Goal: Task Accomplishment & Management: Manage account settings

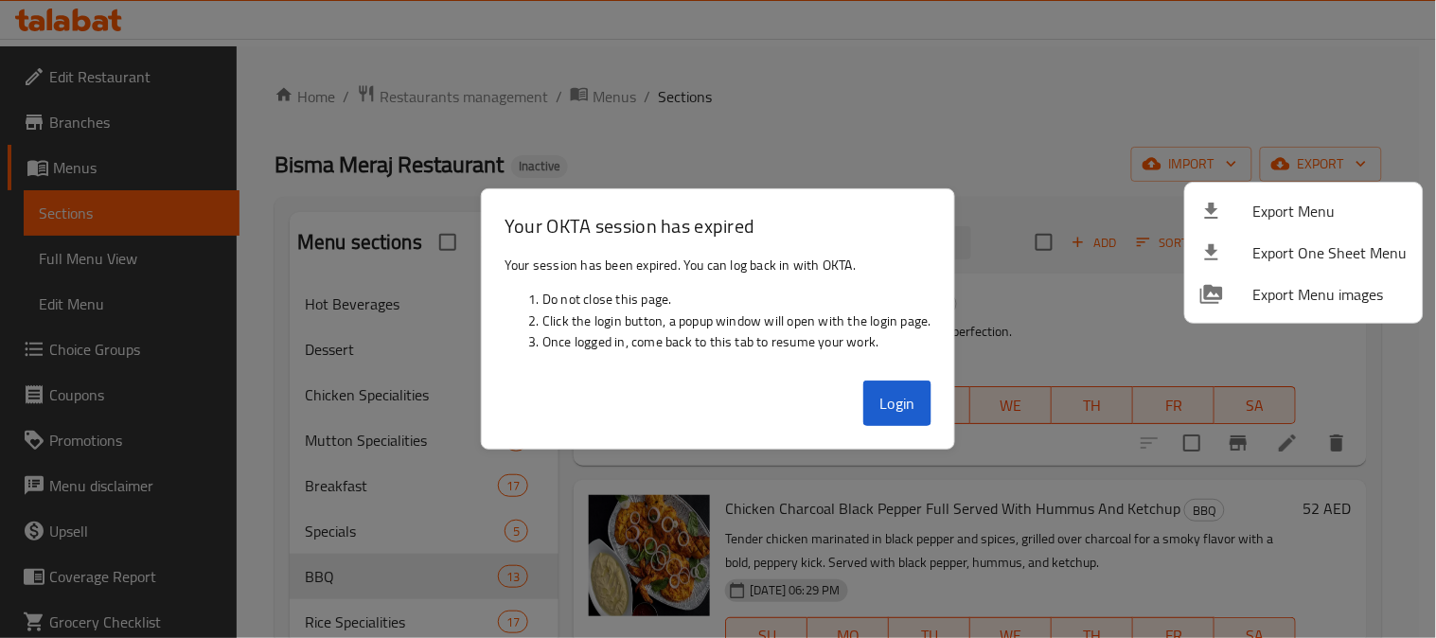
click at [910, 400] on div at bounding box center [718, 319] width 1436 height 638
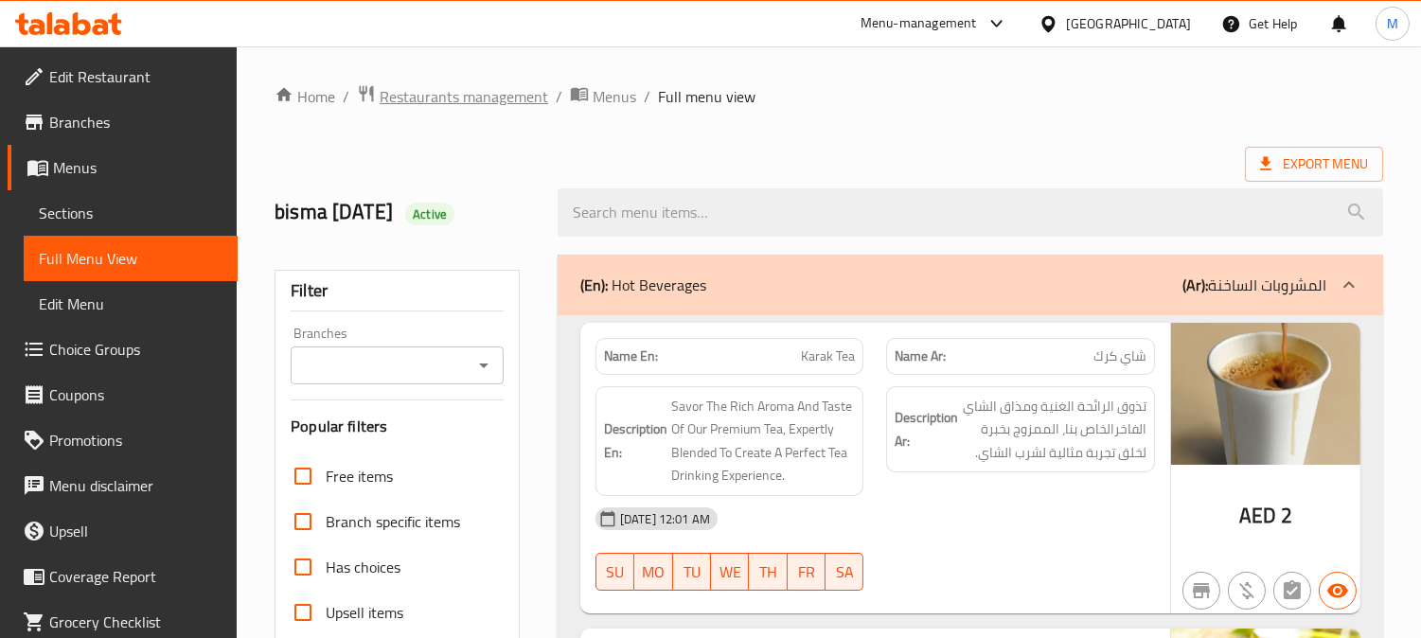
click at [488, 89] on span "Restaurants management" at bounding box center [464, 96] width 169 height 23
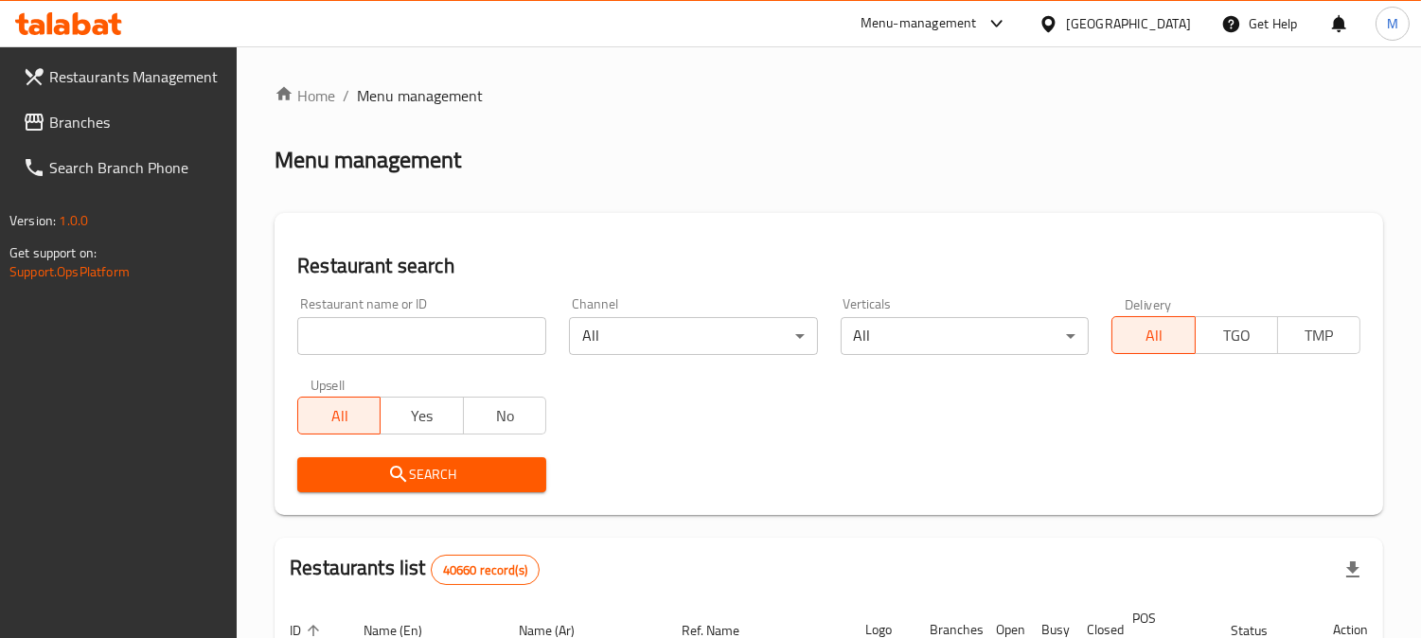
scroll to position [134, 0]
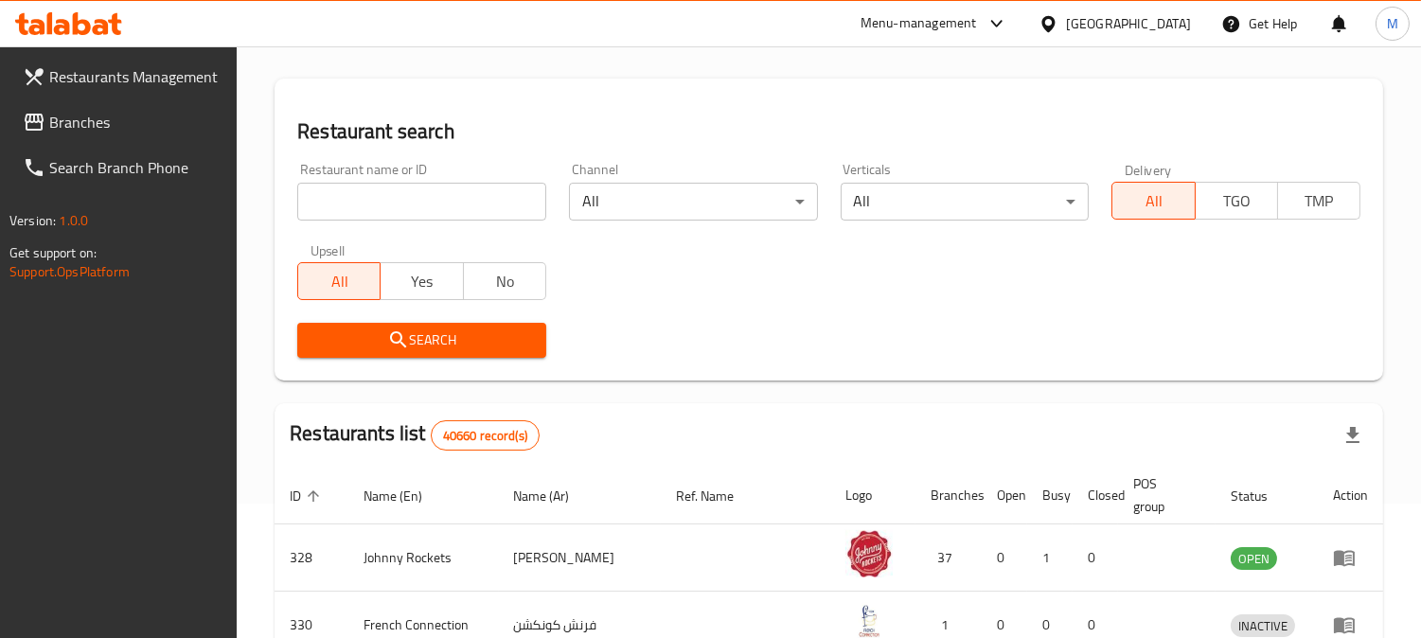
click at [399, 192] on input "search" at bounding box center [421, 202] width 249 height 38
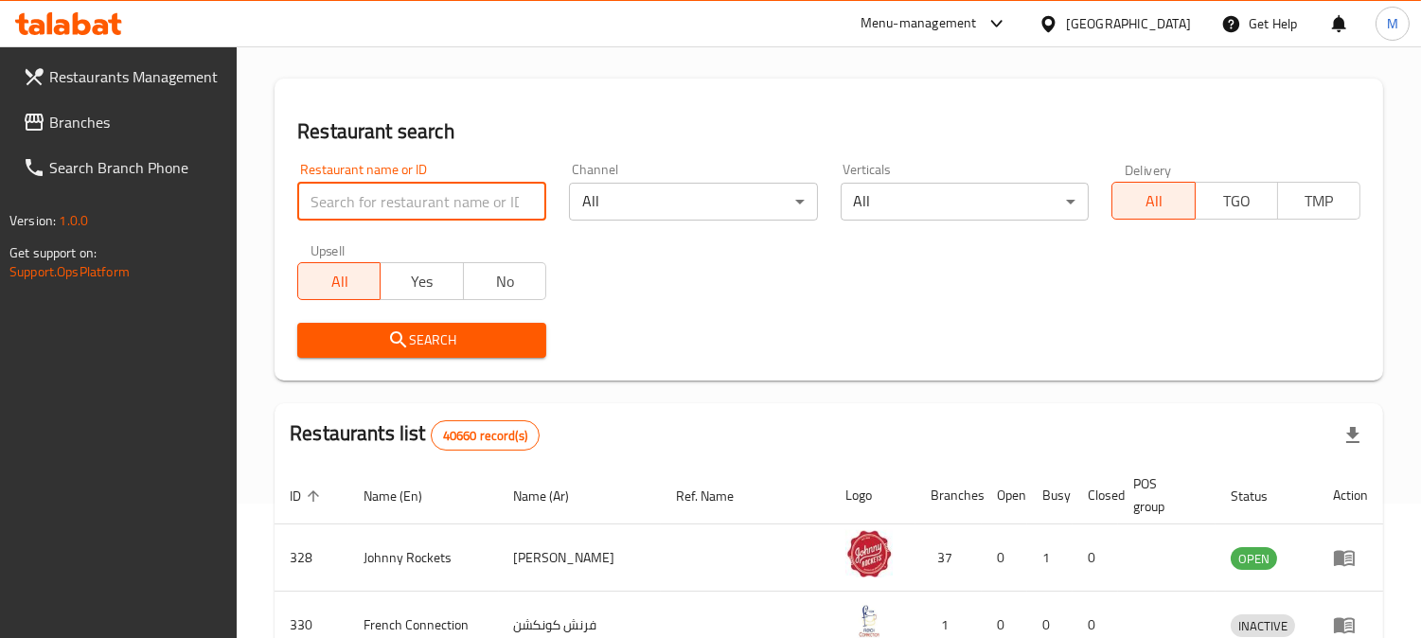
click at [411, 205] on input "search" at bounding box center [421, 202] width 249 height 38
paste input "حواوشى المنزلاوى"
type input "حواوشى المنزلاوى"
click at [1132, 28] on div "United Arab Emirates" at bounding box center [1128, 23] width 125 height 21
click at [1110, 19] on div "United Arab Emirates" at bounding box center [1128, 23] width 125 height 21
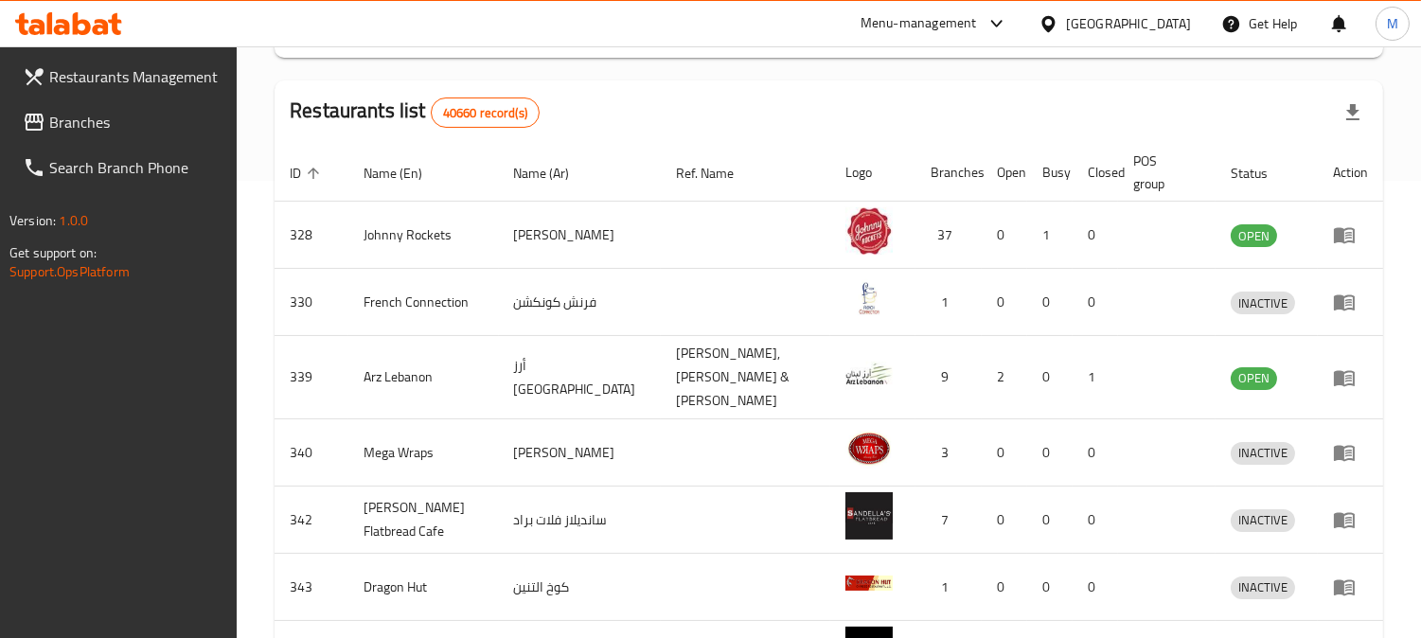
scroll to position [0, 0]
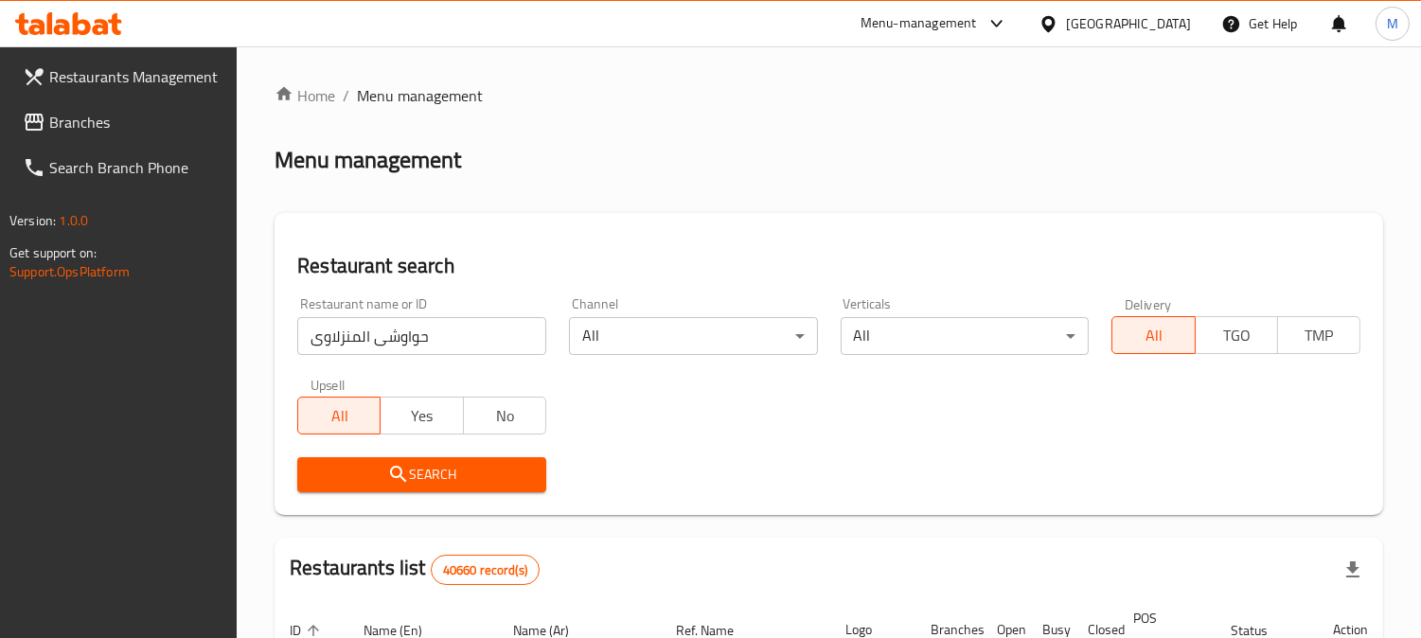
click at [1170, 36] on div "United Arab Emirates" at bounding box center [1114, 23] width 183 height 45
click at [1139, 21] on div "United Arab Emirates" at bounding box center [1128, 23] width 125 height 21
click at [1149, 2] on div "United Arab Emirates" at bounding box center [1114, 23] width 183 height 45
click at [1151, 13] on div "United Arab Emirates" at bounding box center [1128, 23] width 125 height 21
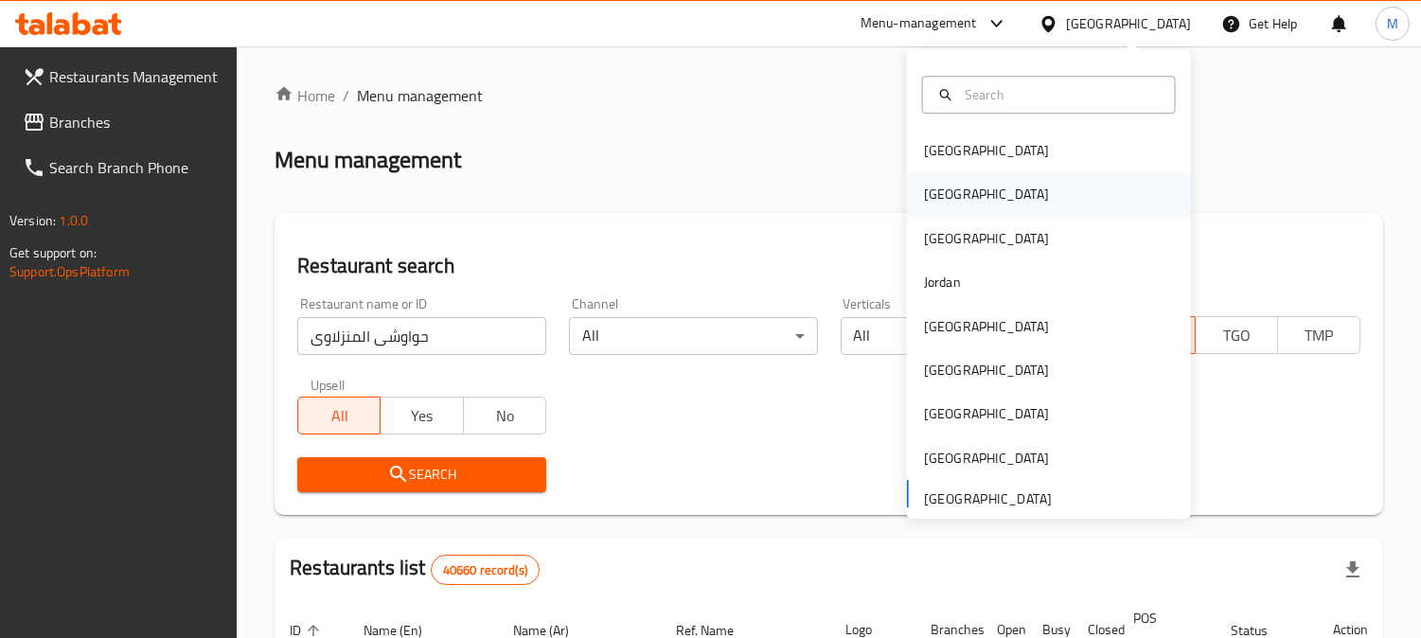
click at [973, 192] on div "[GEOGRAPHIC_DATA]" at bounding box center [1049, 195] width 284 height 44
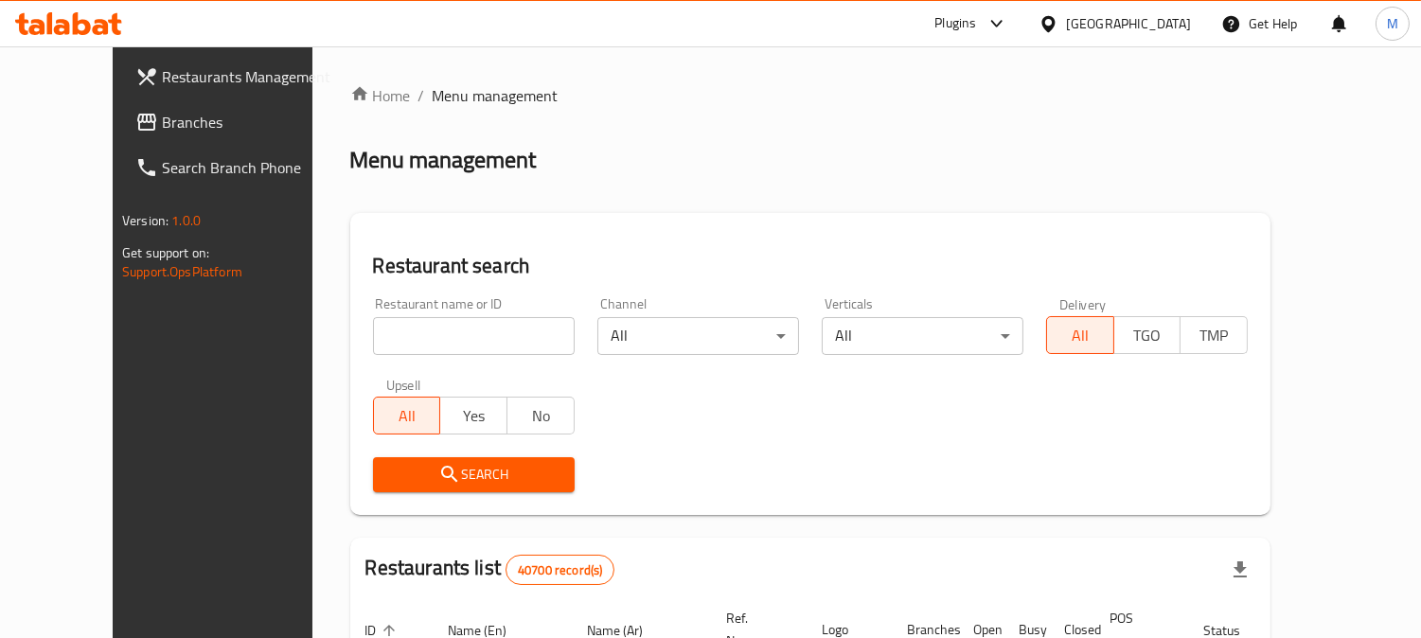
paste input "حواوشى المنزلاوى"
click at [413, 329] on input "search" at bounding box center [474, 336] width 202 height 38
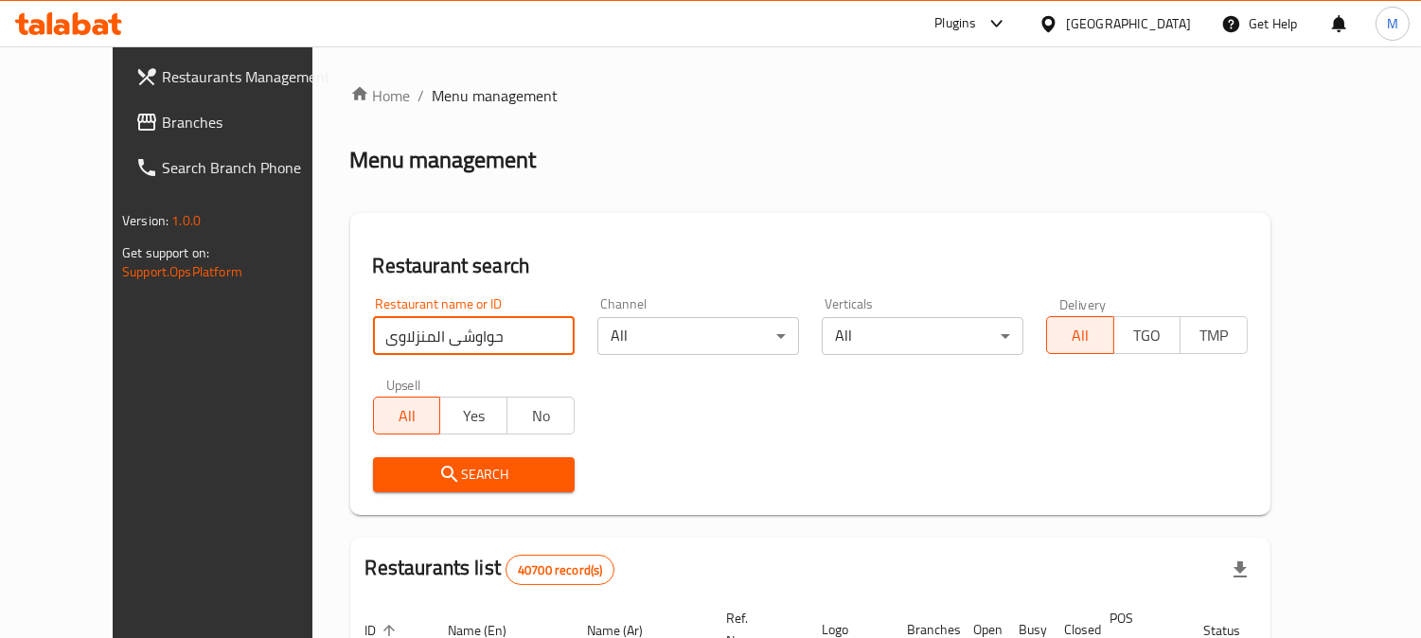
type input "حواوشى المنزلاوى"
click button "Search" at bounding box center [474, 474] width 202 height 35
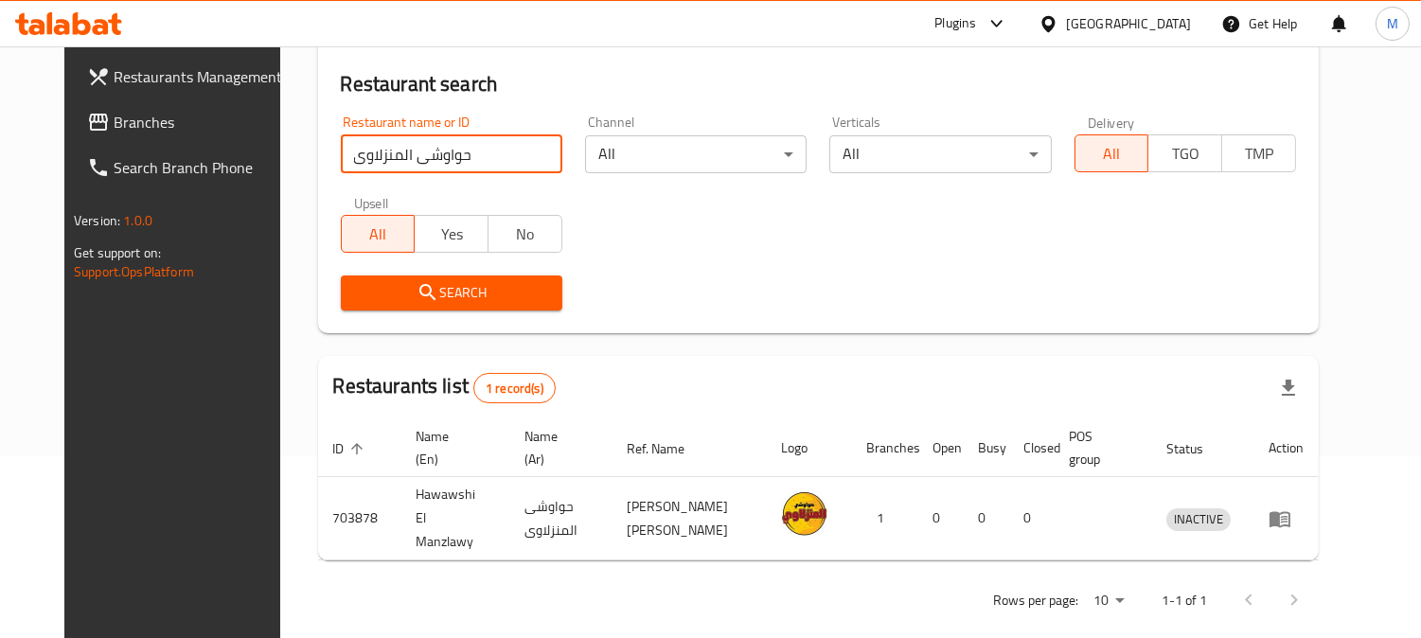
scroll to position [190, 0]
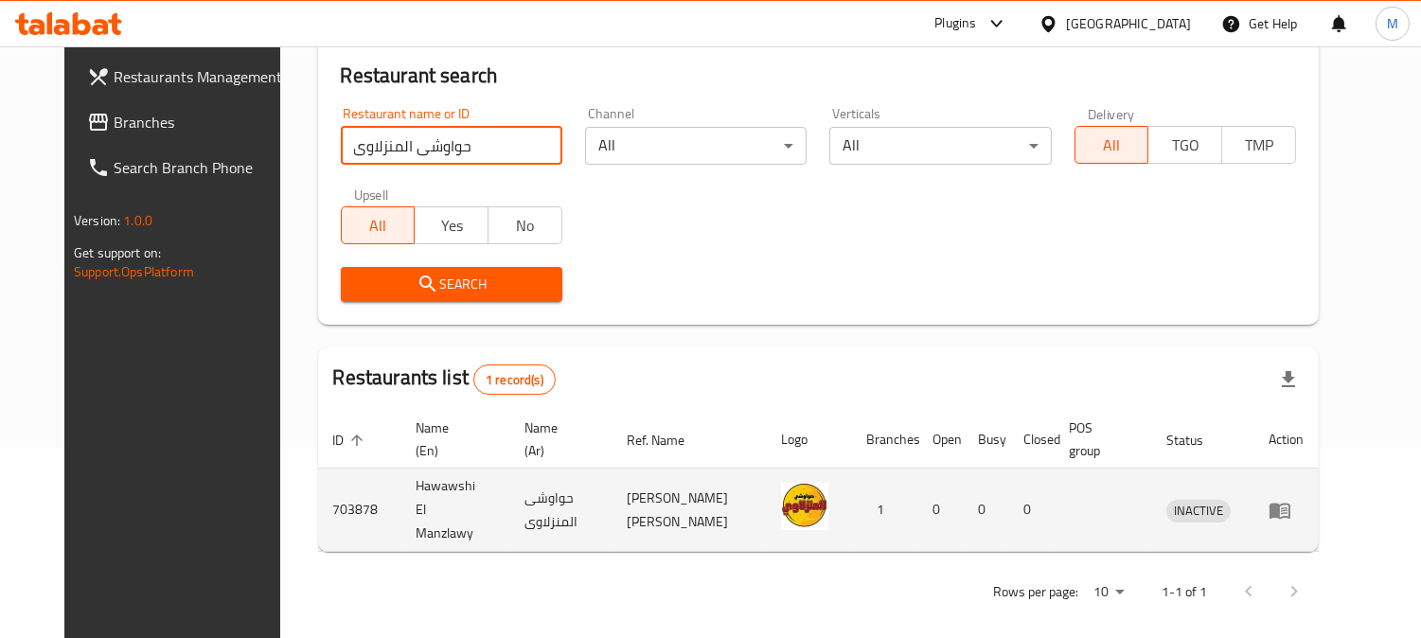
click at [1290, 503] on icon "enhanced table" at bounding box center [1280, 511] width 21 height 16
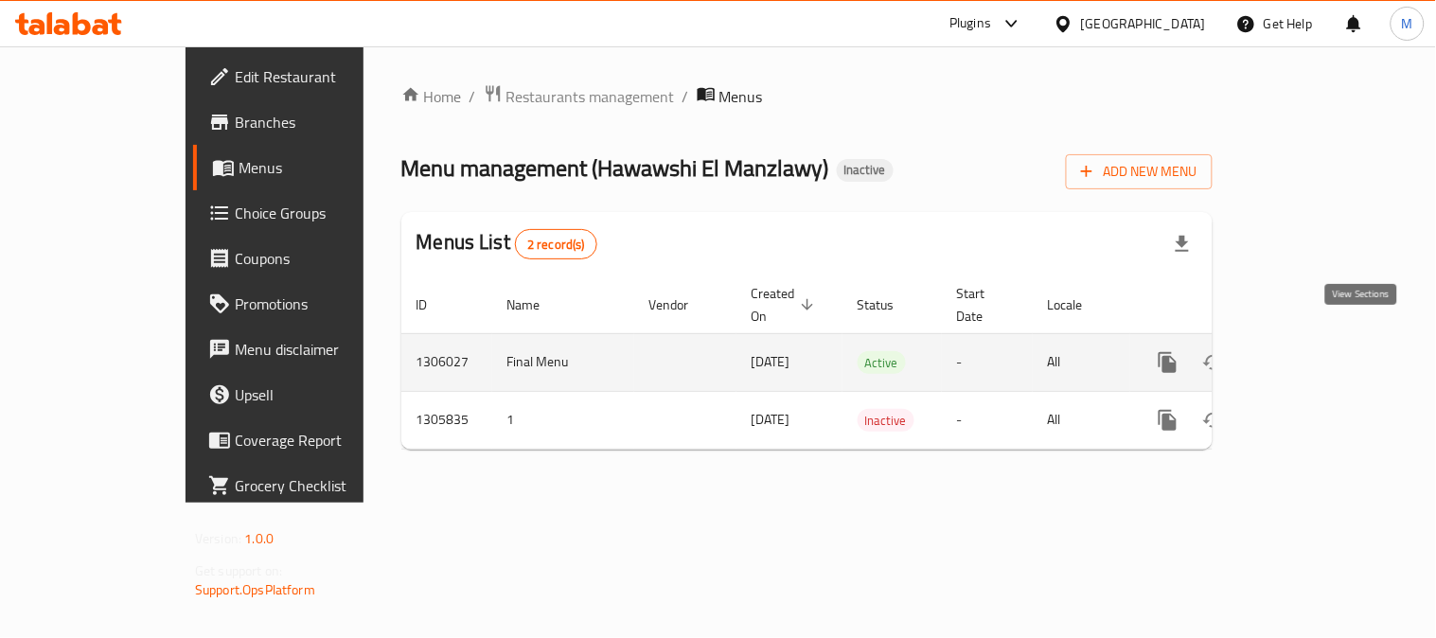
click at [1316, 351] on icon "enhanced table" at bounding box center [1304, 362] width 23 height 23
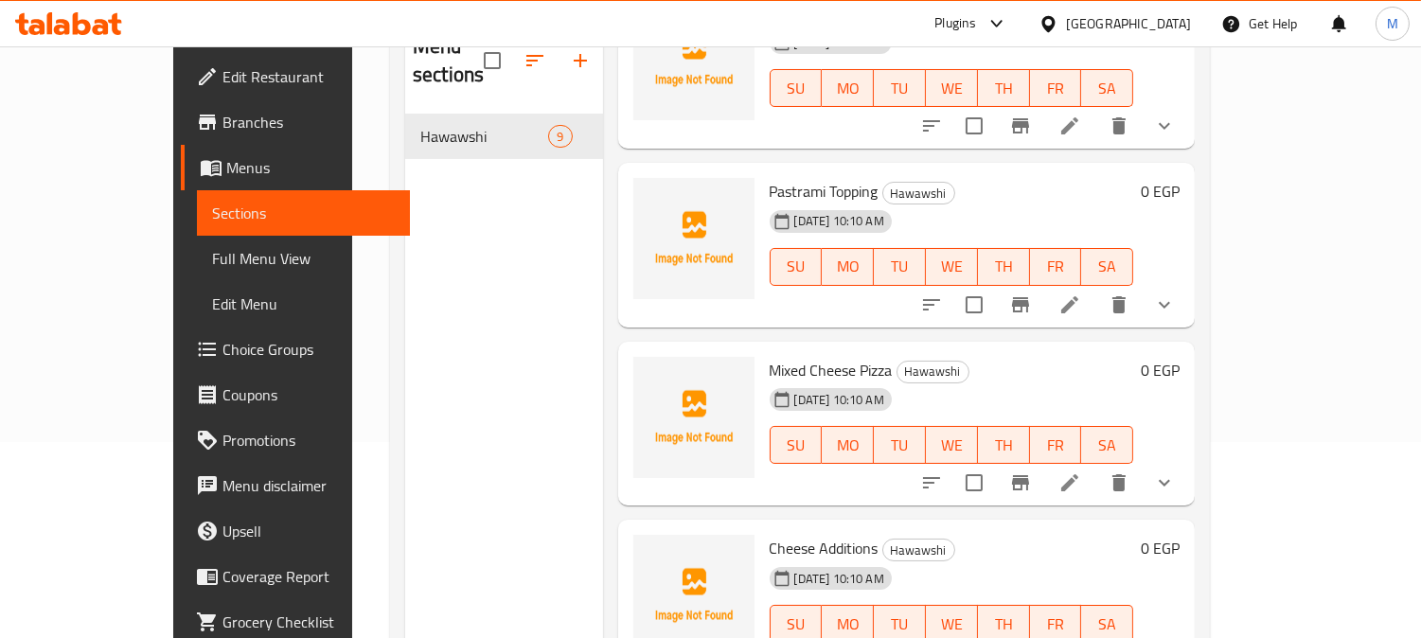
scroll to position [159, 0]
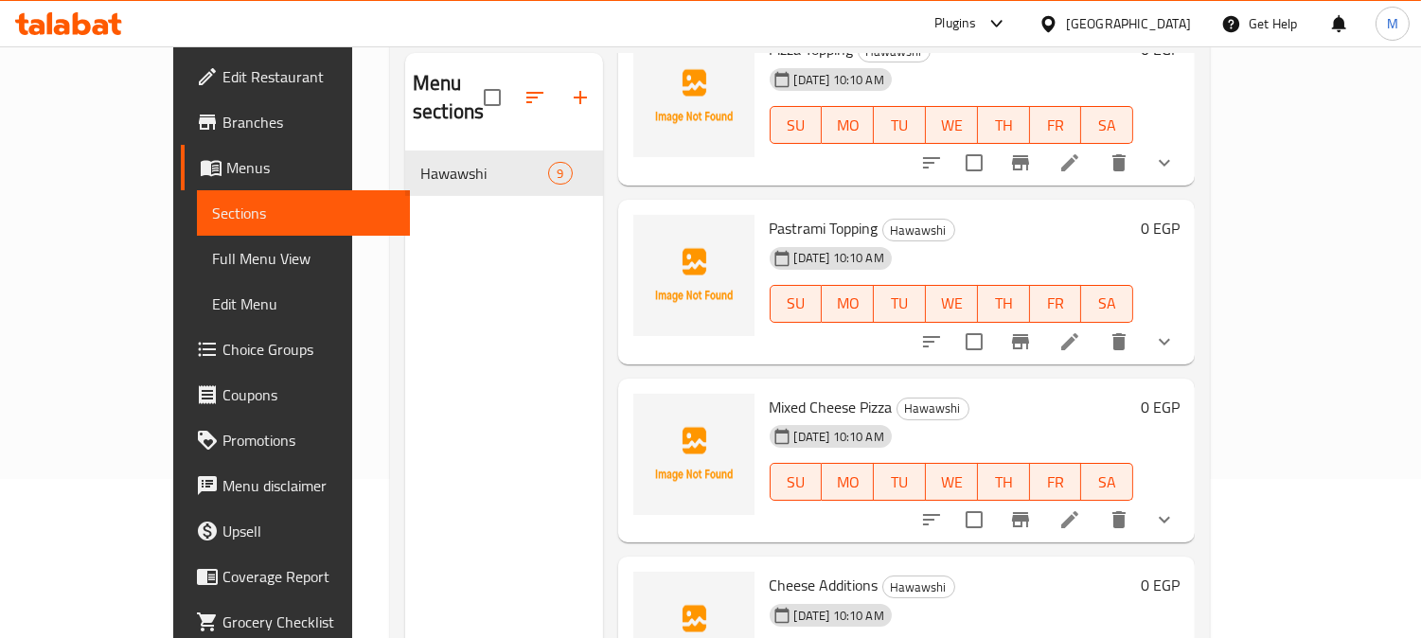
drag, startPoint x: 97, startPoint y: 259, endPoint x: 702, endPoint y: 4, distance: 656.8
click at [212, 259] on span "Full Menu View" at bounding box center [304, 258] width 184 height 23
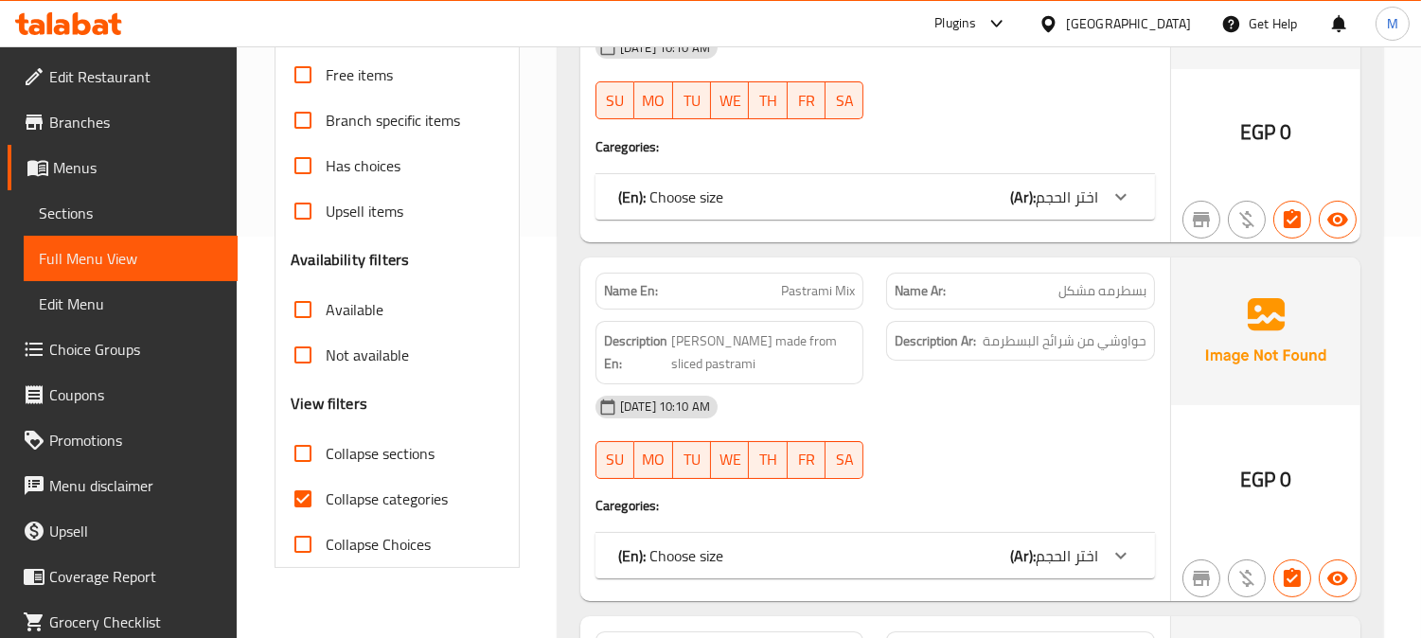
scroll to position [475, 0]
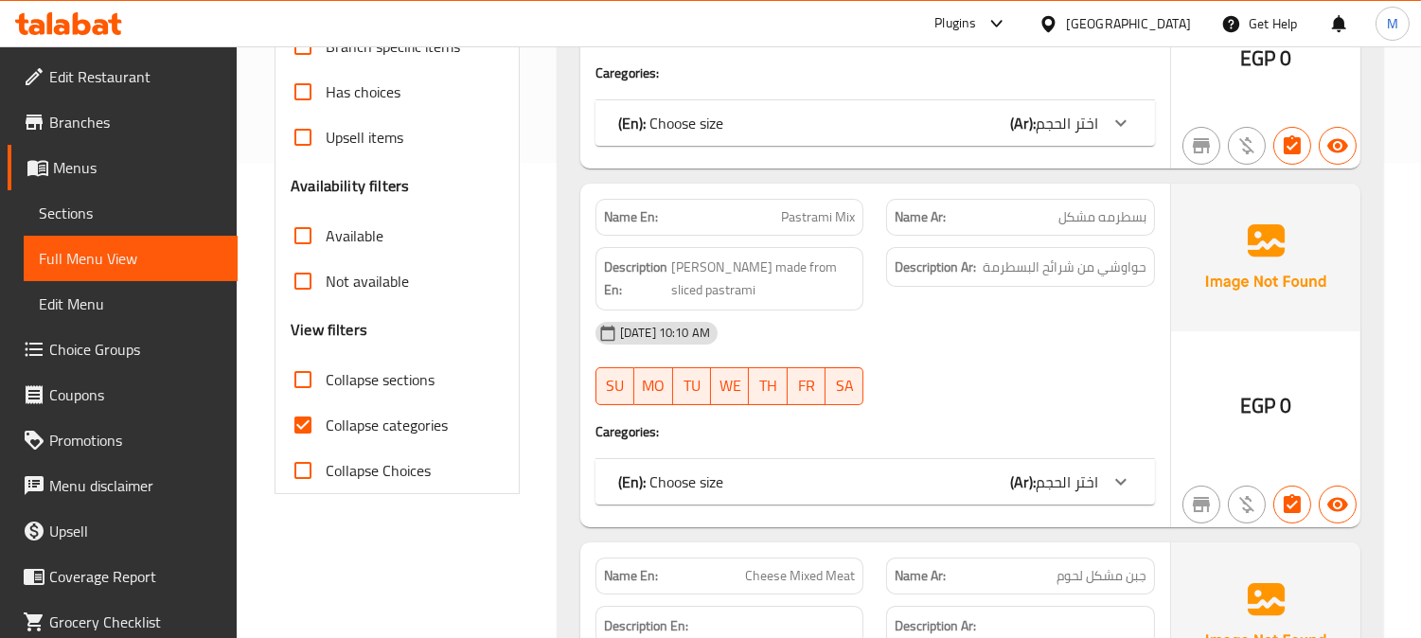
click at [304, 422] on input "Collapse categories" at bounding box center [302, 424] width 45 height 45
checkbox input "false"
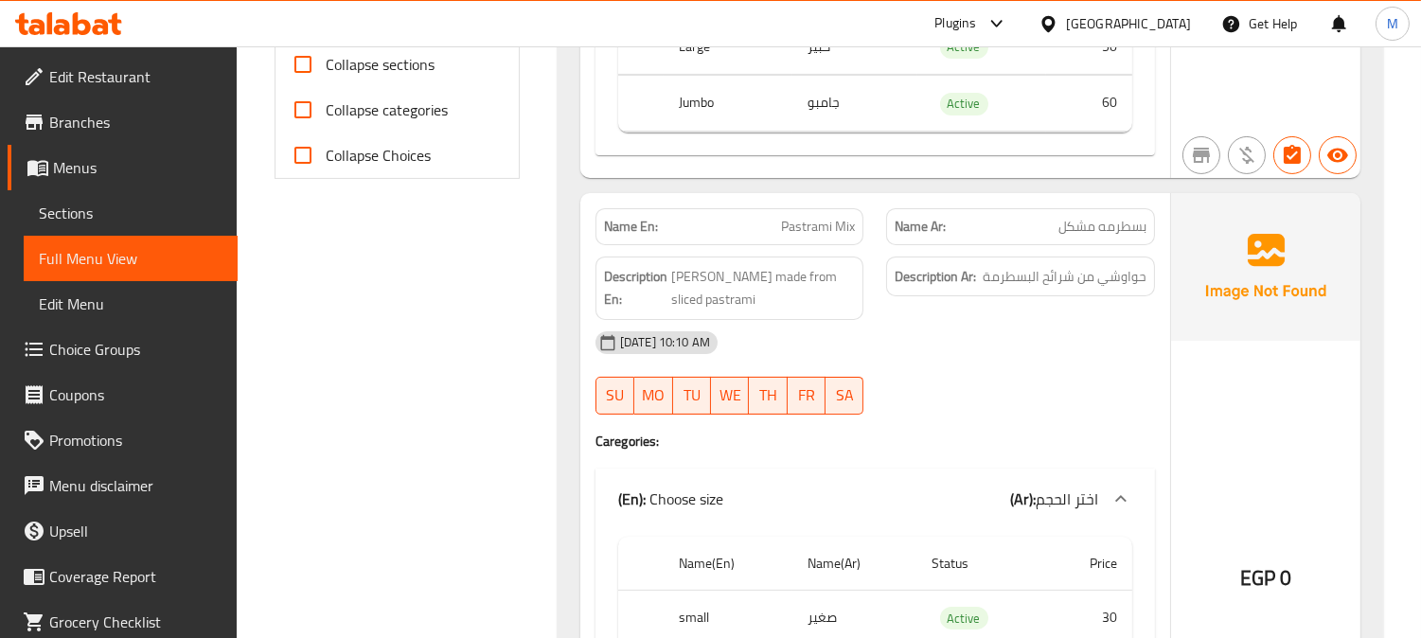
scroll to position [896, 0]
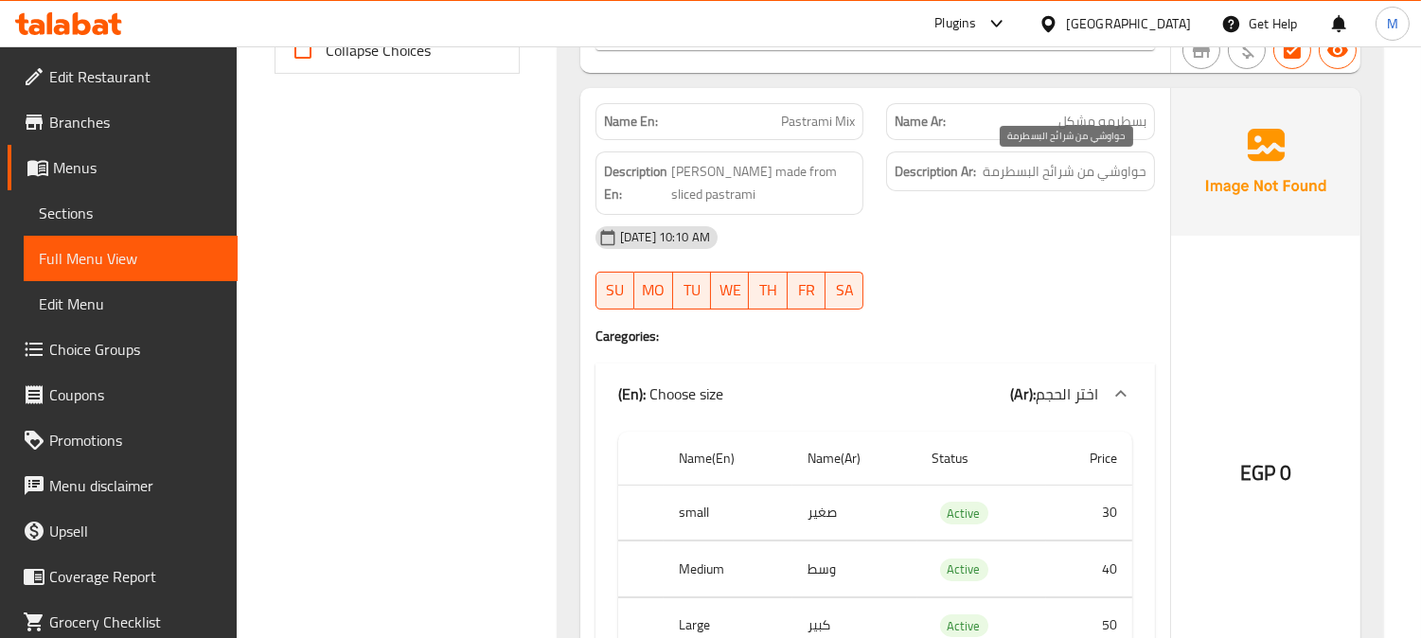
click at [1068, 176] on span "حواوشي من شرائح البسطرمة" at bounding box center [1065, 172] width 164 height 24
click at [1067, 222] on div "[DATE] 10:10 AM" at bounding box center [875, 237] width 582 height 45
click at [789, 120] on span "Pastrami Mix" at bounding box center [818, 122] width 74 height 20
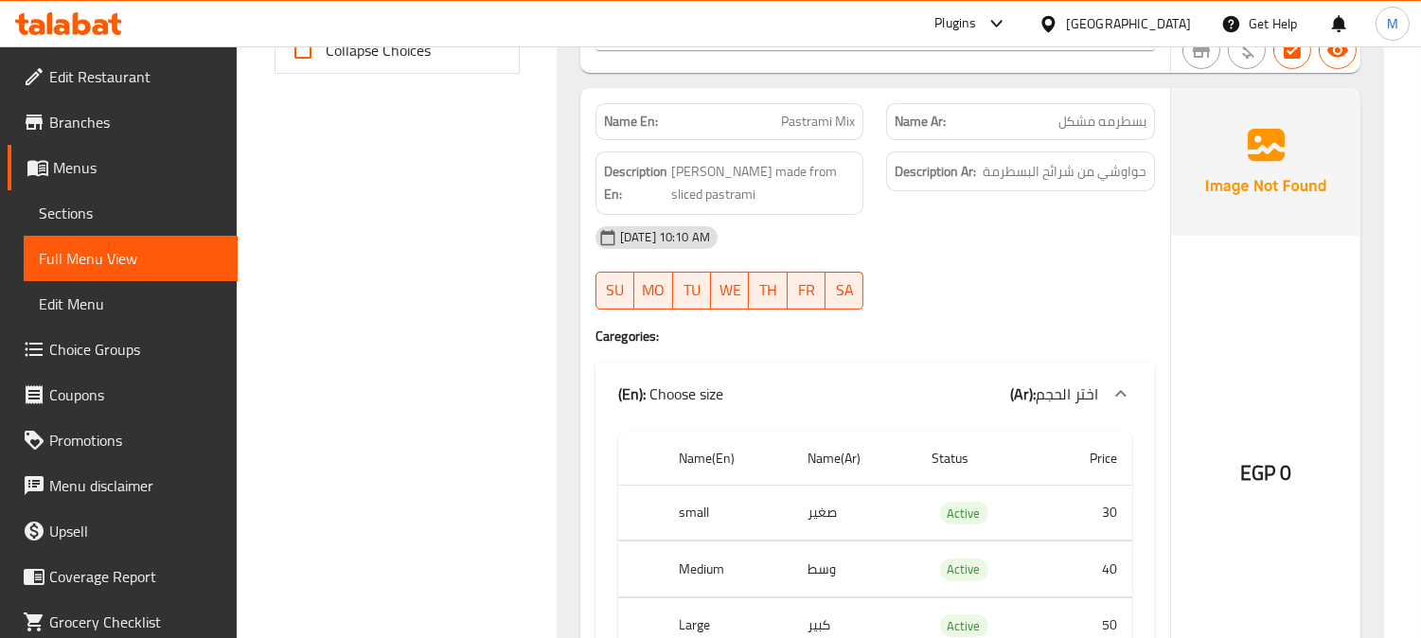
click at [790, 120] on span "Pastrami Mix" at bounding box center [818, 122] width 74 height 20
drag, startPoint x: 790, startPoint y: 120, endPoint x: 696, endPoint y: 118, distance: 93.7
click at [696, 118] on p "Name En: Pastrami Mix" at bounding box center [730, 122] width 252 height 20
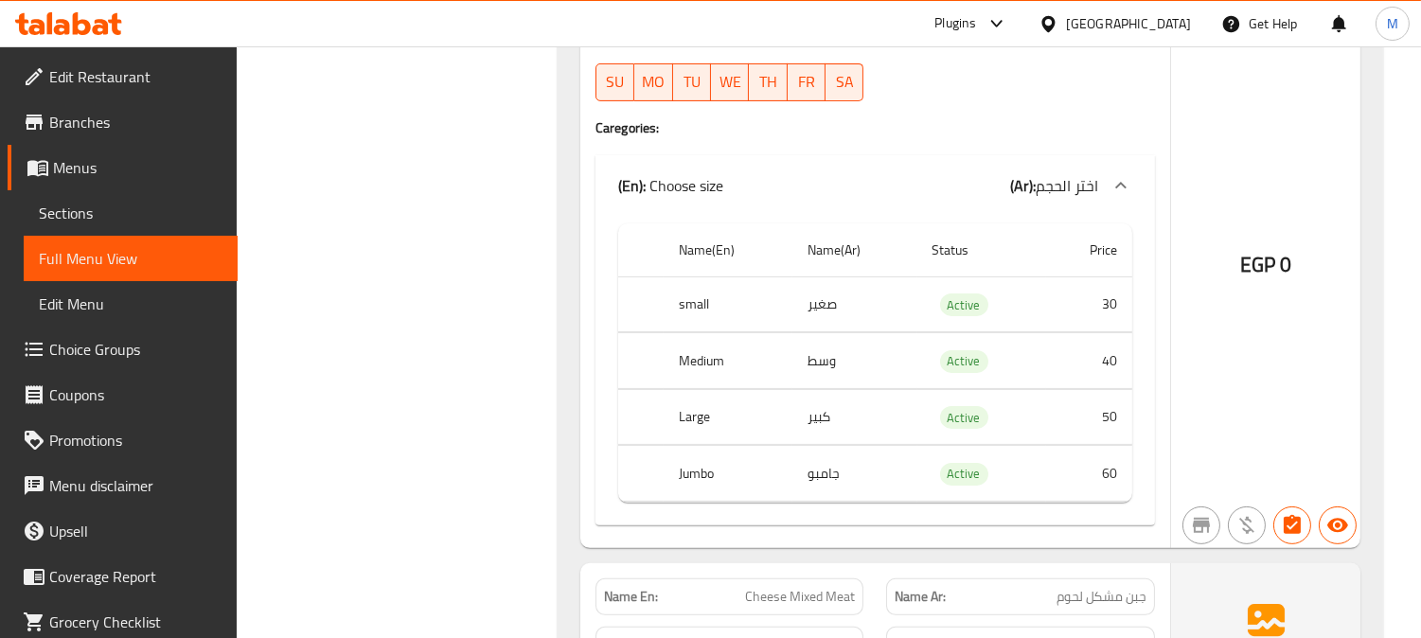
scroll to position [1106, 0]
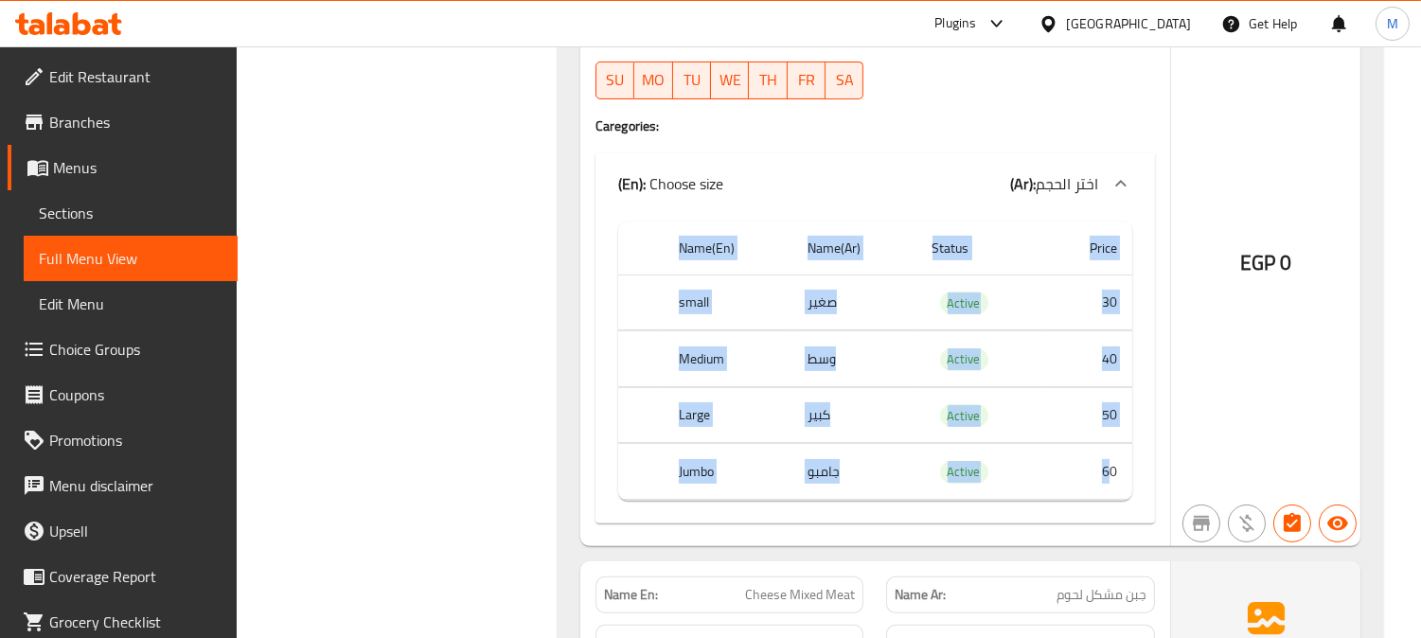
drag, startPoint x: 1106, startPoint y: 471, endPoint x: 1136, endPoint y: 462, distance: 31.5
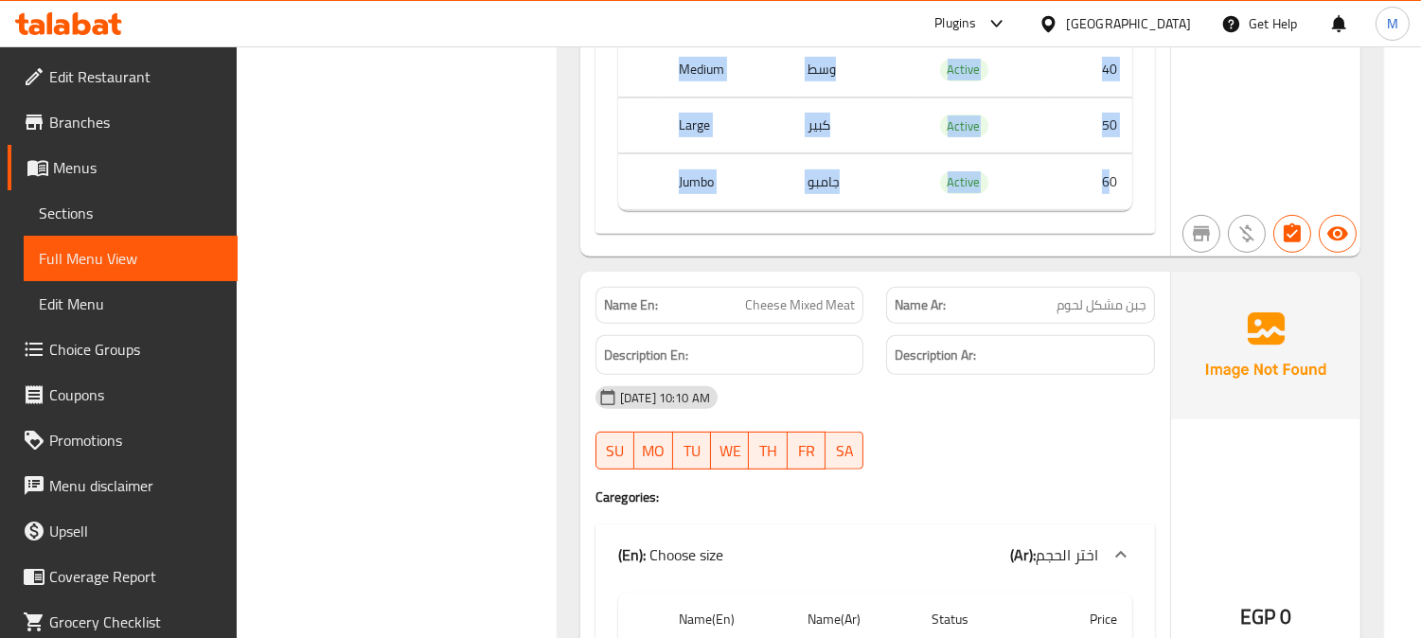
scroll to position [1422, 0]
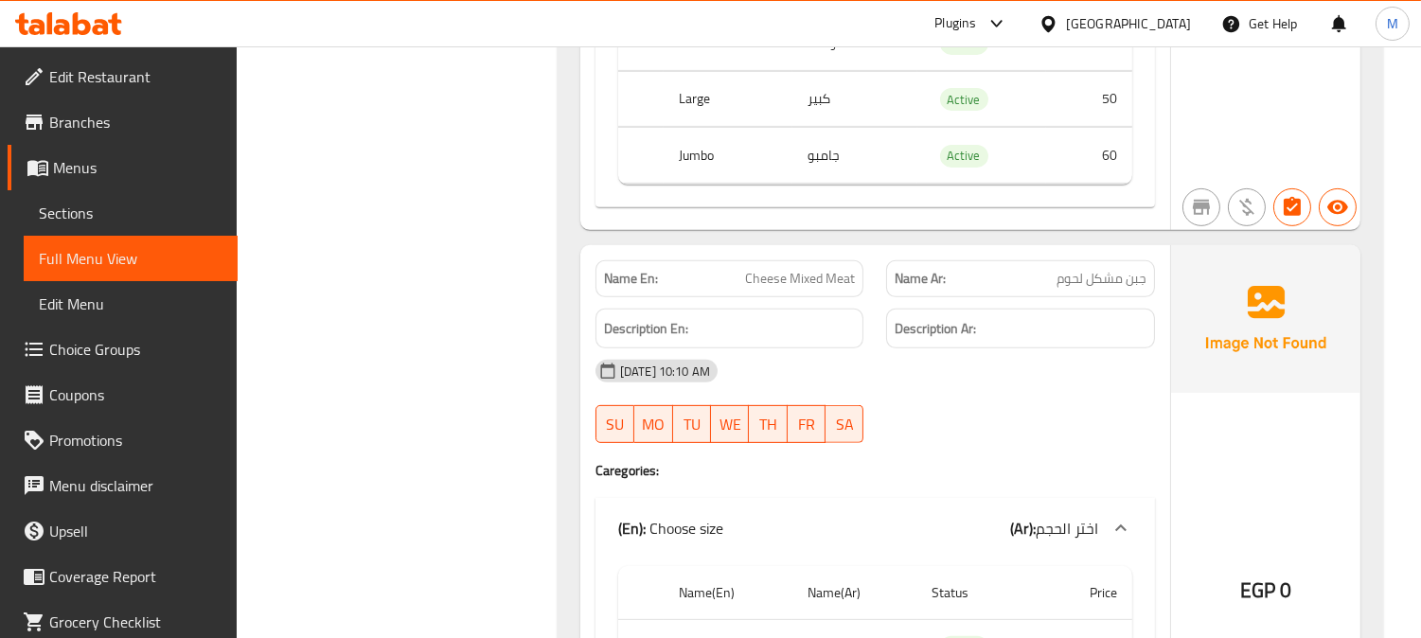
click at [1118, 278] on span "جبن مشكل لحوم" at bounding box center [1102, 279] width 90 height 20
click at [801, 271] on span "Cheese Mixed Meat" at bounding box center [800, 279] width 110 height 20
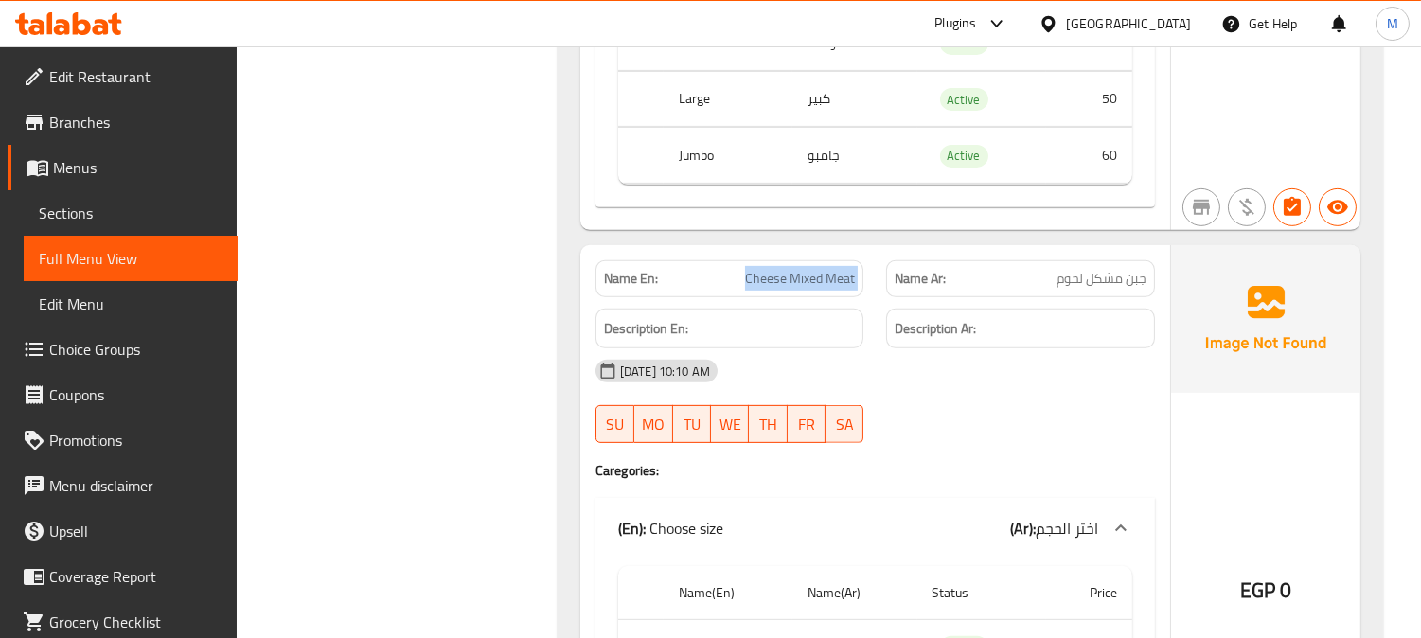
click at [800, 271] on span "Cheese Mixed Meat" at bounding box center [800, 279] width 110 height 20
drag, startPoint x: 796, startPoint y: 277, endPoint x: 478, endPoint y: 272, distance: 318.2
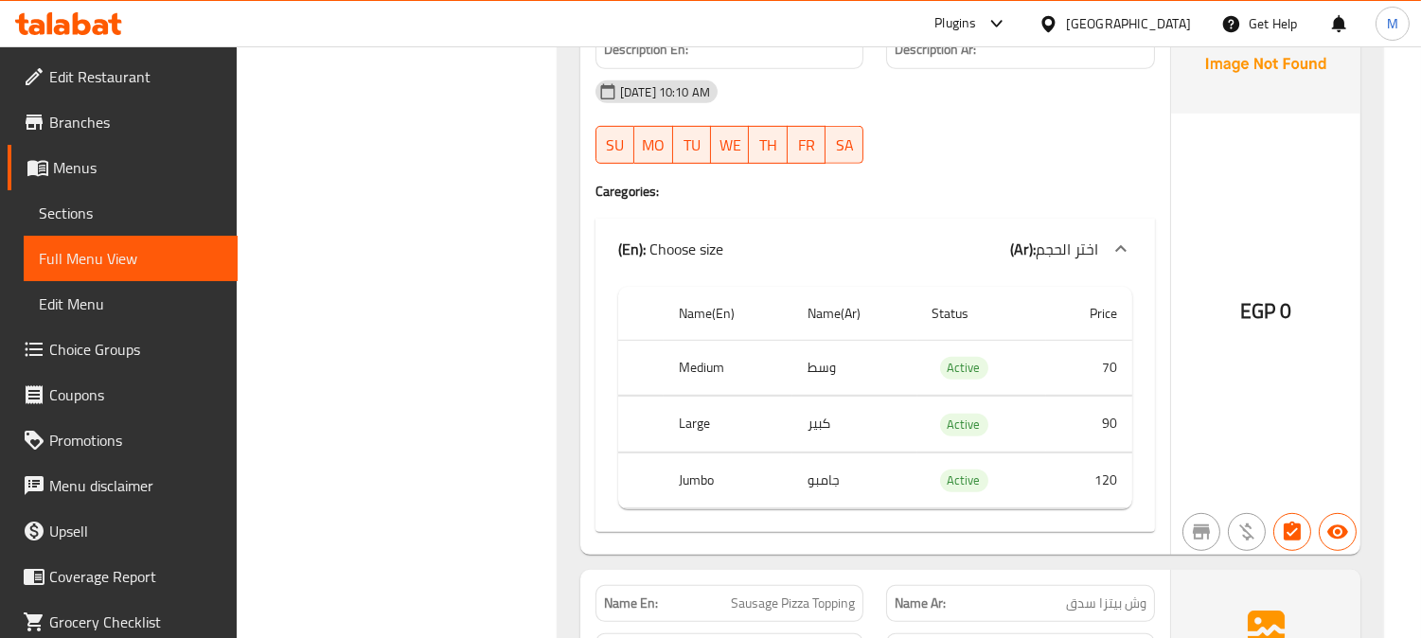
scroll to position [1737, 0]
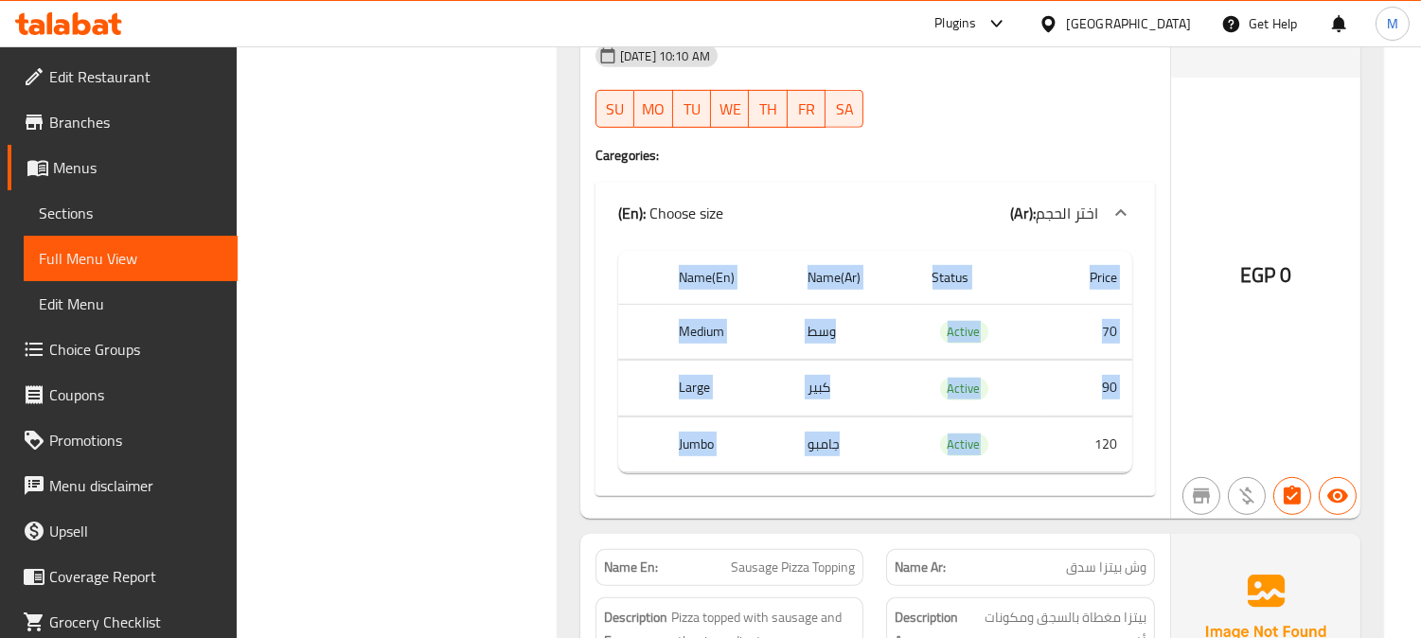
drag, startPoint x: 1113, startPoint y: 435, endPoint x: 1136, endPoint y: 433, distance: 22.9
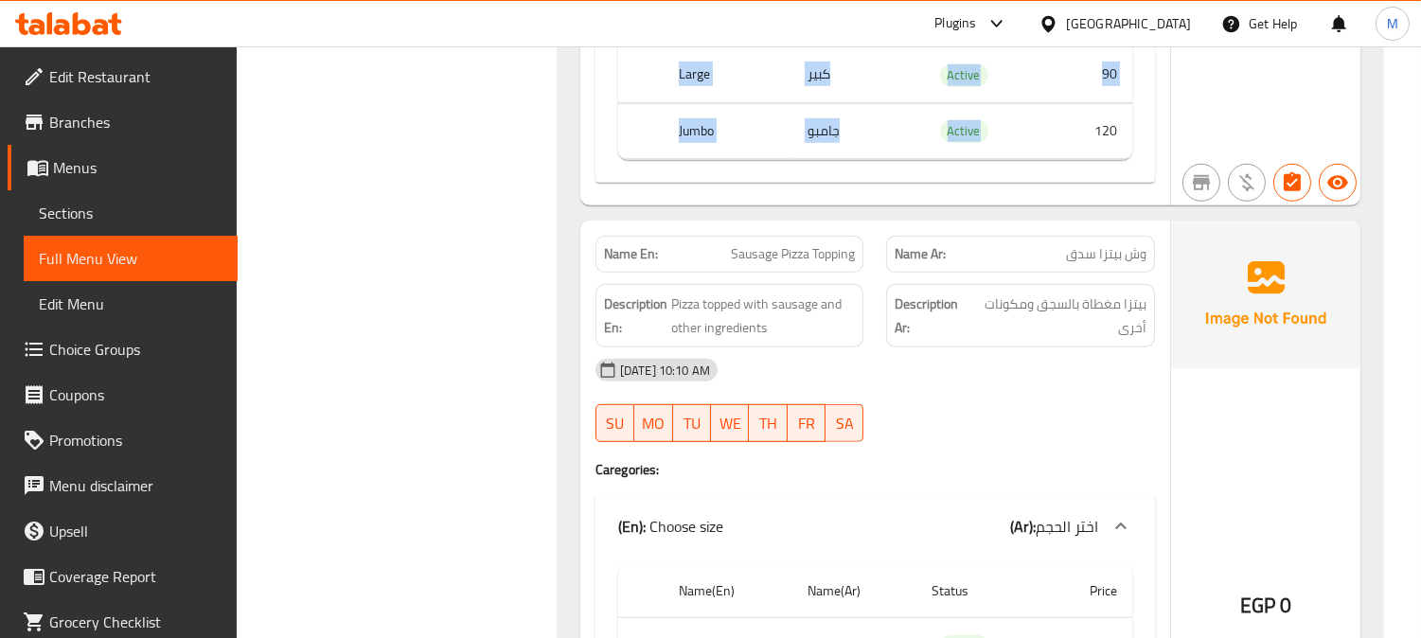
scroll to position [2053, 0]
click at [812, 249] on span "Sausage Pizza Topping" at bounding box center [793, 252] width 124 height 20
click at [780, 257] on span "Sausage Pizza Topping" at bounding box center [793, 252] width 124 height 20
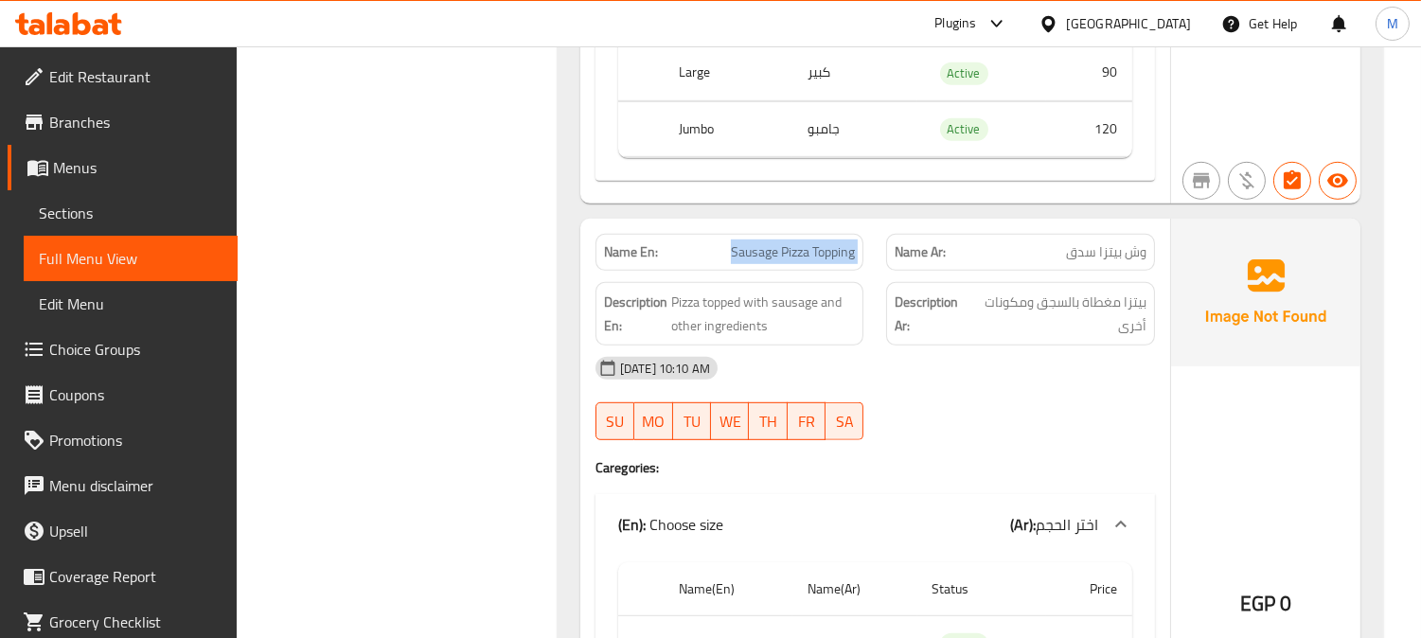
click at [780, 257] on span "Sausage Pizza Topping" at bounding box center [793, 252] width 124 height 20
copy span "Sausage Pizza Topping"
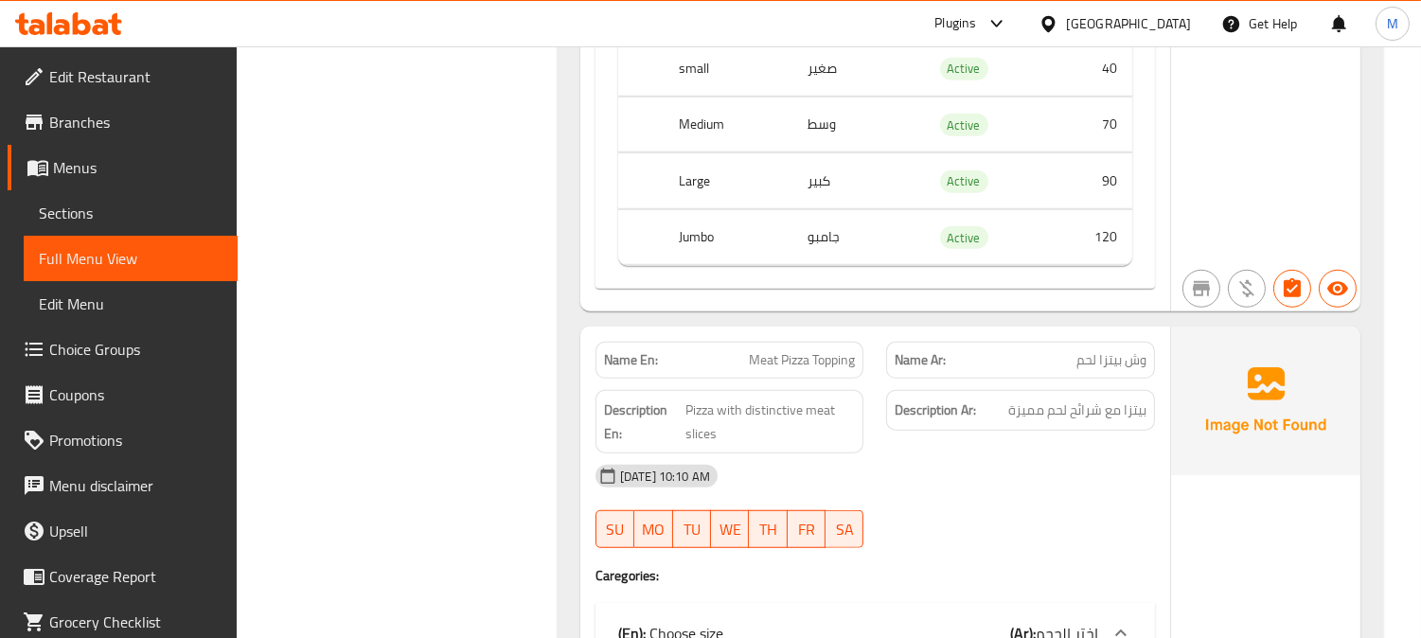
scroll to position [2684, 0]
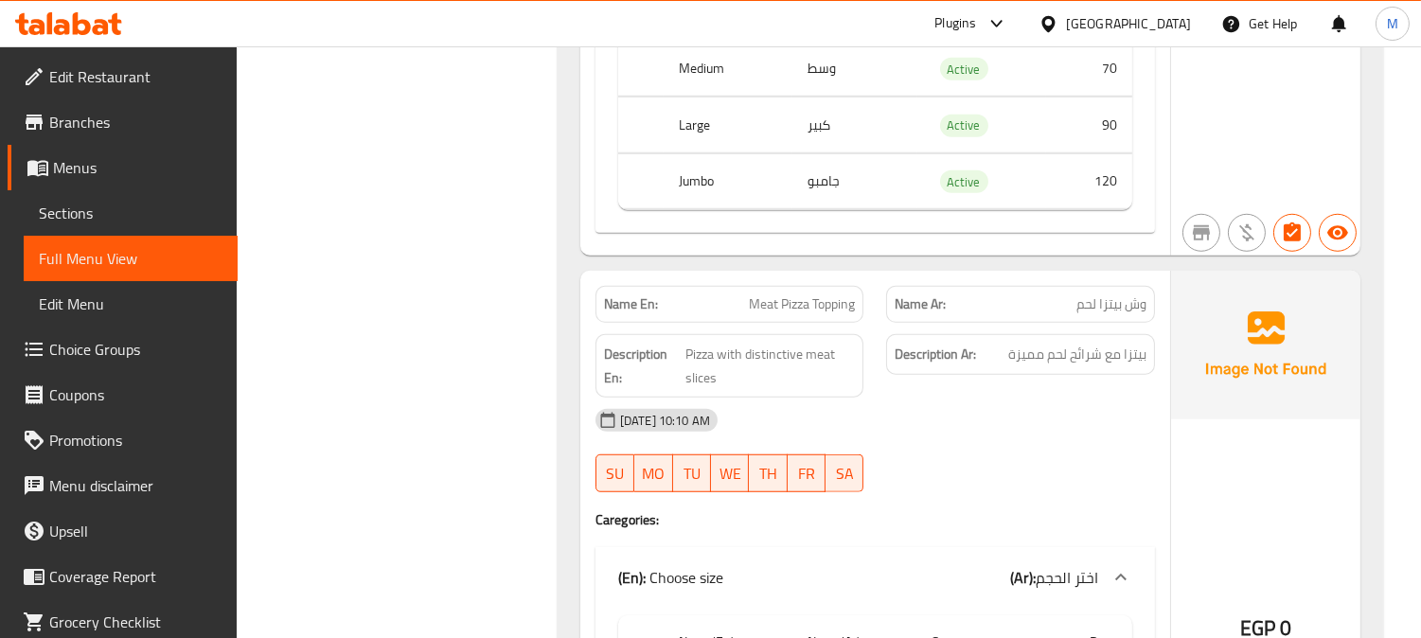
click at [816, 300] on span "Meat Pizza Topping" at bounding box center [802, 304] width 106 height 20
click at [798, 307] on span "Meat Pizza Topping" at bounding box center [802, 304] width 106 height 20
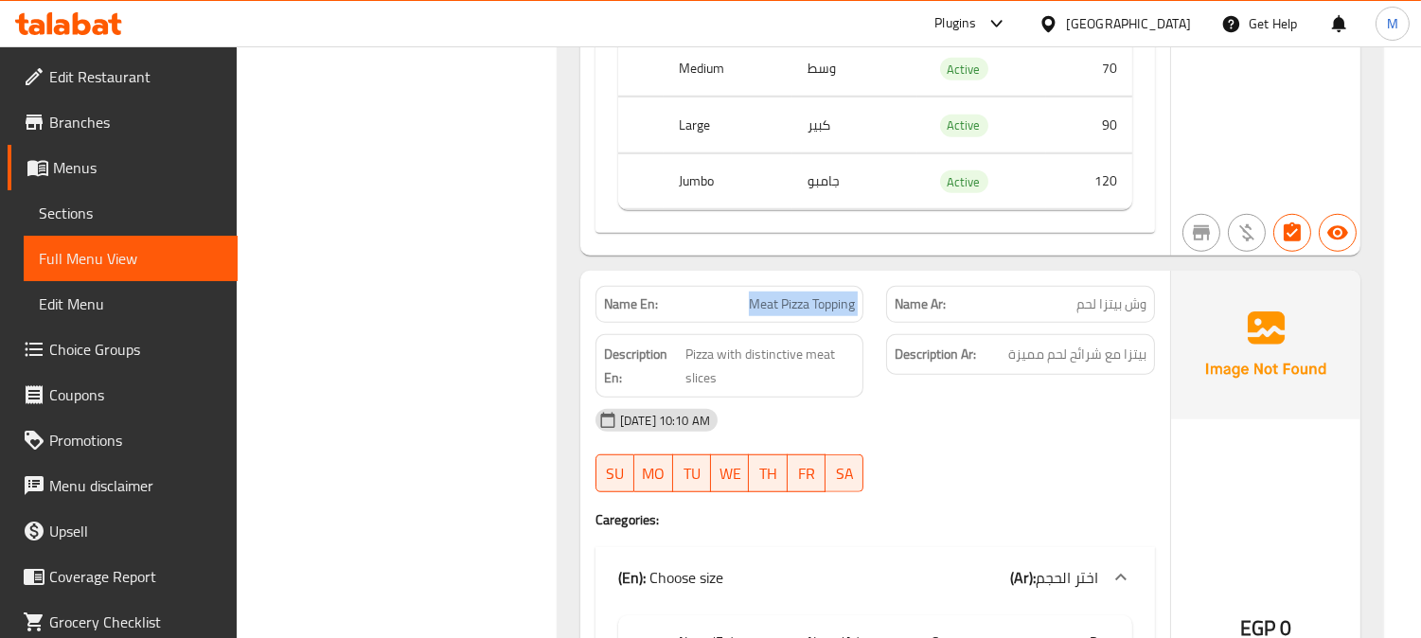
click at [798, 307] on span "Meat Pizza Topping" at bounding box center [802, 304] width 106 height 20
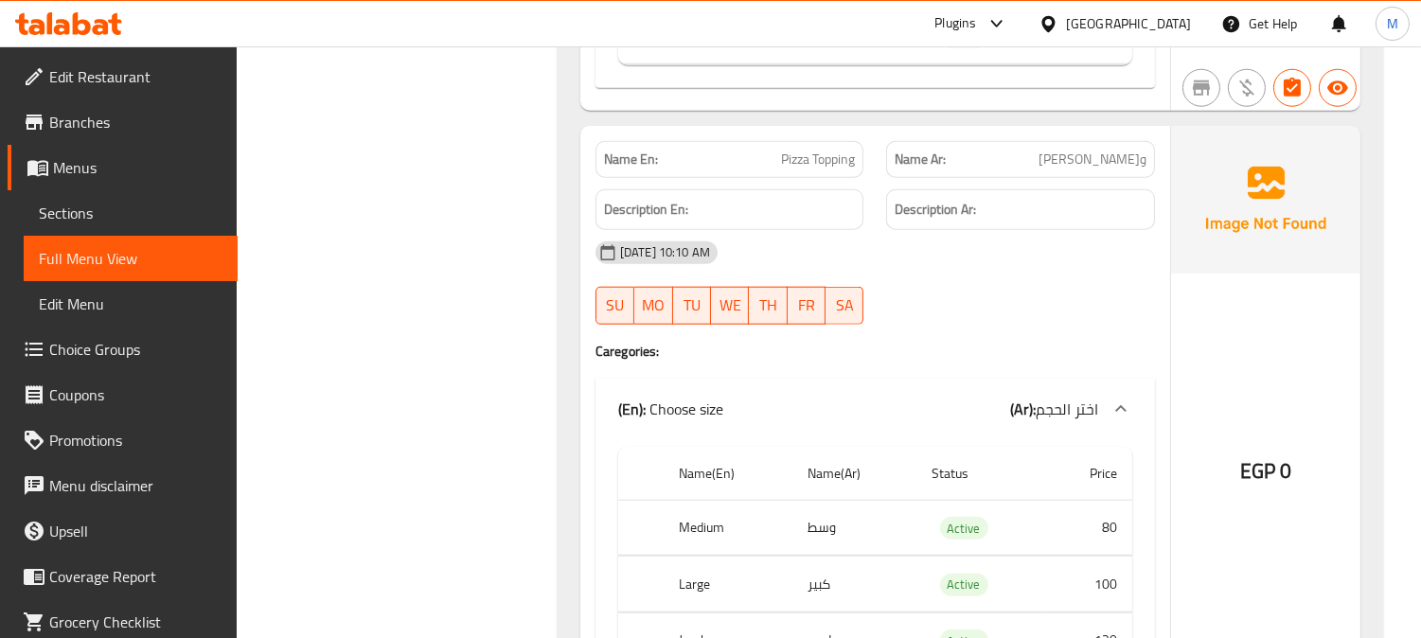
scroll to position [3261, 0]
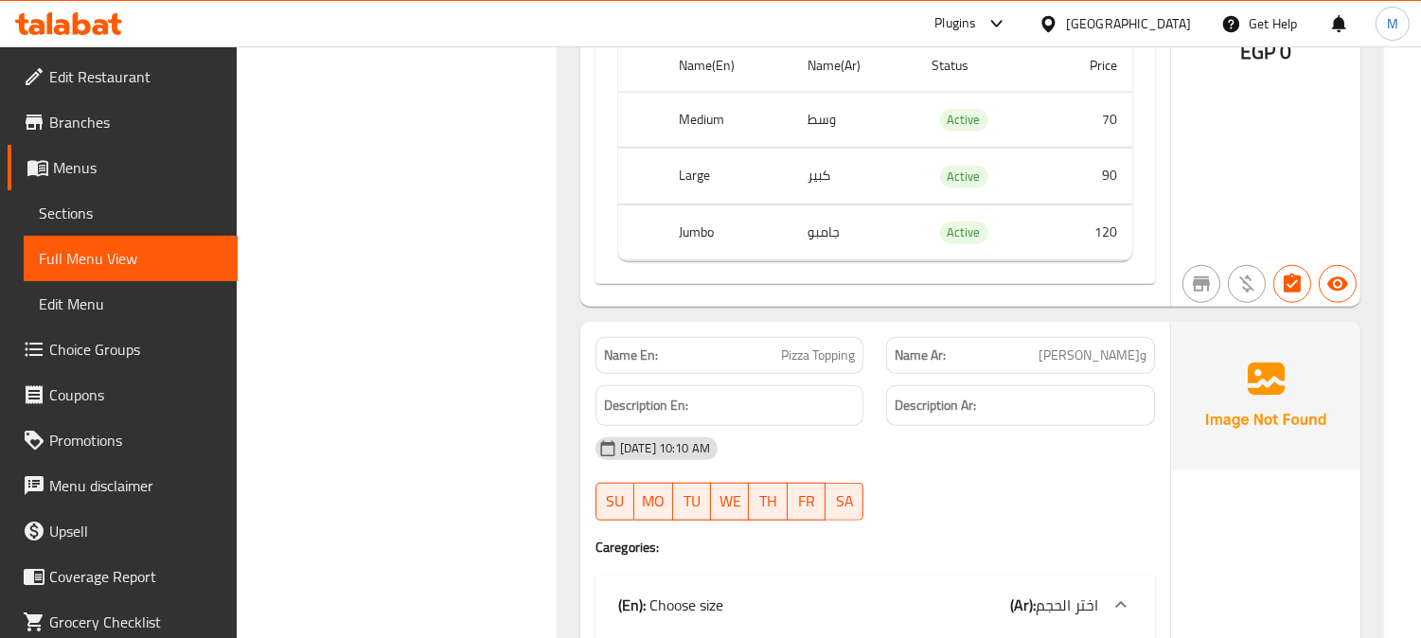
click at [791, 357] on span "Pizza Topping" at bounding box center [818, 356] width 74 height 20
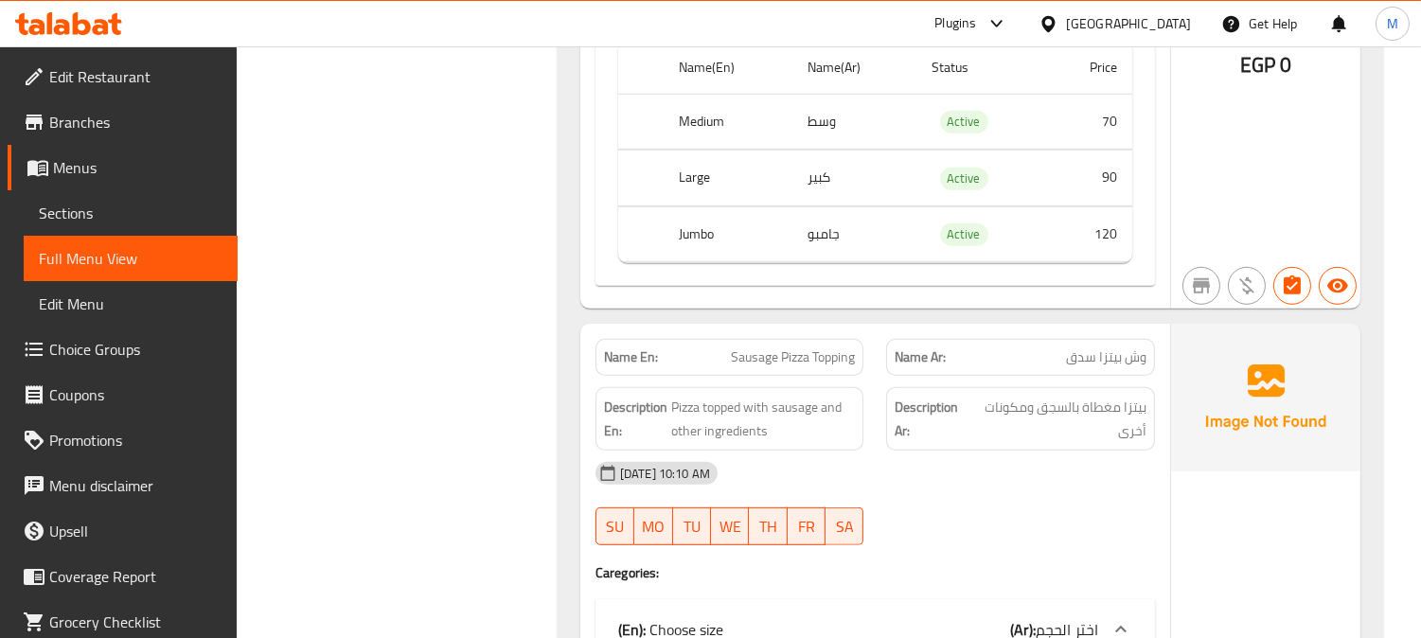
scroll to position [1999, 0]
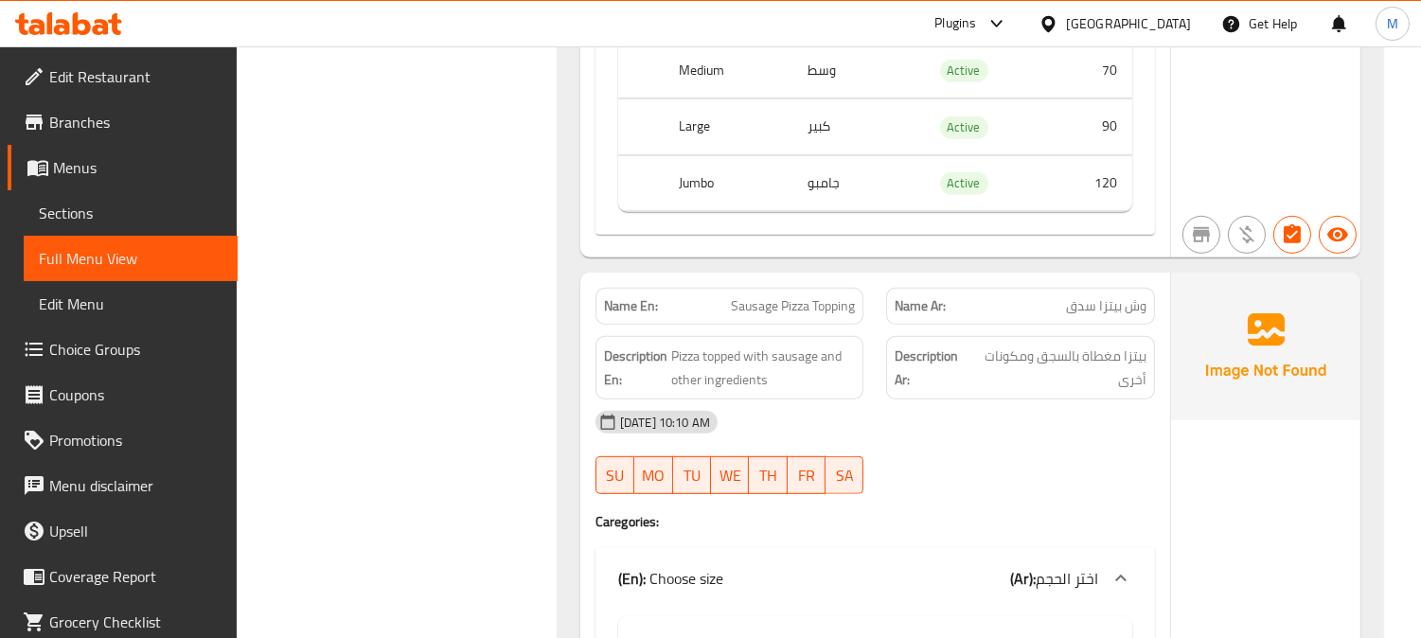
click at [776, 315] on span "Sausage Pizza Topping" at bounding box center [793, 306] width 124 height 20
copy span "Sausage Pizza Topping"
click at [1161, 473] on div "17-08-2025 10:10 AM SU MO TU WE TH FR SA" at bounding box center [875, 453] width 582 height 106
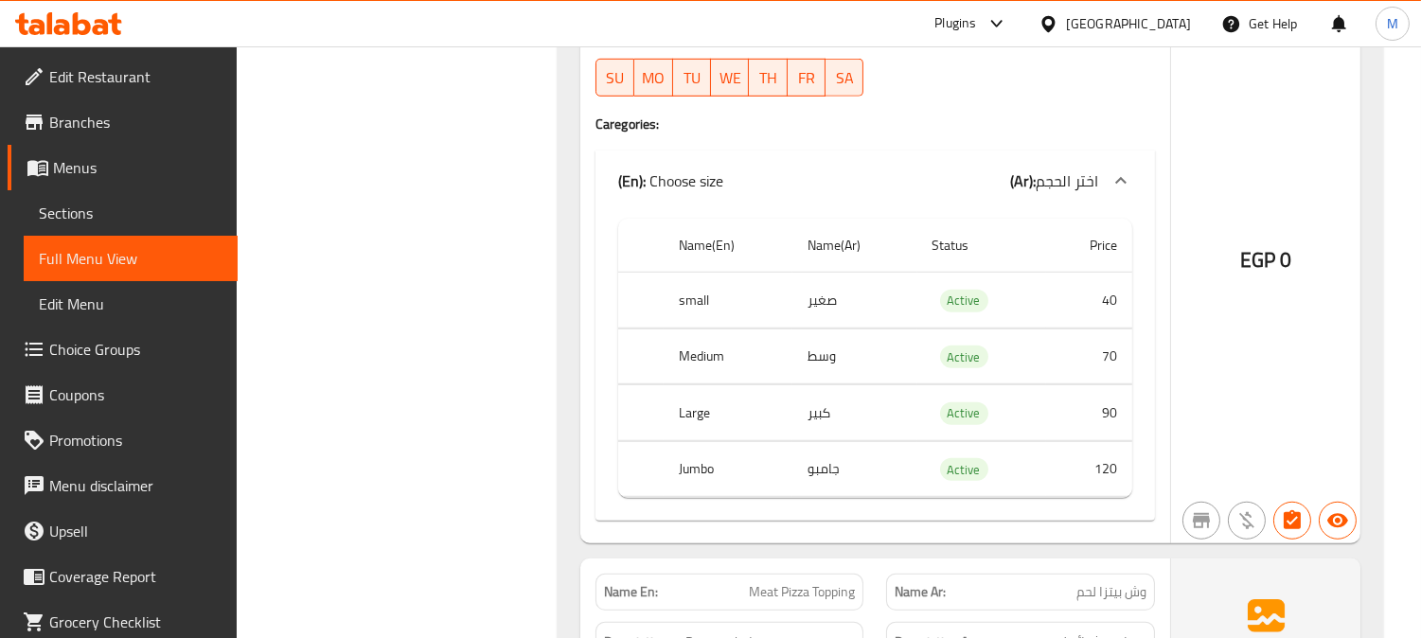
scroll to position [2734, 0]
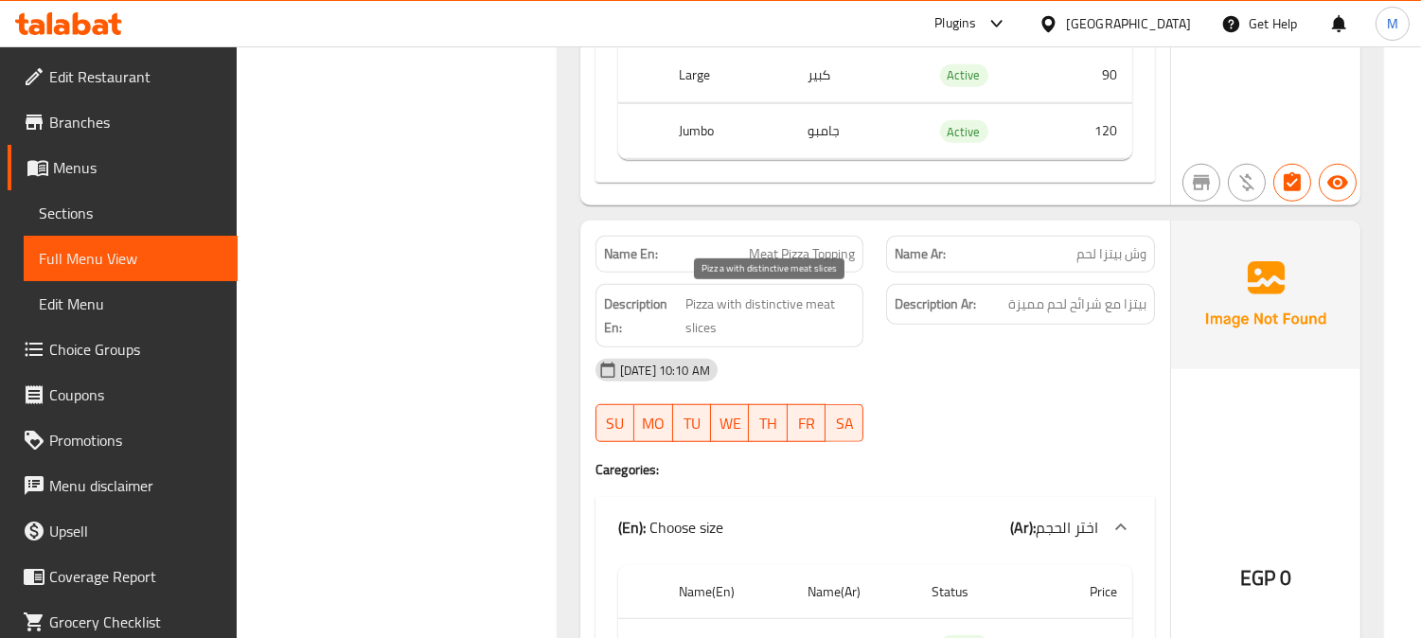
click at [715, 306] on span "Pizza with distinctive meat slices" at bounding box center [769, 316] width 169 height 46
click at [715, 307] on span "Pizza with distinctive meat slices" at bounding box center [769, 316] width 169 height 46
click at [788, 246] on span "Meat Pizza Topping" at bounding box center [802, 254] width 106 height 20
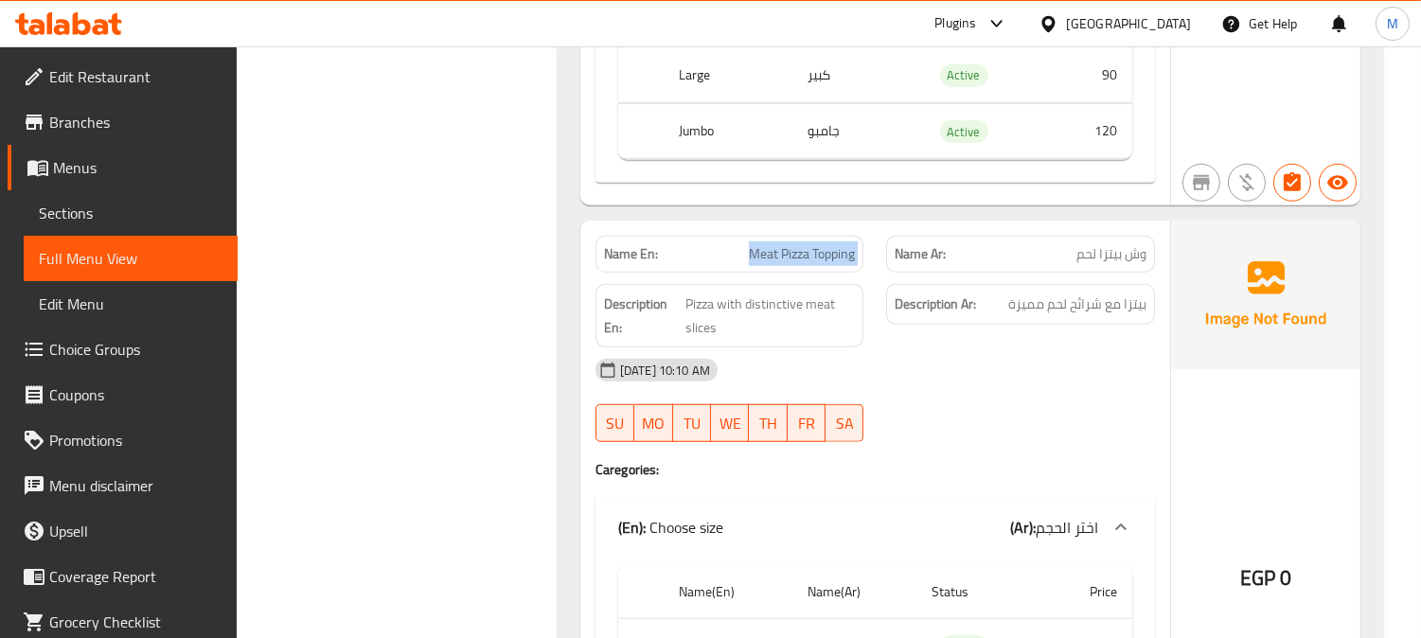
click at [788, 246] on span "Meat Pizza Topping" at bounding box center [802, 254] width 106 height 20
copy span "Meat Pizza Topping"
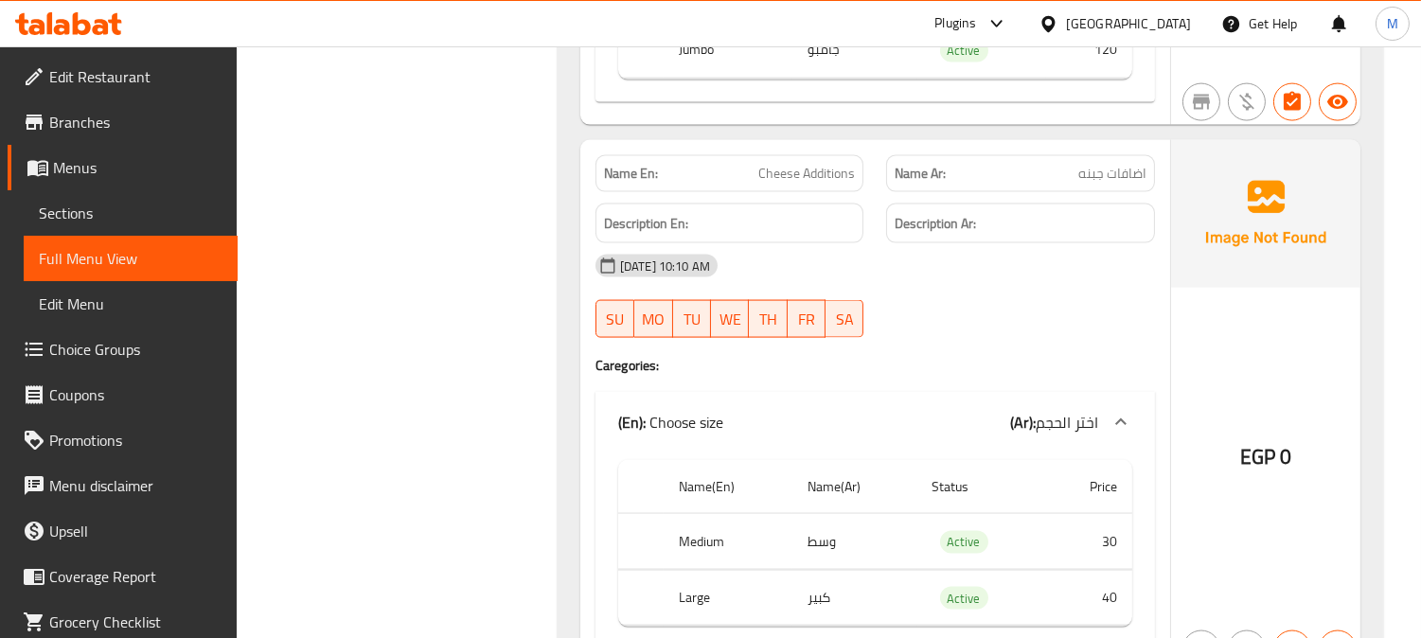
scroll to position [5364, 0]
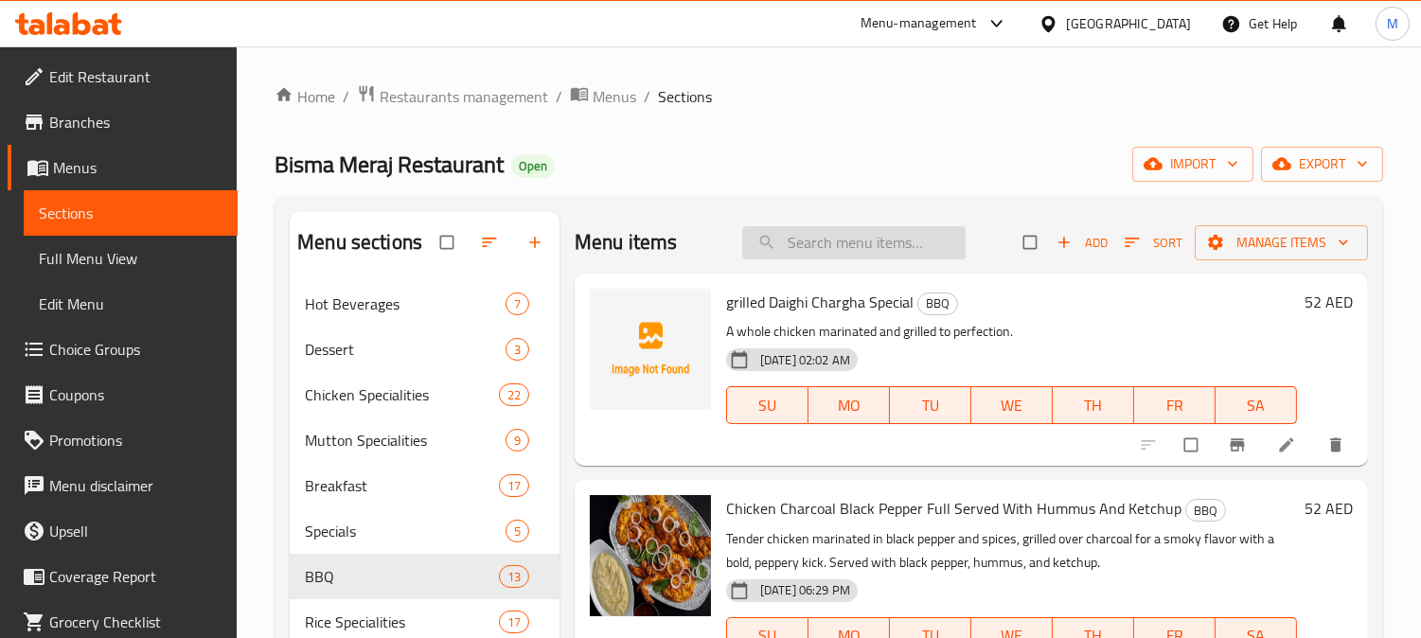
click at [819, 229] on input "search" at bounding box center [853, 242] width 223 height 33
paste input "Sausage Pizza Topping"
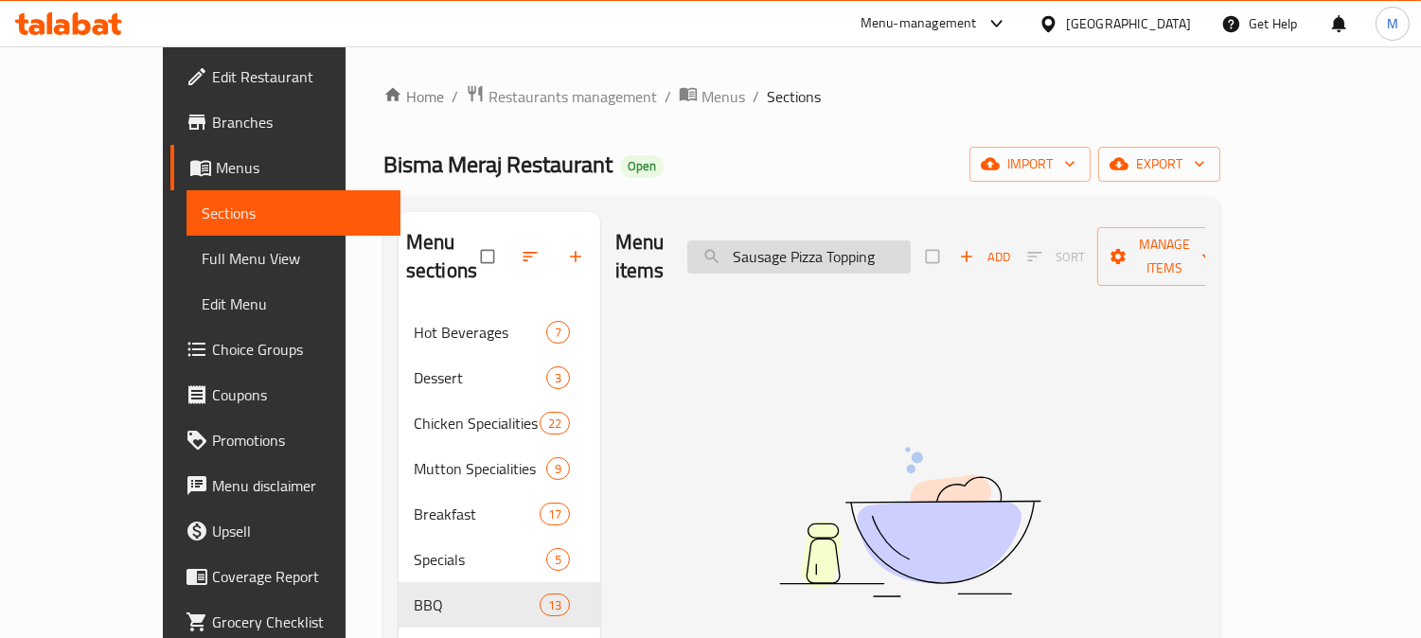
click at [793, 241] on input "Sausage Pizza Topping" at bounding box center [798, 256] width 223 height 33
click at [791, 240] on input "Sausage Pizza Topping" at bounding box center [798, 256] width 223 height 33
click at [911, 244] on input "Sausage Pizza Topping" at bounding box center [798, 256] width 223 height 33
type input "Sausage Pizza Topp"
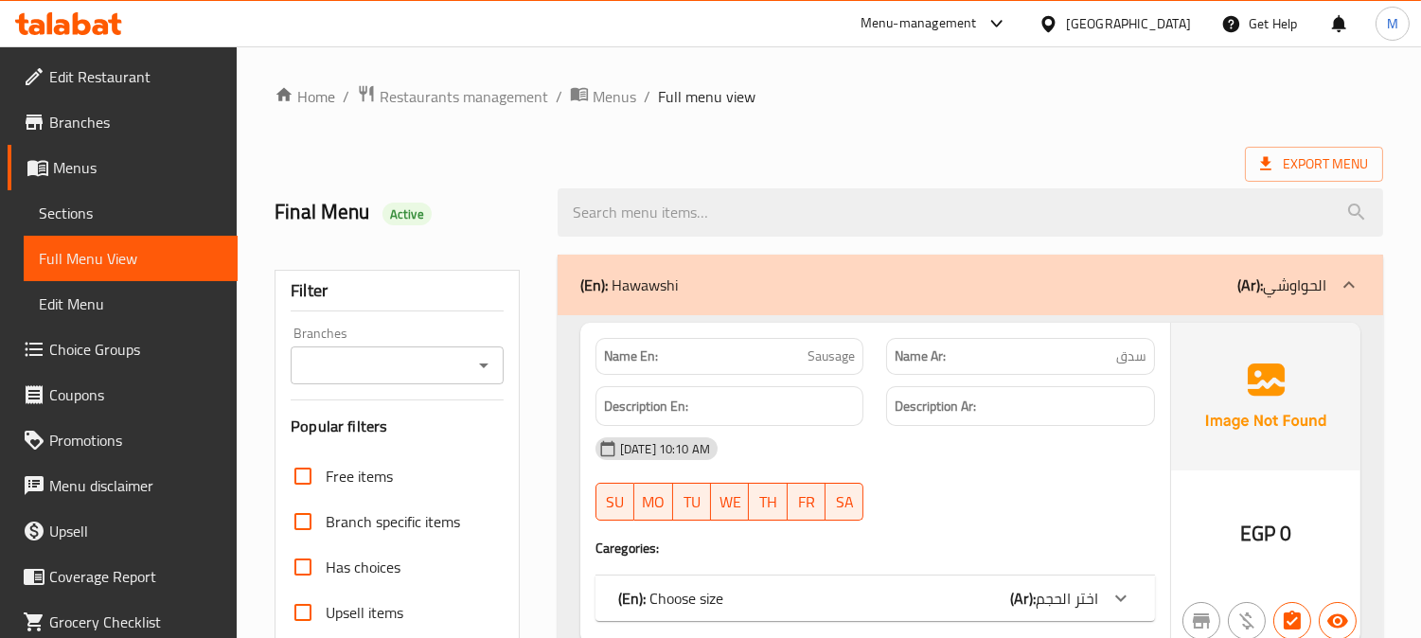
click at [183, 208] on span "Sections" at bounding box center [131, 213] width 184 height 23
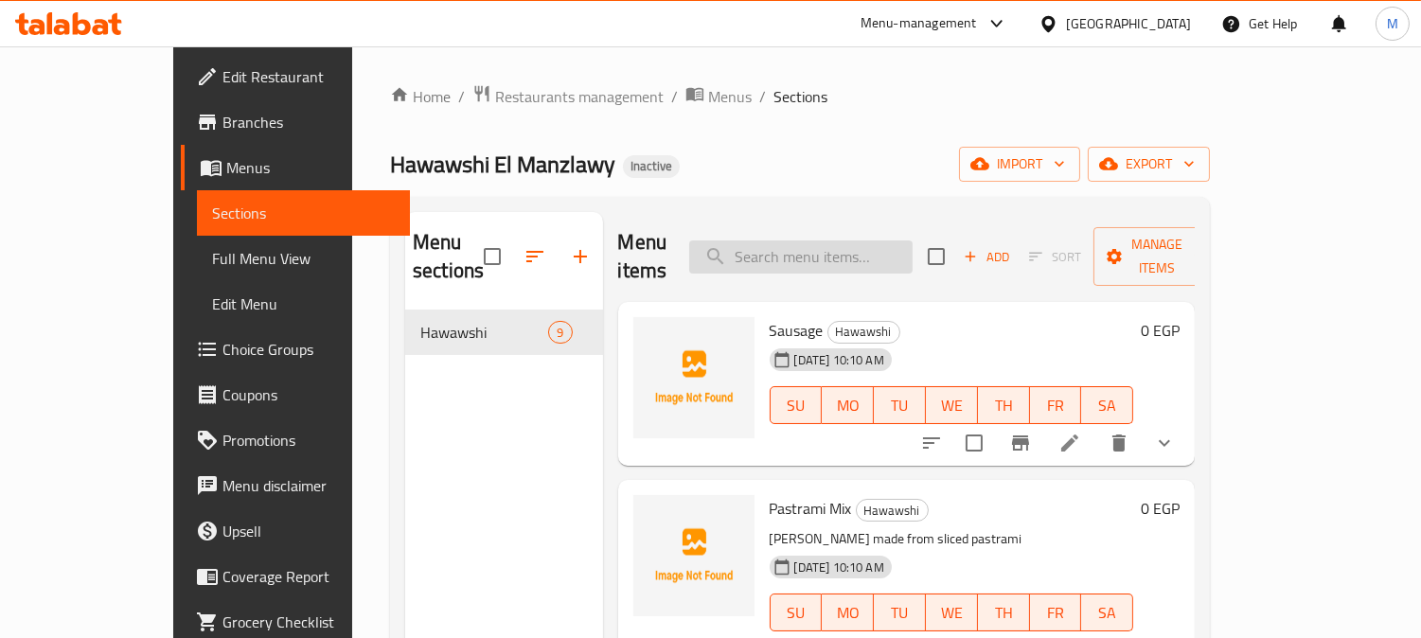
click at [809, 247] on input "search" at bounding box center [800, 256] width 223 height 33
paste input "Sausage Pizza Topping"
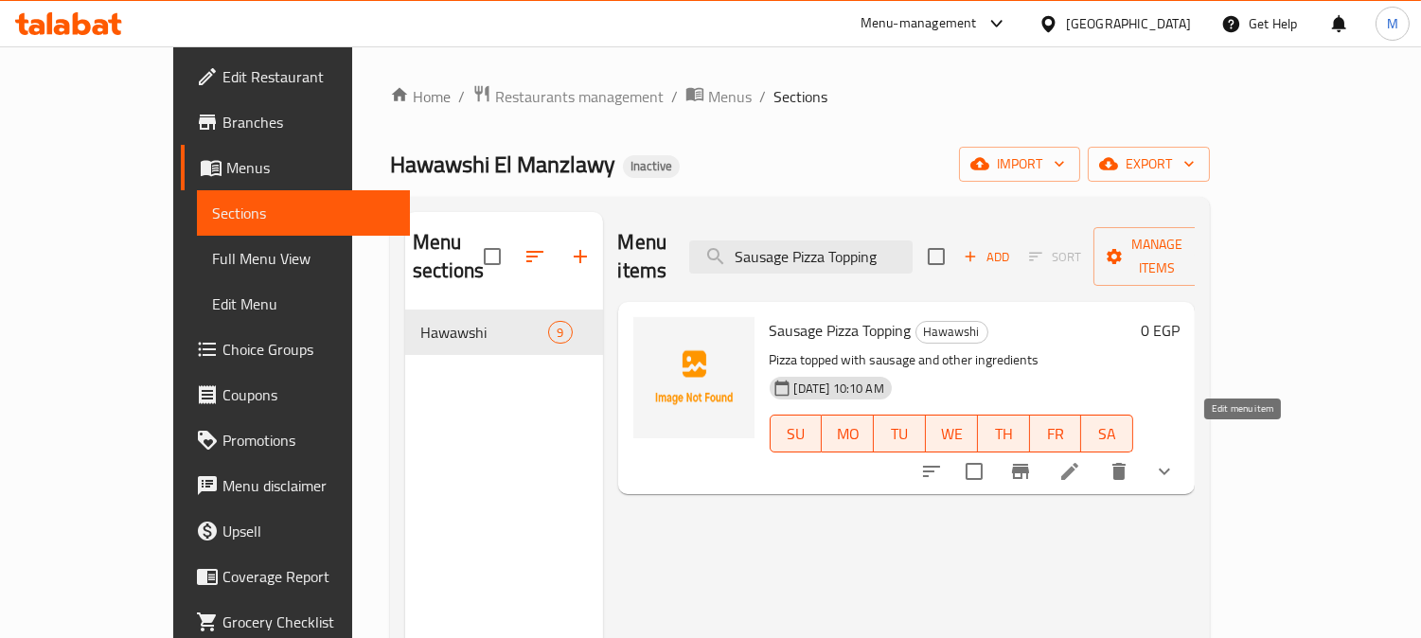
type input "Sausage Pizza Topping"
click at [1081, 460] on icon at bounding box center [1069, 471] width 23 height 23
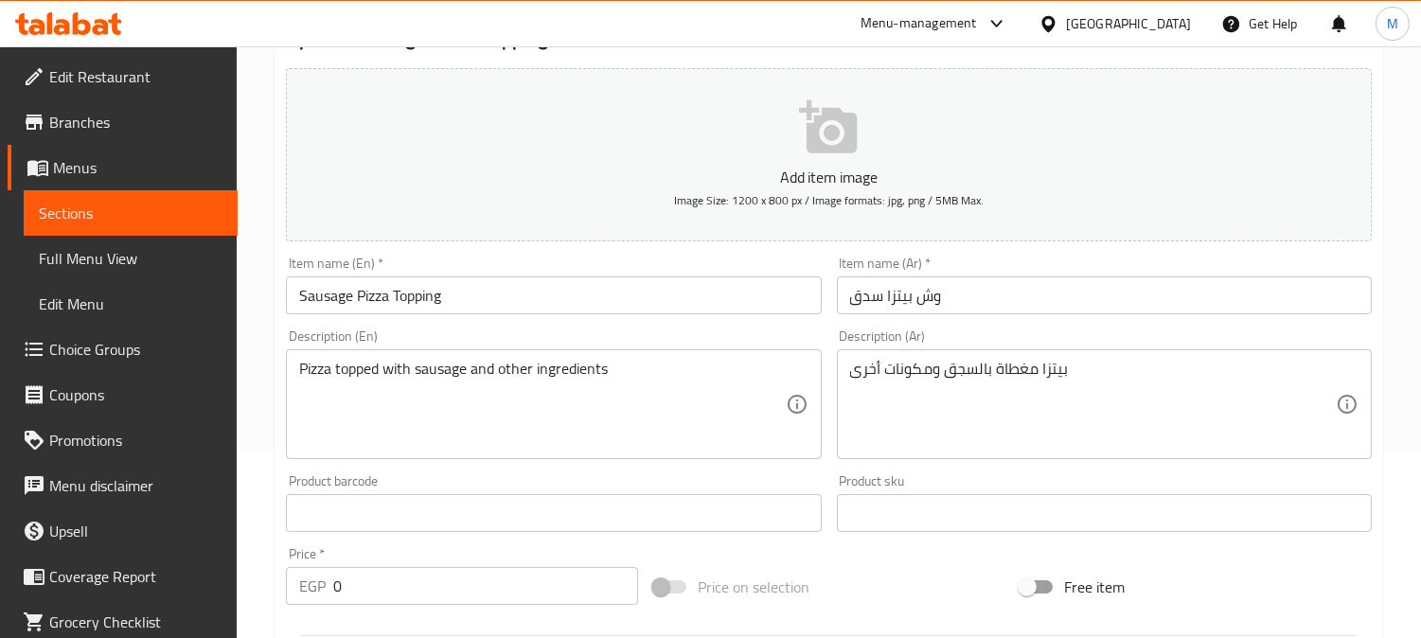
scroll to position [210, 0]
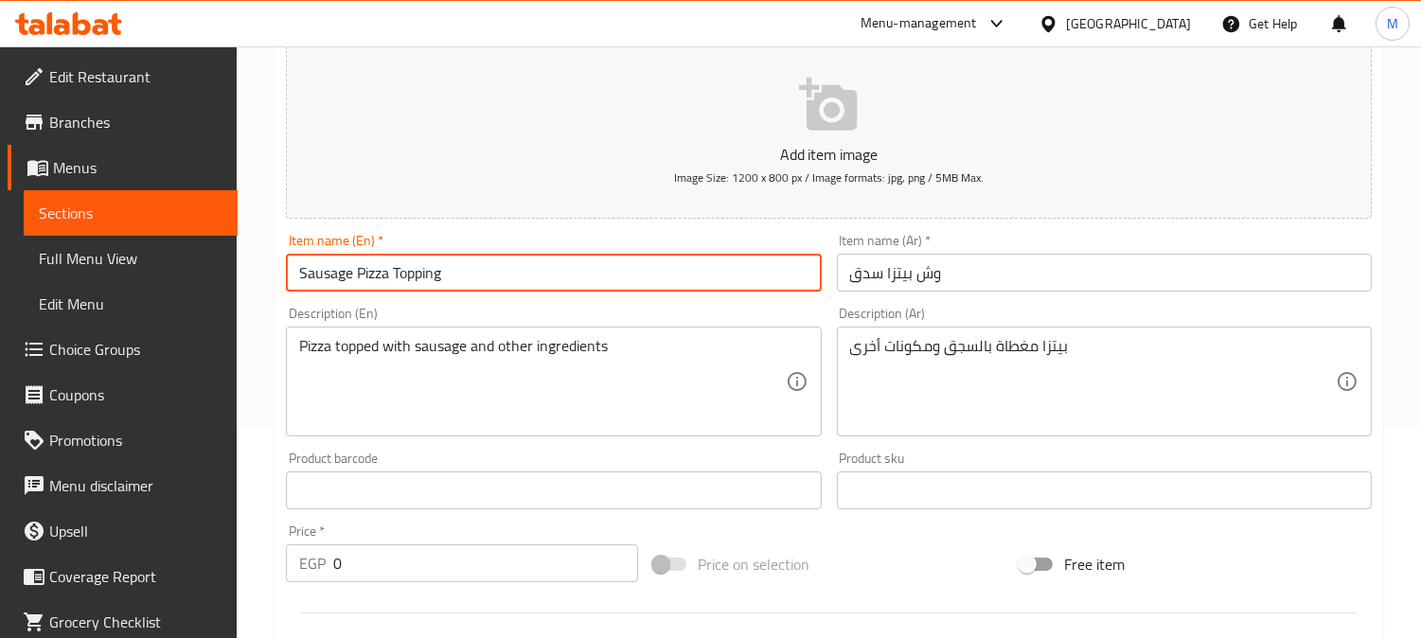
click at [403, 282] on input "Sausage Pizza Topping" at bounding box center [553, 273] width 535 height 38
click at [954, 282] on input "وش بيتزا سدق" at bounding box center [1104, 273] width 535 height 38
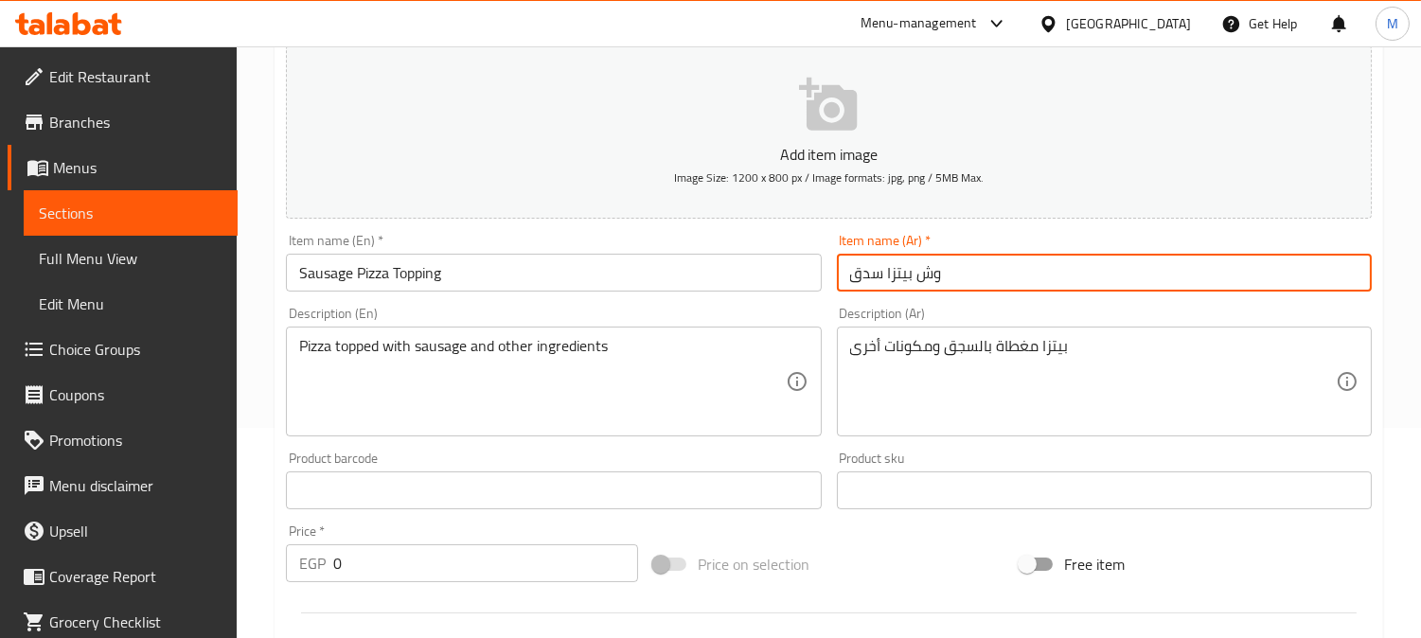
click at [952, 282] on input "وش بيتزا سدق" at bounding box center [1104, 273] width 535 height 38
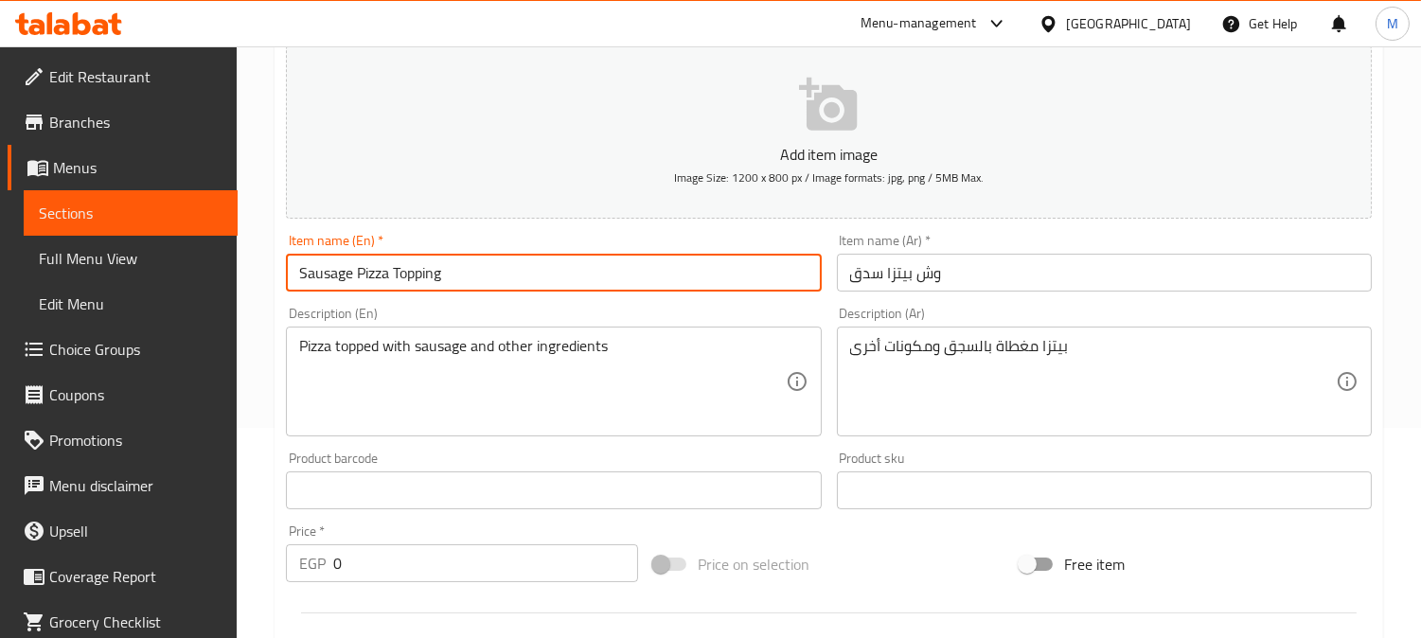
click at [446, 277] on input "Sausage Pizza Topping" at bounding box center [553, 273] width 535 height 38
click at [399, 278] on input "Sausage Pizza Topping" at bounding box center [553, 273] width 535 height 38
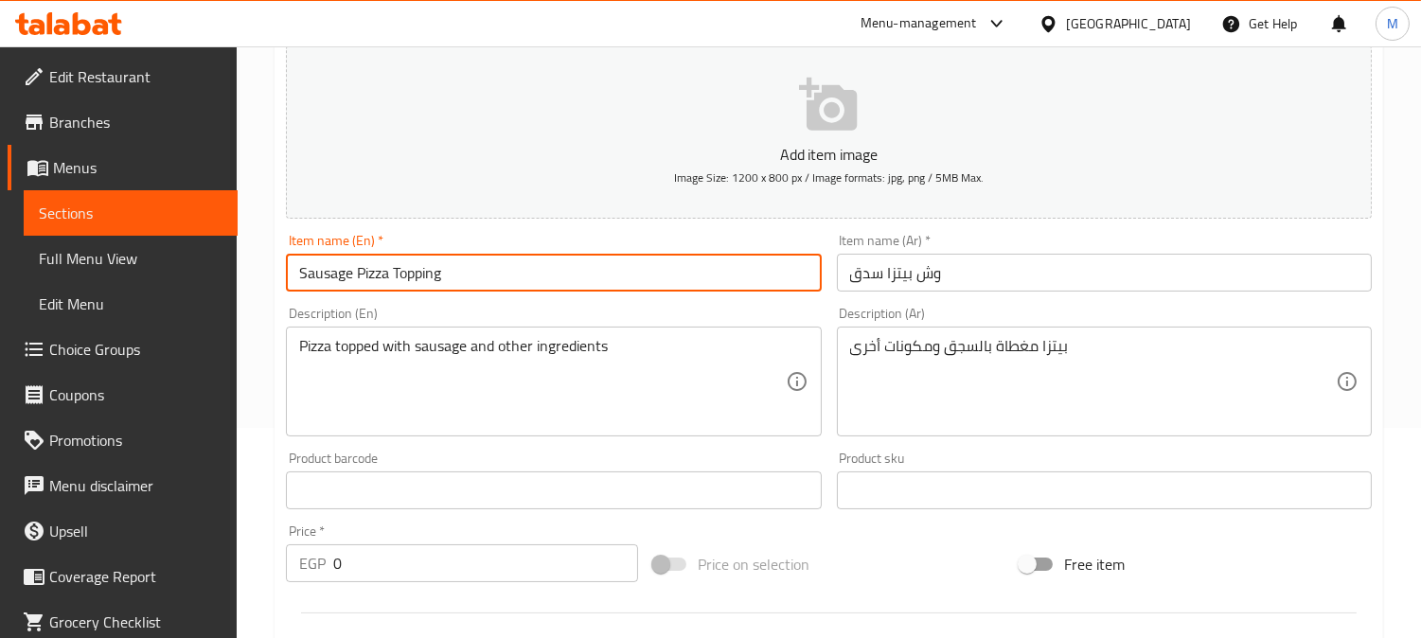
click at [435, 266] on input "Sausage Pizza Topping" at bounding box center [553, 273] width 535 height 38
click at [411, 272] on input "Sausage Pizza Topping" at bounding box center [553, 273] width 535 height 38
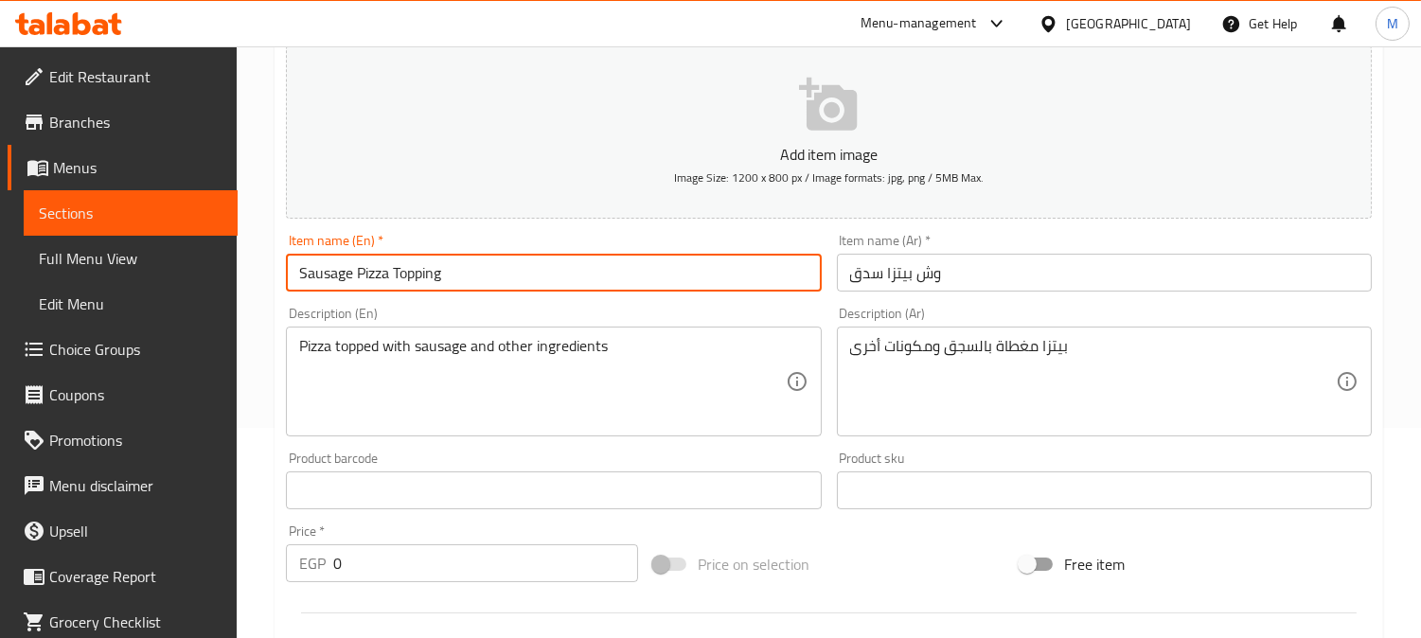
drag, startPoint x: 493, startPoint y: 278, endPoint x: 468, endPoint y: 280, distance: 25.6
click at [489, 278] on input "Sausage Pizza Topping" at bounding box center [553, 273] width 535 height 38
click at [459, 279] on input "Sausage Pizza Topping" at bounding box center [553, 273] width 535 height 38
drag, startPoint x: 353, startPoint y: 275, endPoint x: 405, endPoint y: 273, distance: 52.1
click at [355, 273] on input "Sausage Pizza Topping" at bounding box center [553, 273] width 535 height 38
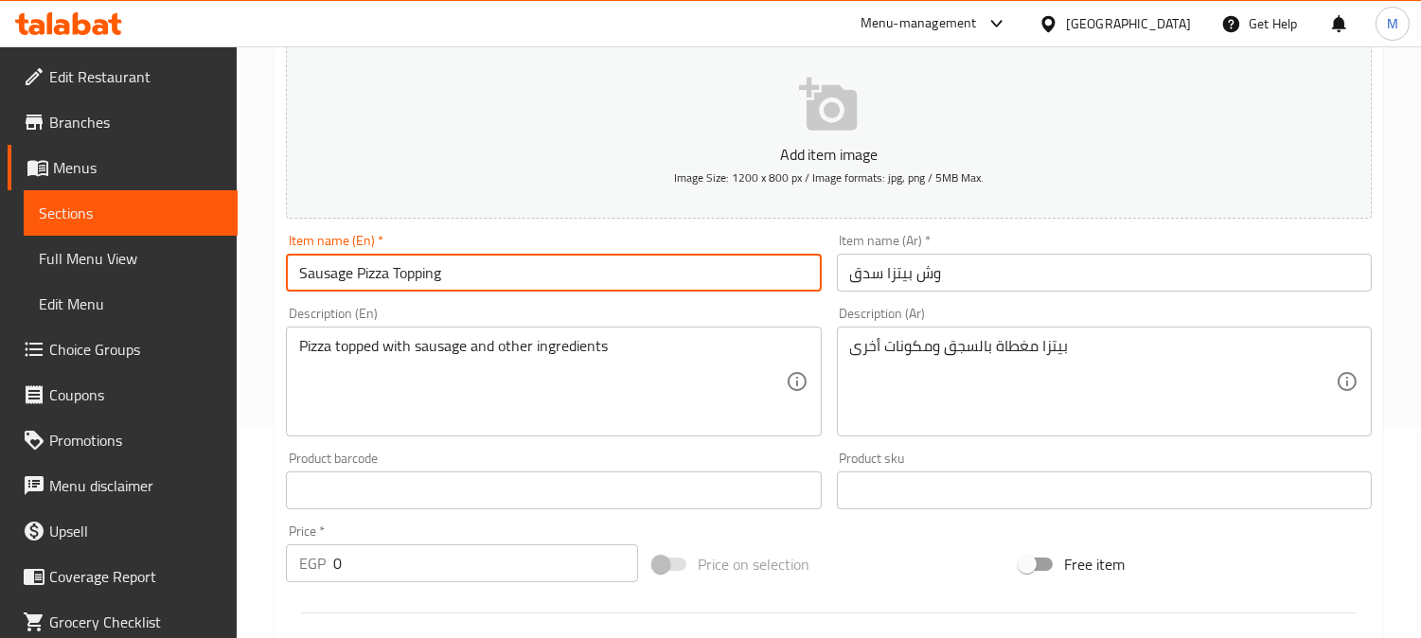
click at [410, 272] on input "Sausage Pizza Topping" at bounding box center [553, 273] width 535 height 38
click at [417, 272] on input "Sausage Pizza Topping" at bounding box center [553, 273] width 535 height 38
drag, startPoint x: 413, startPoint y: 277, endPoint x: 440, endPoint y: 277, distance: 27.5
click at [440, 277] on input "Sausage Pizza Topping" at bounding box center [553, 273] width 535 height 38
click at [395, 273] on input "Sausage Pizza Top" at bounding box center [553, 273] width 535 height 38
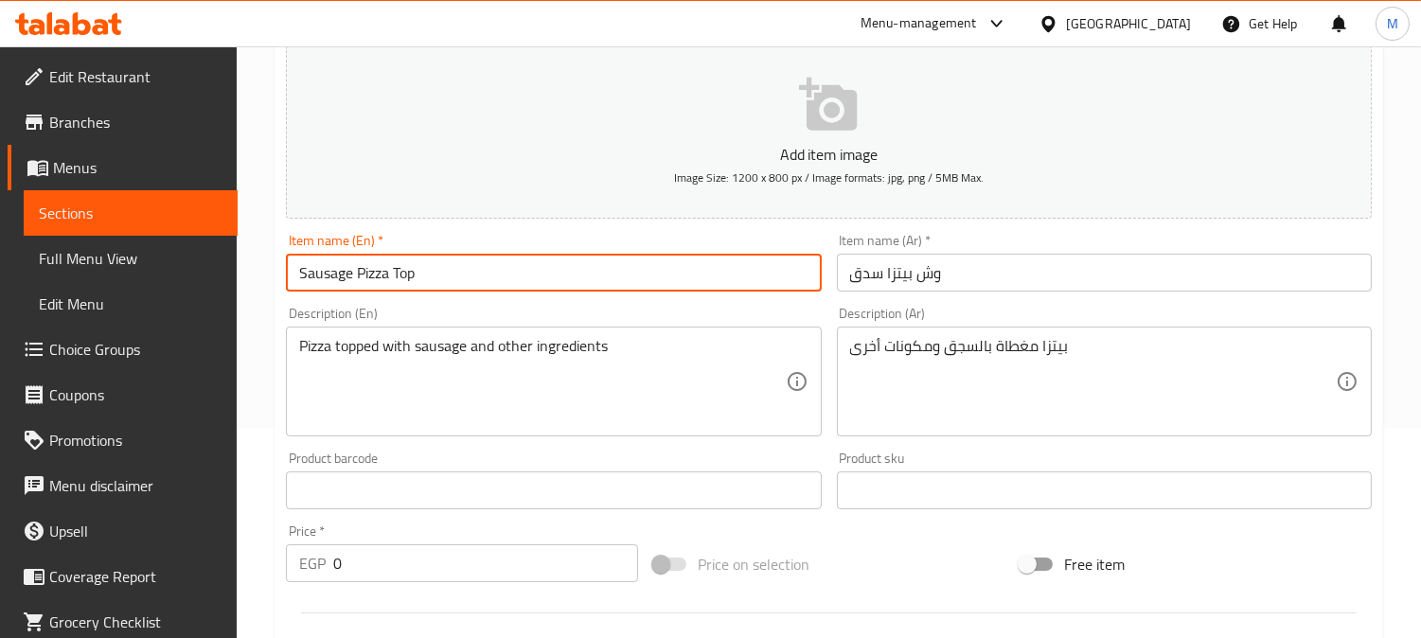
click at [403, 273] on input "Sausage Pizza Top" at bounding box center [553, 273] width 535 height 38
paste input "on t"
click at [400, 266] on input "Sausage Pizza on top" at bounding box center [553, 273] width 535 height 38
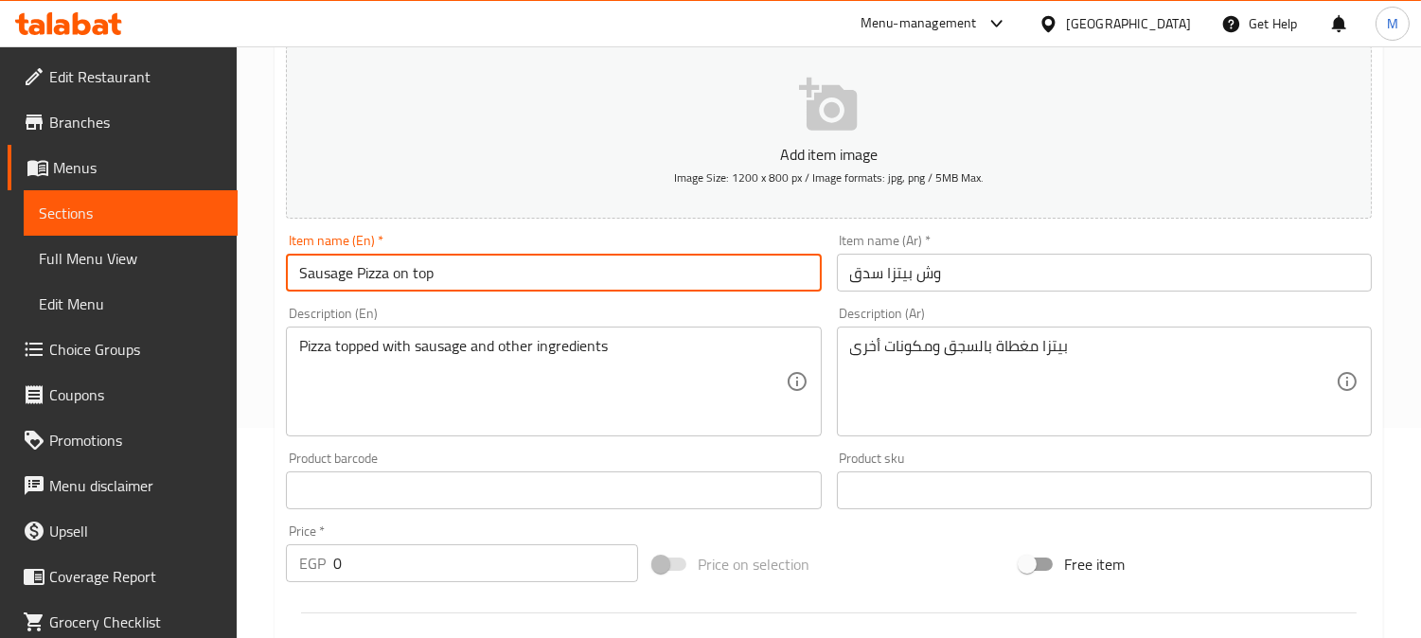
click at [431, 280] on input "Sausage Pizza on top" at bounding box center [553, 273] width 535 height 38
click at [430, 268] on input "Sausage Pizza on top" at bounding box center [553, 273] width 535 height 38
click at [437, 269] on input "Sausage Pizza on top" at bounding box center [553, 273] width 535 height 38
click at [445, 272] on input "Sausage Pizza on top" at bounding box center [553, 273] width 535 height 38
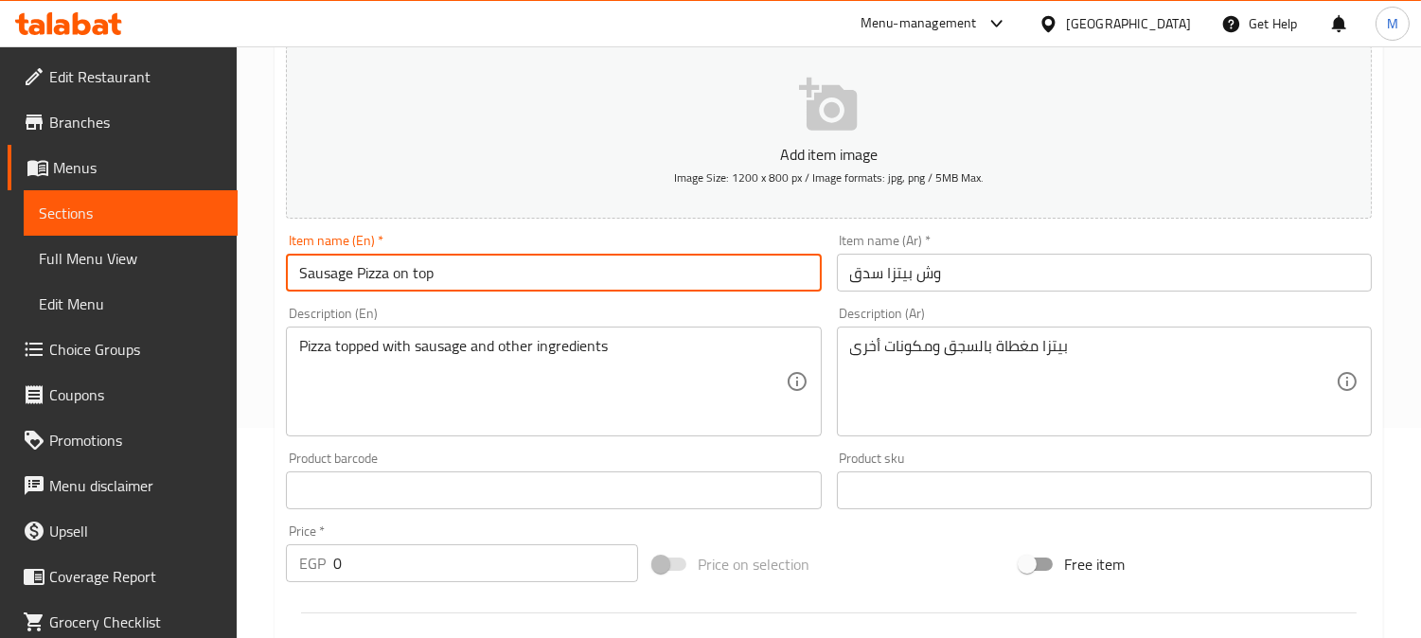
click at [445, 272] on input "Sausage Pizza on top" at bounding box center [553, 273] width 535 height 38
click at [450, 276] on input "Sausage Pizza on top" at bounding box center [553, 273] width 535 height 38
click at [401, 275] on input "Sausage Pizza on top" at bounding box center [553, 273] width 535 height 38
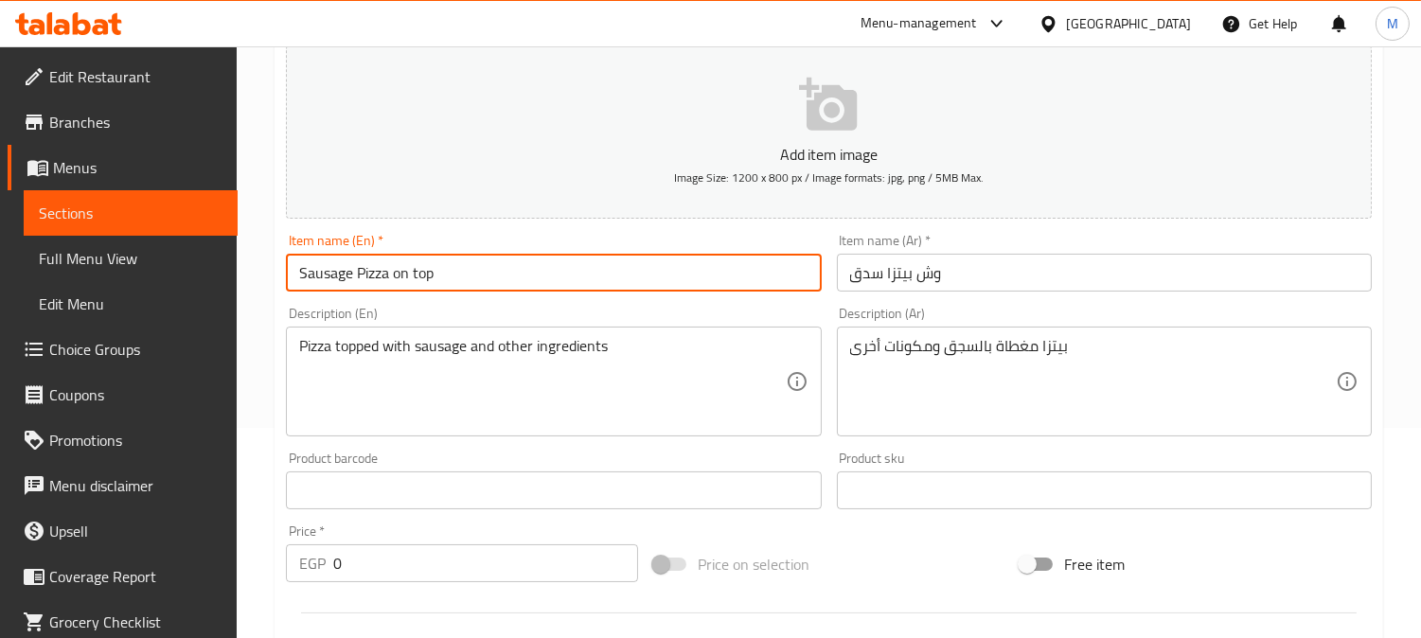
click at [408, 279] on input "Sausage Pizza on top" at bounding box center [553, 273] width 535 height 38
click at [401, 276] on input "Sausage Pizza on top" at bounding box center [553, 273] width 535 height 38
click at [398, 269] on input "Sausage Pizza top" at bounding box center [553, 273] width 535 height 38
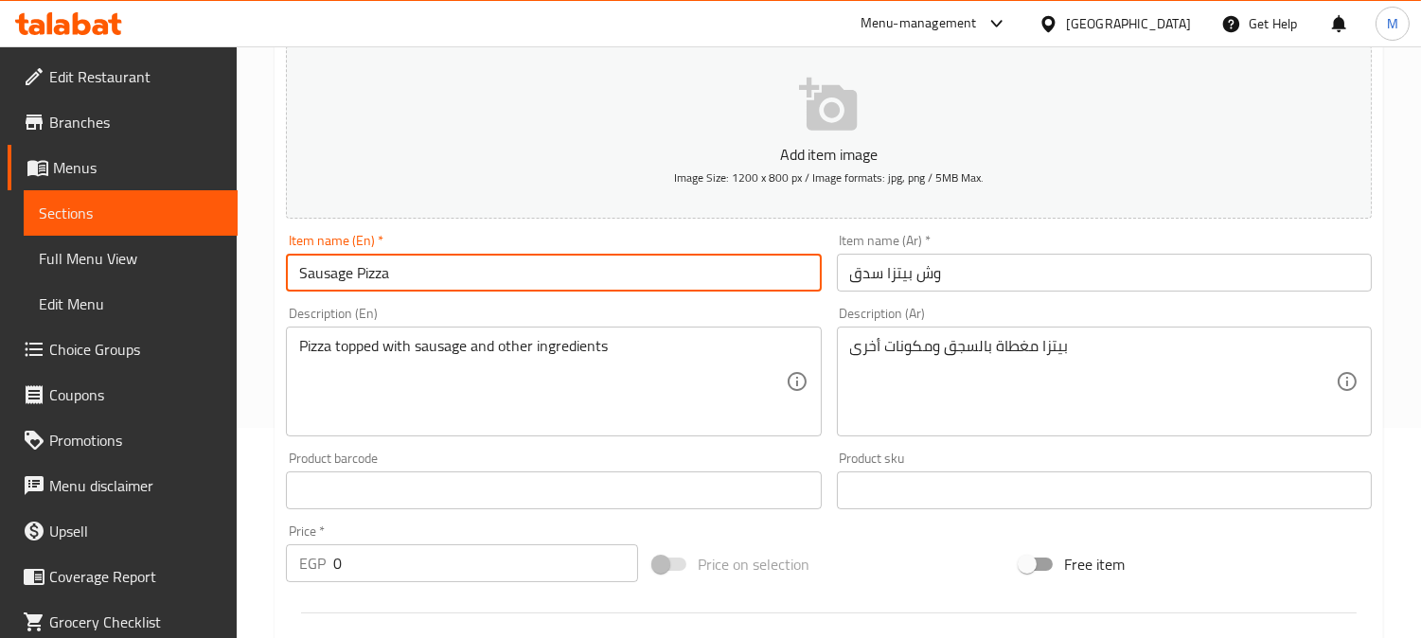
click at [356, 273] on input "Sausage Pizza" at bounding box center [553, 273] width 535 height 38
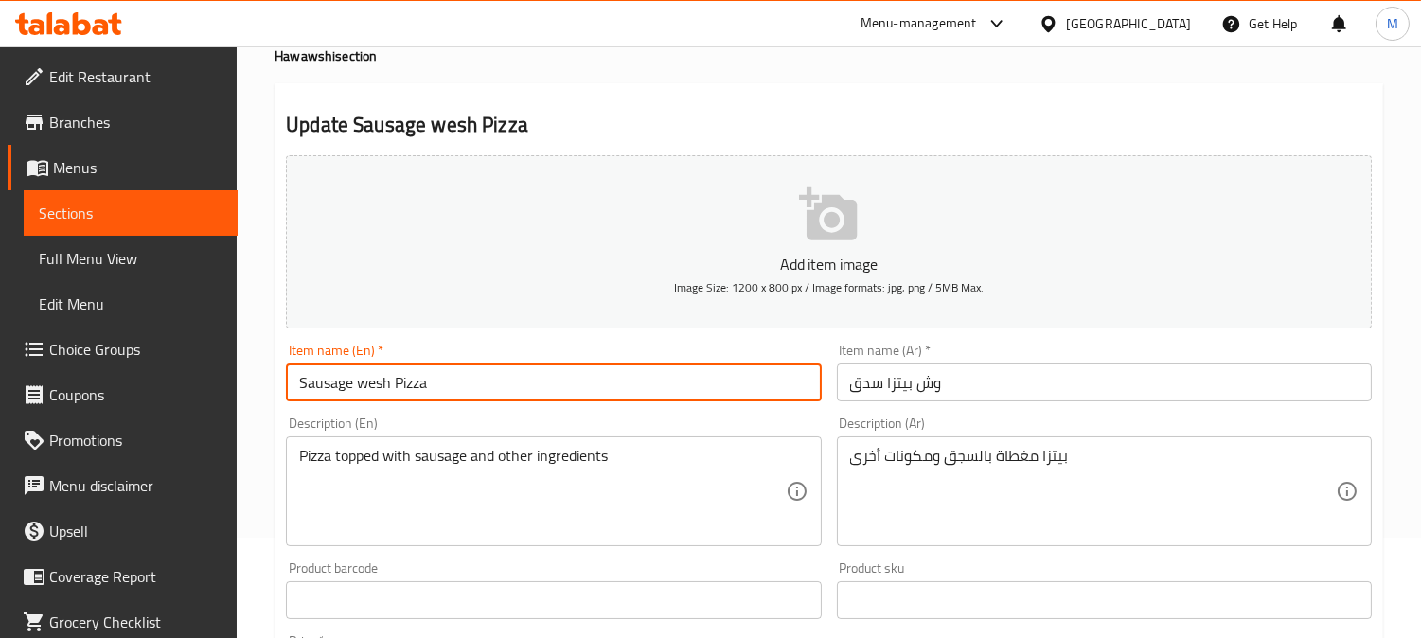
scroll to position [0, 0]
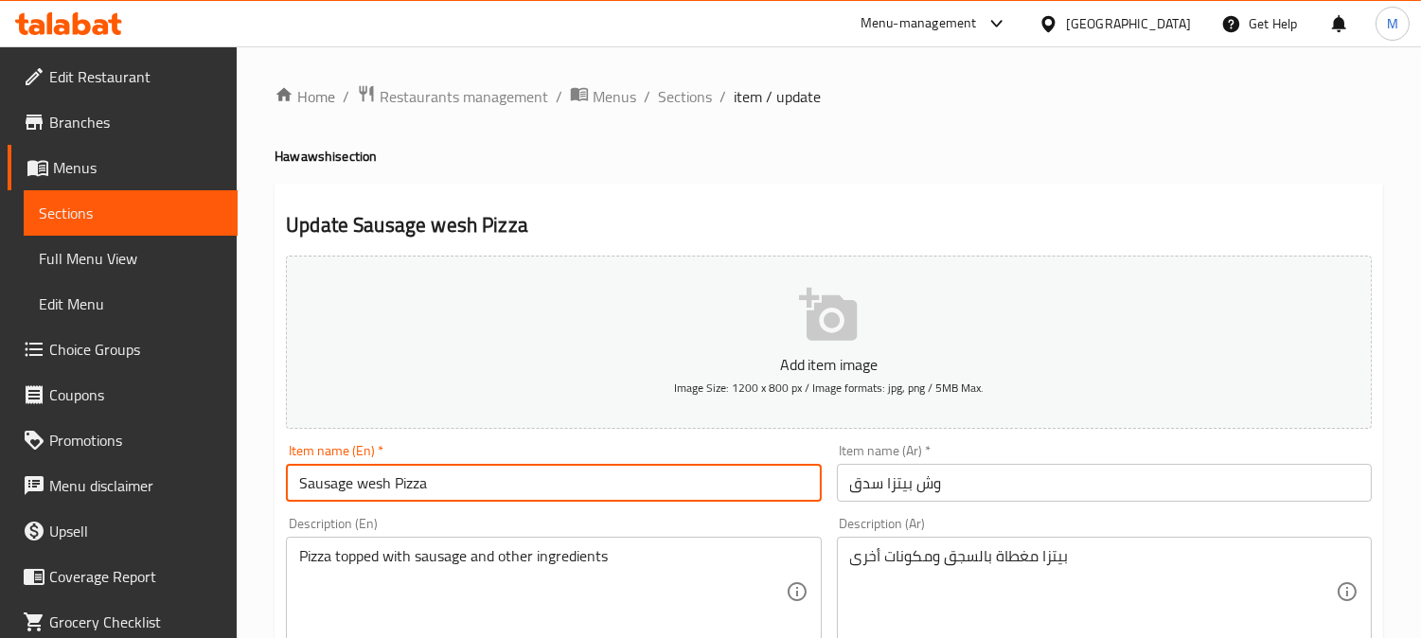
click at [385, 485] on input "Sausage wesh Pizza" at bounding box center [553, 483] width 535 height 38
click at [571, 490] on input "Sausage wesh Pizza" at bounding box center [553, 483] width 535 height 38
click at [490, 490] on input "Sausage wesh Pizza" at bounding box center [553, 483] width 535 height 38
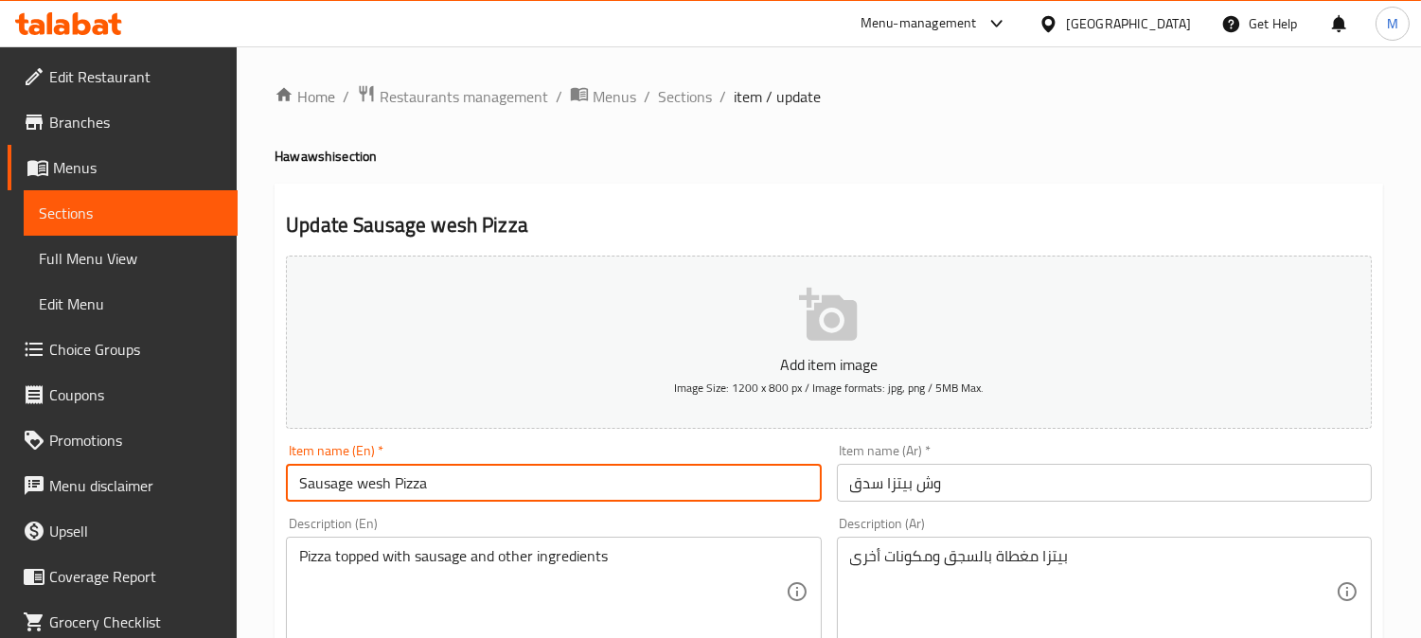
click at [490, 490] on input "Sausage wesh Pizza" at bounding box center [553, 483] width 535 height 38
click at [364, 485] on input "Sausage wesh Pizza" at bounding box center [553, 483] width 535 height 38
drag, startPoint x: 367, startPoint y: 489, endPoint x: 376, endPoint y: 498, distance: 12.1
click at [372, 490] on input "Sausage wesh Pizza" at bounding box center [553, 483] width 535 height 38
click at [399, 473] on input "Sausage wsh Pizza" at bounding box center [553, 483] width 535 height 38
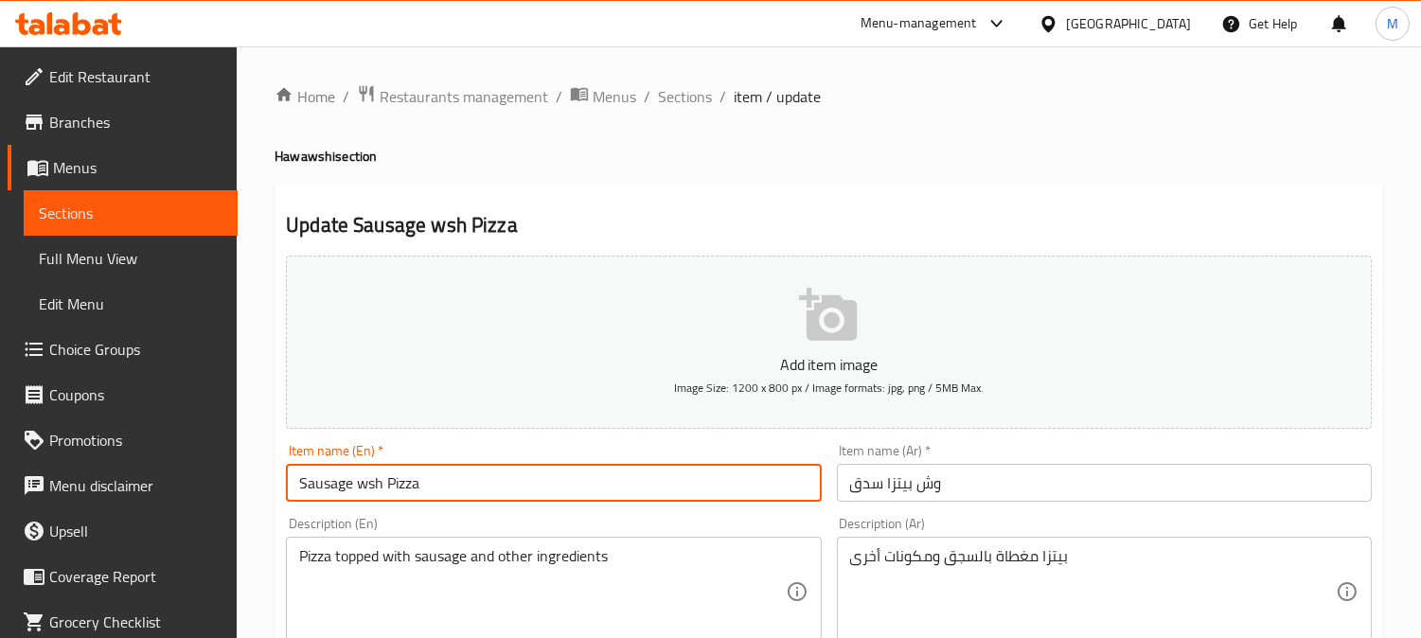
click at [400, 473] on input "Sausage wsh Pizza" at bounding box center [553, 483] width 535 height 38
click at [465, 466] on input "Sausage wsh Pizza" at bounding box center [553, 483] width 535 height 38
click at [365, 492] on input "Sausage wsh Pizza" at bounding box center [553, 483] width 535 height 38
click at [464, 480] on input "Sausage Wsh Pizza" at bounding box center [553, 483] width 535 height 38
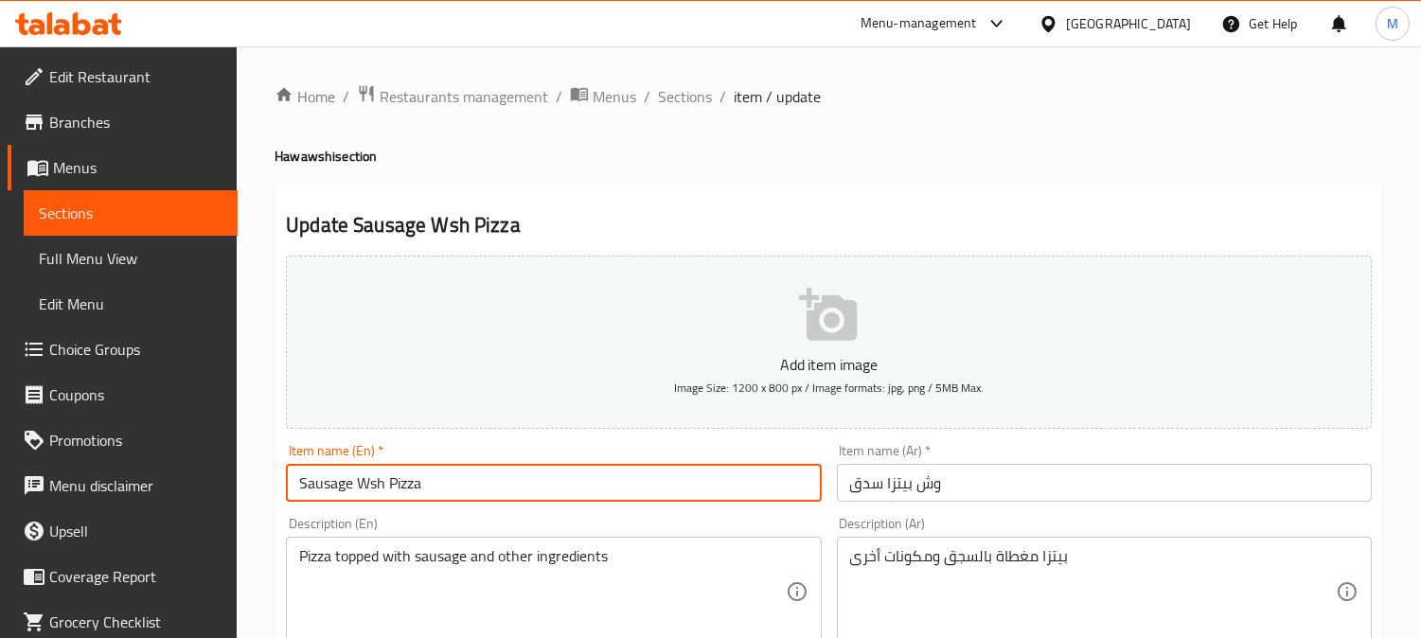
type input "Sausage Wsh Pizza"
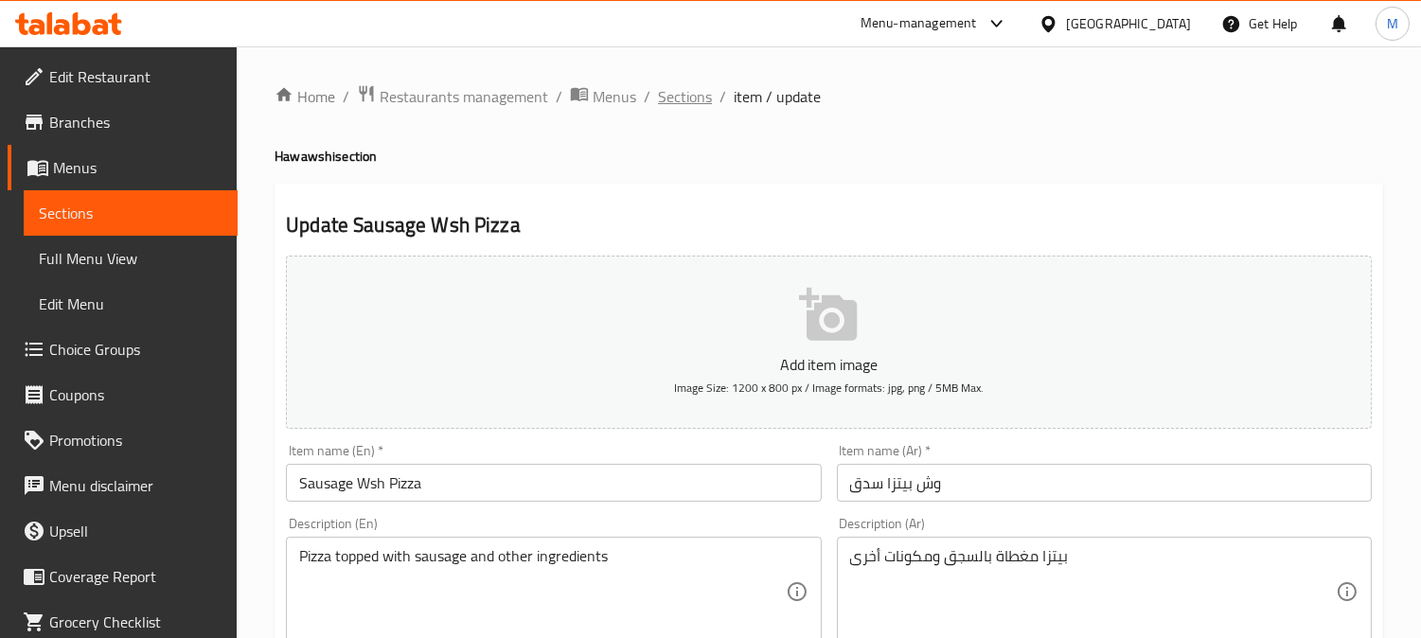
click at [696, 97] on span "Sections" at bounding box center [685, 96] width 54 height 23
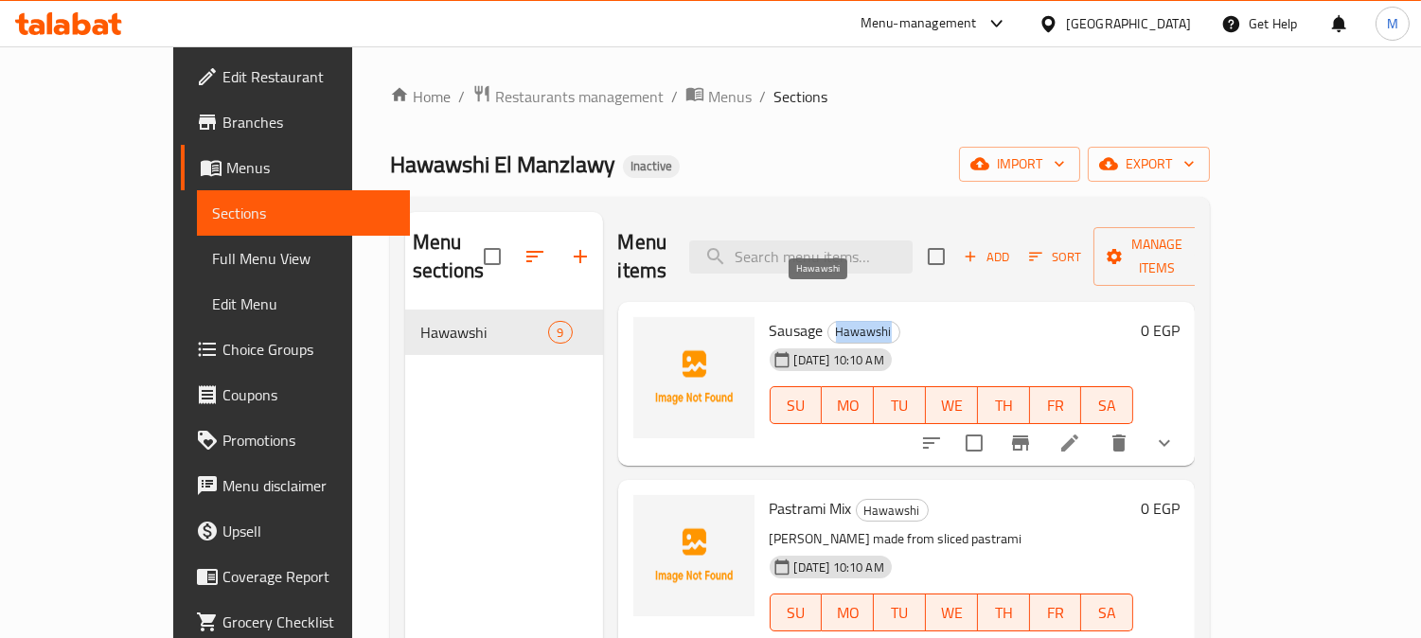
drag, startPoint x: 845, startPoint y: 304, endPoint x: 792, endPoint y: 299, distance: 53.2
click at [828, 321] on span "Hawawshi" at bounding box center [863, 332] width 71 height 22
click at [1081, 432] on icon at bounding box center [1069, 443] width 23 height 23
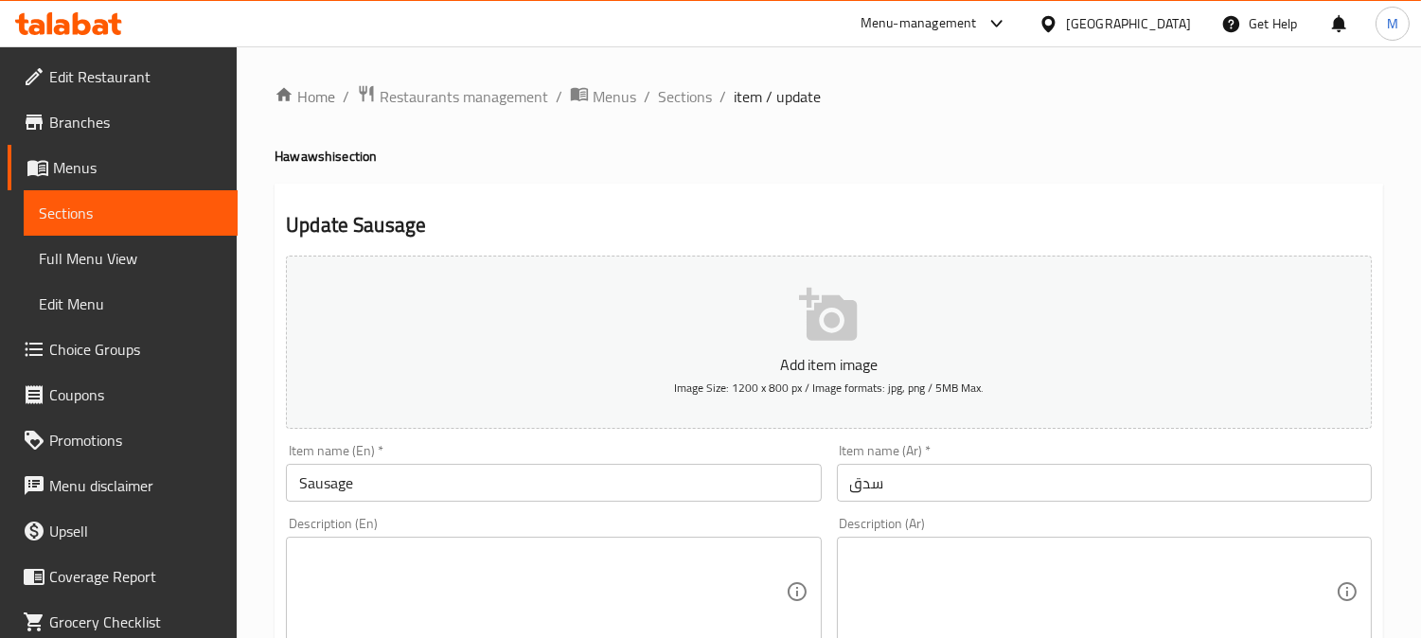
click at [284, 493] on div "Item name (En)   * Sausage Item name (En) *" at bounding box center [553, 472] width 550 height 73
click at [290, 478] on input "Sausage" at bounding box center [553, 483] width 535 height 38
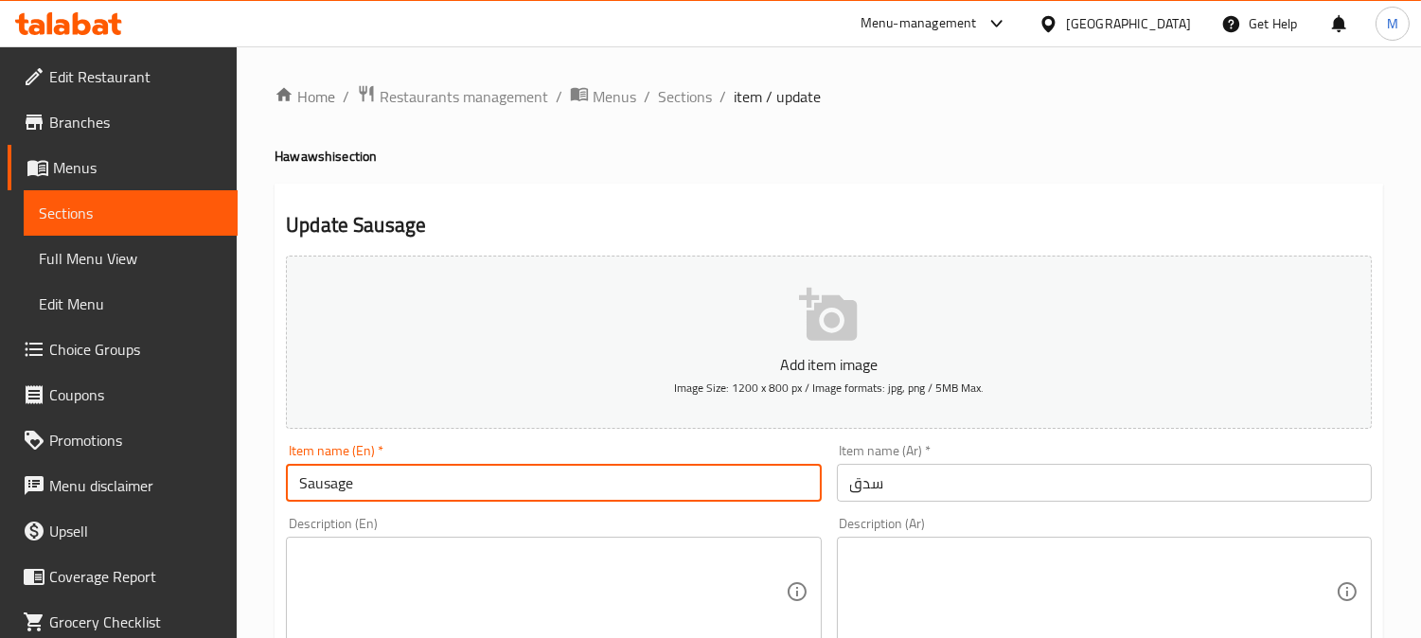
paste input "Hawawshi"
type input "Hawawshi Sausage"
click at [864, 486] on input "سدق" at bounding box center [1104, 483] width 535 height 38
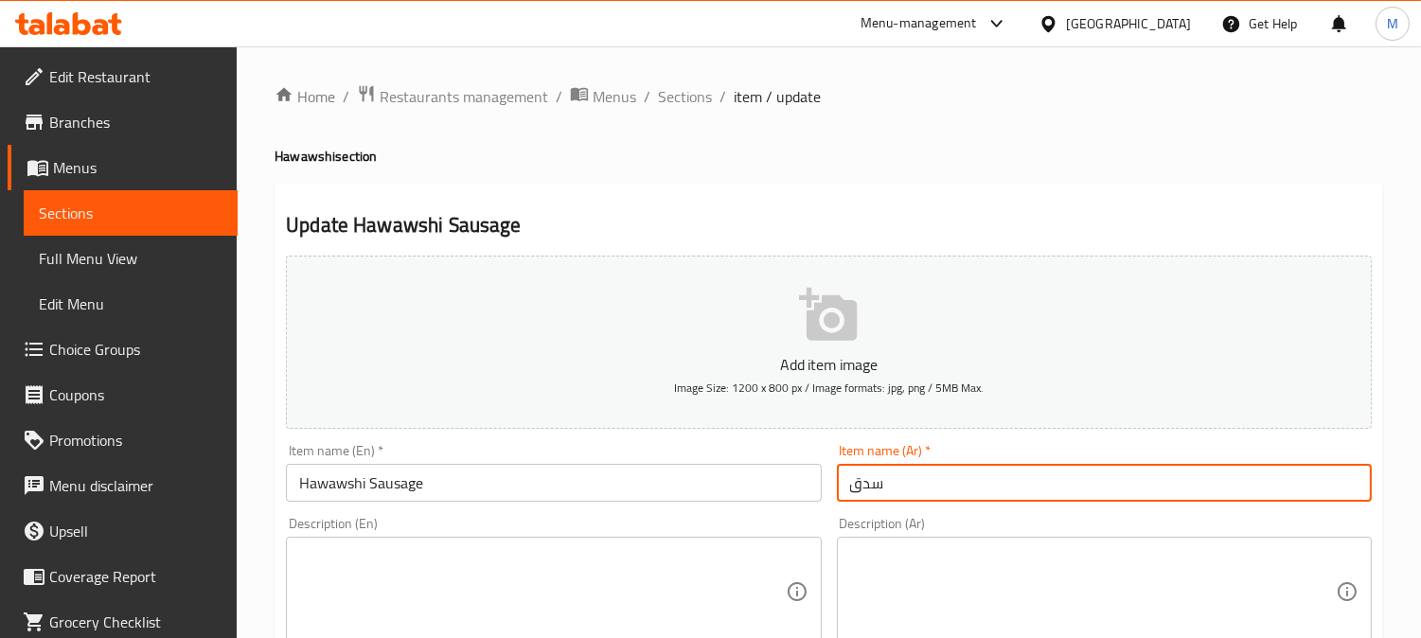
click at [854, 485] on input "سدق" at bounding box center [1104, 483] width 535 height 38
type input "حواوشي سدق"
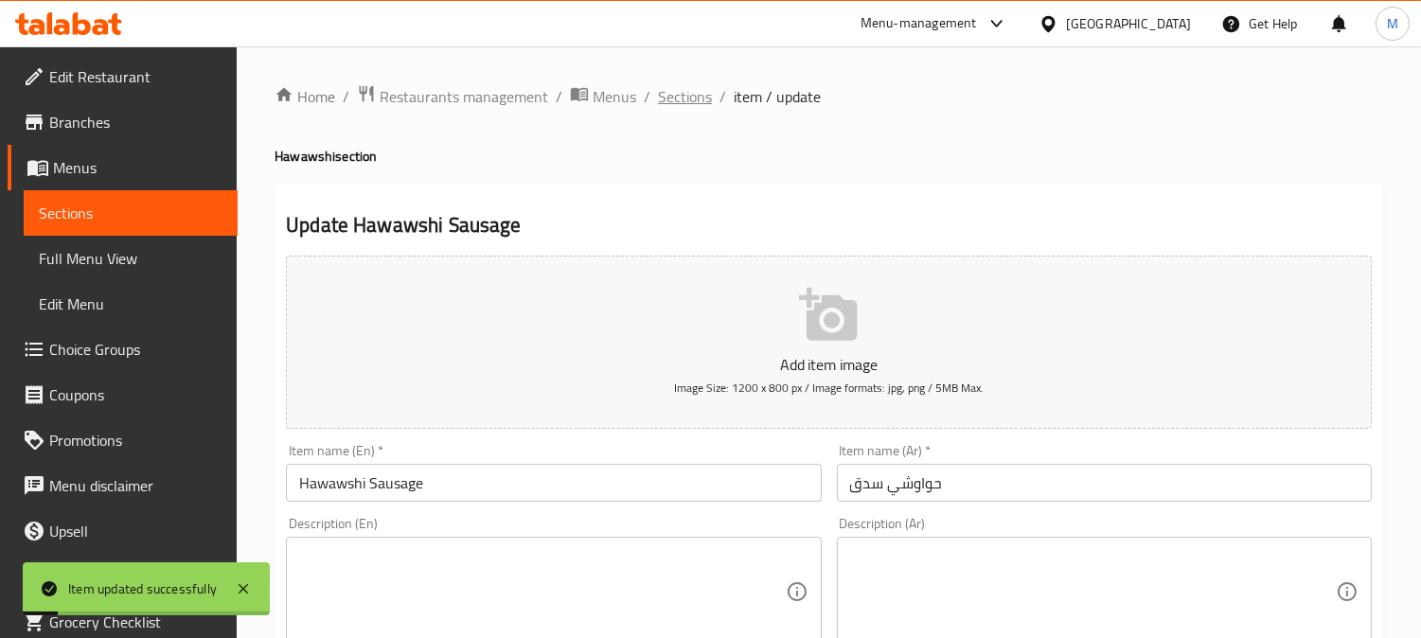
click at [685, 96] on span "Sections" at bounding box center [685, 96] width 54 height 23
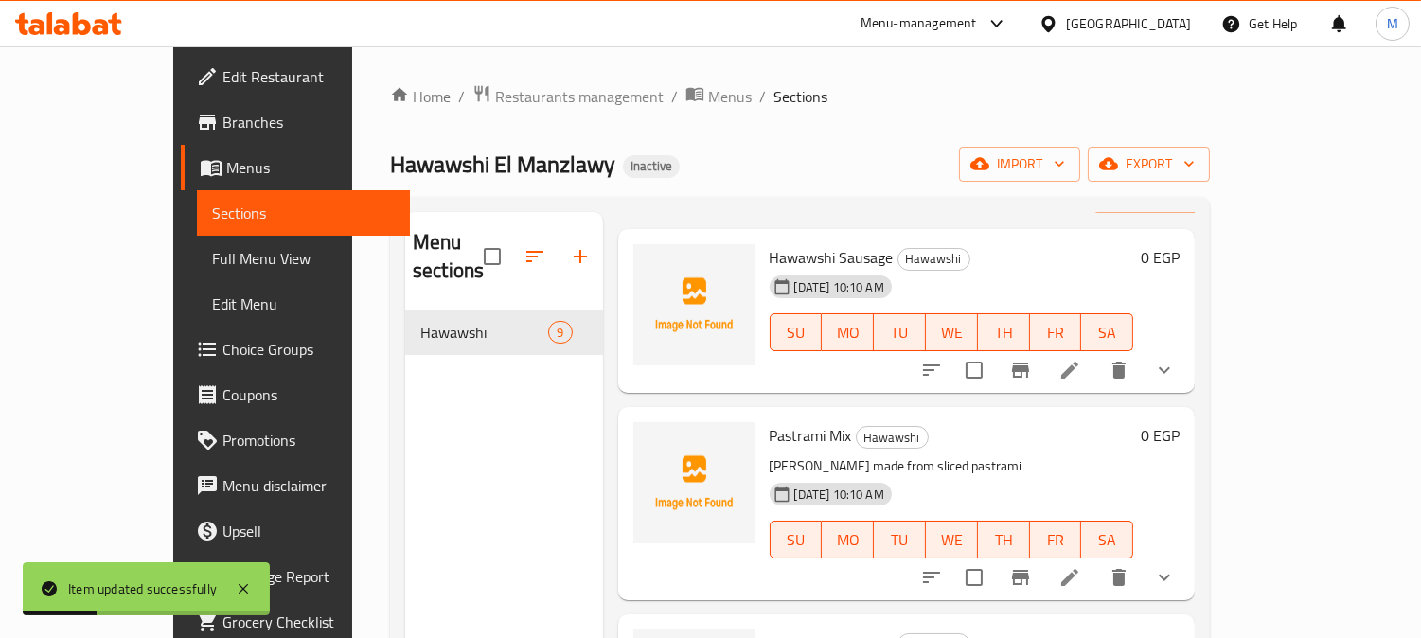
scroll to position [105, 0]
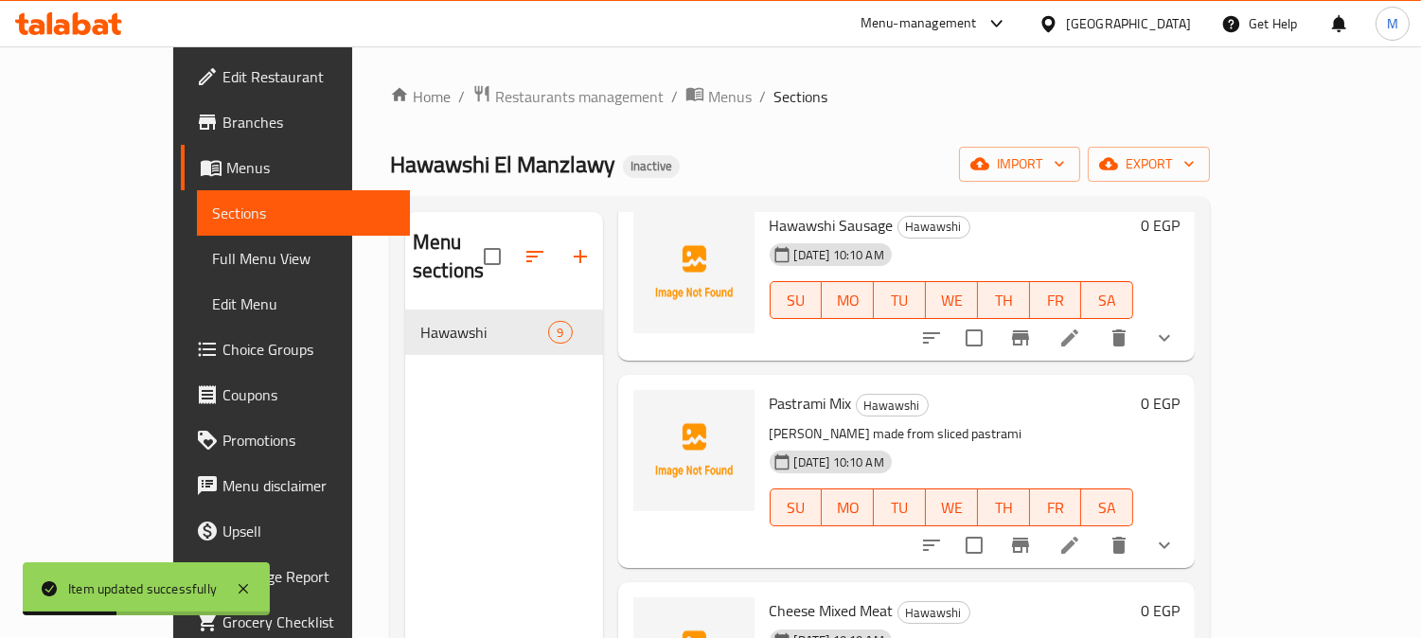
click at [1081, 534] on icon at bounding box center [1069, 545] width 23 height 23
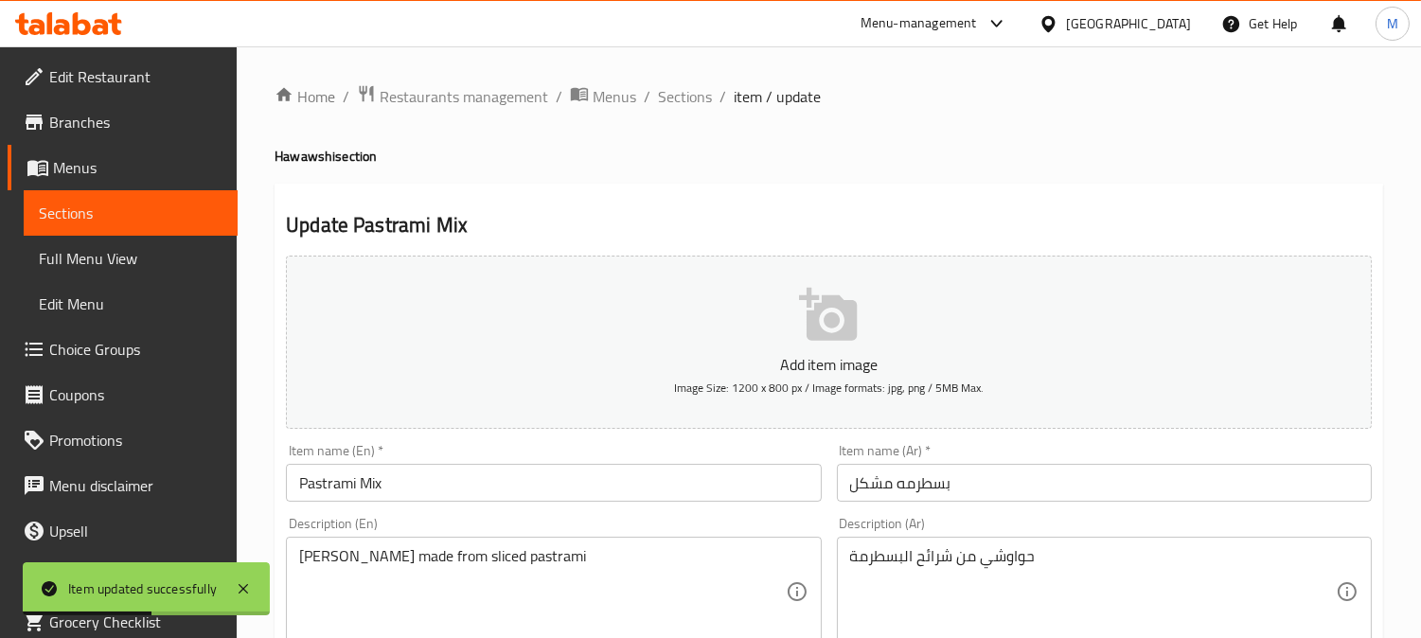
click at [286, 481] on input "Pastrami Mix" at bounding box center [553, 483] width 535 height 38
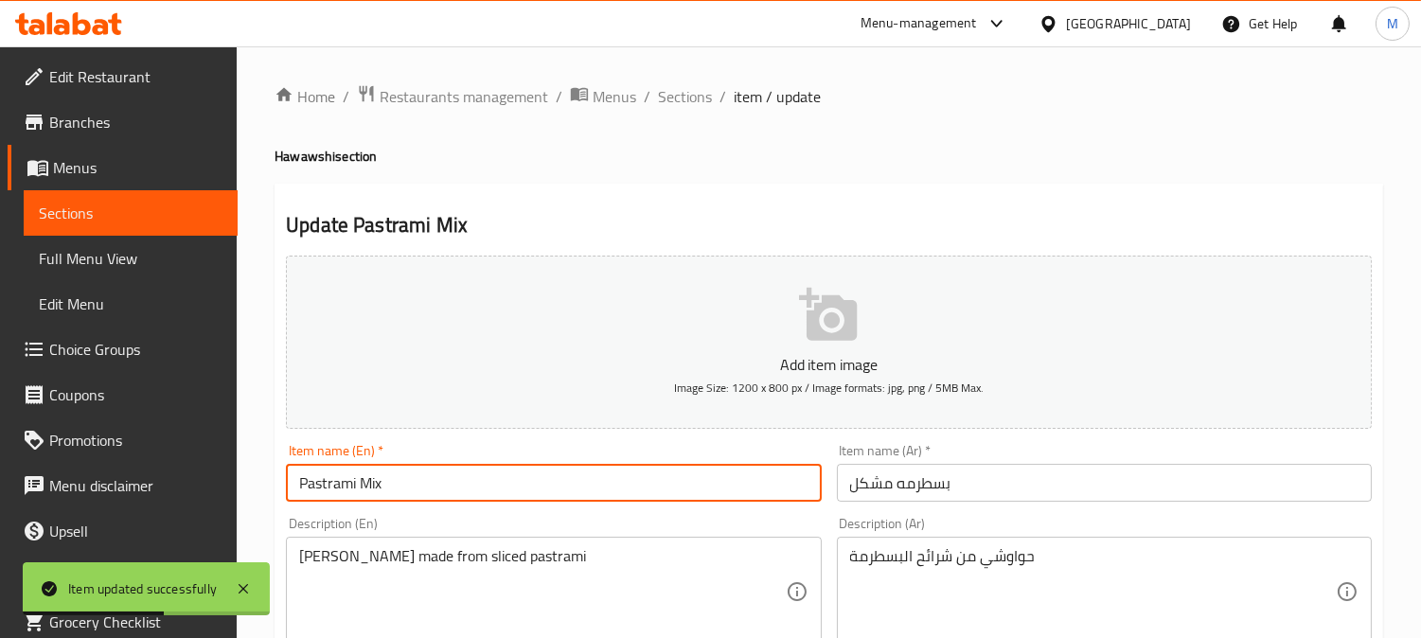
paste input "Hawawshi"
click at [524, 480] on input "Pastrami Mix" at bounding box center [553, 483] width 535 height 38
paste input "Hawawshi"
type input "Pastrami Mix Hawawshi"
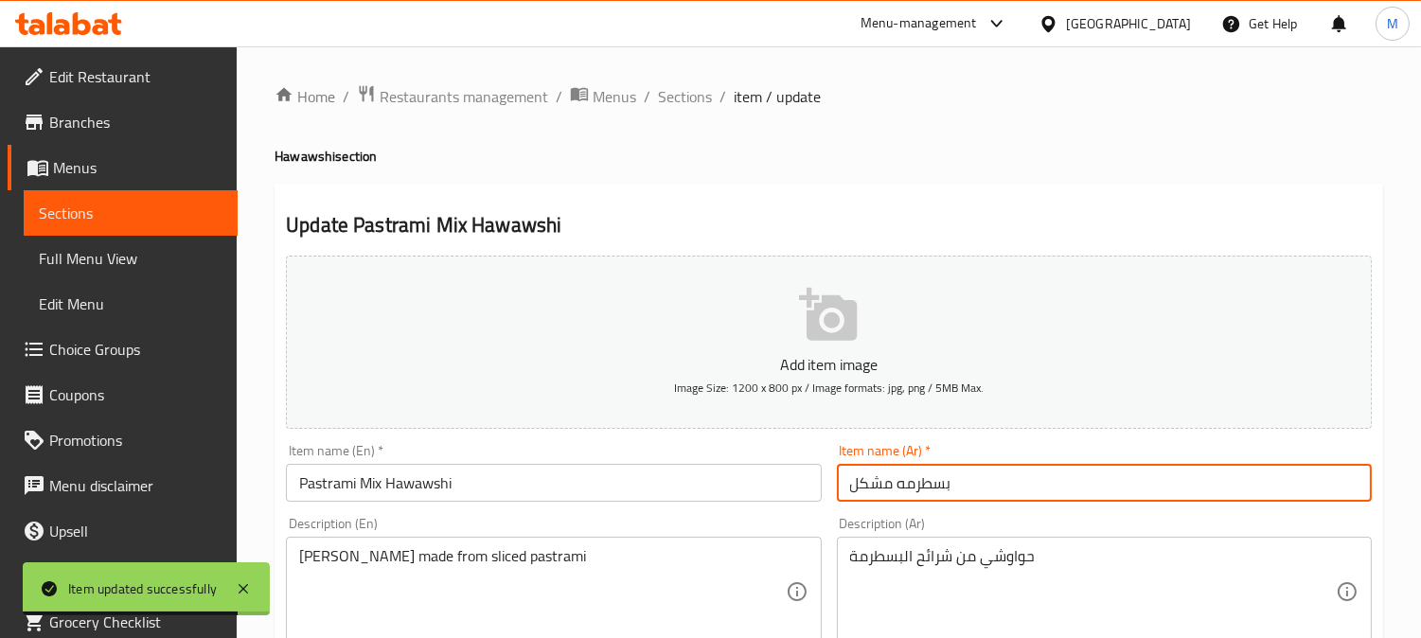
click at [837, 488] on input "بسطرمه مشکل" at bounding box center [1104, 483] width 535 height 38
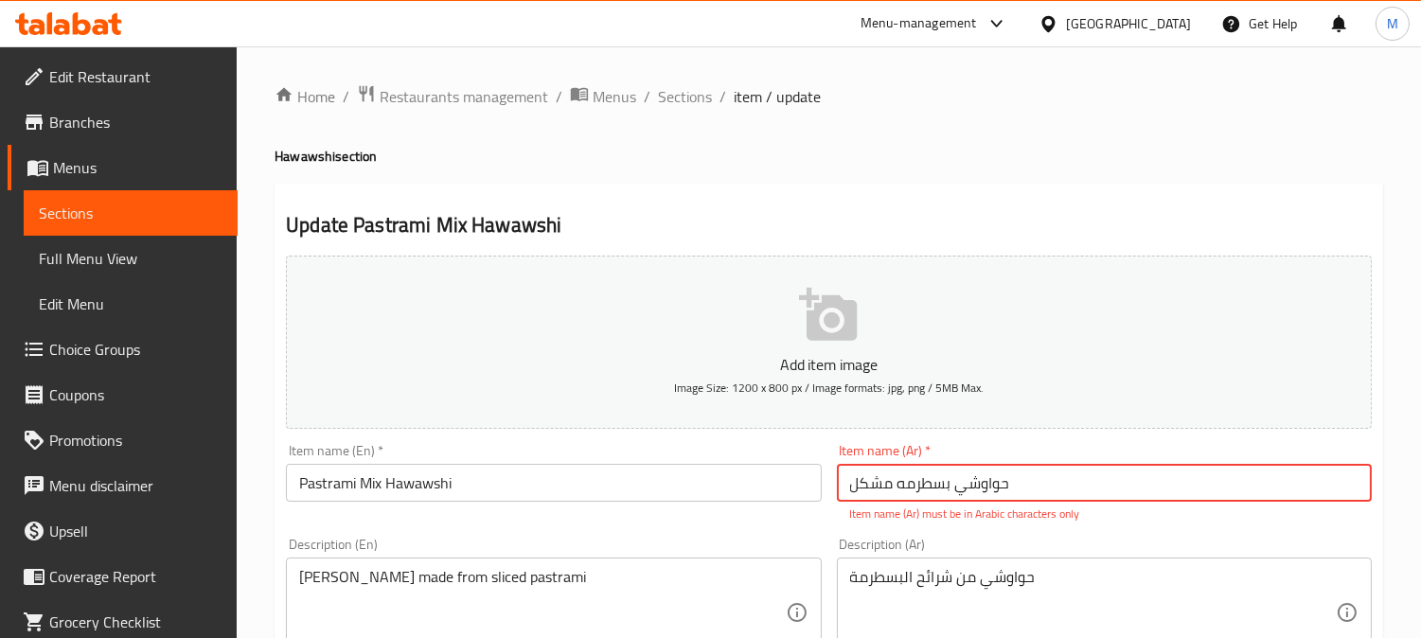
click at [1038, 480] on input "حواوشي بسطرمه مشکل" at bounding box center [1104, 483] width 535 height 38
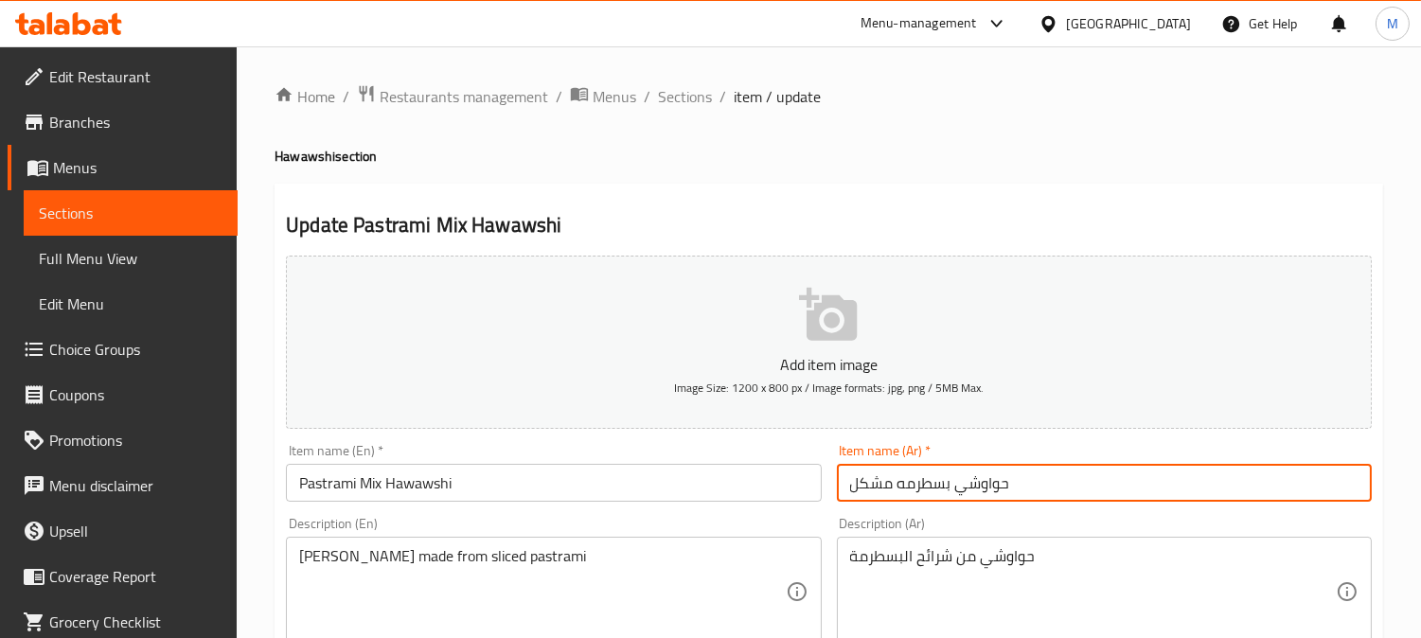
type input "حواوشي بسطرمه مشكل"
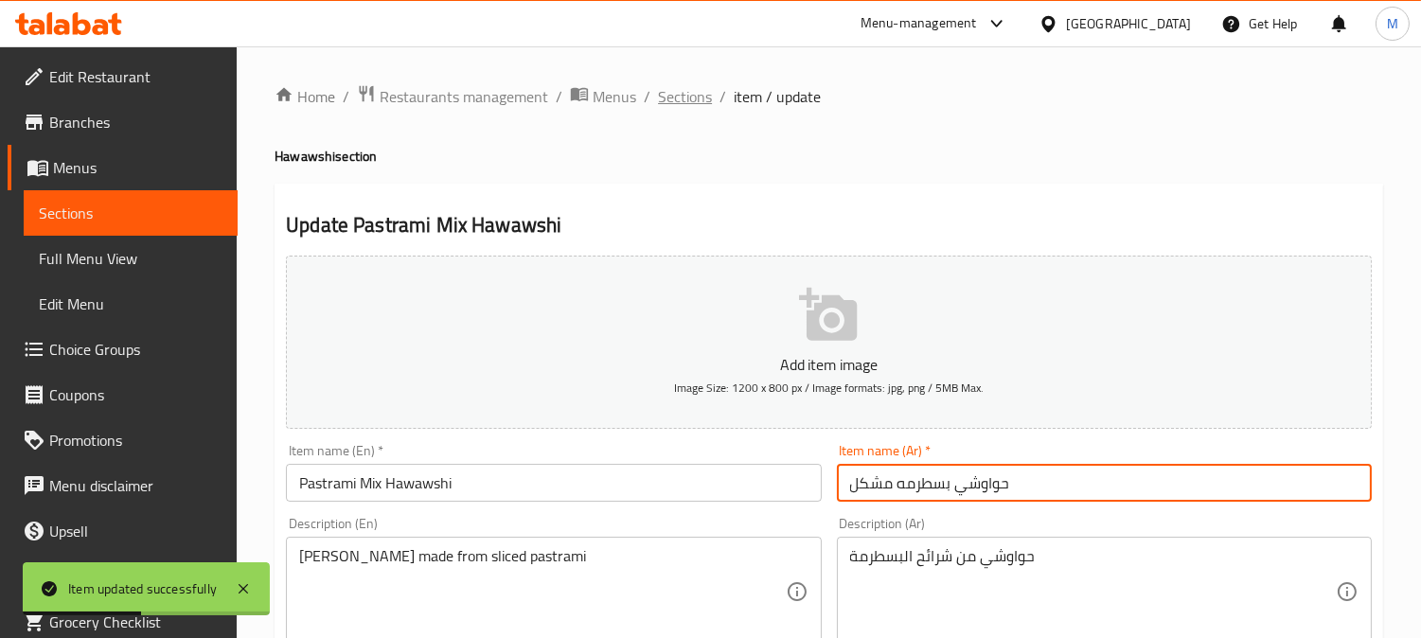
click at [686, 101] on span "Sections" at bounding box center [685, 96] width 54 height 23
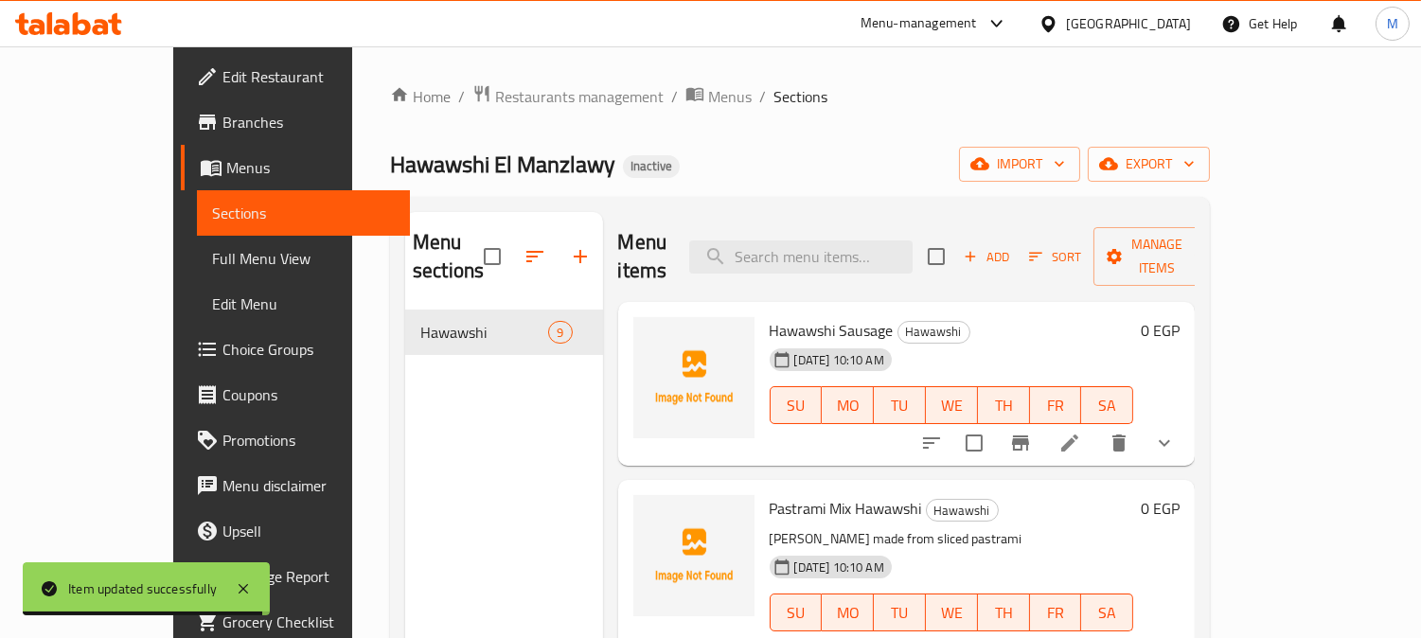
click at [1081, 432] on icon at bounding box center [1069, 443] width 23 height 23
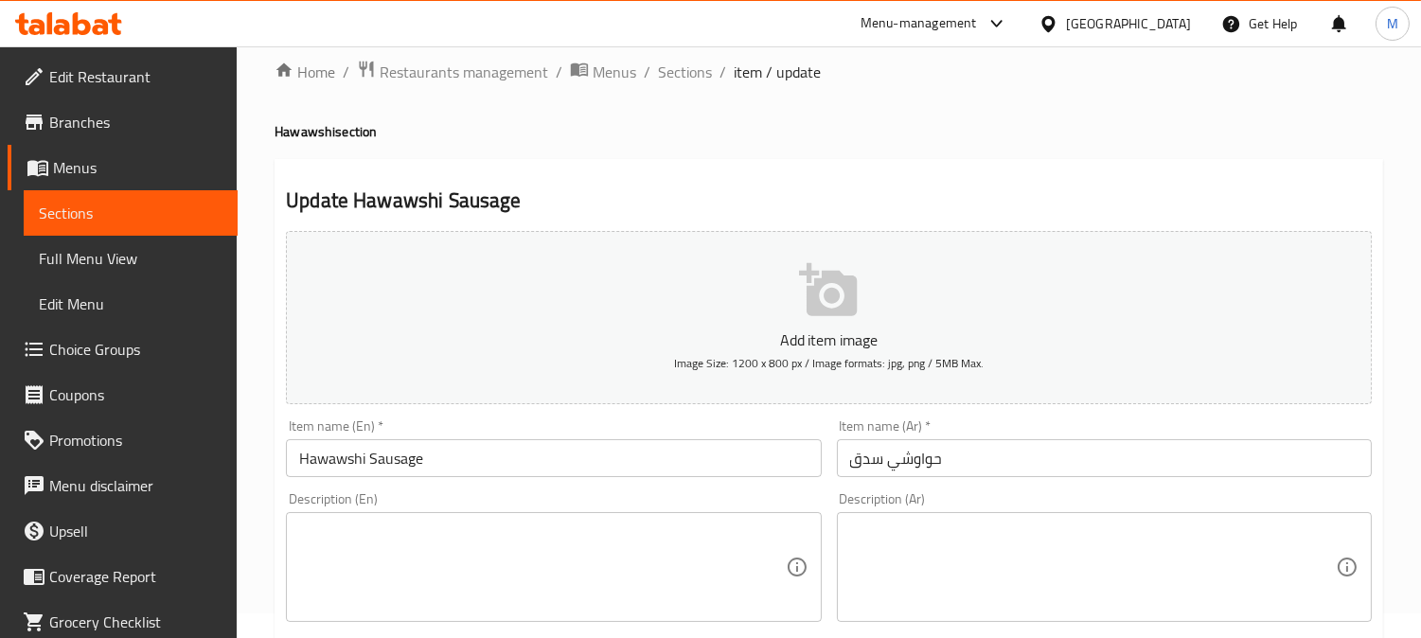
scroll to position [105, 0]
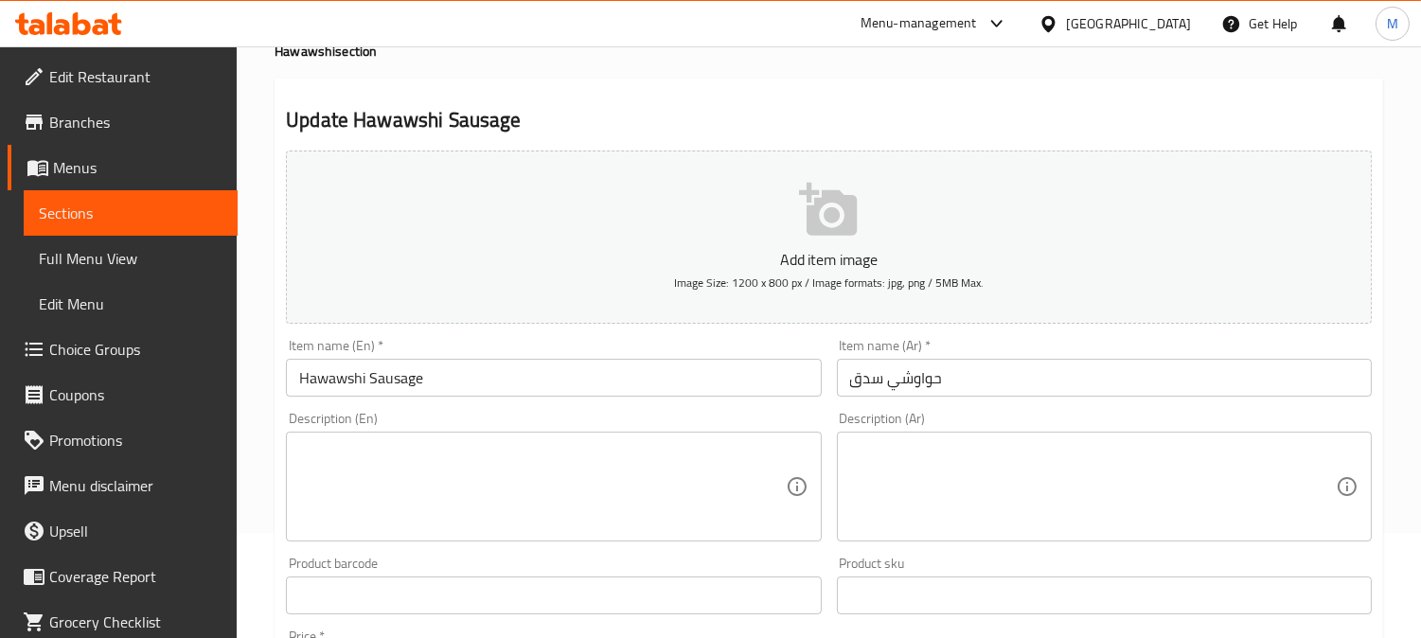
click at [486, 385] on input "Hawawshi Sausage" at bounding box center [553, 378] width 535 height 38
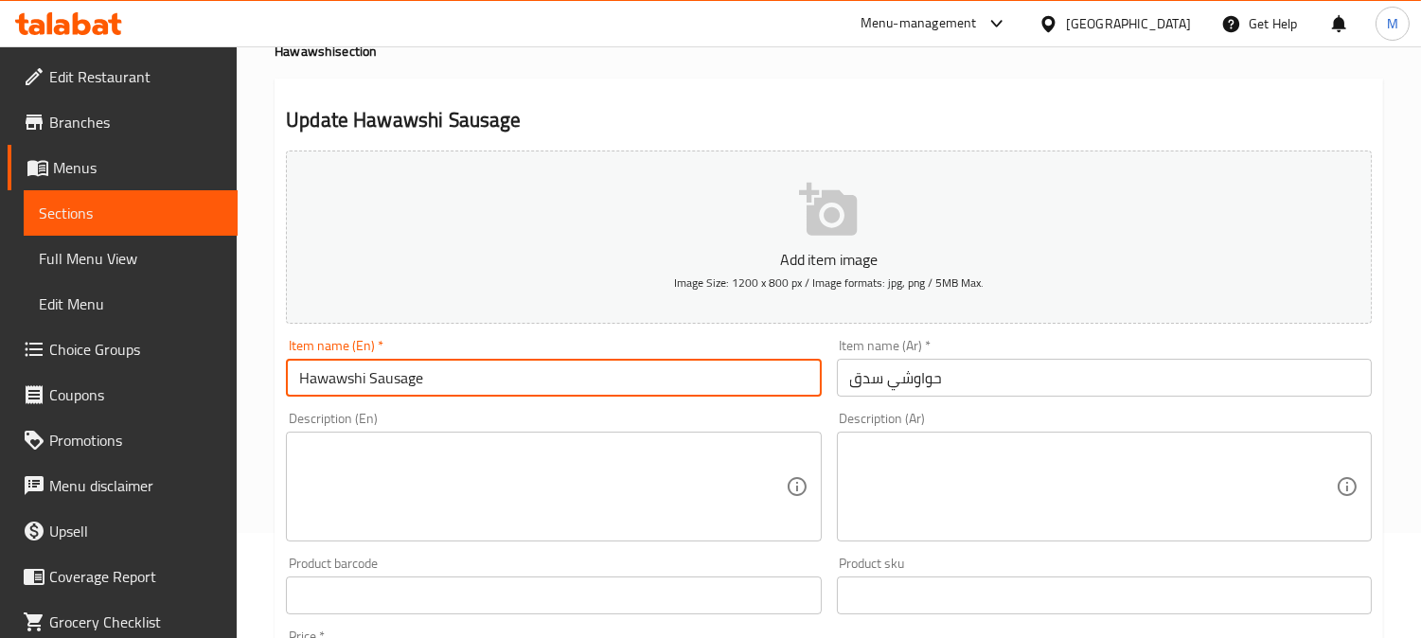
paste input "Hawawshi"
click at [337, 383] on input "Hawawshi Sausage Hawawshi" at bounding box center [553, 378] width 535 height 38
type input "Sausage Hawawshi"
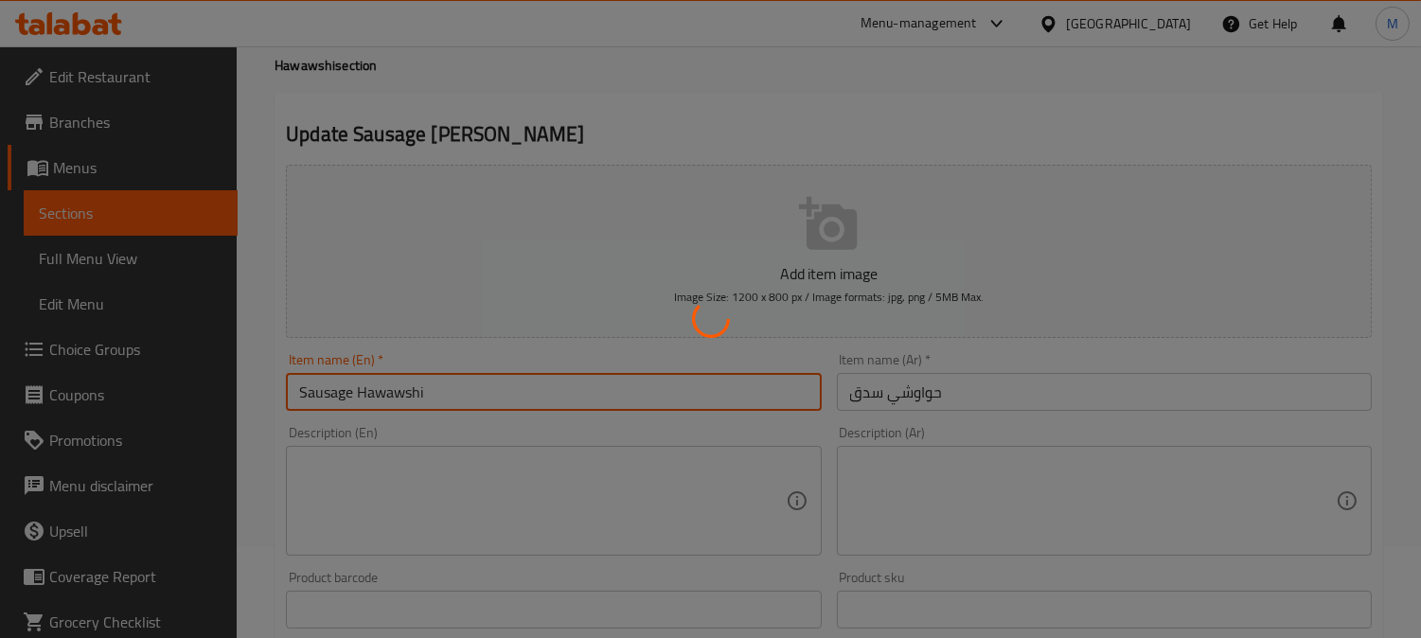
scroll to position [0, 0]
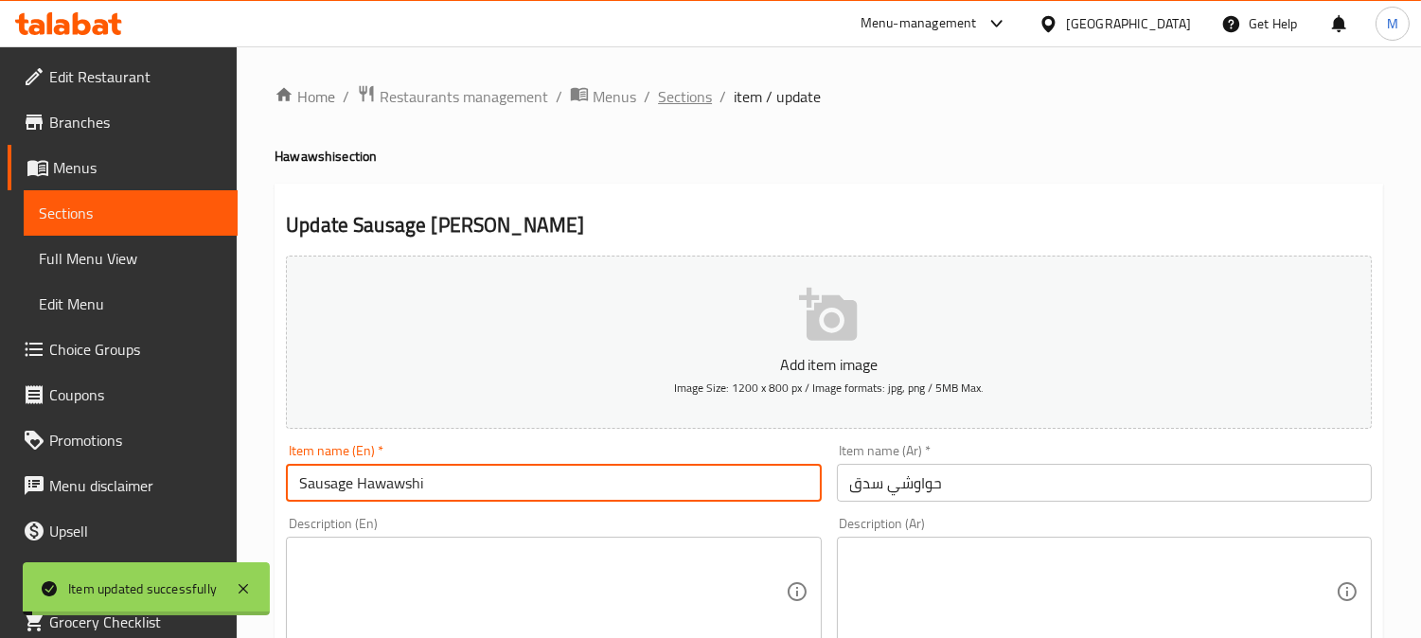
click at [699, 91] on span "Sections" at bounding box center [685, 96] width 54 height 23
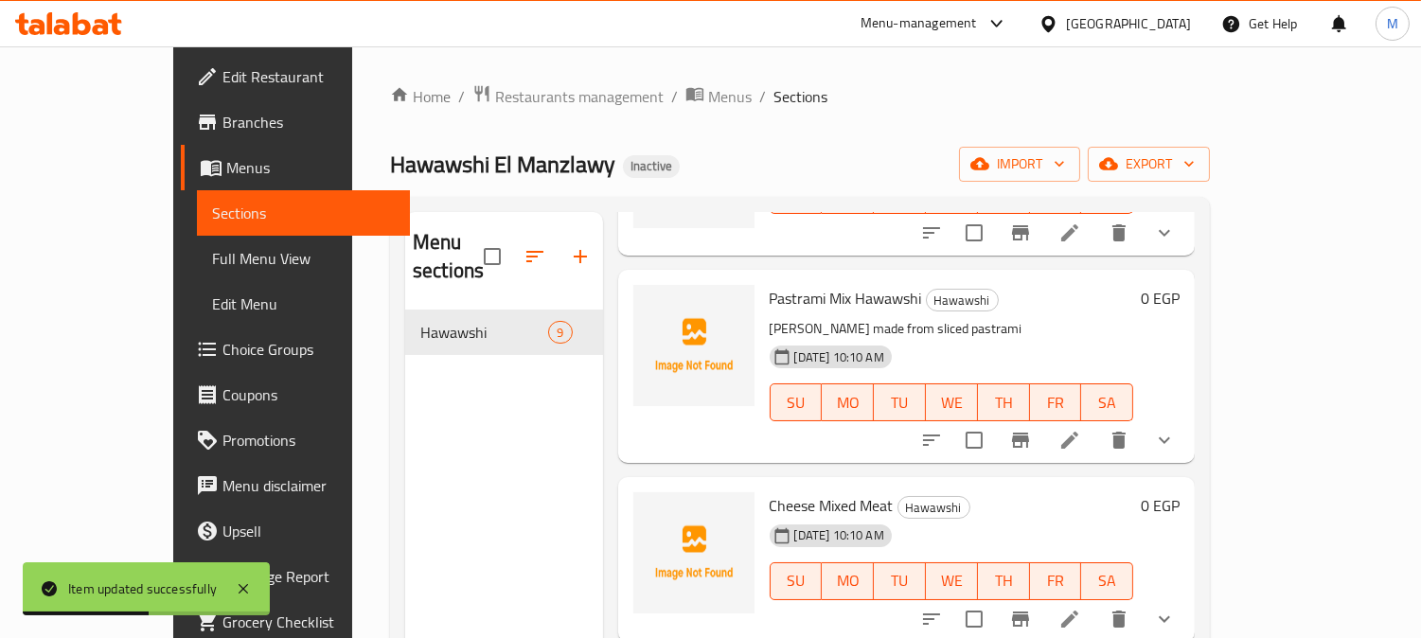
scroll to position [315, 0]
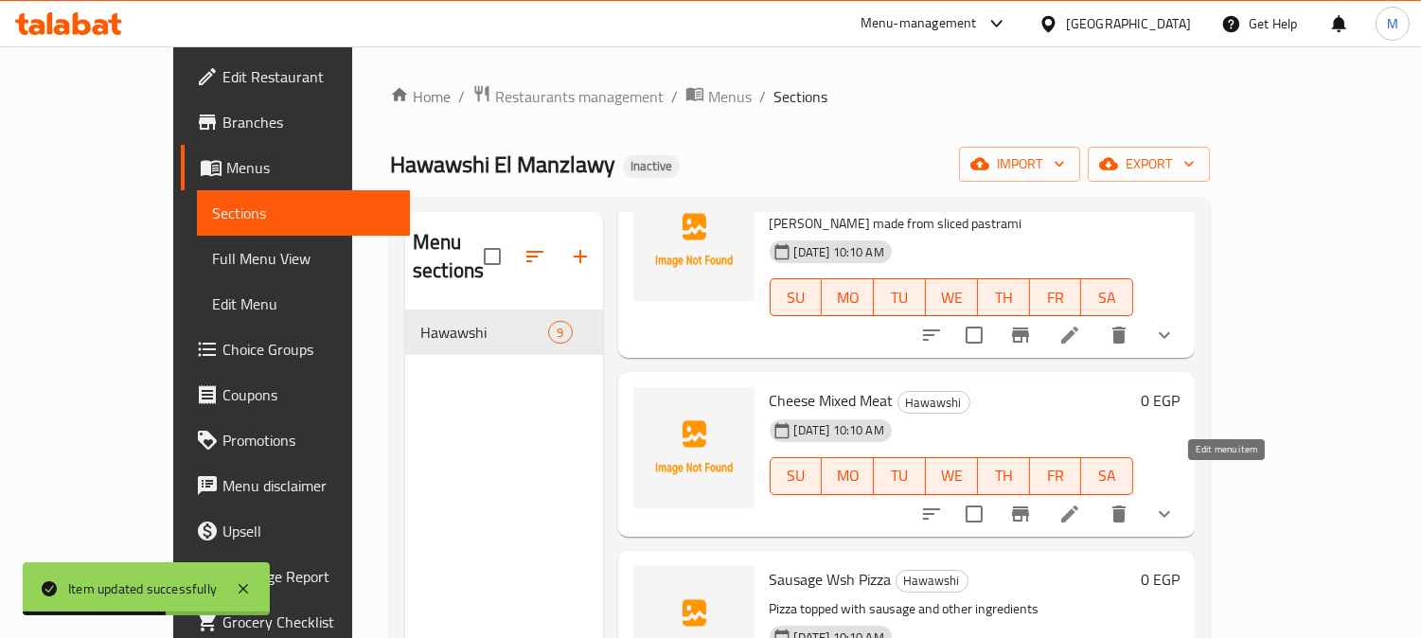
click at [1081, 503] on icon at bounding box center [1069, 514] width 23 height 23
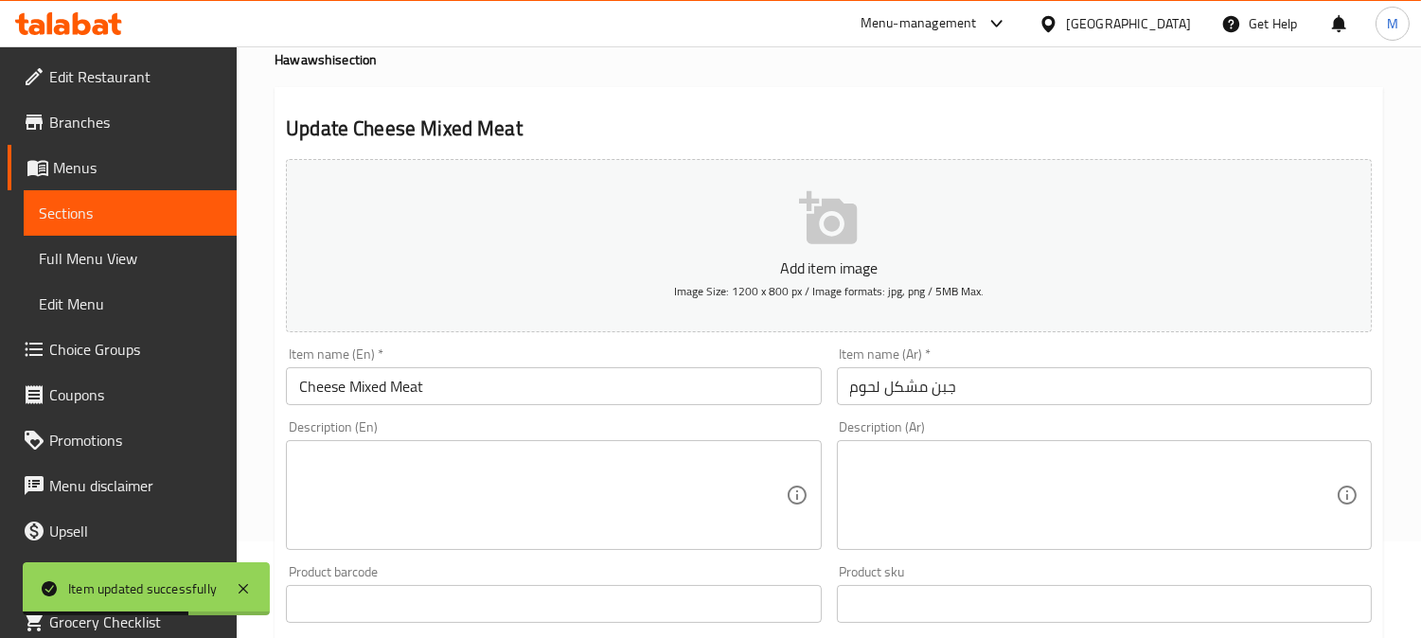
scroll to position [210, 0]
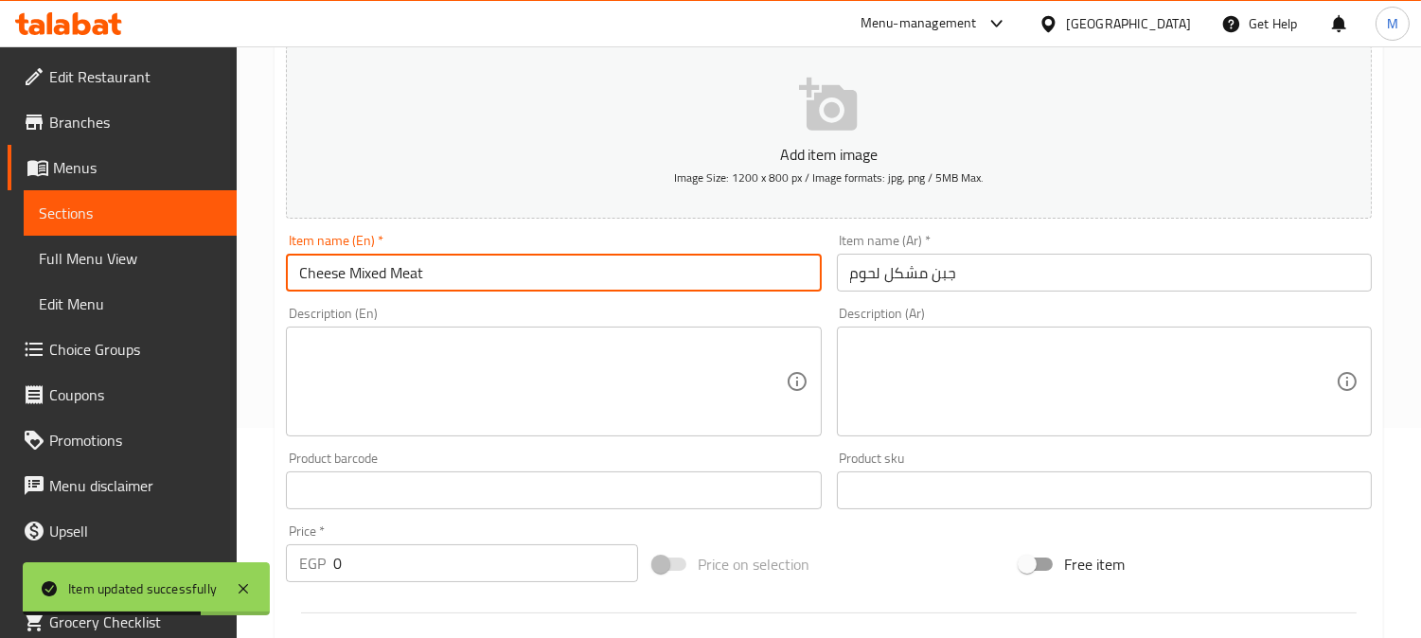
click at [455, 280] on input "Cheese Mixed Meat" at bounding box center [553, 273] width 535 height 38
paste input "Hawawshi"
type input "Cheese Mixed Meat Hawawshi"
click at [845, 273] on input "جبن مشكل لحوم" at bounding box center [1104, 273] width 535 height 38
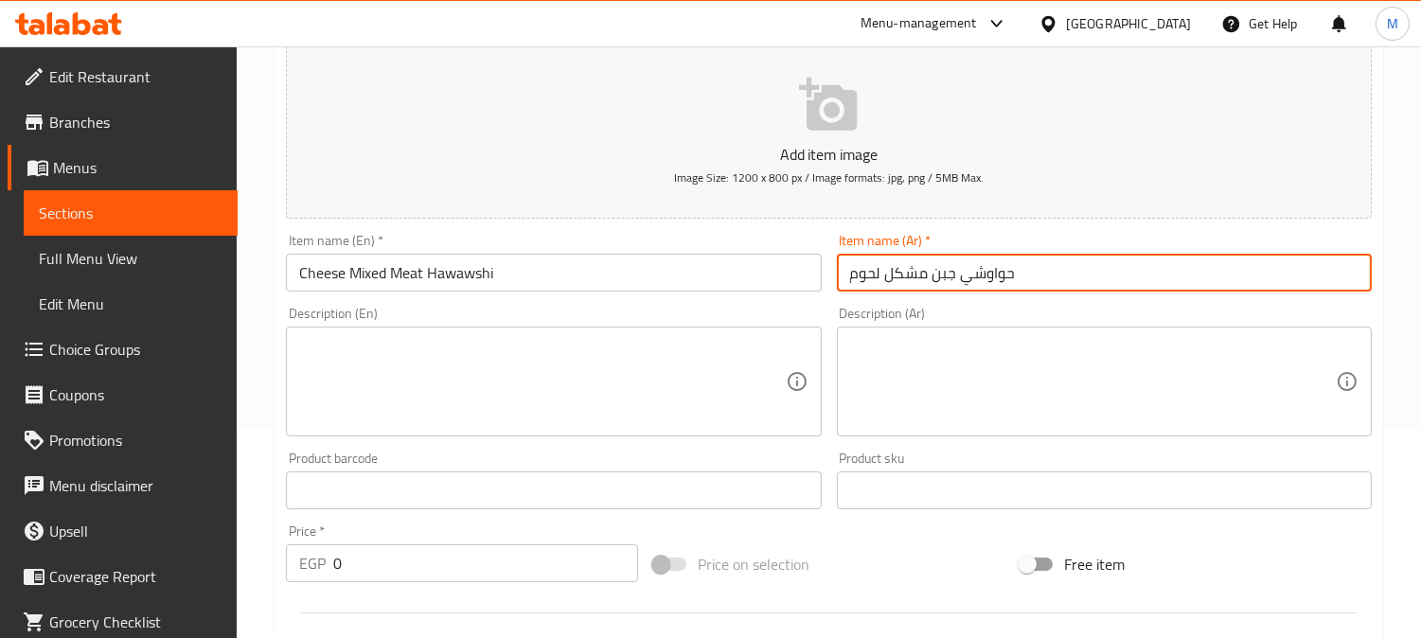
type input "حواوشي جبن مشكل لحوم"
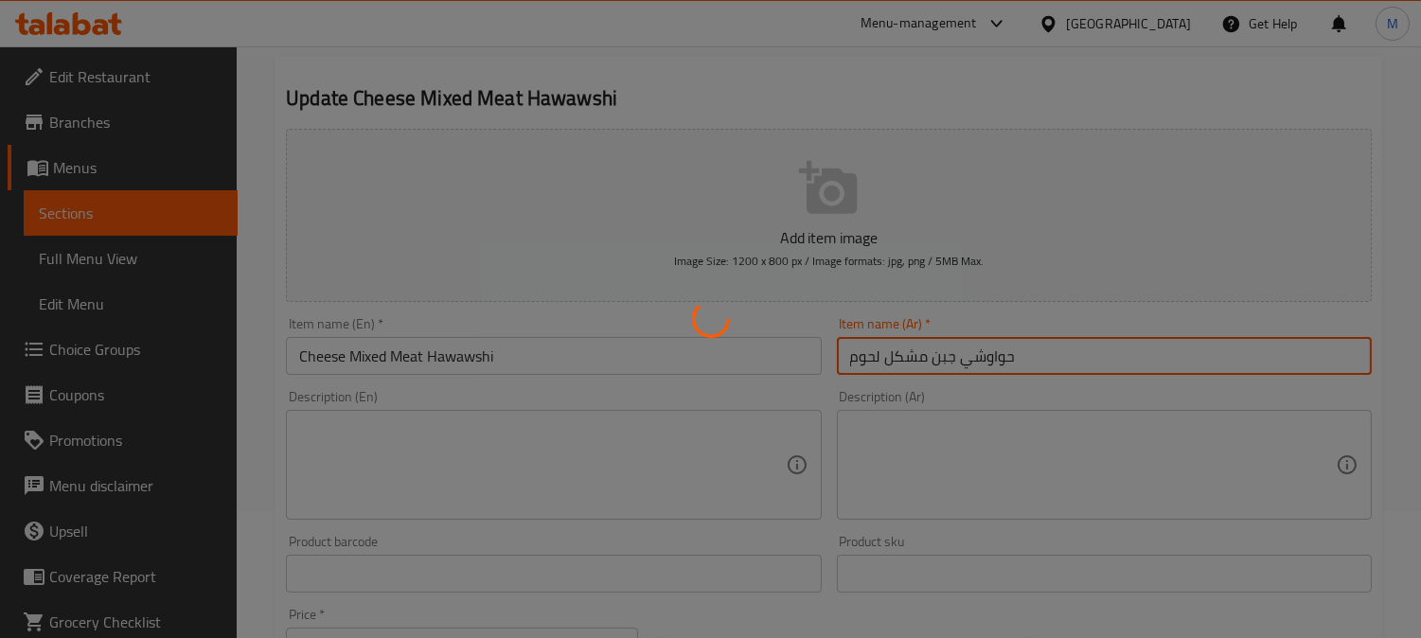
scroll to position [0, 0]
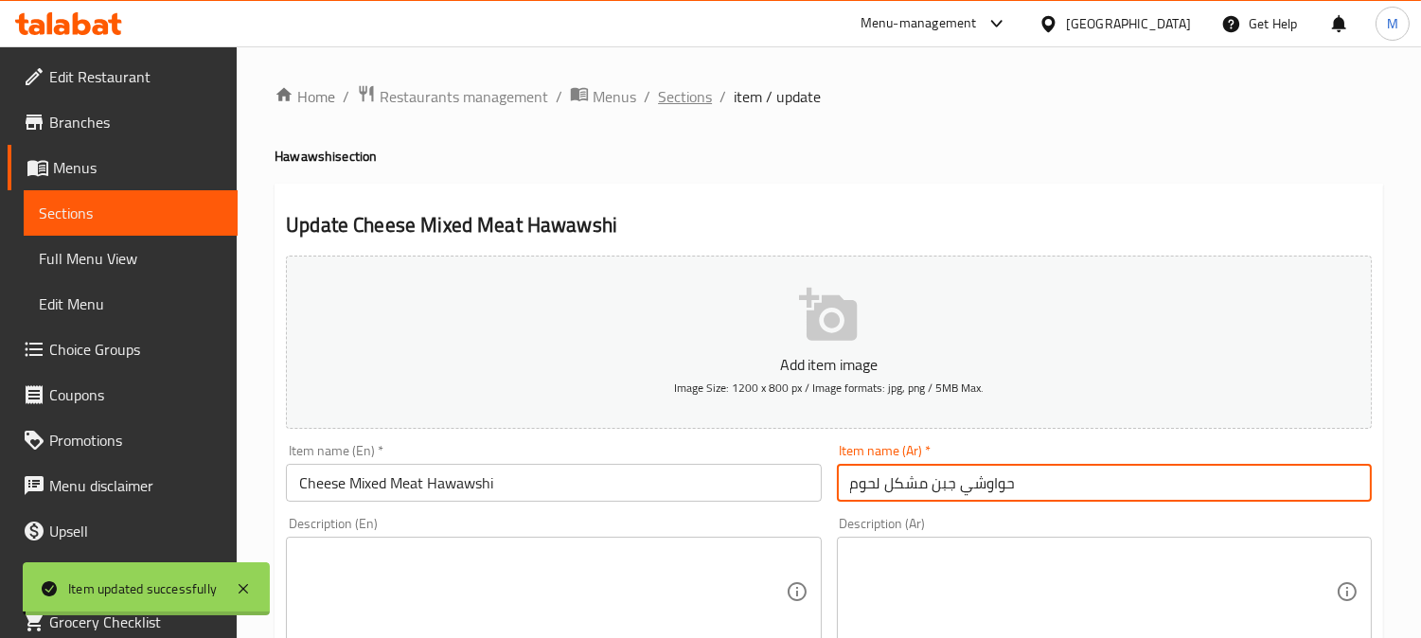
click at [686, 102] on span "Sections" at bounding box center [685, 96] width 54 height 23
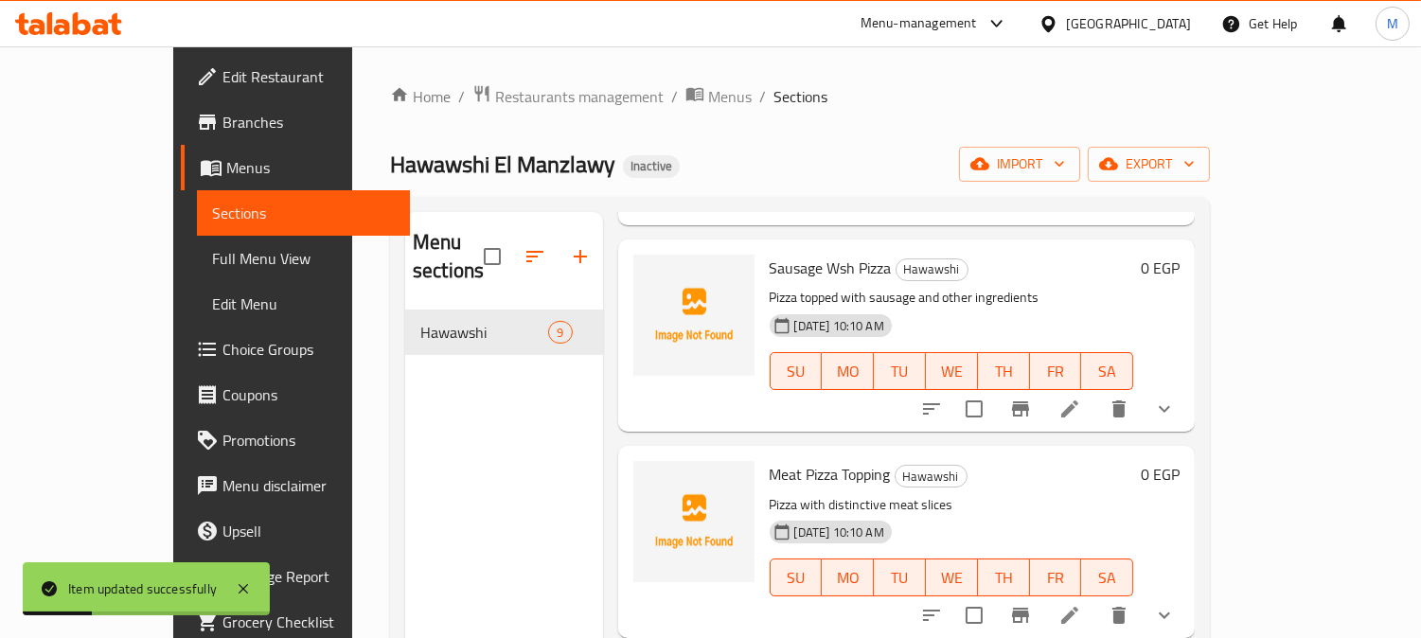
scroll to position [631, 0]
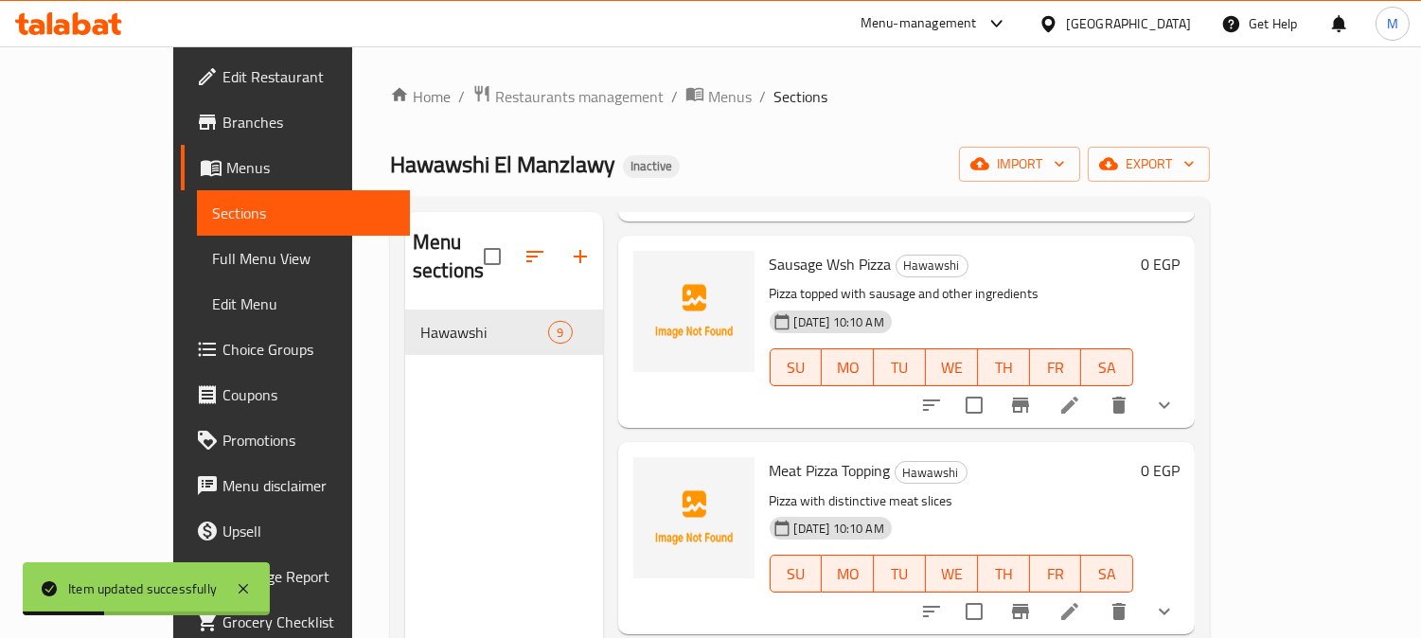
click at [1081, 394] on icon at bounding box center [1069, 405] width 23 height 23
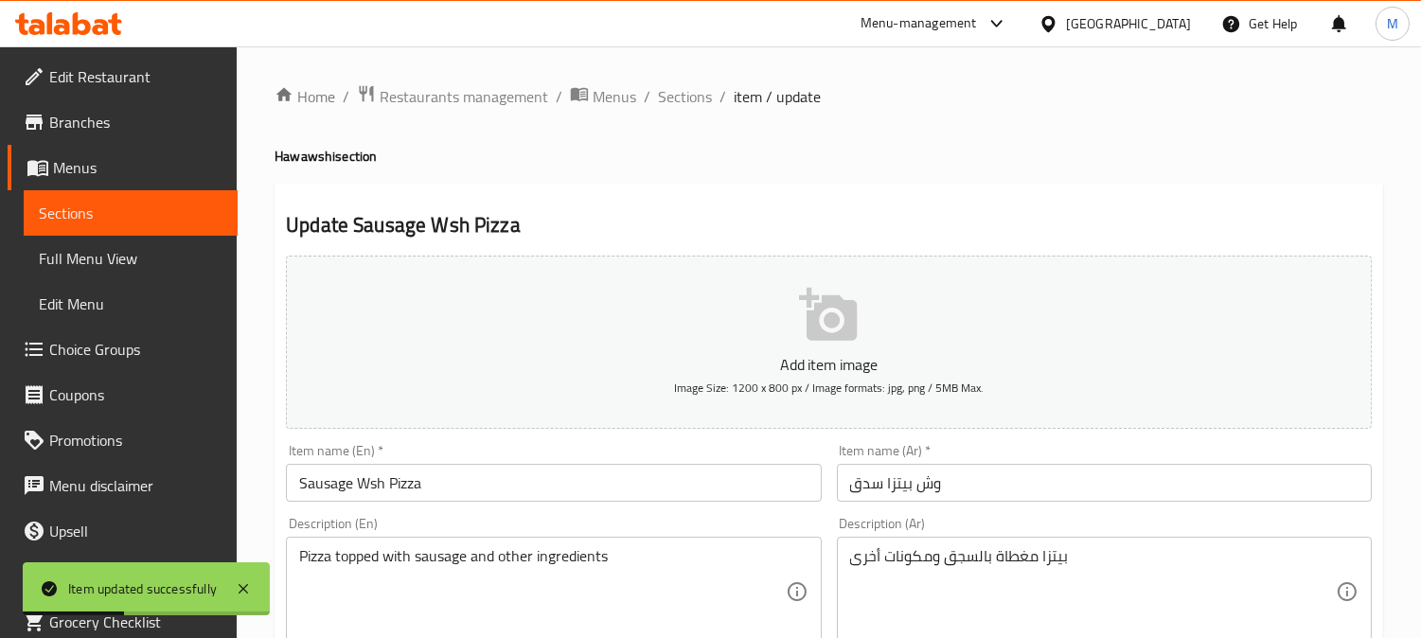
scroll to position [210, 0]
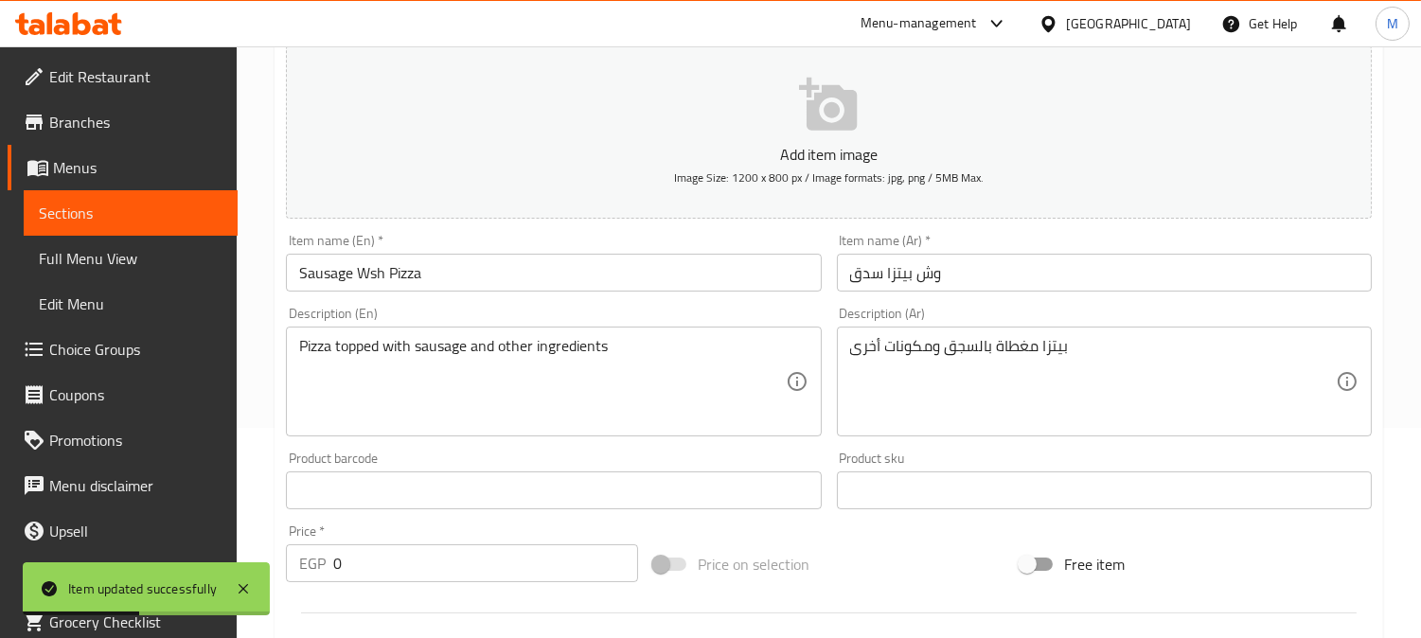
click at [527, 276] on input "Sausage Wsh Pizza" at bounding box center [553, 273] width 535 height 38
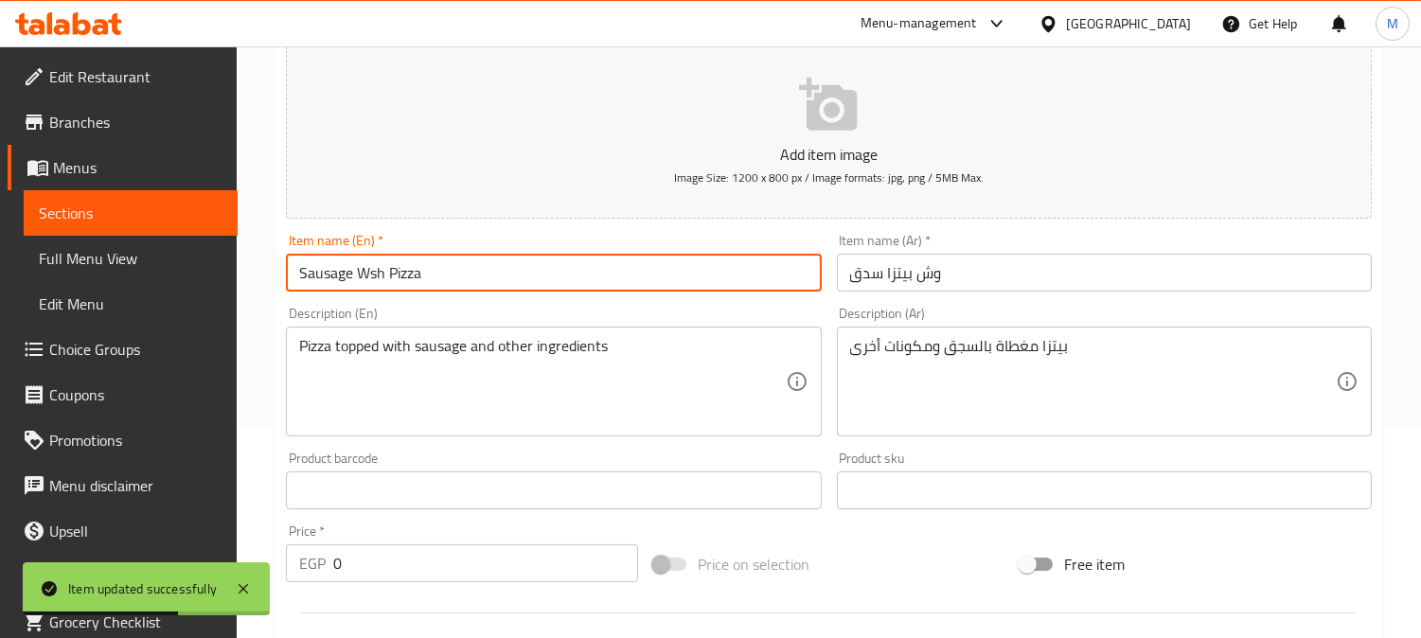
paste input "Hawawshi"
type input "Sausage Wsh Pizza Hawawshi"
click at [841, 266] on input "وش بيتزا سدق" at bounding box center [1104, 273] width 535 height 38
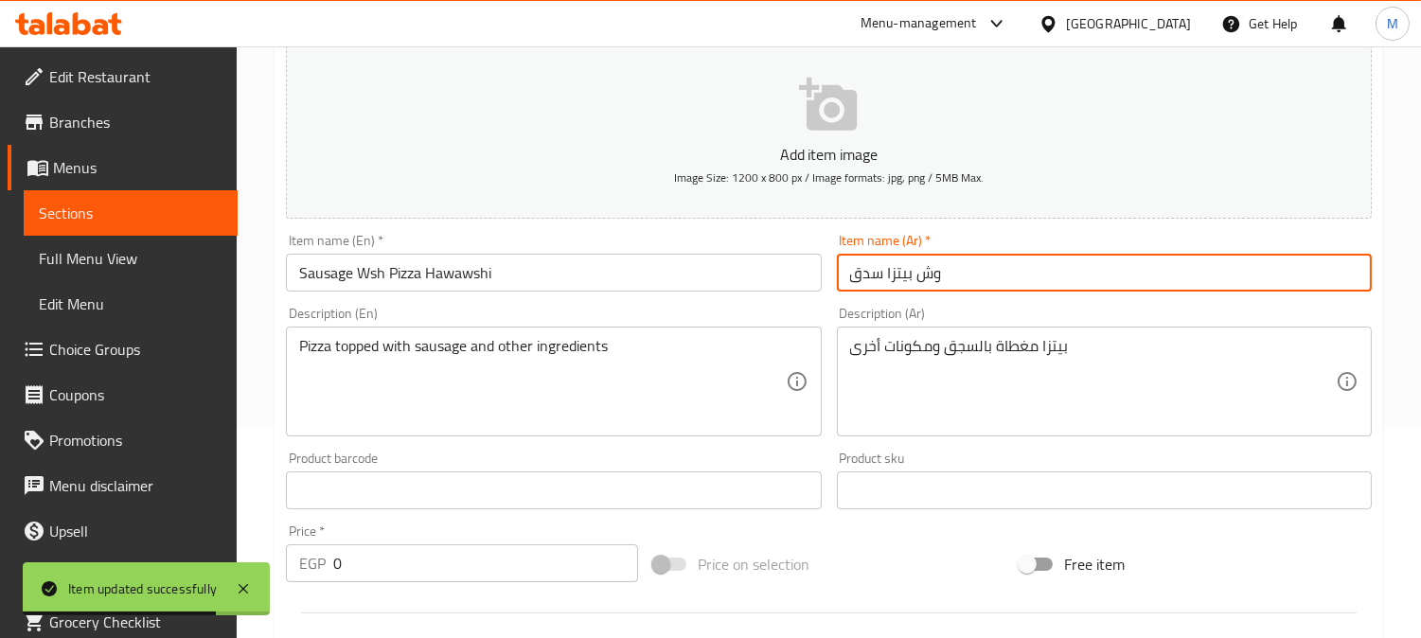
paste input "Hawawshi"
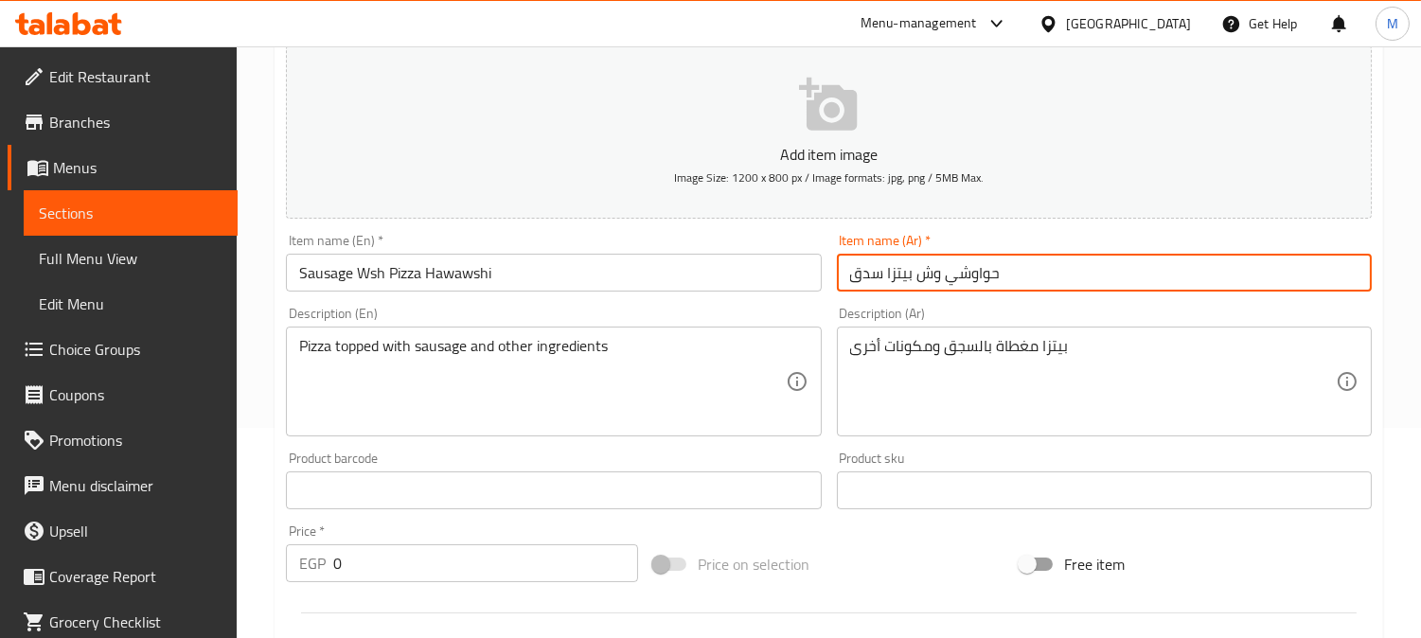
type input "حواوشي وش بيتزا سدق"
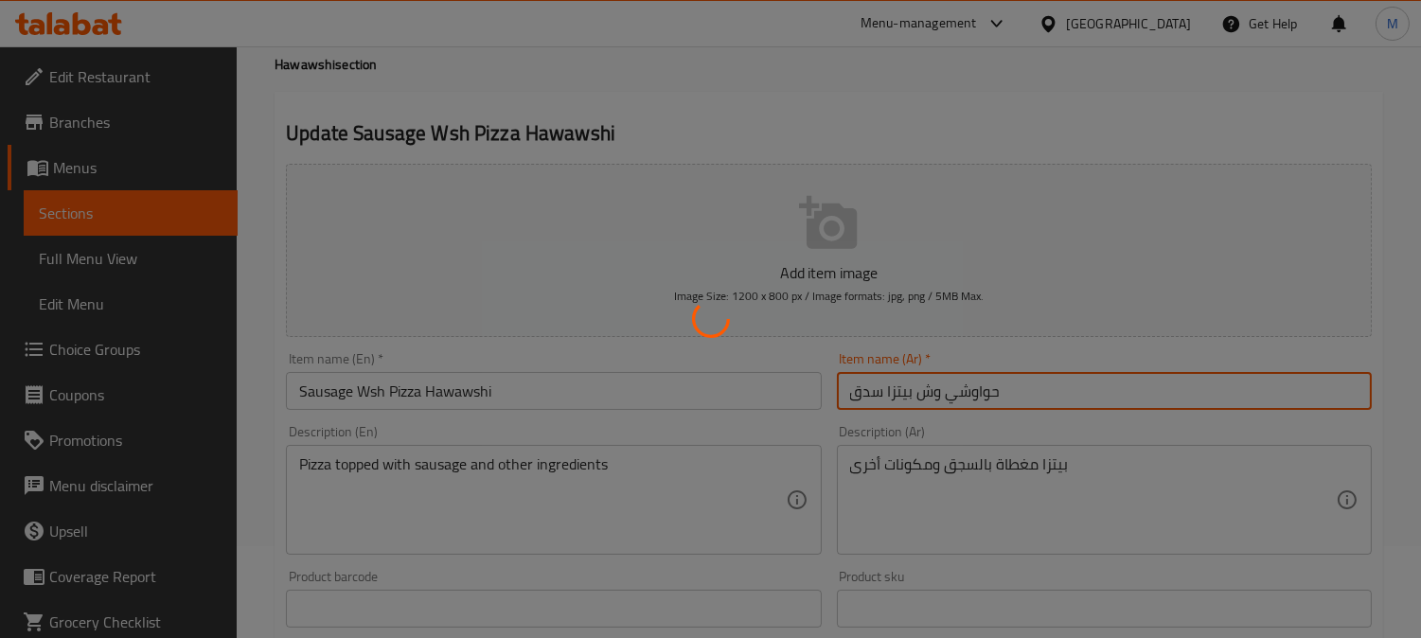
scroll to position [0, 0]
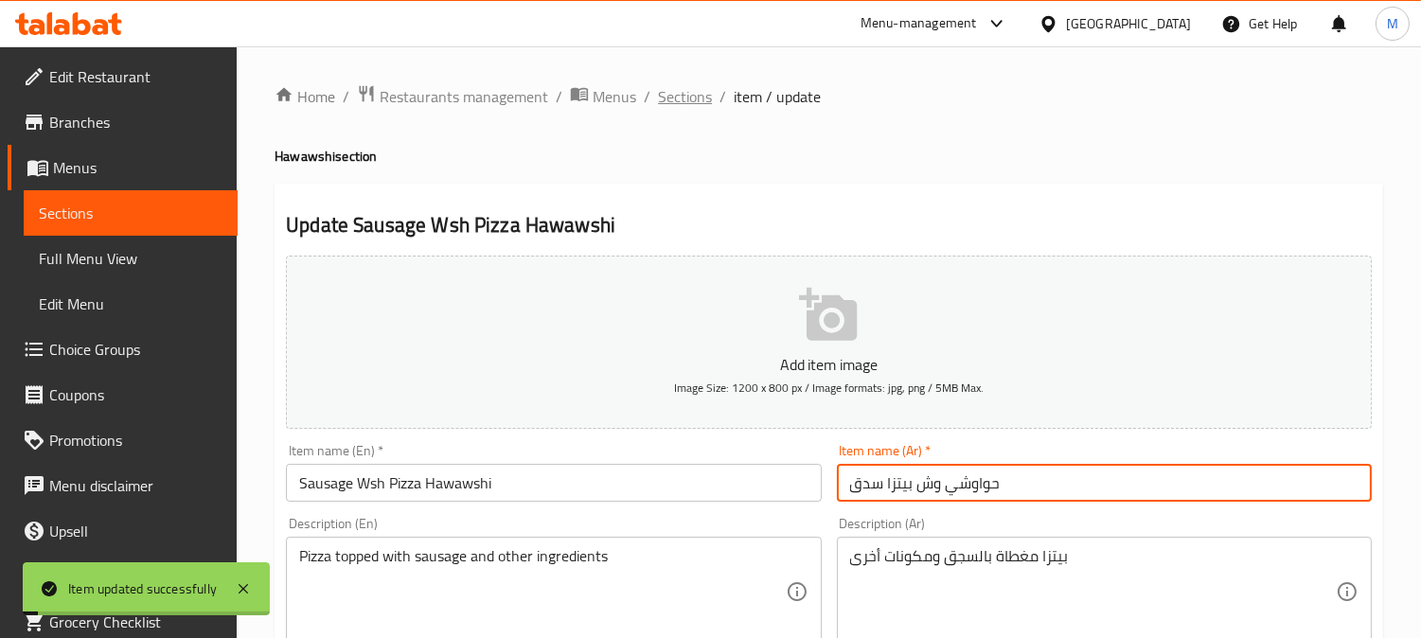
click at [688, 93] on span "Sections" at bounding box center [685, 96] width 54 height 23
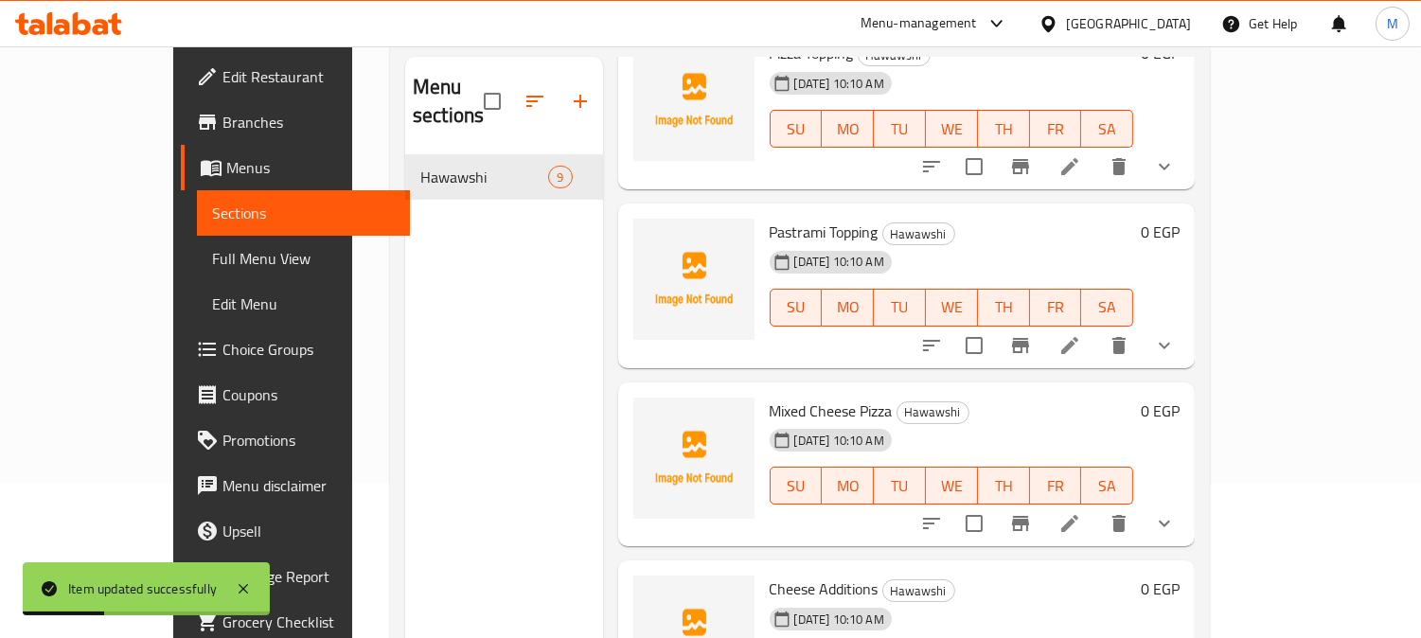
scroll to position [265, 0]
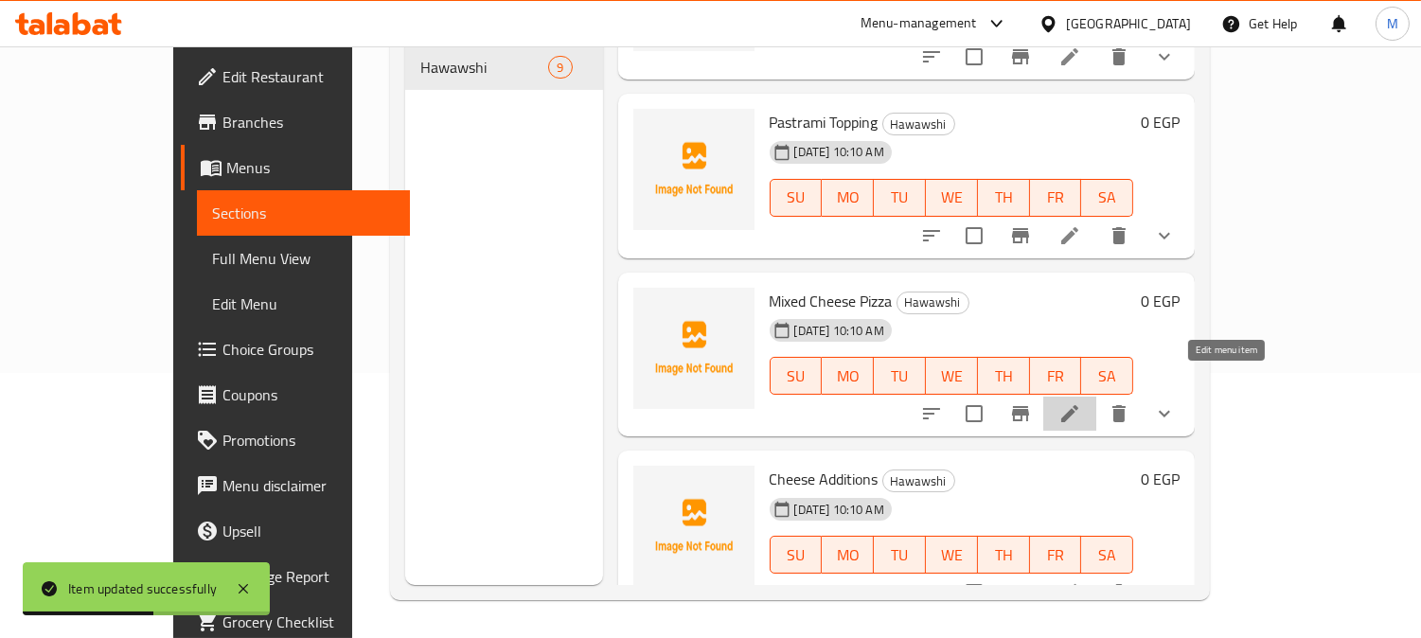
click at [1078, 405] on icon at bounding box center [1069, 413] width 17 height 17
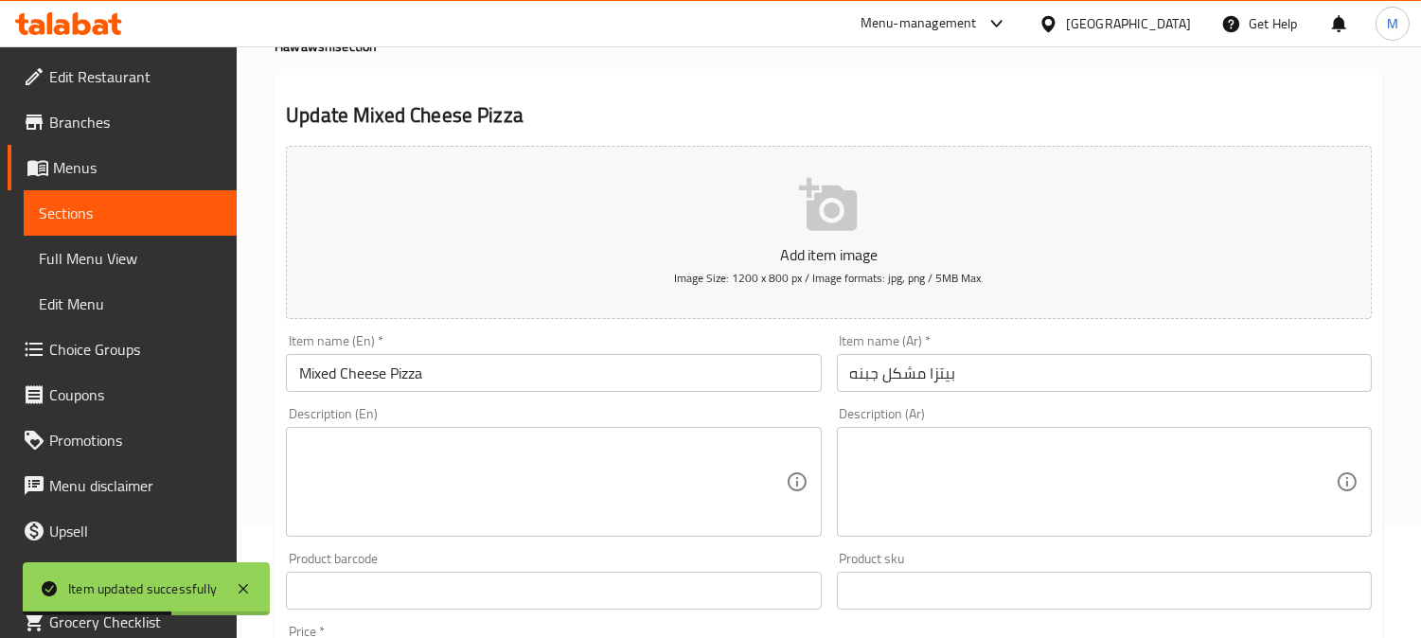
scroll to position [210, 0]
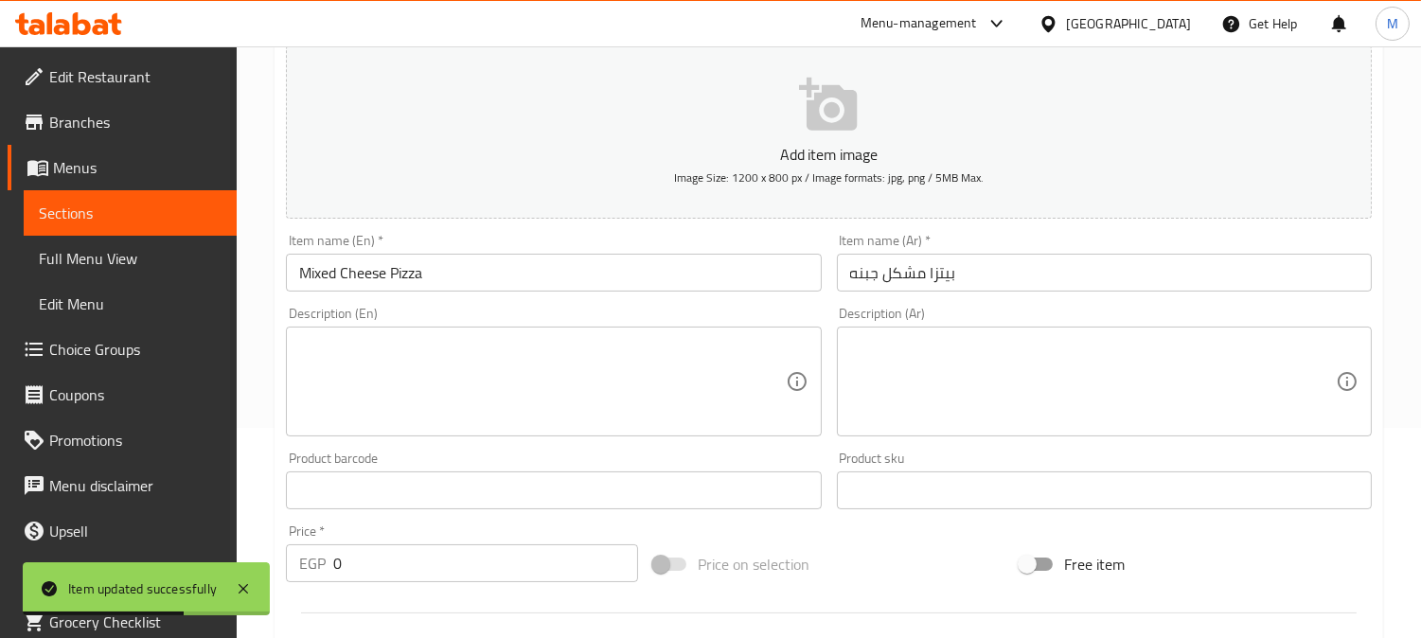
drag, startPoint x: 1004, startPoint y: 295, endPoint x: 969, endPoint y: 294, distance: 35.0
click at [1004, 294] on div "Item name (Ar)   * بيتزا مشكل جبنه Item name (Ar) *" at bounding box center [1104, 262] width 550 height 73
click at [834, 273] on div "Item name (Ar)   * بيتزا مشكل جبنه Item name (Ar) *" at bounding box center [1104, 262] width 550 height 73
click at [845, 271] on input "بيتزا مشكل جبنه" at bounding box center [1104, 273] width 535 height 38
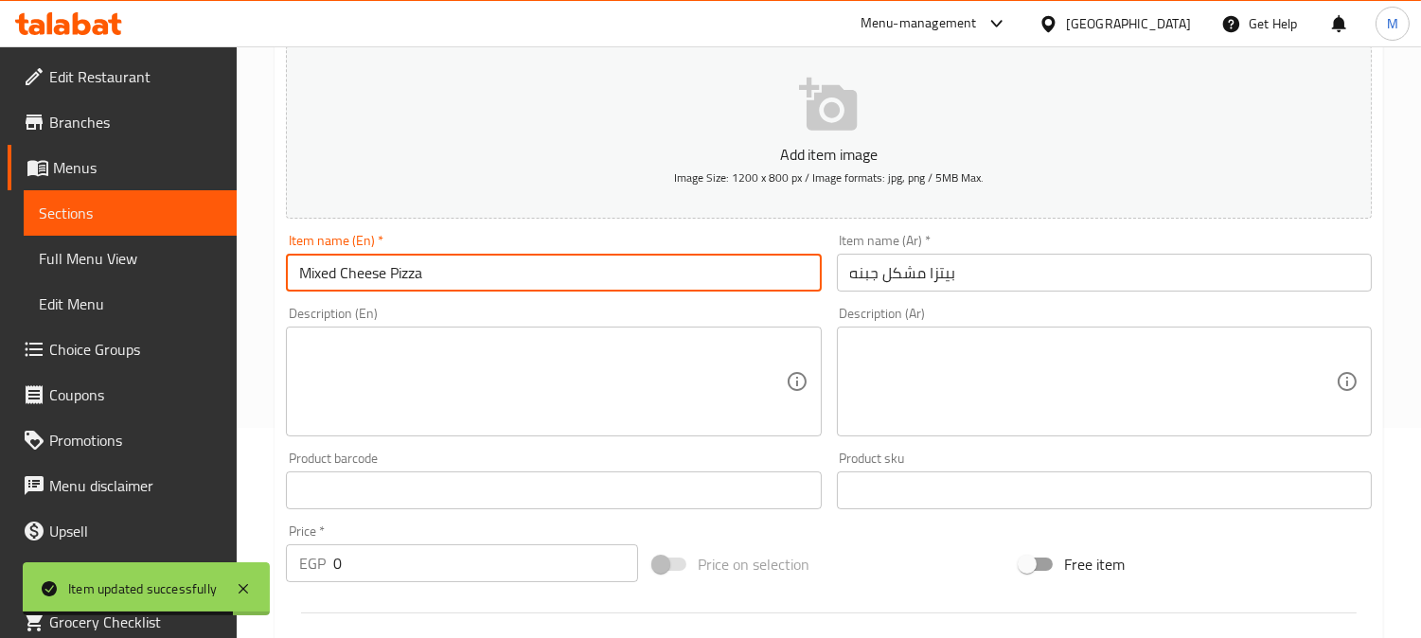
click at [569, 279] on input "Mixed Cheese Pizza" at bounding box center [553, 273] width 535 height 38
paste input "Hawawshi"
type input "Mixed Cheese Pizza Hawawshi"
click at [833, 282] on div "Item name (Ar)   * بيتزا مشكل جبنه Item name (Ar) *" at bounding box center [1104, 262] width 550 height 73
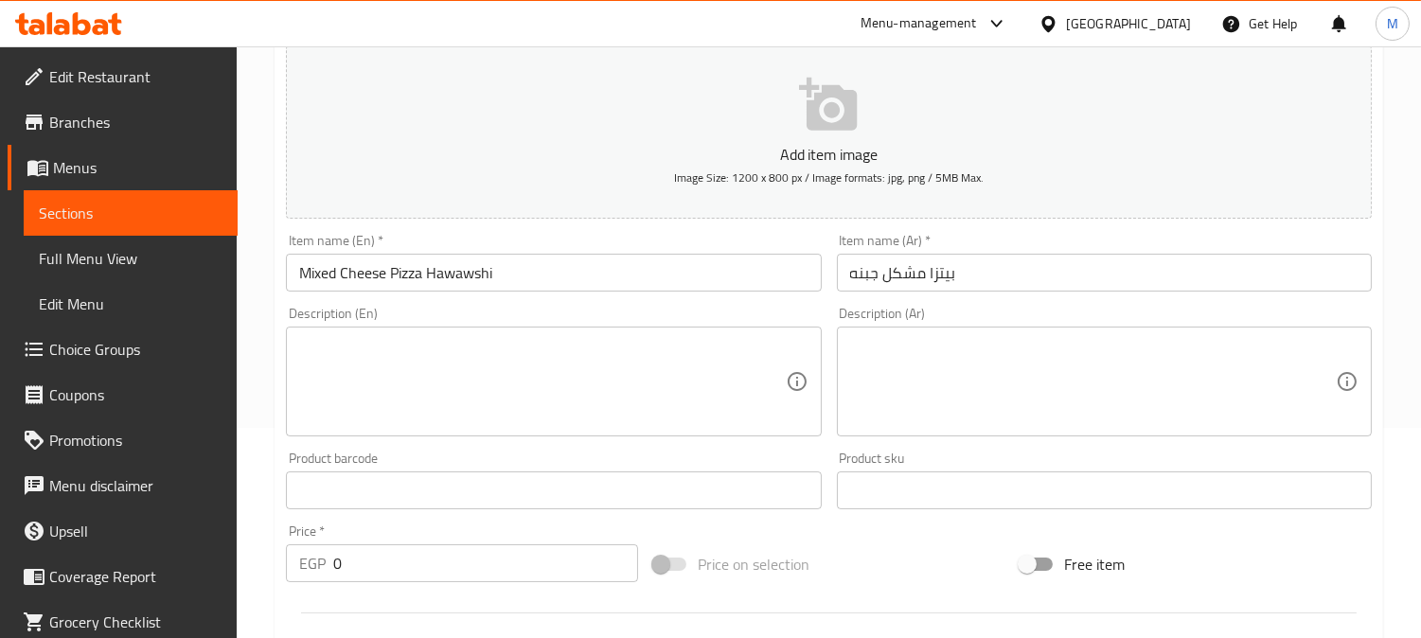
click at [838, 272] on input "بيتزا مشكل جبنه" at bounding box center [1104, 273] width 535 height 38
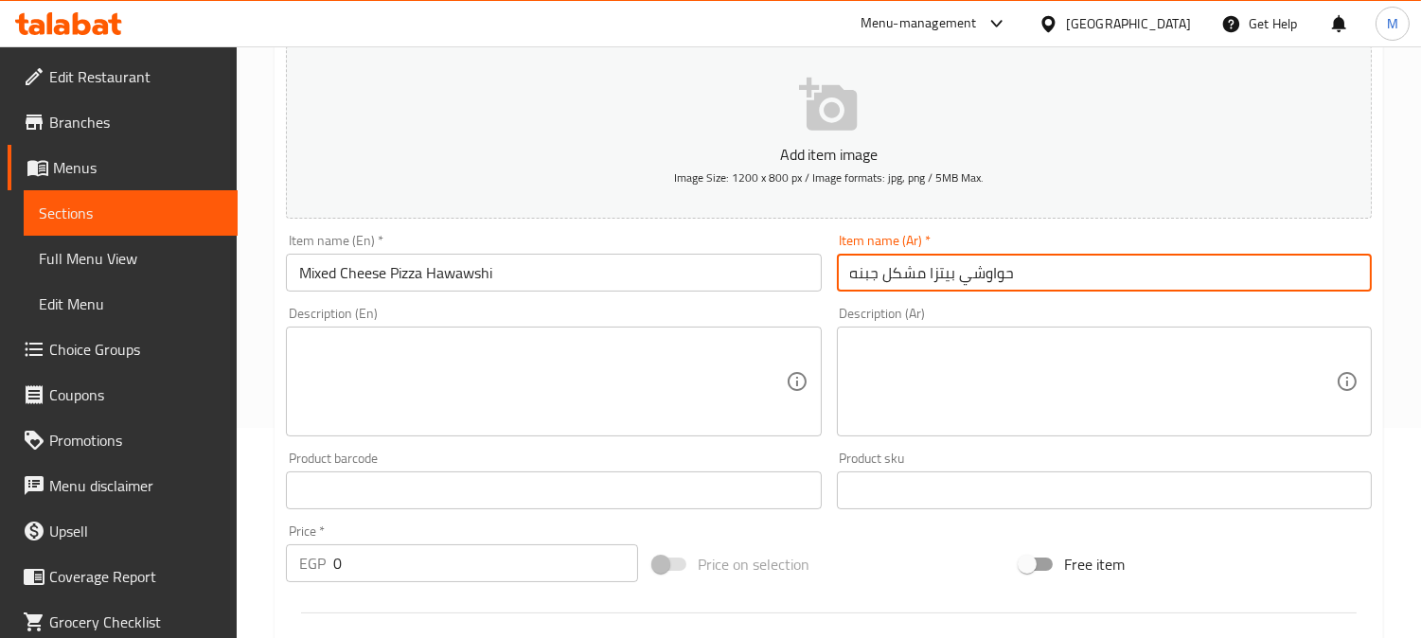
type input "حواوشي بيتزا مشكل جبنه"
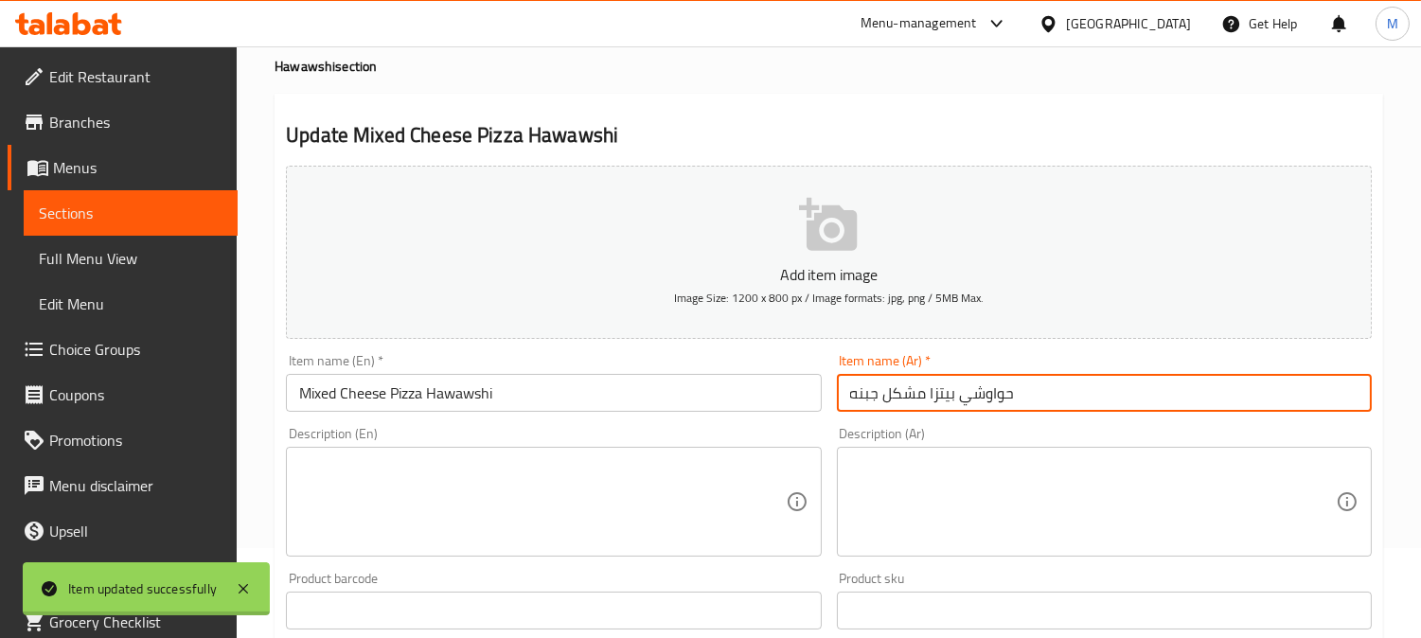
scroll to position [0, 0]
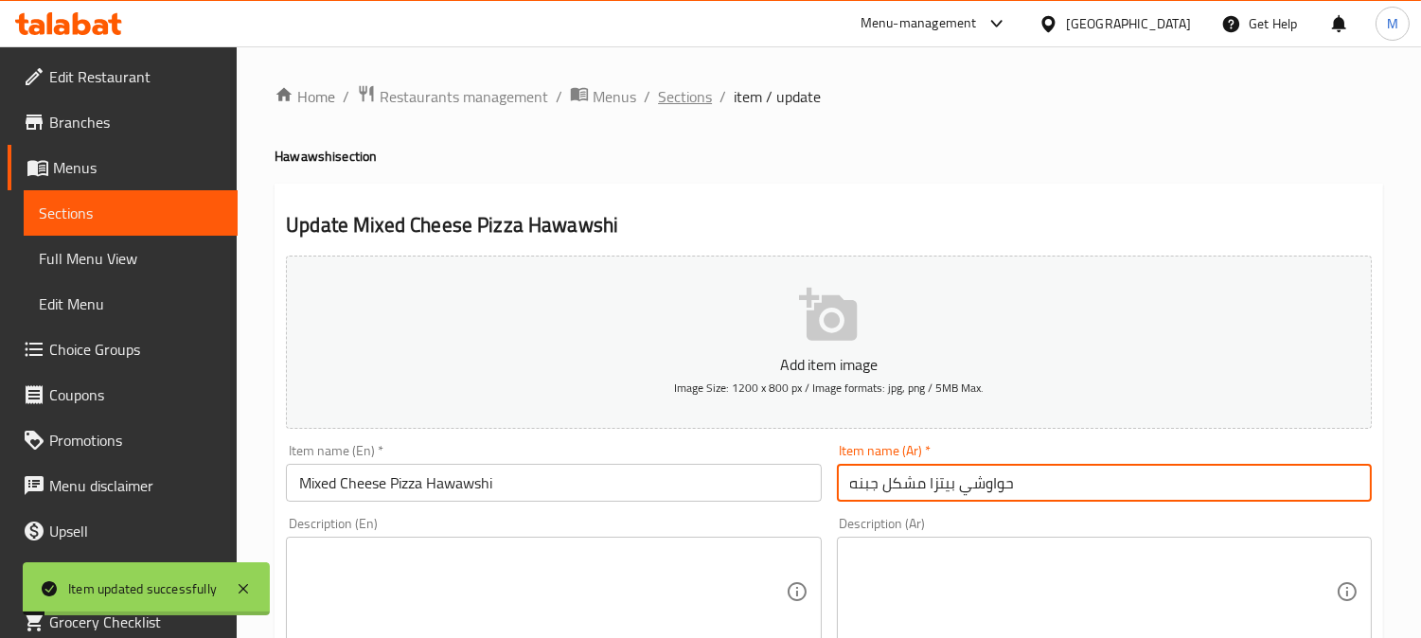
click at [694, 98] on span "Sections" at bounding box center [685, 96] width 54 height 23
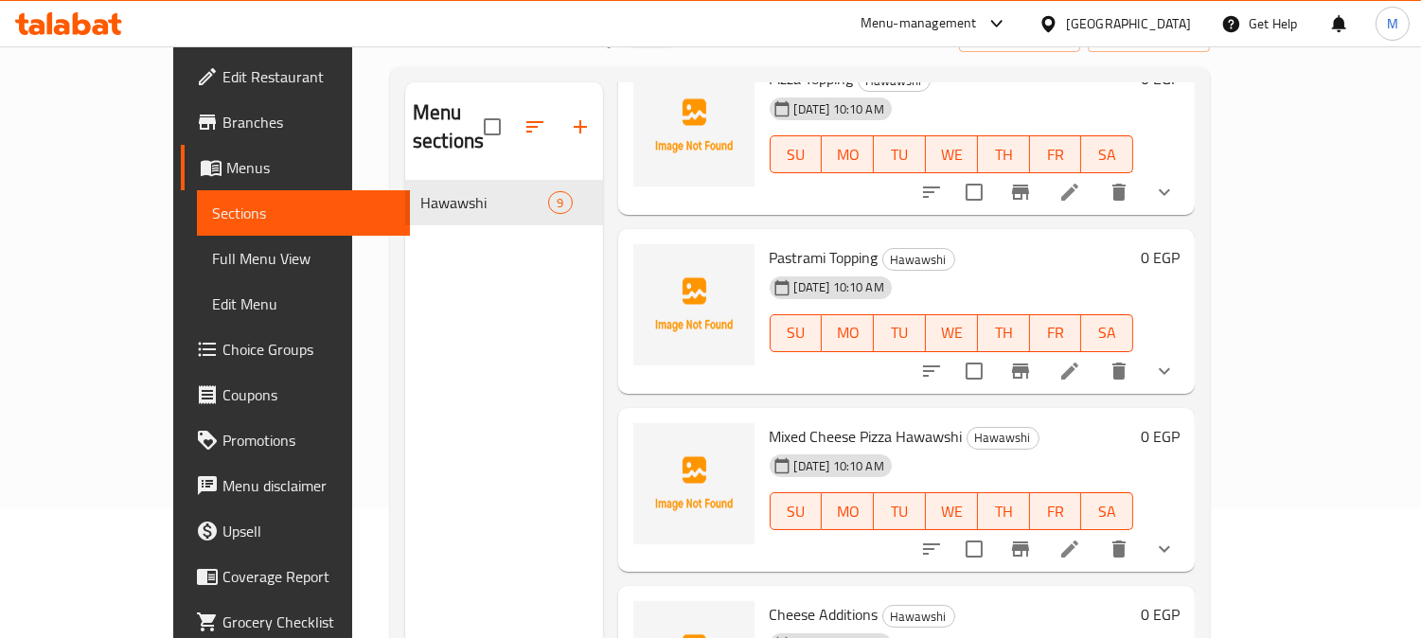
scroll to position [265, 0]
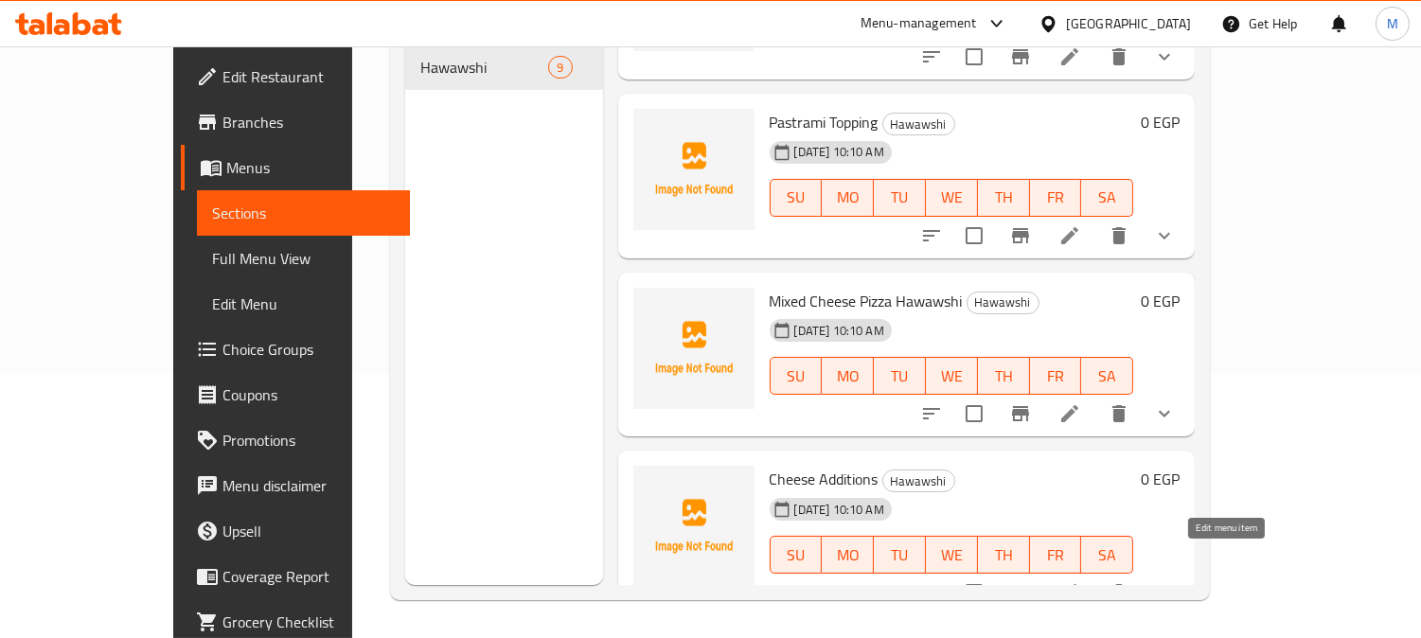
click at [1081, 581] on icon at bounding box center [1069, 592] width 23 height 23
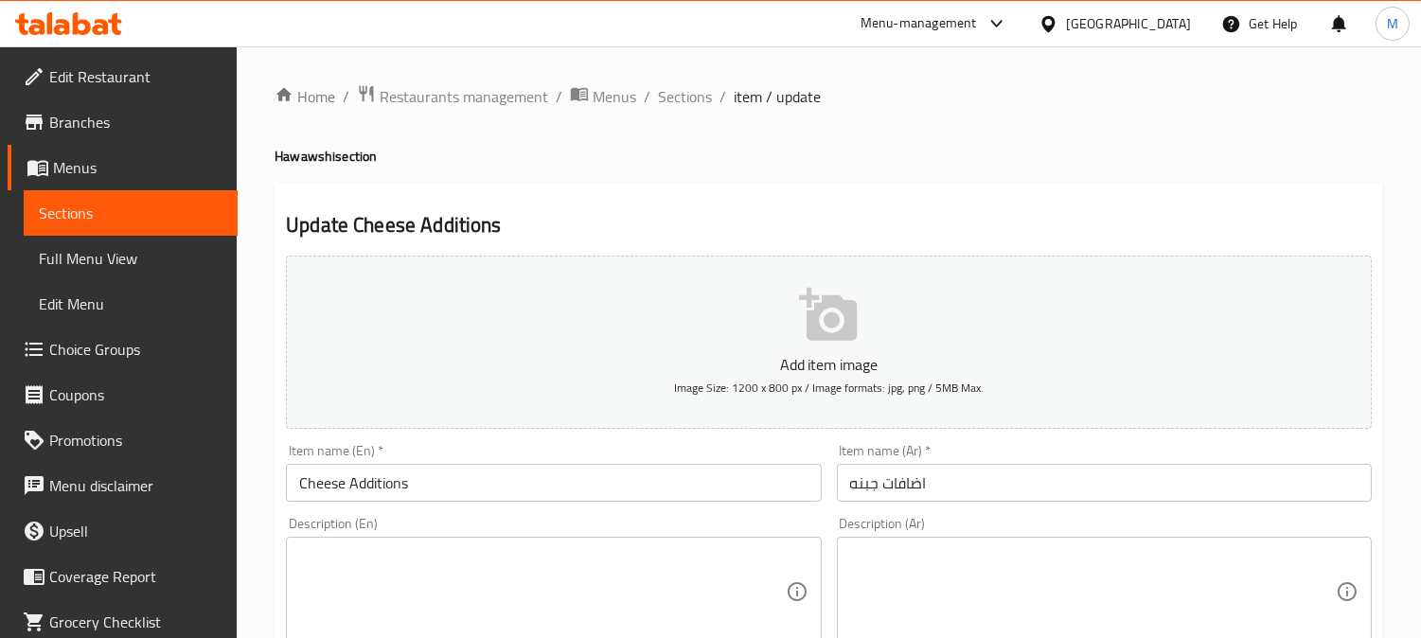
click at [846, 486] on input "اضافات جبنه" at bounding box center [1104, 483] width 535 height 38
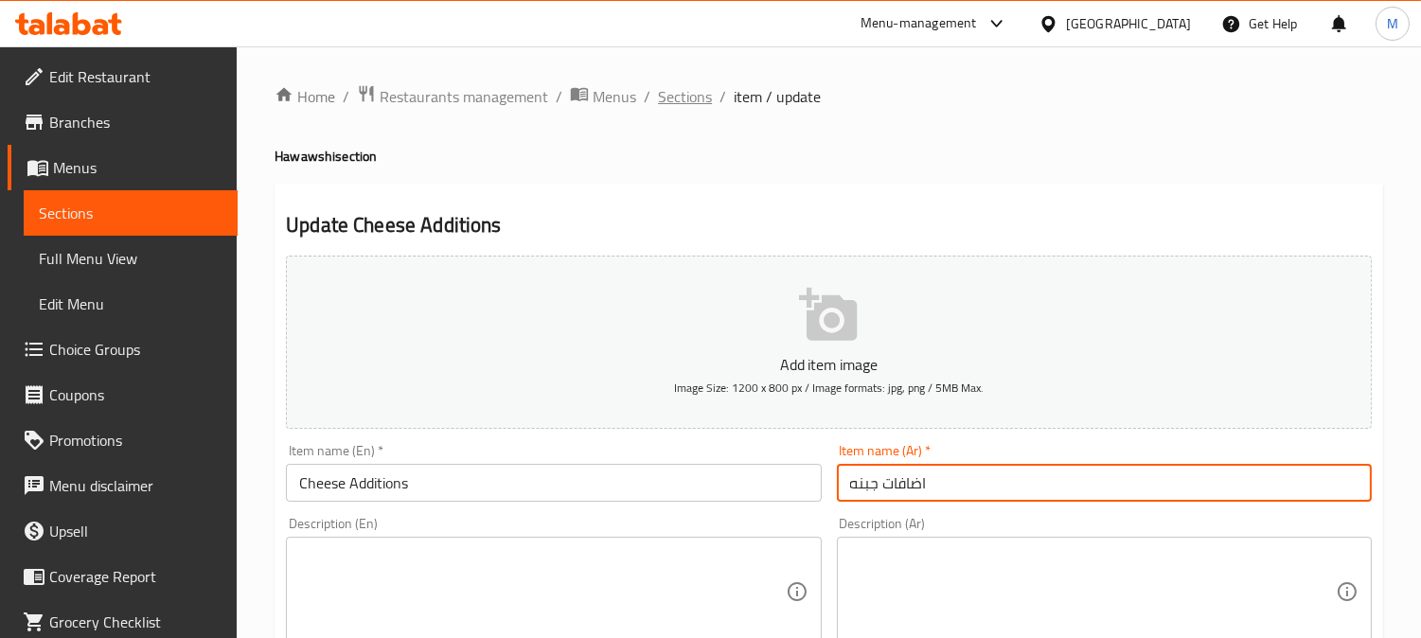
click at [688, 99] on span "Sections" at bounding box center [685, 96] width 54 height 23
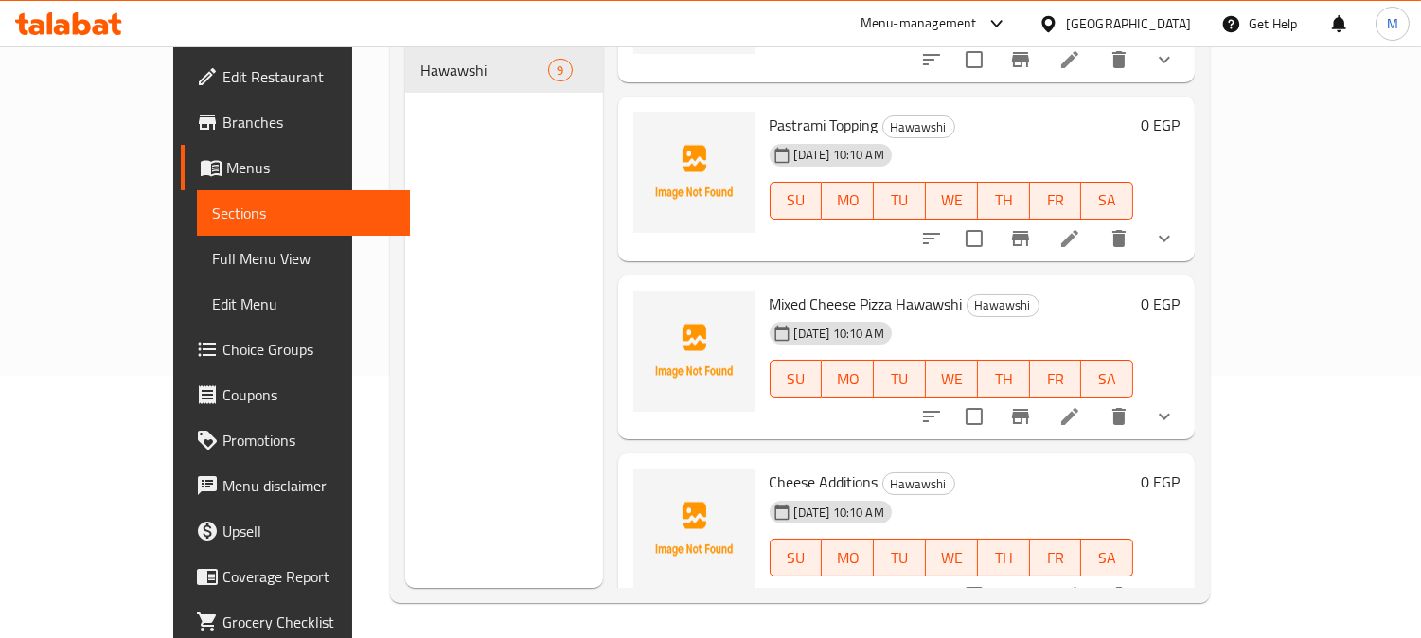
scroll to position [265, 0]
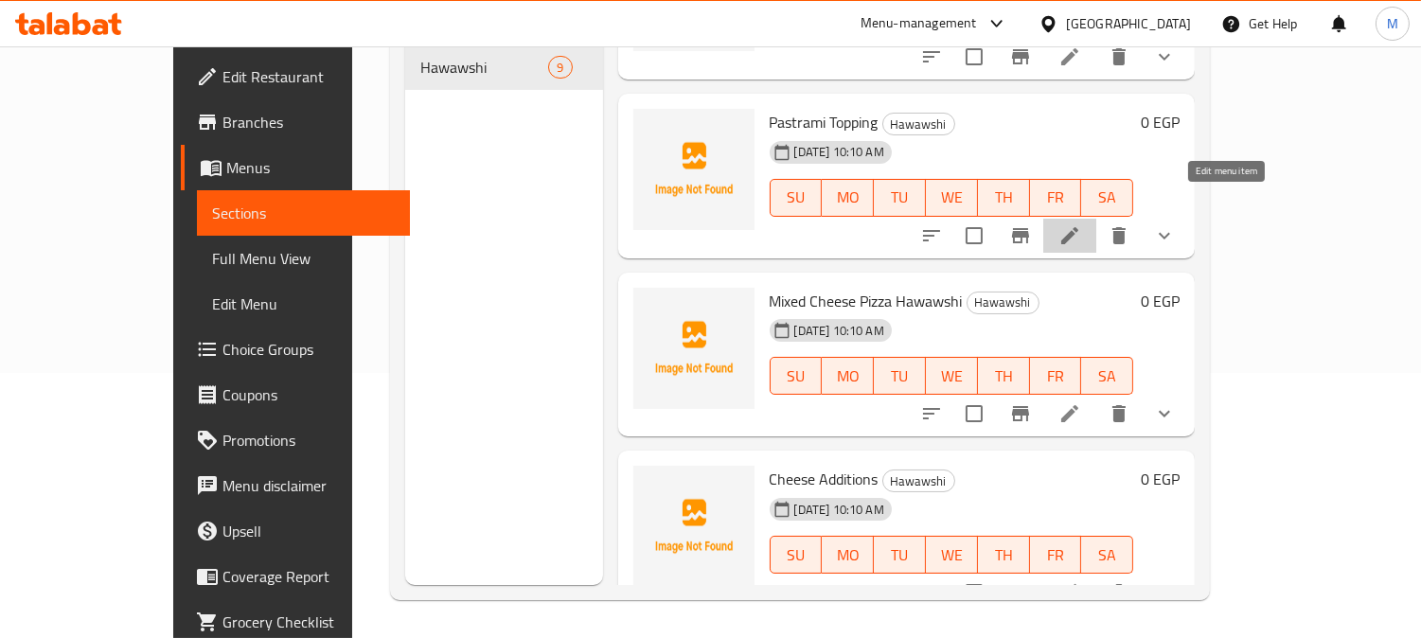
click at [1081, 224] on icon at bounding box center [1069, 235] width 23 height 23
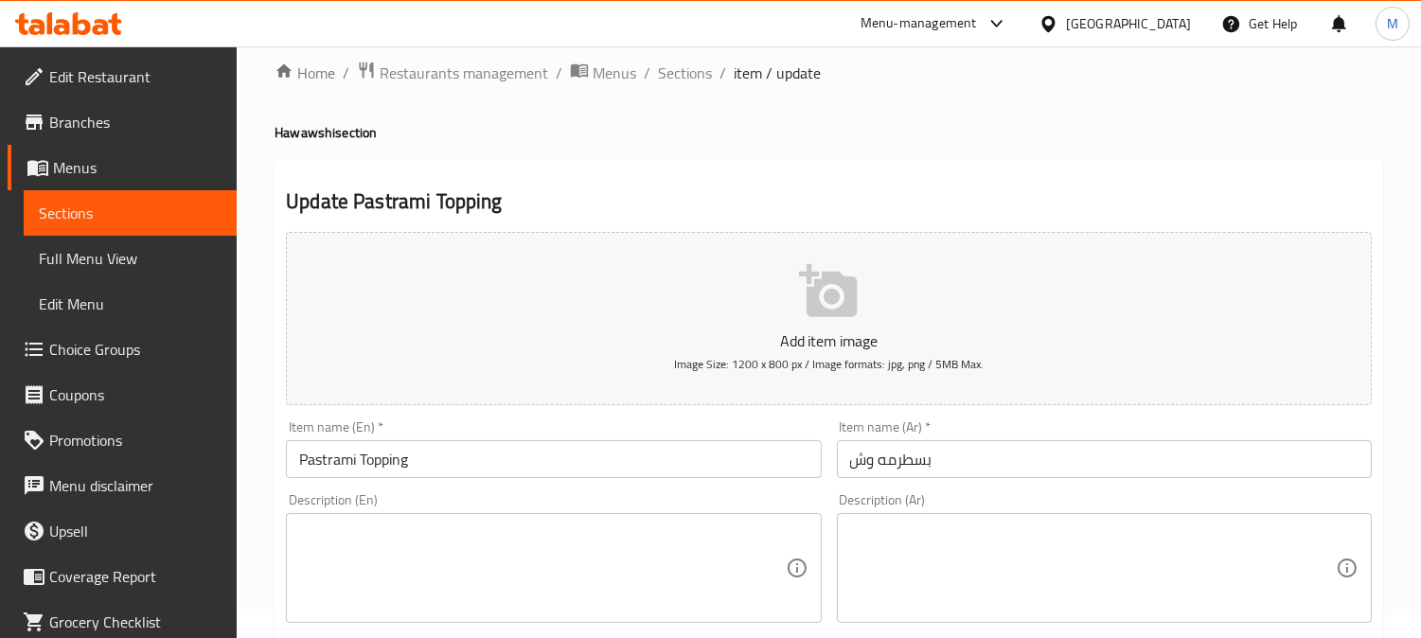
scroll to position [105, 0]
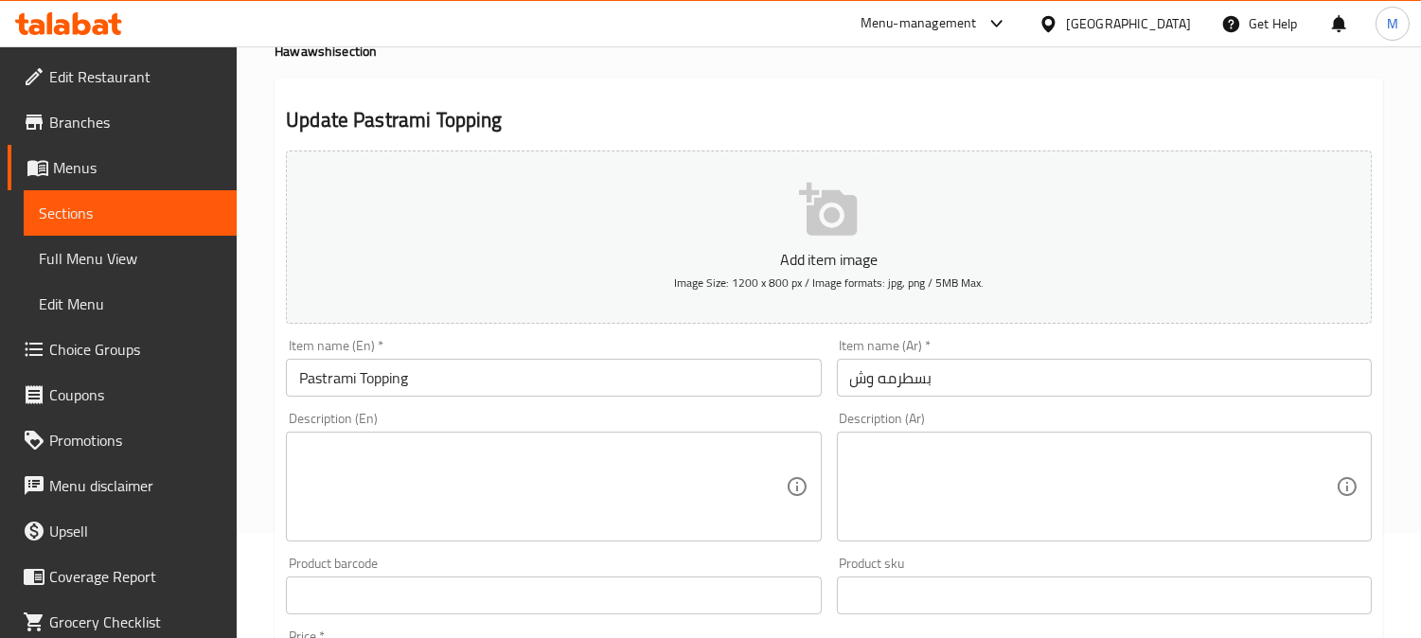
click at [499, 373] on input "Pastrami Topping" at bounding box center [553, 378] width 535 height 38
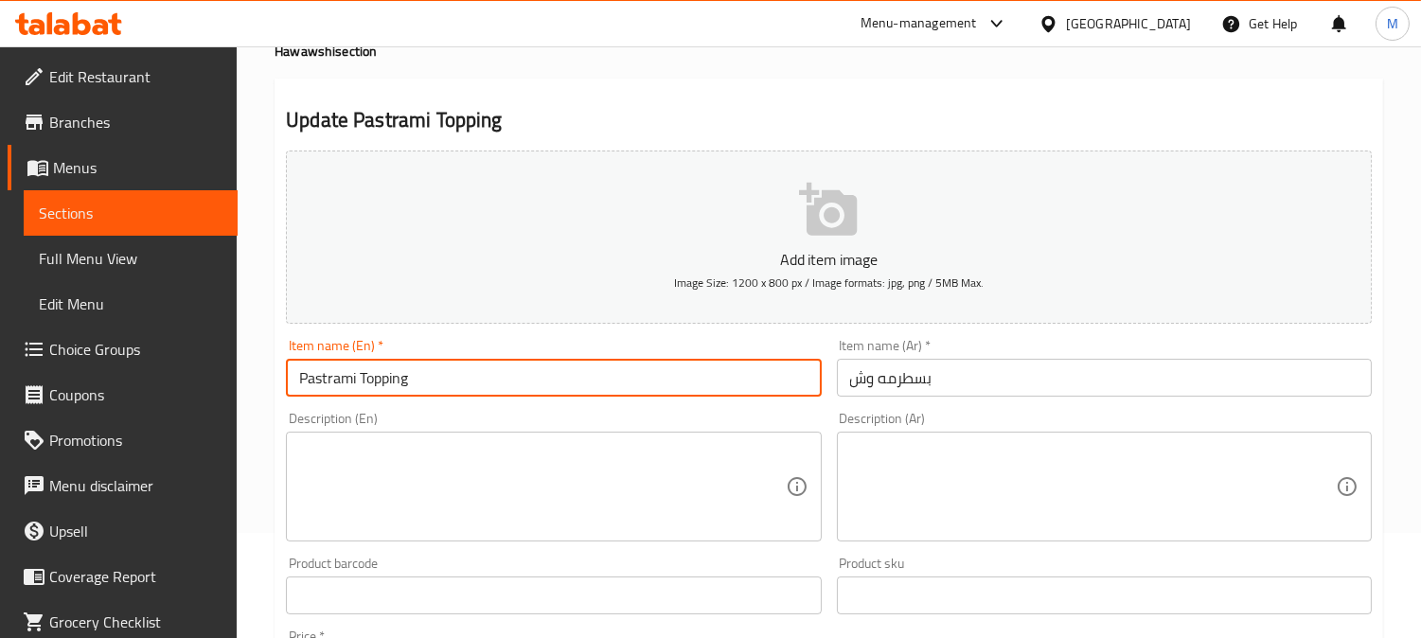
paste input "Hawawshi"
type input "Pastrami Topping Hawawshi"
click at [848, 376] on input "بسطرمه وش" at bounding box center [1104, 378] width 535 height 38
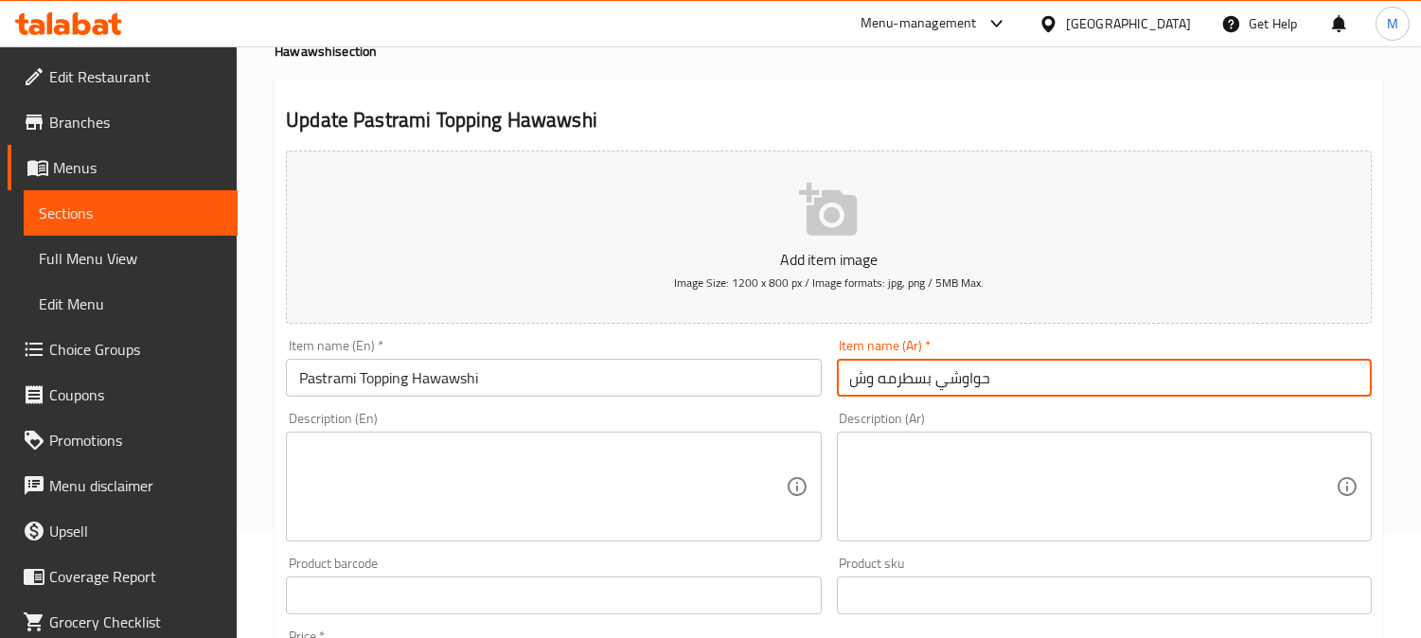
type input "حواوشي بسطرمه وش"
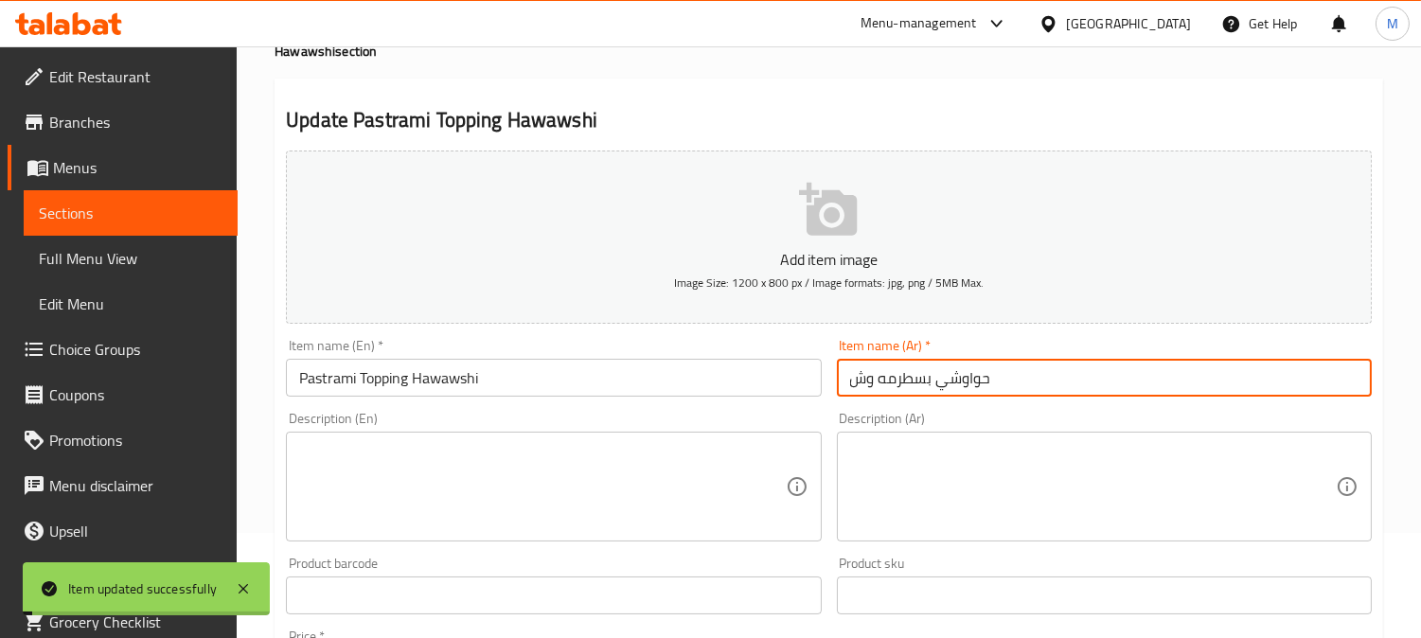
scroll to position [0, 0]
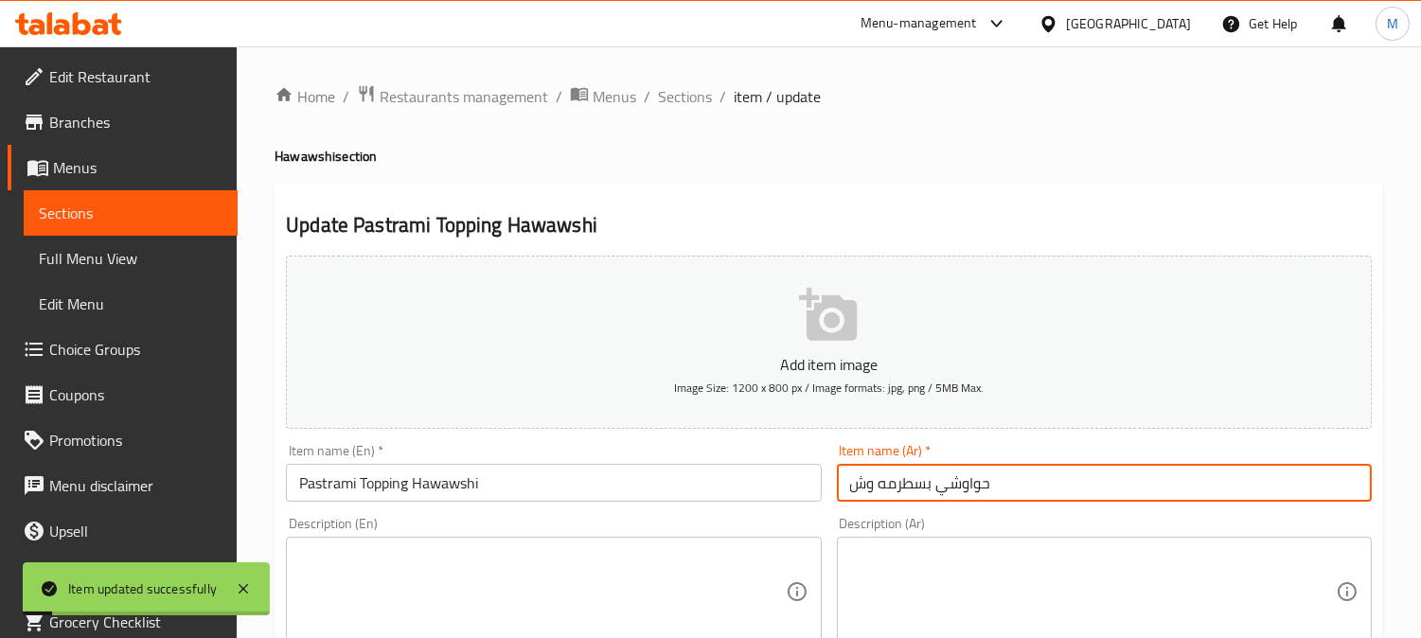
drag, startPoint x: 667, startPoint y: 92, endPoint x: 896, endPoint y: 195, distance: 250.4
click at [667, 91] on span "Sections" at bounding box center [685, 96] width 54 height 23
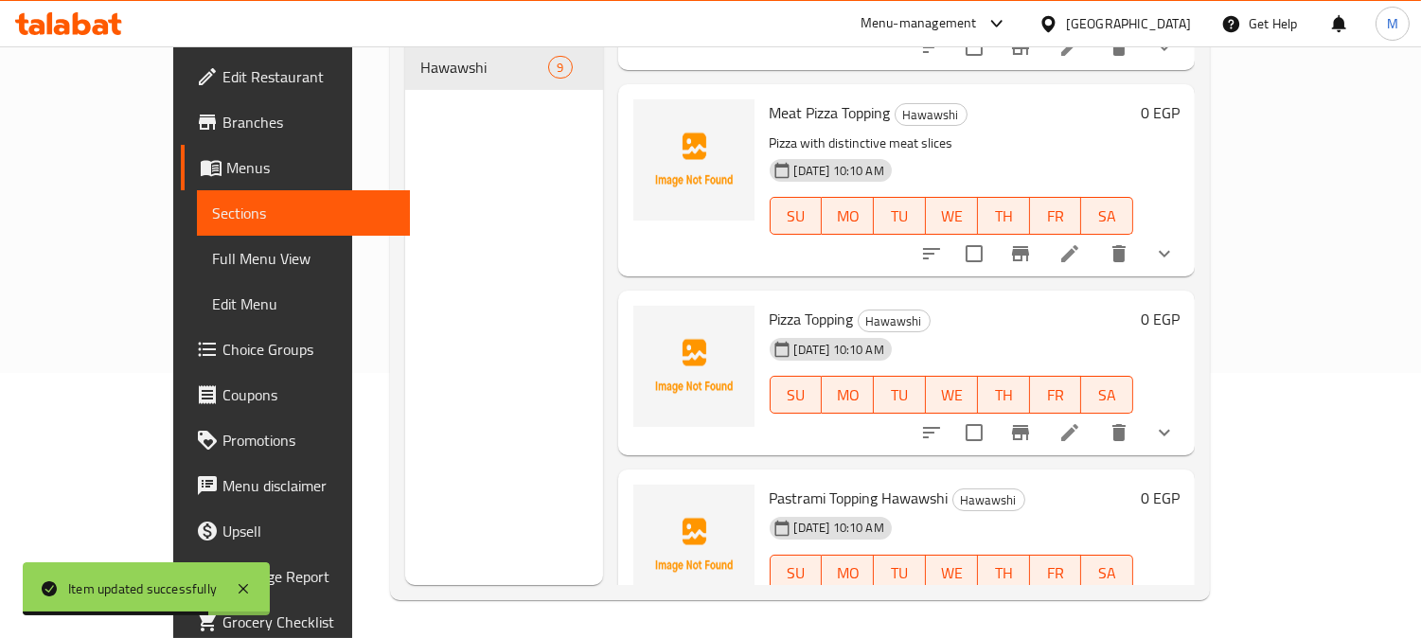
scroll to position [678, 0]
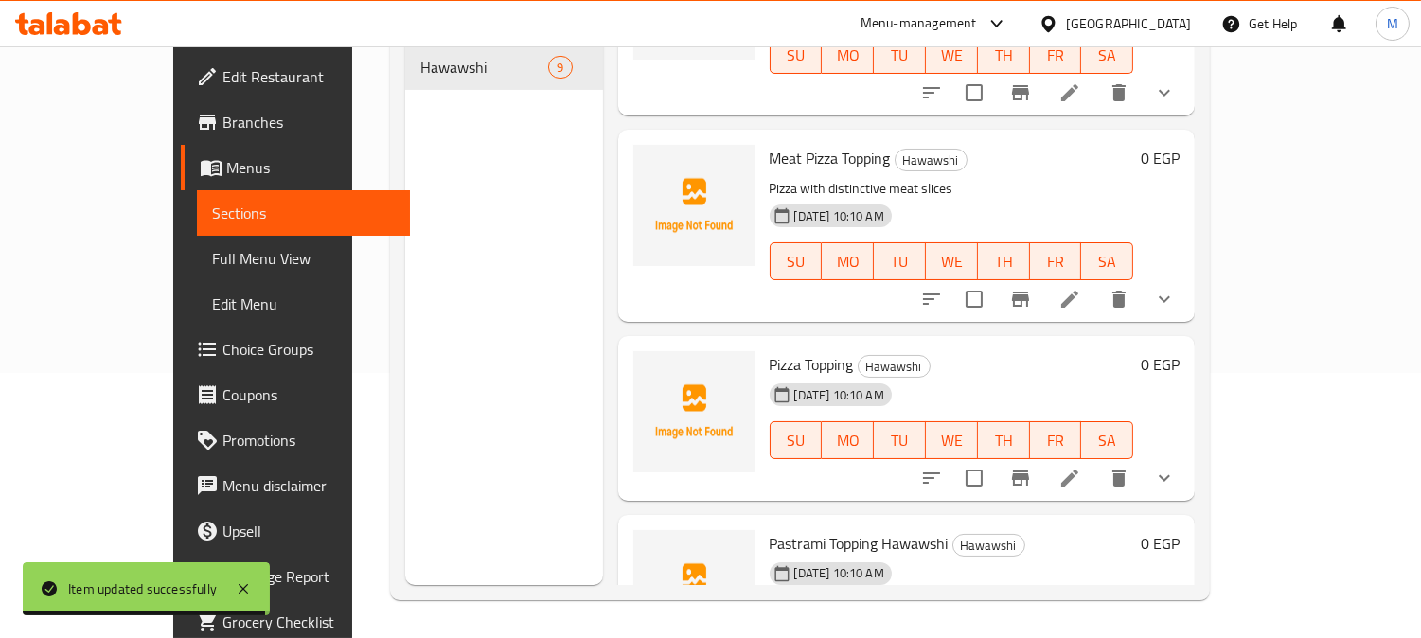
click at [782, 350] on span "Pizza Topping" at bounding box center [812, 364] width 84 height 28
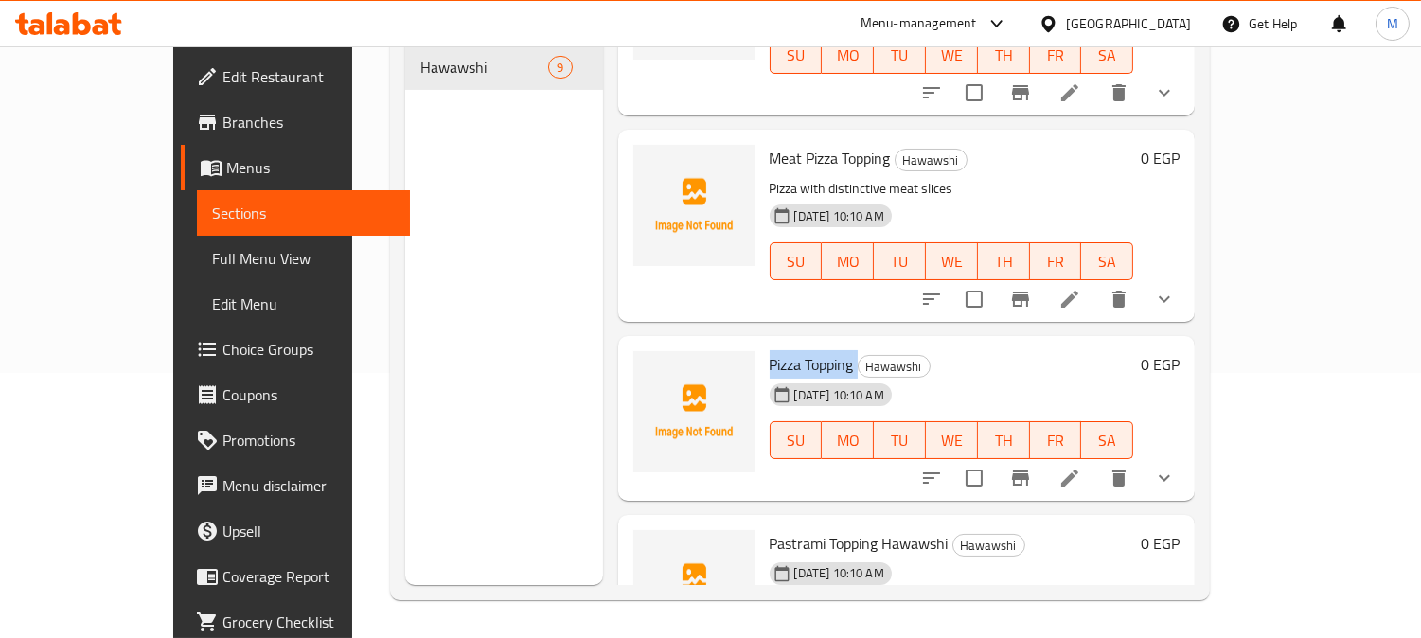
copy h6 "Pizza Topping"
click at [1126, 470] on icon "delete" at bounding box center [1118, 478] width 13 height 17
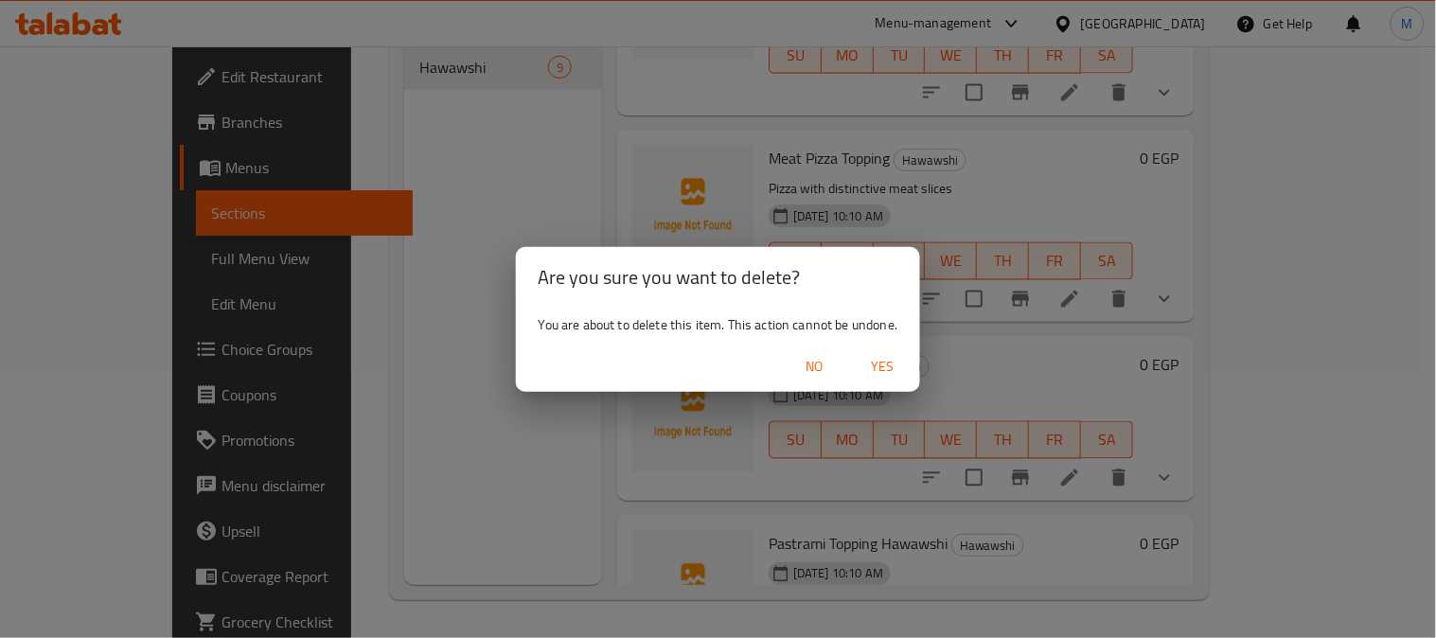
click at [892, 364] on span "Yes" at bounding box center [882, 367] width 45 height 24
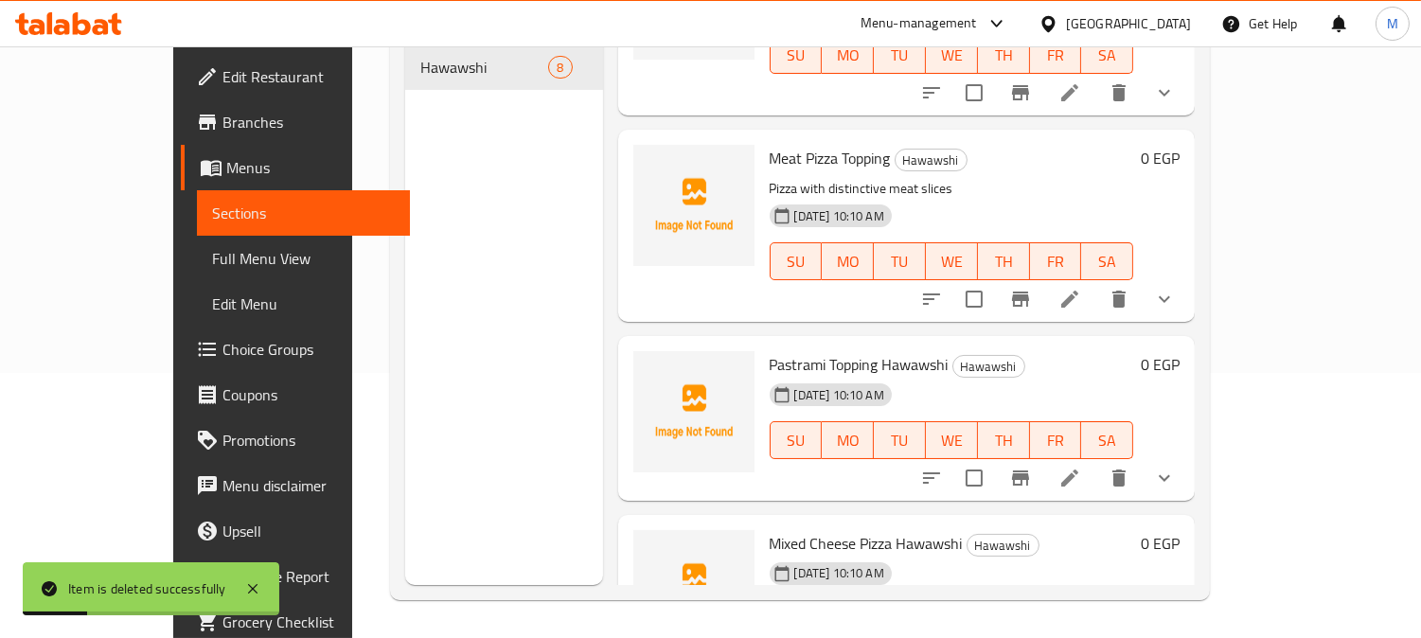
click at [1081, 288] on icon at bounding box center [1069, 299] width 23 height 23
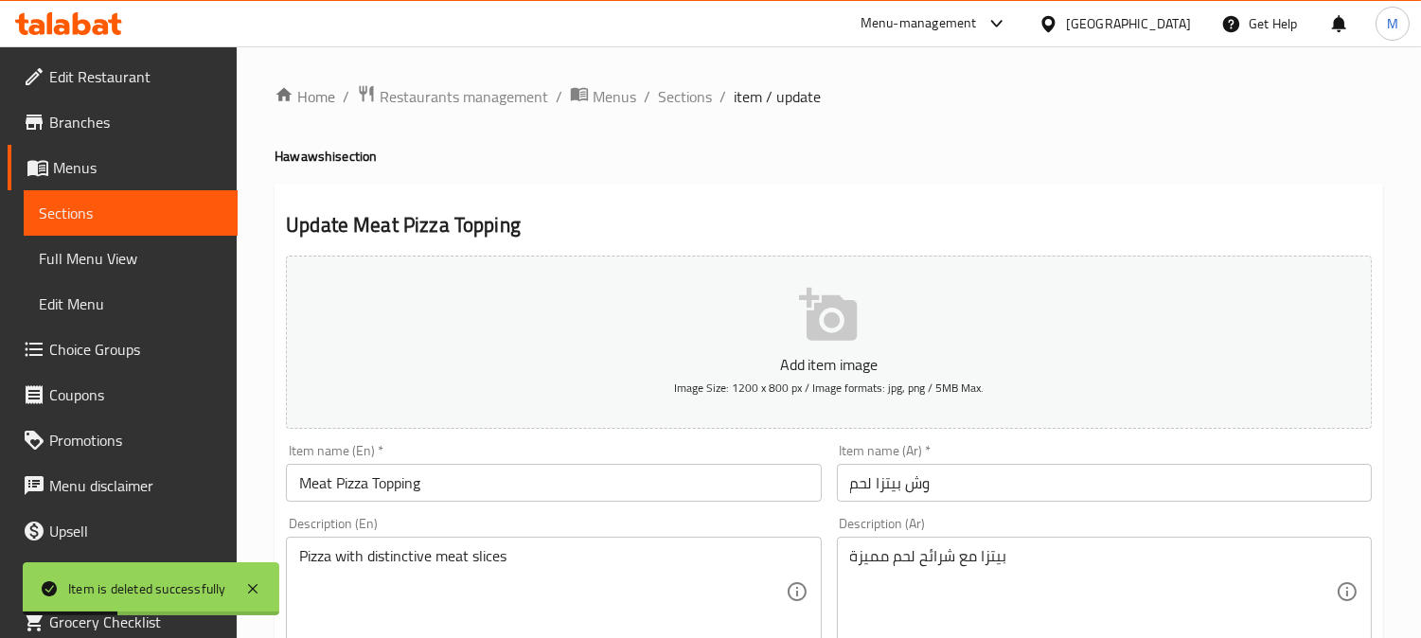
click at [502, 473] on input "Meat Pizza Topping" at bounding box center [553, 483] width 535 height 38
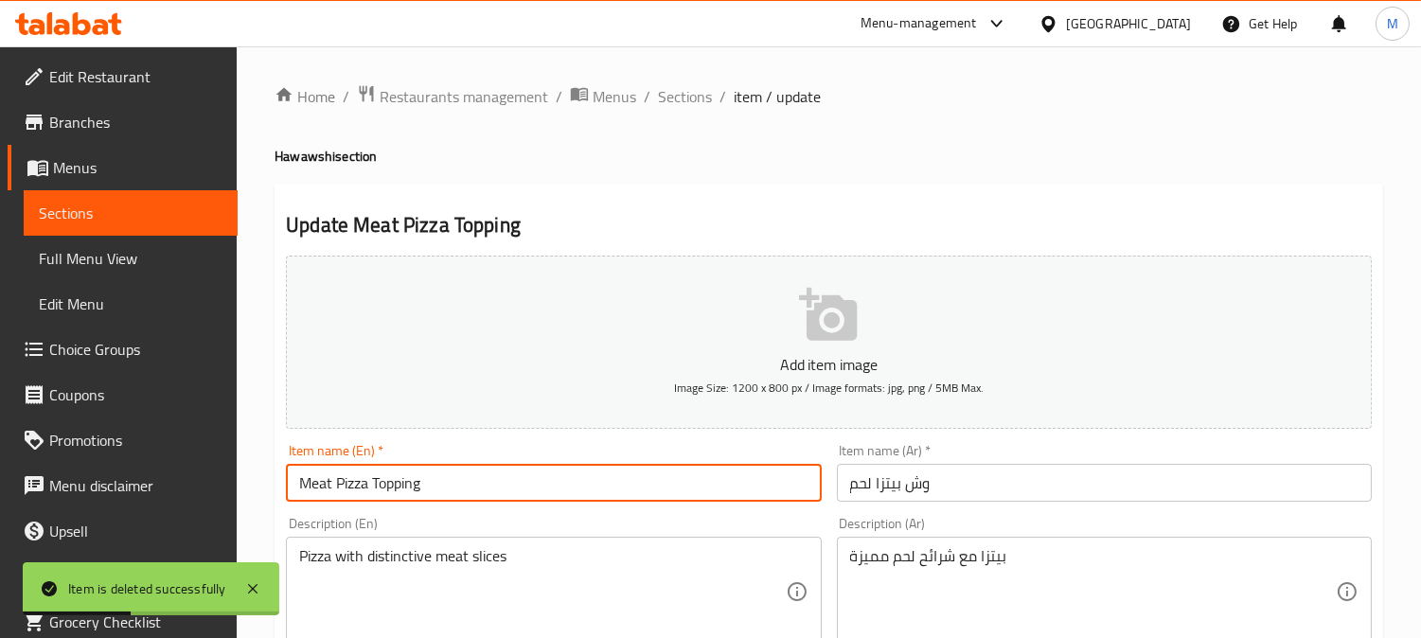
paste input "Pizza Topping"
type input "Meat Pizza Topping Pizza Topping"
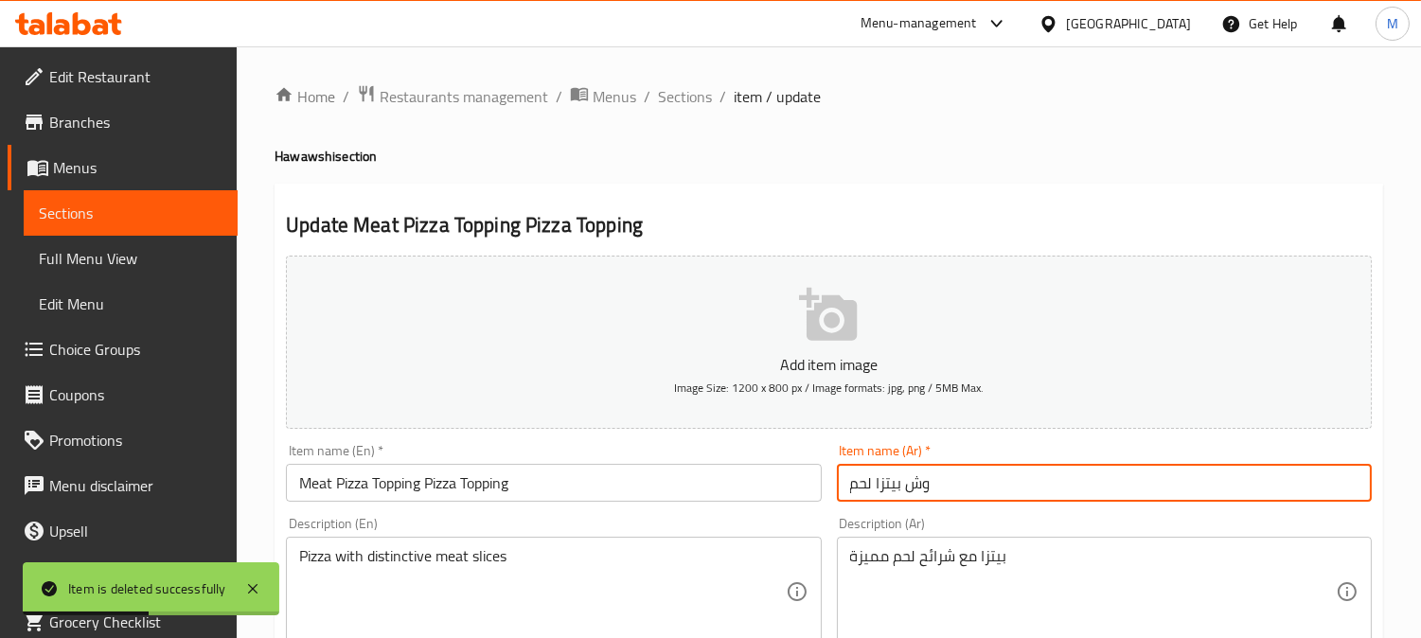
click at [843, 478] on input "وش بيتزا لحم" at bounding box center [1104, 483] width 535 height 38
click at [844, 481] on input "وش بيتزا لحم" at bounding box center [1104, 483] width 535 height 38
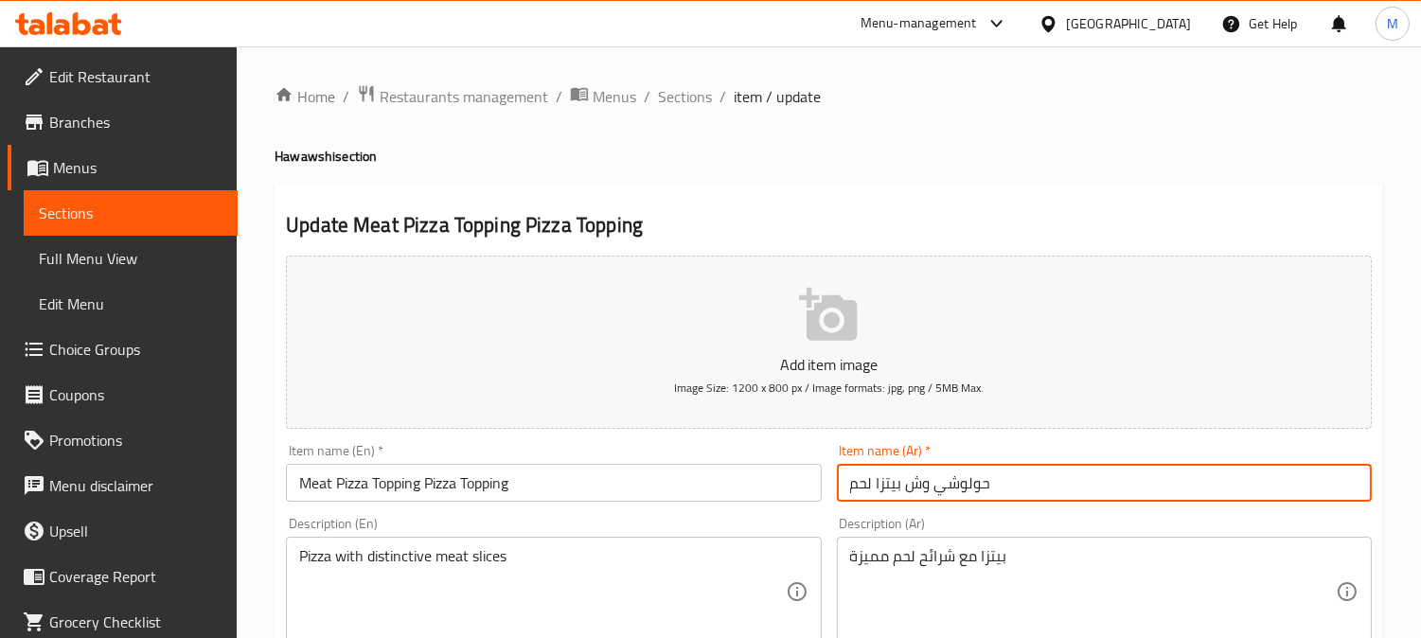
click at [968, 489] on input "حولوشي وش بيتزا لحم" at bounding box center [1104, 483] width 535 height 38
type input "حواوشي وش بيتزا لحم"
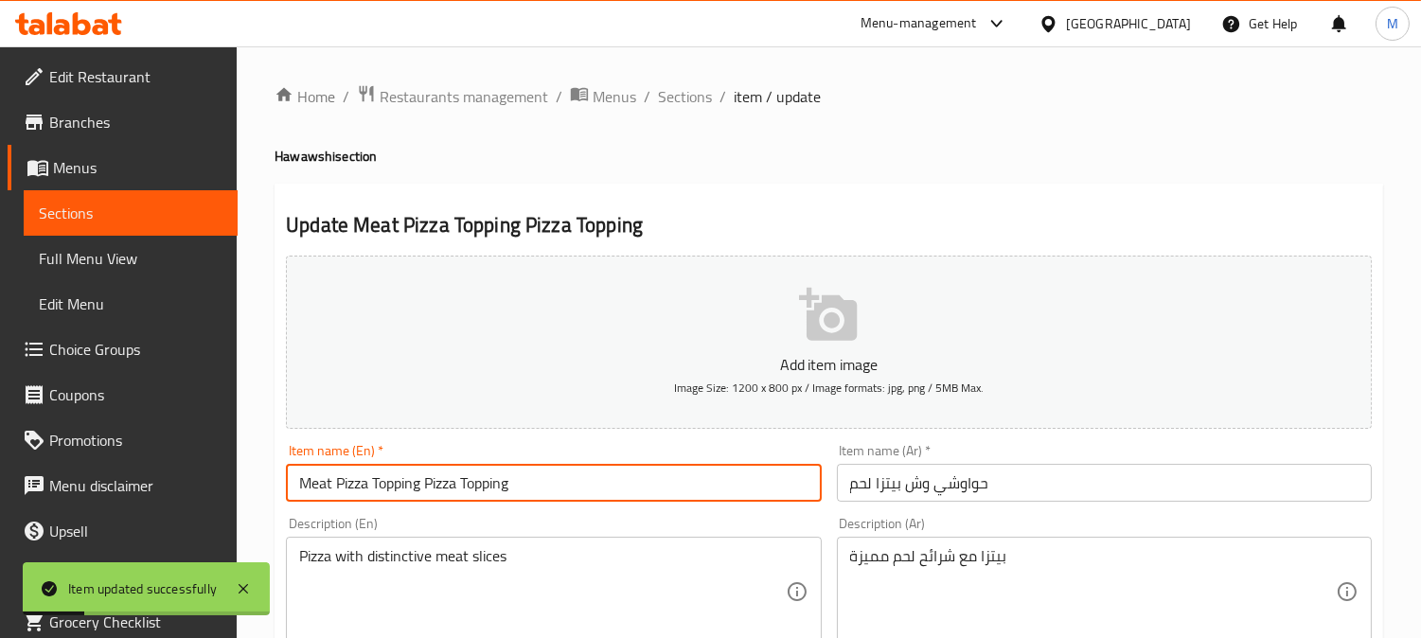
click at [555, 485] on input "Meat Pizza Topping Pizza Topping" at bounding box center [553, 483] width 535 height 38
click at [498, 485] on input "Meat Pizza Topping Pizza Topping" at bounding box center [553, 483] width 535 height 38
click at [498, 484] on input "Meat Pizza Topping Pizza Topping" at bounding box center [553, 483] width 535 height 38
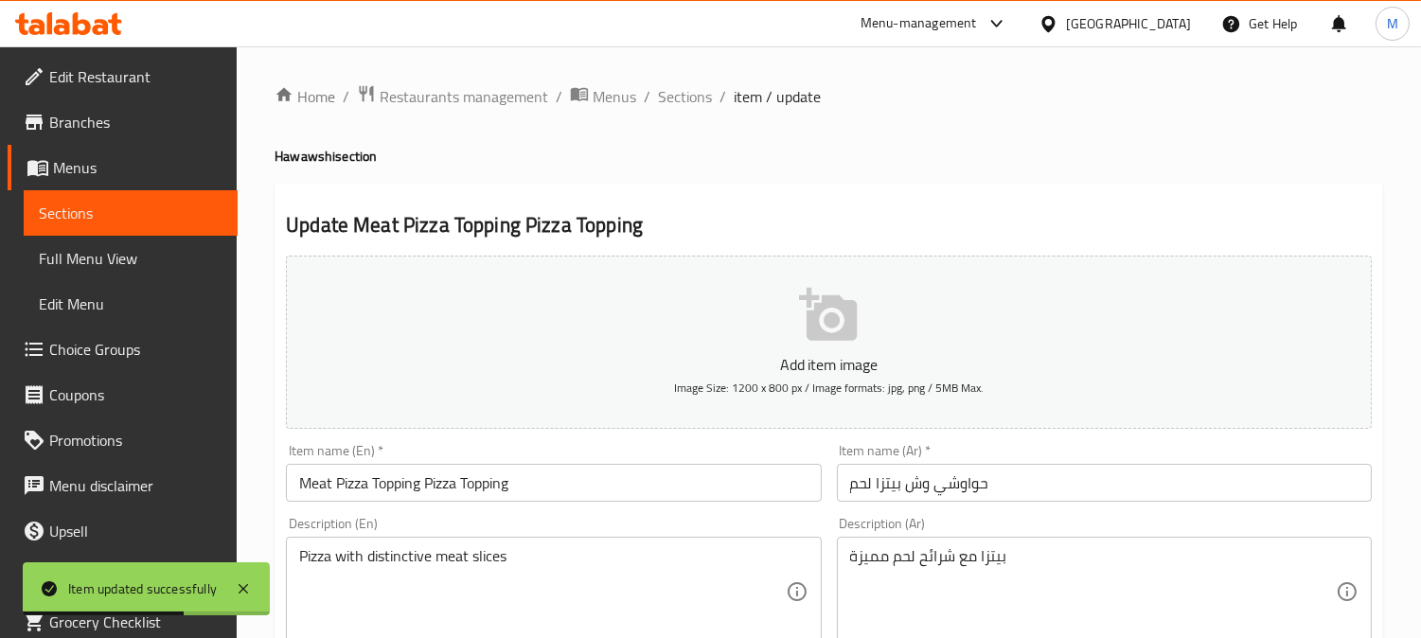
click at [316, 149] on h4 "Hawawshi section" at bounding box center [829, 156] width 1109 height 19
copy h4 "Hawawshi"
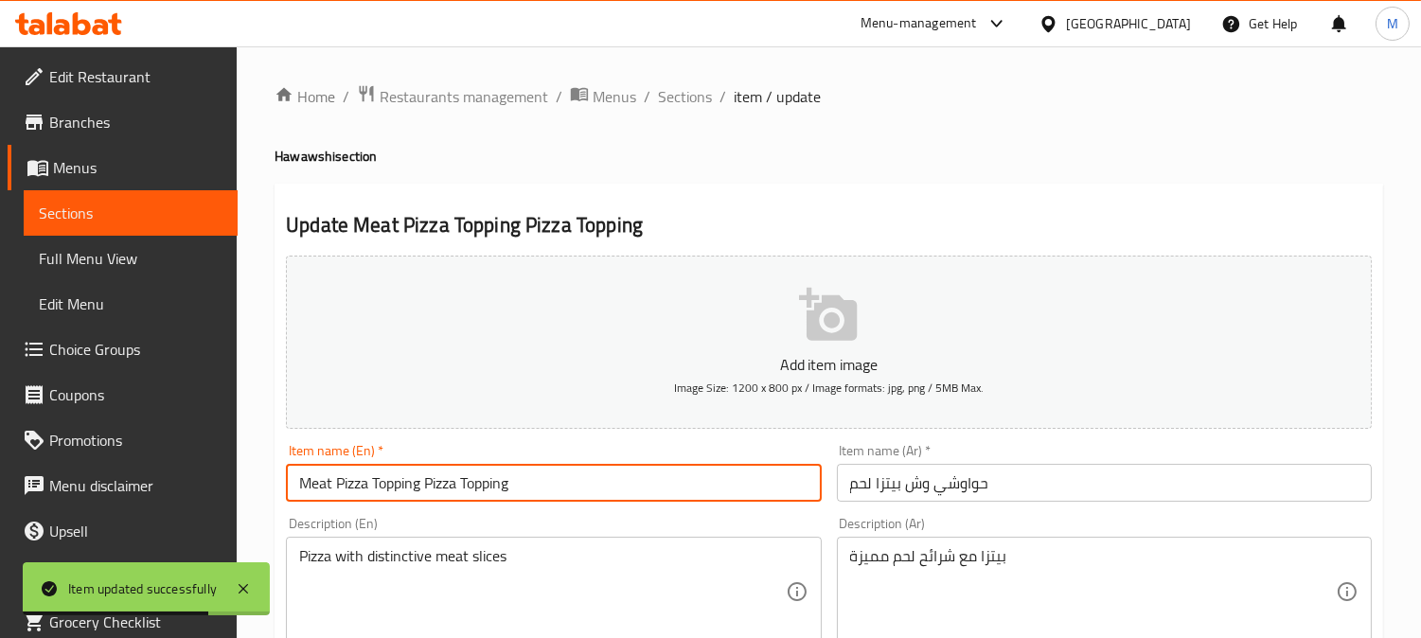
click at [480, 474] on input "Meat Pizza Topping Pizza Topping" at bounding box center [553, 483] width 535 height 38
click at [481, 473] on input "Meat Pizza Topping Pizza Topping" at bounding box center [553, 483] width 535 height 38
paste input "Hawawshi"
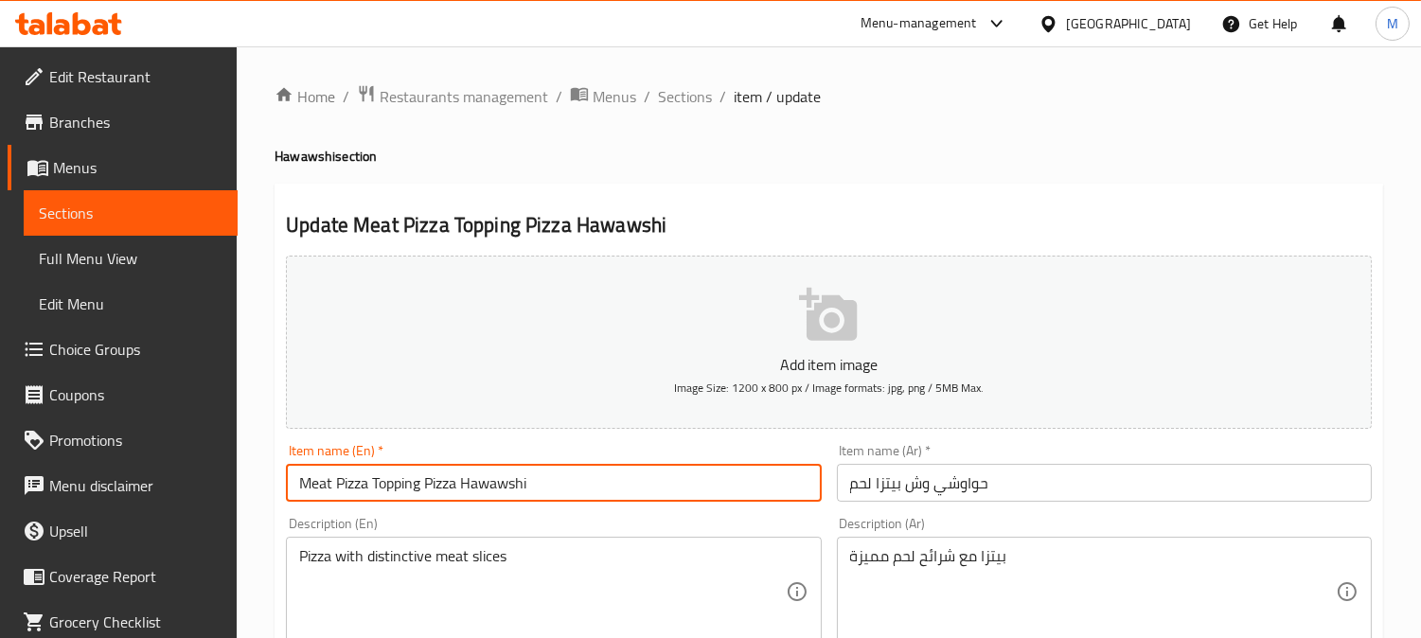
drag, startPoint x: 457, startPoint y: 485, endPoint x: 372, endPoint y: 478, distance: 85.5
click at [372, 478] on input "Meat Pizza Topping Pizza Hawawshi" at bounding box center [553, 483] width 535 height 38
click at [442, 471] on input "Meat Pizza Topping Pizza Hawawshi" at bounding box center [553, 483] width 535 height 38
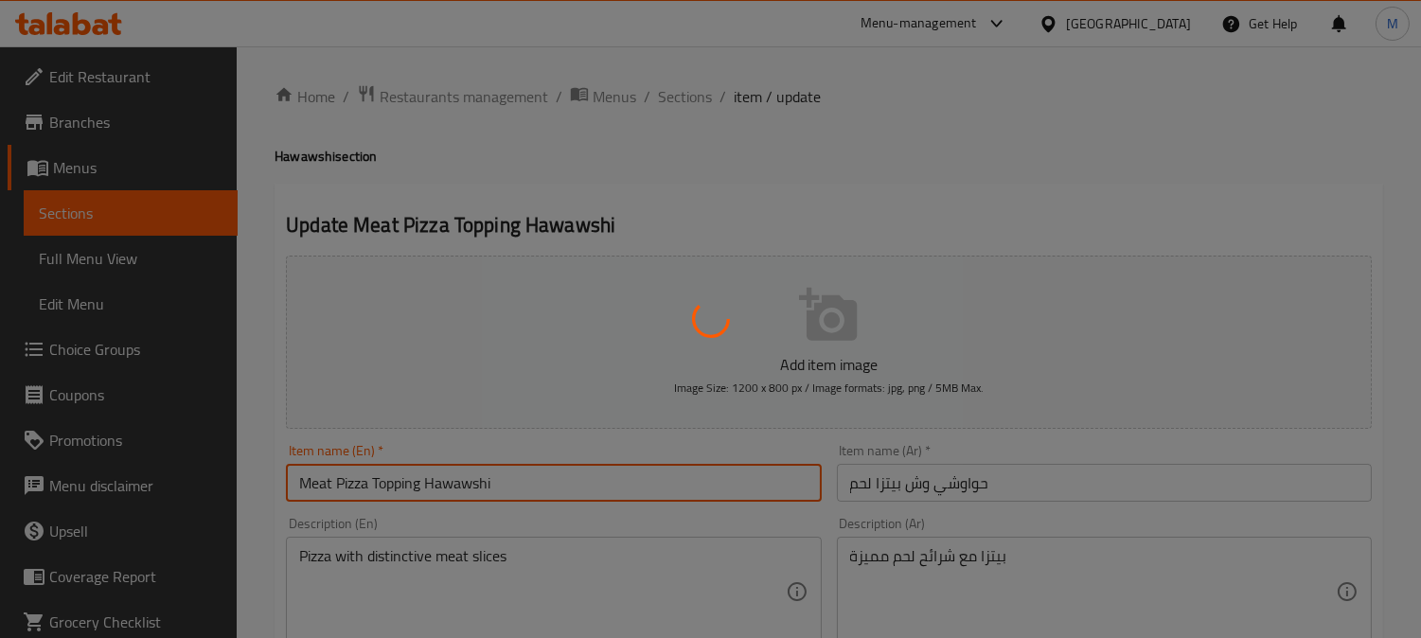
click at [392, 490] on div at bounding box center [710, 319] width 1421 height 638
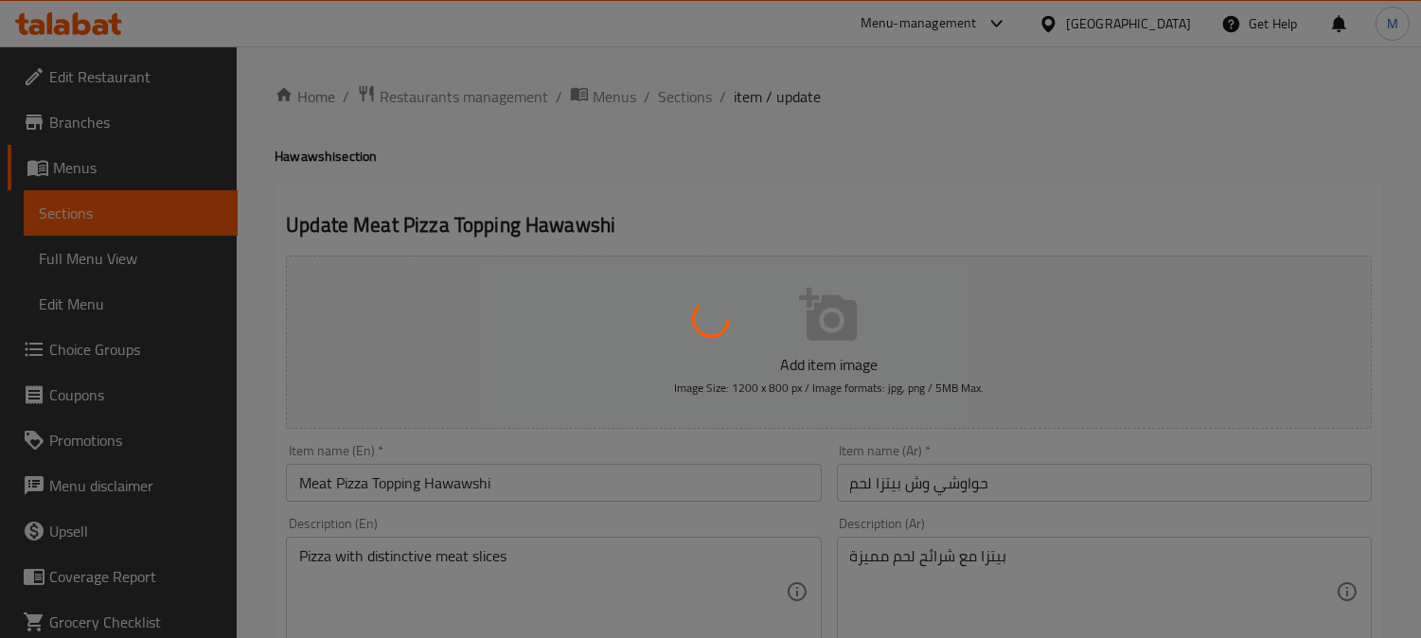
click at [392, 481] on div at bounding box center [710, 319] width 1421 height 638
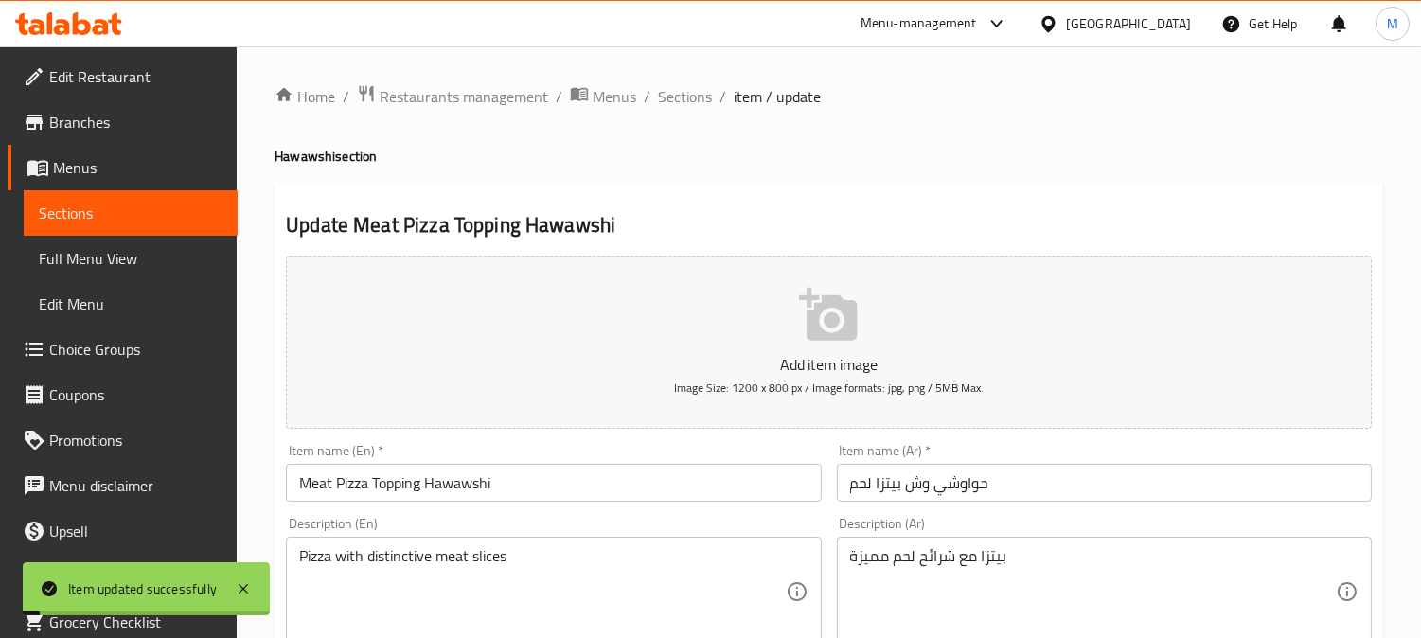
click at [396, 477] on input "Meat Pizza Topping Hawawshi" at bounding box center [553, 483] width 535 height 38
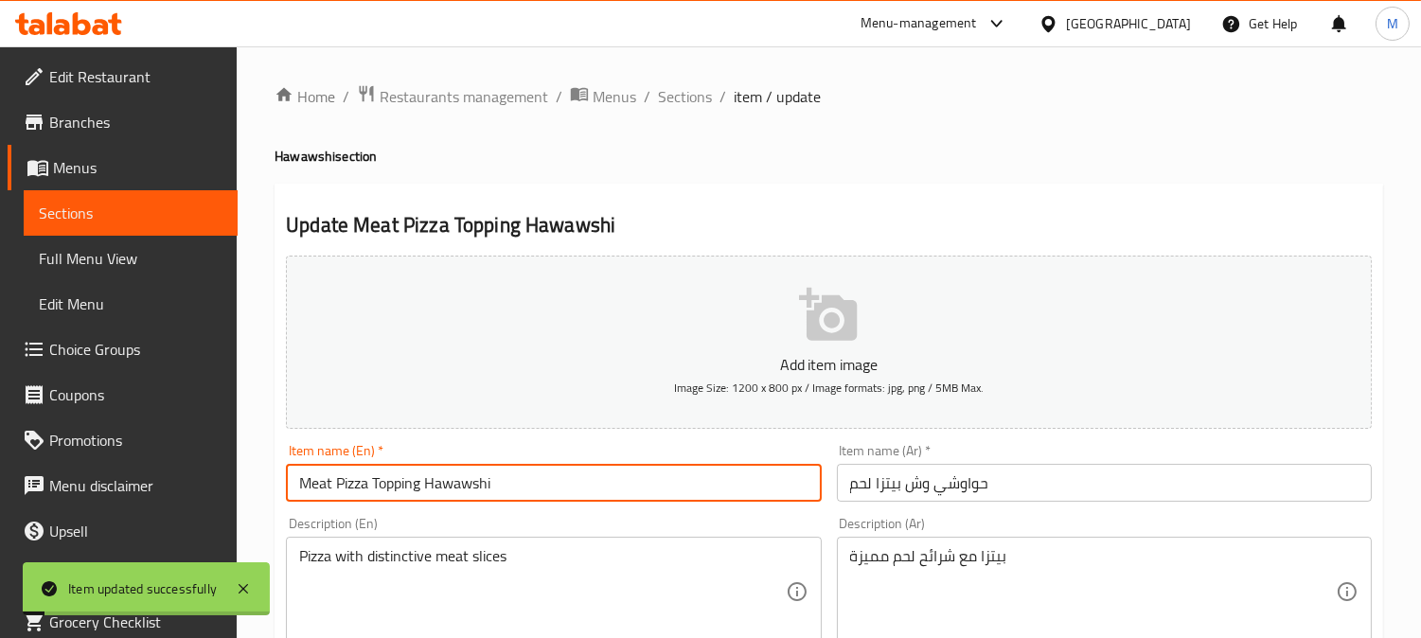
click at [396, 477] on input "Meat Pizza Topping Hawawshi" at bounding box center [553, 483] width 535 height 38
click at [338, 486] on input "Meat Pizza Hawawshi" at bounding box center [553, 483] width 535 height 38
click at [373, 486] on input "Meat Pizza Hawawshi" at bounding box center [553, 483] width 535 height 38
click at [335, 480] on input "Meat Pizza Hawawshi" at bounding box center [553, 483] width 535 height 38
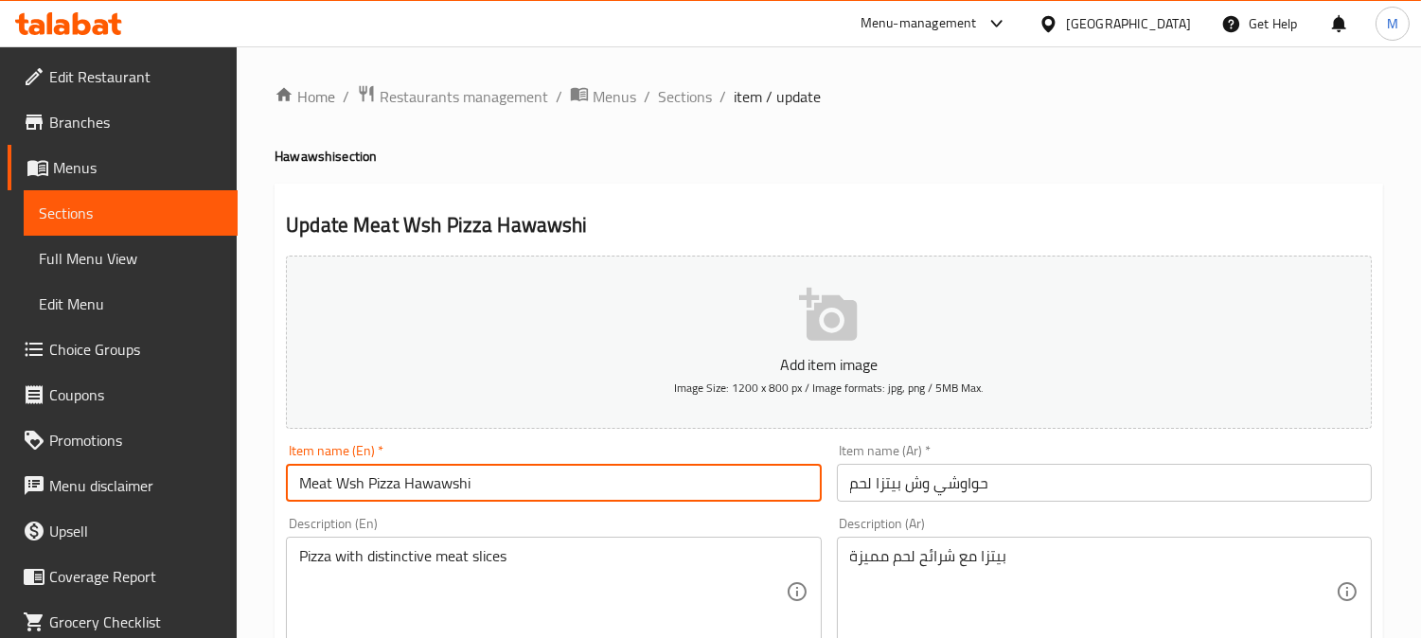
type input "Meat Wsh Pizza Hawawshi"
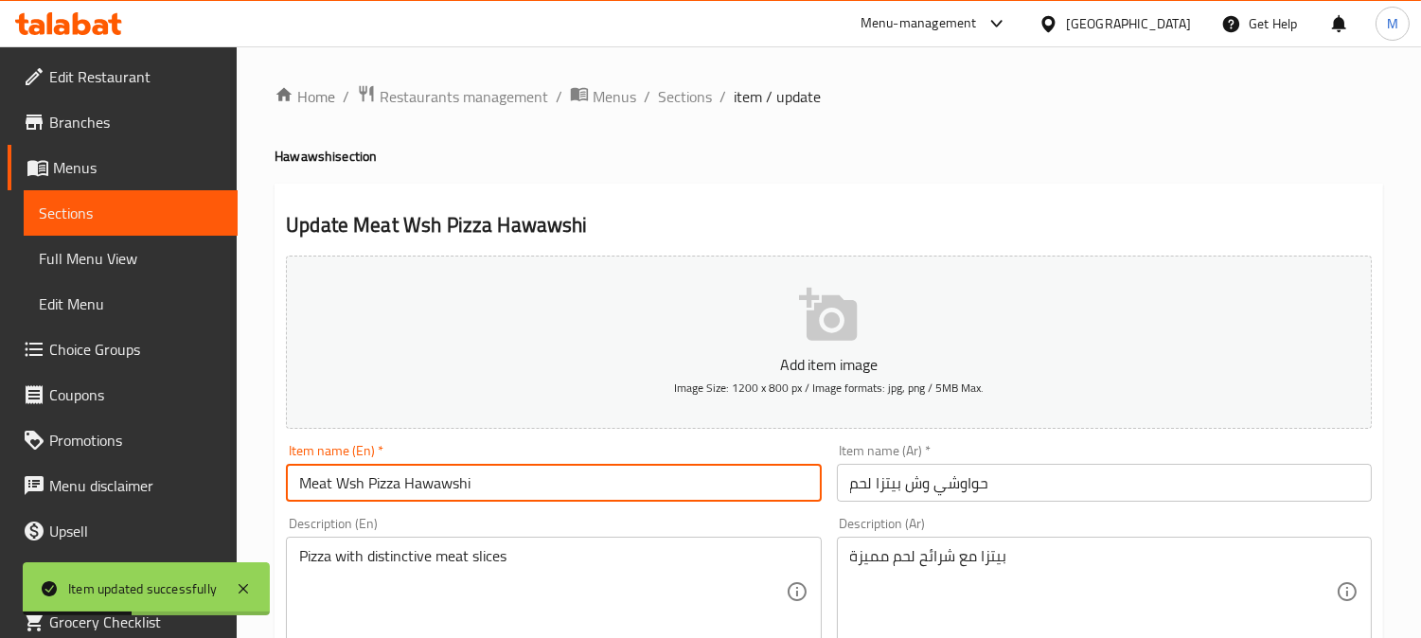
click at [857, 490] on input "حواوشي وش بيتزا لحم" at bounding box center [1104, 483] width 535 height 38
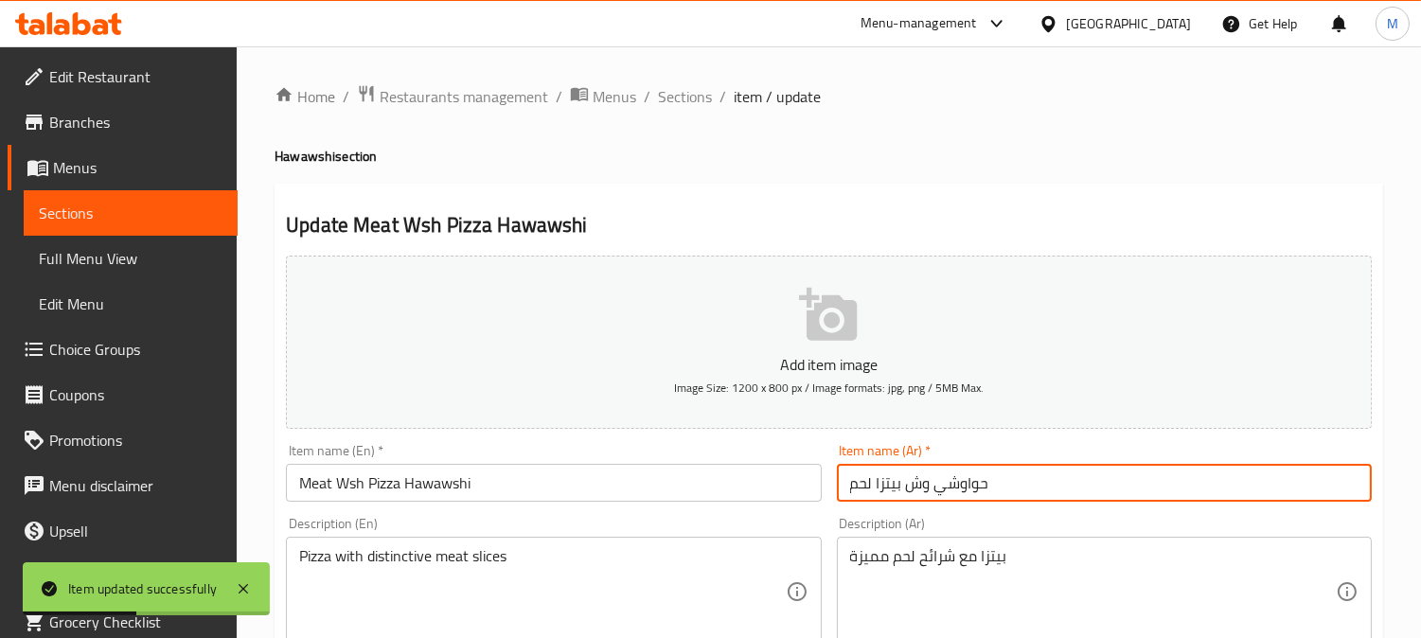
click at [857, 490] on input "حواوشي وش بيتزا لحم" at bounding box center [1104, 483] width 535 height 38
click at [905, 487] on input "حواوشي وش بيتزا" at bounding box center [1104, 483] width 535 height 38
paste input "حم"
type input "حواوشي لحم وش بيتزا"
click at [426, 485] on input "Meat Wsh Pizza Hawawshi" at bounding box center [553, 483] width 535 height 38
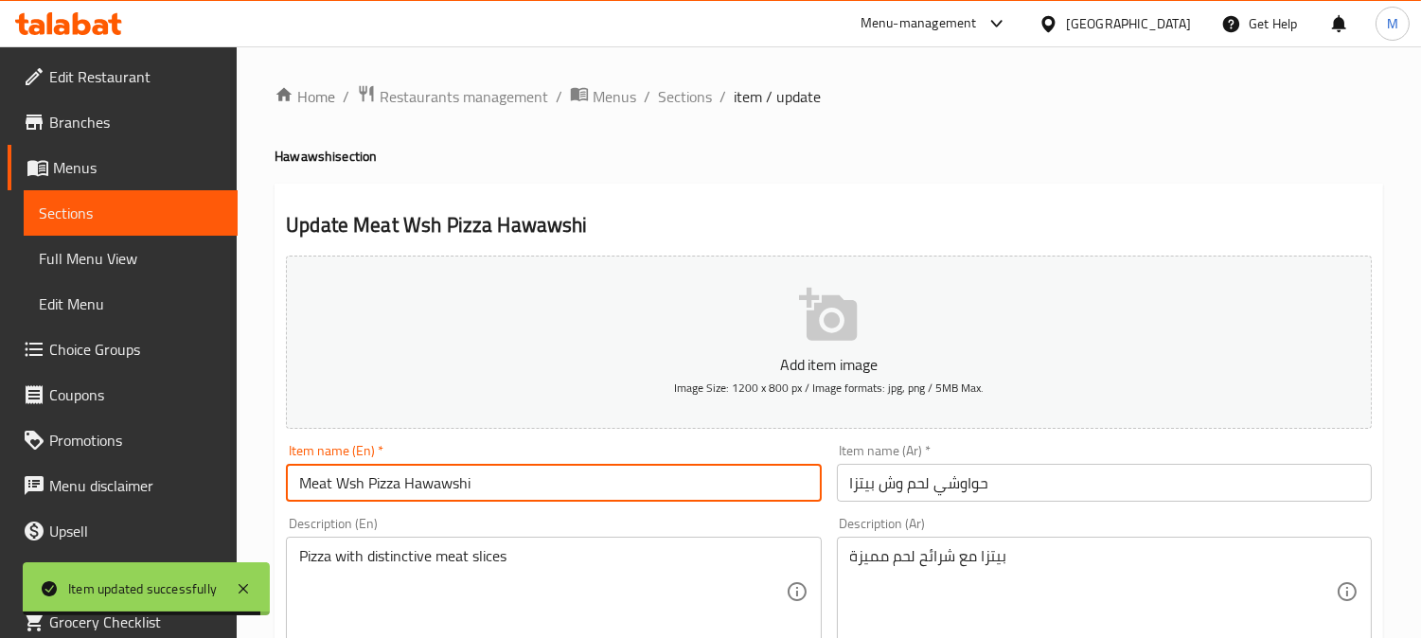
click at [426, 485] on input "Meat Wsh Pizza Hawawshi" at bounding box center [553, 483] width 535 height 38
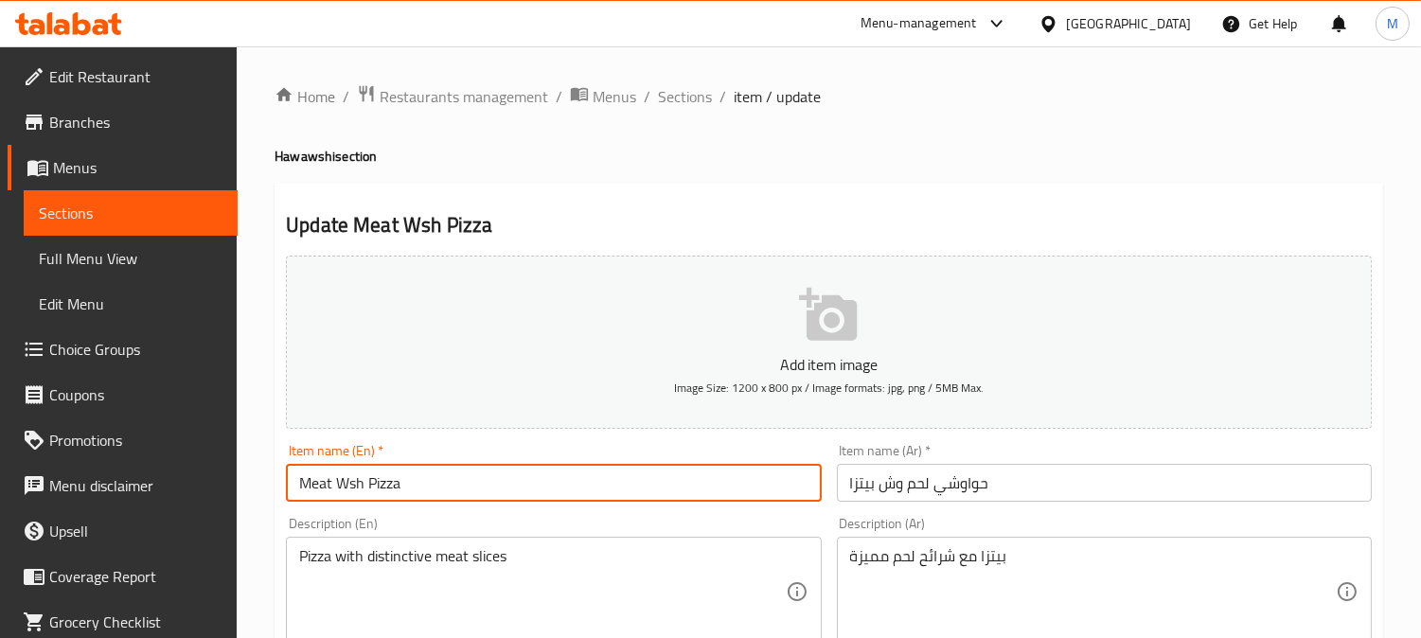
click at [338, 488] on input "Meat Wsh Pizza" at bounding box center [553, 483] width 535 height 38
paste input "Hawawshi"
type input "Meat Hawawshi Wsh Pizza"
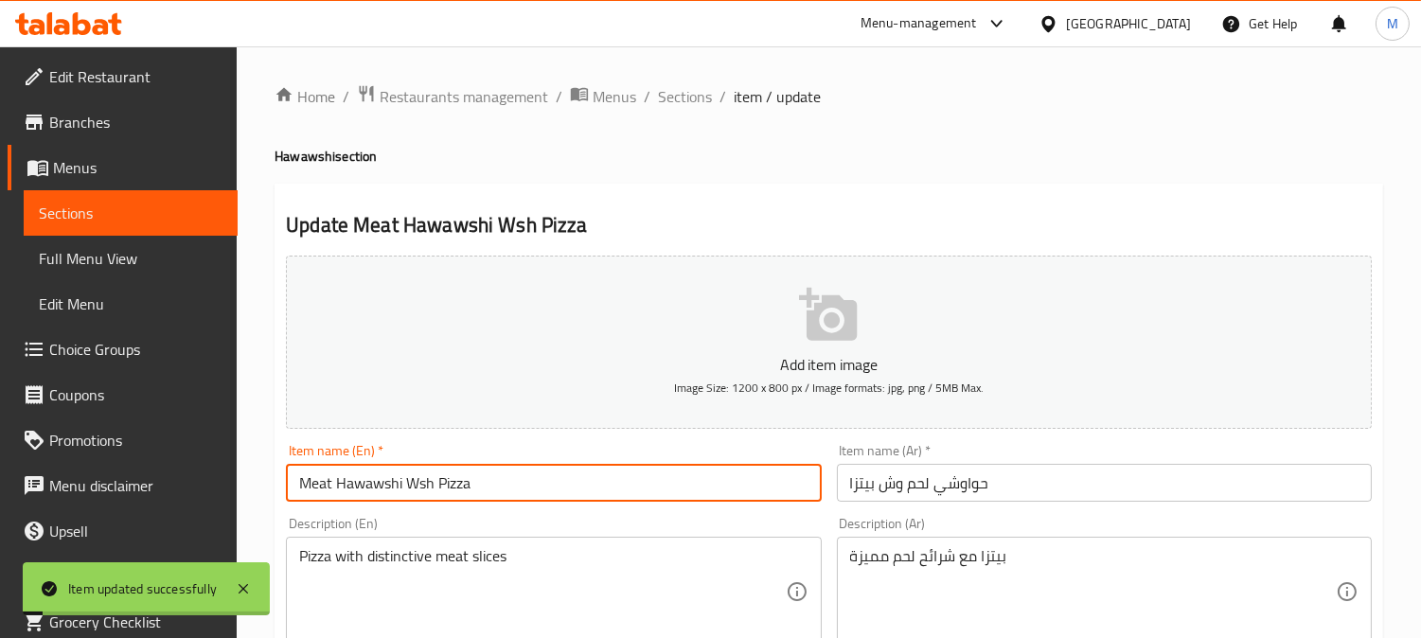
click at [1011, 574] on textarea "بيتزا مع شرائح لحم مميزة" at bounding box center [1093, 592] width 486 height 90
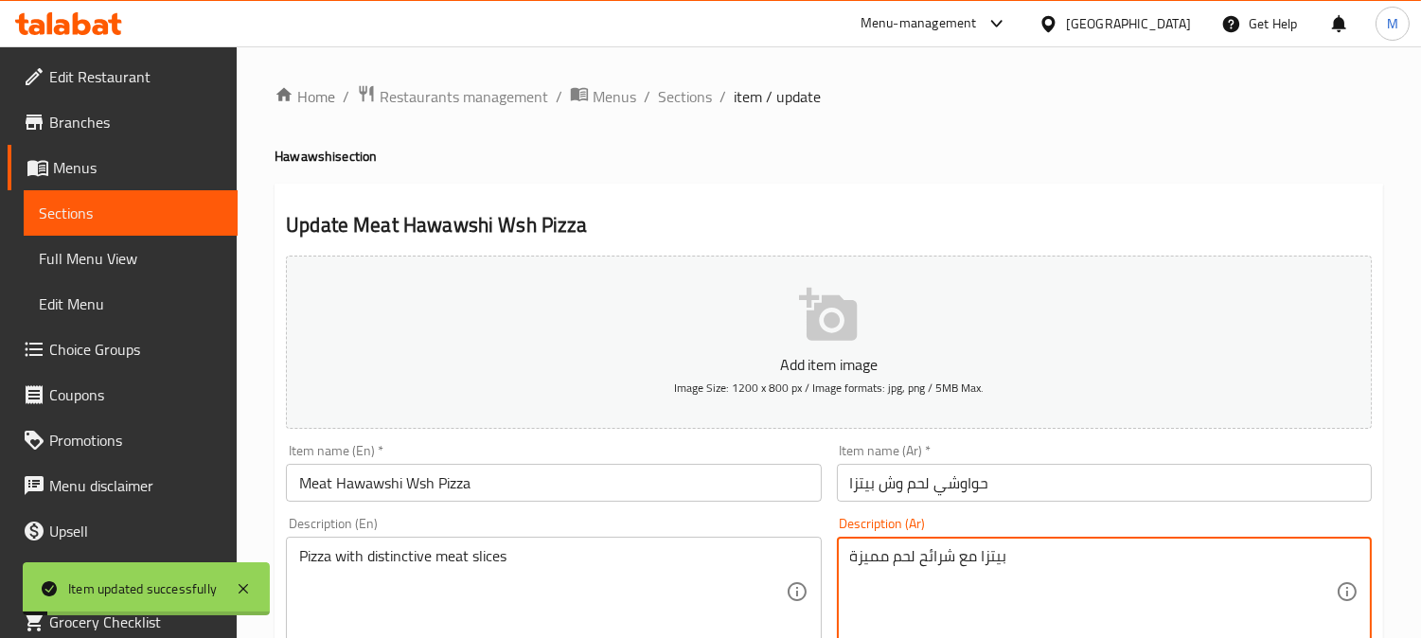
click at [1011, 574] on textarea "بيتزا مع شرائح لحم مميزة" at bounding box center [1093, 592] width 486 height 90
click at [702, 95] on span "Sections" at bounding box center [685, 96] width 54 height 23
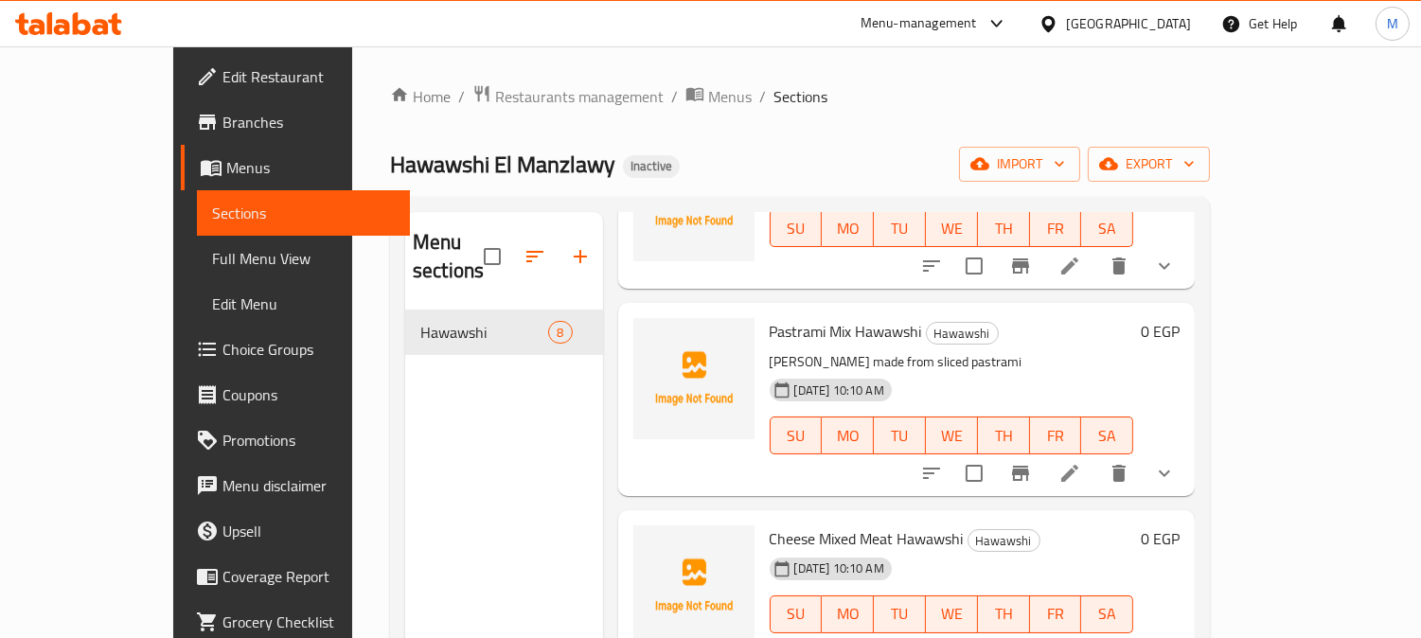
scroll to position [210, 0]
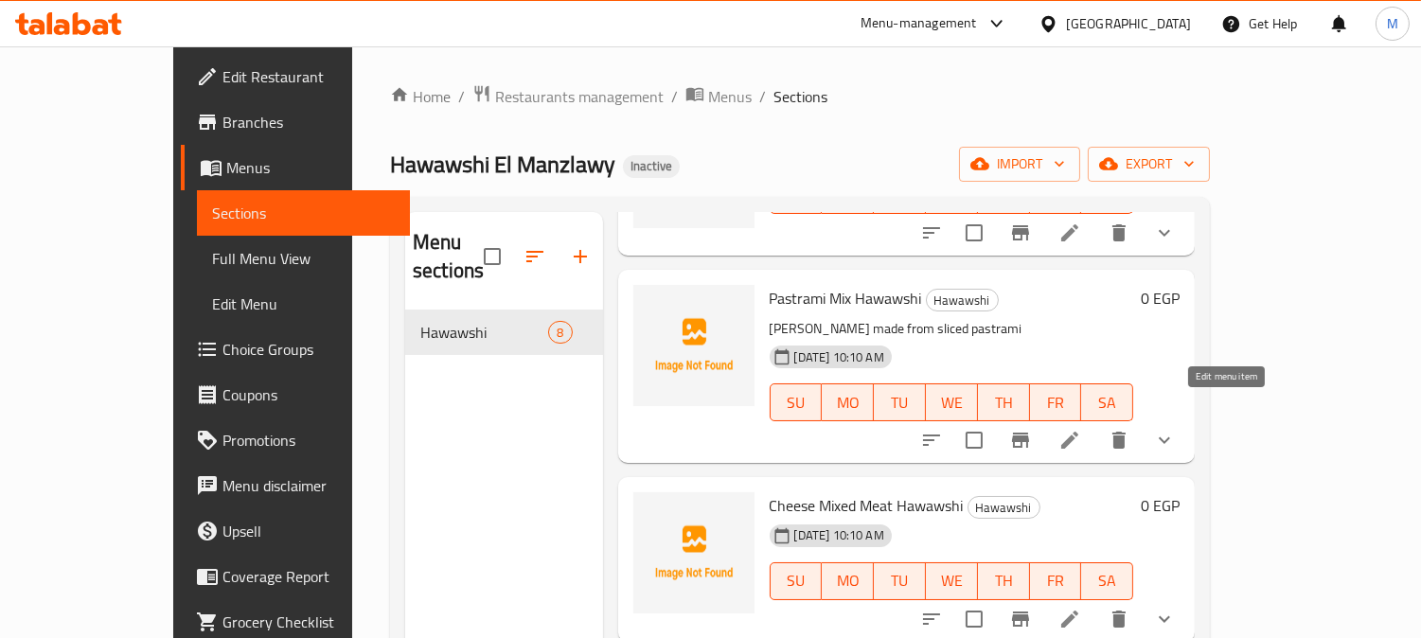
click at [1081, 429] on icon at bounding box center [1069, 440] width 23 height 23
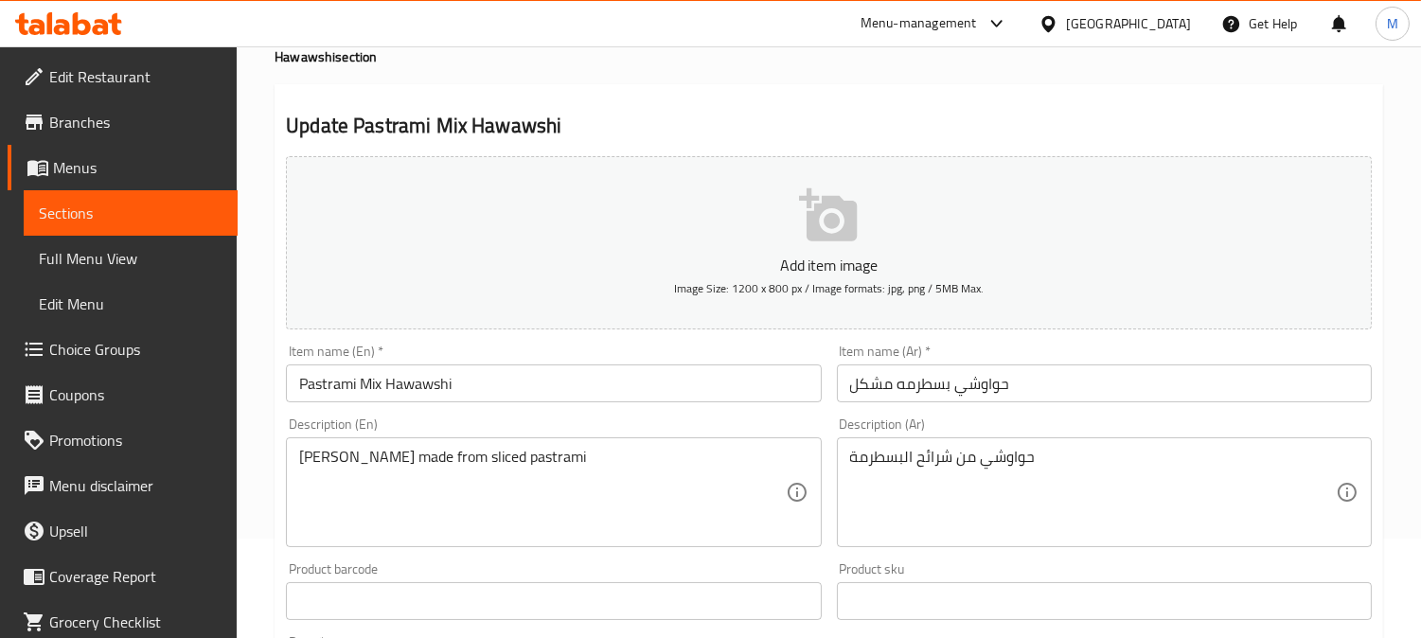
scroll to position [210, 0]
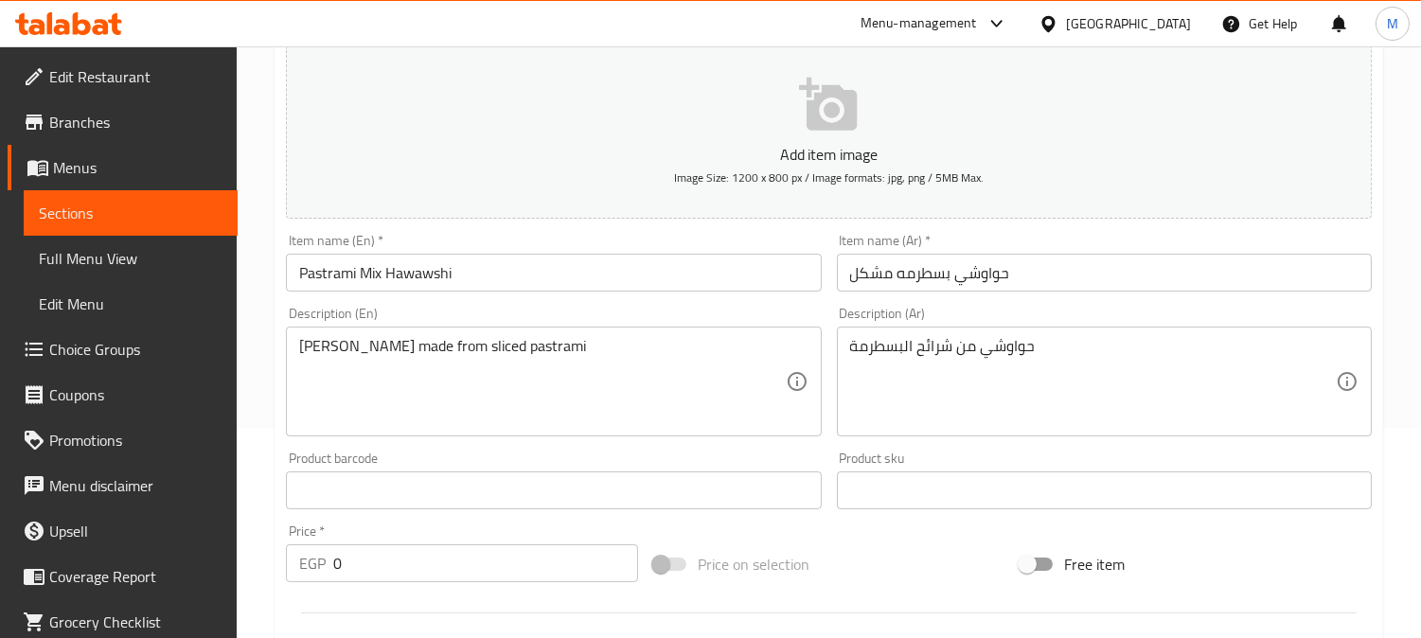
click at [981, 355] on textarea "حواوشي من شرائح البسطرمة" at bounding box center [1093, 382] width 486 height 90
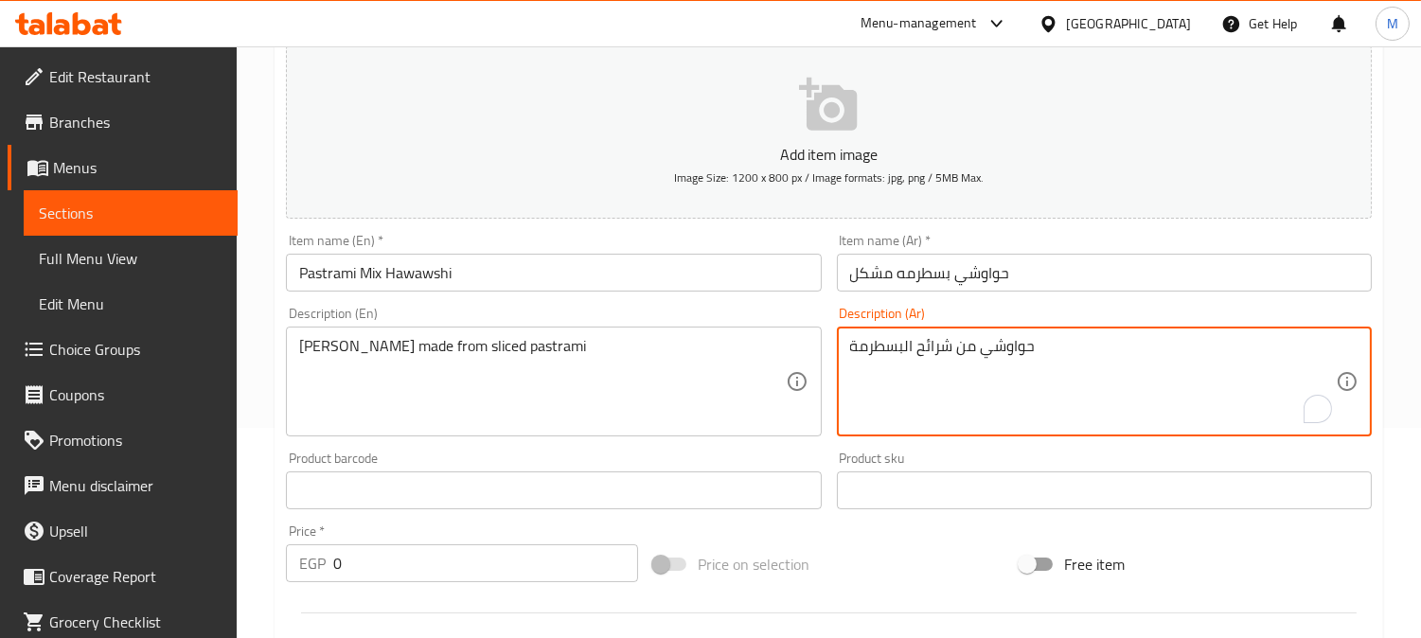
click at [981, 355] on textarea "حواوشي من شرائح البسطرمة" at bounding box center [1093, 382] width 486 height 90
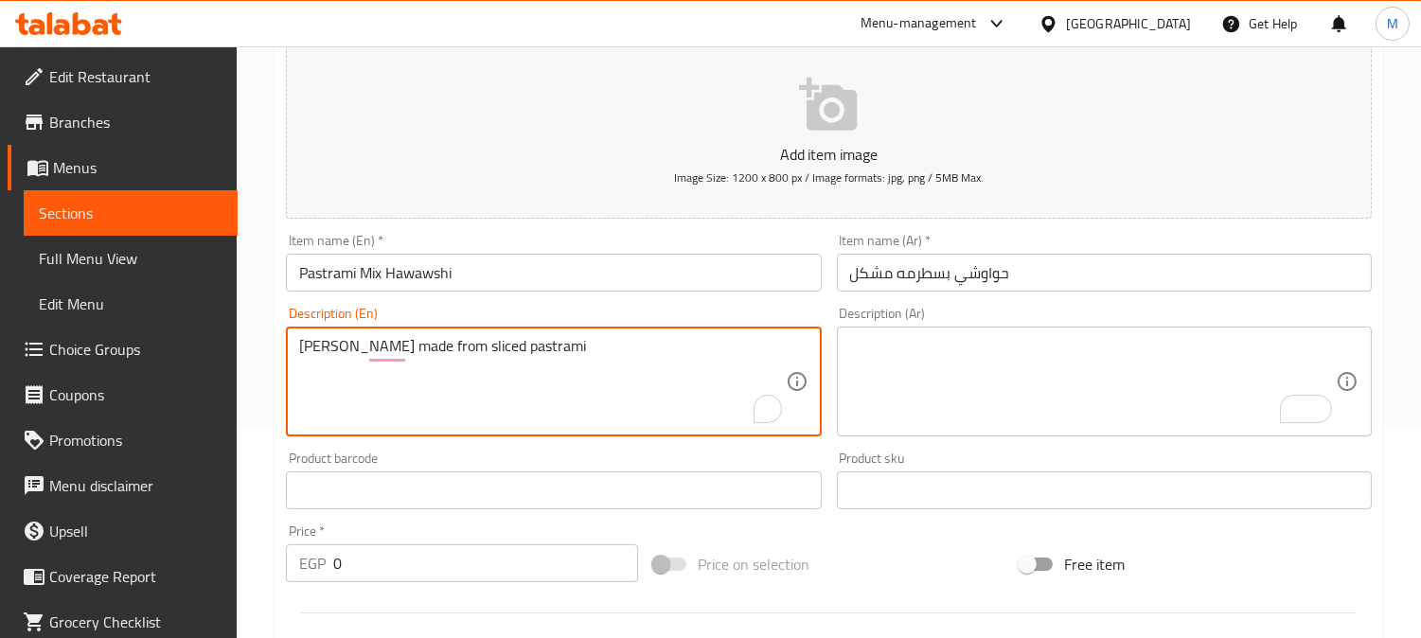
type textarea "Hawawshi made from sliced"
click at [528, 343] on textarea "Hawawshi made from sliced" at bounding box center [542, 382] width 486 height 90
click at [528, 342] on textarea "Hawawshi made from sliced" at bounding box center [542, 382] width 486 height 90
click at [550, 273] on input "Pastrami Mix Hawawshi" at bounding box center [553, 273] width 535 height 38
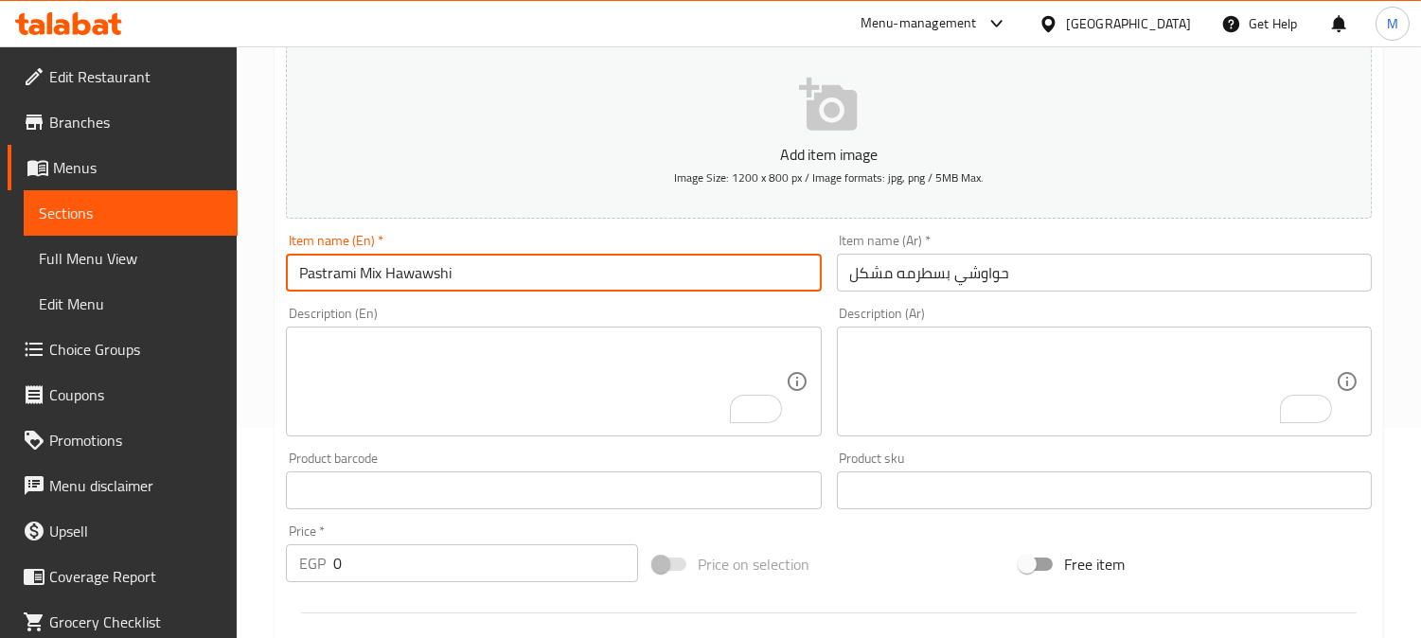
click at [550, 273] on input "Pastrami Mix Hawawshi" at bounding box center [553, 273] width 535 height 38
click at [1103, 254] on input "حواوشي بسطرمه مشكل" at bounding box center [1104, 273] width 535 height 38
click at [1102, 268] on input "حواوشي بسطرمه مشكل" at bounding box center [1104, 273] width 535 height 38
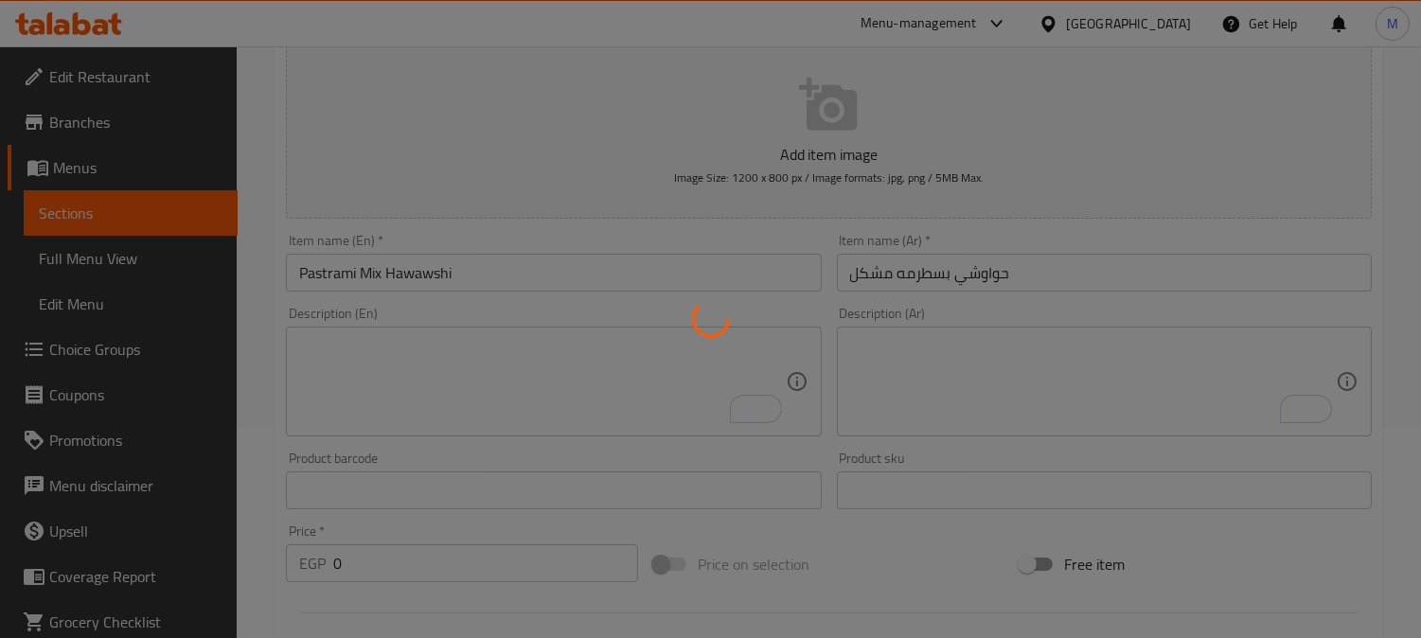
click at [1110, 298] on div at bounding box center [710, 319] width 1421 height 638
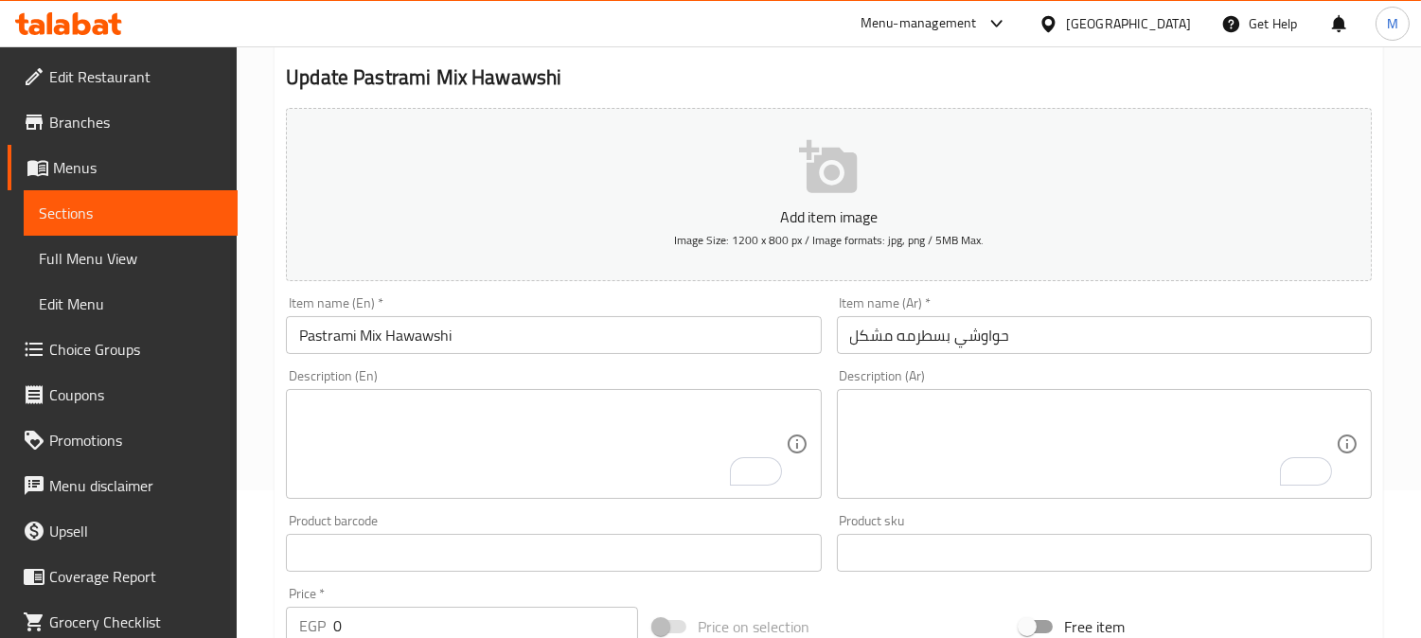
scroll to position [0, 0]
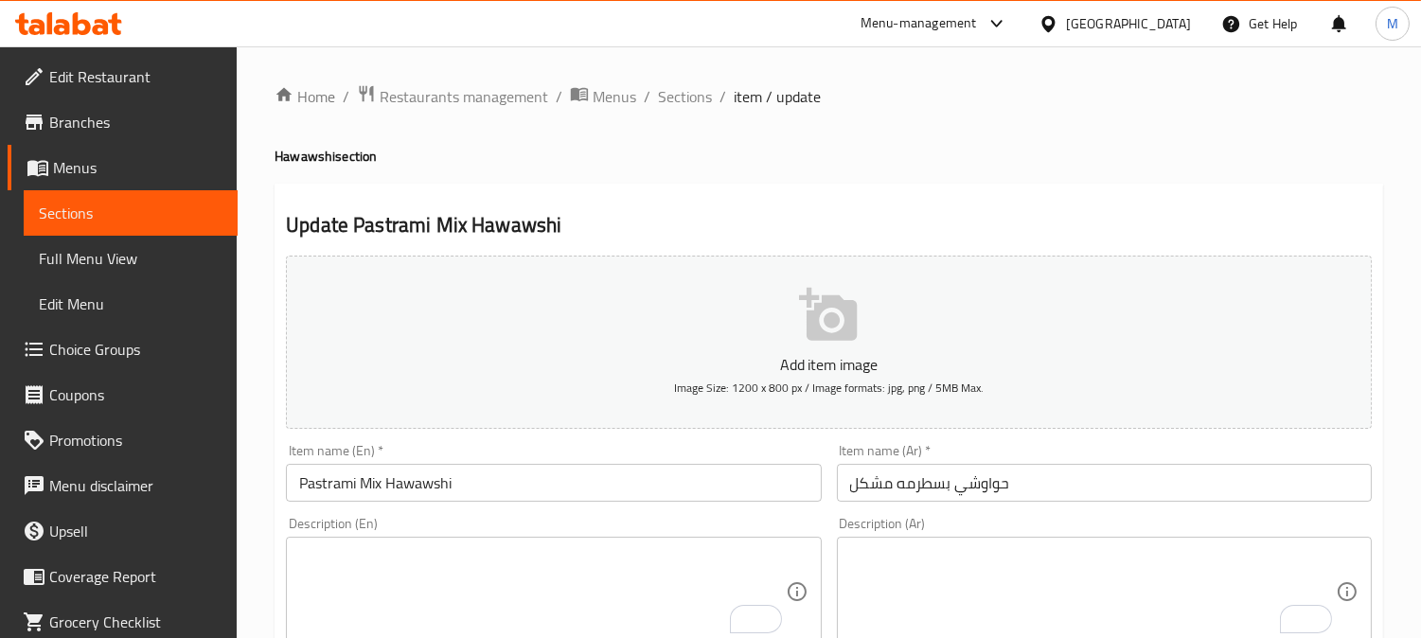
click at [1208, 468] on input "حواوشي بسطرمه مشكل" at bounding box center [1104, 483] width 535 height 38
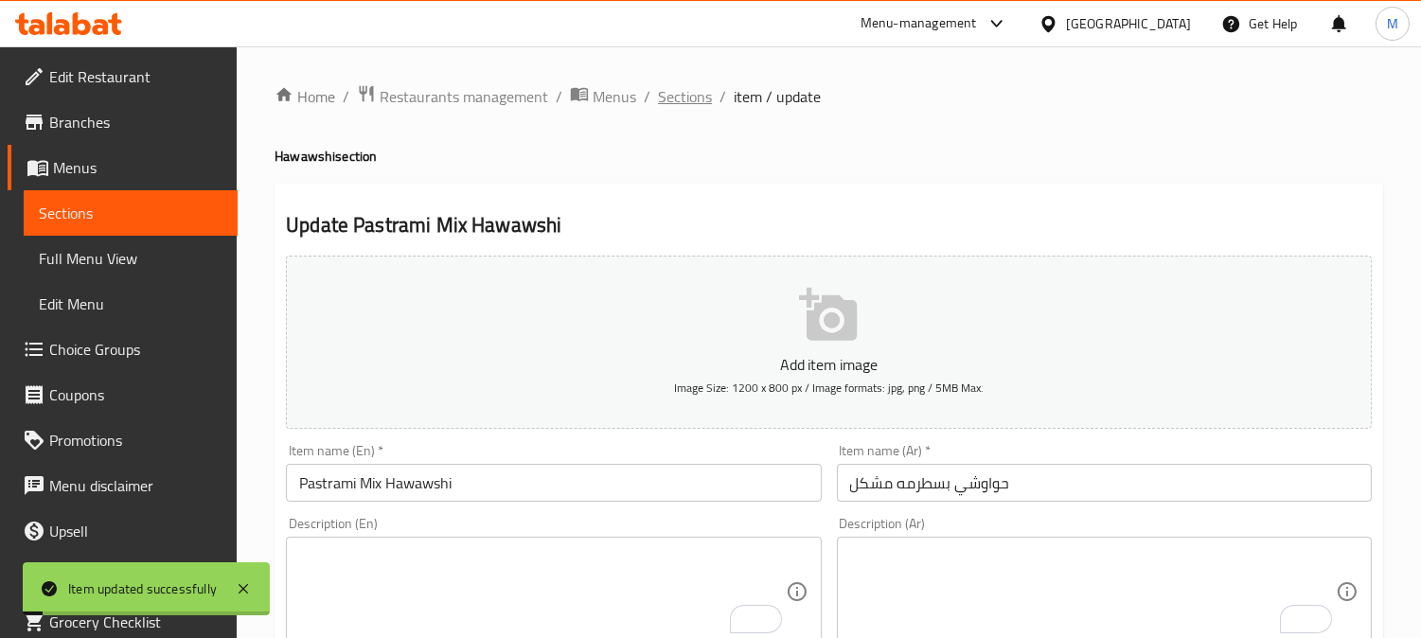
click at [686, 90] on span "Sections" at bounding box center [685, 96] width 54 height 23
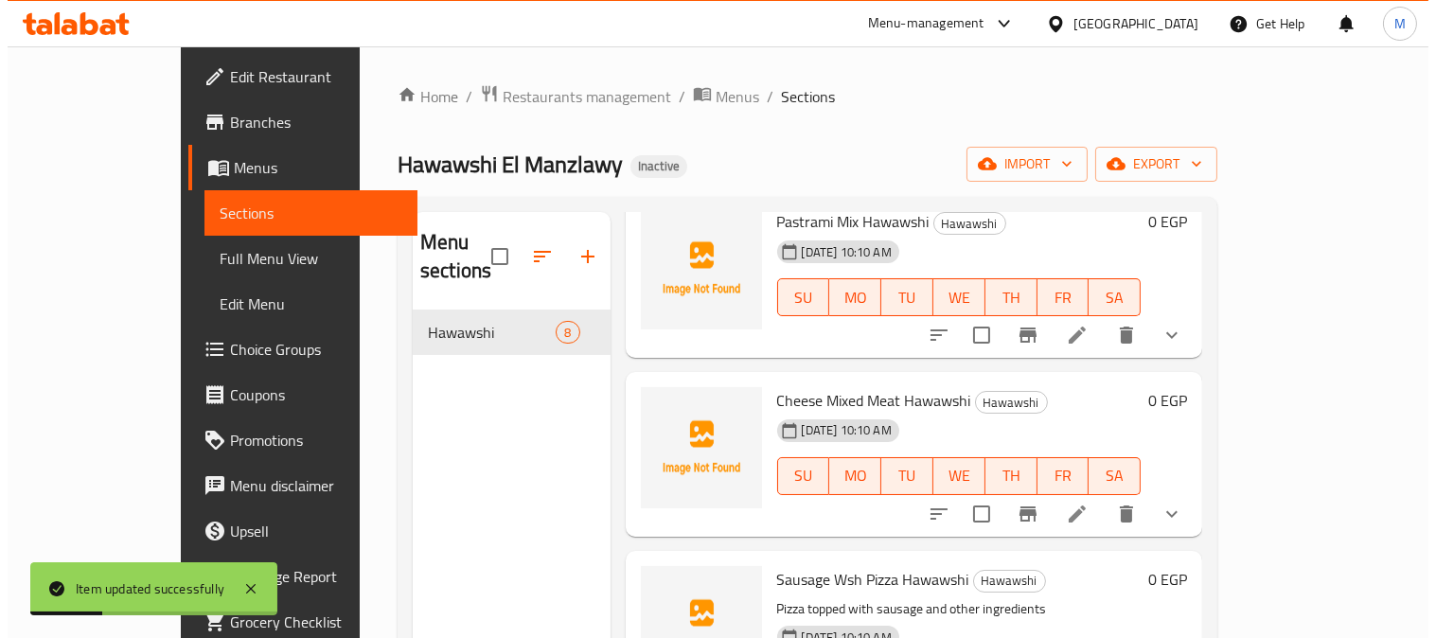
scroll to position [315, 0]
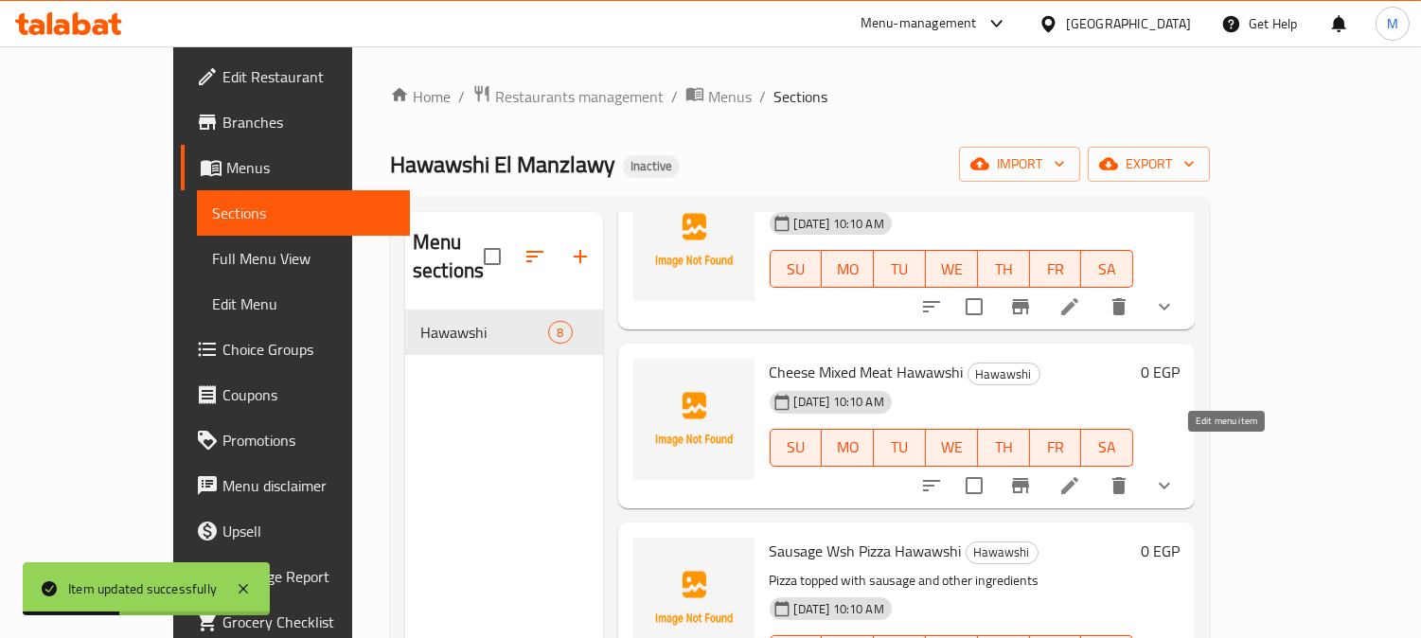
click at [1081, 474] on icon at bounding box center [1069, 485] width 23 height 23
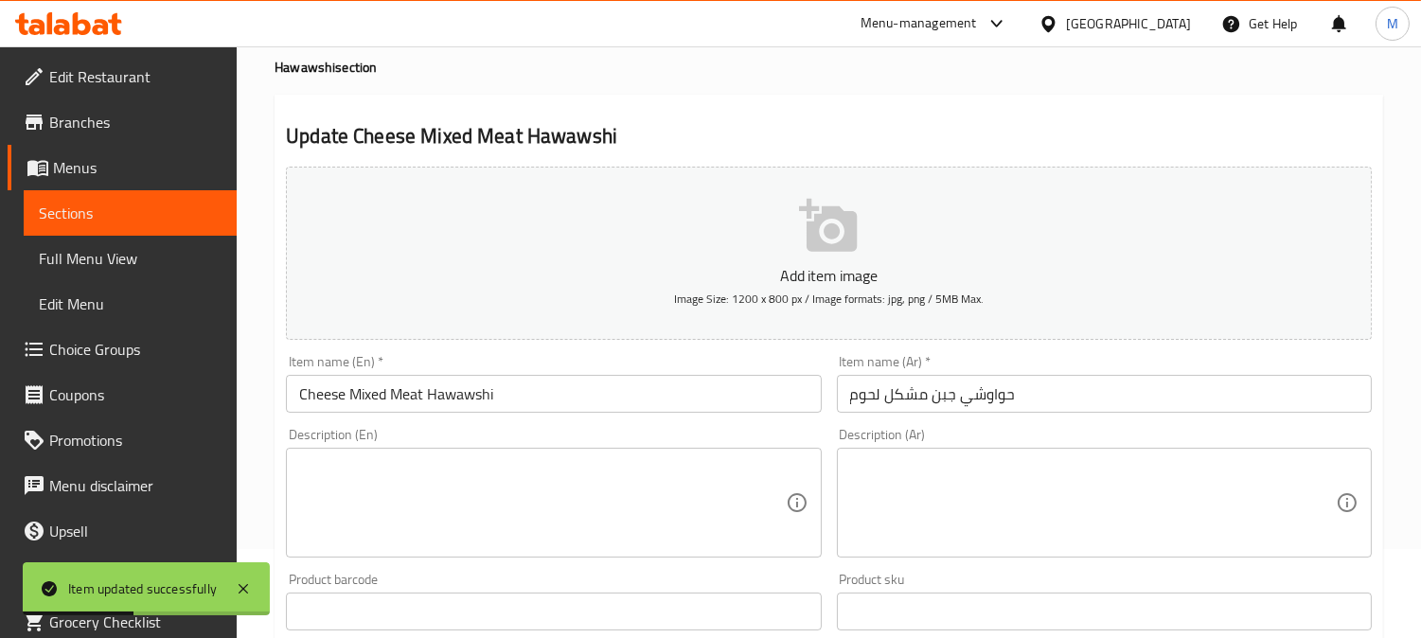
scroll to position [210, 0]
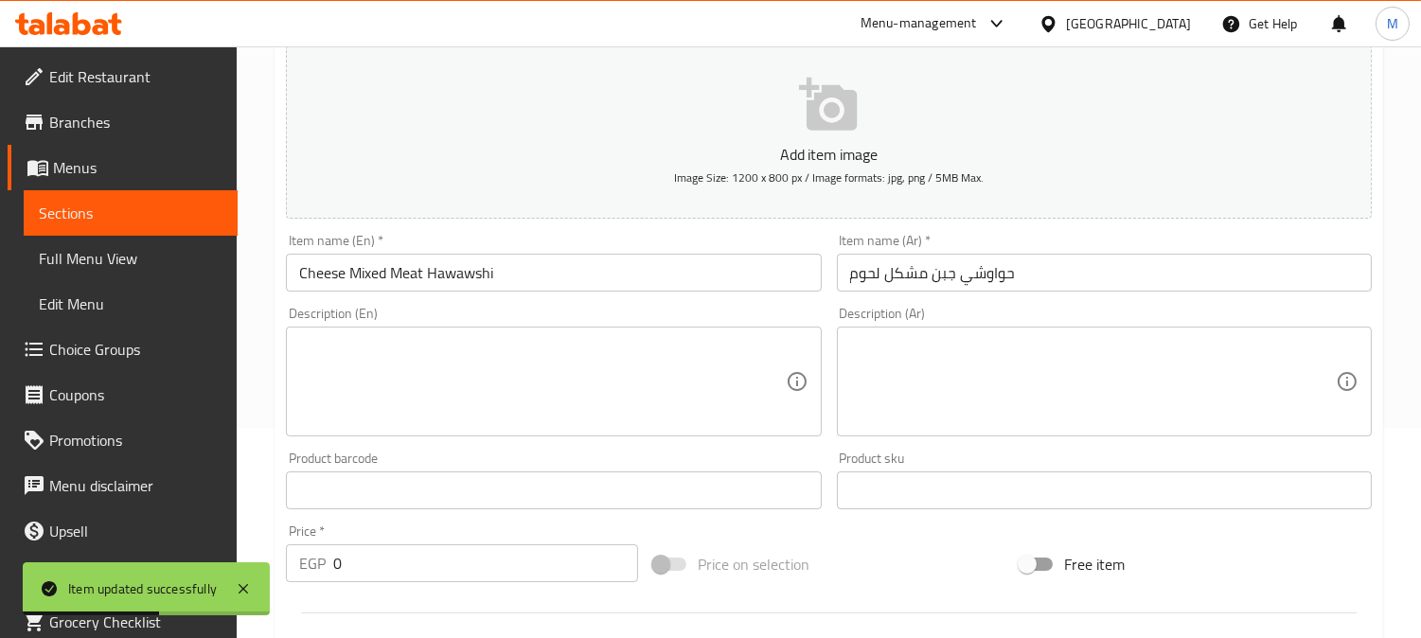
click at [865, 278] on input "حواوشي جبن مشكل لحوم" at bounding box center [1104, 273] width 535 height 38
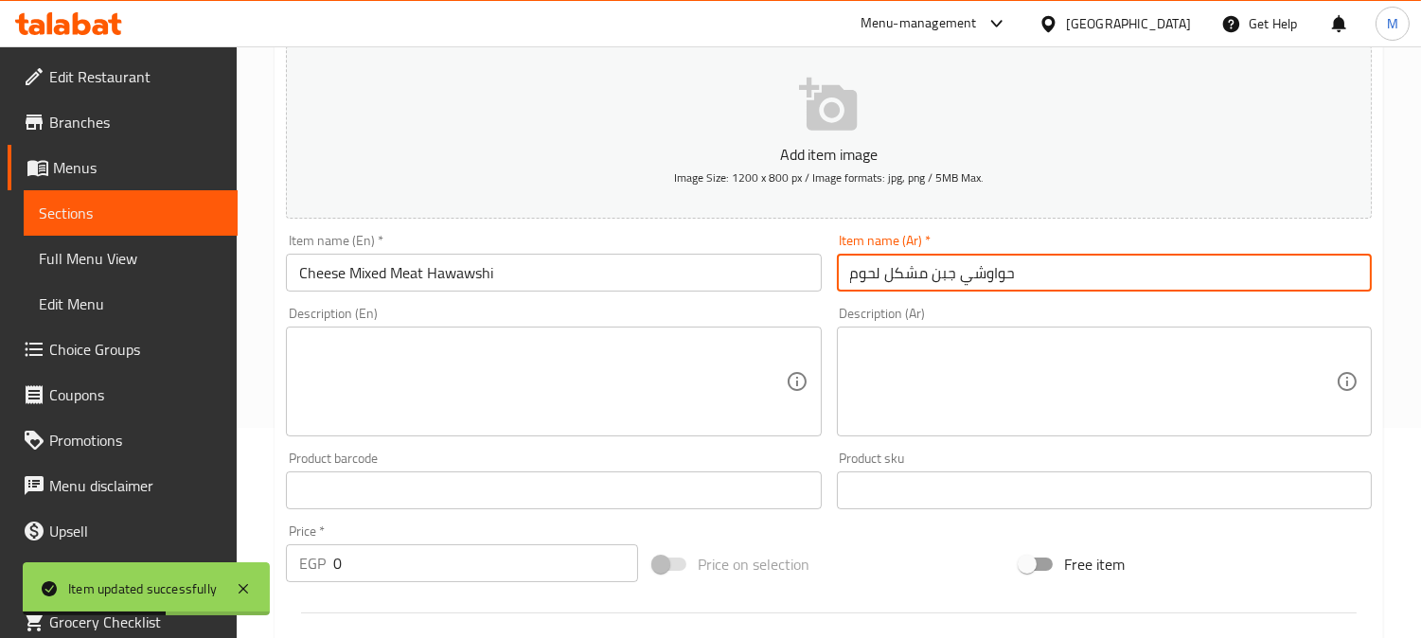
click at [865, 278] on input "حواوشي جبن مشكل لحوم" at bounding box center [1104, 273] width 535 height 38
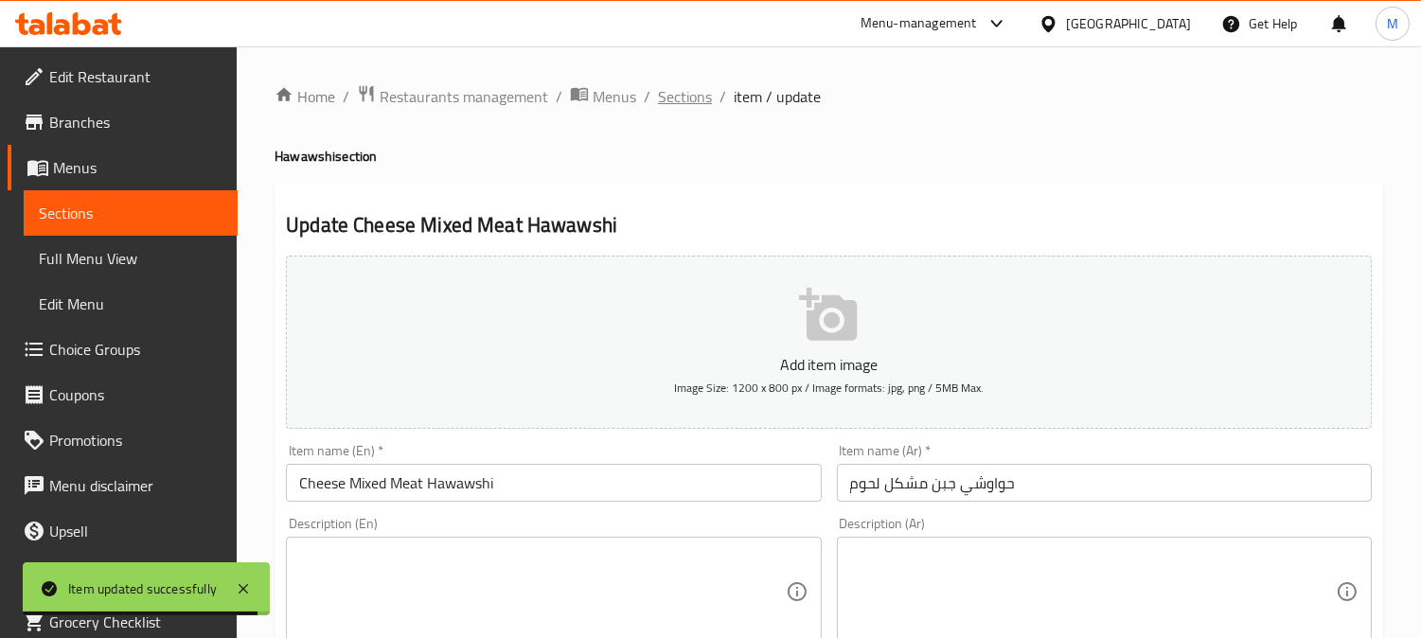
click at [698, 100] on span "Sections" at bounding box center [685, 96] width 54 height 23
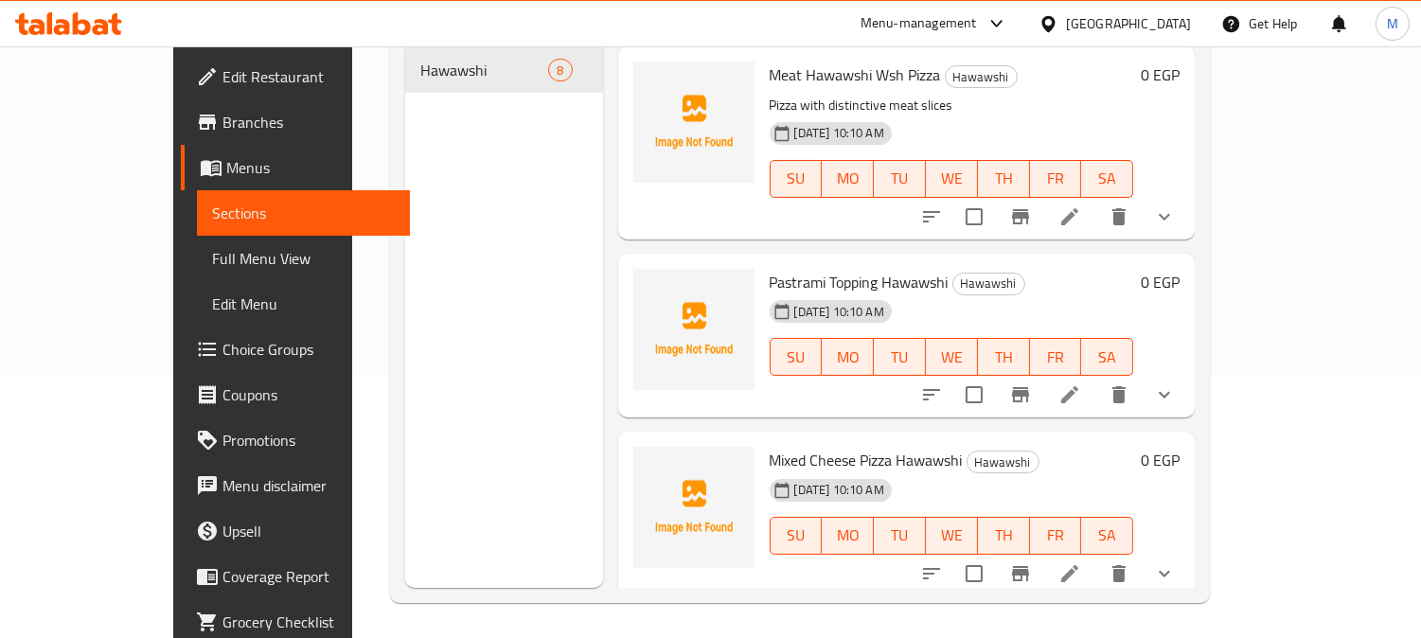
scroll to position [893, 0]
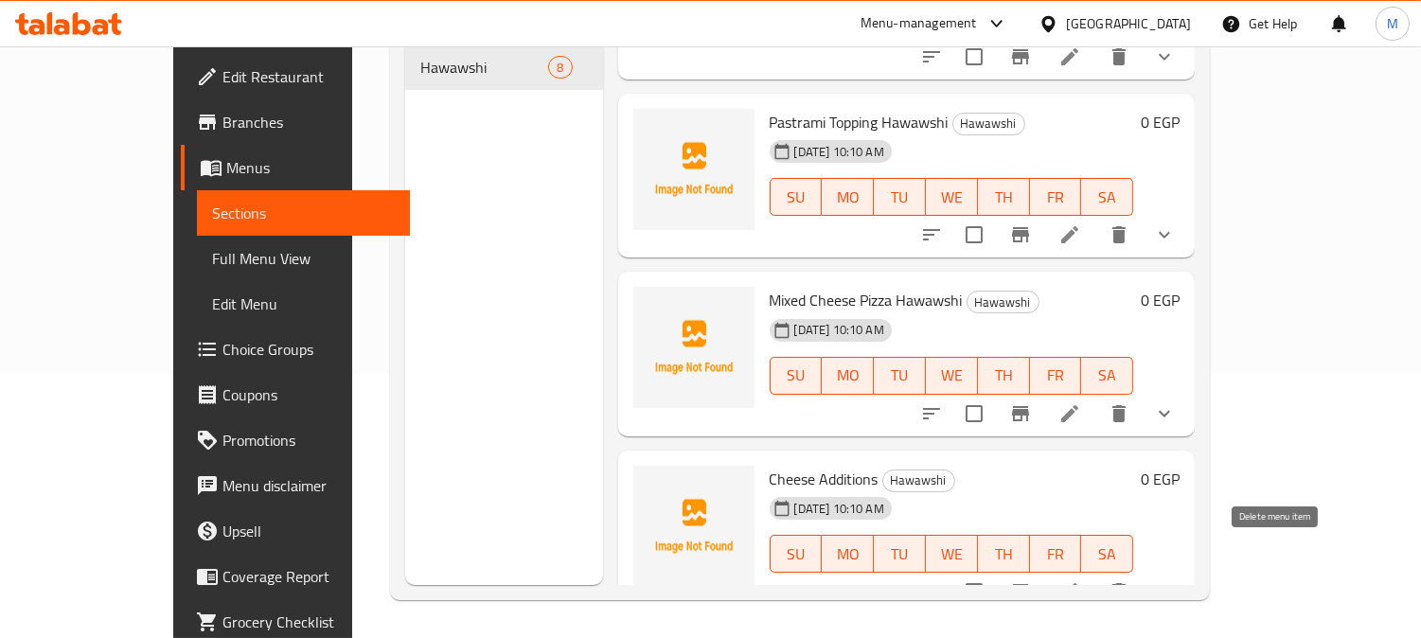
click at [1126, 583] on icon "delete" at bounding box center [1118, 591] width 13 height 17
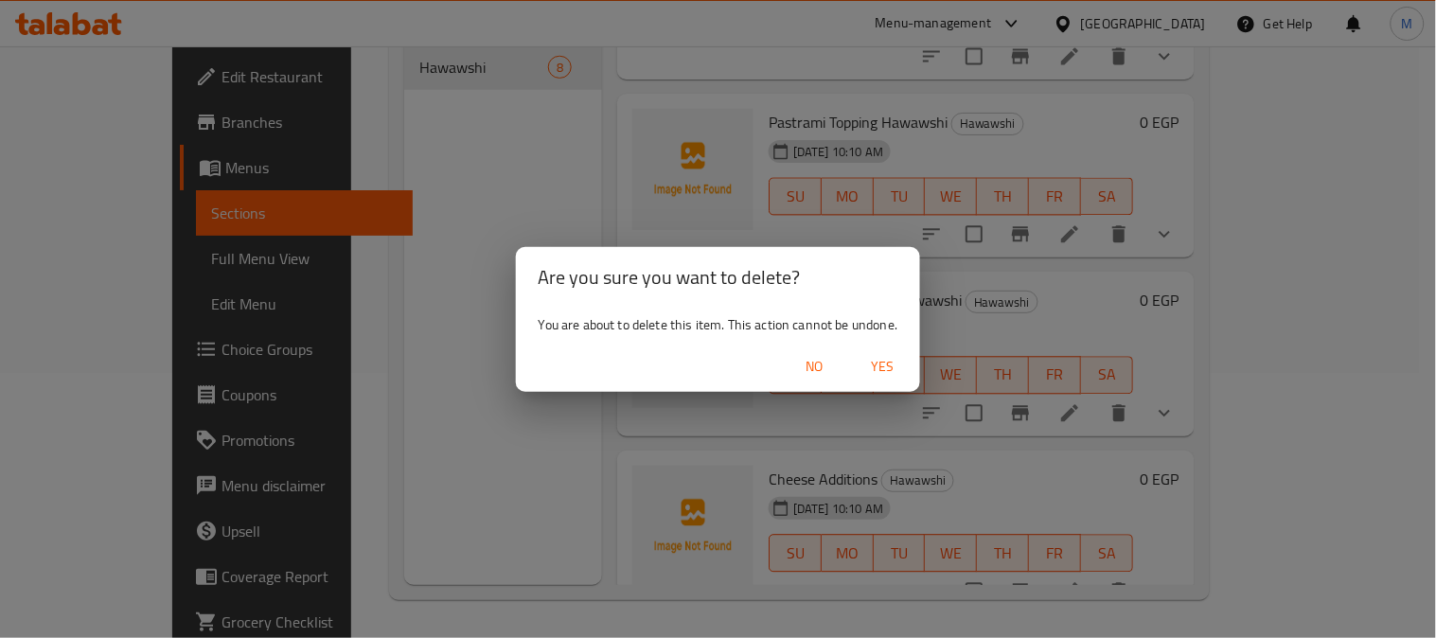
click at [885, 355] on span "Yes" at bounding box center [882, 367] width 45 height 24
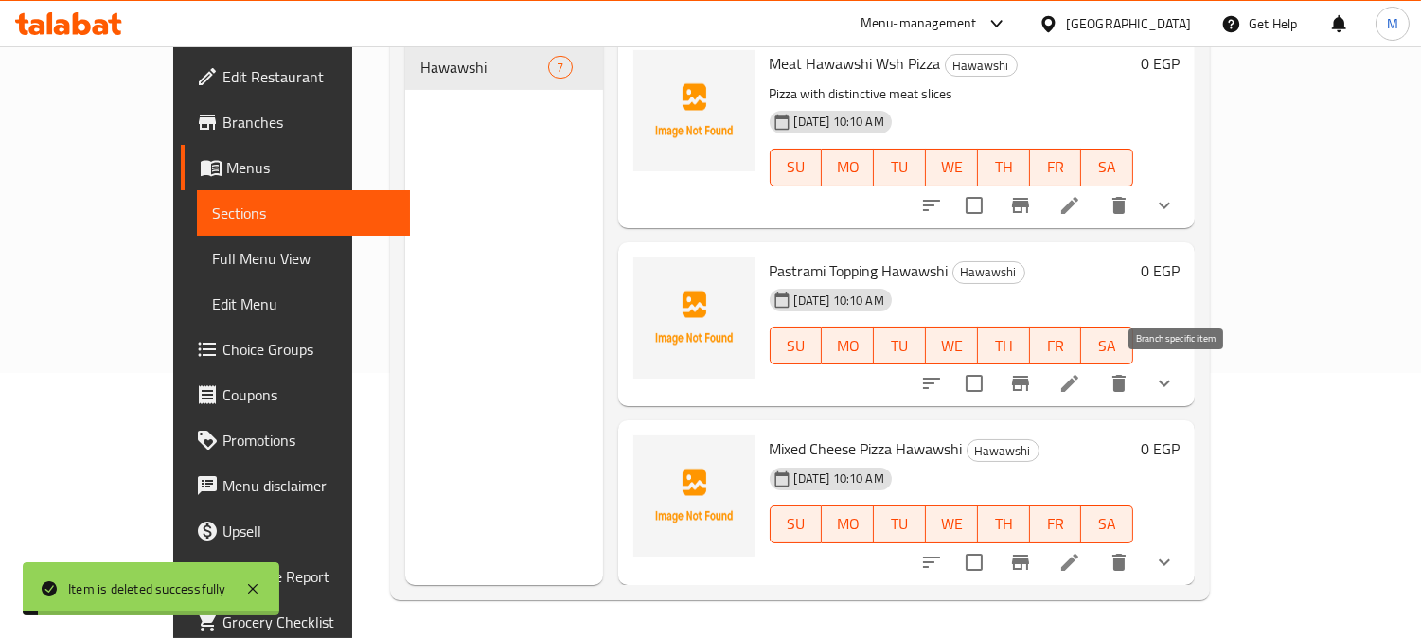
scroll to position [714, 0]
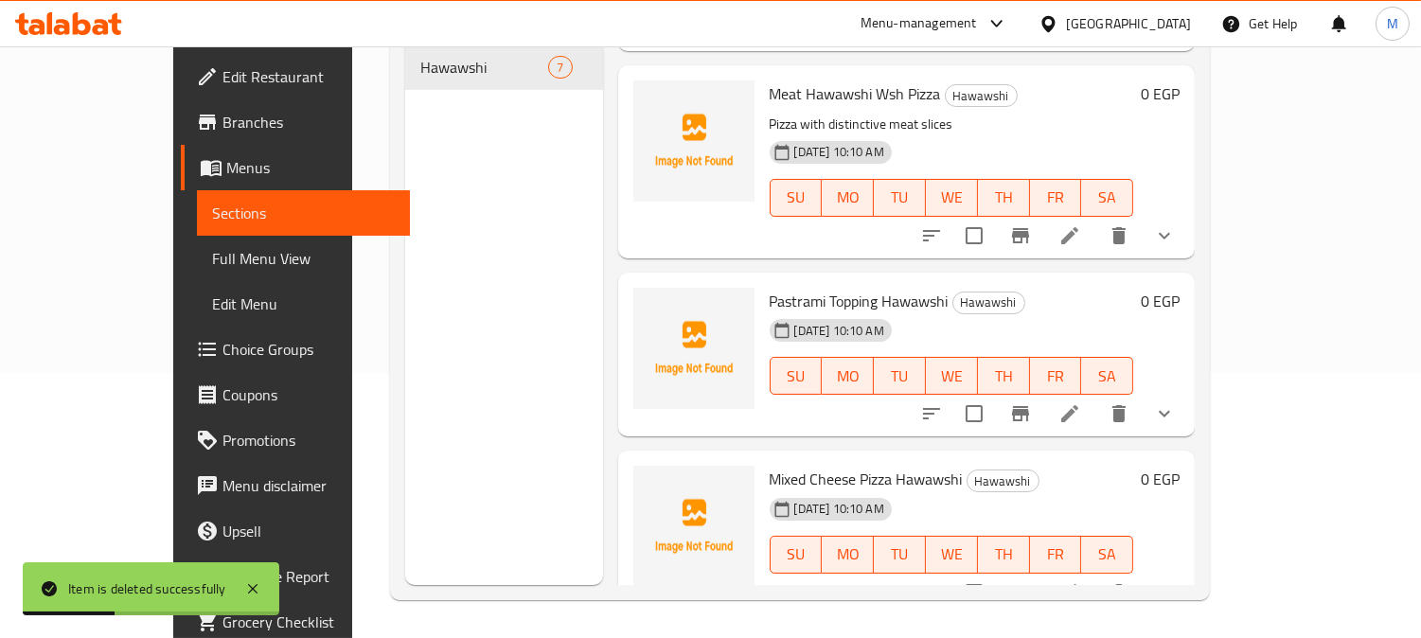
click at [1096, 576] on li at bounding box center [1069, 593] width 53 height 34
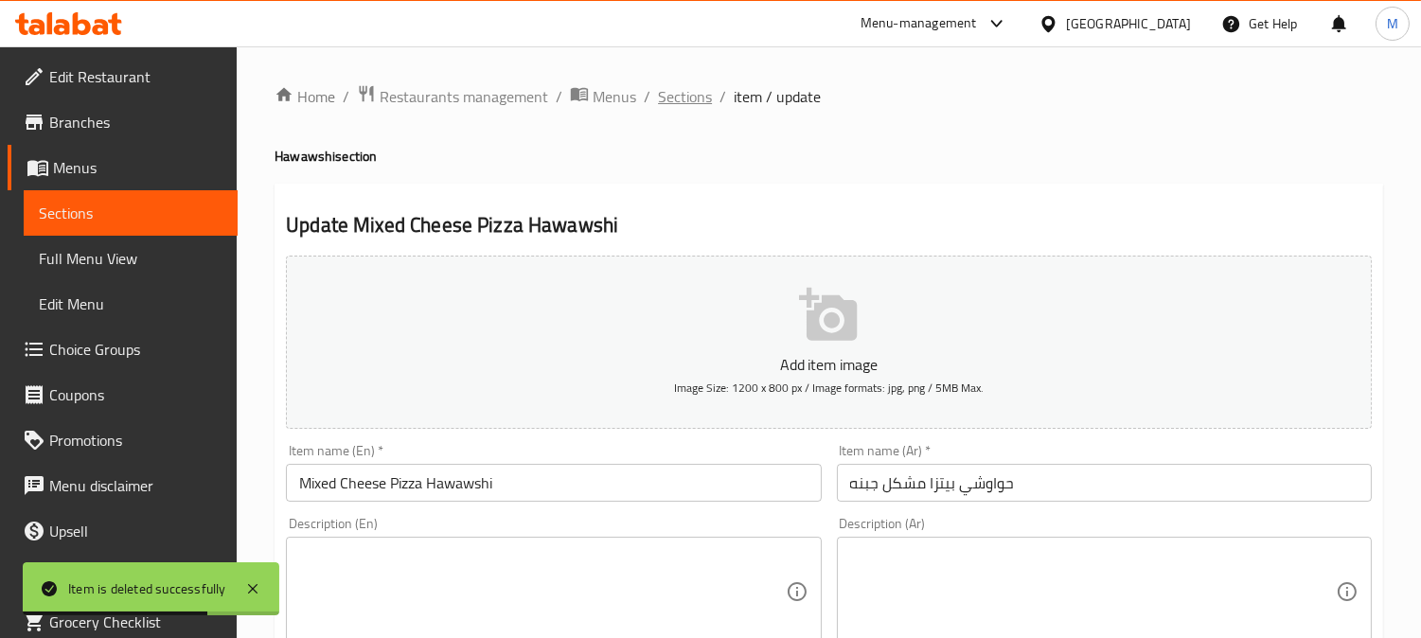
click at [676, 98] on span "Sections" at bounding box center [685, 96] width 54 height 23
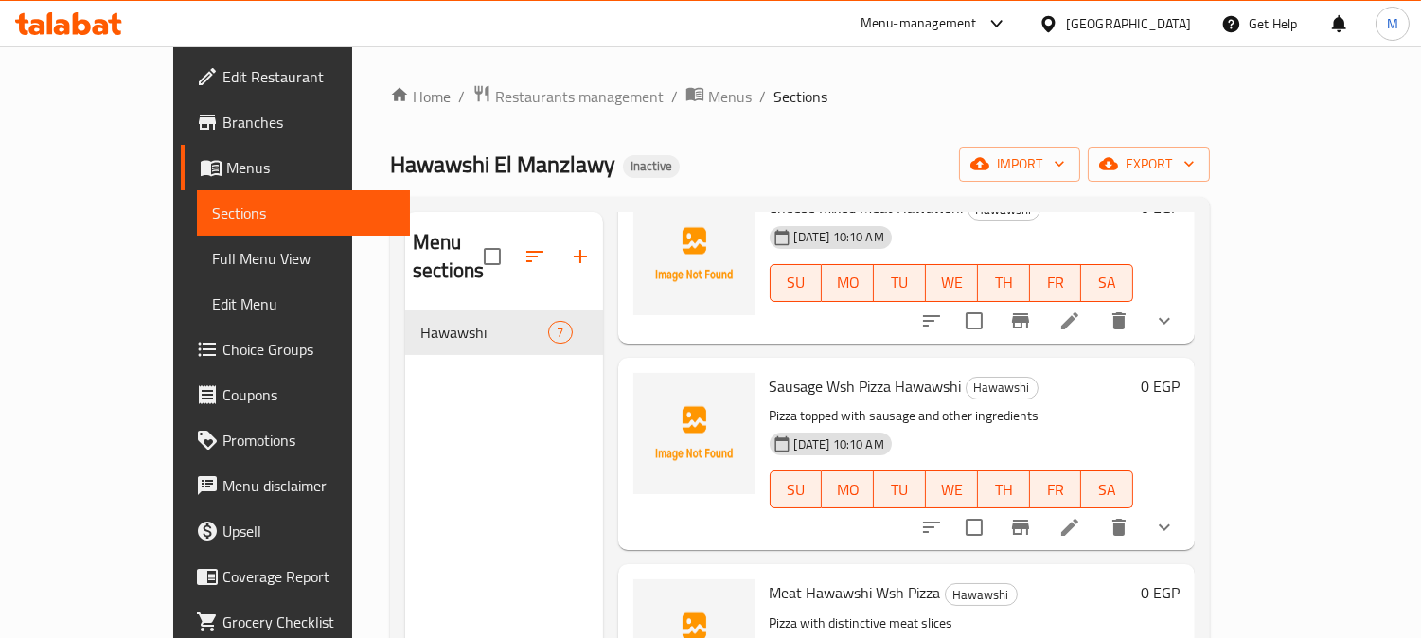
scroll to position [525, 0]
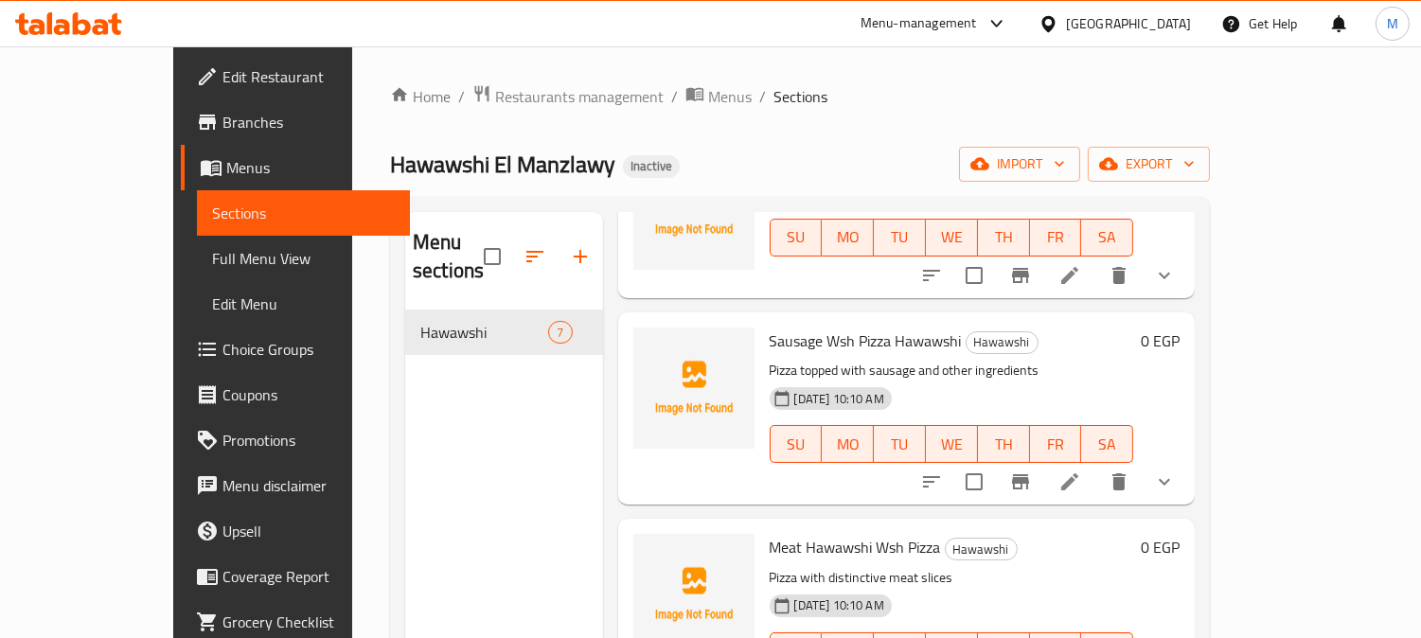
click at [1096, 465] on li at bounding box center [1069, 482] width 53 height 34
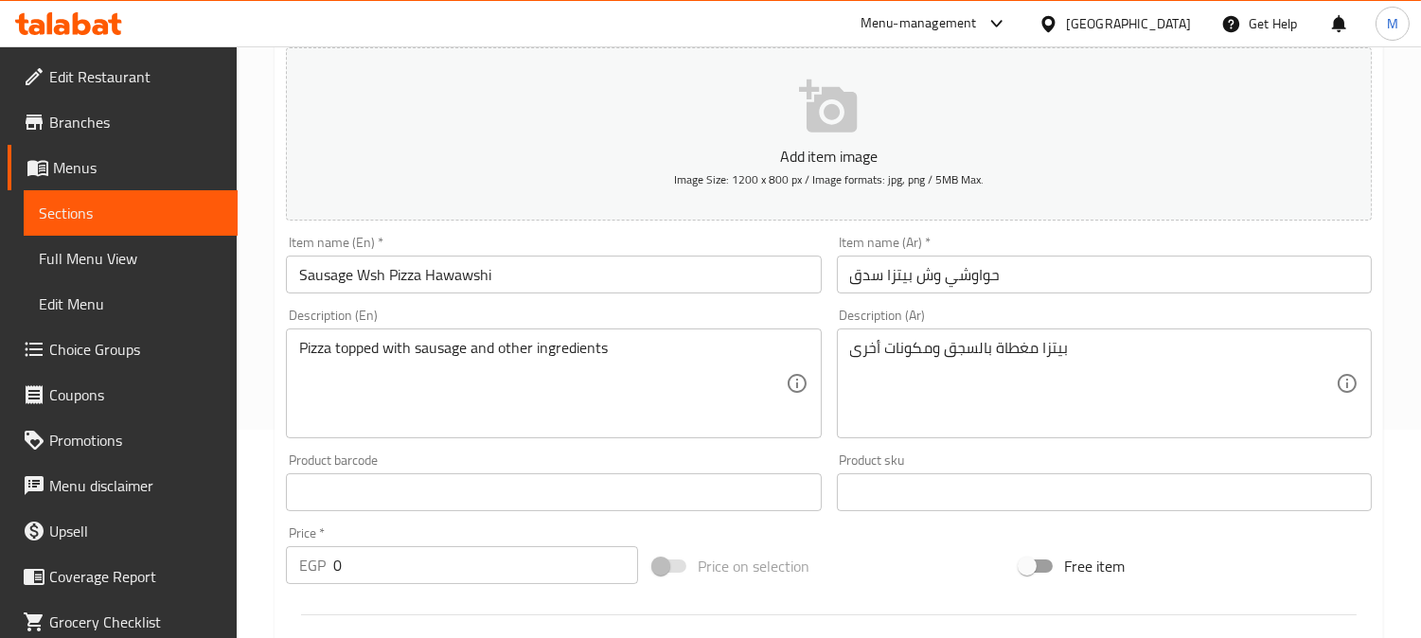
scroll to position [210, 0]
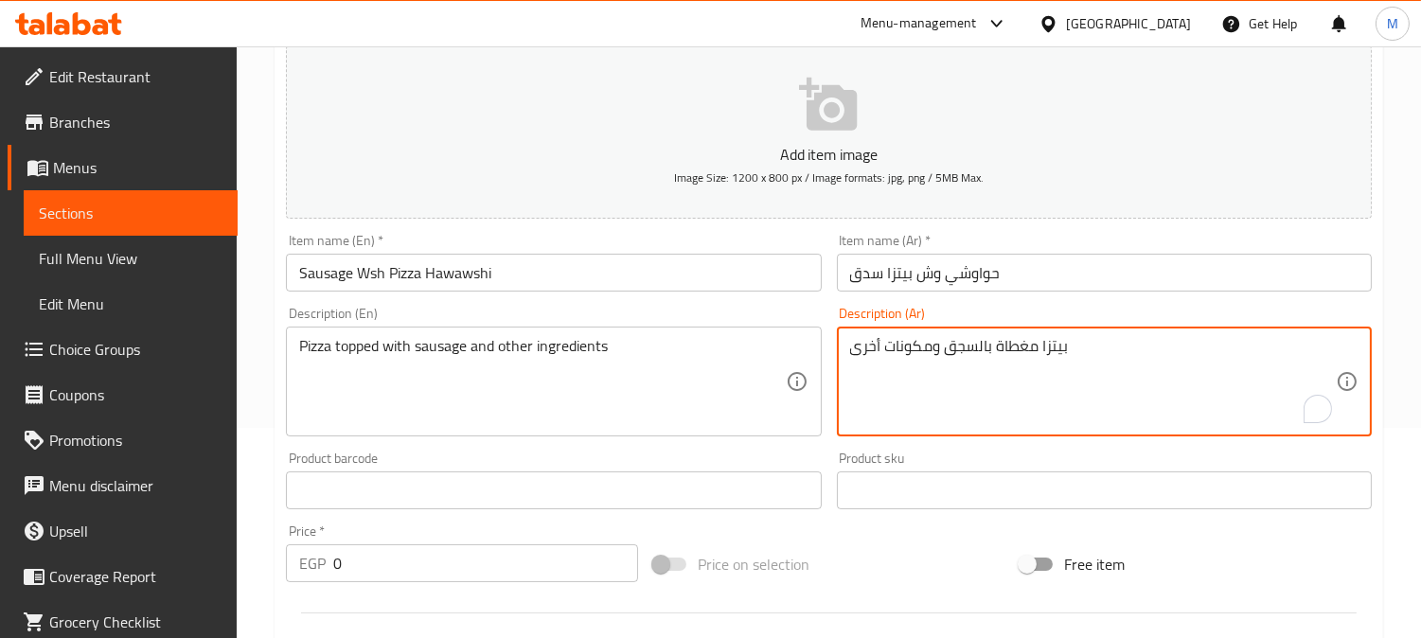
click at [1056, 357] on textarea "بيتزا مغطاة بالسجق ومكونات أخرى" at bounding box center [1093, 382] width 486 height 90
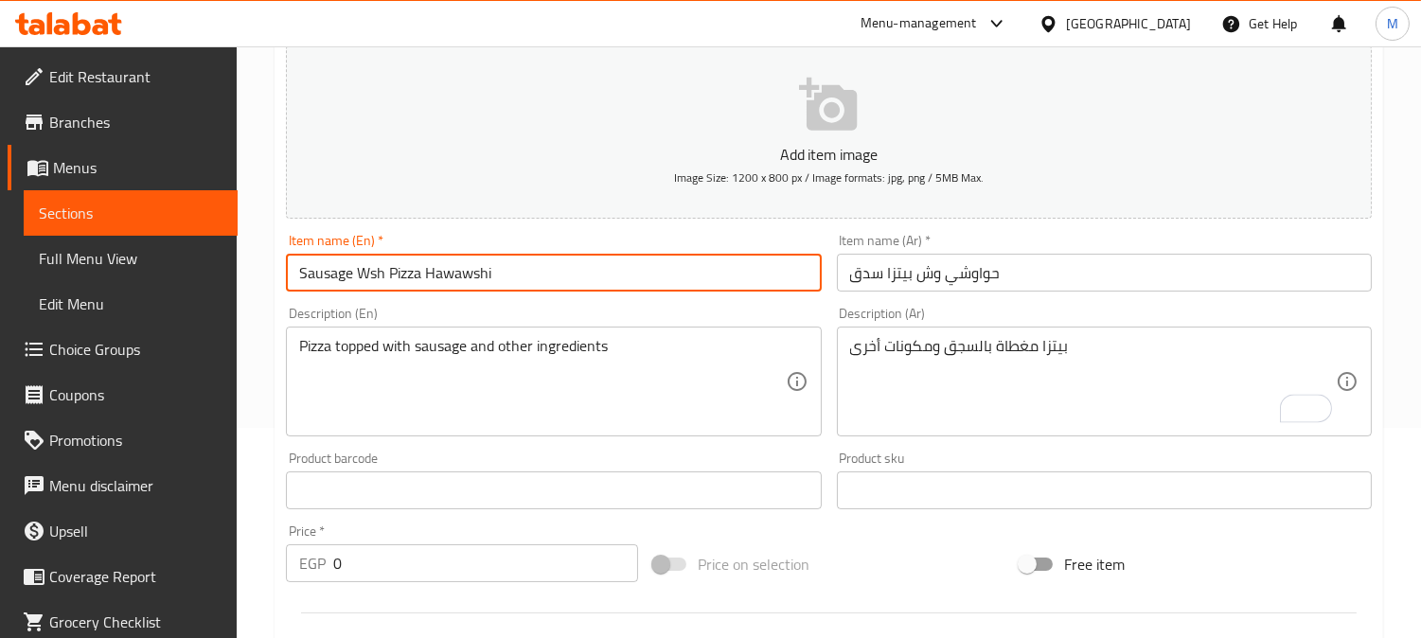
click at [540, 275] on input "Sausage Wsh Pizza Hawawshi" at bounding box center [553, 273] width 535 height 38
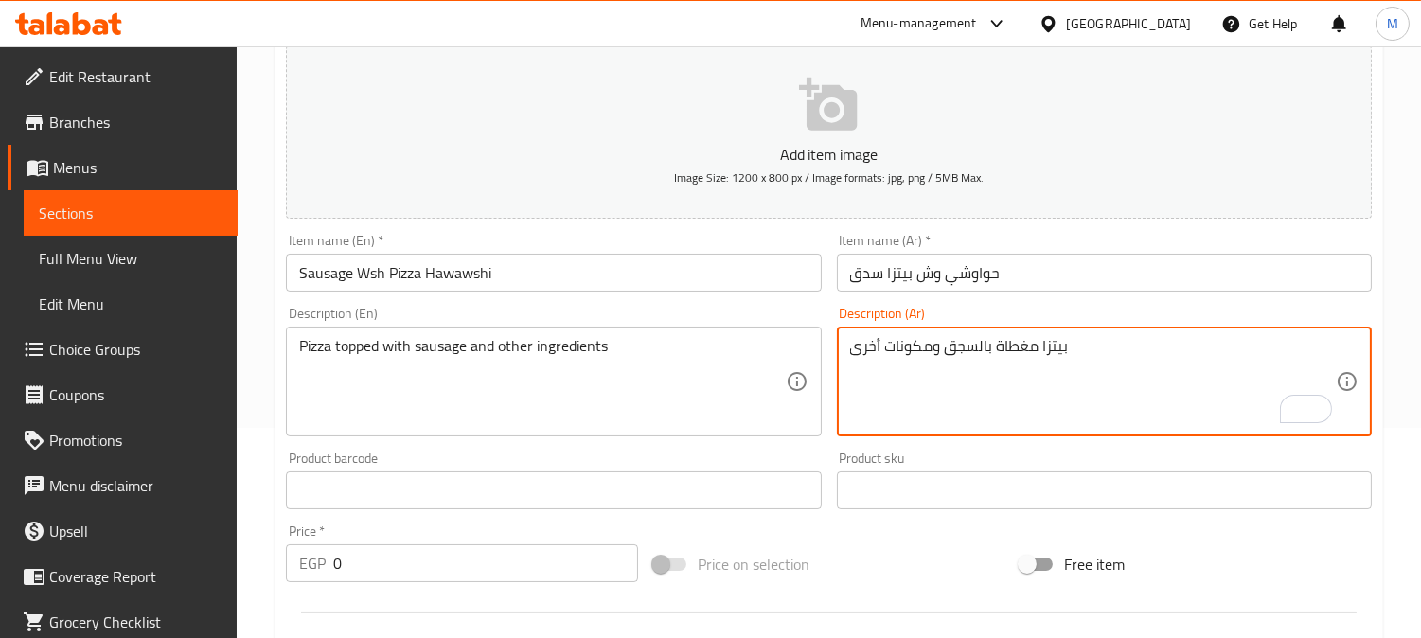
click at [1006, 355] on textarea "بيتزا مغطاة بالسجق ومكونات أخرى" at bounding box center [1093, 382] width 486 height 90
click at [1006, 354] on textarea "بيتزا مغطاة بالسجق ومكونات أخرى" at bounding box center [1093, 382] width 486 height 90
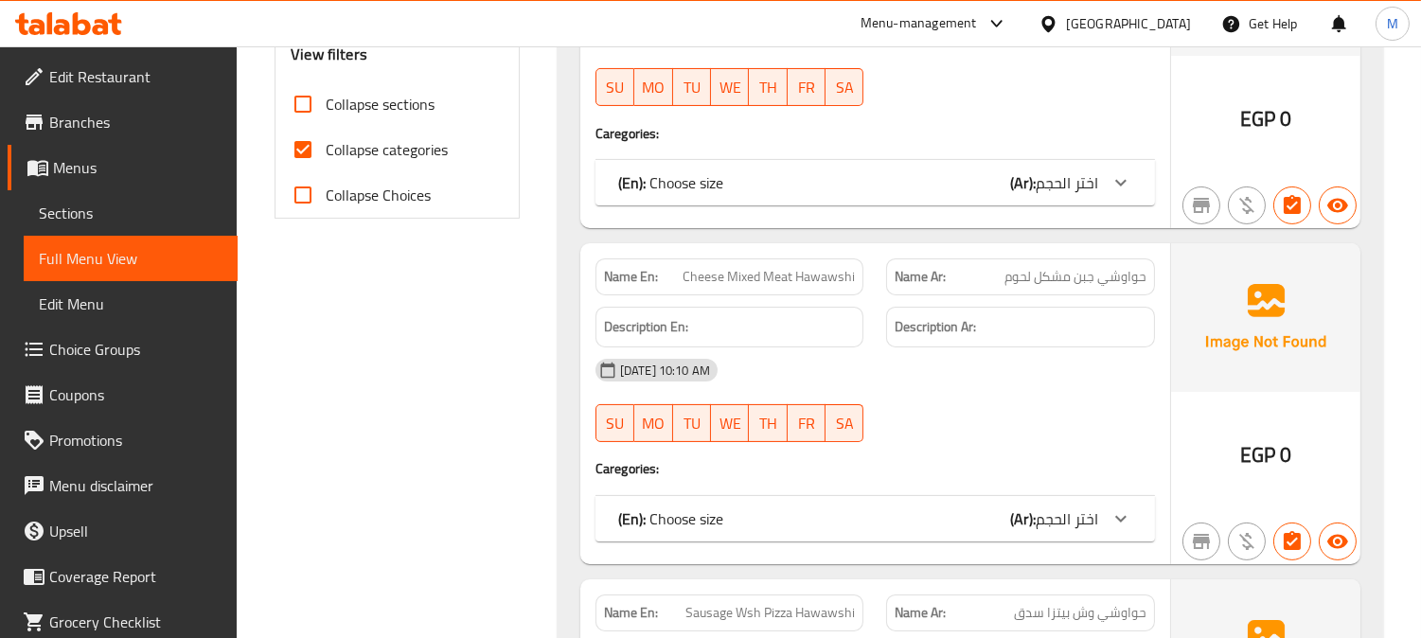
scroll to position [481, 0]
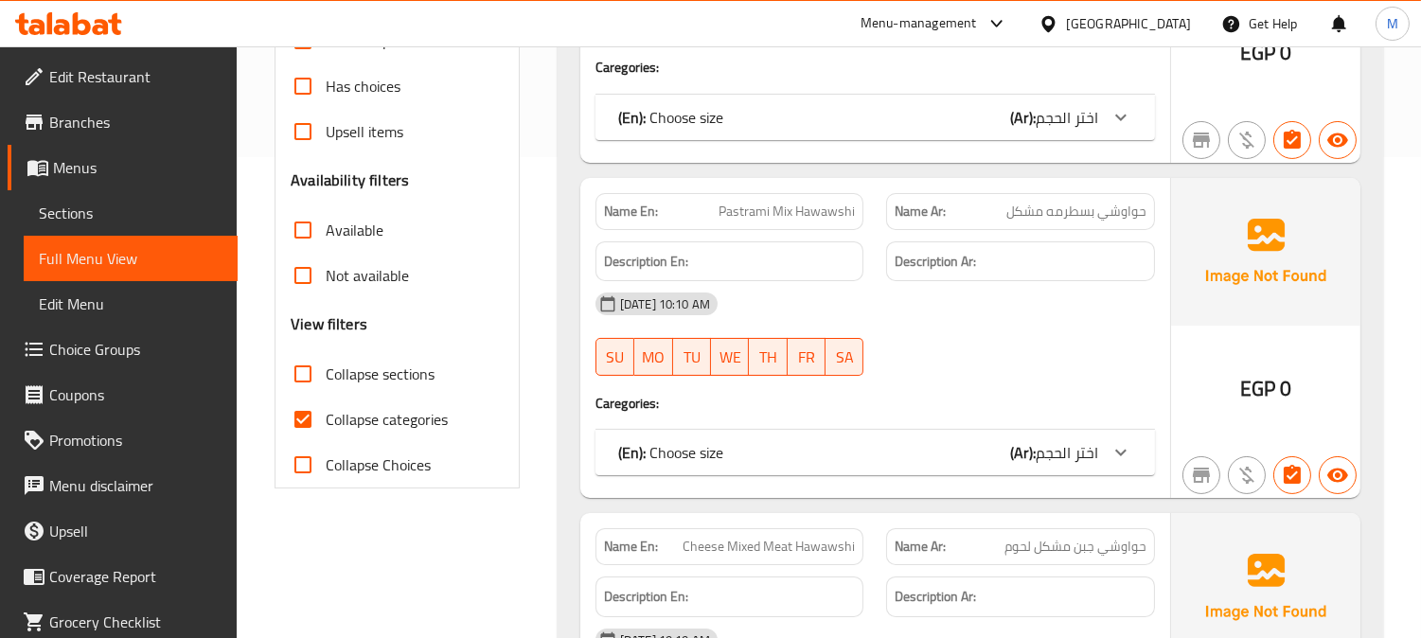
click at [297, 409] on input "Collapse categories" at bounding box center [302, 419] width 45 height 45
checkbox input "false"
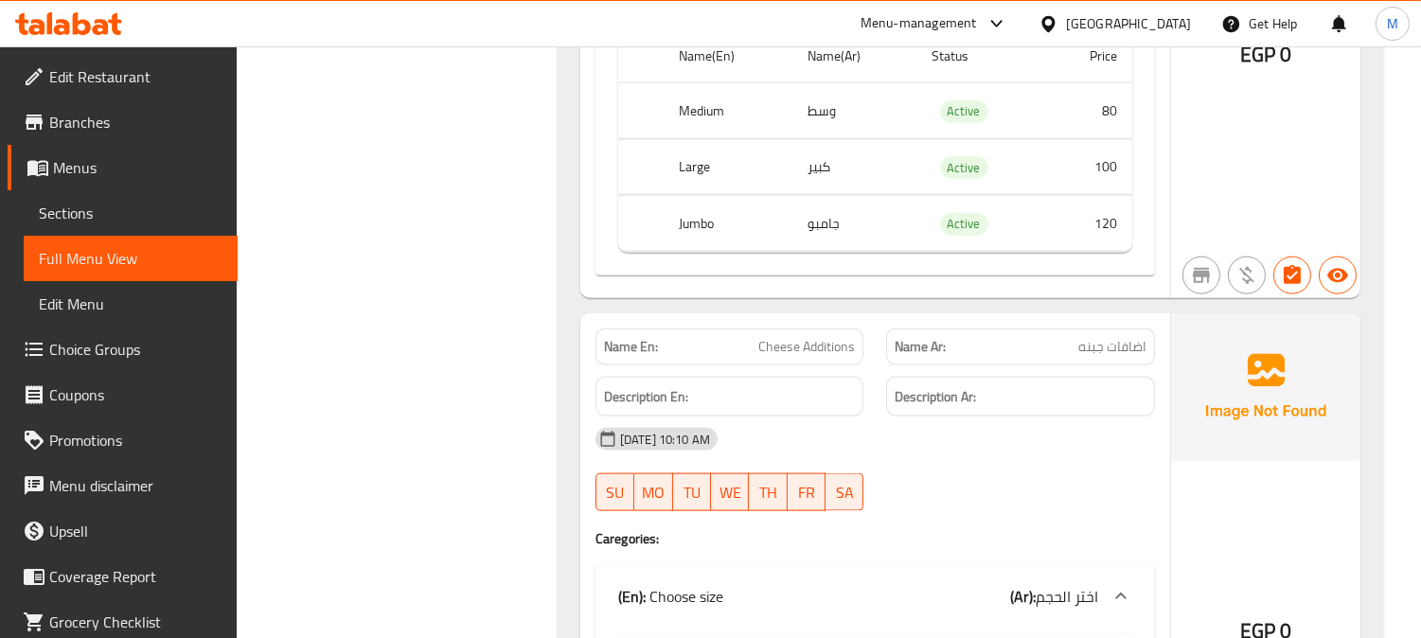
scroll to position [4422, 0]
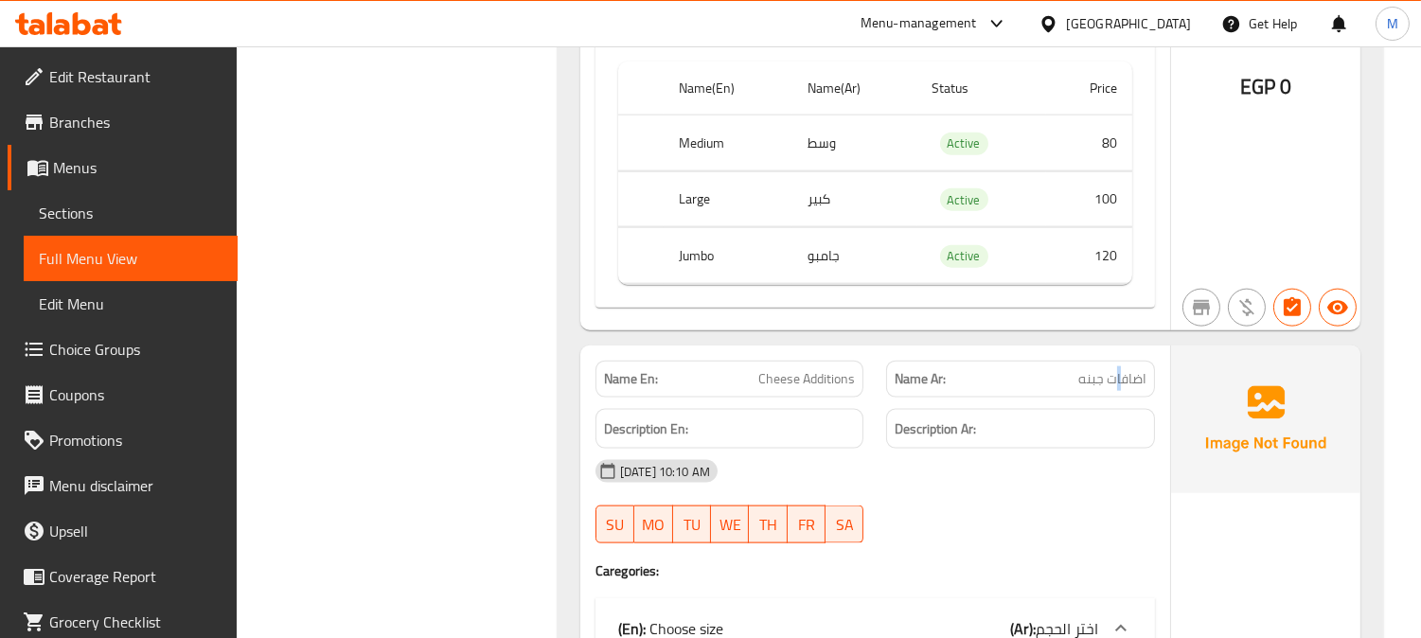
click at [1119, 379] on span "اضافات جبنه" at bounding box center [1112, 379] width 68 height 20
click at [776, 369] on span "Cheese Additions" at bounding box center [806, 379] width 97 height 20
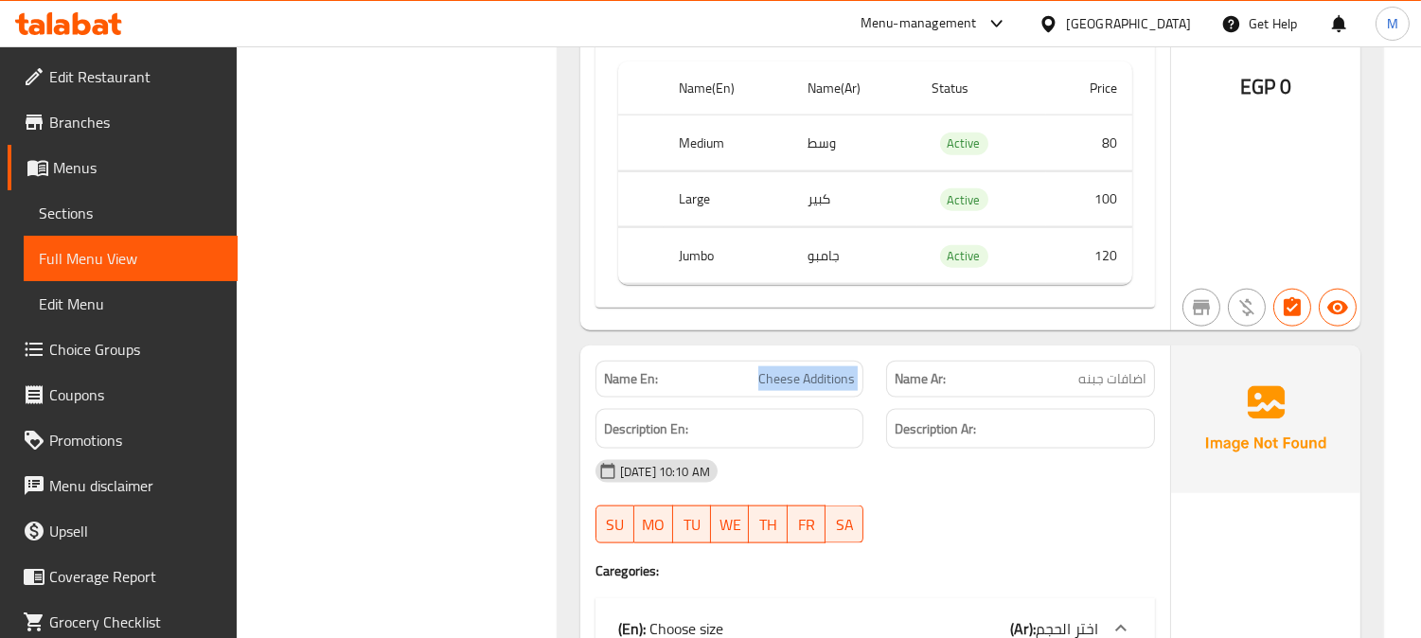
click at [776, 369] on span "Cheese Additions" at bounding box center [806, 379] width 97 height 20
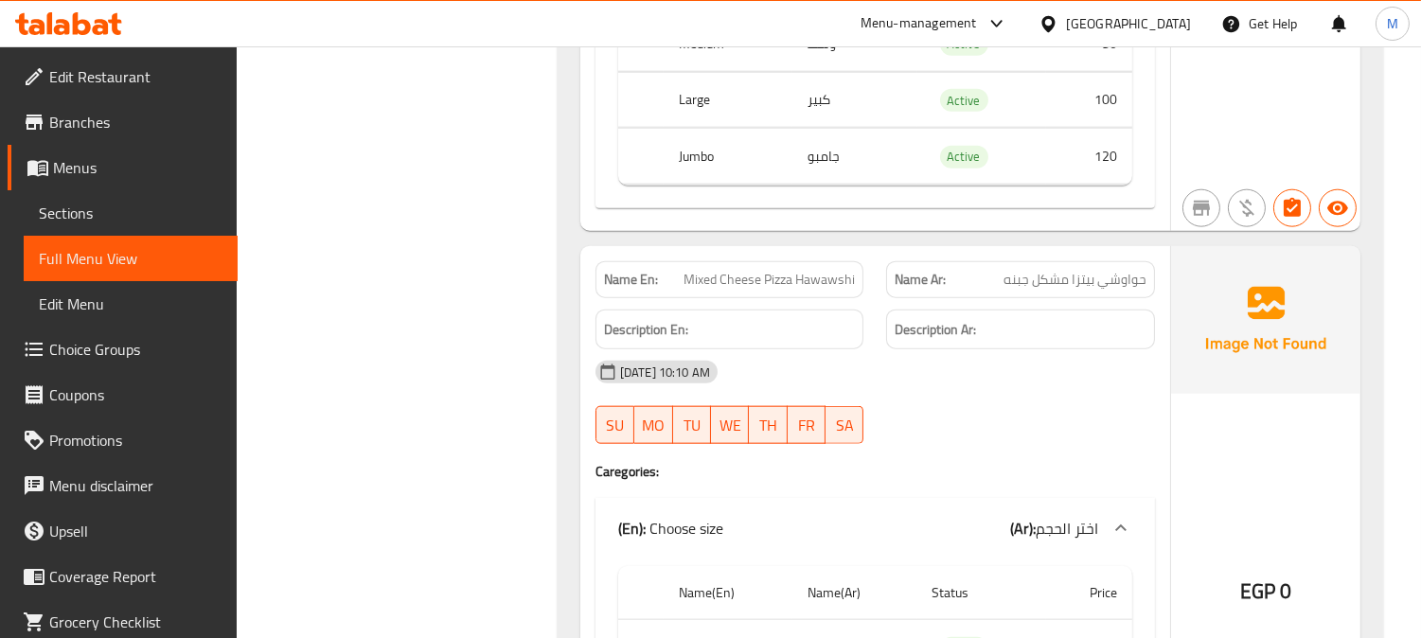
scroll to position [3896, 0]
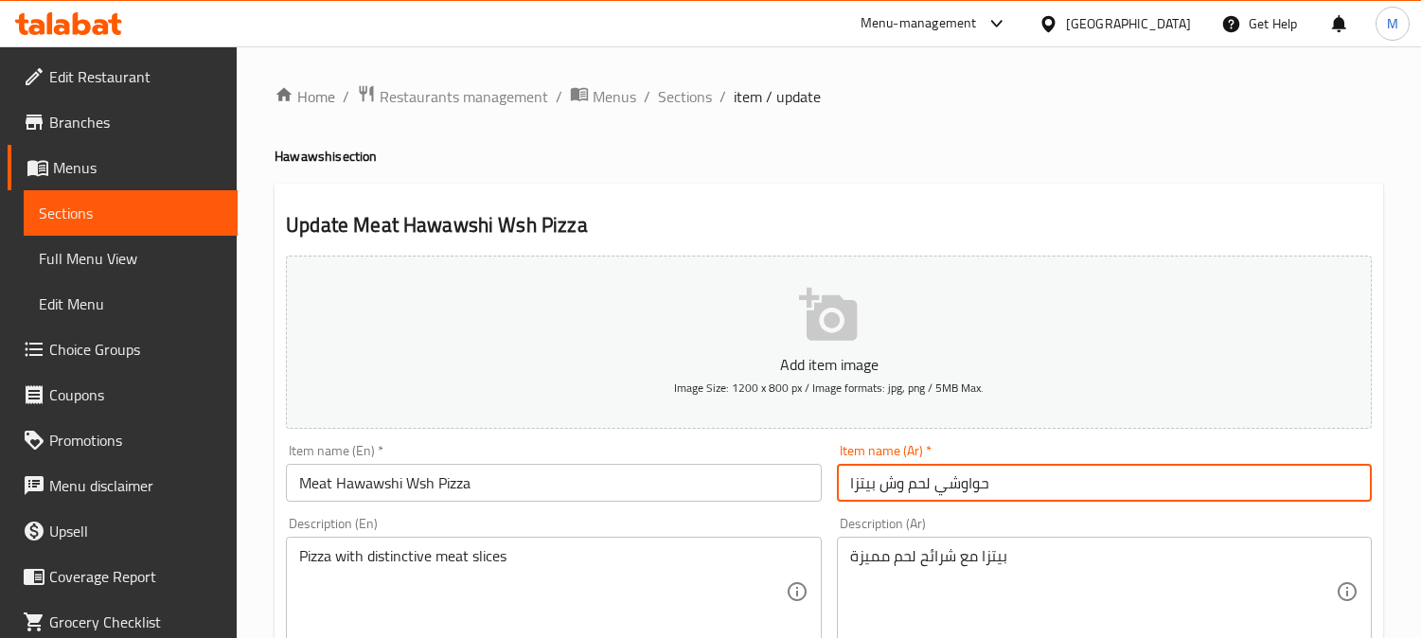
scroll to position [210, 0]
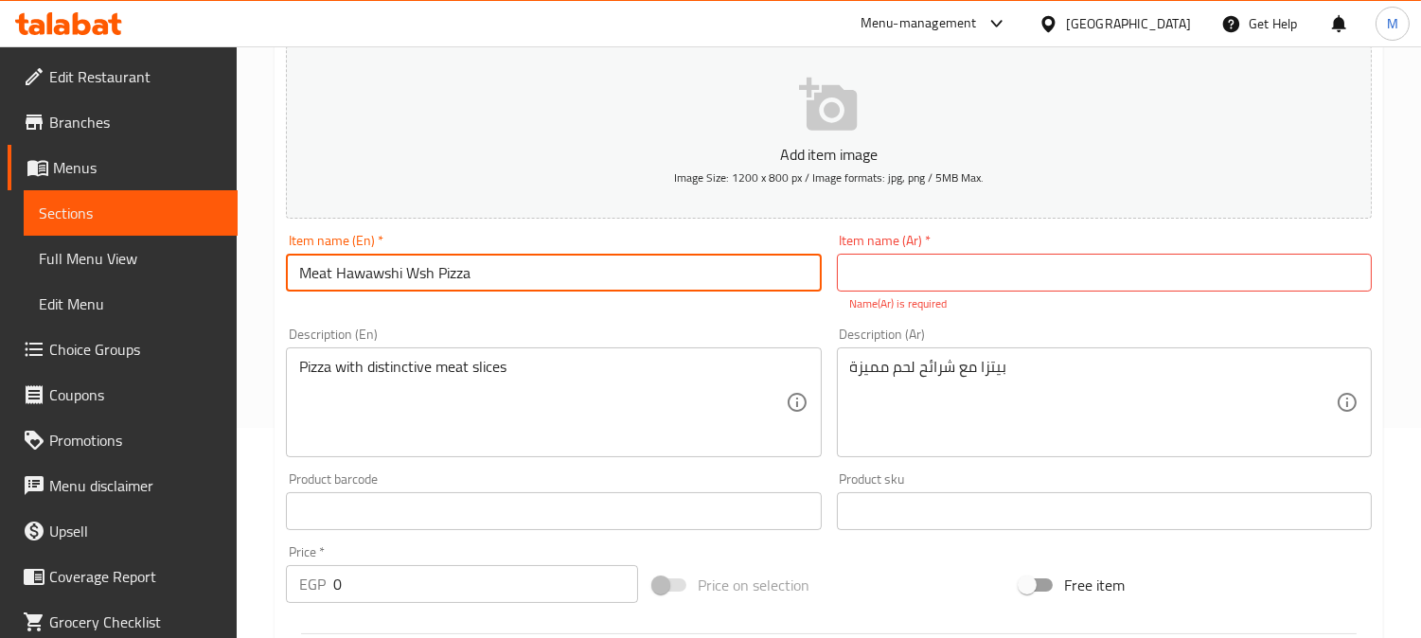
click at [628, 272] on input "Meat Hawawshi Wsh Pizza" at bounding box center [553, 273] width 535 height 38
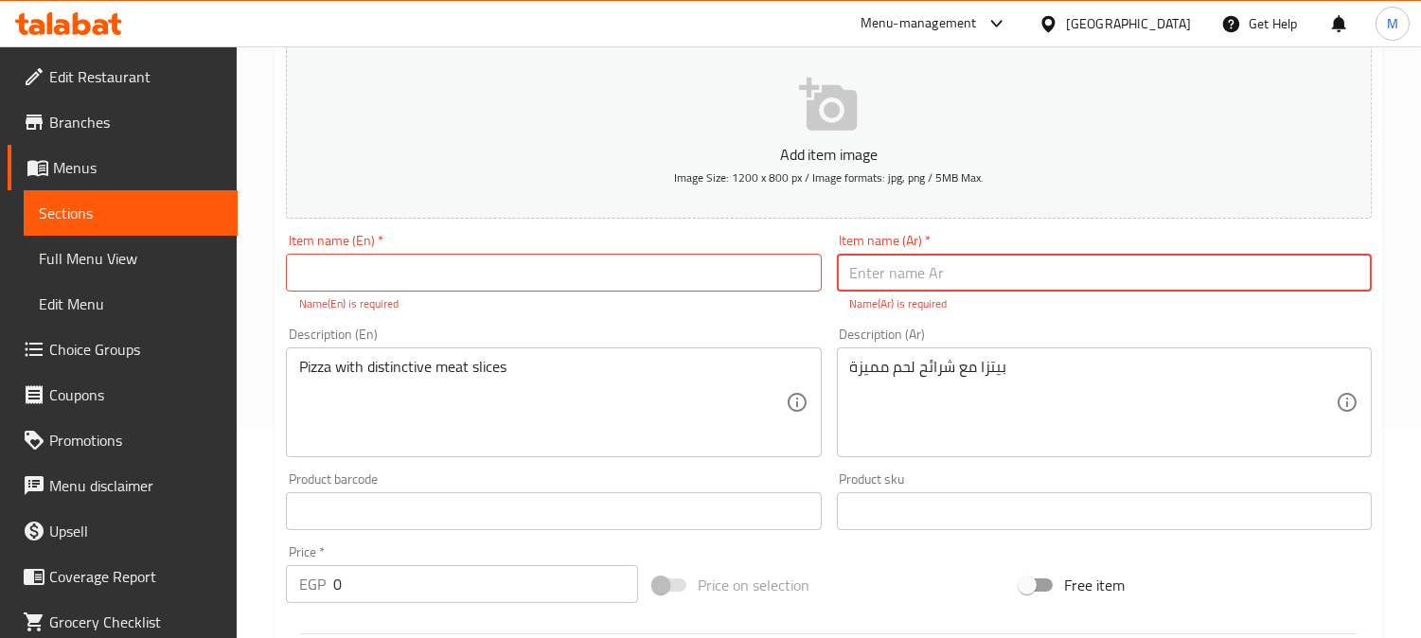
click at [1000, 265] on input "text" at bounding box center [1104, 273] width 535 height 38
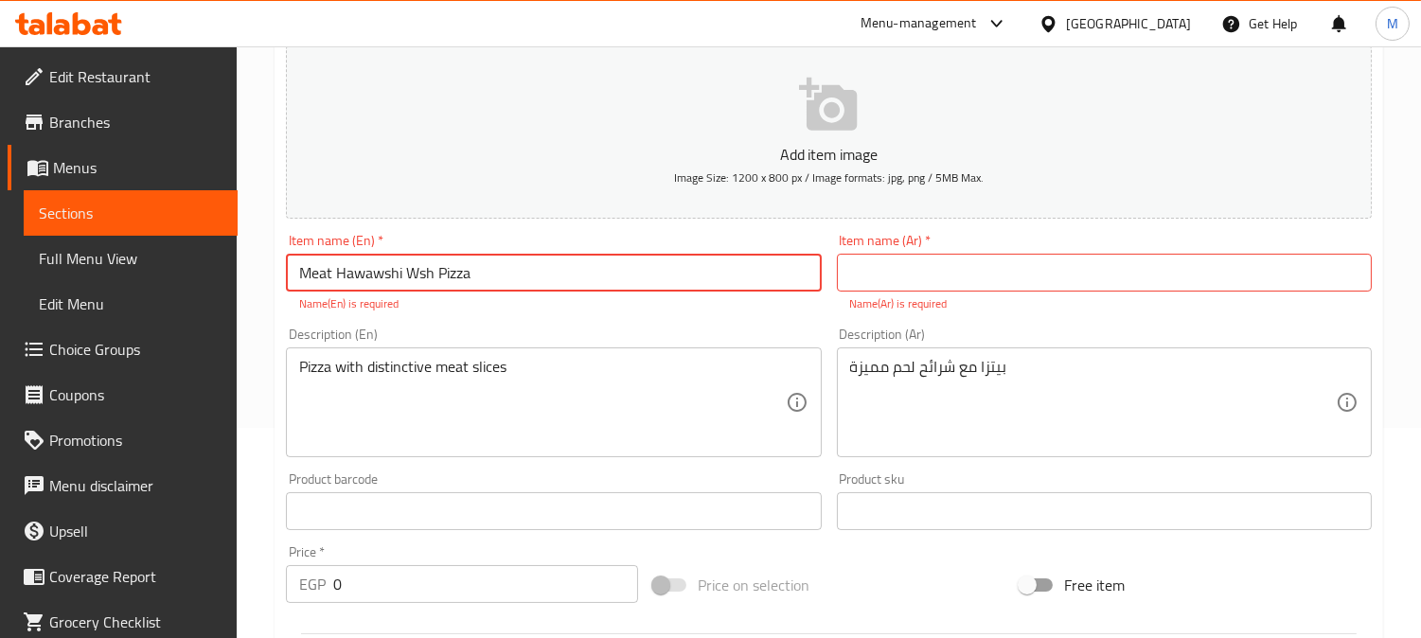
type input "Meat Hawawshi Wsh Pizza"
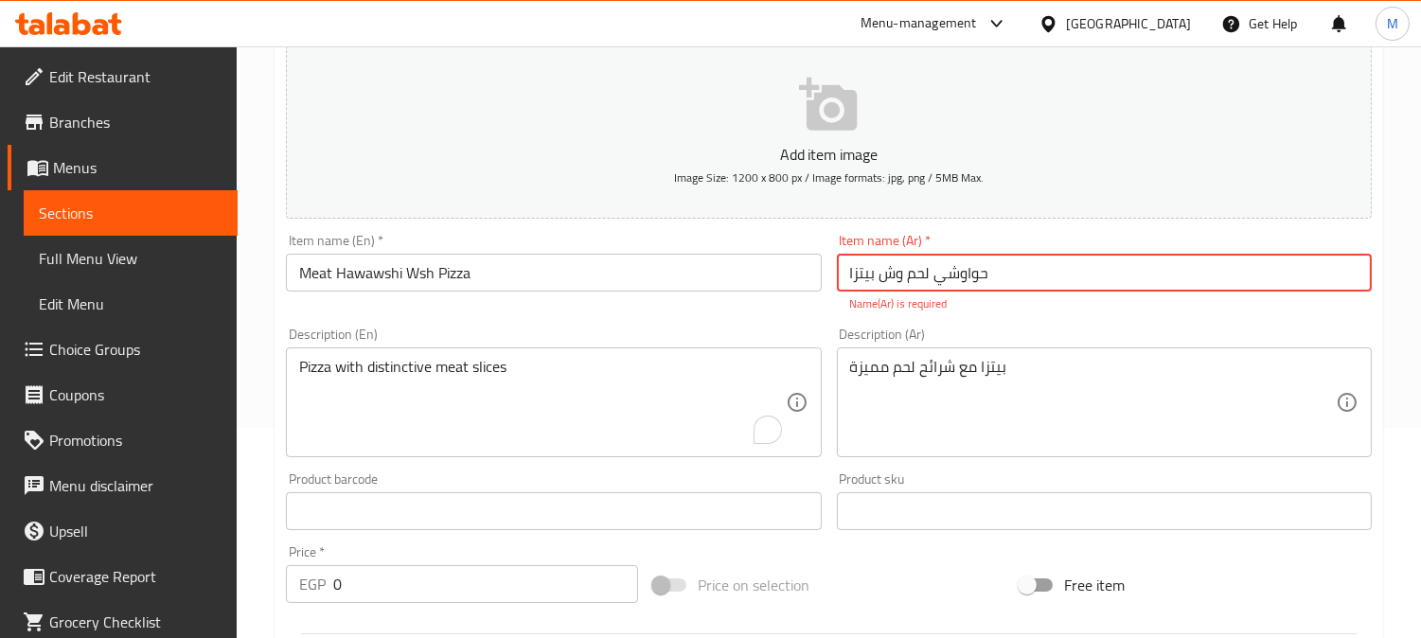
type input "حواوشي لحم وش بيتزا"
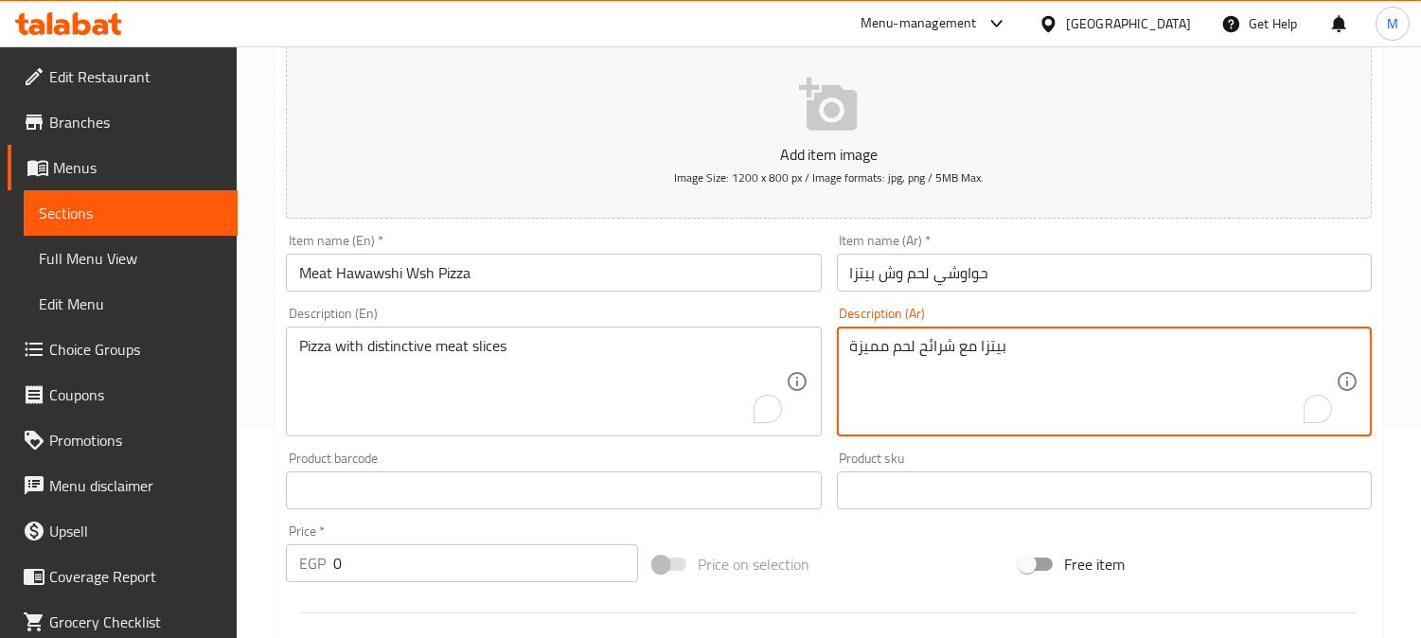
click at [983, 373] on textarea "بيتزا مع شرائح لحم مميزة" at bounding box center [1093, 382] width 486 height 90
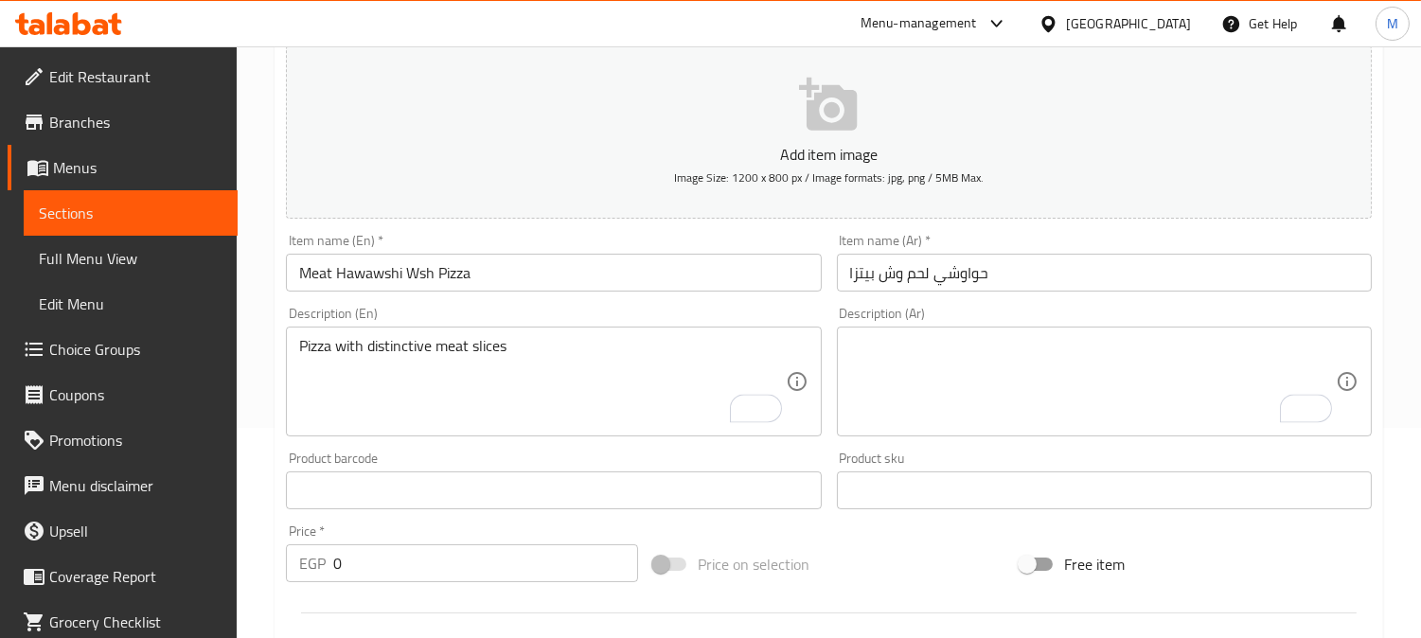
click at [522, 329] on div "Pizza with distinctive meat slices Description (En)" at bounding box center [553, 382] width 535 height 110
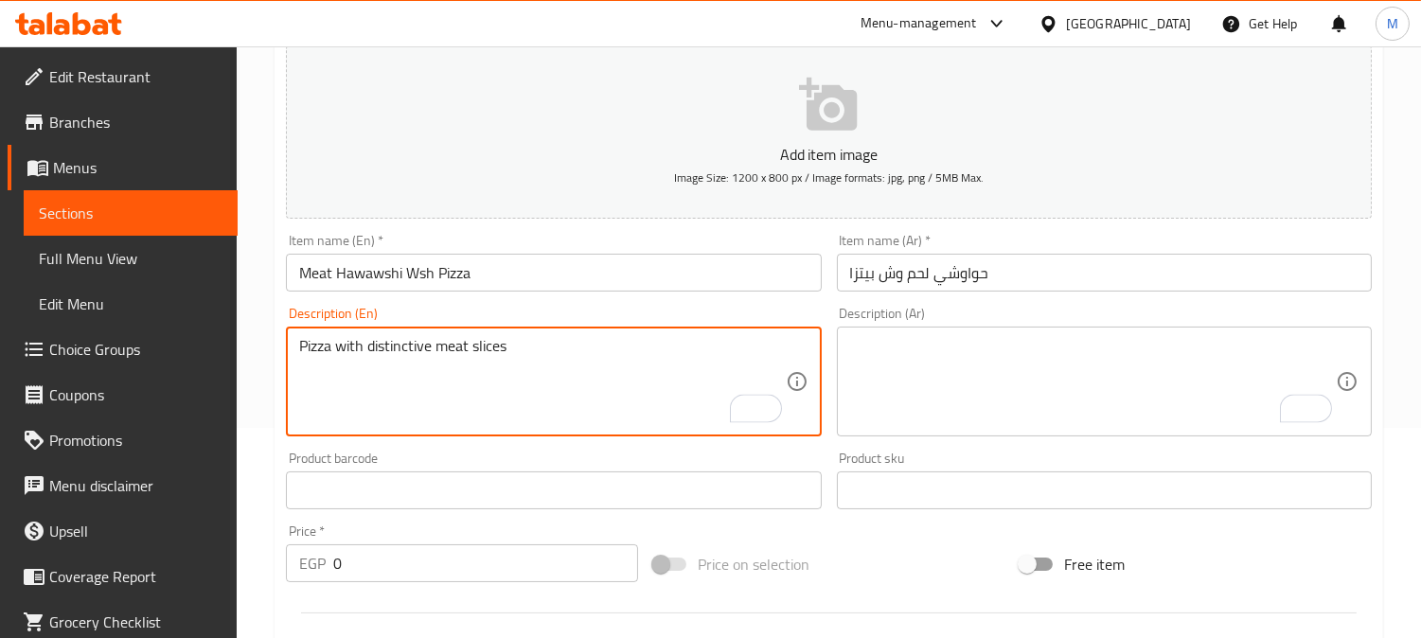
click at [523, 337] on textarea "Pizza with distinctive meat slices" at bounding box center [542, 382] width 486 height 90
click at [528, 290] on input "Meat Hawawshi Wsh Pizza" at bounding box center [553, 273] width 535 height 38
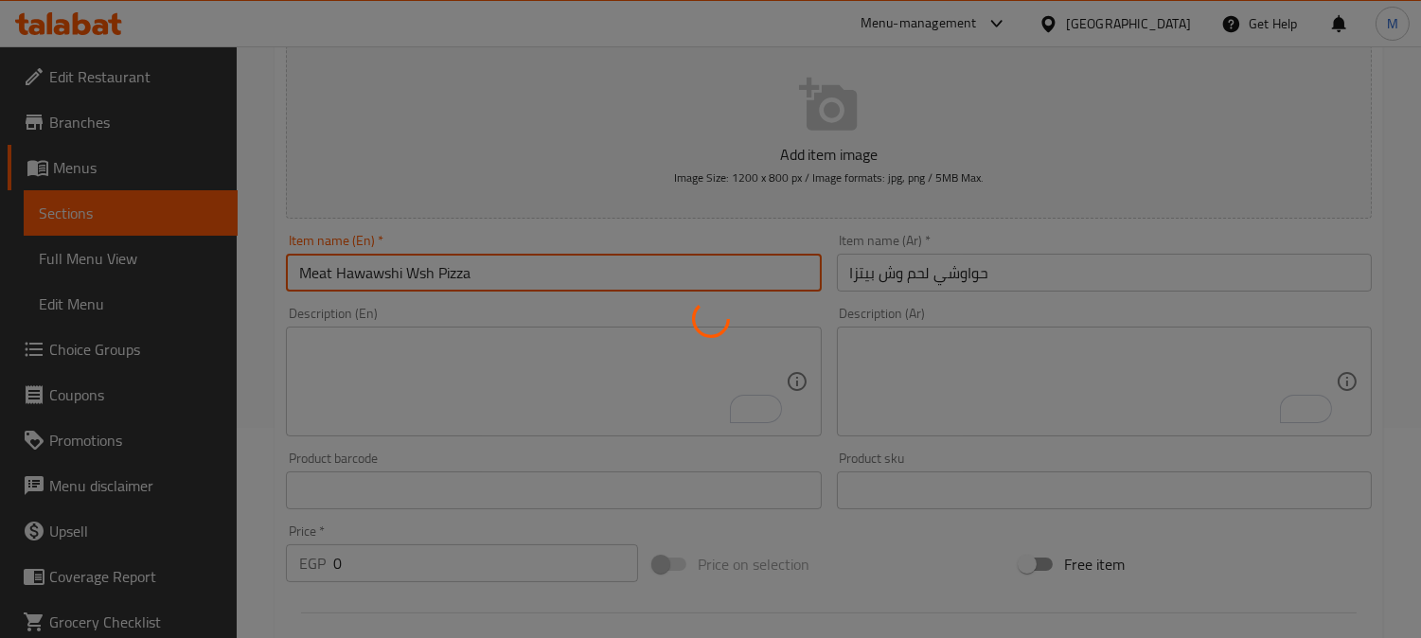
scroll to position [0, 0]
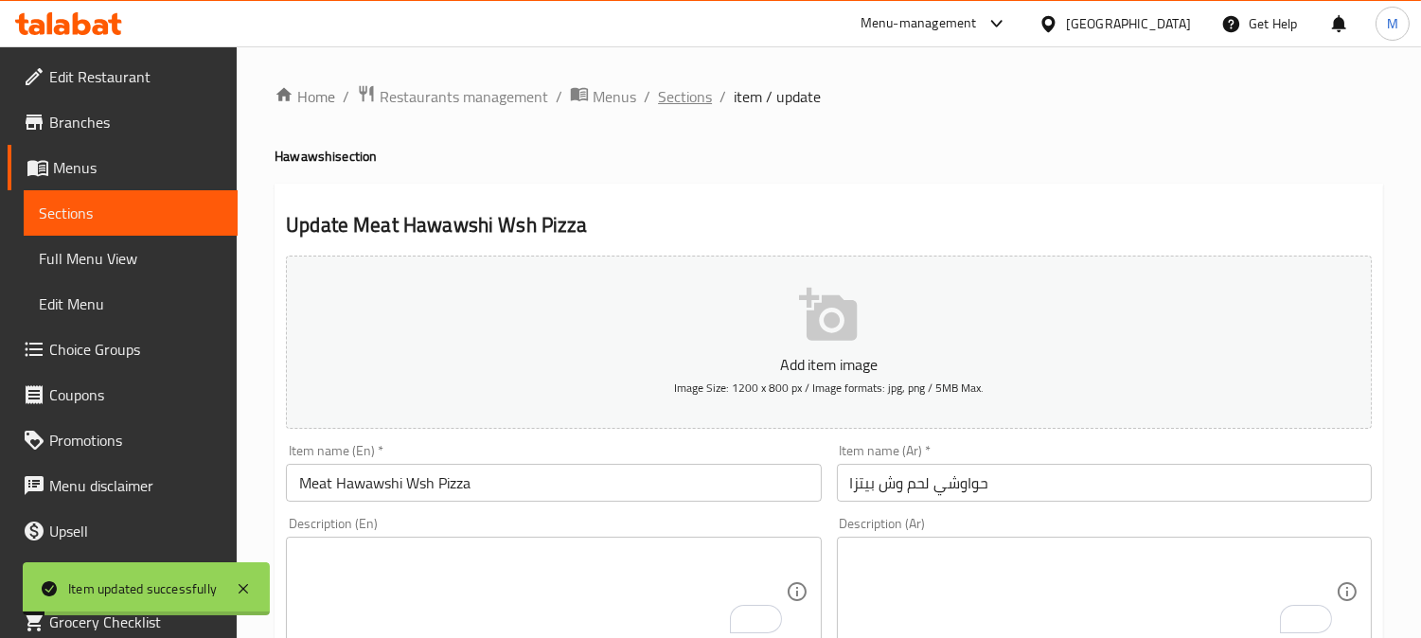
click at [694, 85] on span "Sections" at bounding box center [685, 96] width 54 height 23
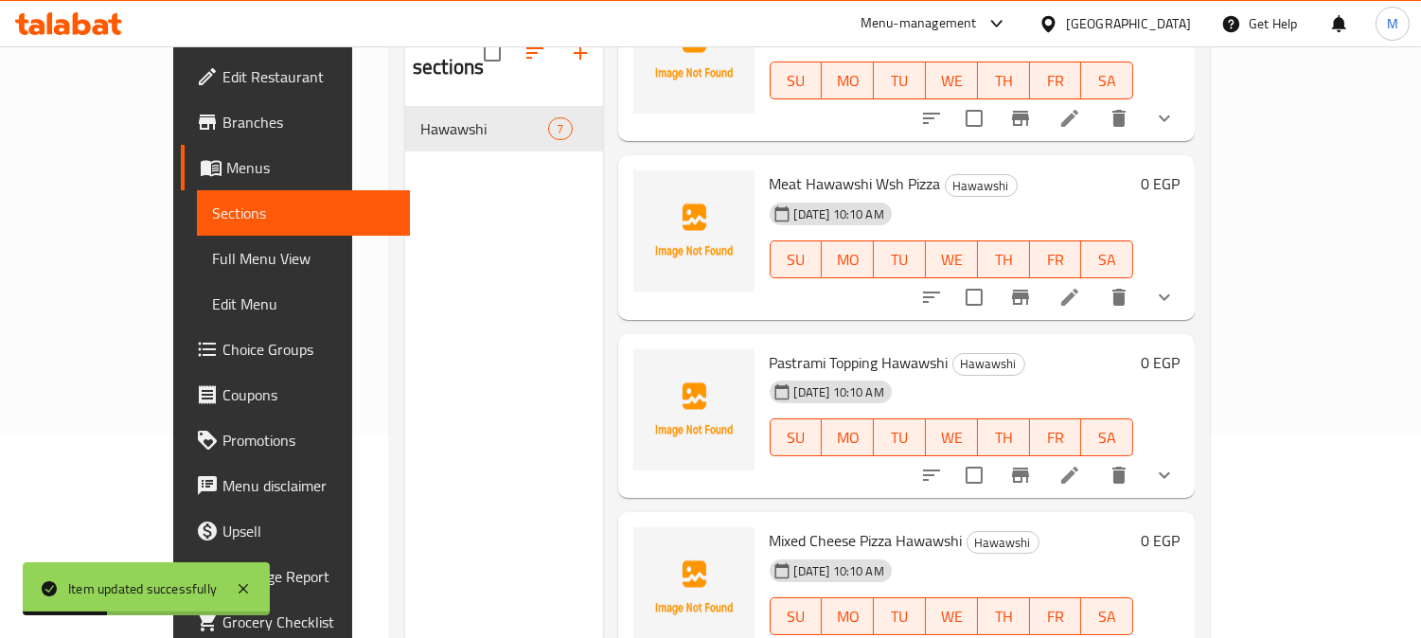
scroll to position [265, 0]
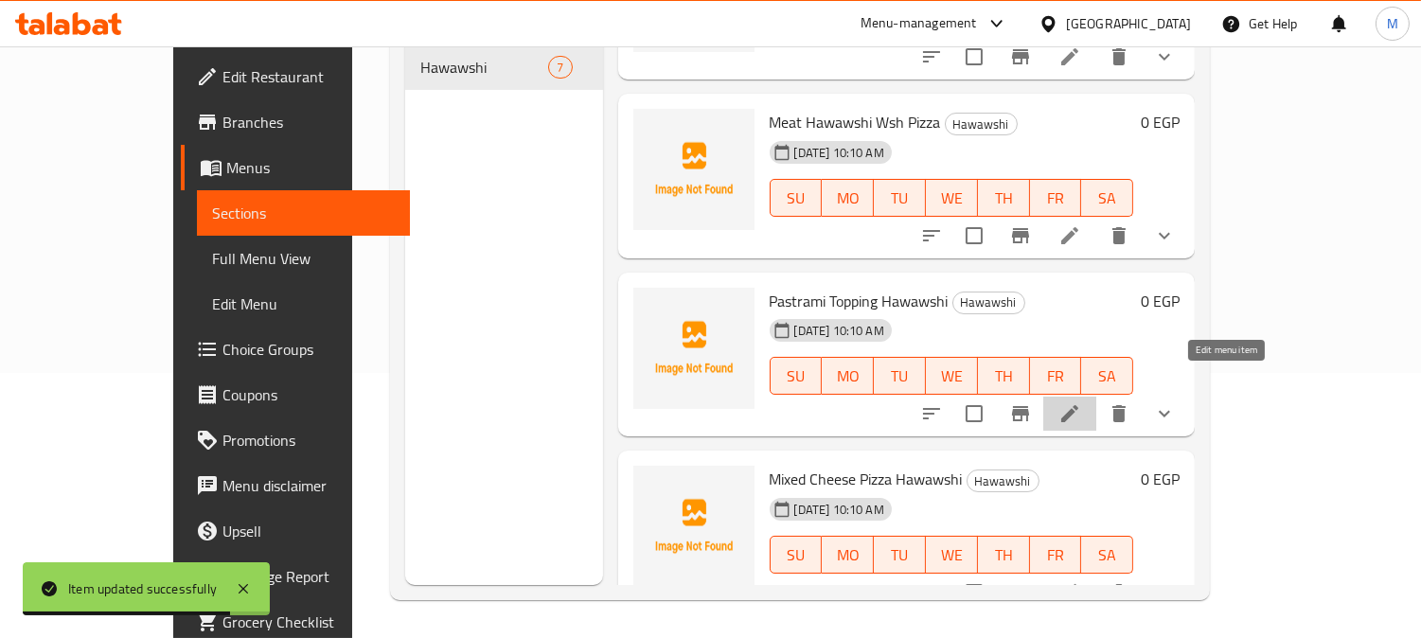
click at [1081, 402] on icon at bounding box center [1069, 413] width 23 height 23
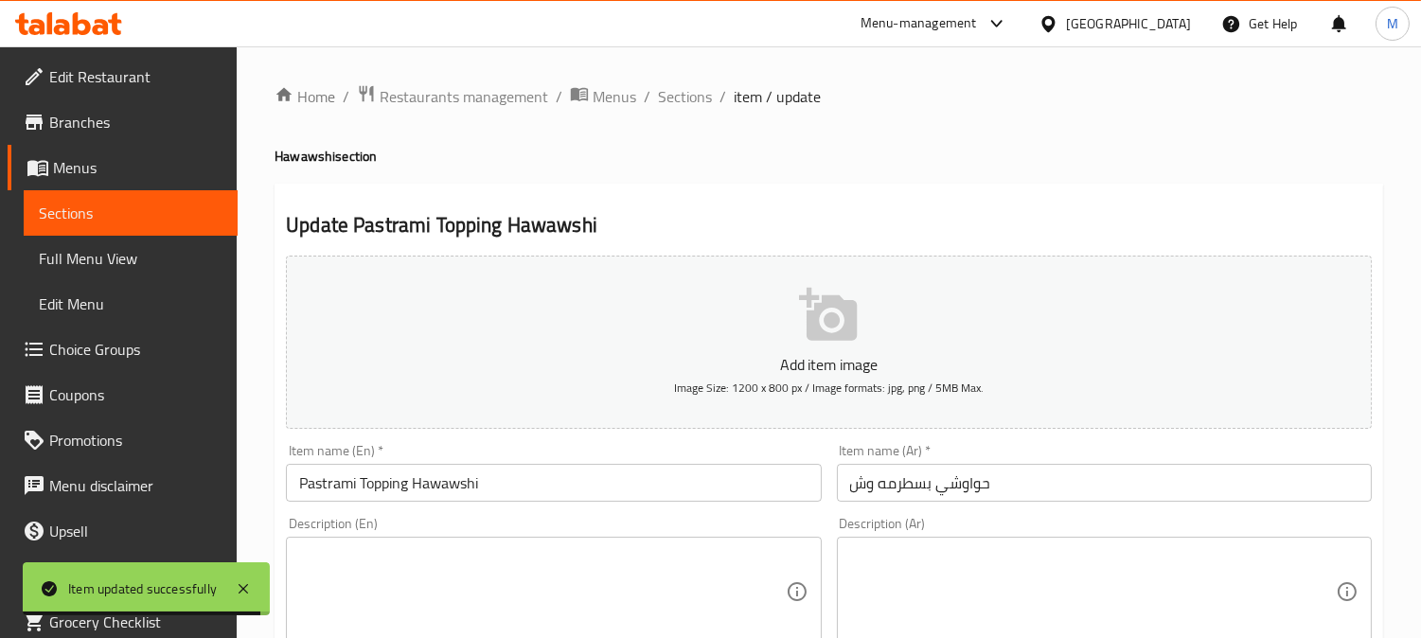
click at [389, 488] on input "Pastrami Topping Hawawshi" at bounding box center [553, 483] width 535 height 38
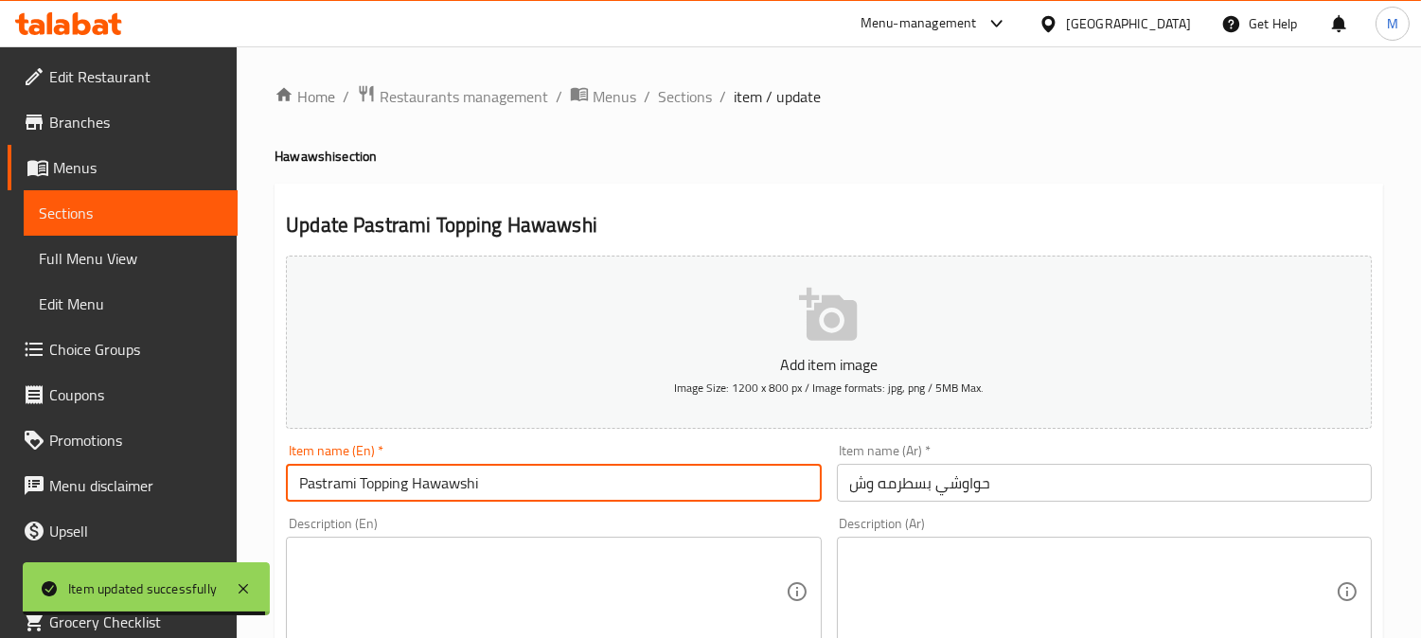
click at [389, 488] on input "Pastrami Topping Hawawshi" at bounding box center [553, 483] width 535 height 38
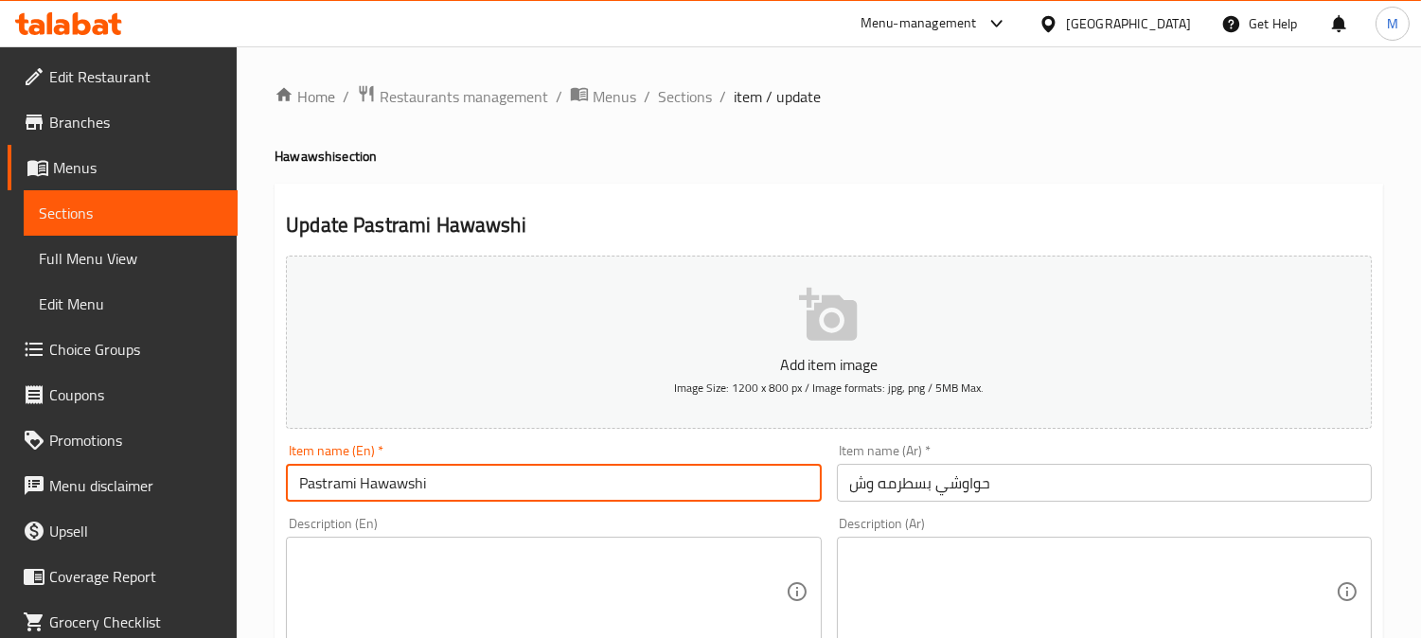
click at [374, 489] on input "Pastrami Hawawshi" at bounding box center [553, 483] width 535 height 38
click at [300, 485] on input "Pastrami" at bounding box center [553, 483] width 535 height 38
paste input "Hawawshi"
click at [367, 494] on input "Hawawshi wsh Pastrami" at bounding box center [553, 483] width 535 height 38
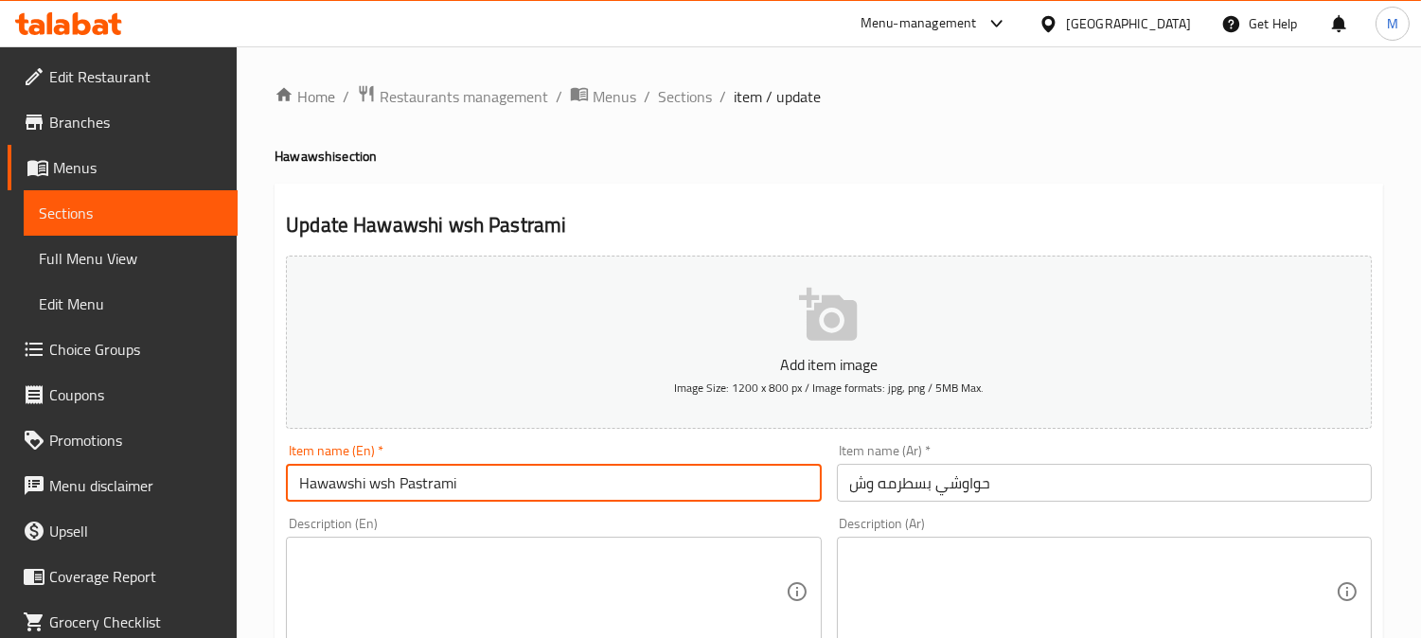
click at [376, 488] on input "Hawawshi wsh Pastrami" at bounding box center [553, 483] width 535 height 38
click at [530, 480] on input "Hawawshi Wsh Pastrami" at bounding box center [553, 483] width 535 height 38
type input "Hawawshi Wsh Pastrami"
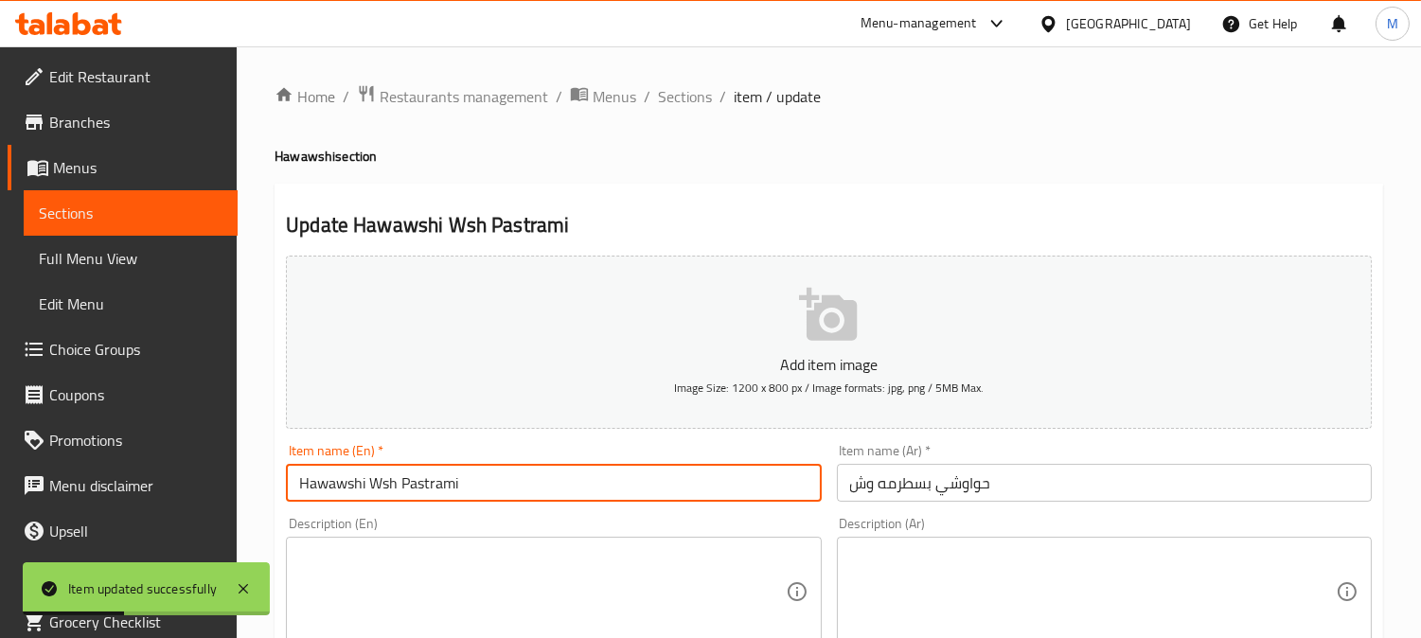
click at [865, 486] on input "حواوشي بسطرمه وش" at bounding box center [1104, 483] width 535 height 38
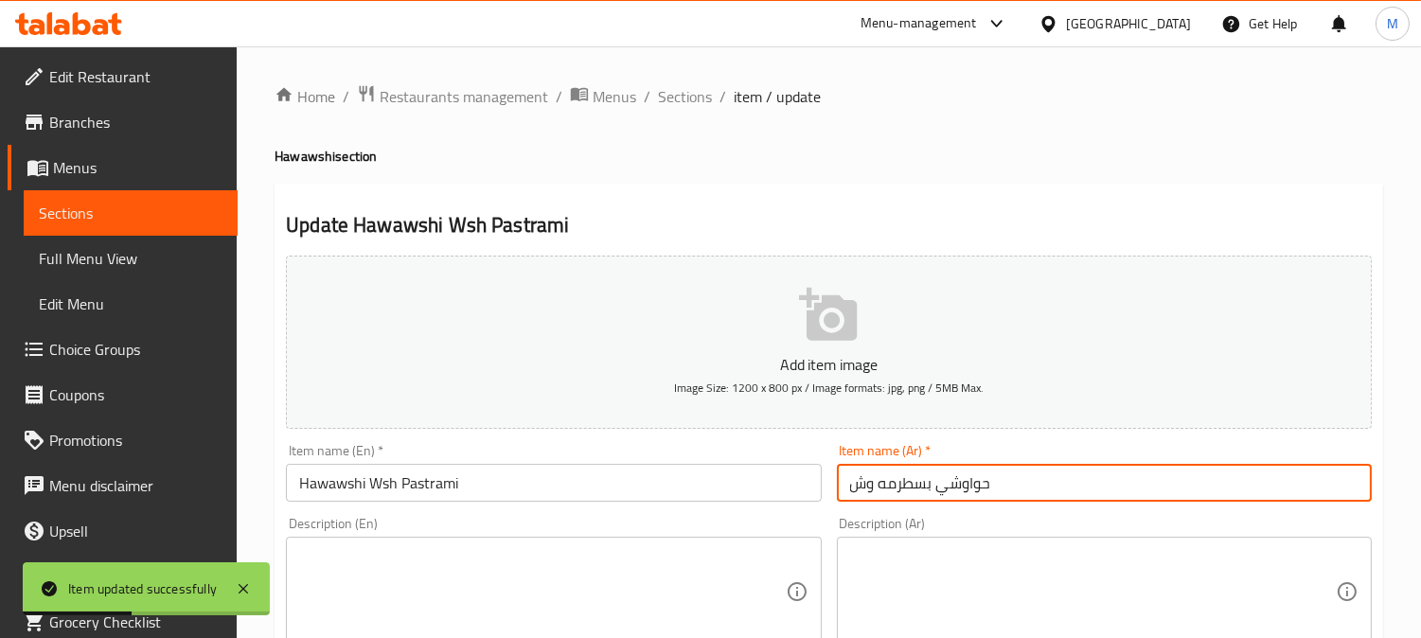
click at [865, 486] on input "حواوشي بسطرمه وش" at bounding box center [1104, 483] width 535 height 38
click at [904, 484] on input "حواوشي بسطرمه" at bounding box center [1104, 483] width 535 height 38
paste input "وش"
type input "حواوشي وش بسطرمه"
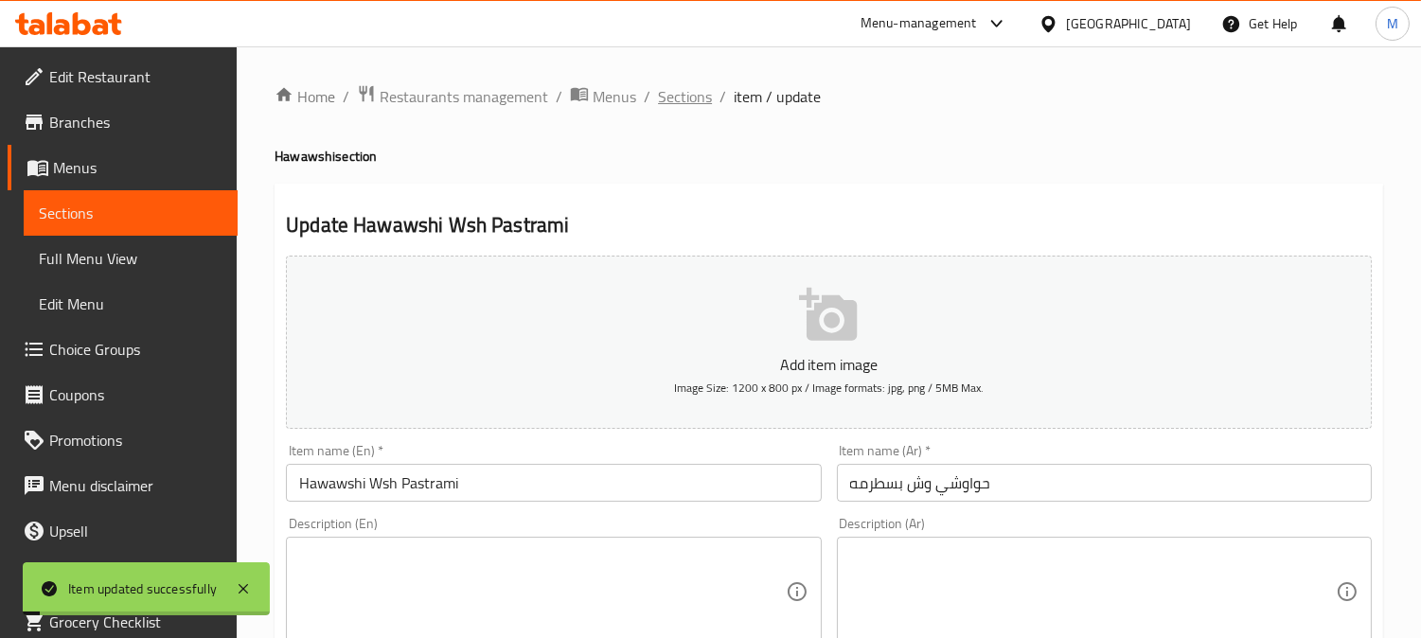
click at [685, 89] on span "Sections" at bounding box center [685, 96] width 54 height 23
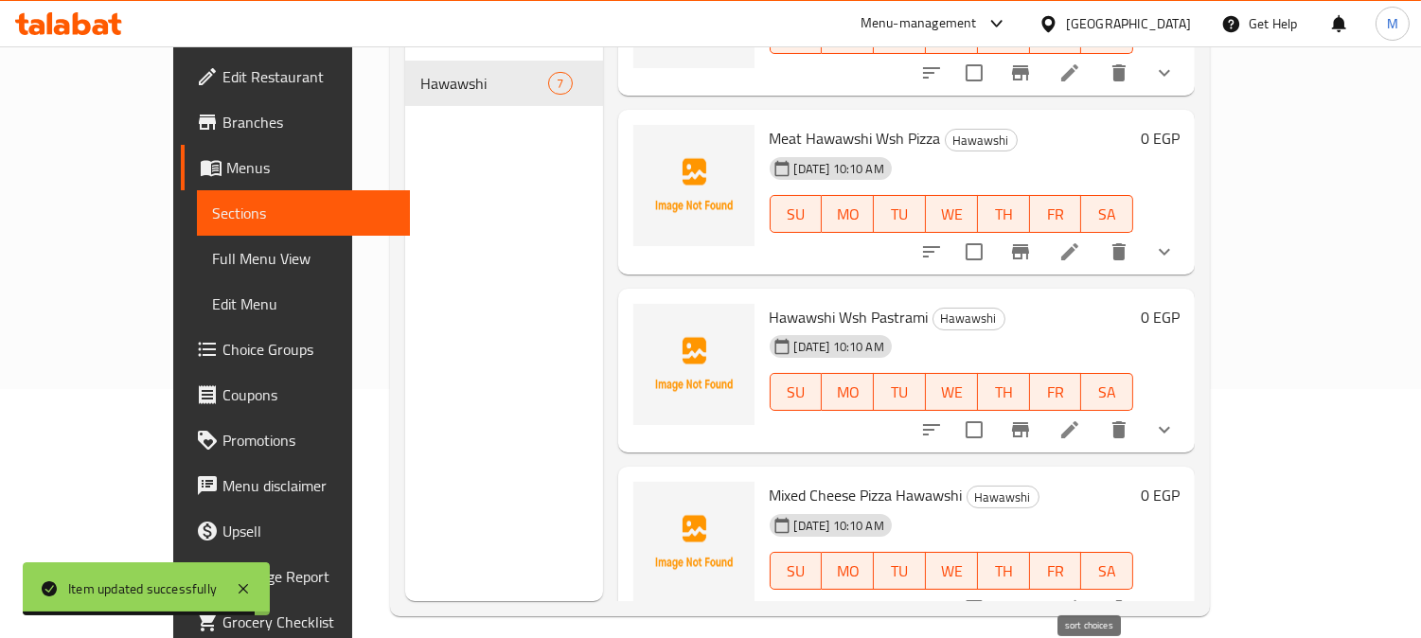
scroll to position [265, 0]
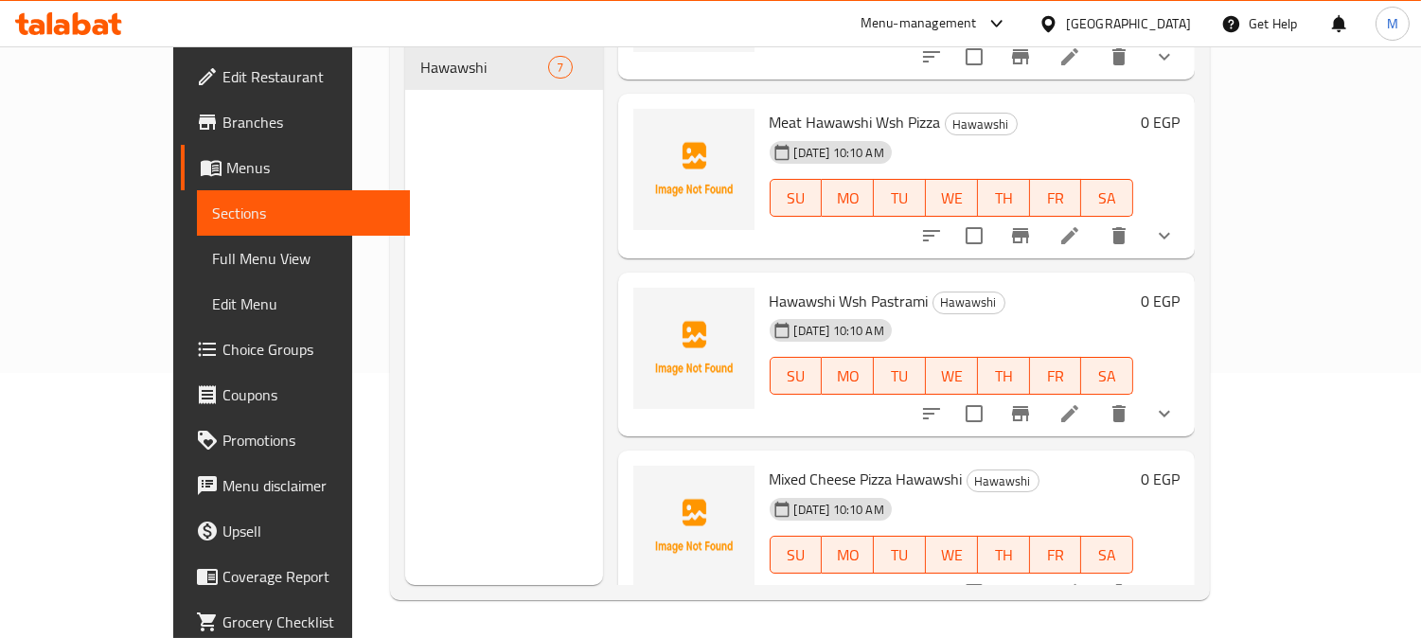
click at [212, 253] on span "Full Menu View" at bounding box center [304, 258] width 184 height 23
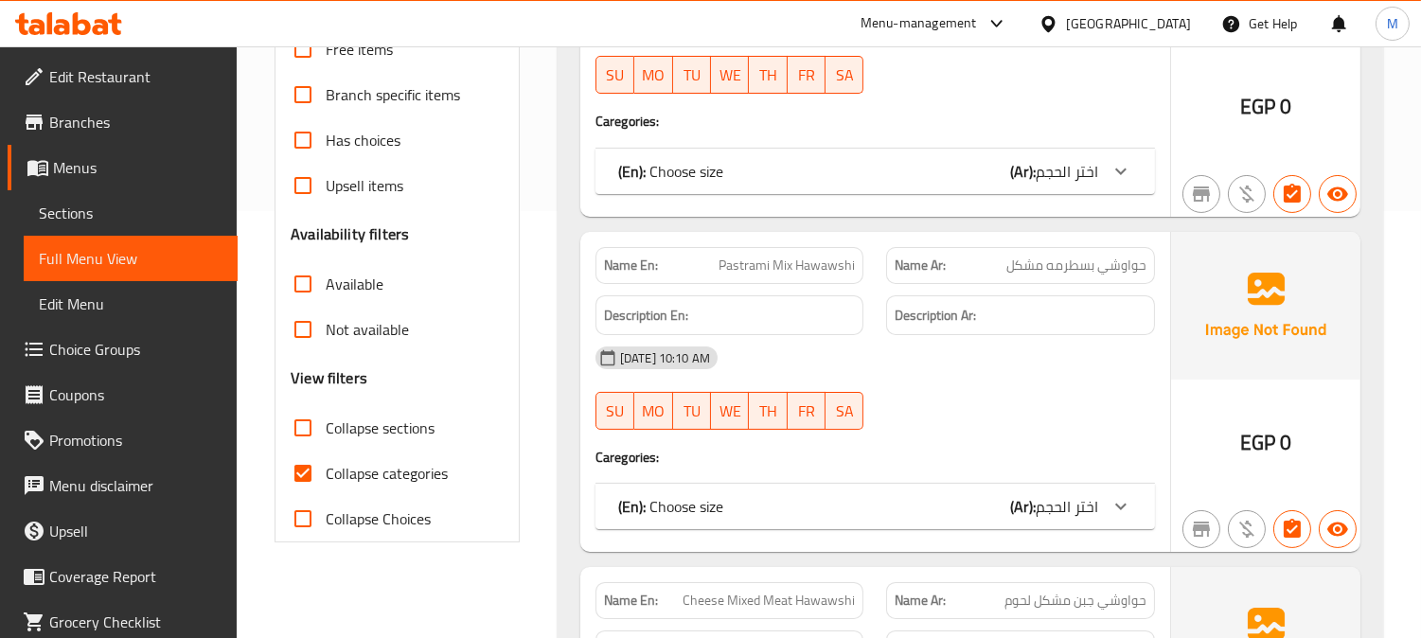
scroll to position [525, 0]
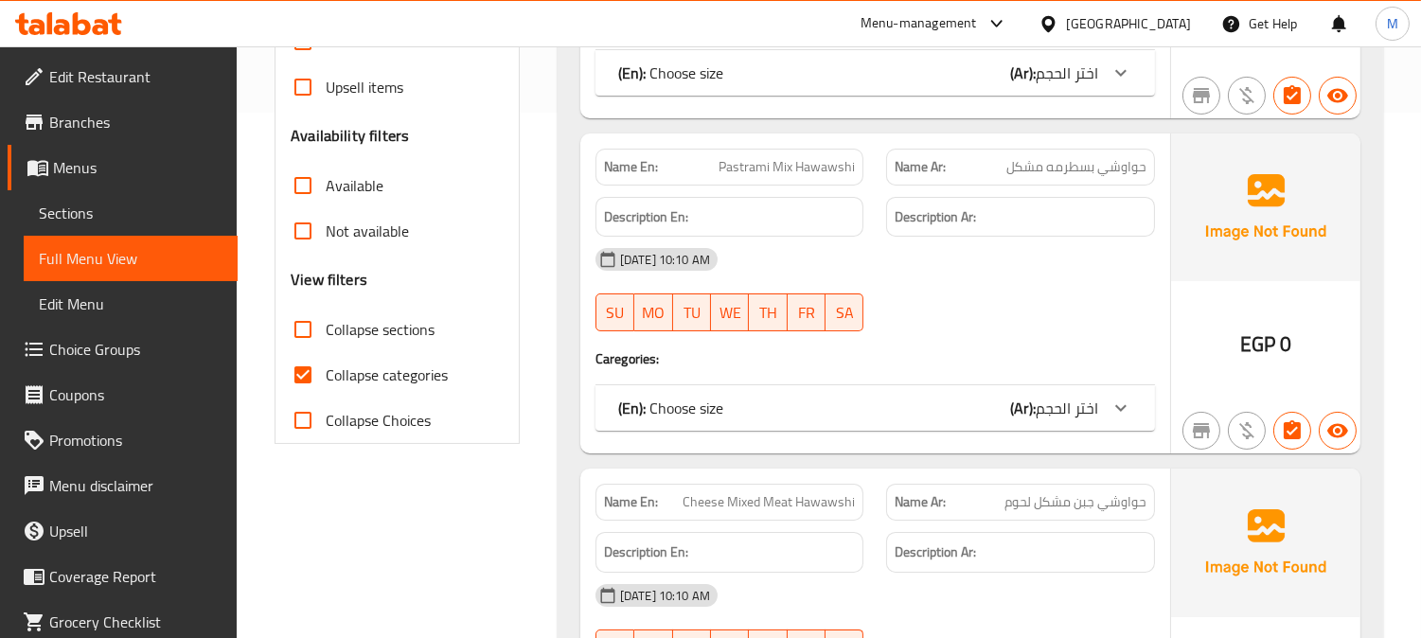
click at [108, 205] on span "Sections" at bounding box center [131, 213] width 184 height 23
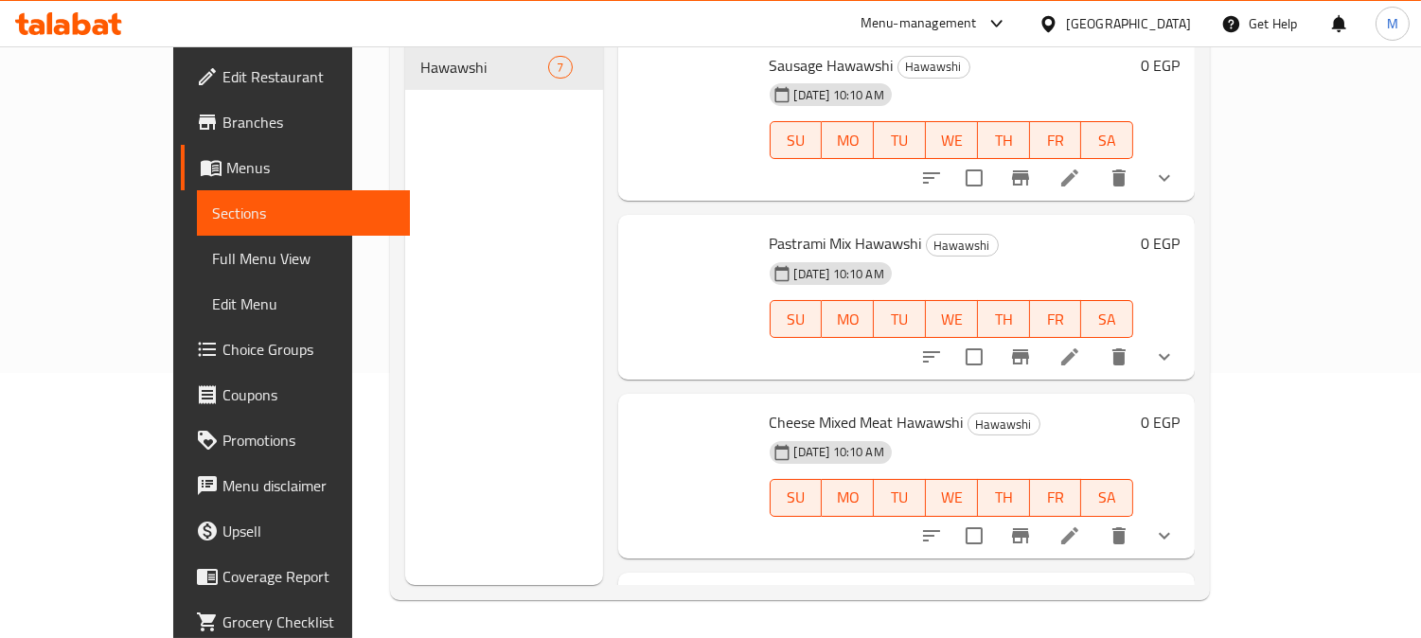
scroll to position [265, 0]
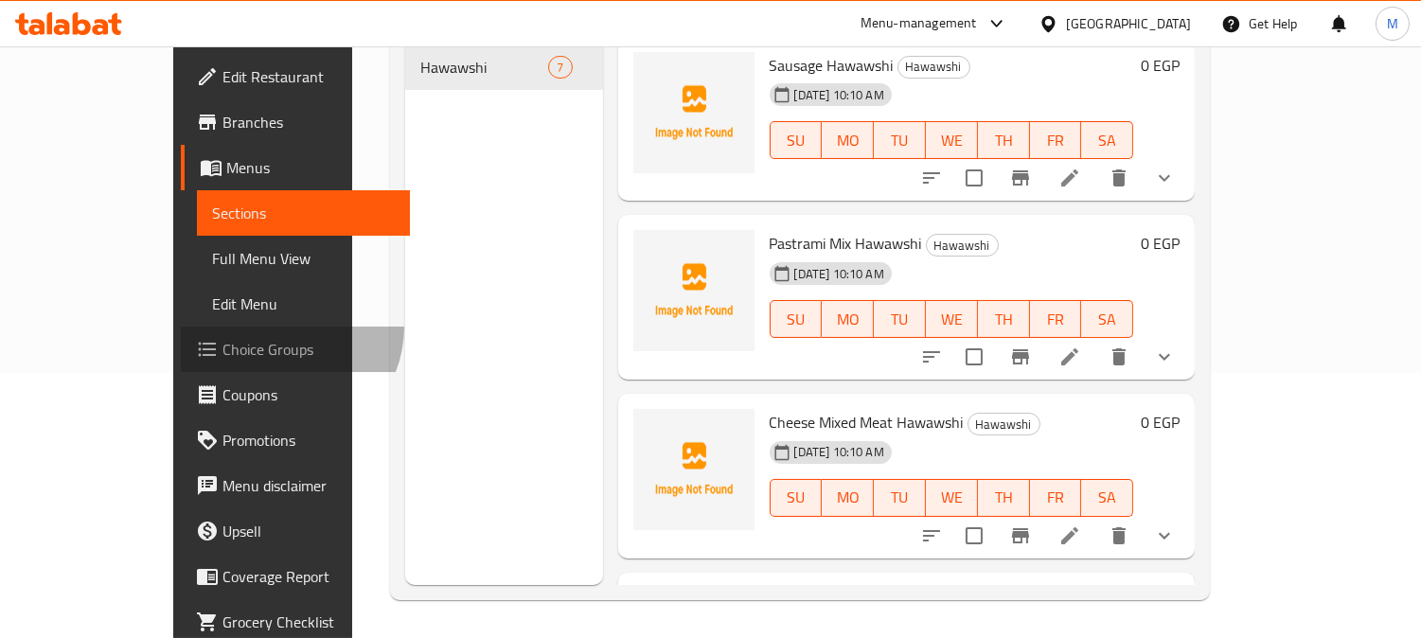
click at [181, 327] on link "Choice Groups" at bounding box center [296, 349] width 230 height 45
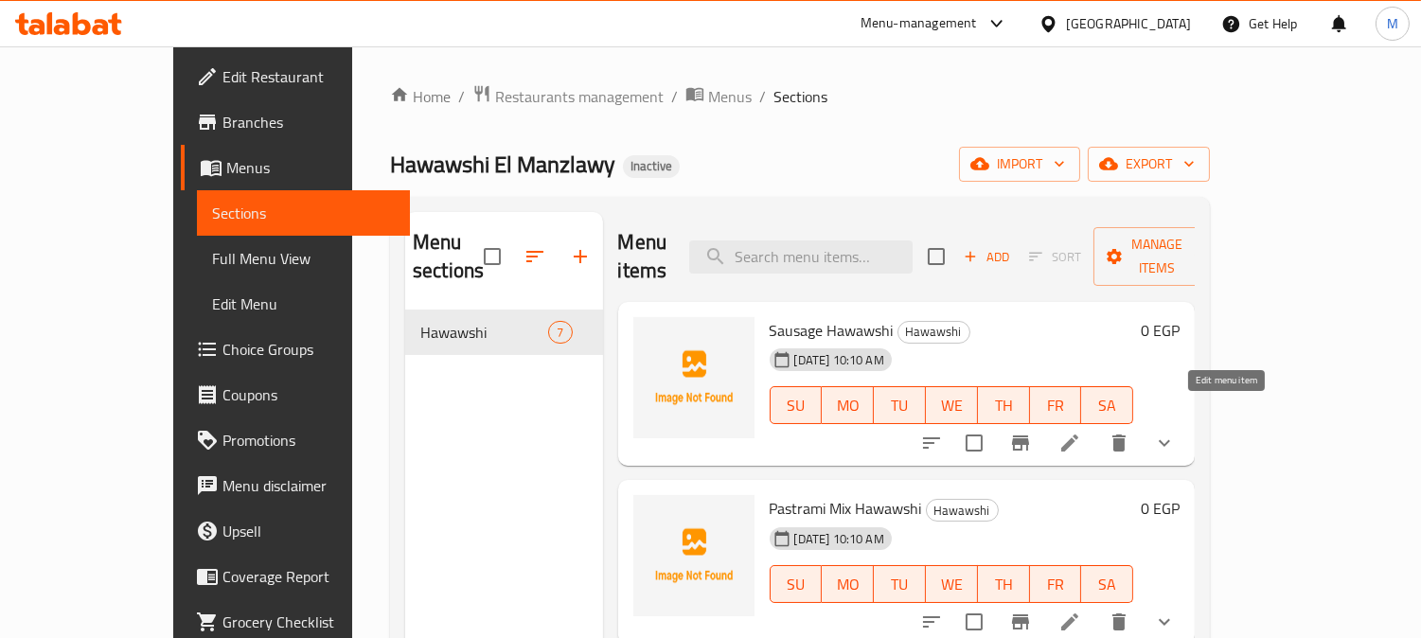
click at [1081, 432] on icon at bounding box center [1069, 443] width 23 height 23
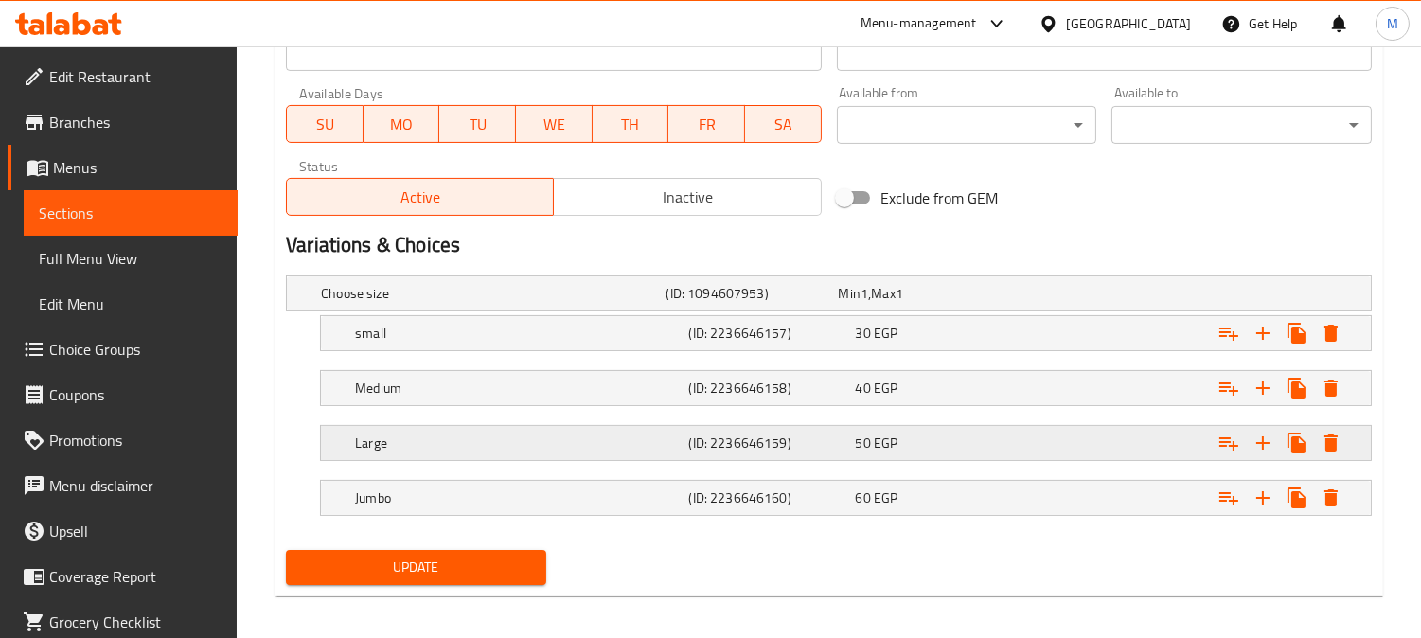
scroll to position [852, 0]
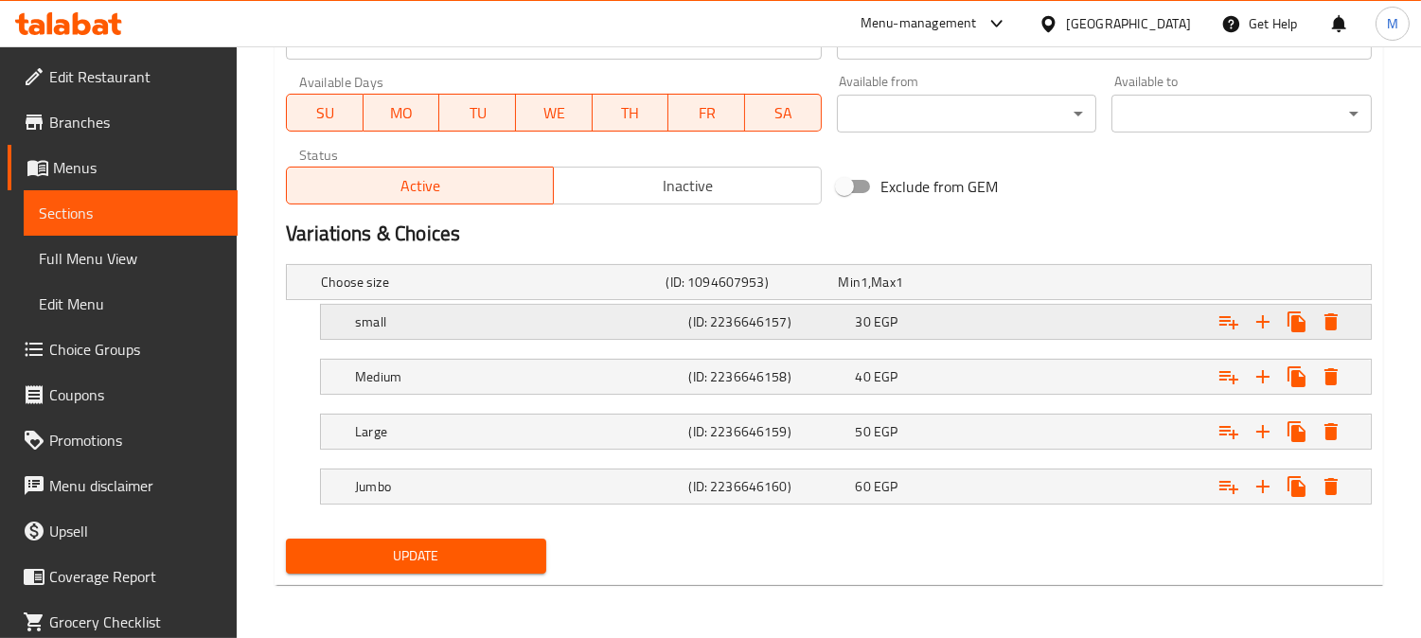
click at [530, 292] on h5 "small" at bounding box center [489, 282] width 337 height 19
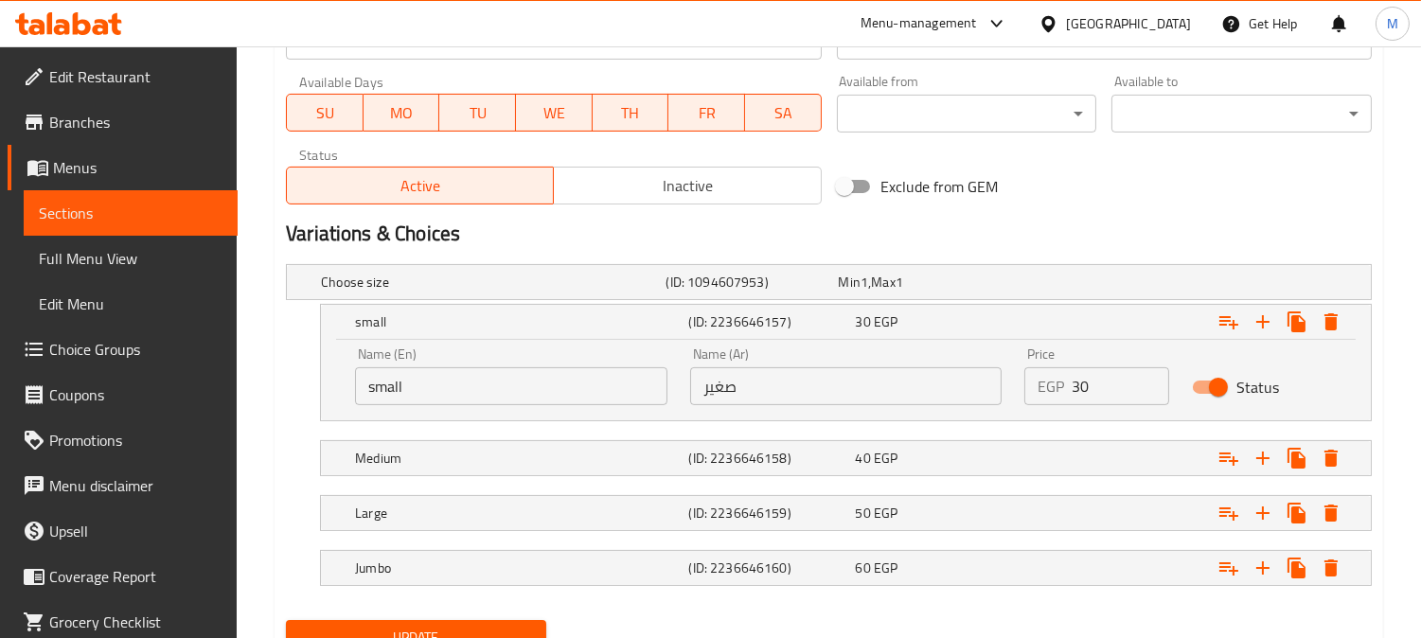
click at [125, 338] on span "Choice Groups" at bounding box center [135, 349] width 173 height 23
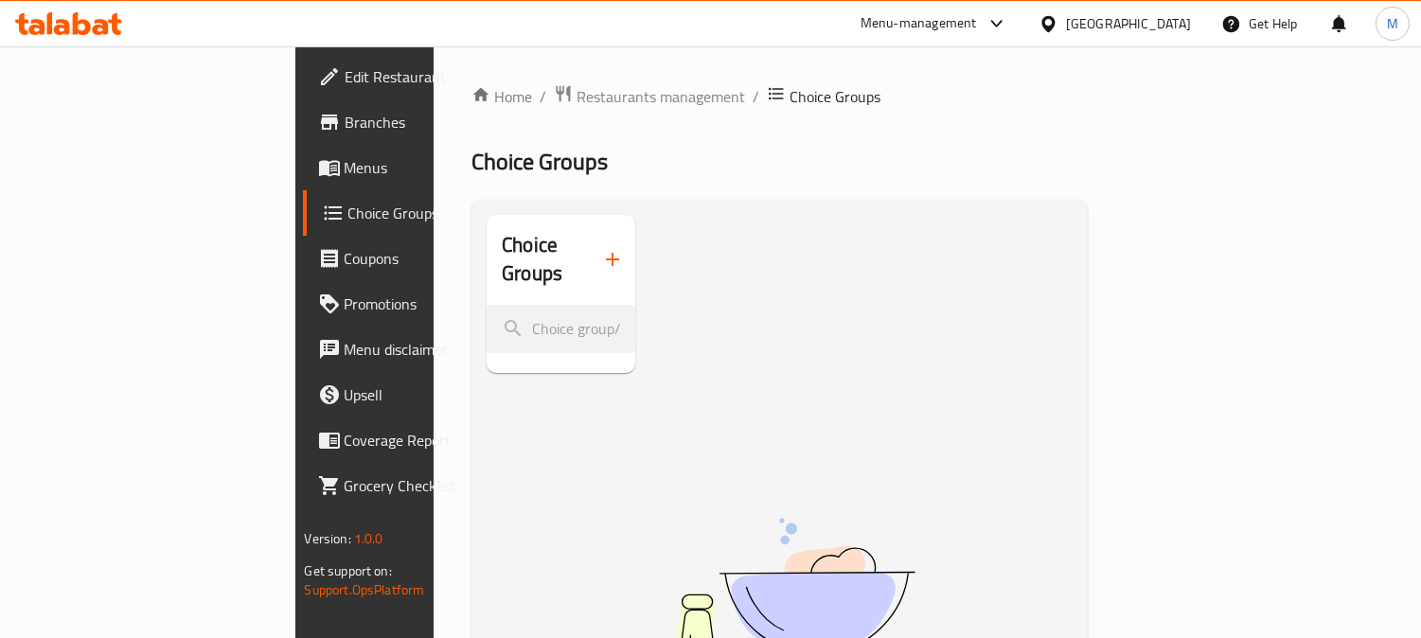
click at [601, 248] on icon "button" at bounding box center [612, 259] width 23 height 23
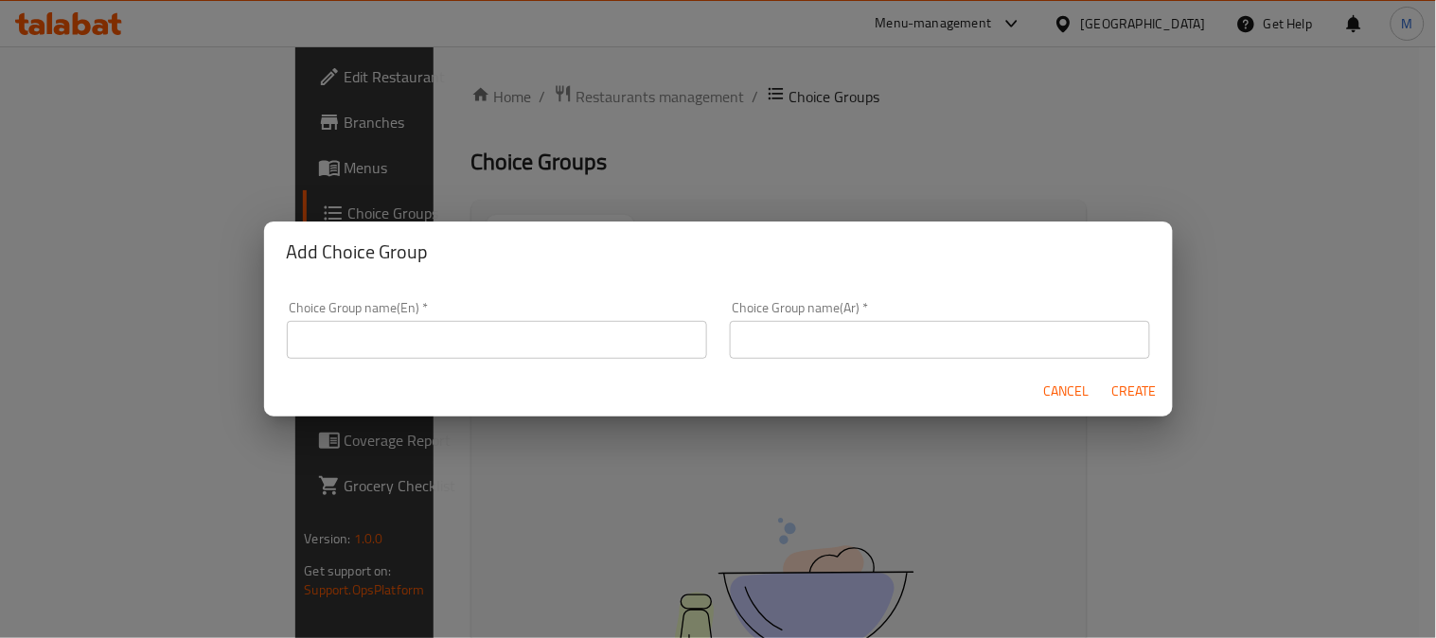
click at [514, 347] on input "text" at bounding box center [497, 340] width 420 height 38
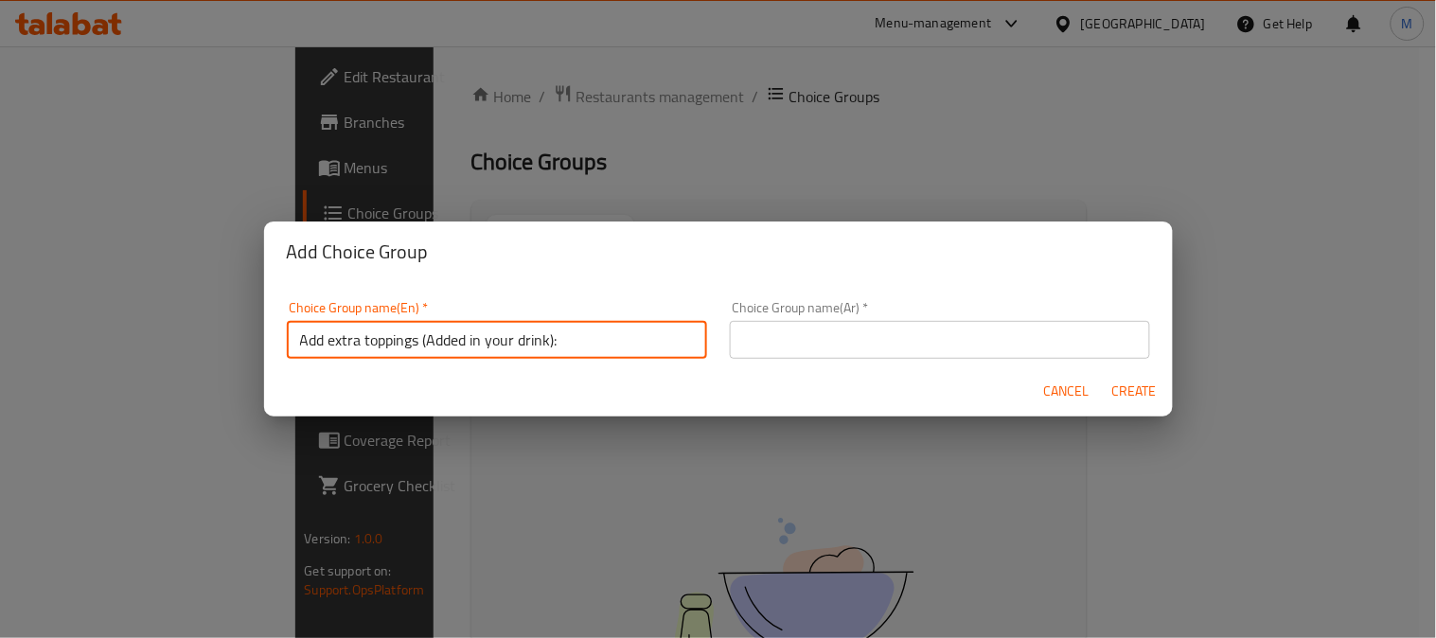
click at [375, 331] on input "Add extra toppings (Added in your drink):" at bounding box center [497, 340] width 420 height 38
click at [336, 343] on input "Add extra toppings (Added in your drink):" at bounding box center [497, 340] width 420 height 38
drag, startPoint x: 333, startPoint y: 341, endPoint x: 658, endPoint y: 335, distance: 324.8
click at [658, 335] on input "Add extra toppings (Added in your drink):" at bounding box center [497, 340] width 420 height 38
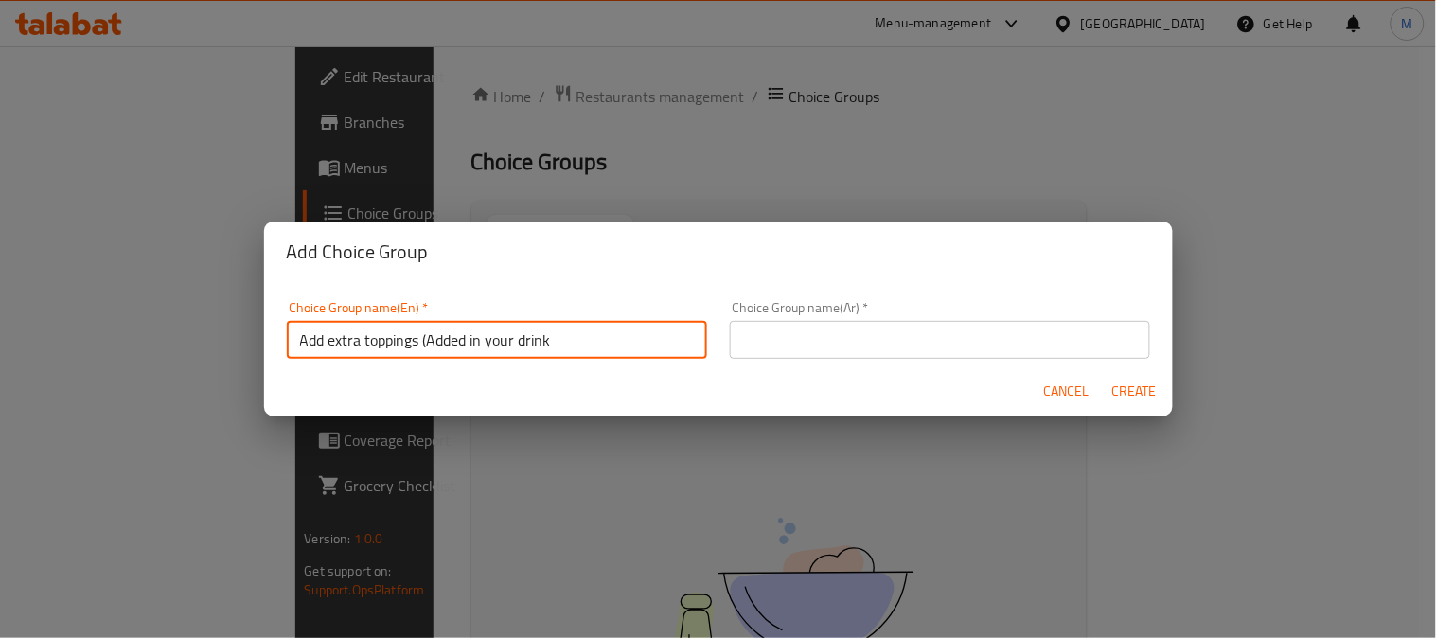
click at [556, 351] on input "Add extra toppings (Added in your drink" at bounding box center [497, 340] width 420 height 38
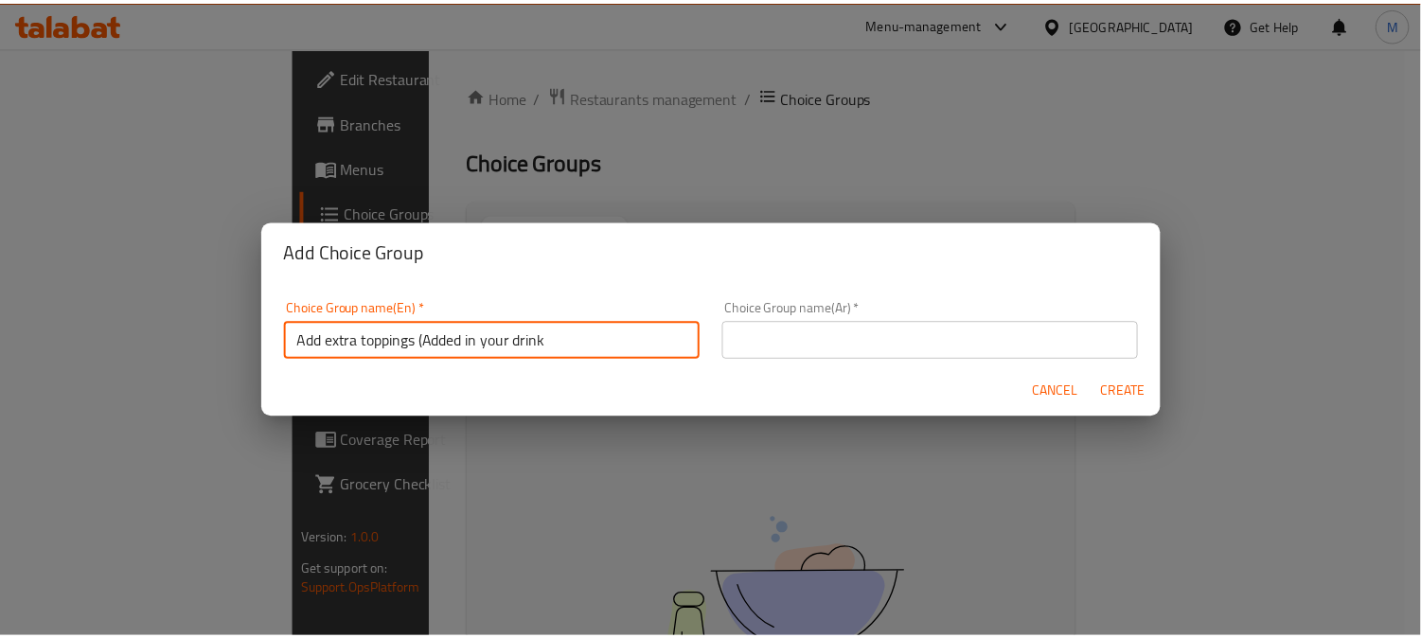
scroll to position [5, 0]
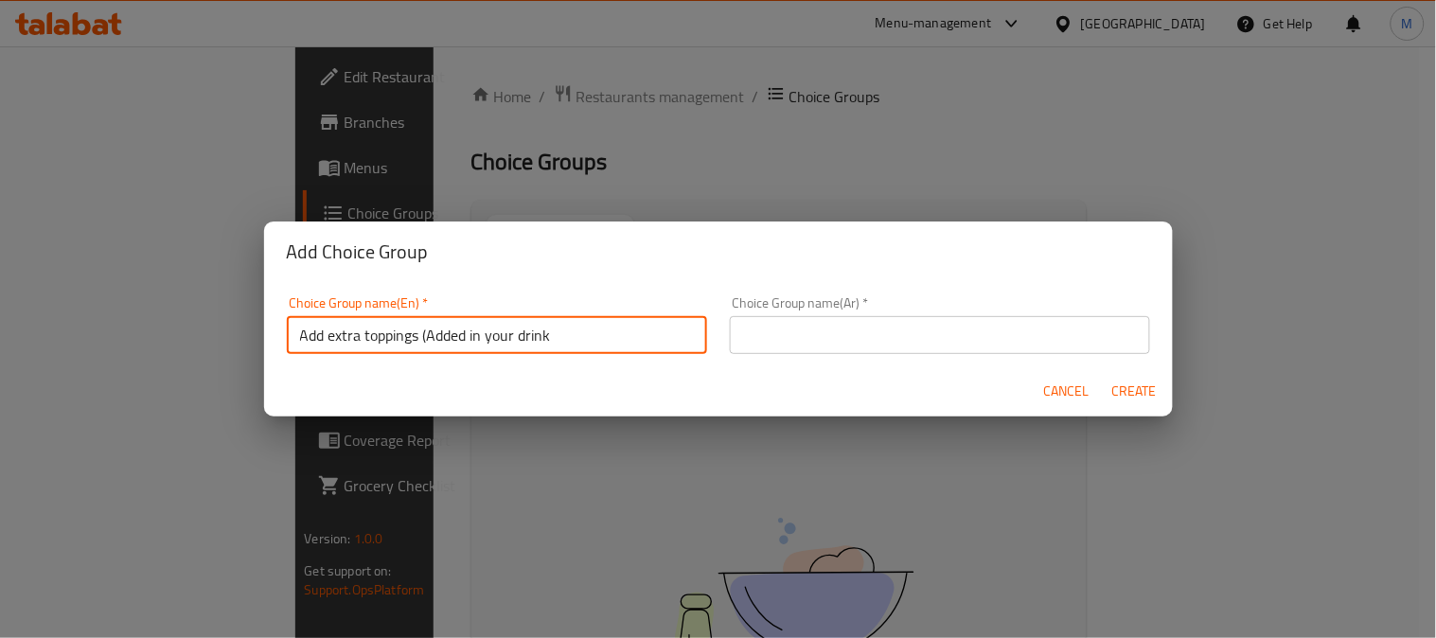
drag, startPoint x: 560, startPoint y: 334, endPoint x: 326, endPoint y: 342, distance: 234.9
click at [326, 342] on input "Add extra toppings (Added in your drink" at bounding box center [497, 335] width 420 height 38
type input "Add Ons:"
click at [864, 303] on div "Choice Group name(Ar)   * Choice Group name(Ar) *" at bounding box center [940, 325] width 420 height 58
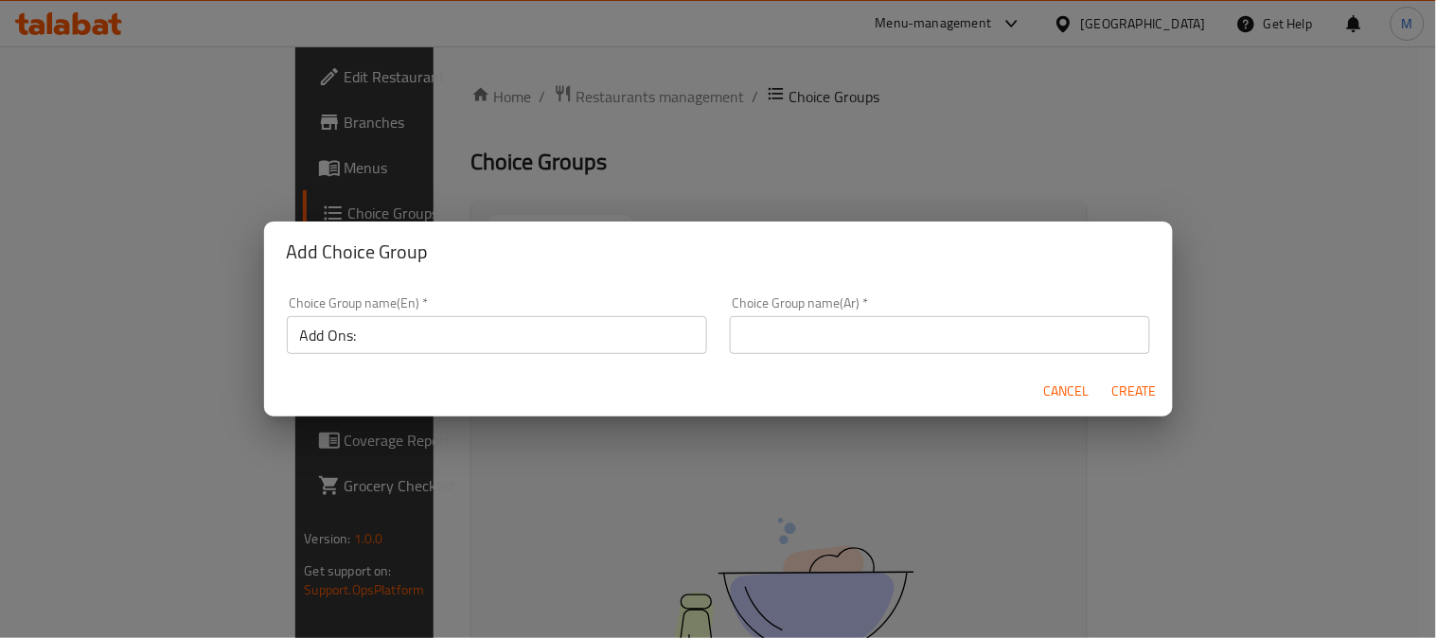
drag, startPoint x: 863, startPoint y: 333, endPoint x: 863, endPoint y: 352, distance: 18.9
click at [863, 333] on input "text" at bounding box center [940, 335] width 420 height 38
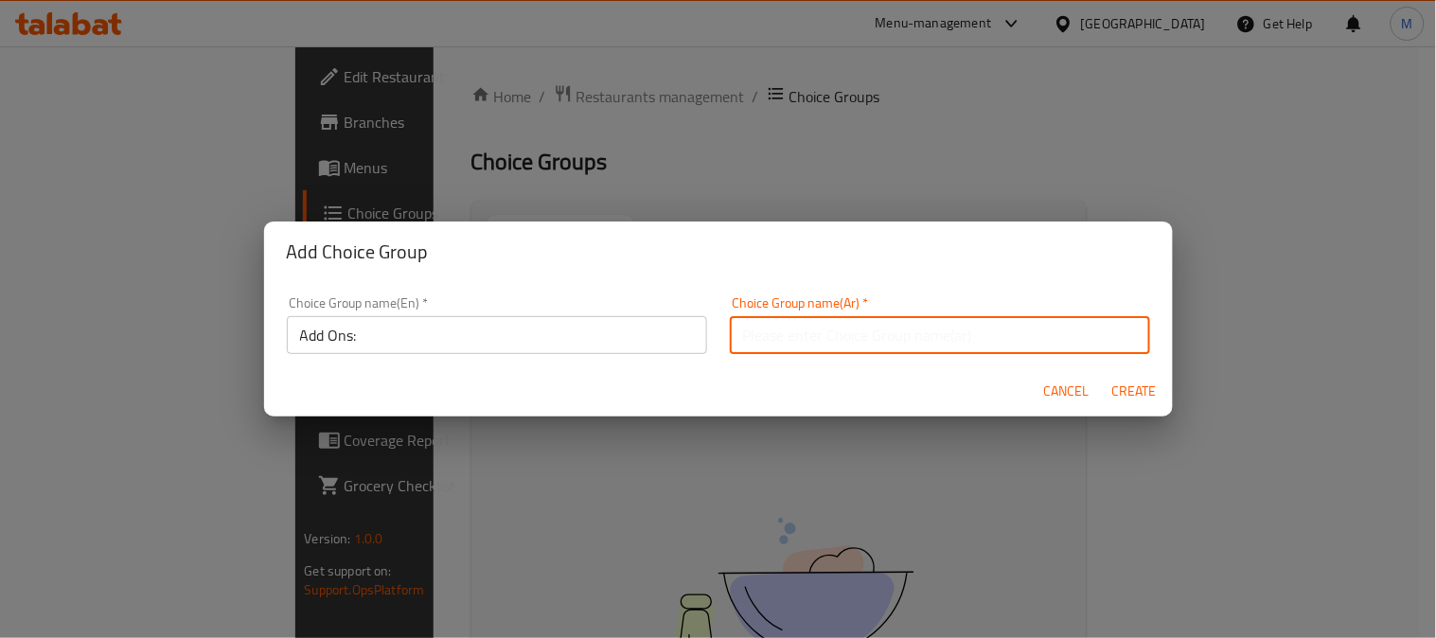
type input "الإضافات"
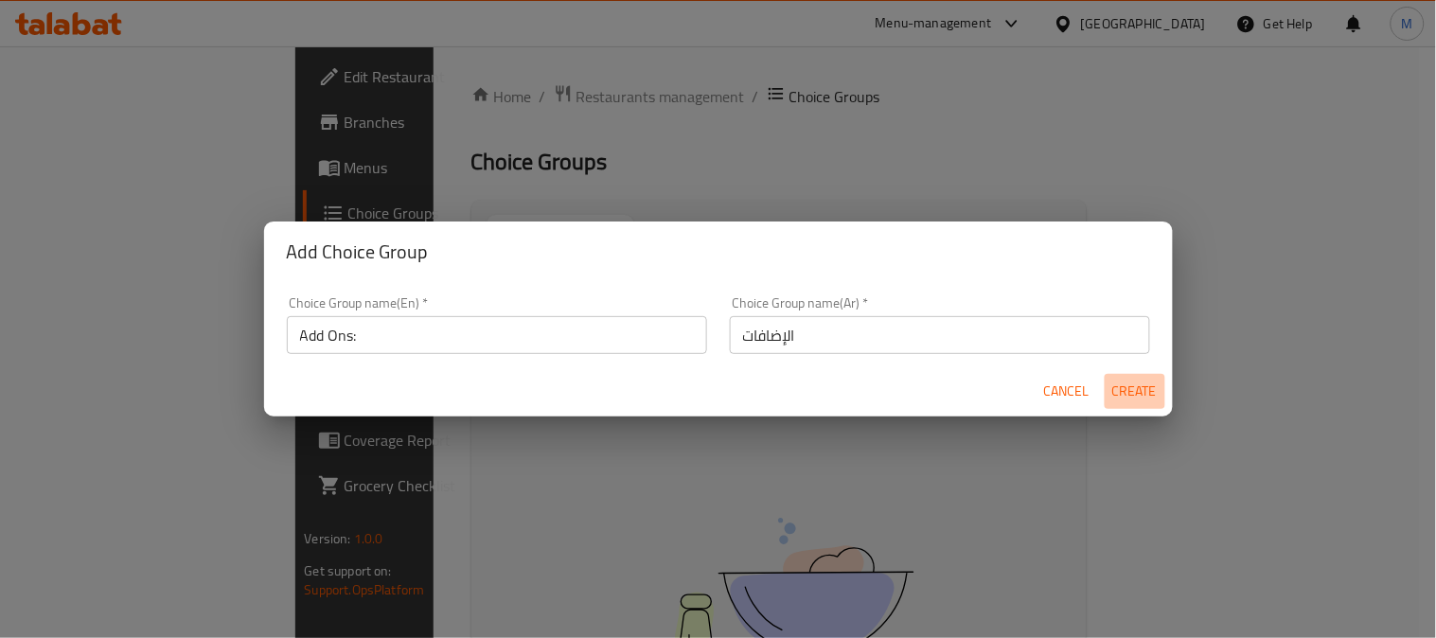
click at [1130, 393] on span "Create" at bounding box center [1134, 392] width 45 height 24
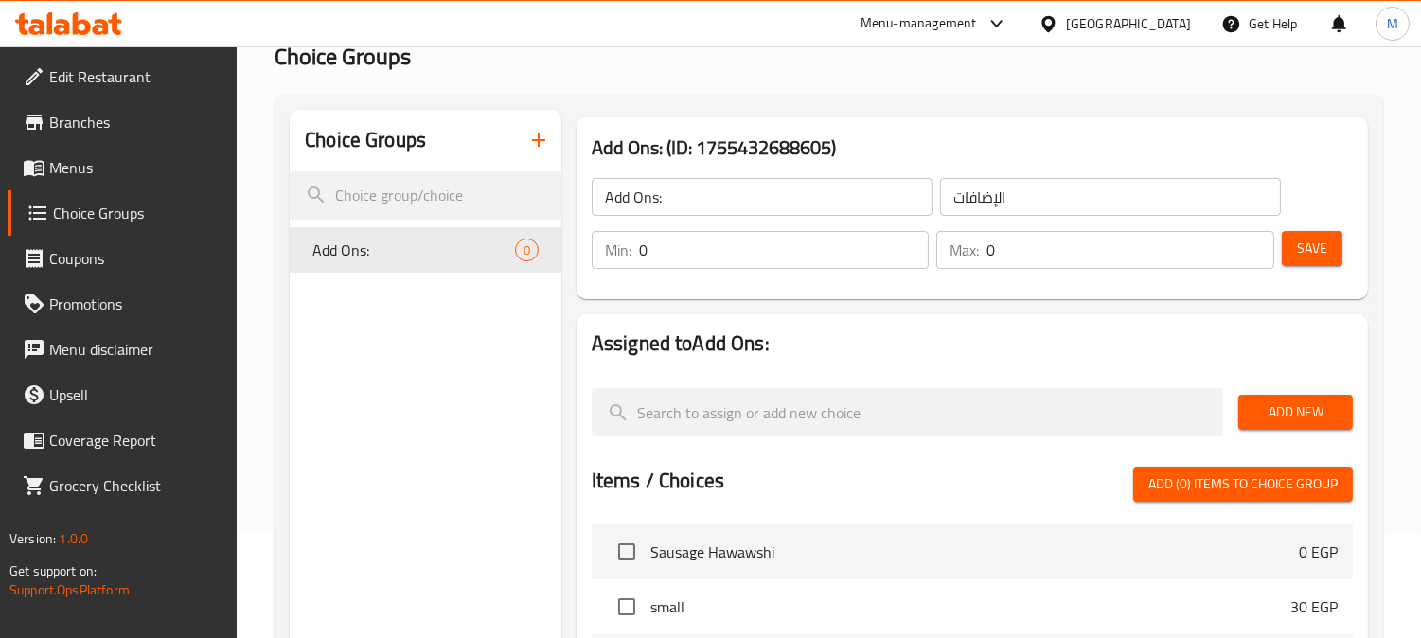
click at [1303, 399] on button "Add New" at bounding box center [1295, 412] width 115 height 35
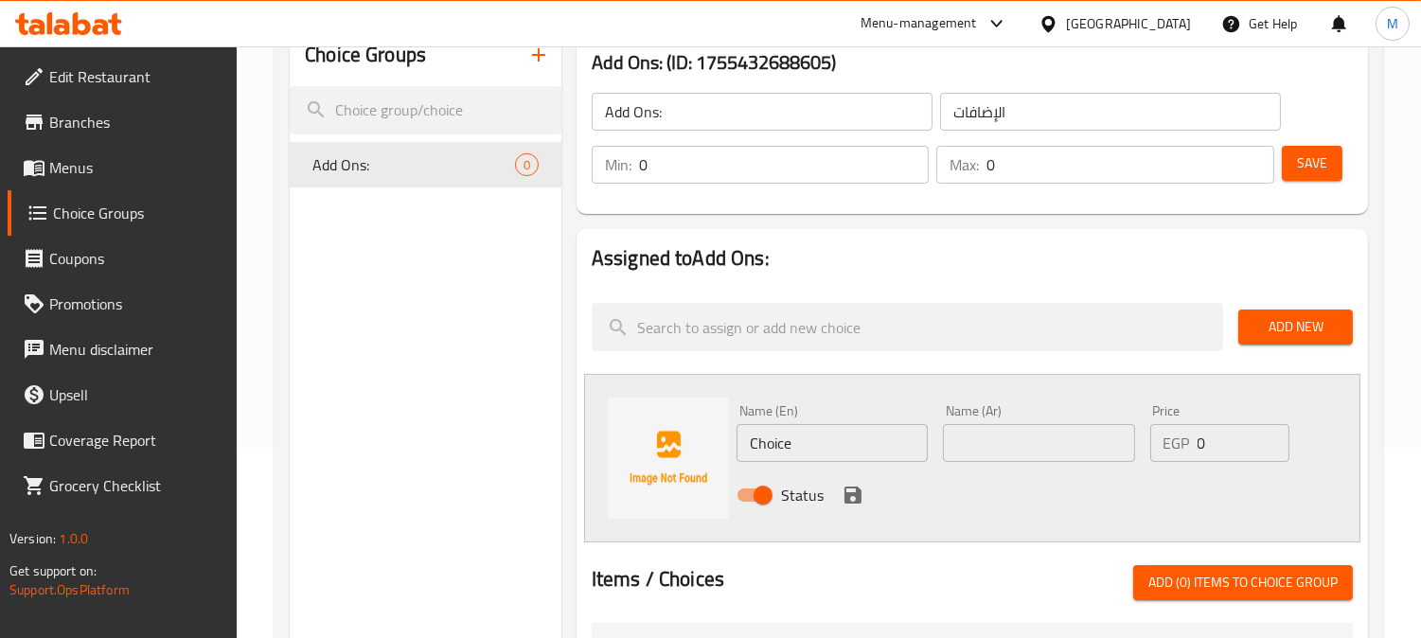
scroll to position [315, 0]
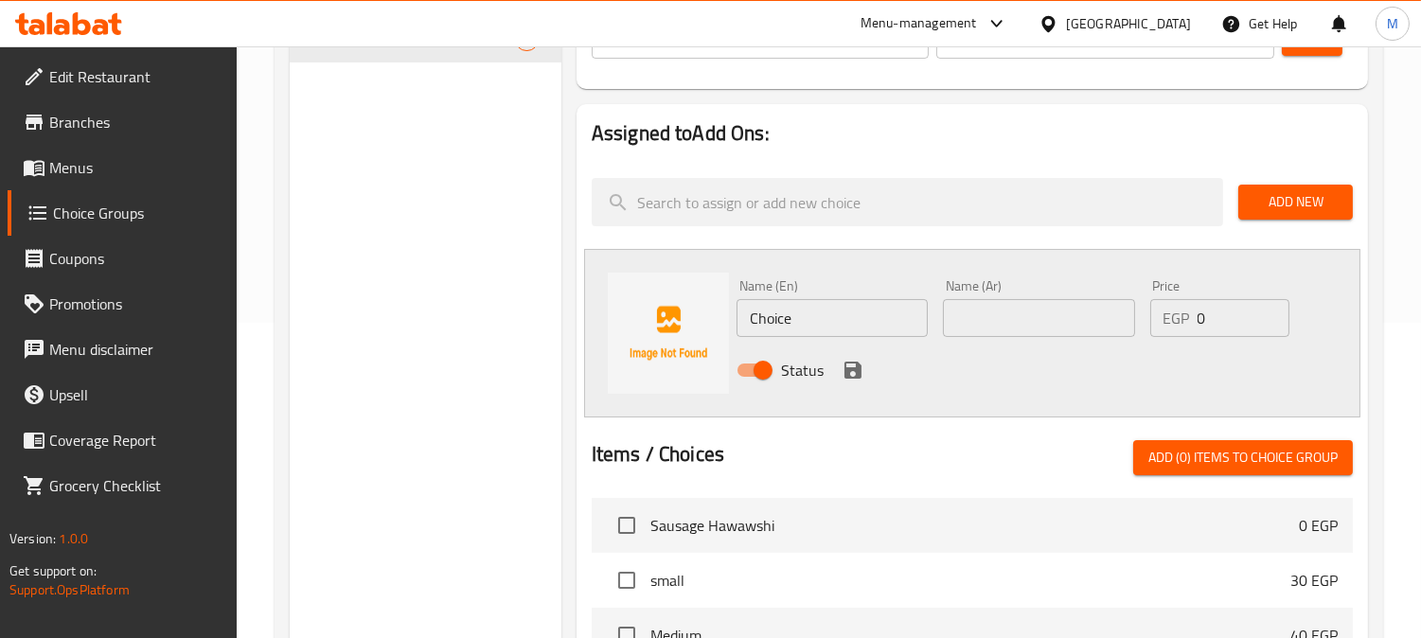
click at [1085, 327] on input "text" at bounding box center [1038, 318] width 191 height 38
type input "H"
click at [1085, 327] on input "اضافه جبنة" at bounding box center [1038, 318] width 191 height 38
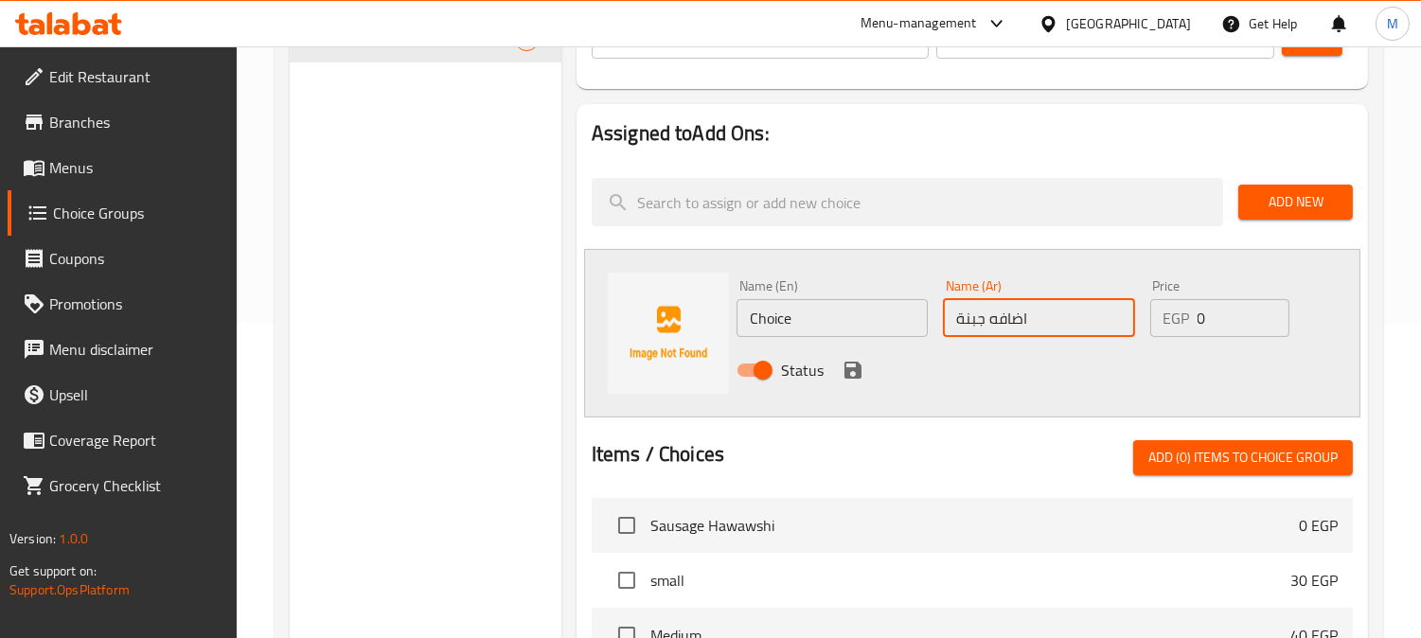
click at [997, 323] on input "اضافه جبنة" at bounding box center [1038, 318] width 191 height 38
click at [996, 318] on input "اضافه جبنة" at bounding box center [1038, 318] width 191 height 38
click at [998, 318] on input "اضافاه جبنة" at bounding box center [1038, 318] width 191 height 38
click at [1020, 319] on input "اضافات جبنة" at bounding box center [1038, 318] width 191 height 38
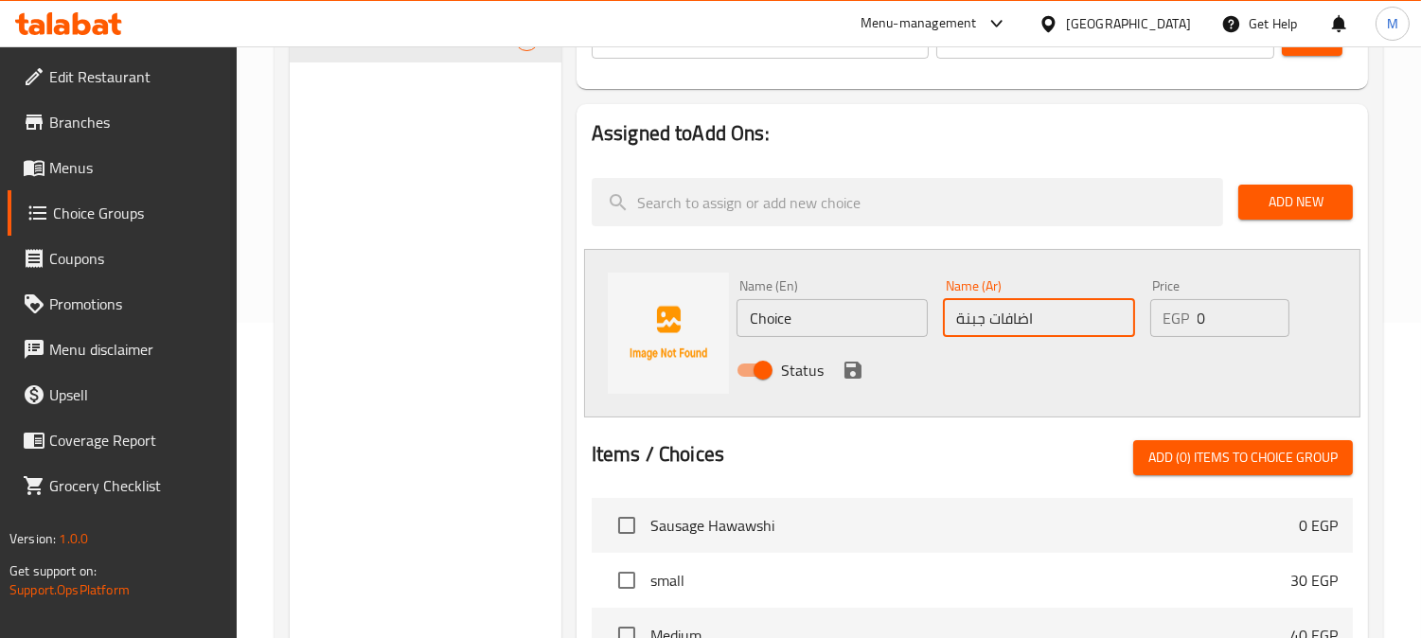
click at [1020, 319] on input "اضافات جبنة" at bounding box center [1038, 318] width 191 height 38
type input "اضافات جبنة"
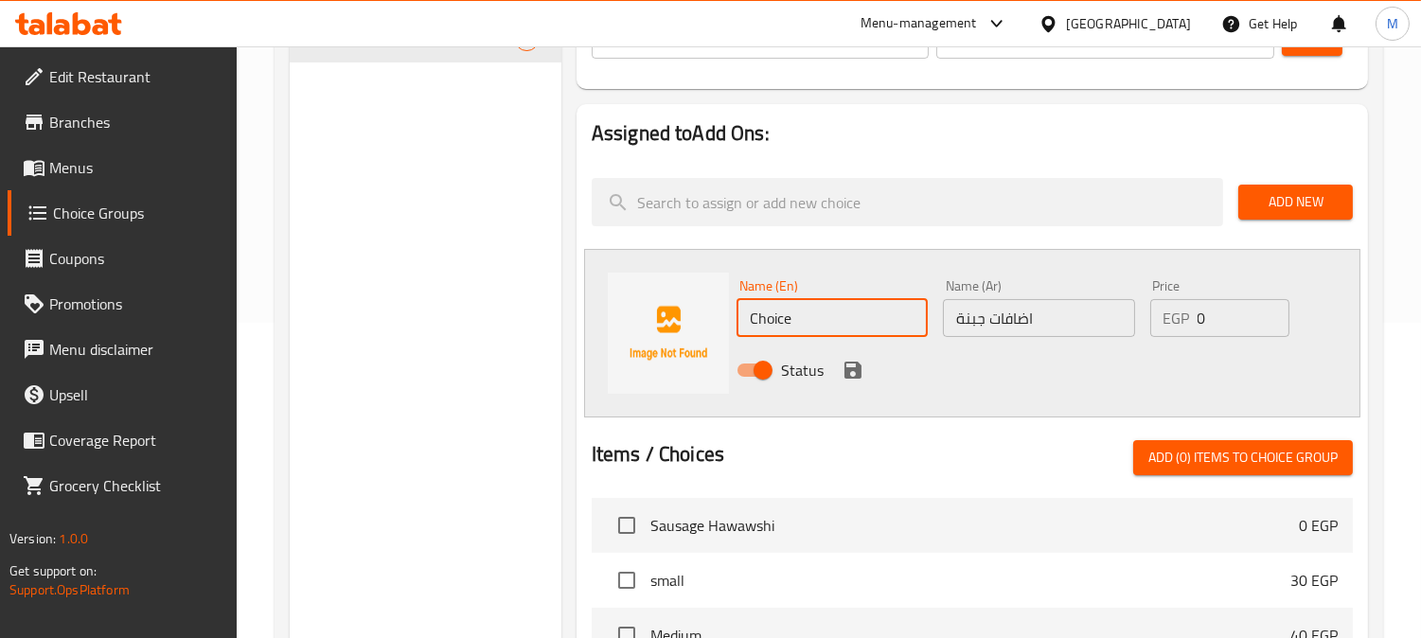
click at [808, 308] on input "Choice" at bounding box center [832, 318] width 191 height 38
paste input "eese toppings"
click at [821, 312] on input "Cheese toppings" at bounding box center [832, 318] width 191 height 38
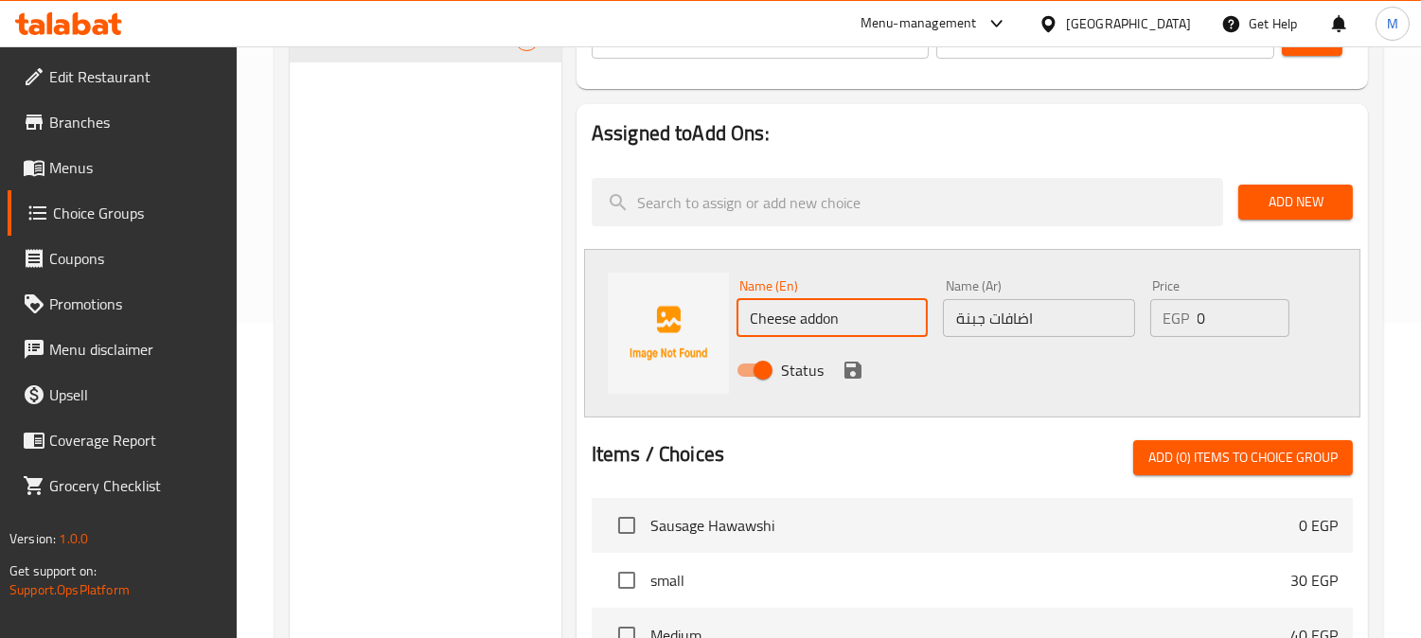
type input "Cheese addons"
click at [848, 375] on icon "save" at bounding box center [852, 370] width 17 height 17
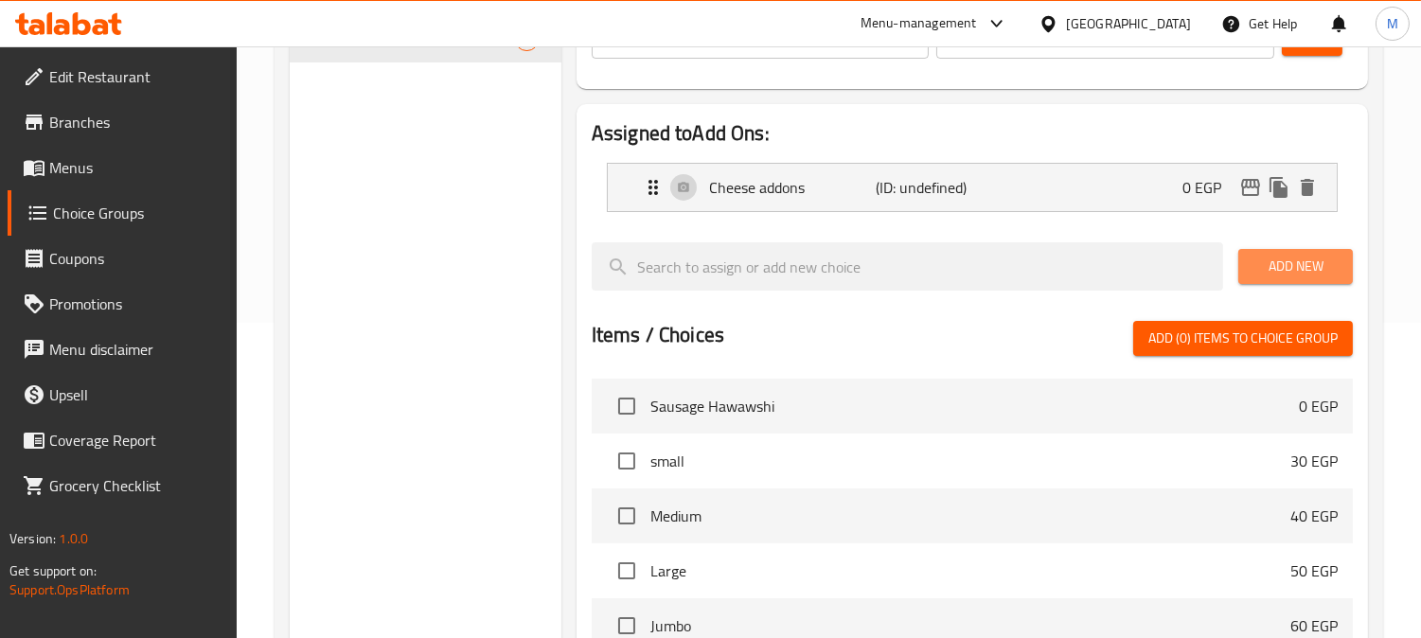
click at [1270, 255] on span "Add New" at bounding box center [1295, 267] width 84 height 24
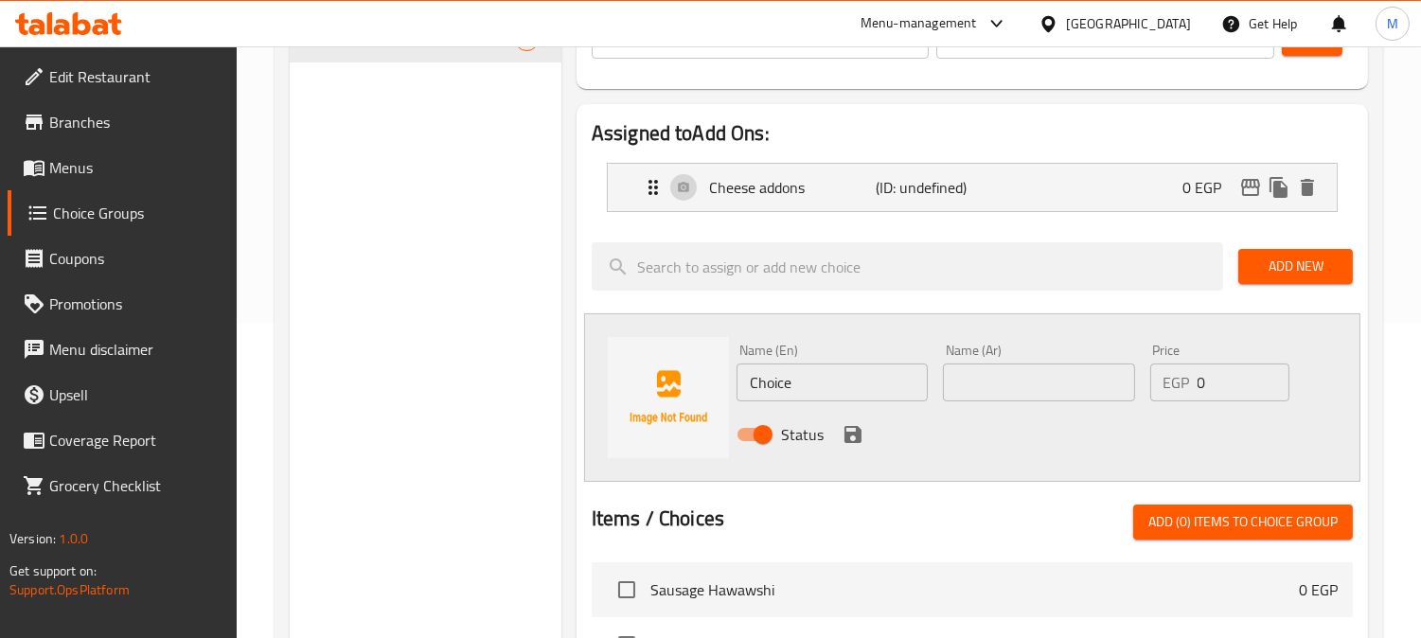
click at [1302, 273] on span "Add New" at bounding box center [1295, 267] width 84 height 24
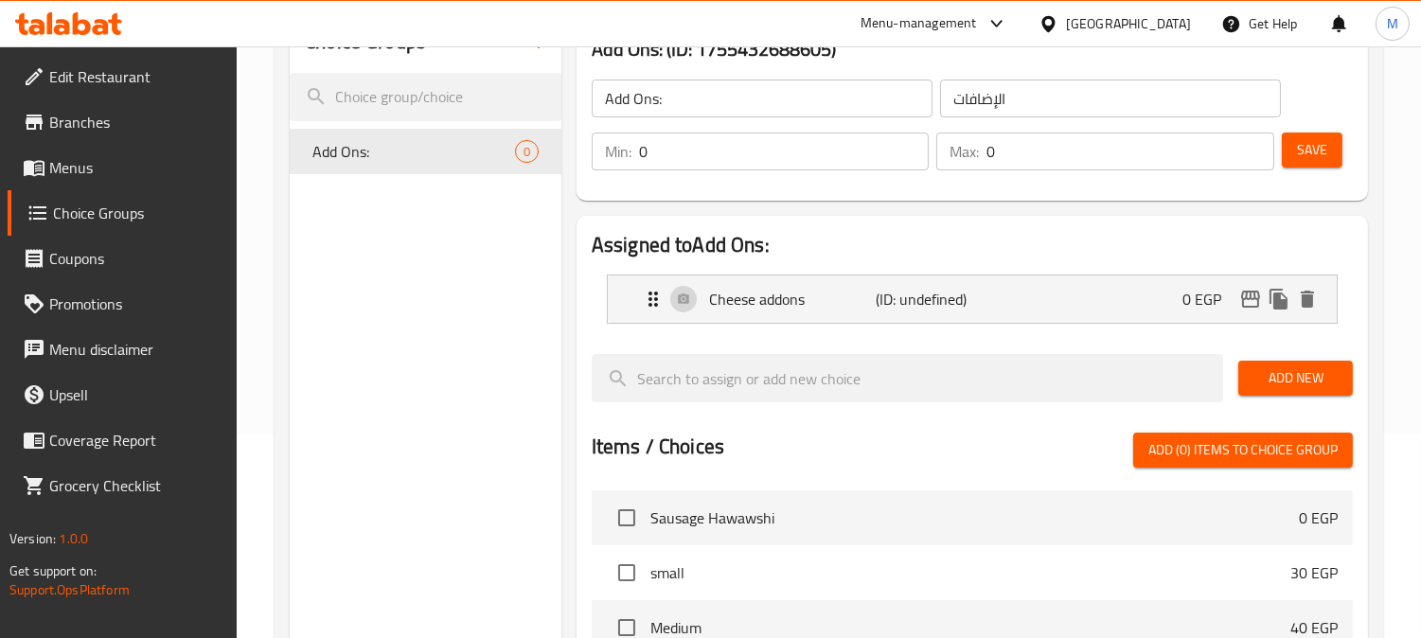
scroll to position [105, 0]
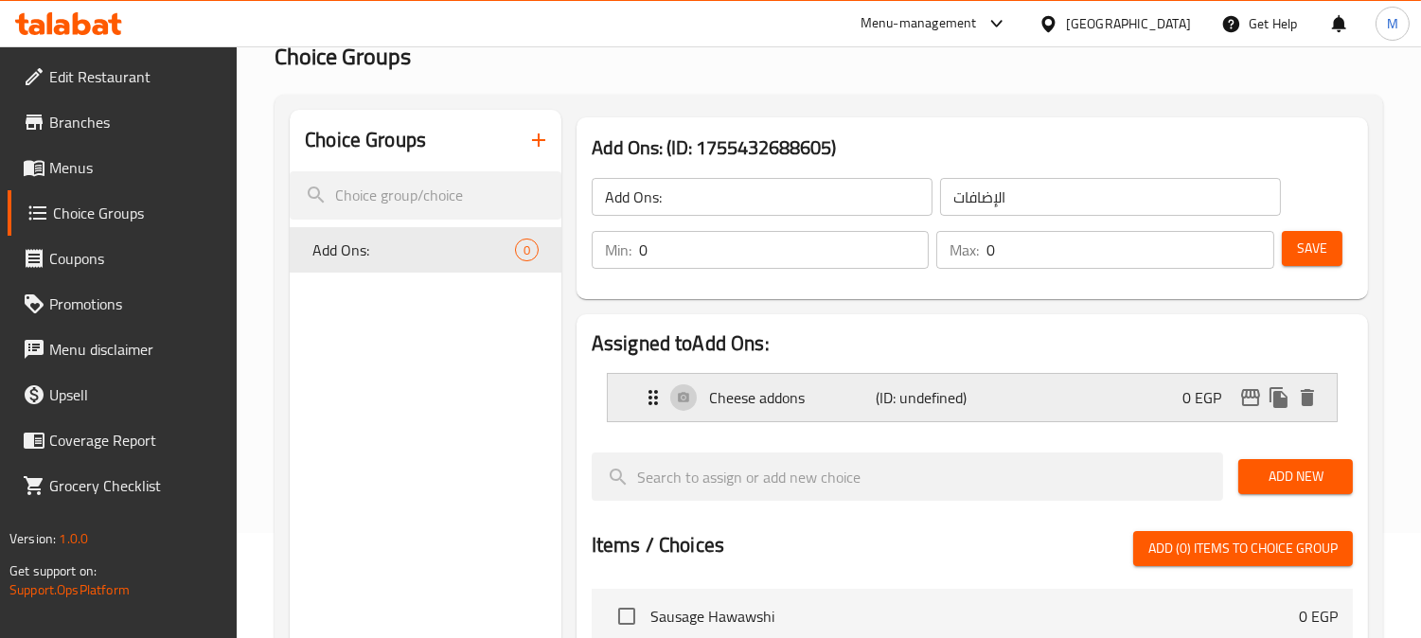
click at [1065, 385] on div "Cheese addons (ID: undefined) 0 EGP" at bounding box center [978, 397] width 672 height 47
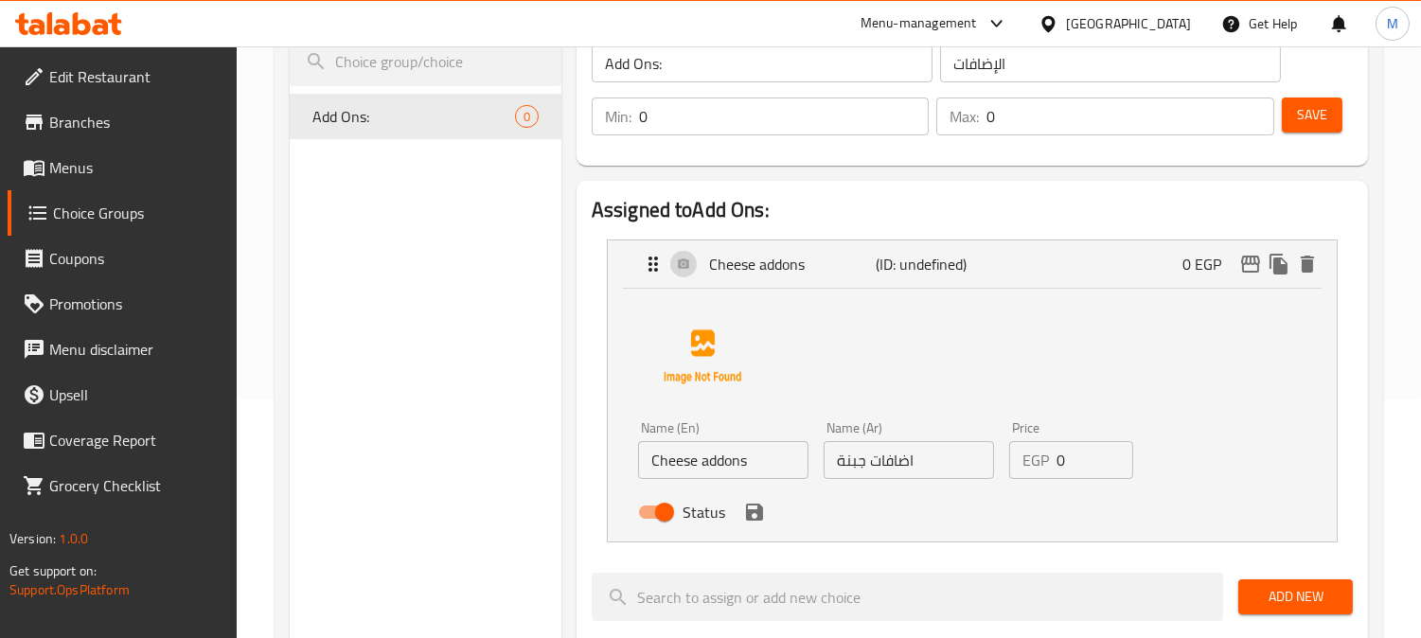
scroll to position [315, 0]
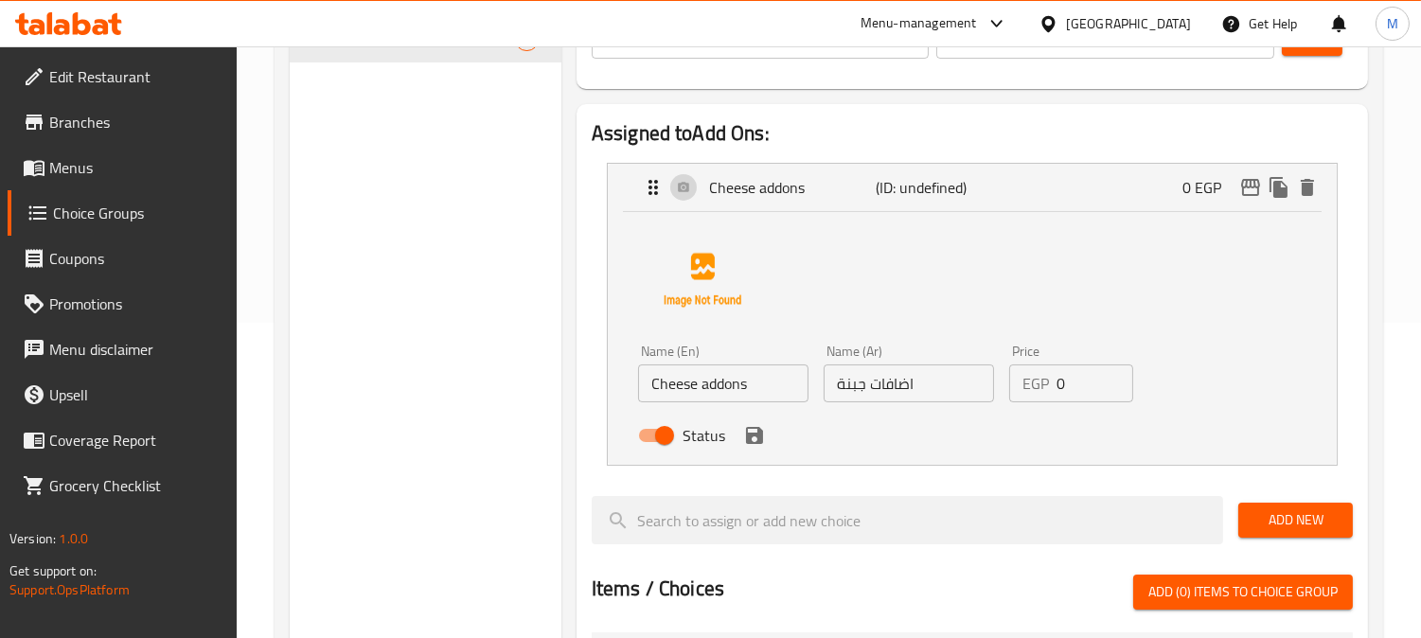
click at [656, 380] on input "Cheese addons" at bounding box center [723, 383] width 170 height 38
click at [646, 383] on input "Cheese addons" at bounding box center [723, 383] width 170 height 38
type input "medium Cheese addons"
click at [835, 381] on input "اضافات جبنة" at bounding box center [909, 383] width 170 height 38
click at [925, 382] on input "اضافات جبنة" at bounding box center [909, 383] width 170 height 38
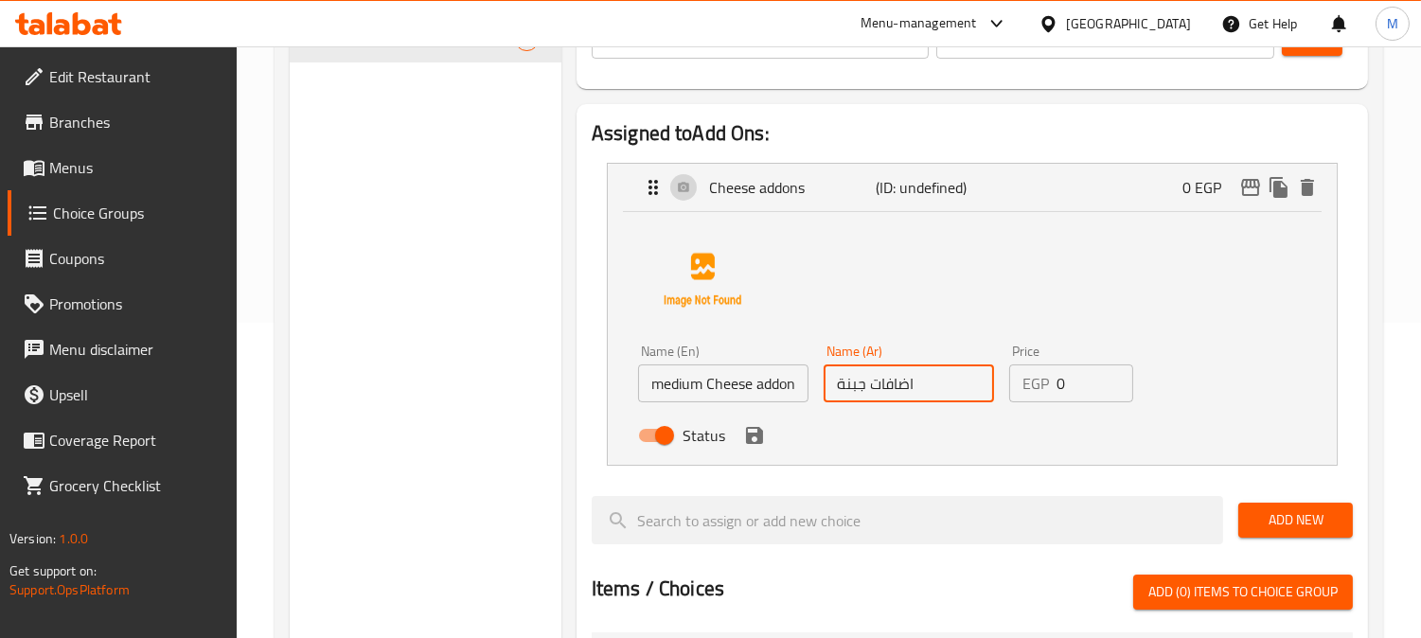
click at [831, 388] on input "اضافات جبنة" at bounding box center [909, 383] width 170 height 38
click at [947, 394] on input "اضافات جبنة" at bounding box center [909, 383] width 170 height 38
type input "اضافات جبنة وسط"
click at [684, 393] on input "medium Cheese addons" at bounding box center [723, 383] width 170 height 38
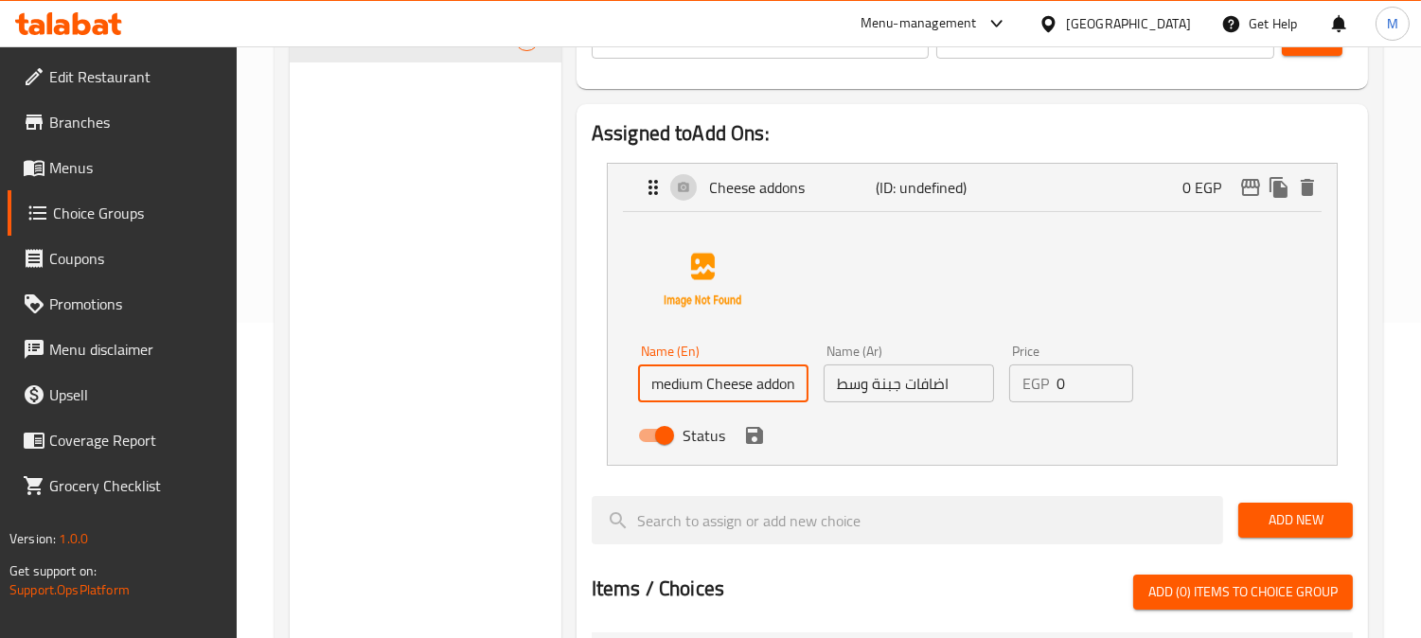
click at [684, 393] on input "medium Cheese addons" at bounding box center [723, 383] width 170 height 38
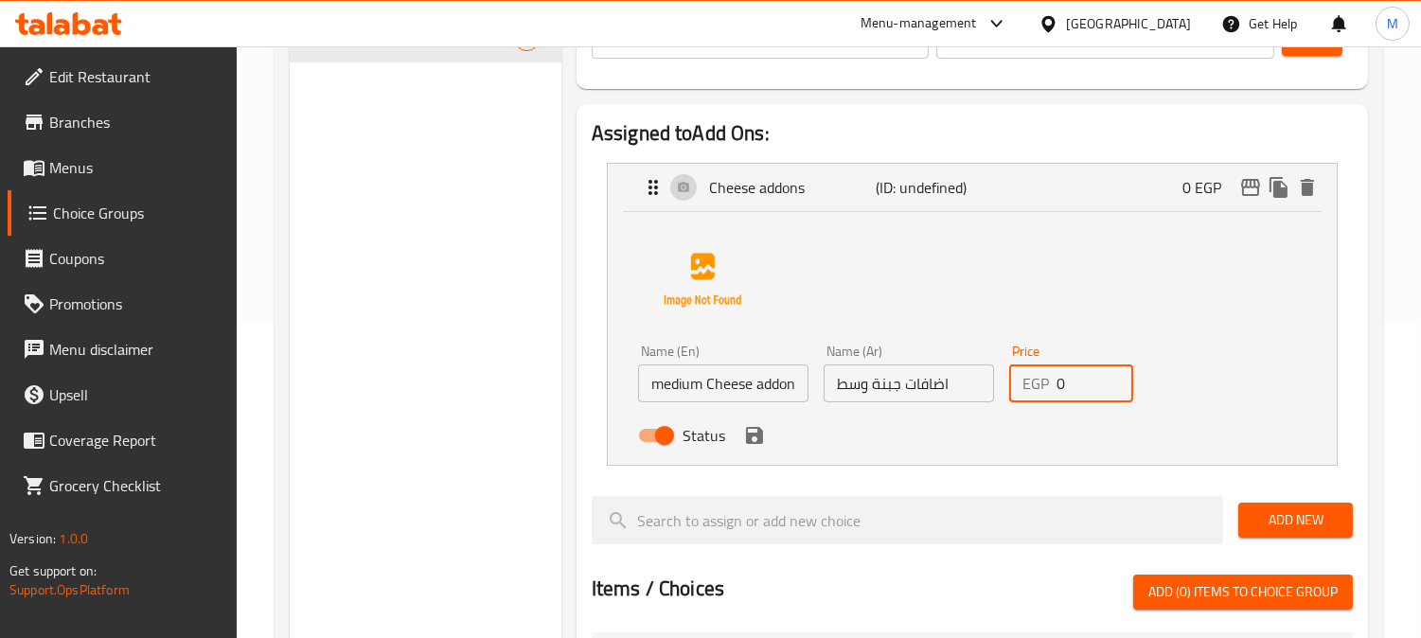
drag, startPoint x: 1070, startPoint y: 382, endPoint x: 1045, endPoint y: 377, distance: 25.1
click at [1045, 377] on div "EGP 0 Price" at bounding box center [1071, 383] width 124 height 38
click at [758, 438] on icon "save" at bounding box center [754, 435] width 17 height 17
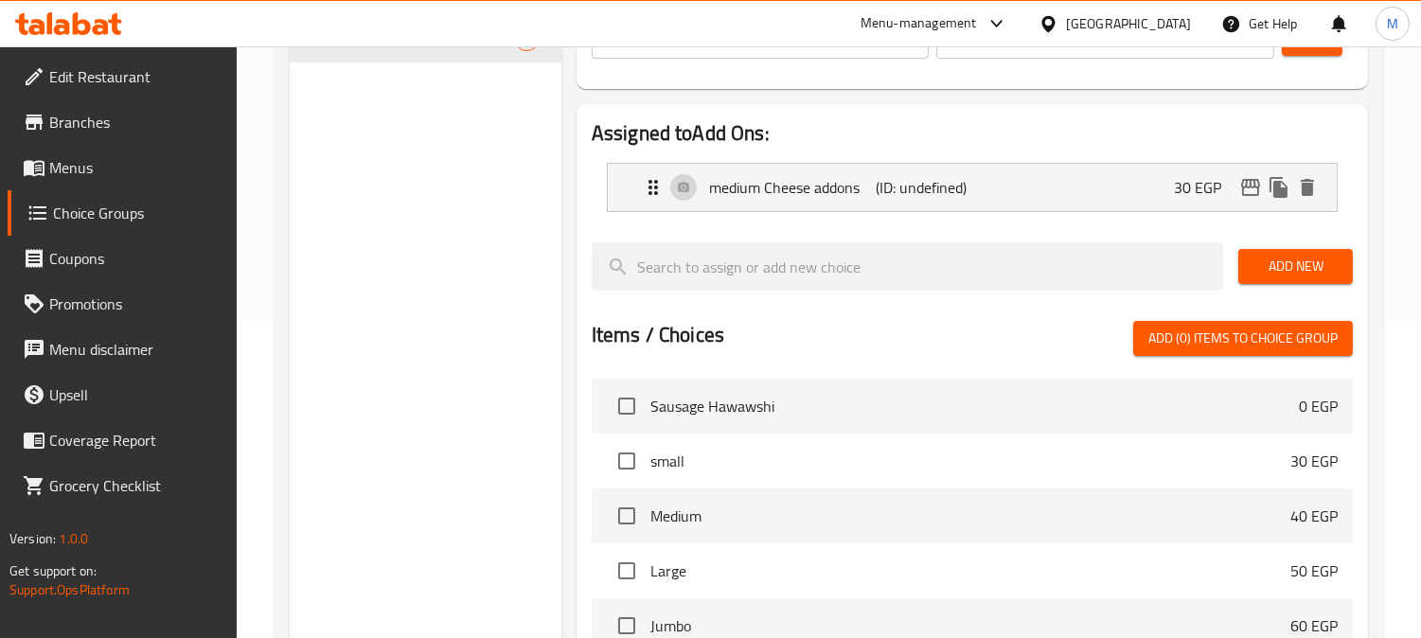
type input "30"
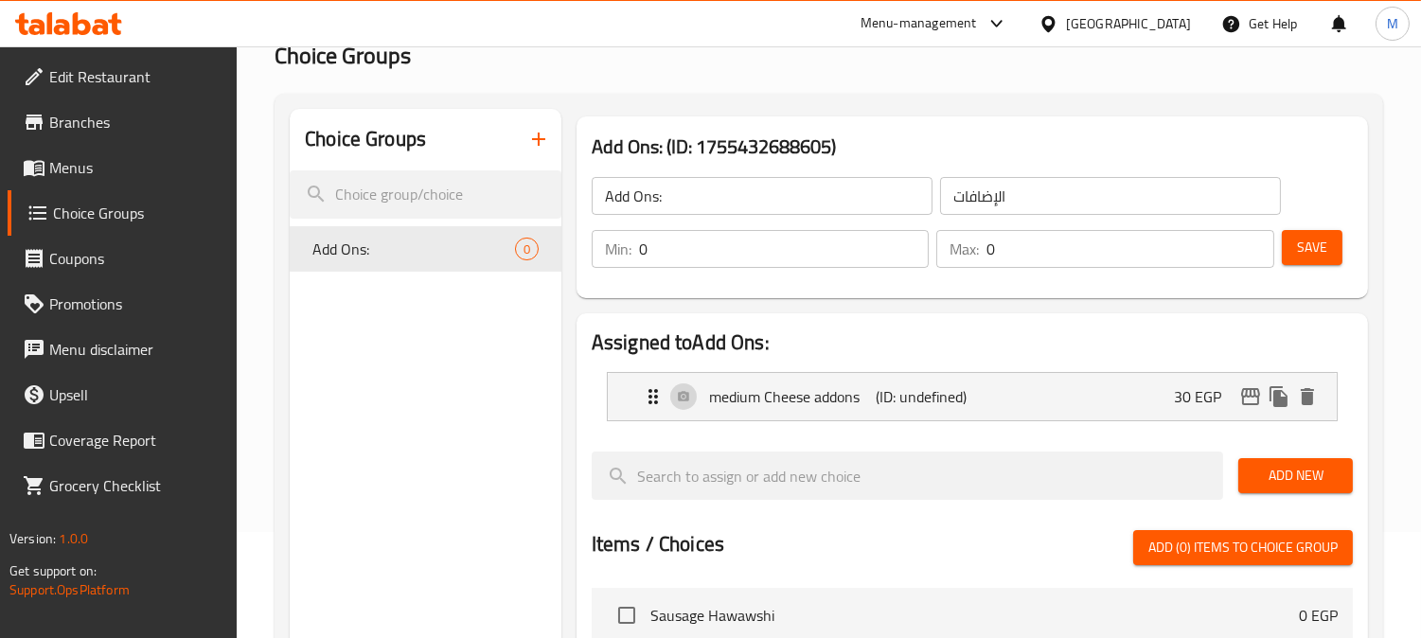
scroll to position [105, 0]
click at [1312, 247] on span "Save" at bounding box center [1312, 249] width 30 height 24
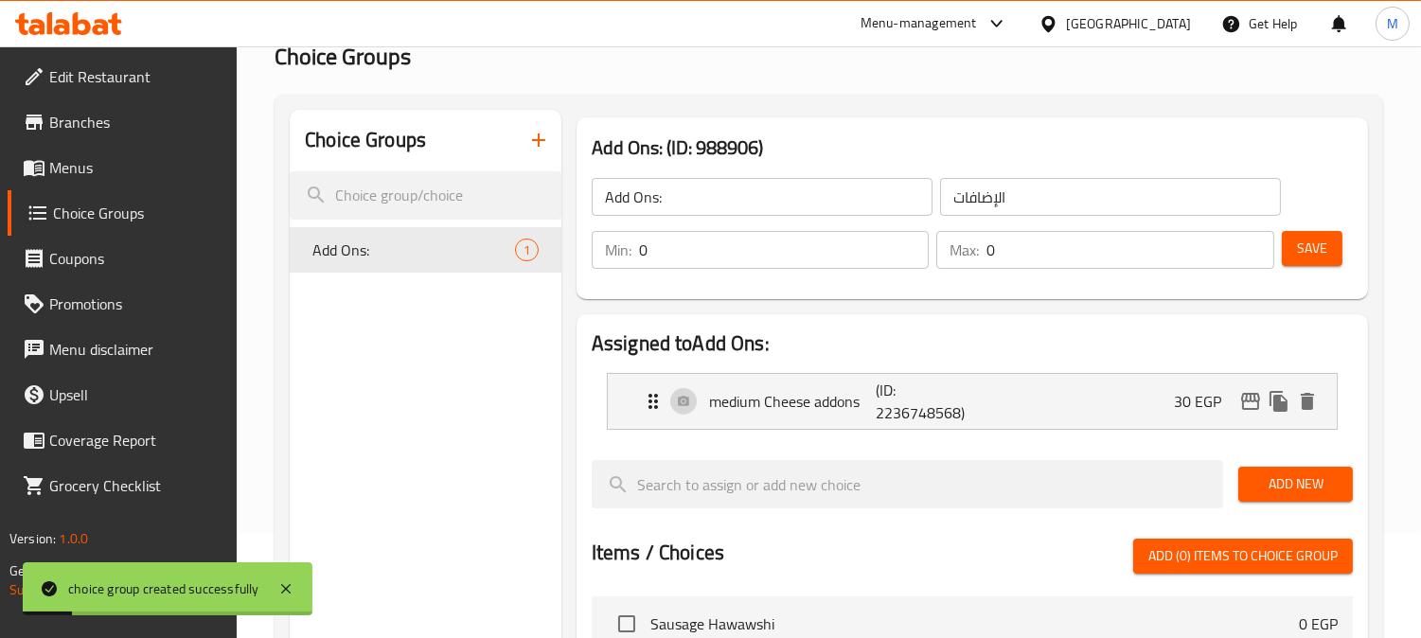
click at [542, 136] on icon "button" at bounding box center [538, 140] width 23 height 23
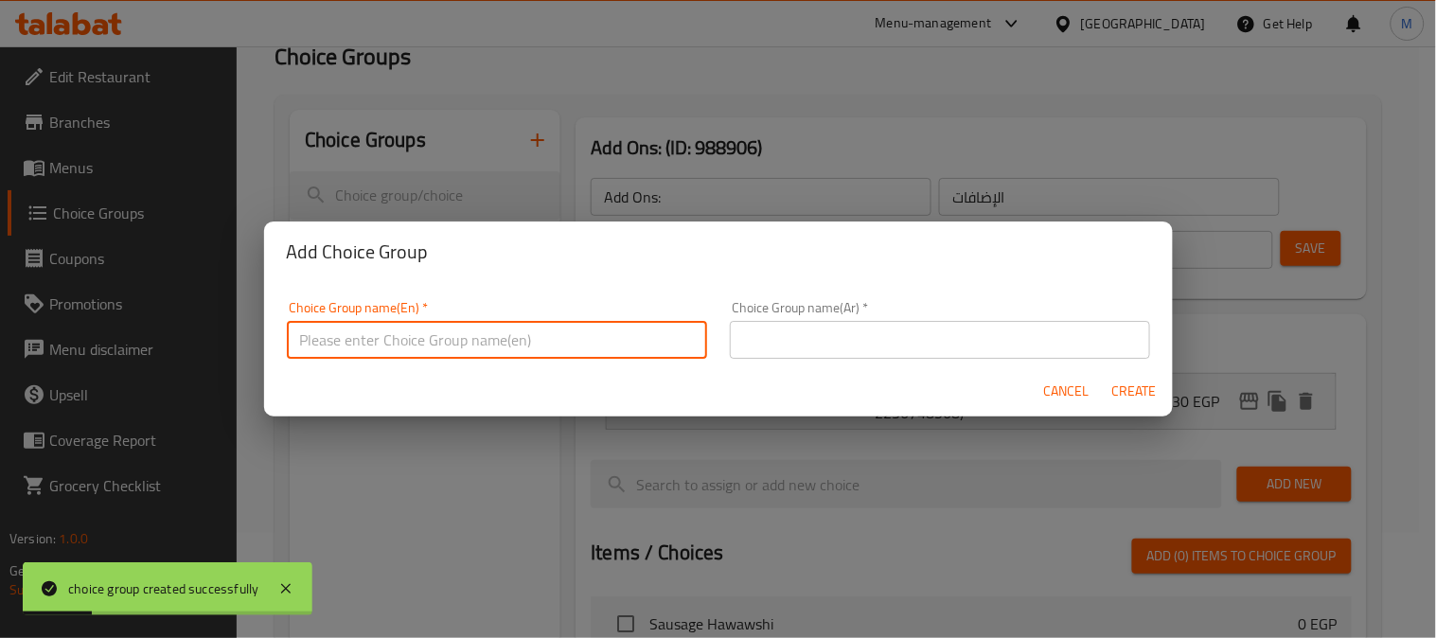
click at [449, 336] on input "text" at bounding box center [497, 340] width 420 height 38
type input "ش"
type input "Addons:"
click at [768, 347] on input "text" at bounding box center [940, 340] width 420 height 38
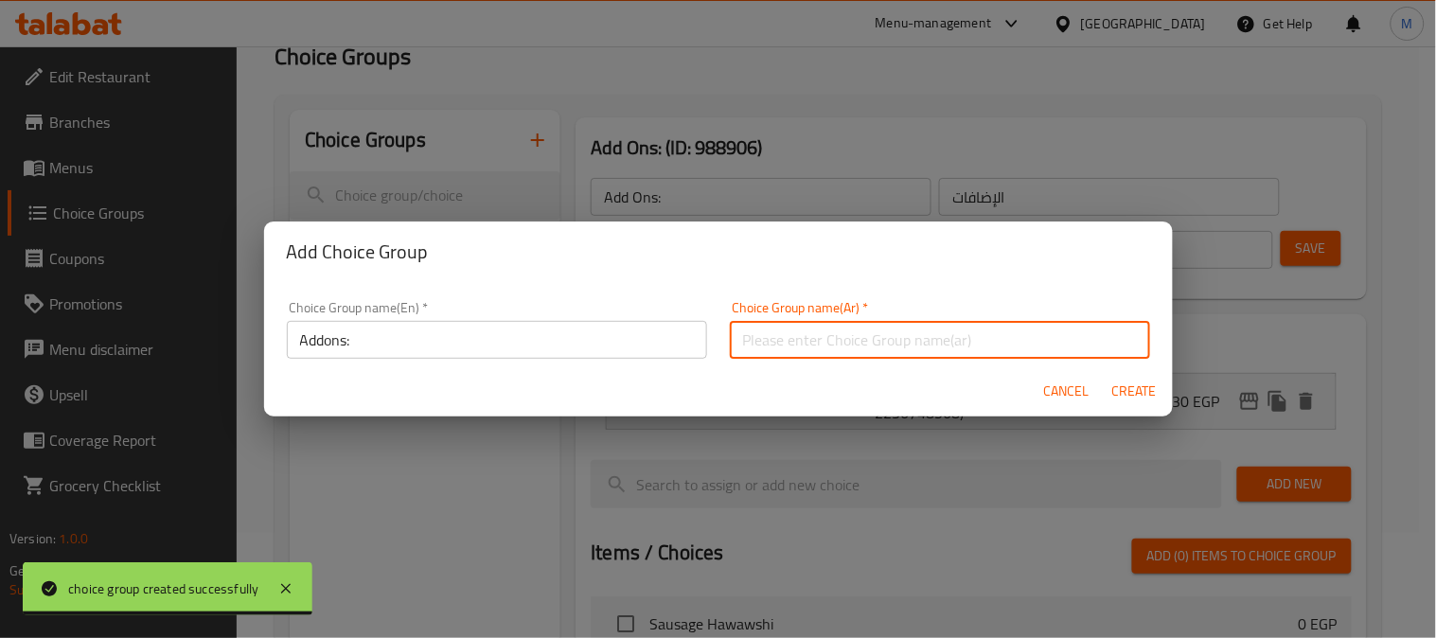
type input "الإضافات"
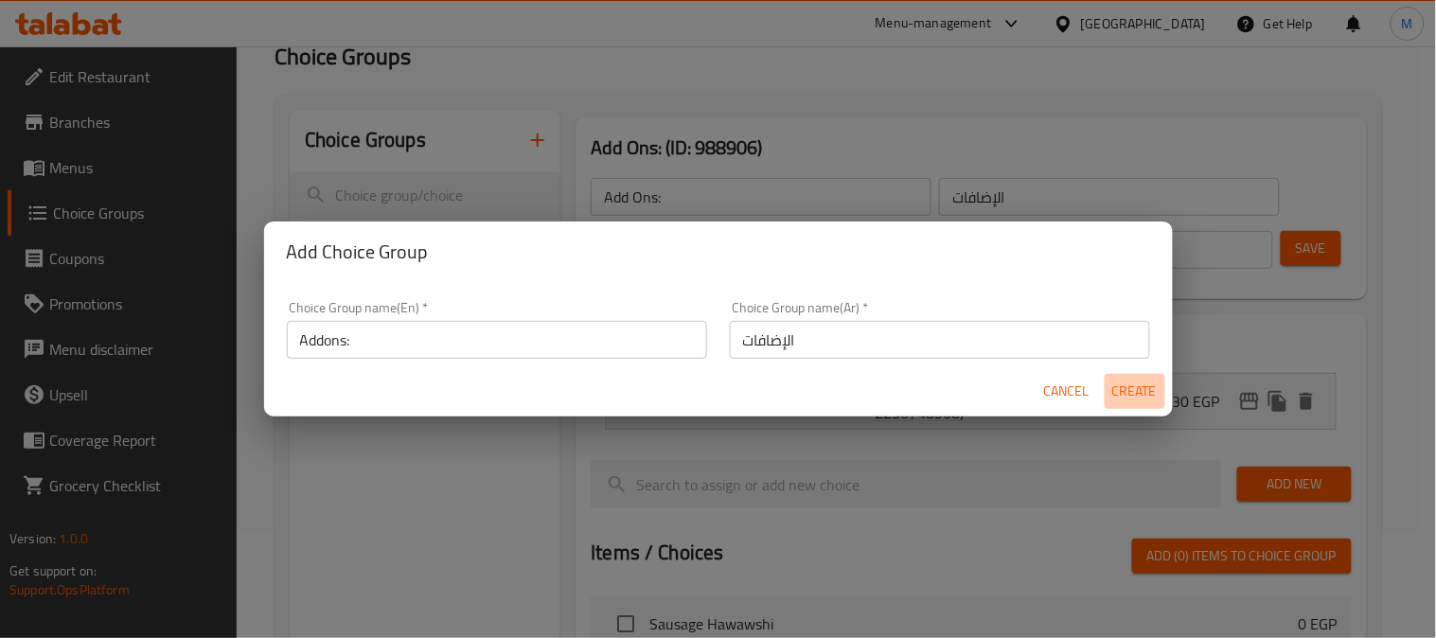
click at [1128, 390] on span "Create" at bounding box center [1134, 392] width 45 height 24
type input "Addons:"
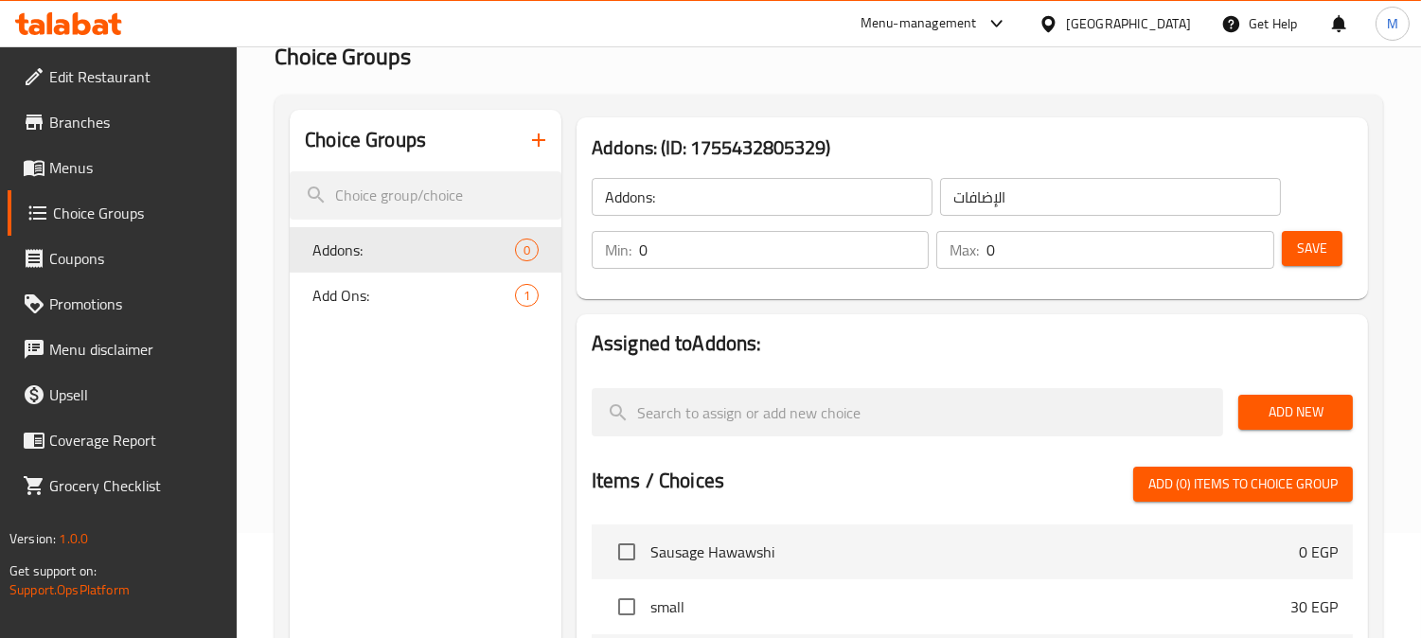
click at [1338, 417] on button "Add New" at bounding box center [1295, 412] width 115 height 35
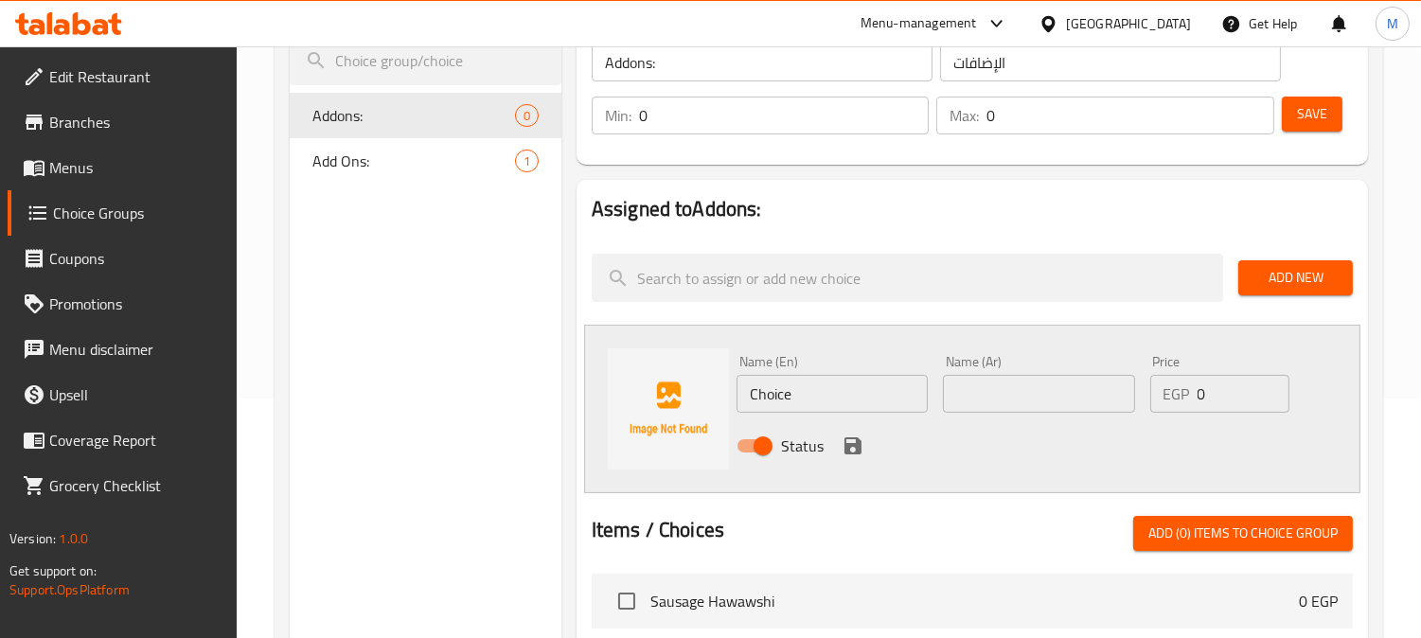
scroll to position [420, 0]
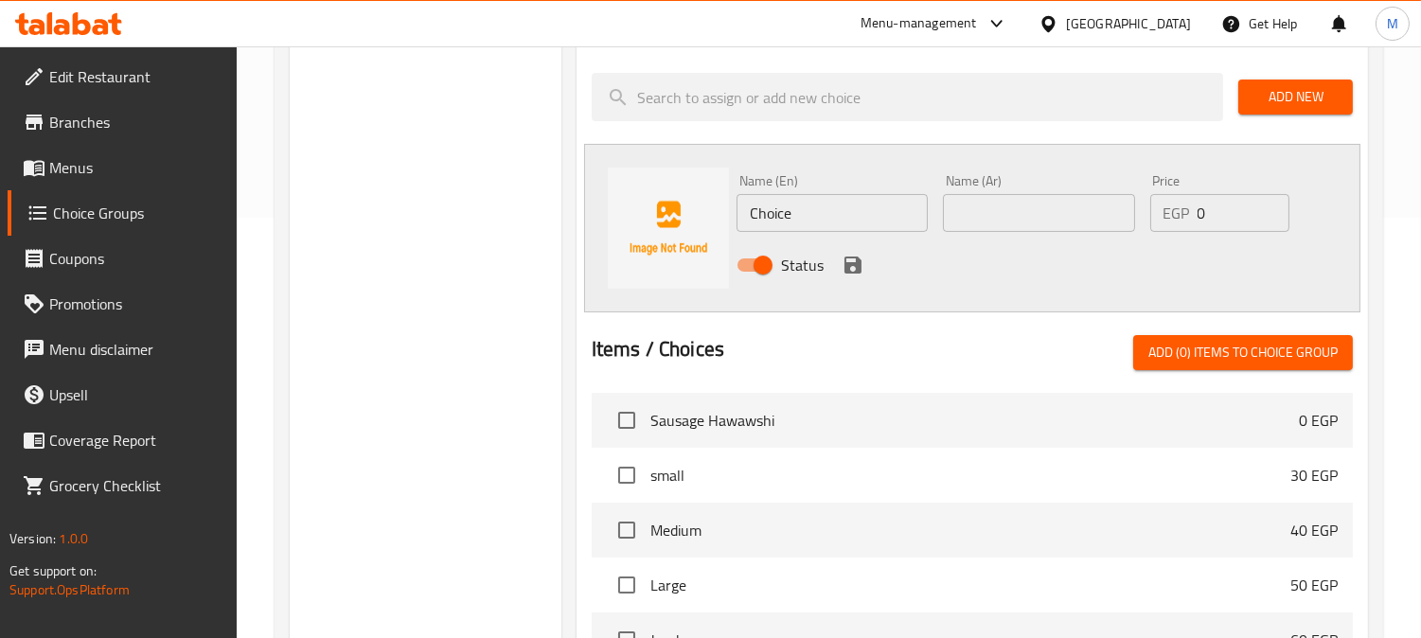
click at [789, 215] on input "Choice" at bounding box center [832, 213] width 191 height 38
click at [1004, 209] on input "text" at bounding box center [1038, 213] width 191 height 38
type input "h"
click at [835, 213] on input "Choice" at bounding box center [832, 213] width 191 height 38
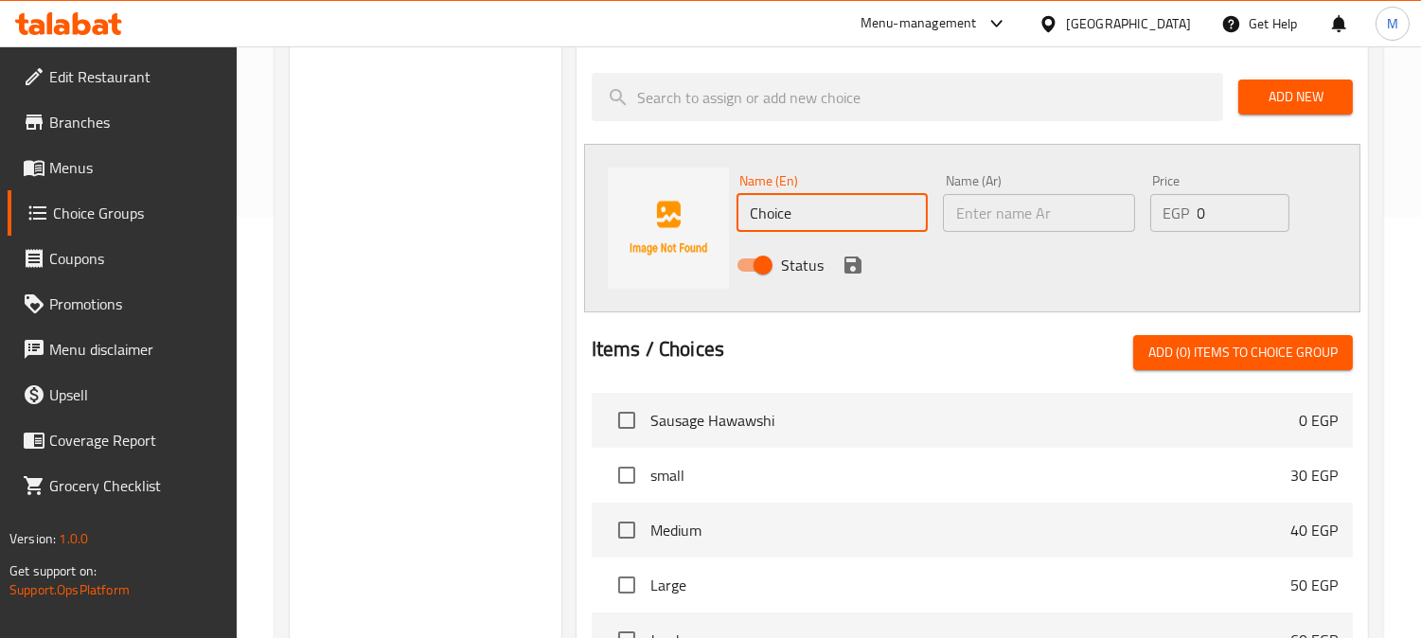
click at [835, 213] on input "Choice" at bounding box center [832, 213] width 191 height 38
type input "Large chesse addons"
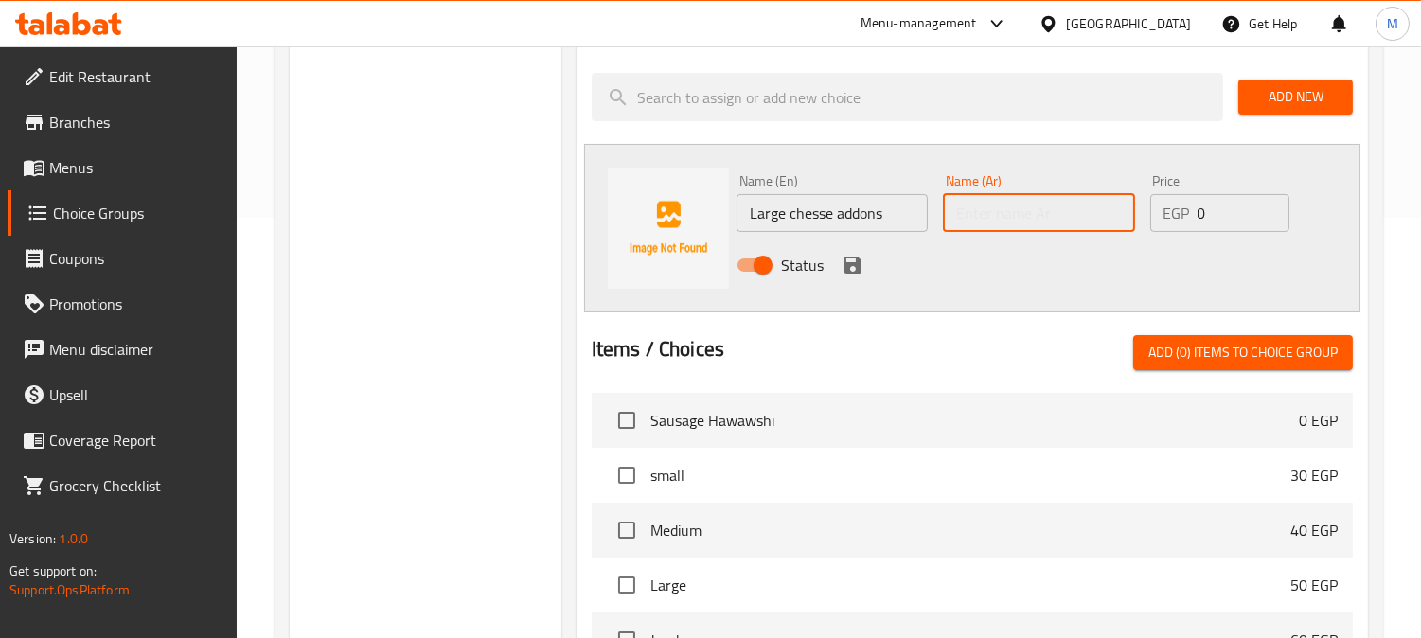
click at [1006, 216] on input "text" at bounding box center [1038, 213] width 191 height 38
type input "اضافات جبنة كبير"
drag, startPoint x: 1229, startPoint y: 195, endPoint x: 1223, endPoint y: 204, distance: 11.0
click at [1224, 202] on input "0" at bounding box center [1244, 213] width 93 height 38
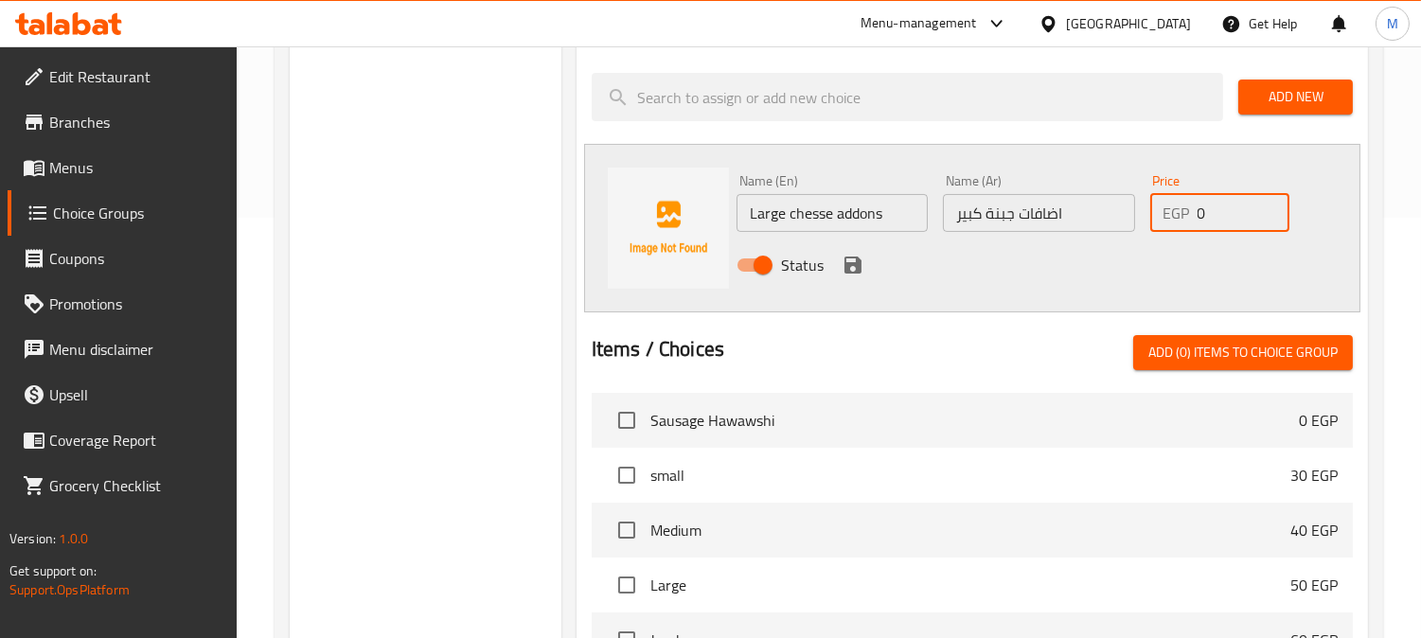
click at [1184, 209] on div "EGP 0 Price" at bounding box center [1220, 213] width 140 height 38
type input "40"
click at [844, 269] on icon "save" at bounding box center [852, 265] width 17 height 17
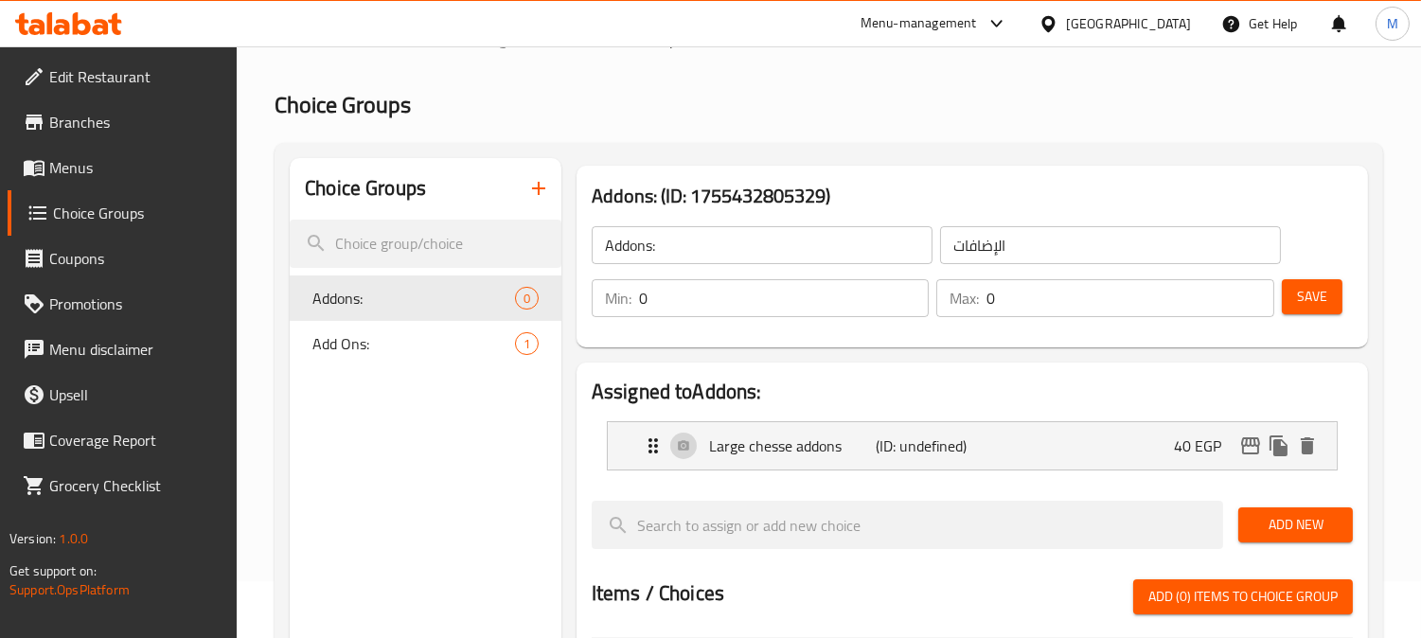
scroll to position [0, 0]
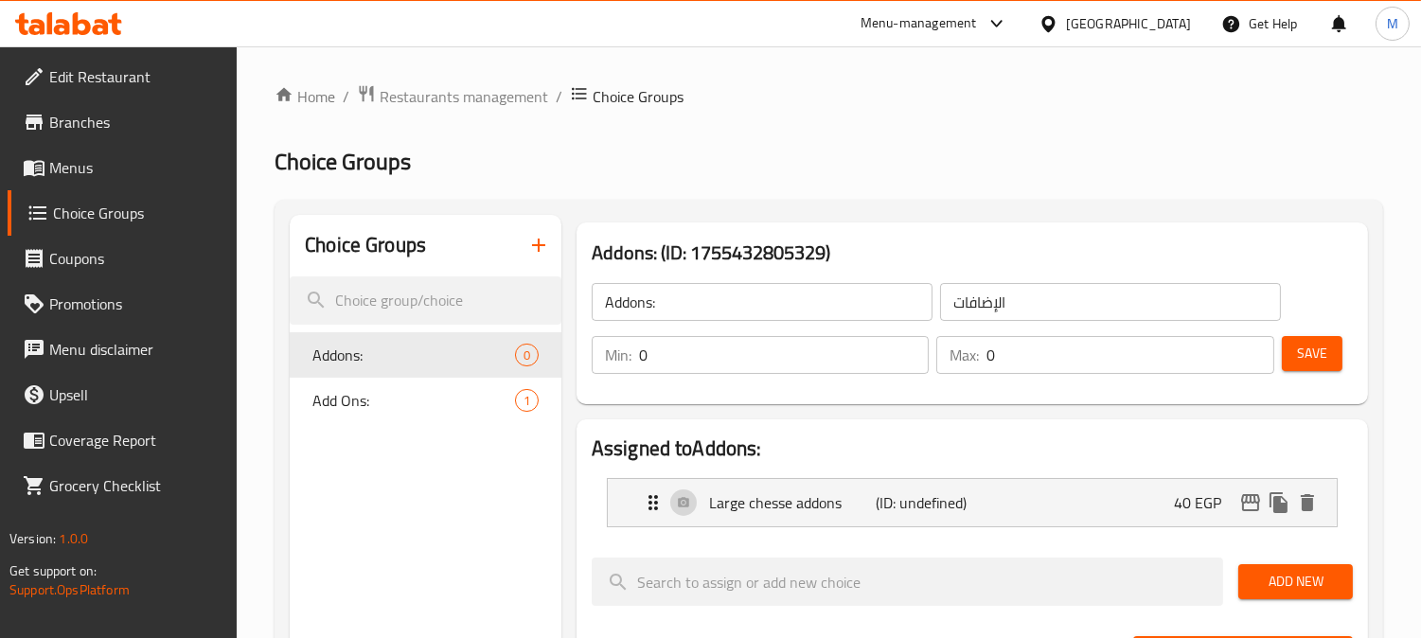
click at [1338, 350] on button "Save" at bounding box center [1312, 353] width 61 height 35
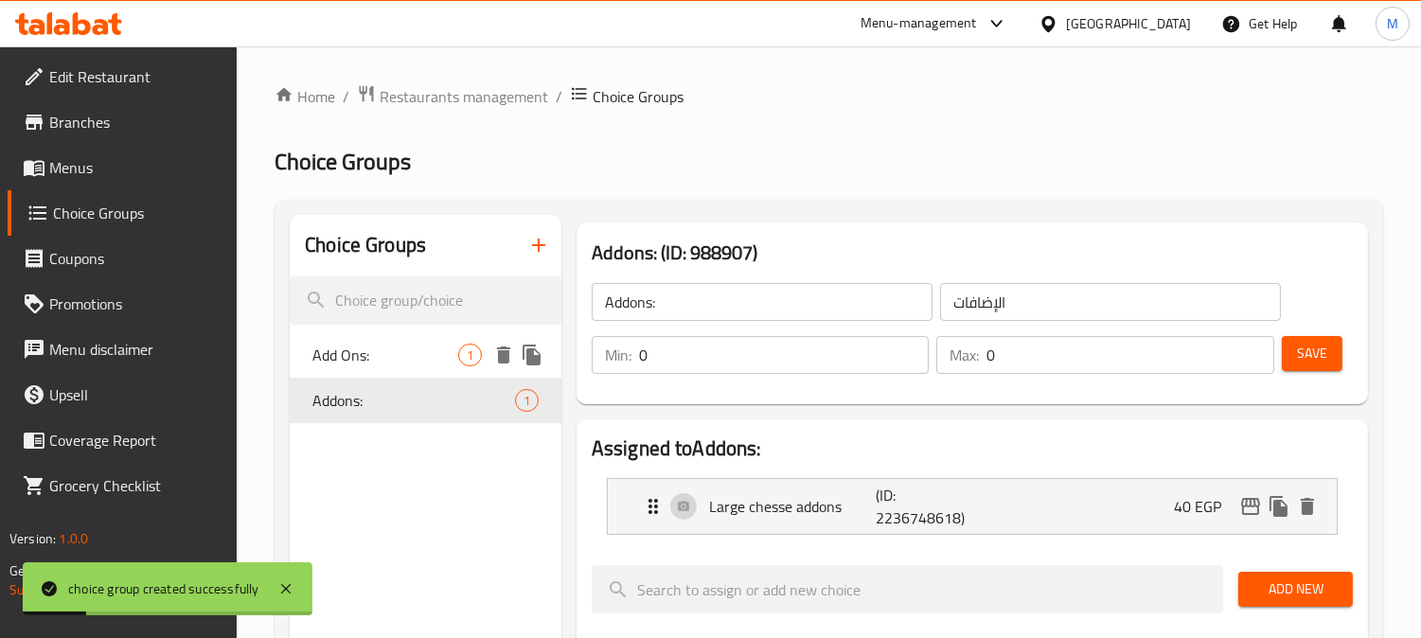
click at [405, 346] on span "Add Ons:" at bounding box center [385, 355] width 146 height 23
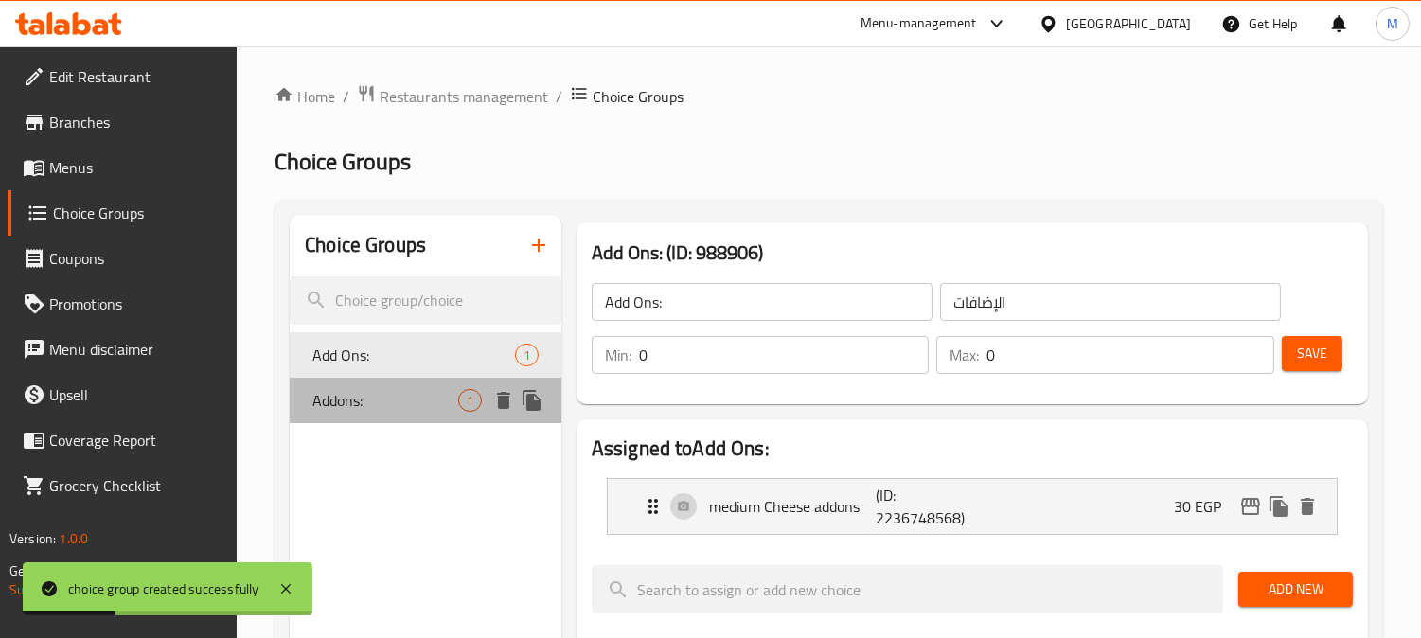
click at [411, 400] on span "Addons:" at bounding box center [385, 400] width 146 height 23
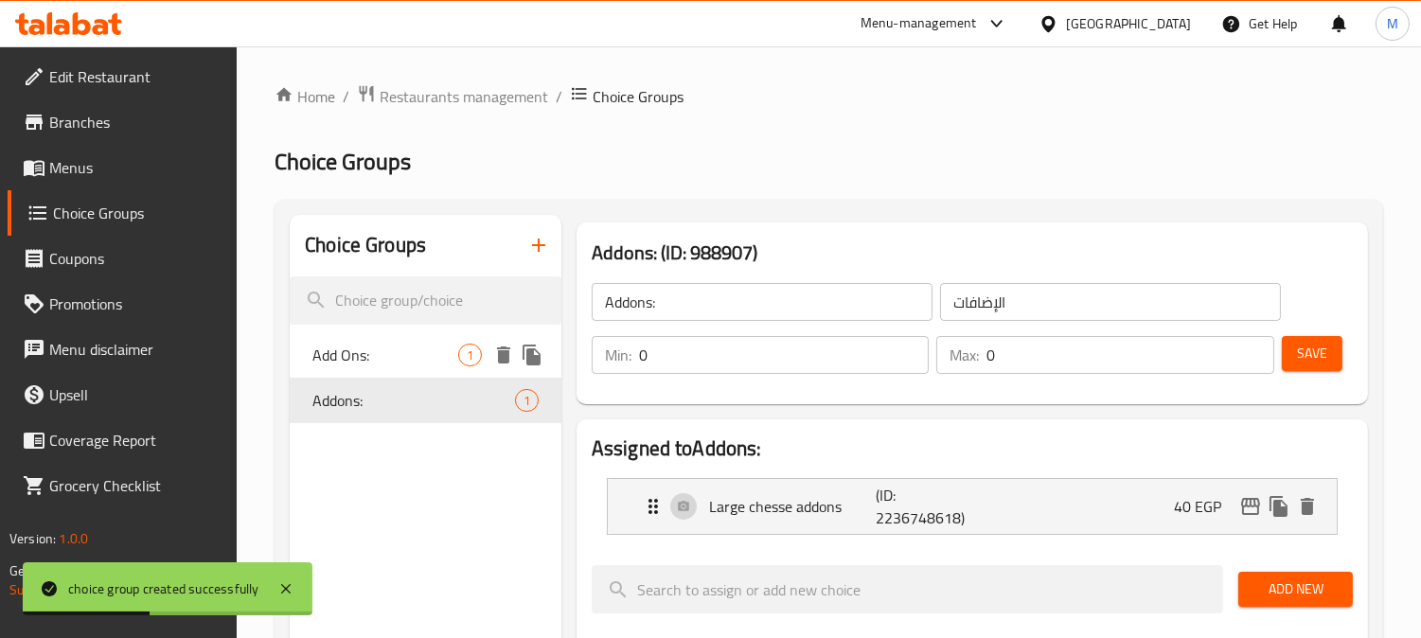
click at [395, 346] on span "Add Ons:" at bounding box center [385, 355] width 146 height 23
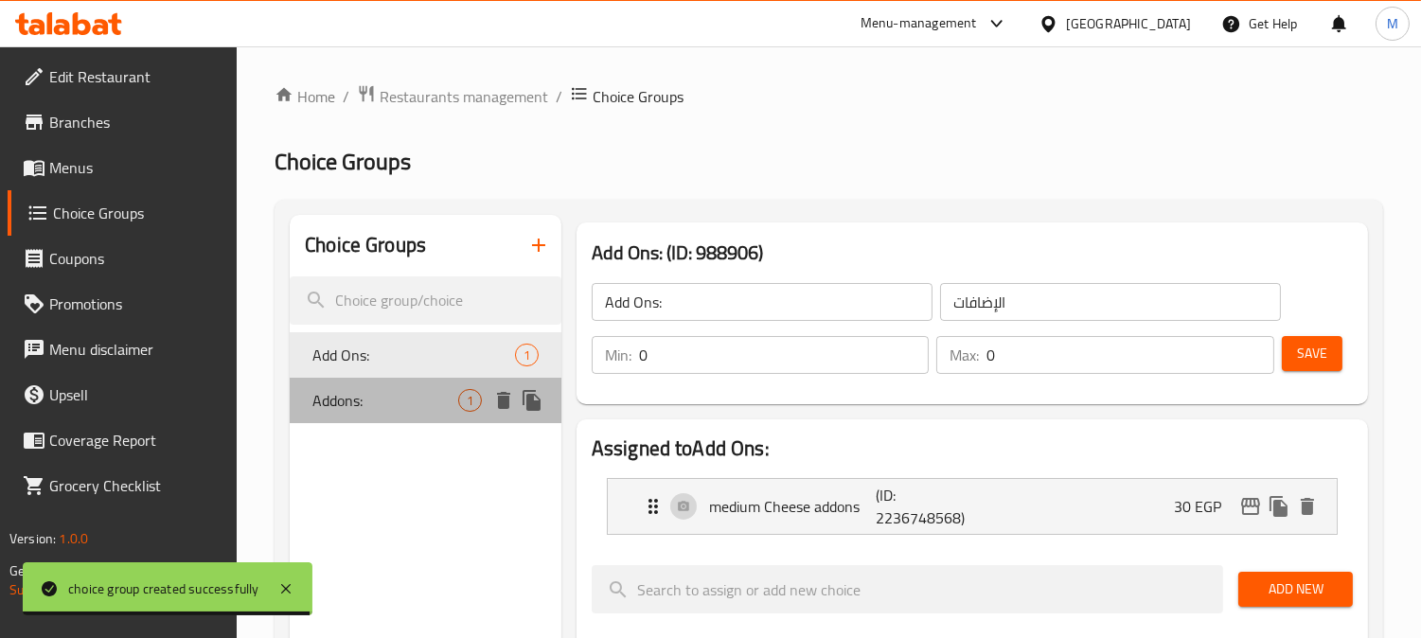
click at [367, 386] on div "Addons: 1" at bounding box center [426, 400] width 272 height 45
type input "Addons:"
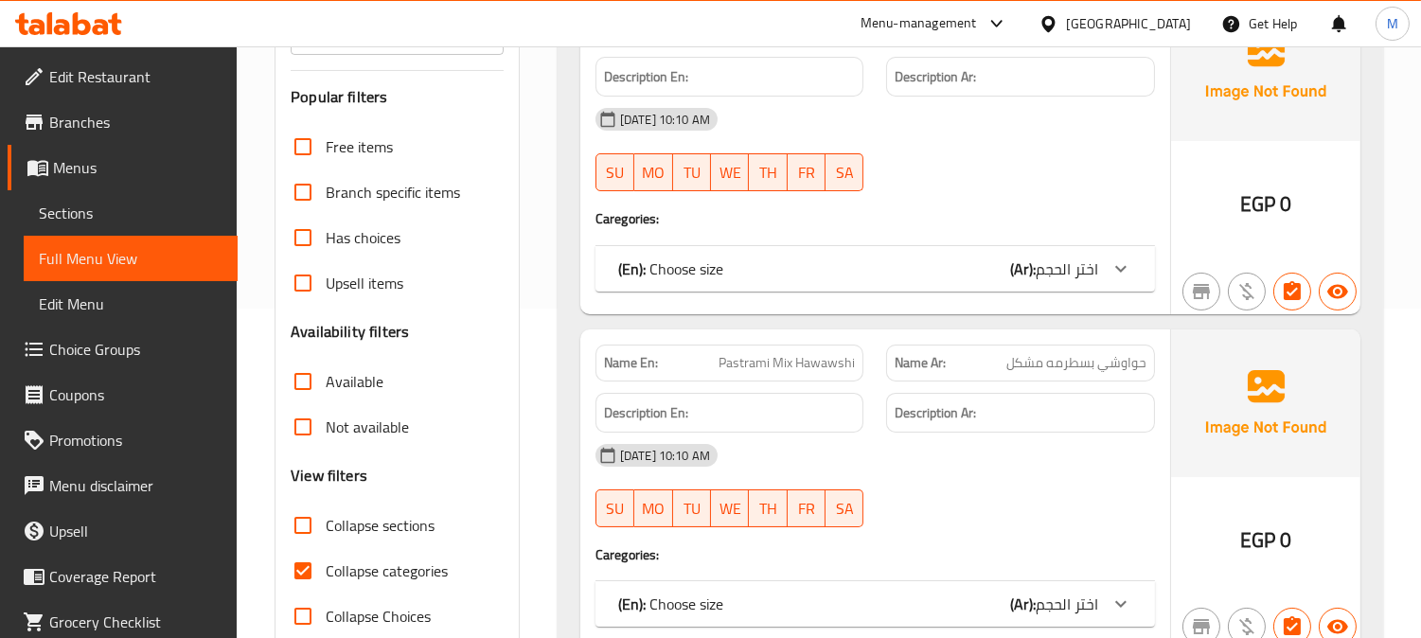
scroll to position [420, 0]
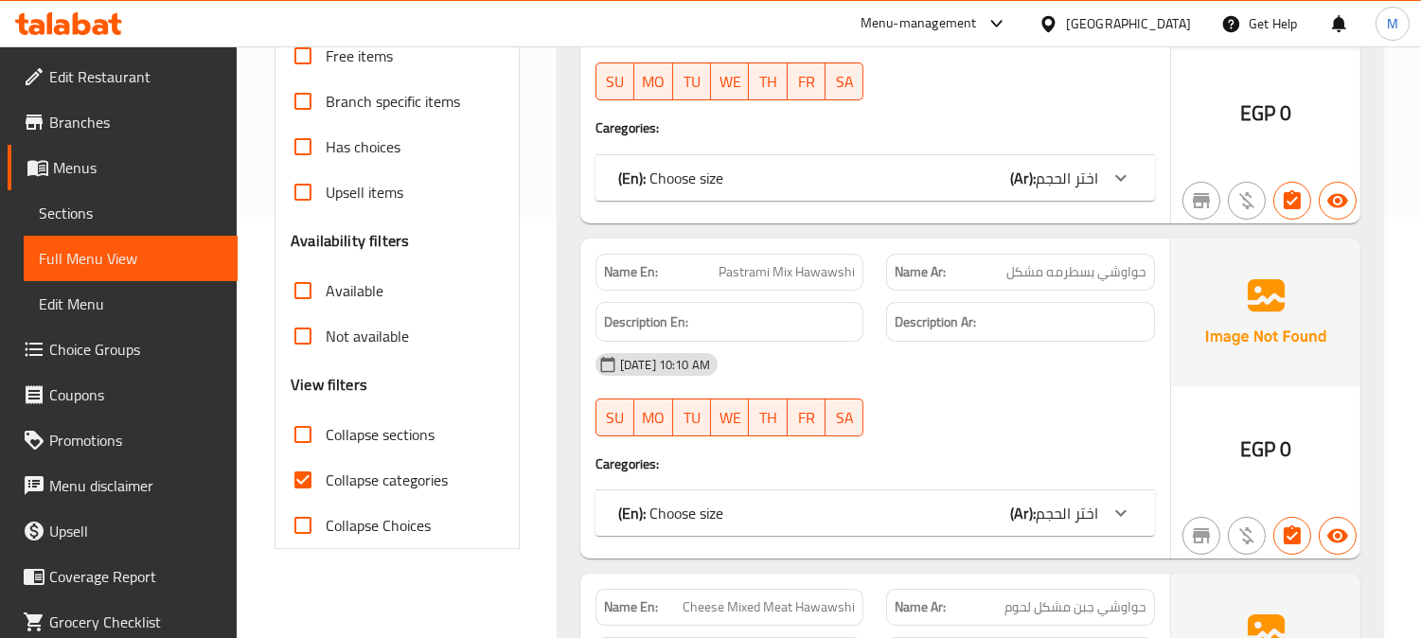
click at [319, 475] on input "Collapse categories" at bounding box center [302, 479] width 45 height 45
checkbox input "false"
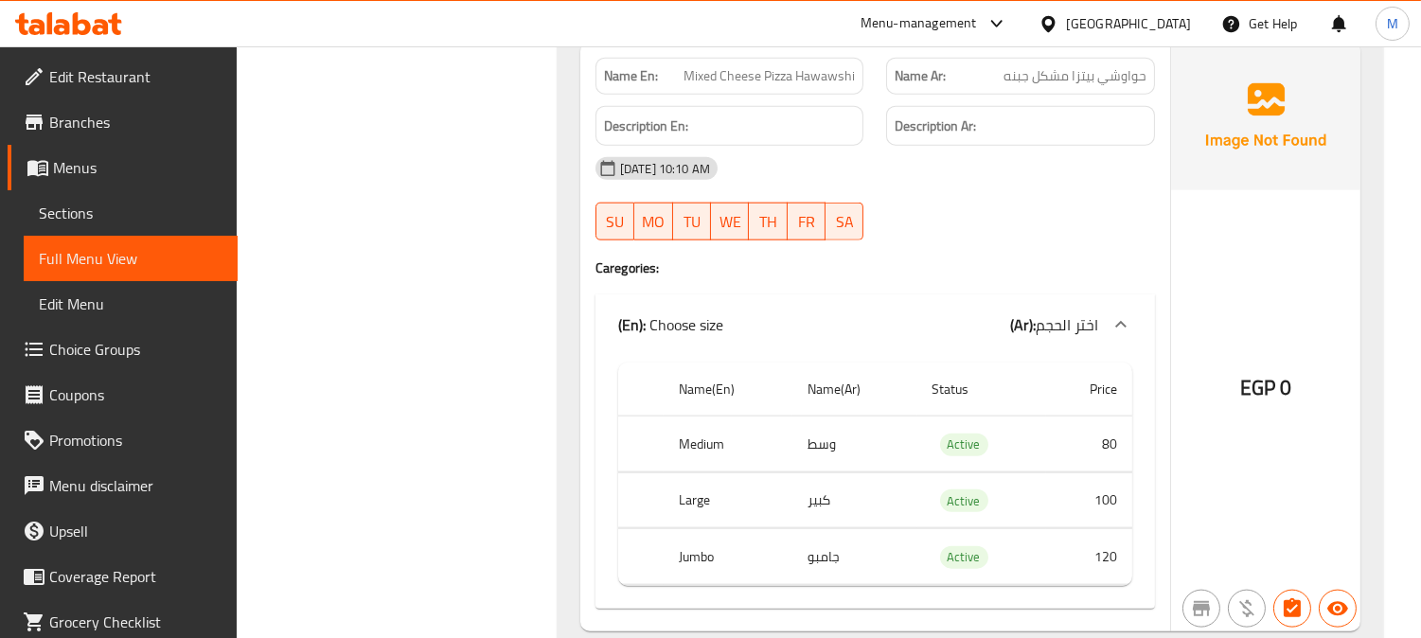
scroll to position [4038, 0]
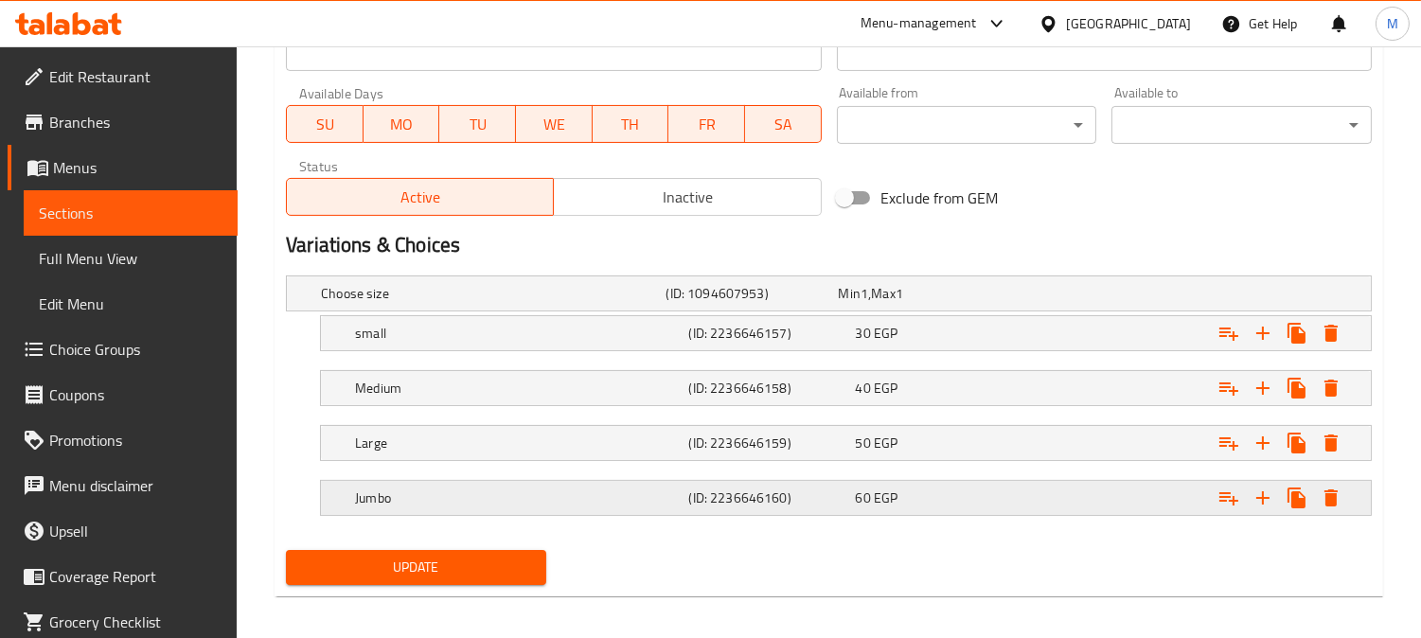
scroll to position [852, 0]
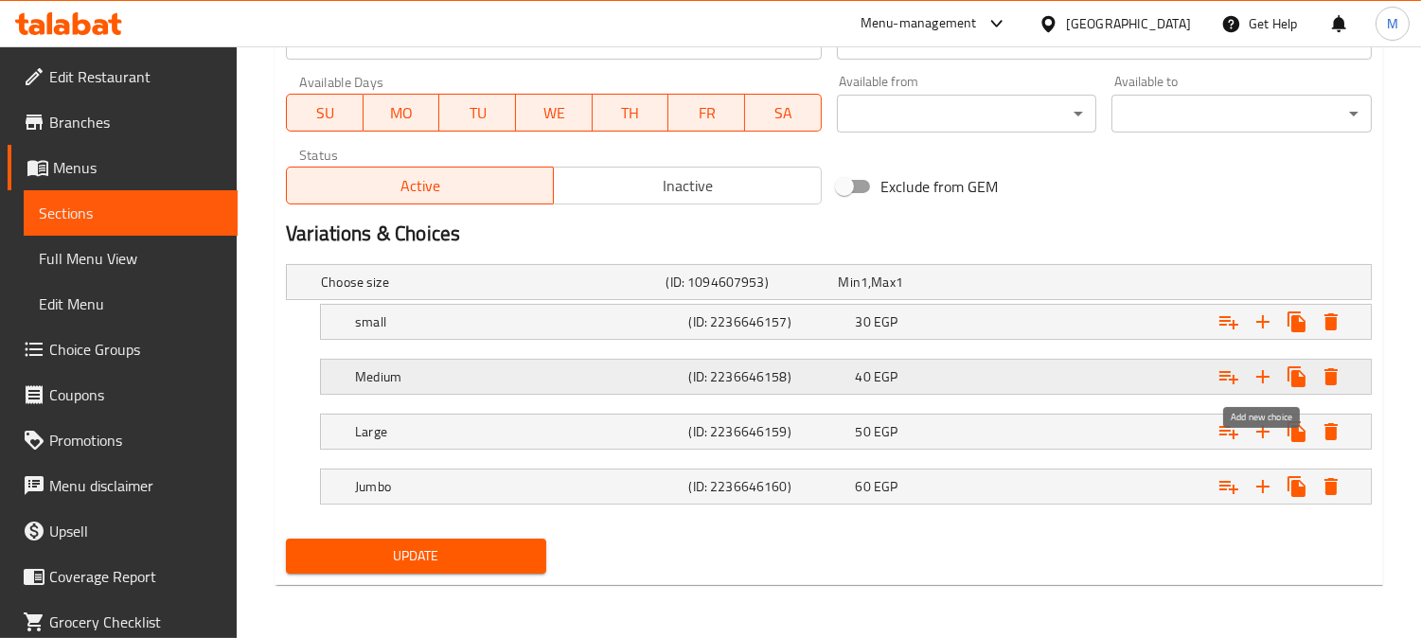
click at [1261, 379] on icon "Expand" at bounding box center [1263, 376] width 23 height 23
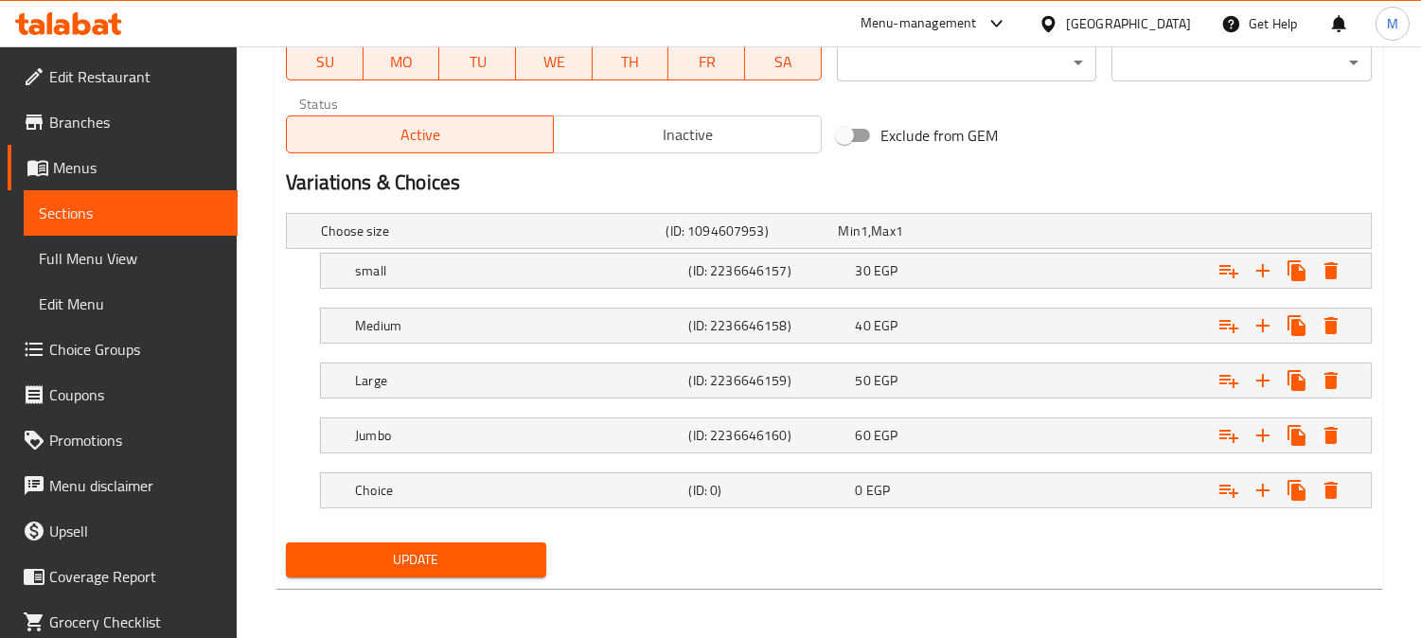
scroll to position [906, 0]
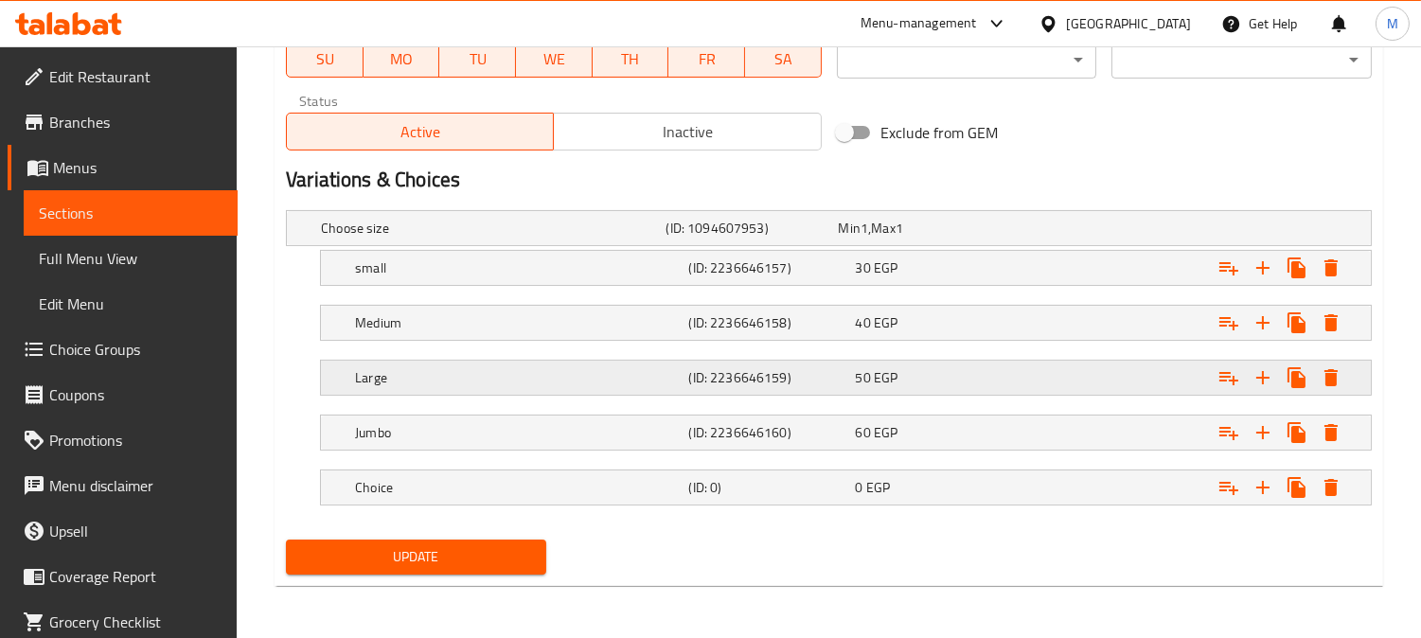
click at [521, 238] on h5 "Large" at bounding box center [489, 228] width 337 height 19
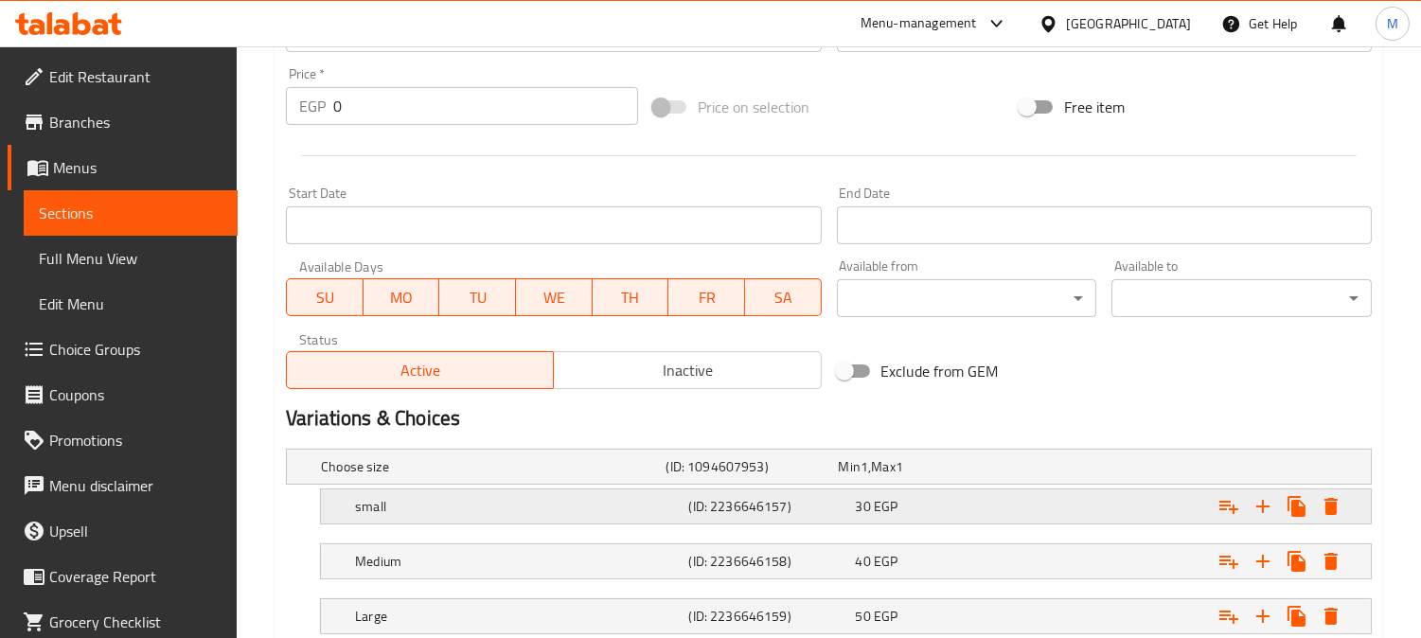
scroll to position [852, 0]
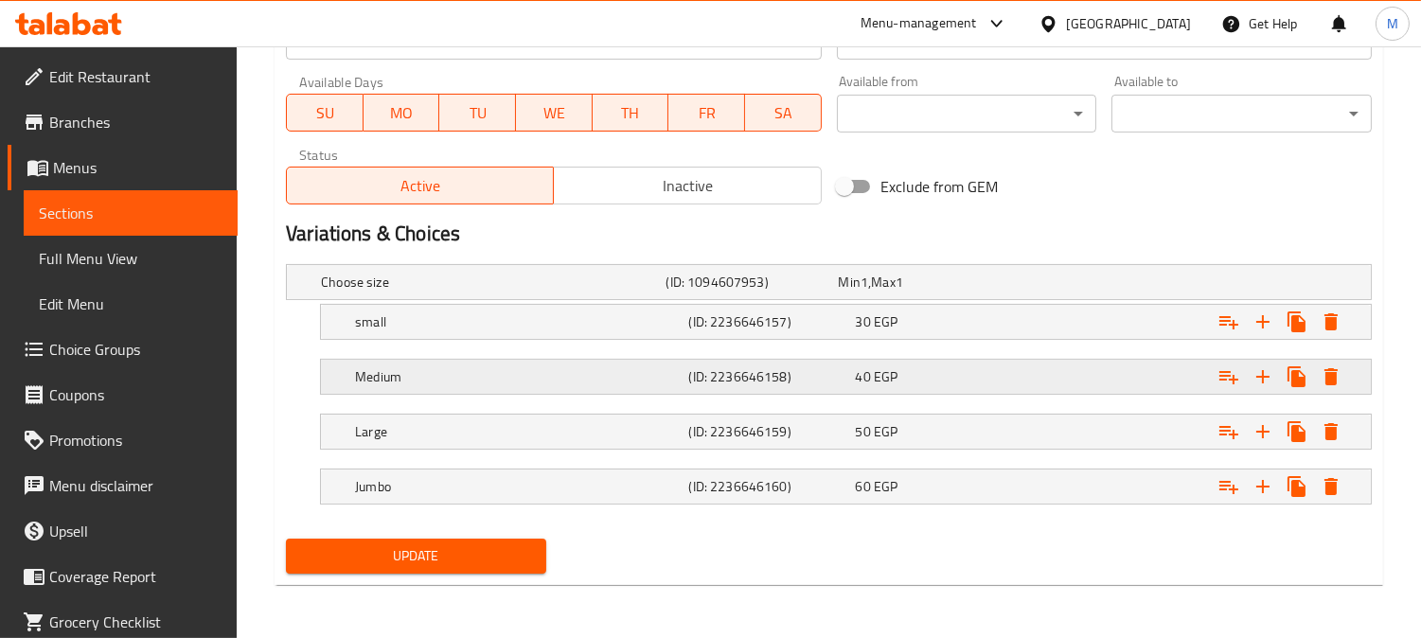
click at [473, 292] on h5 "Medium" at bounding box center [489, 282] width 337 height 19
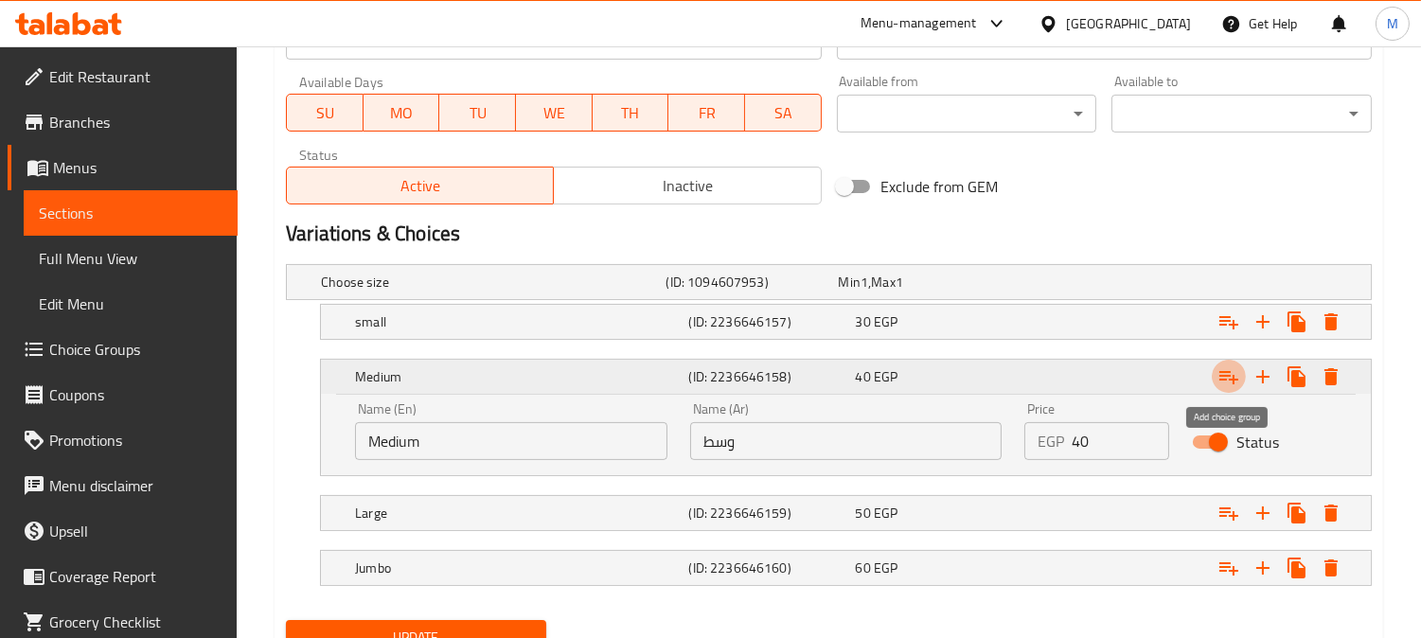
click at [1231, 375] on icon "Expand" at bounding box center [1229, 376] width 23 height 23
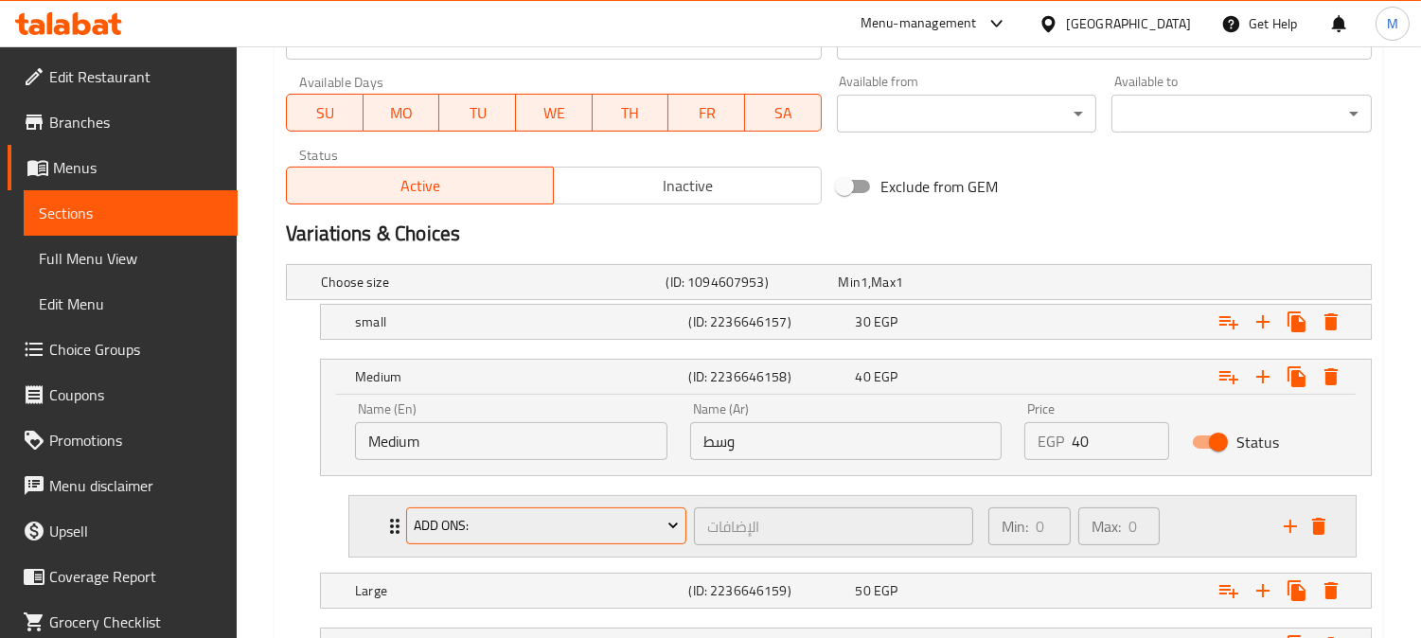
click at [497, 524] on span "Add Ons:" at bounding box center [547, 526] width 266 height 24
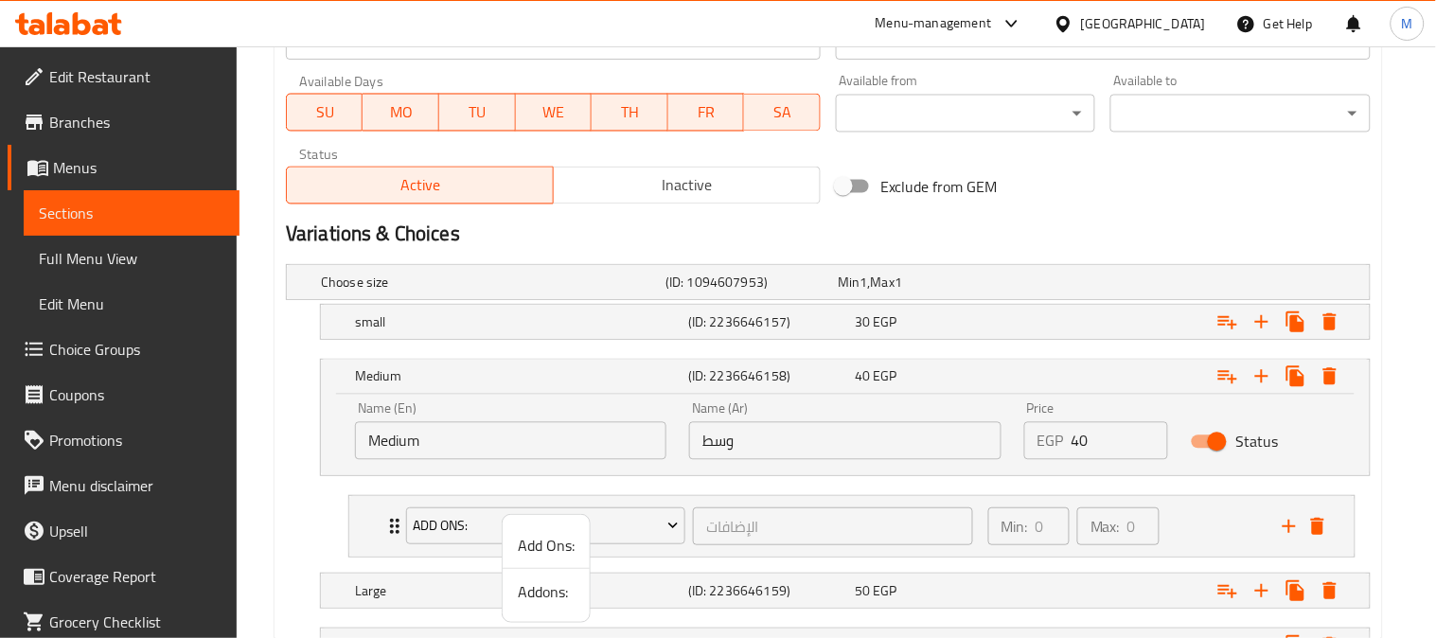
click at [389, 526] on div at bounding box center [718, 319] width 1436 height 638
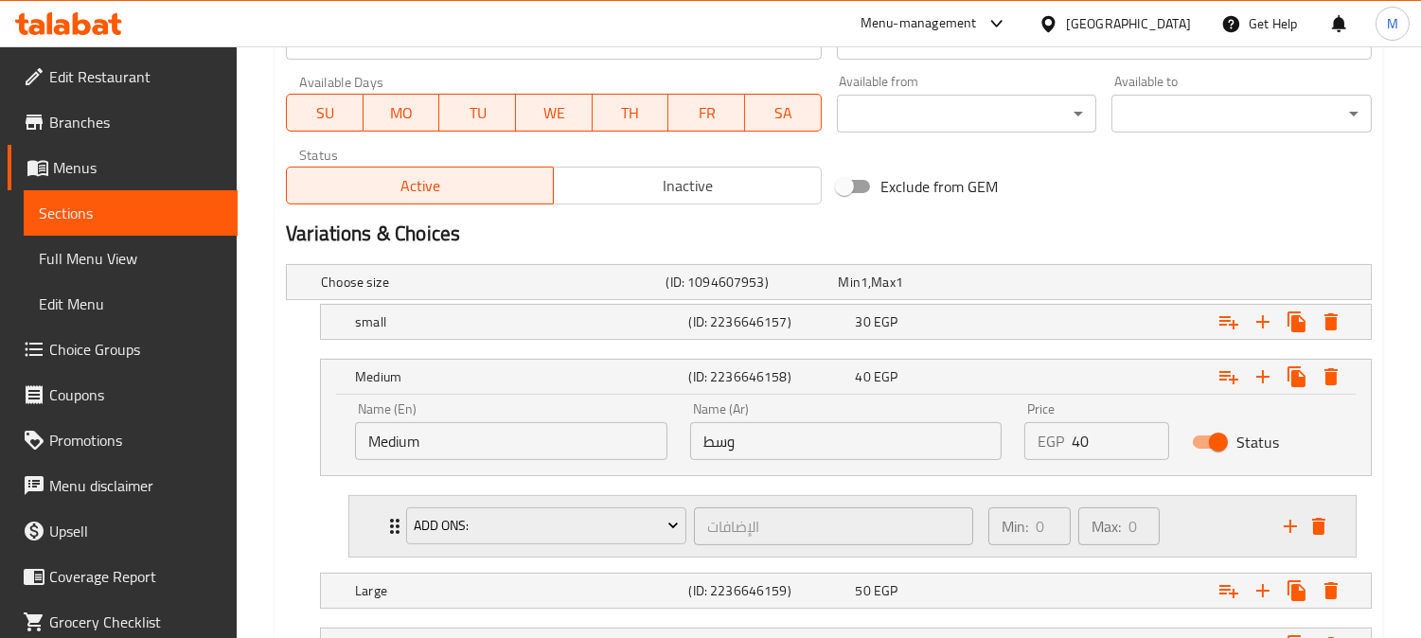
click at [389, 525] on icon "Expand" at bounding box center [394, 526] width 23 height 23
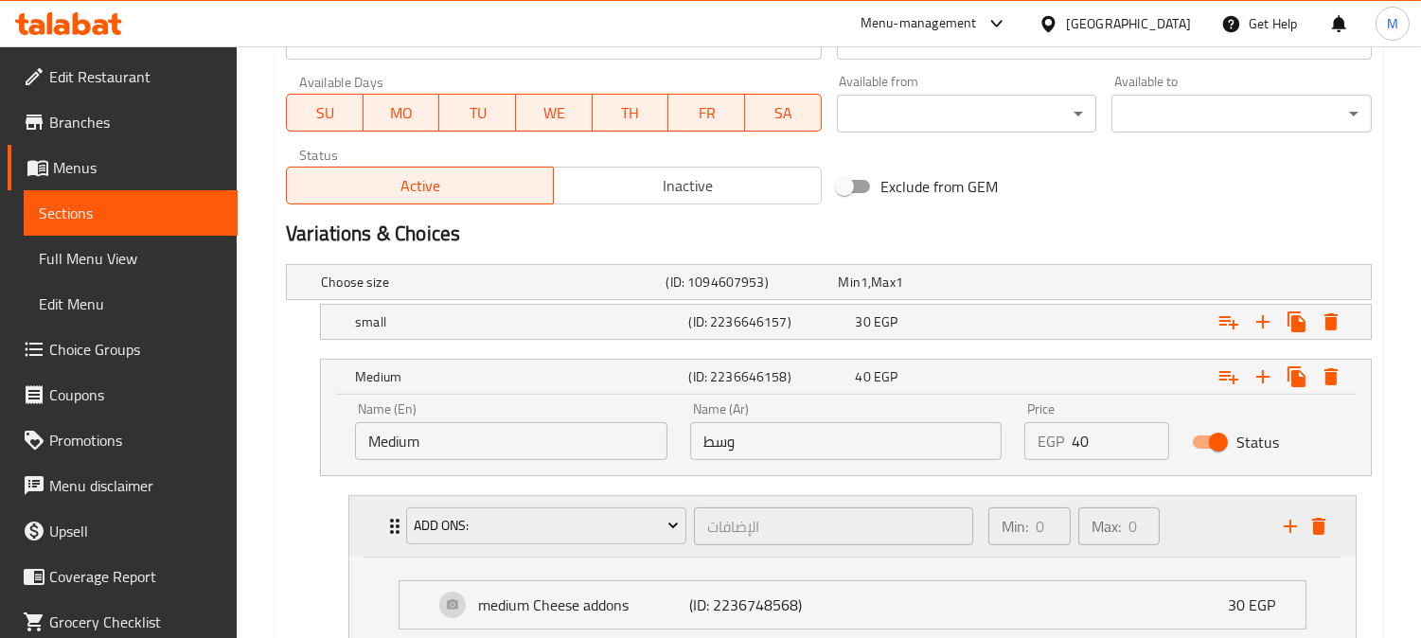
click at [389, 525] on icon "Expand" at bounding box center [394, 526] width 23 height 23
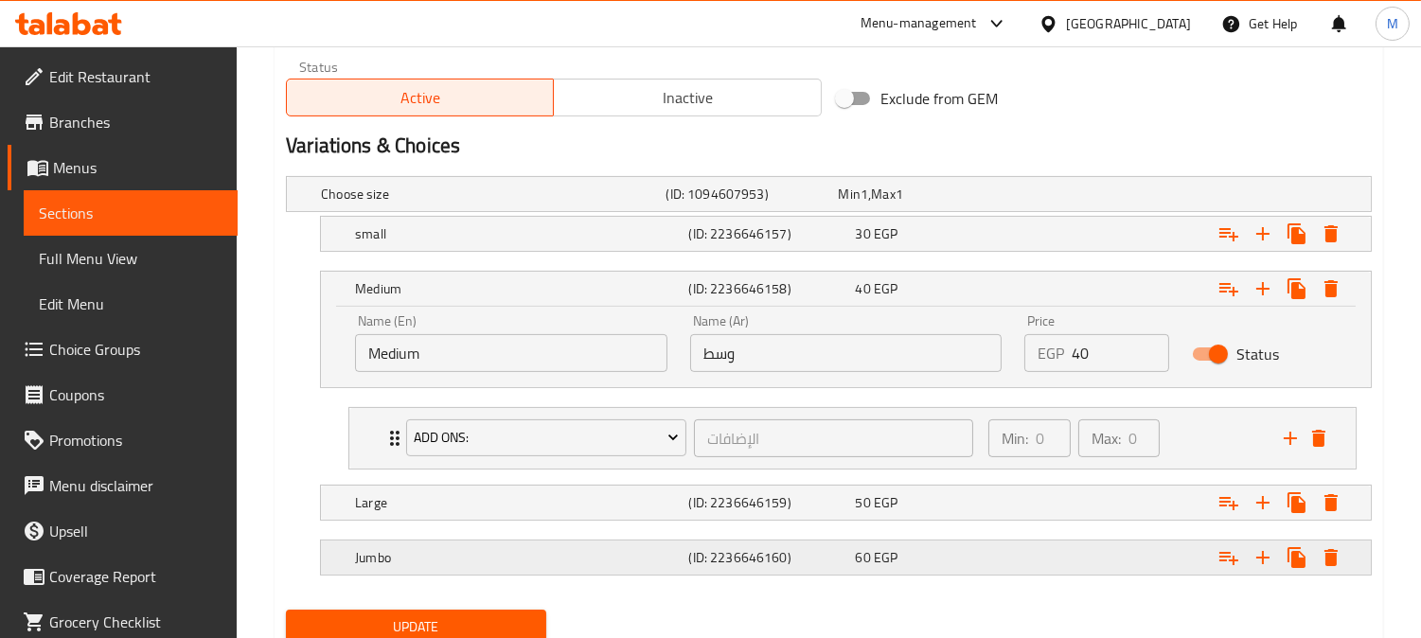
scroll to position [1010, 0]
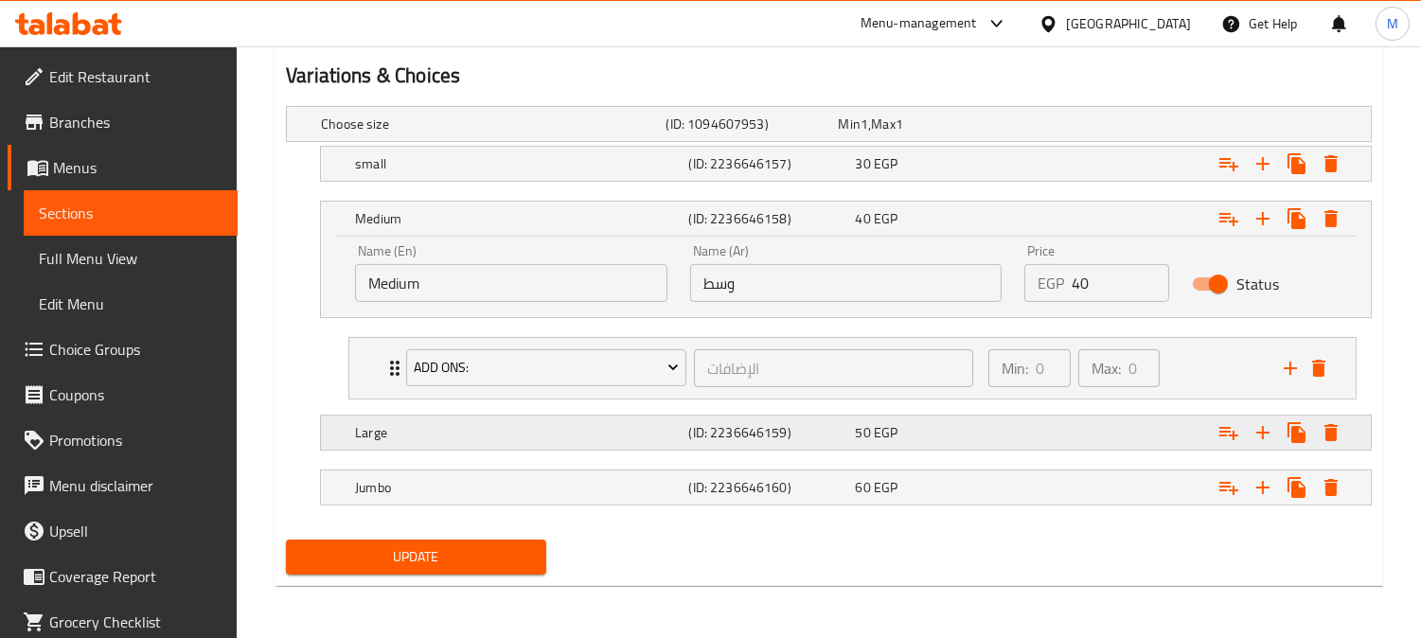
click at [585, 133] on h5 "Large" at bounding box center [489, 124] width 337 height 19
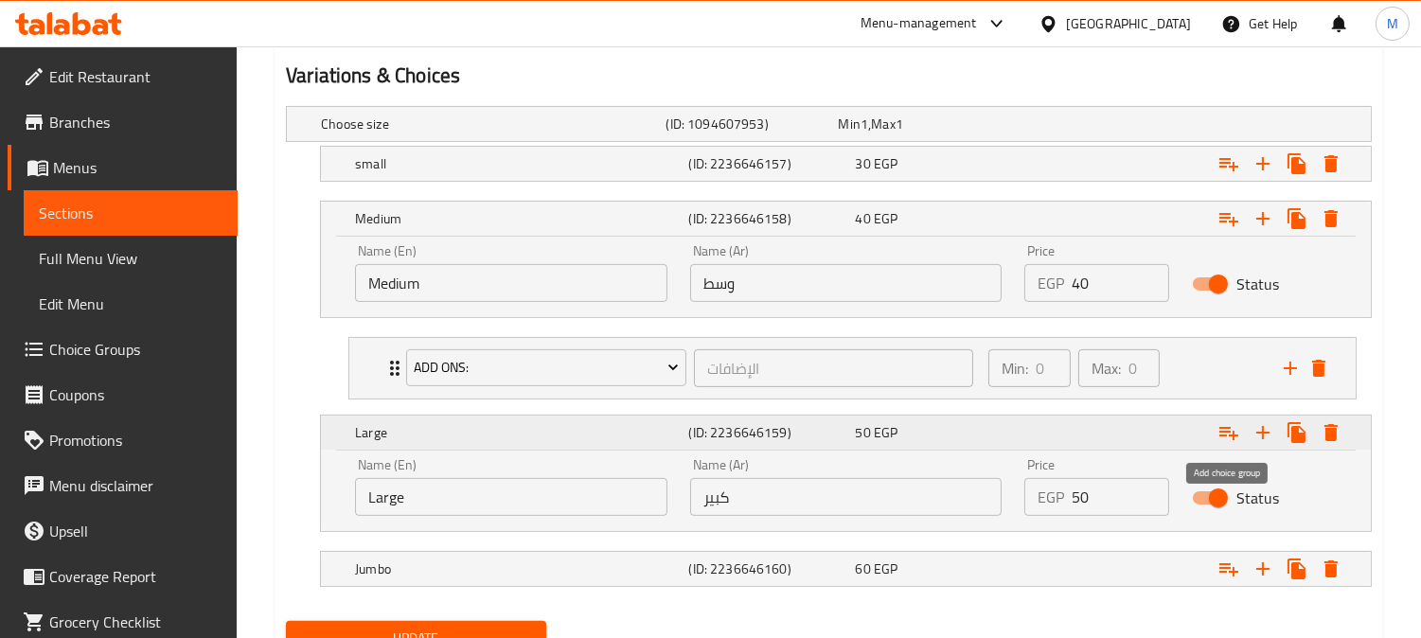
click at [1231, 432] on icon "Expand" at bounding box center [1229, 432] width 23 height 23
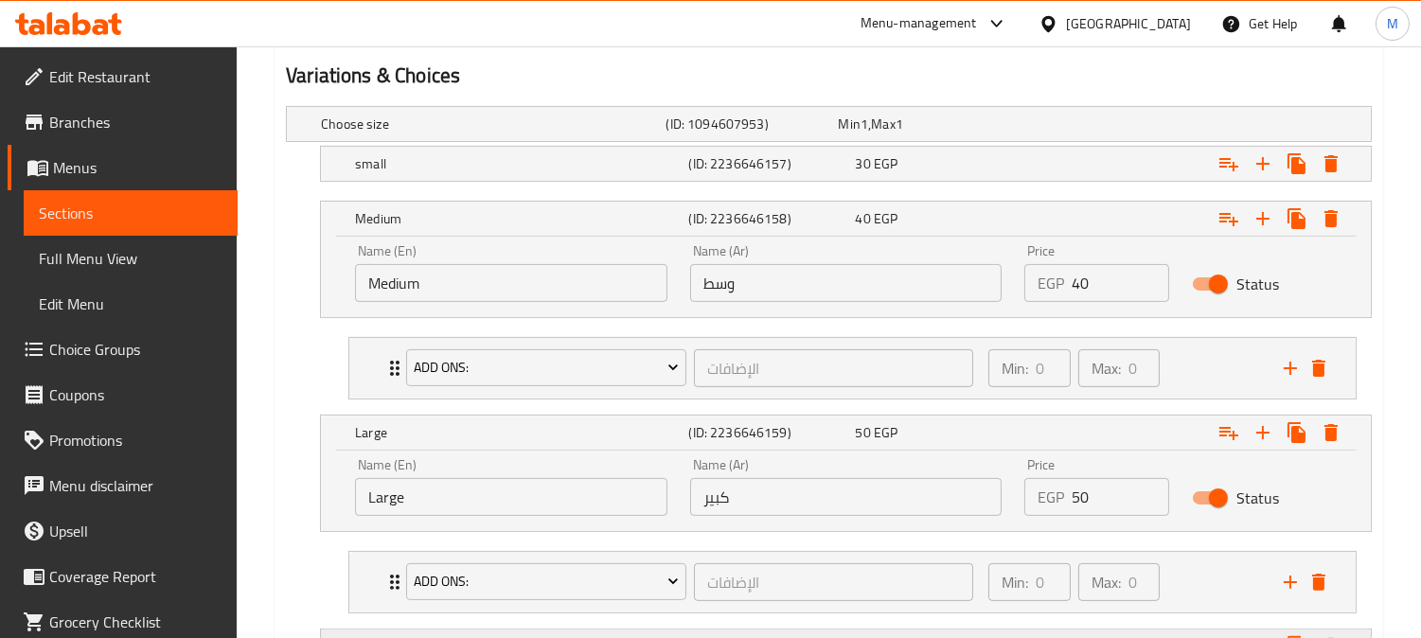
scroll to position [1170, 0]
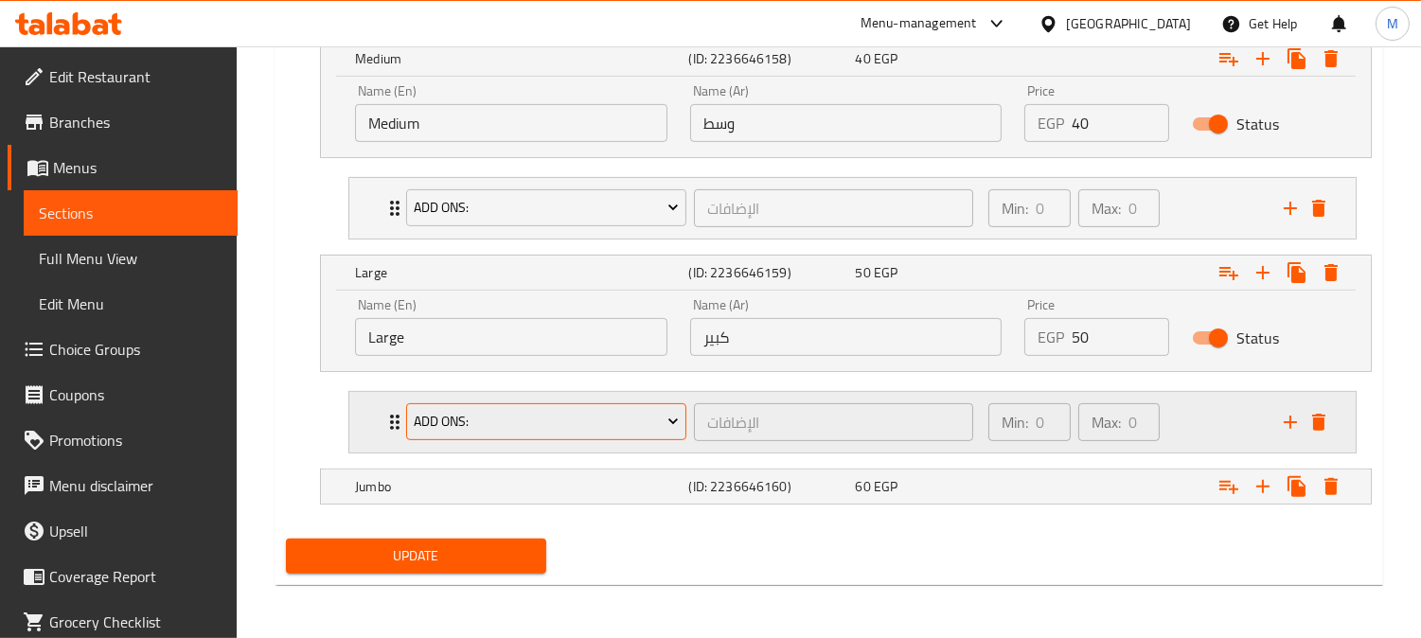
click at [451, 422] on span "Add Ons:" at bounding box center [547, 422] width 266 height 24
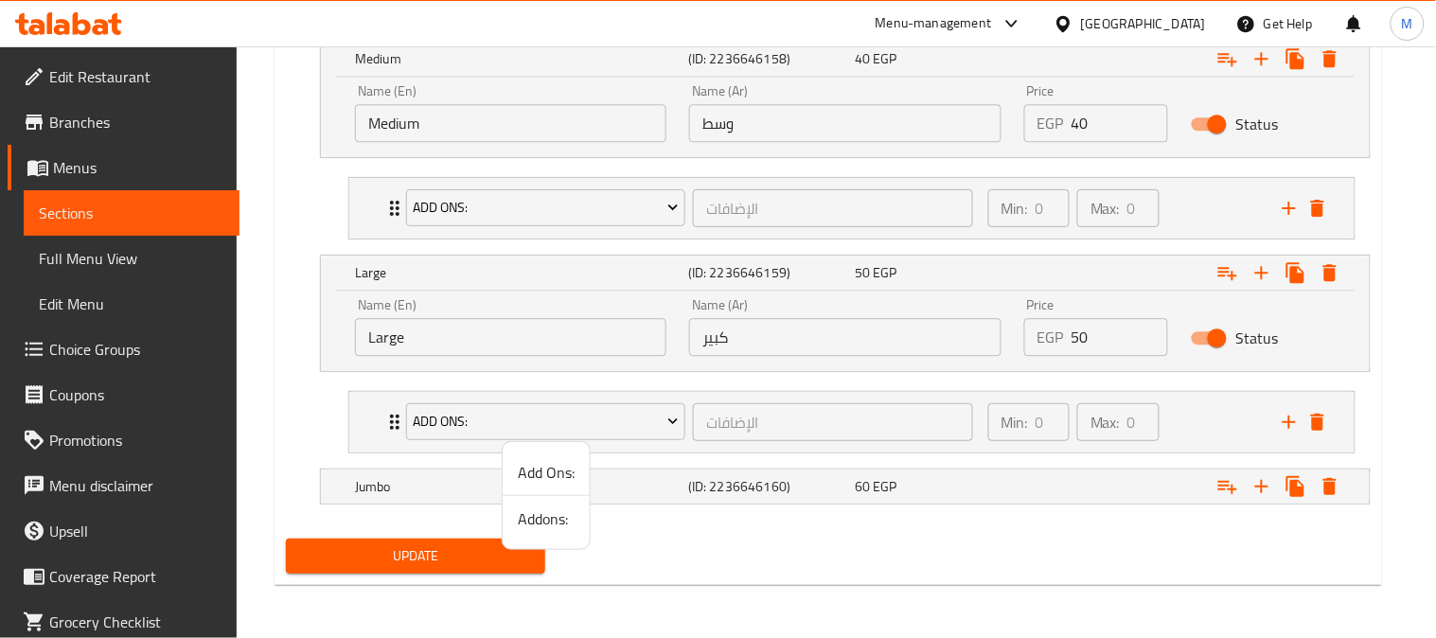
click at [546, 527] on span "Addons:" at bounding box center [546, 518] width 57 height 23
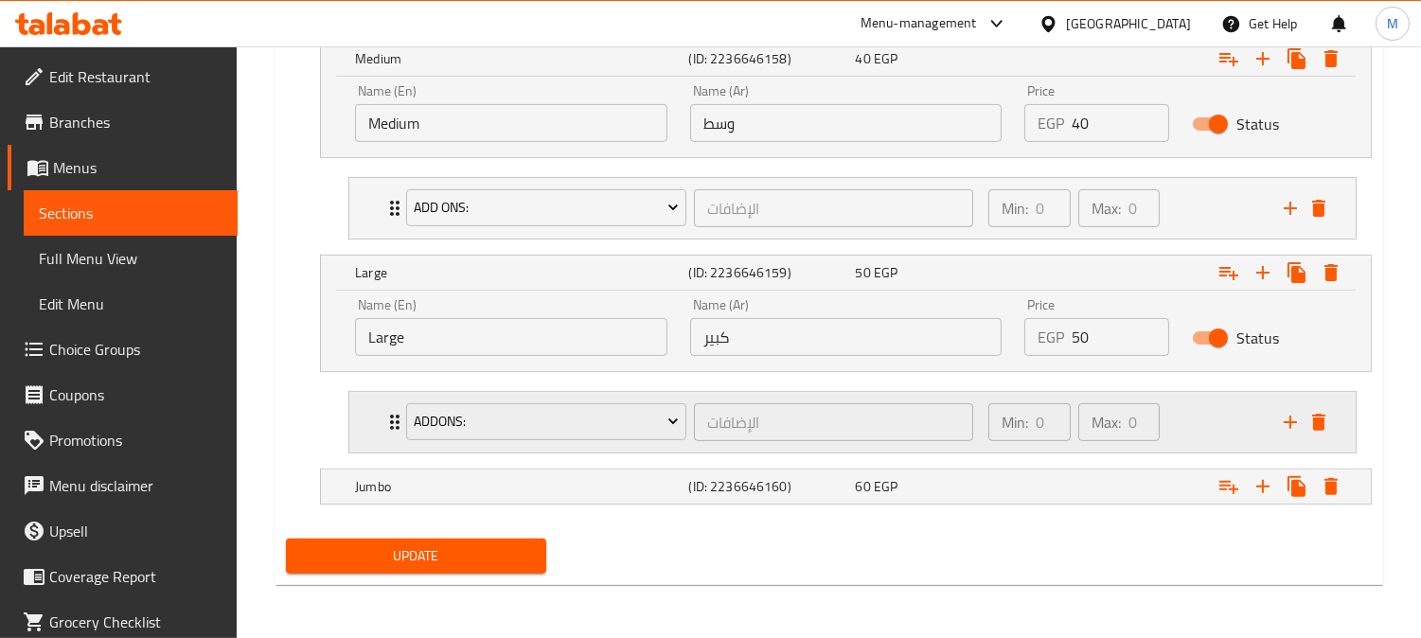
click at [392, 426] on icon "Expand" at bounding box center [394, 422] width 9 height 15
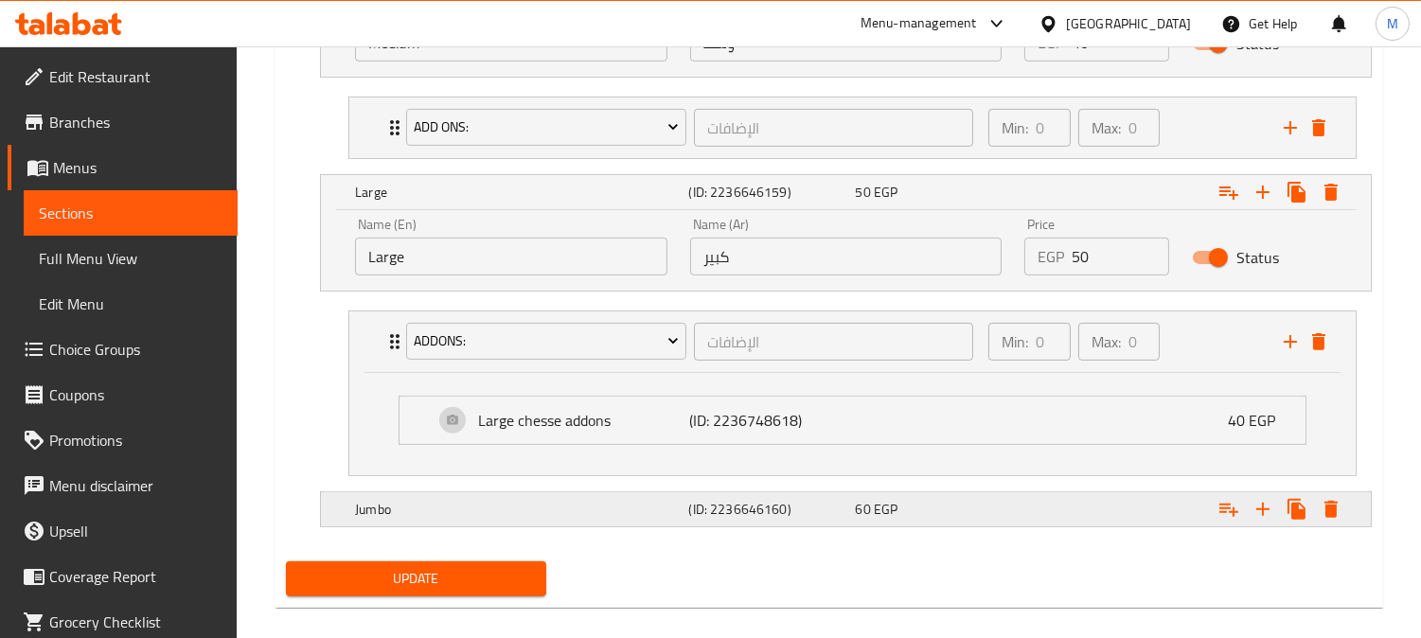
scroll to position [1273, 0]
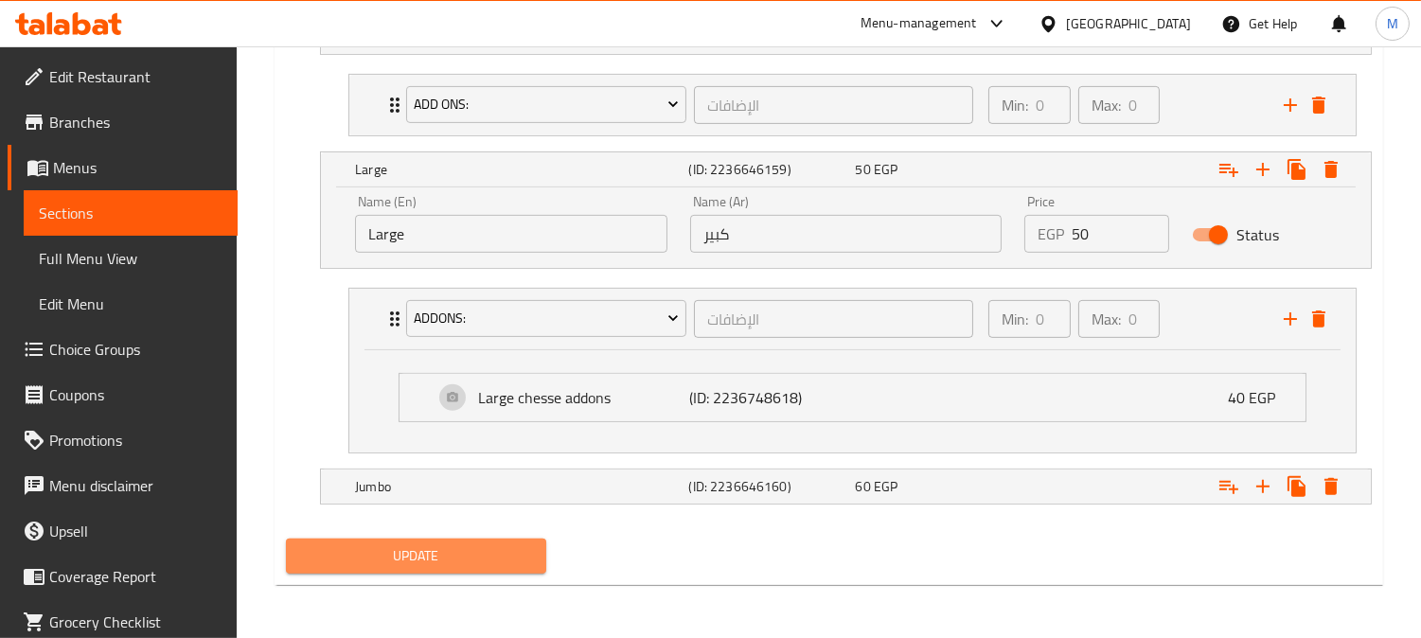
click at [475, 545] on span "Update" at bounding box center [416, 556] width 230 height 24
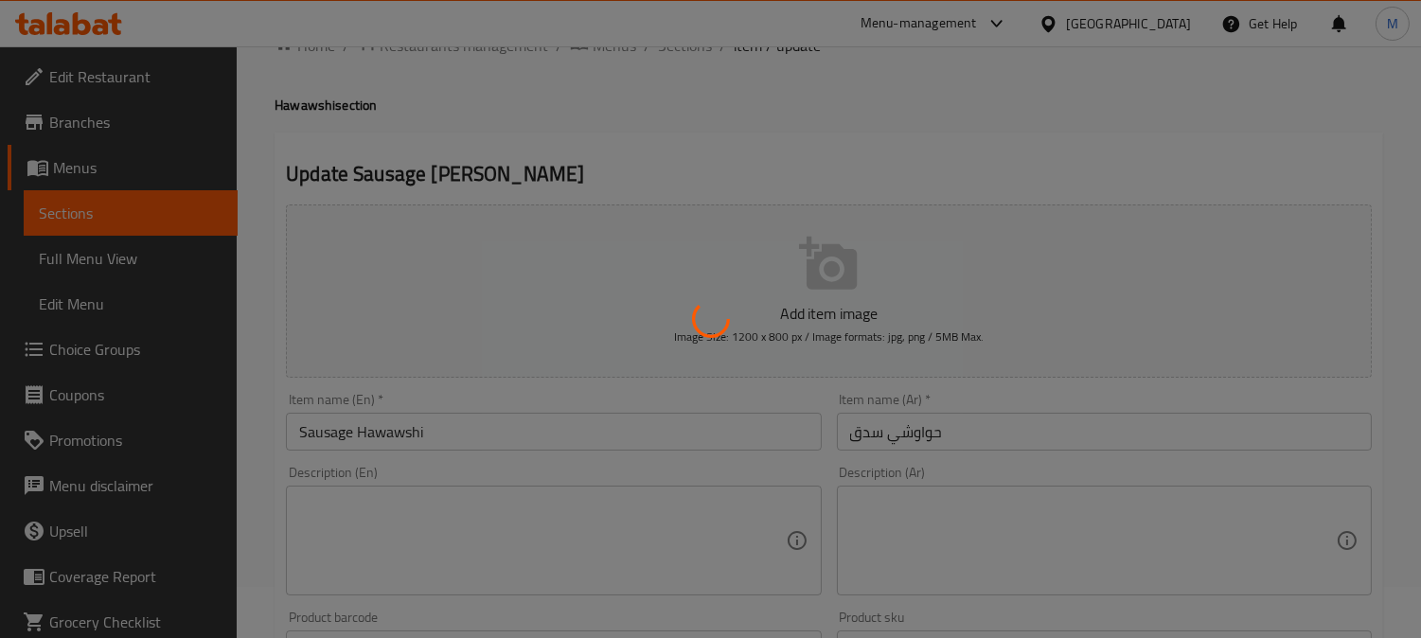
scroll to position [0, 0]
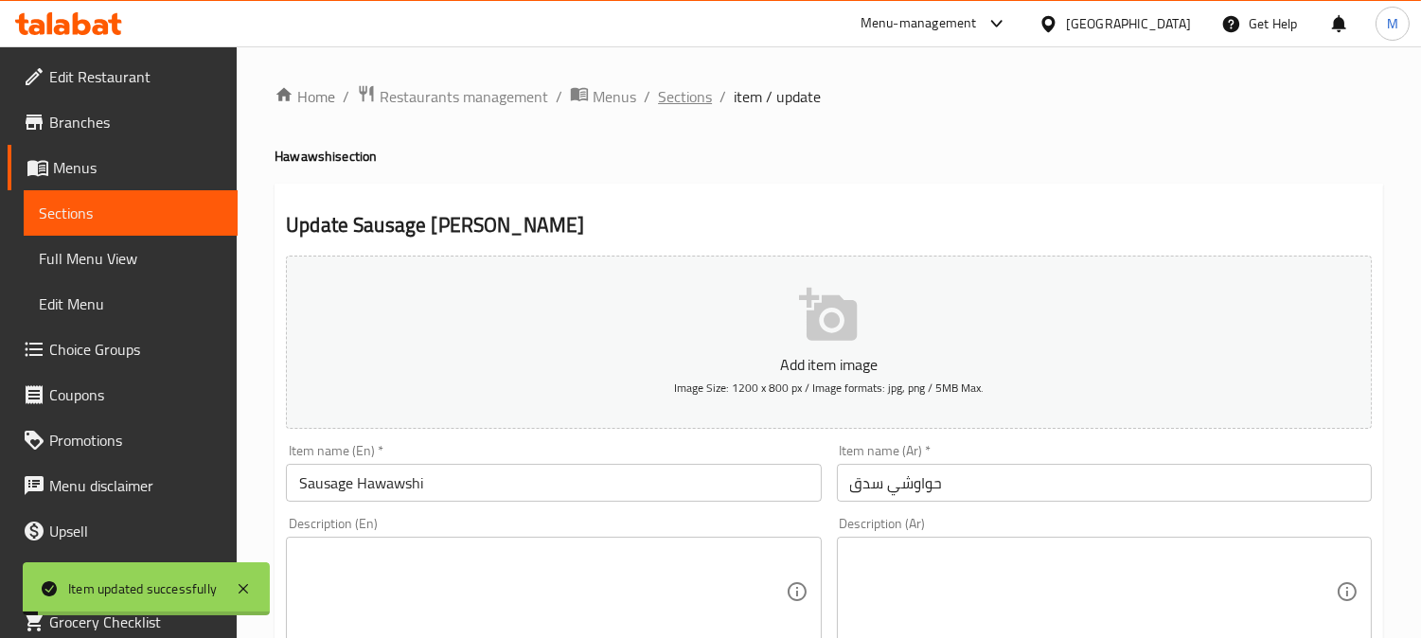
click at [668, 87] on span "Sections" at bounding box center [685, 96] width 54 height 23
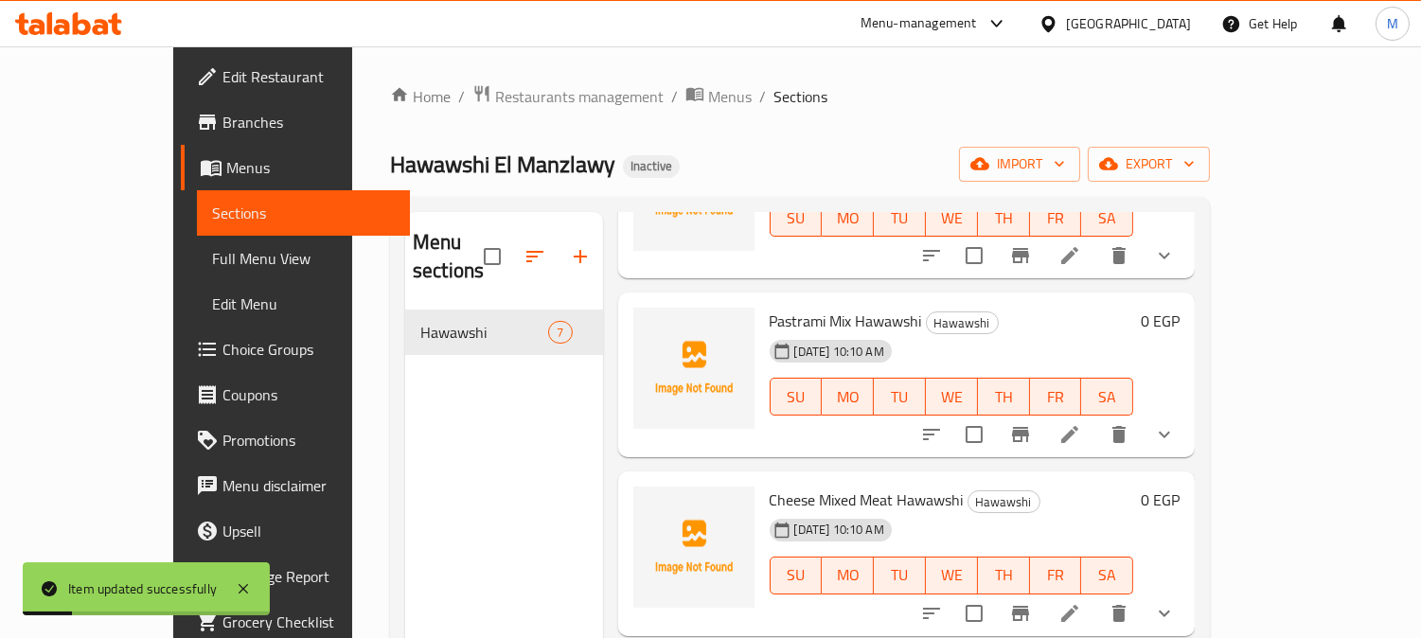
scroll to position [420, 0]
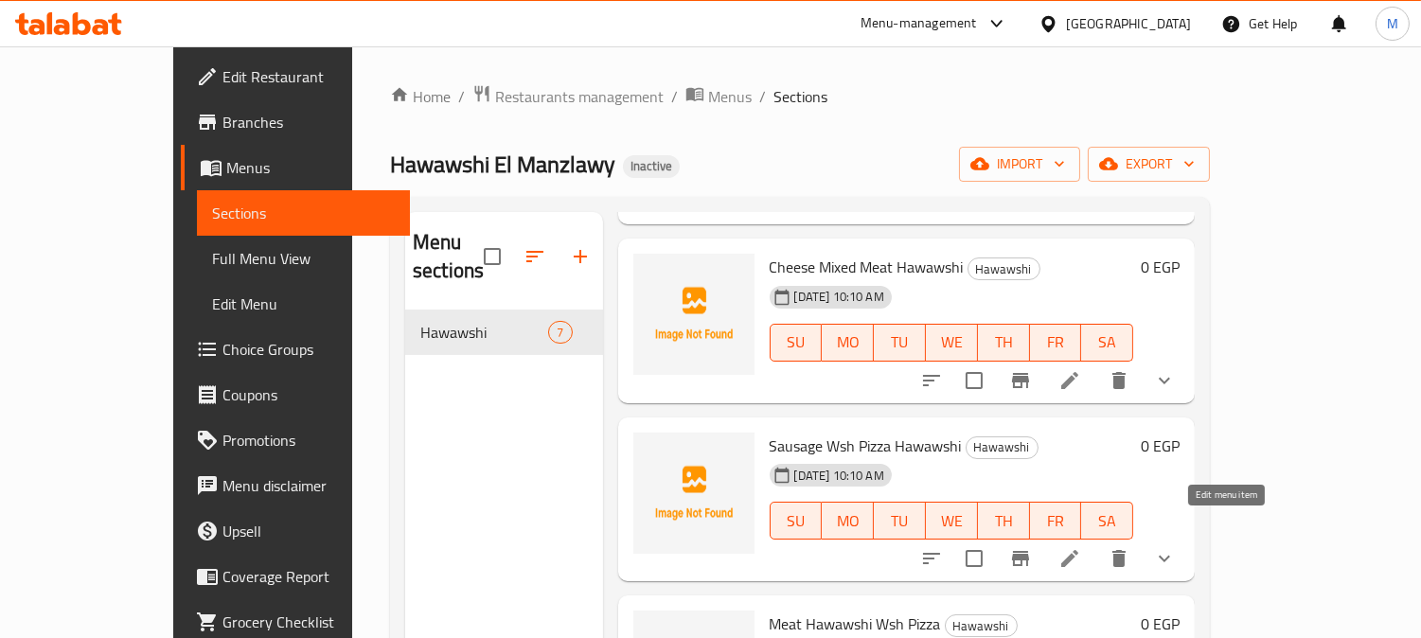
click at [1078, 550] on icon at bounding box center [1069, 558] width 17 height 17
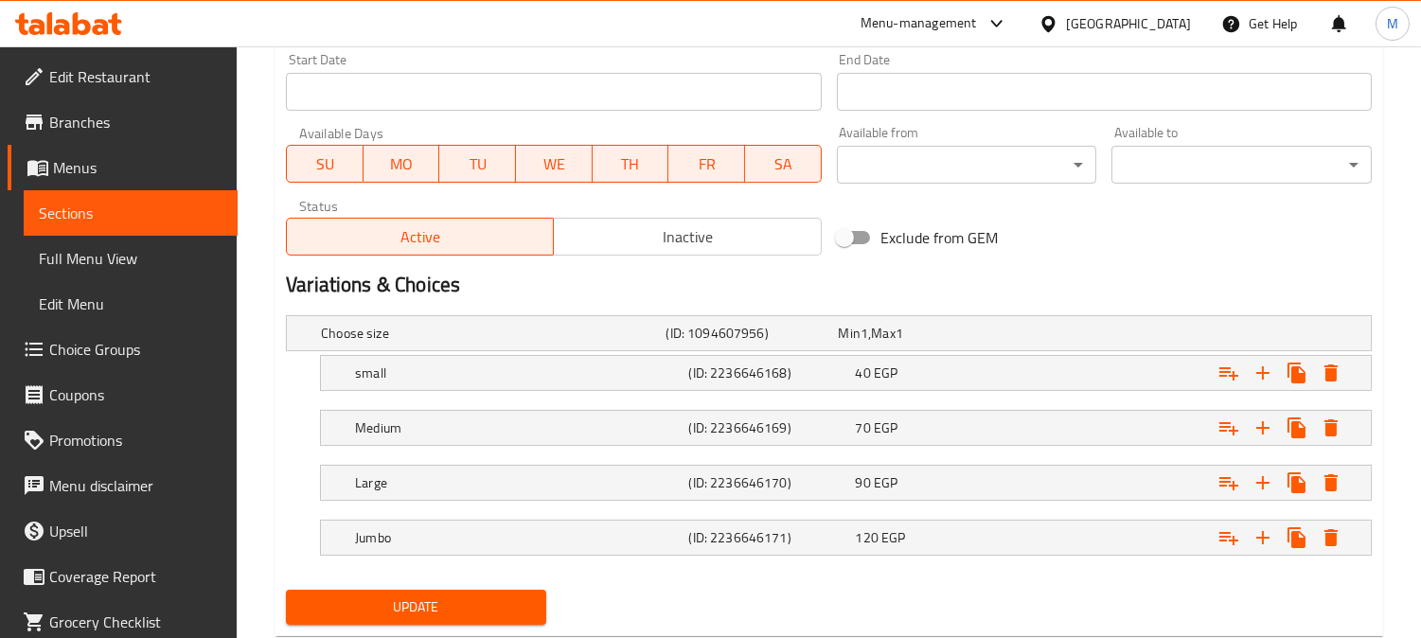
scroll to position [852, 0]
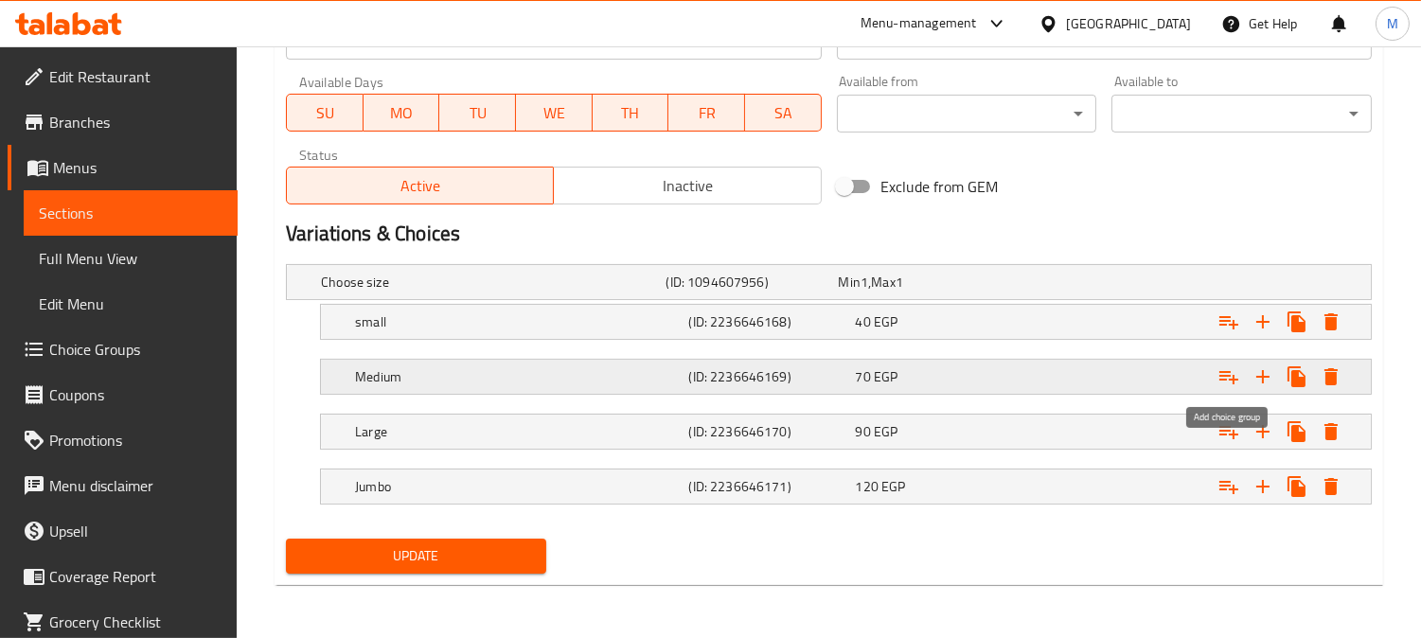
drag, startPoint x: 1222, startPoint y: 376, endPoint x: 1236, endPoint y: 381, distance: 15.0
click at [1236, 381] on icon "Expand" at bounding box center [1229, 376] width 23 height 23
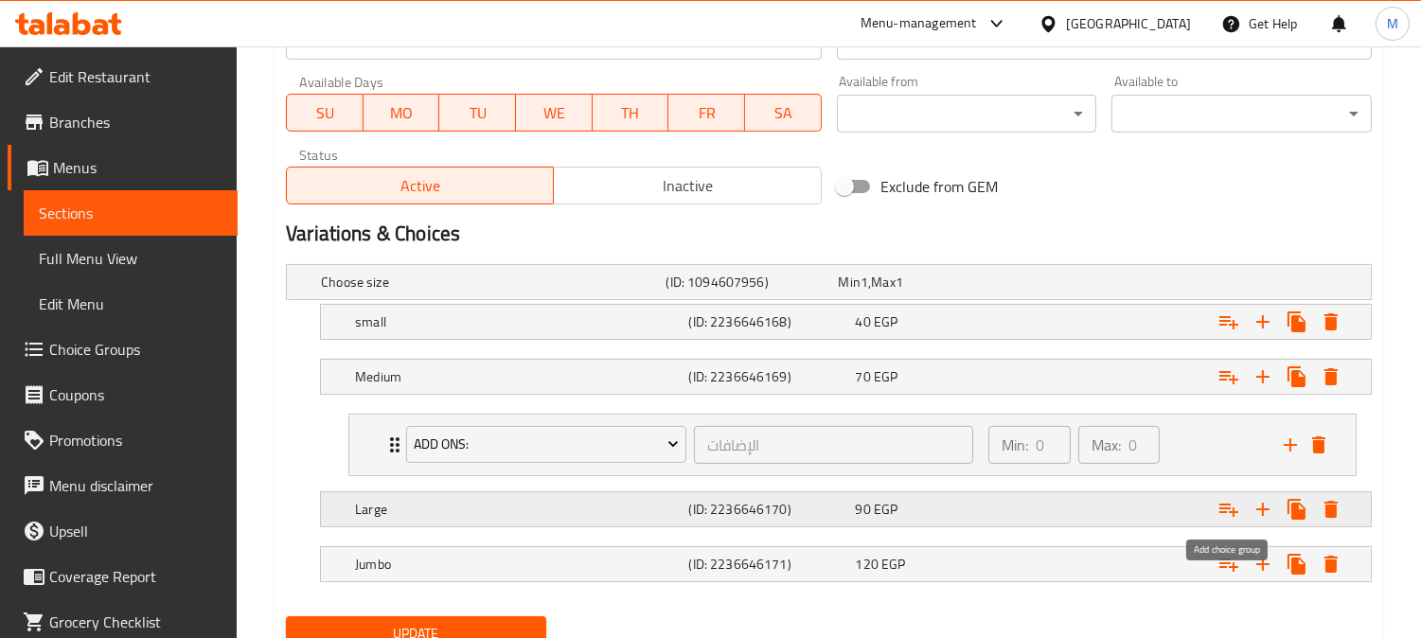
click at [1229, 506] on icon "Expand" at bounding box center [1229, 509] width 23 height 23
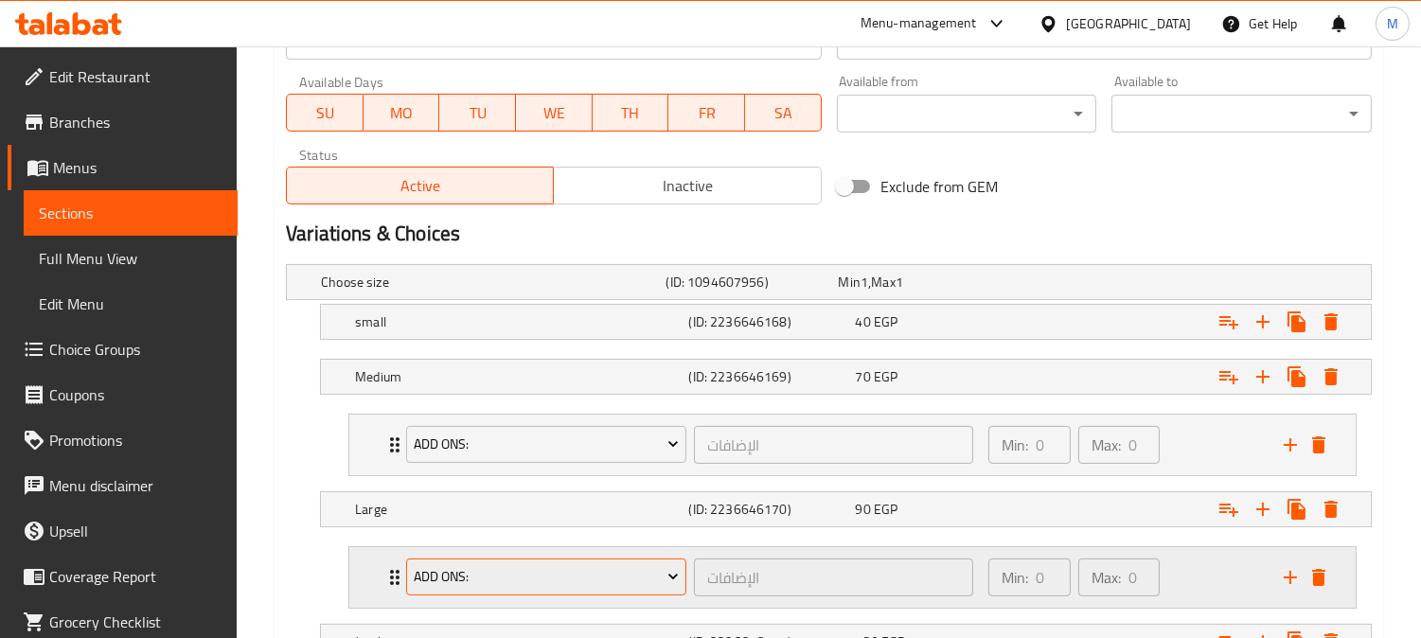
scroll to position [1007, 0]
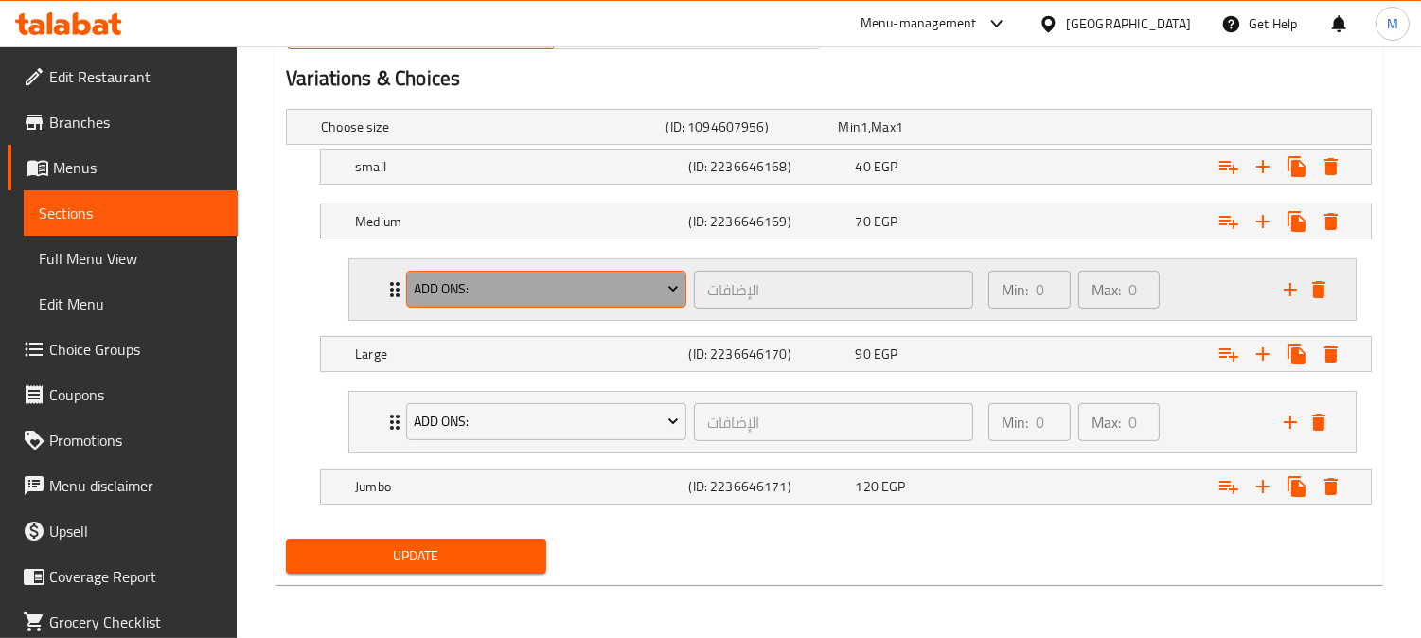
click at [474, 285] on span "Add Ons:" at bounding box center [547, 289] width 266 height 24
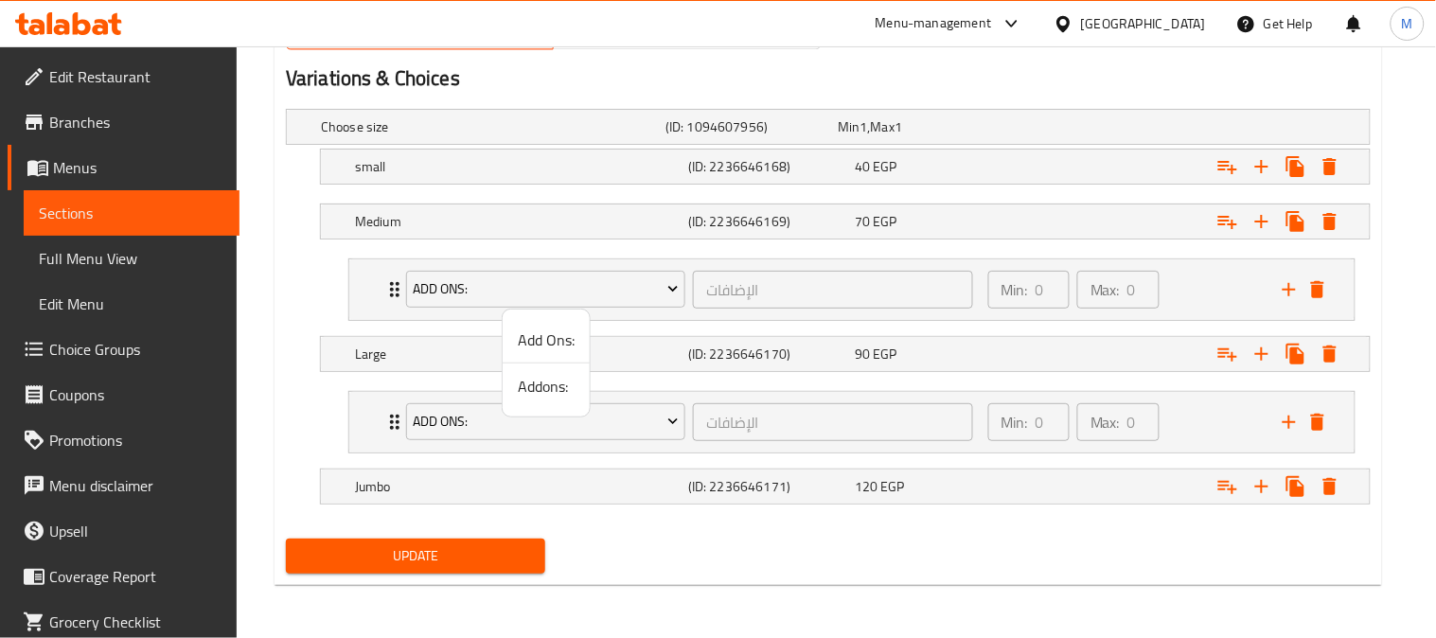
click at [392, 414] on div at bounding box center [718, 319] width 1436 height 638
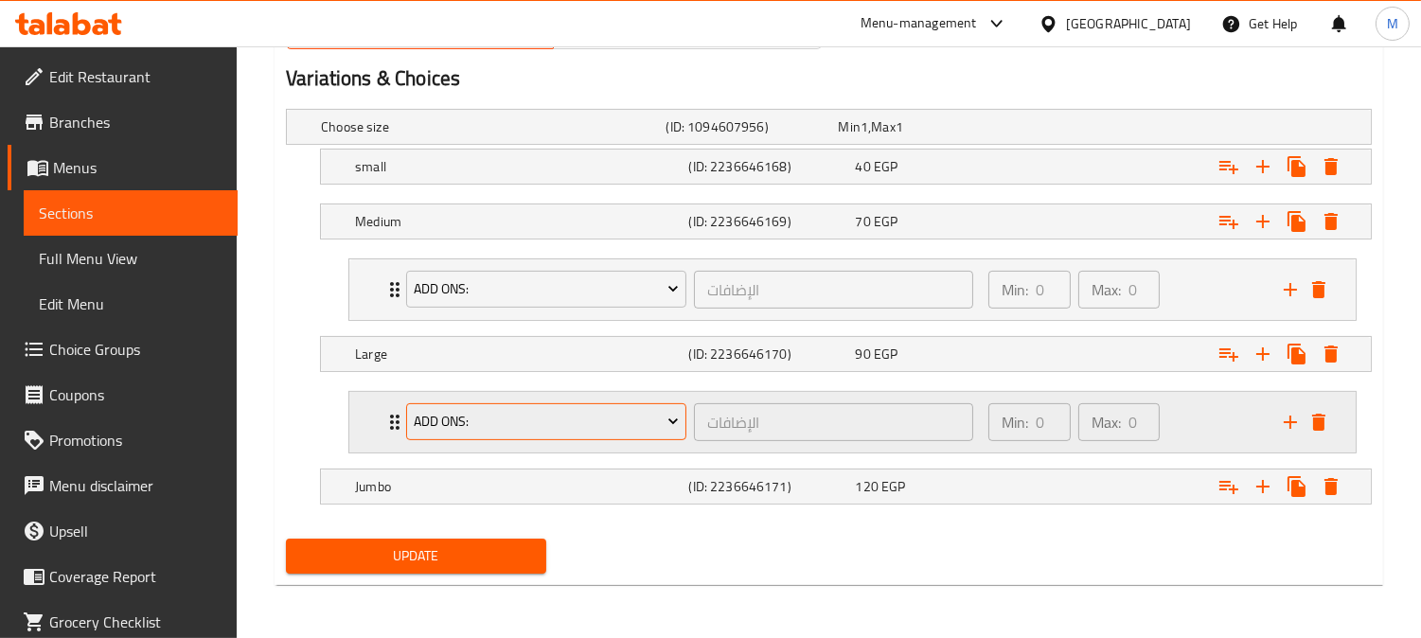
click at [466, 426] on span "Add Ons:" at bounding box center [547, 422] width 266 height 24
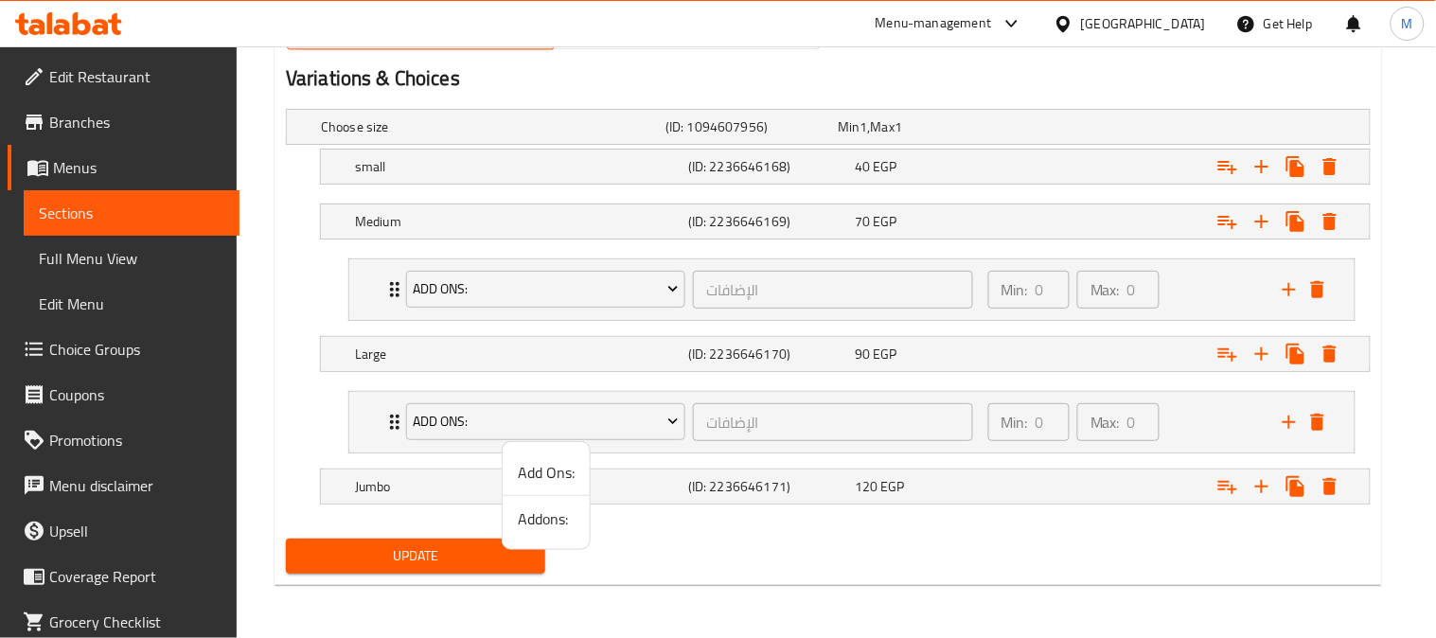
click at [540, 524] on span "Addons:" at bounding box center [546, 518] width 57 height 23
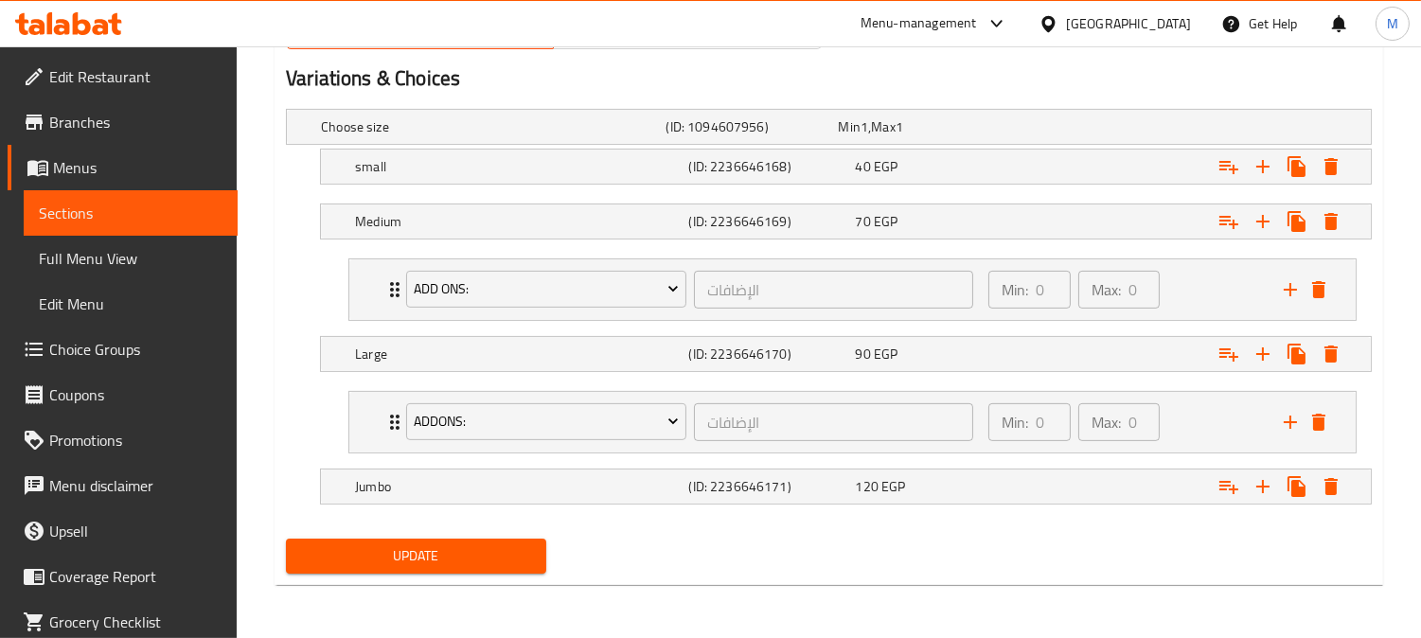
click at [508, 566] on span "Update" at bounding box center [416, 556] width 230 height 24
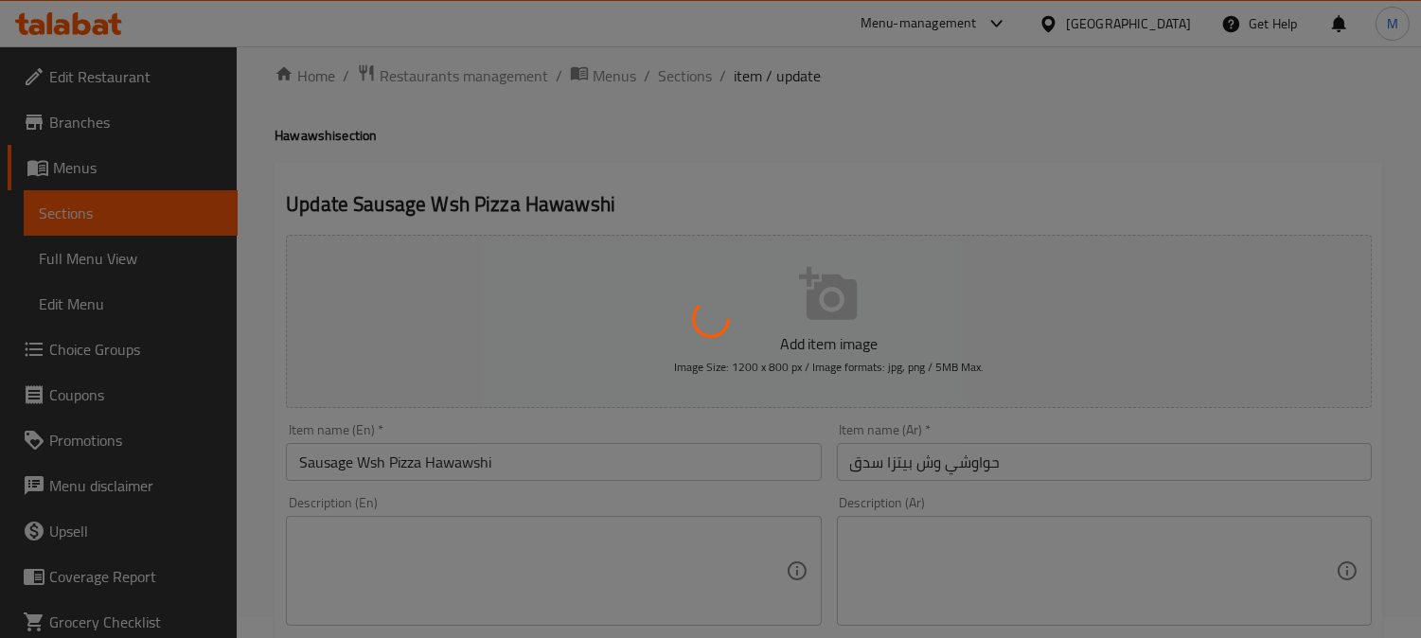
scroll to position [0, 0]
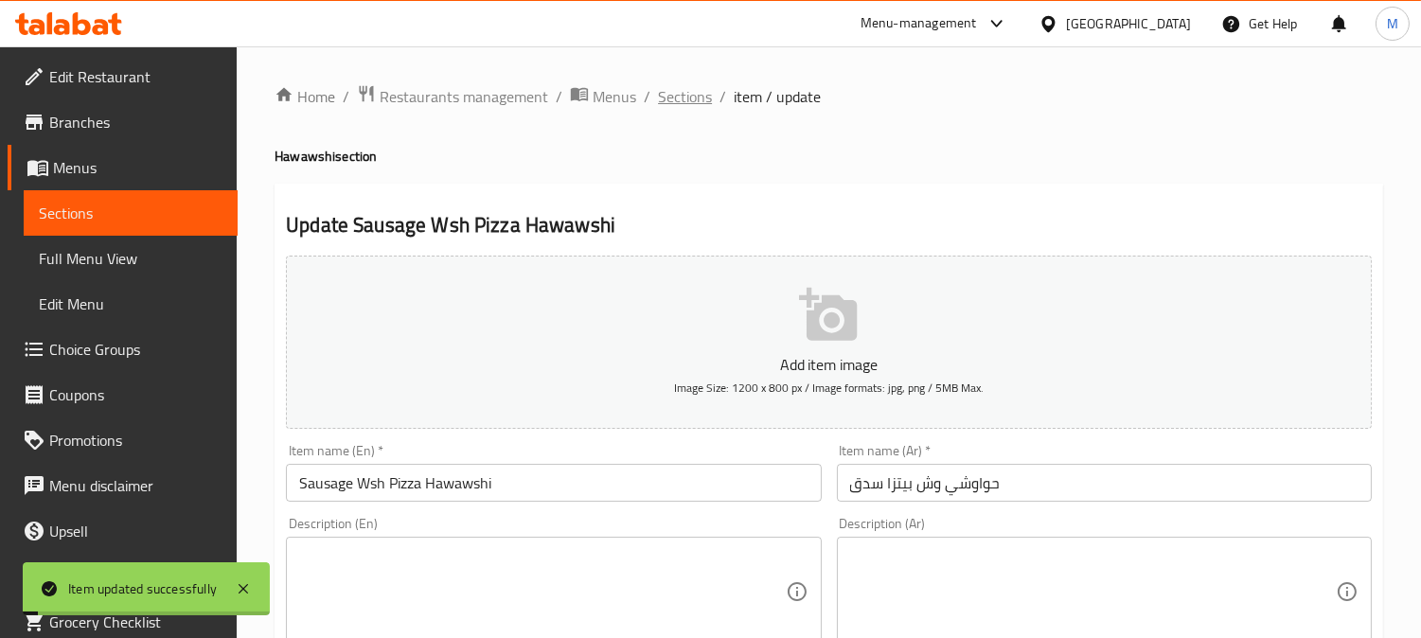
click at [673, 95] on span "Sections" at bounding box center [685, 96] width 54 height 23
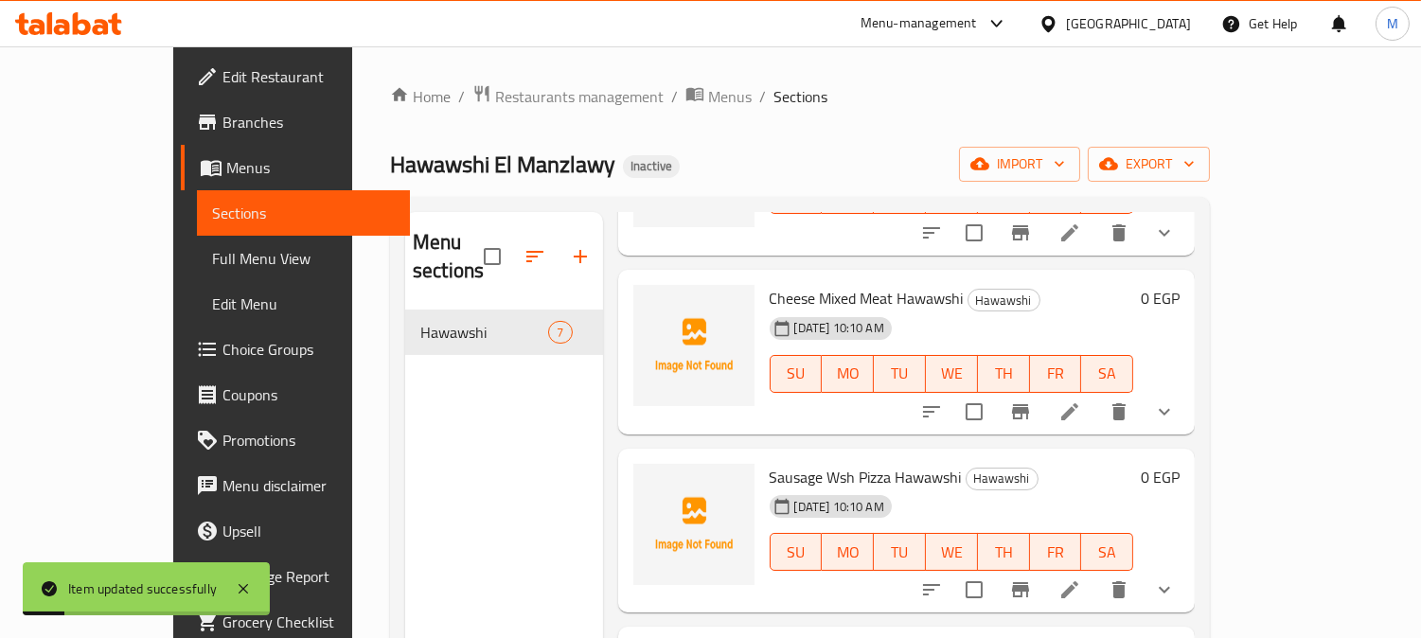
scroll to position [420, 0]
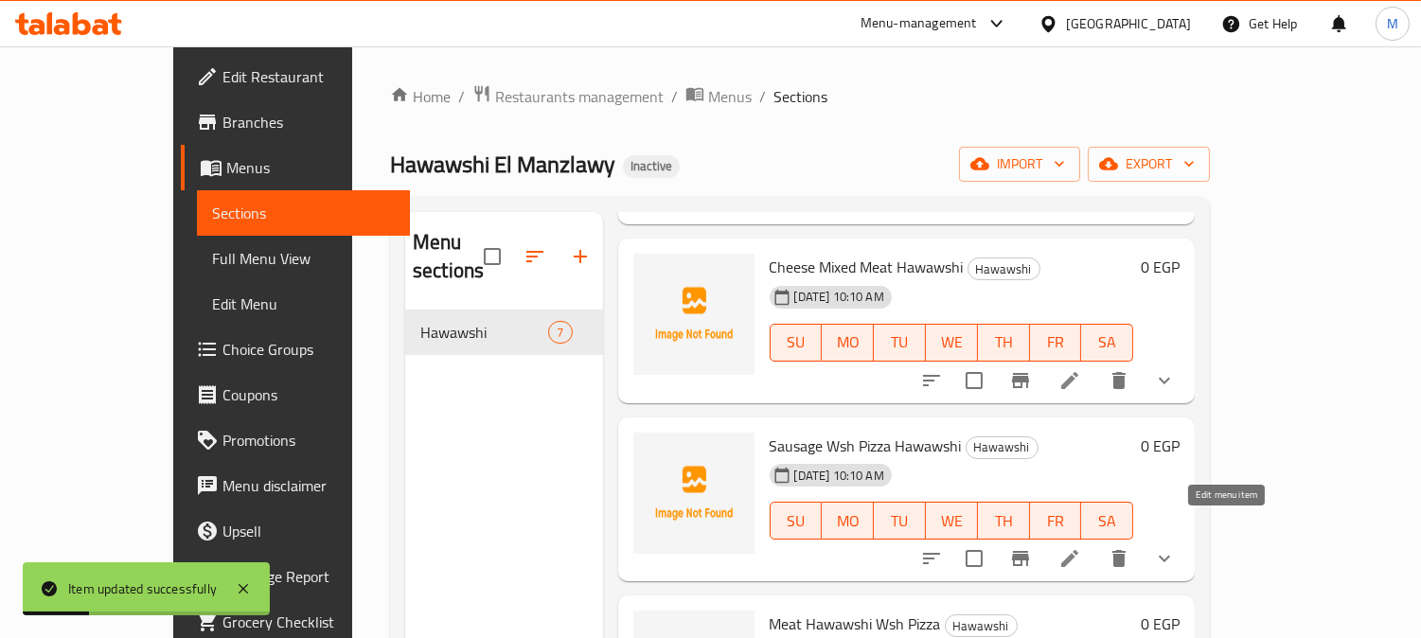
click at [1078, 550] on icon at bounding box center [1069, 558] width 17 height 17
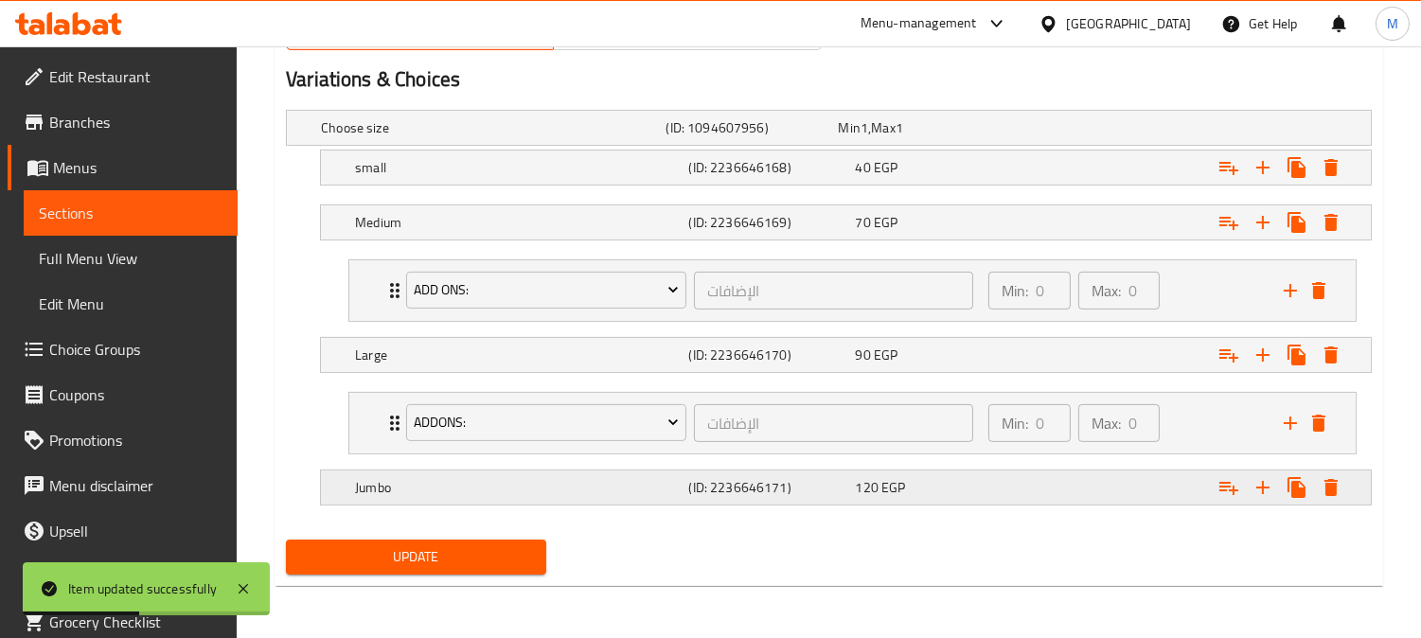
scroll to position [1007, 0]
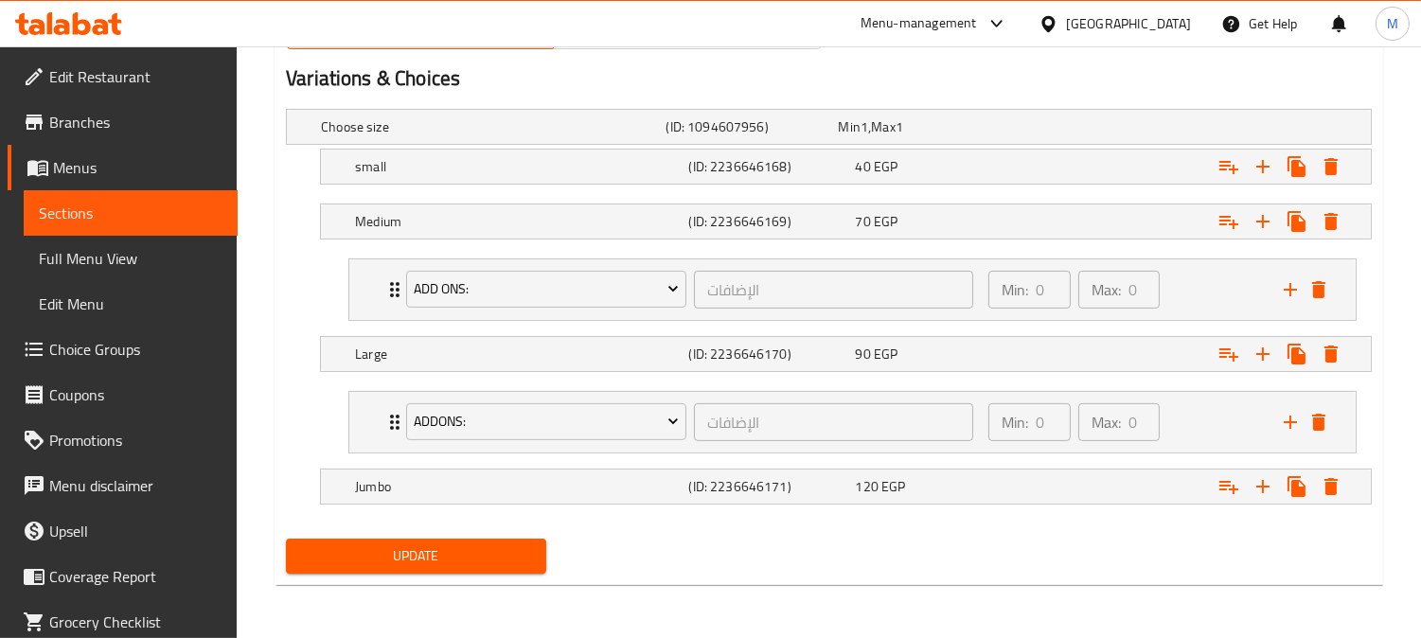
click at [467, 544] on span "Update" at bounding box center [416, 556] width 230 height 24
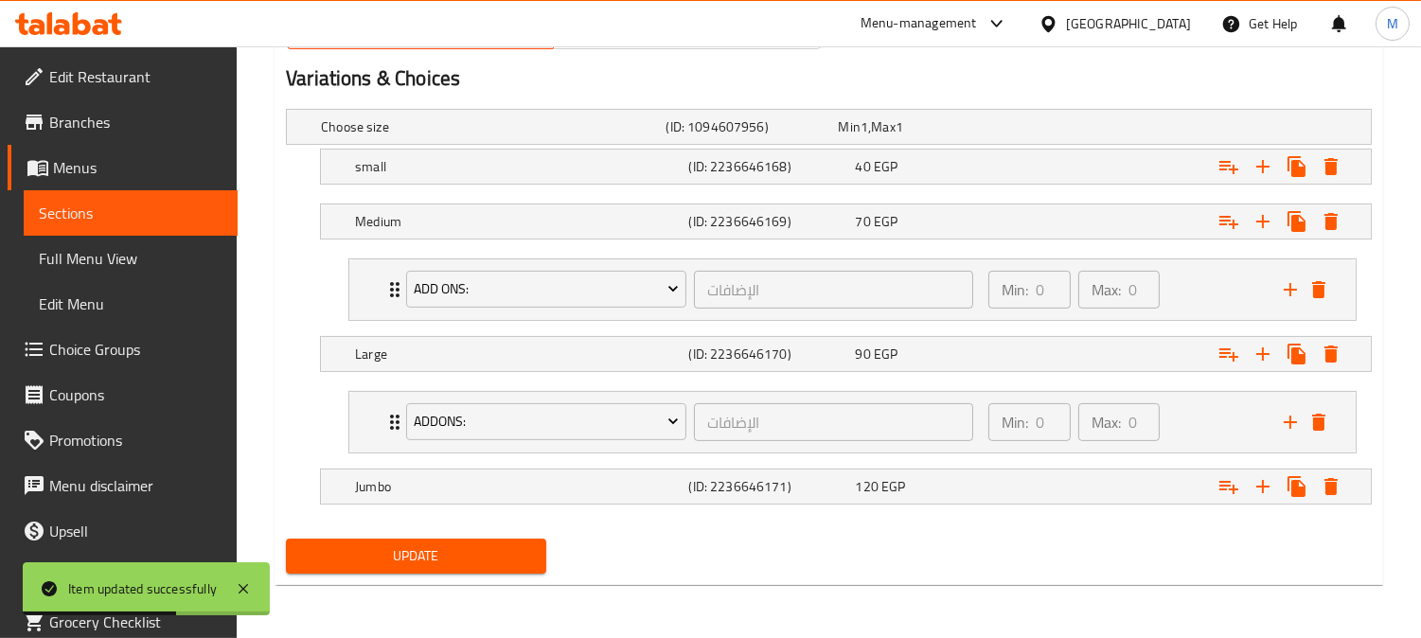
drag, startPoint x: 478, startPoint y: 546, endPoint x: 503, endPoint y: 531, distance: 28.9
click at [478, 545] on span "Update" at bounding box center [416, 556] width 230 height 24
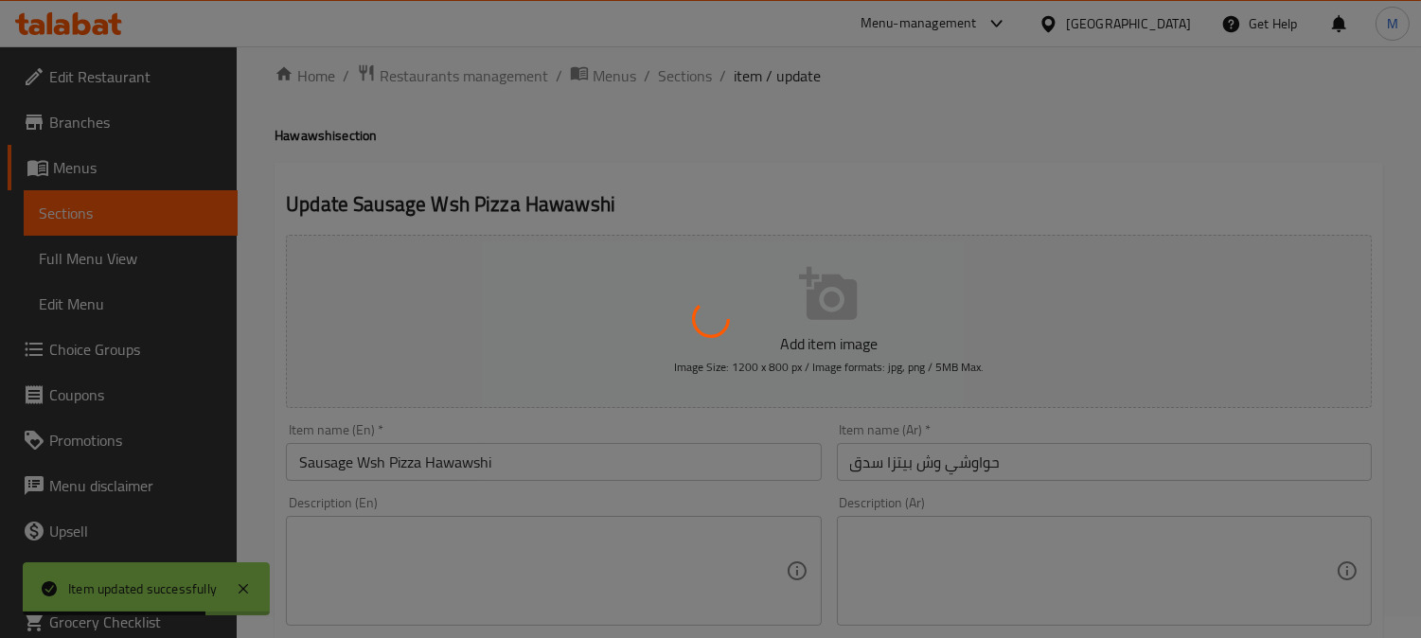
scroll to position [0, 0]
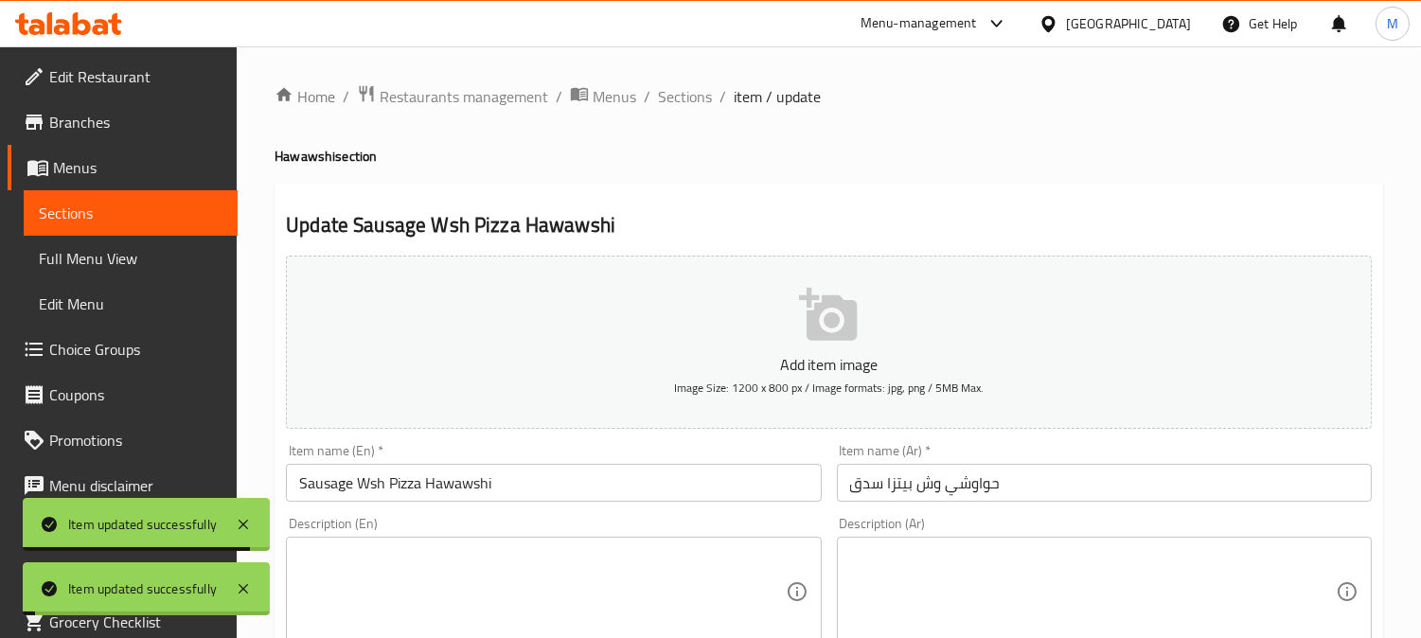
click at [683, 95] on span "Sections" at bounding box center [685, 96] width 54 height 23
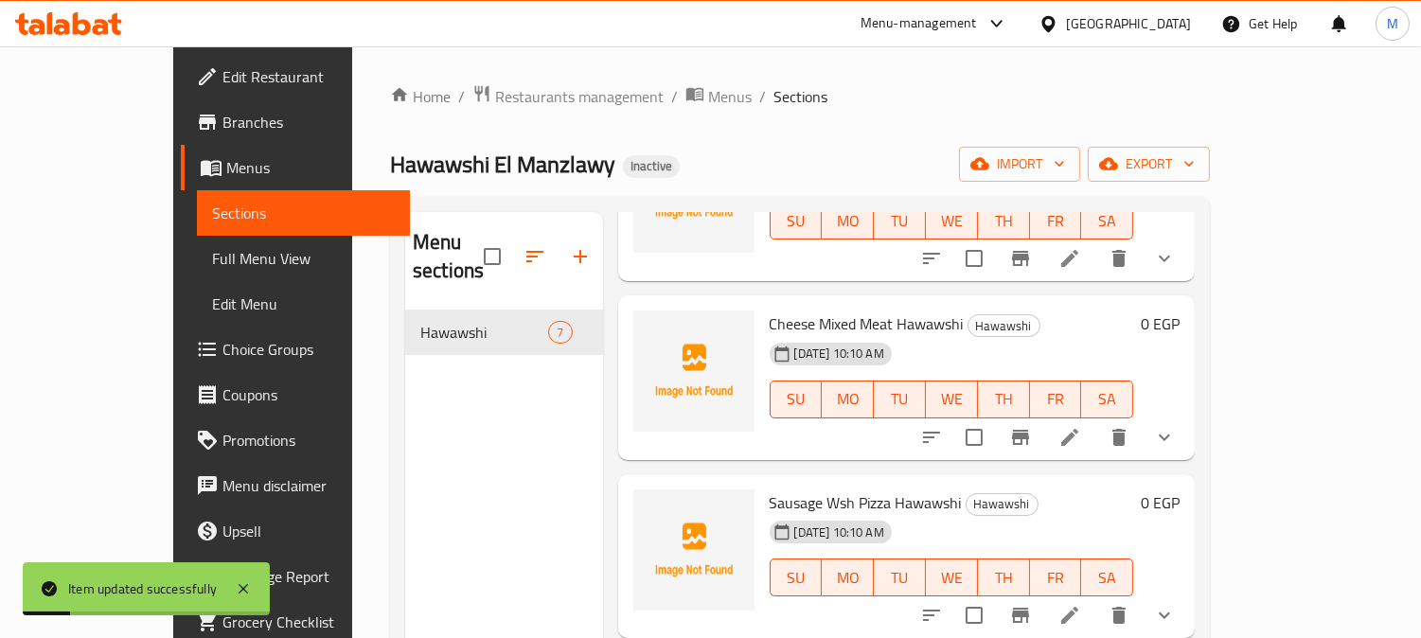
scroll to position [420, 0]
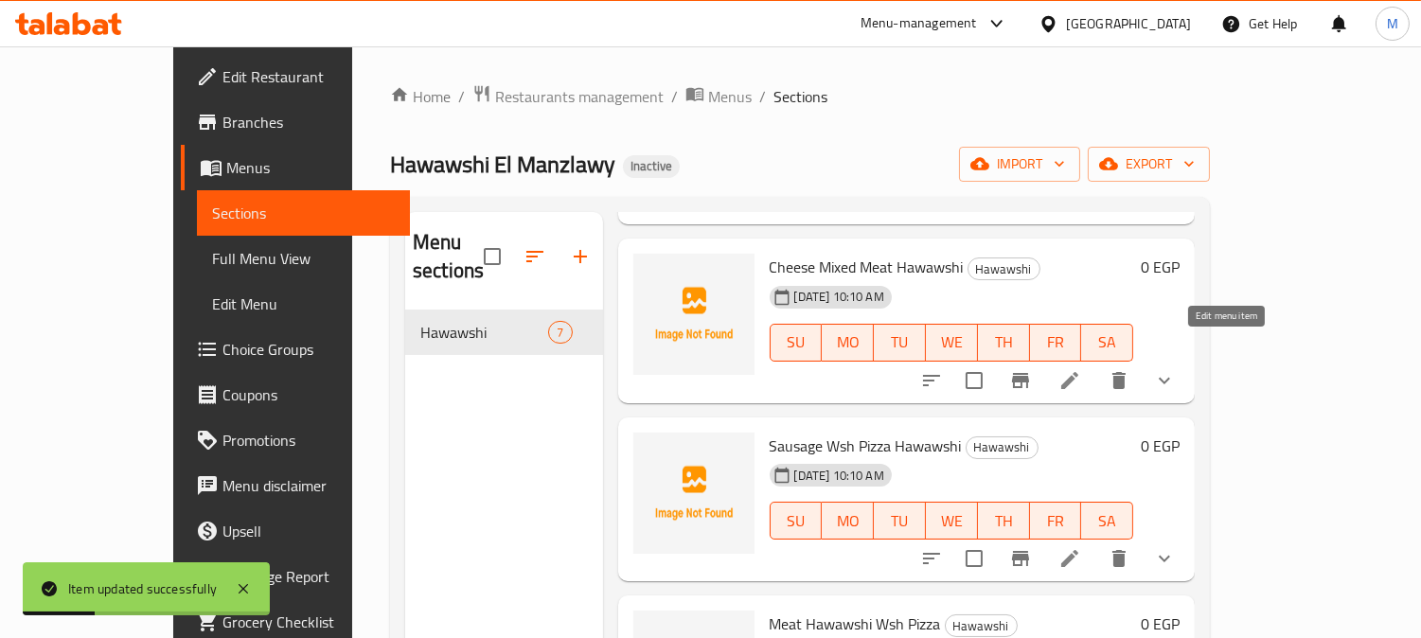
click at [1078, 372] on icon at bounding box center [1069, 380] width 17 height 17
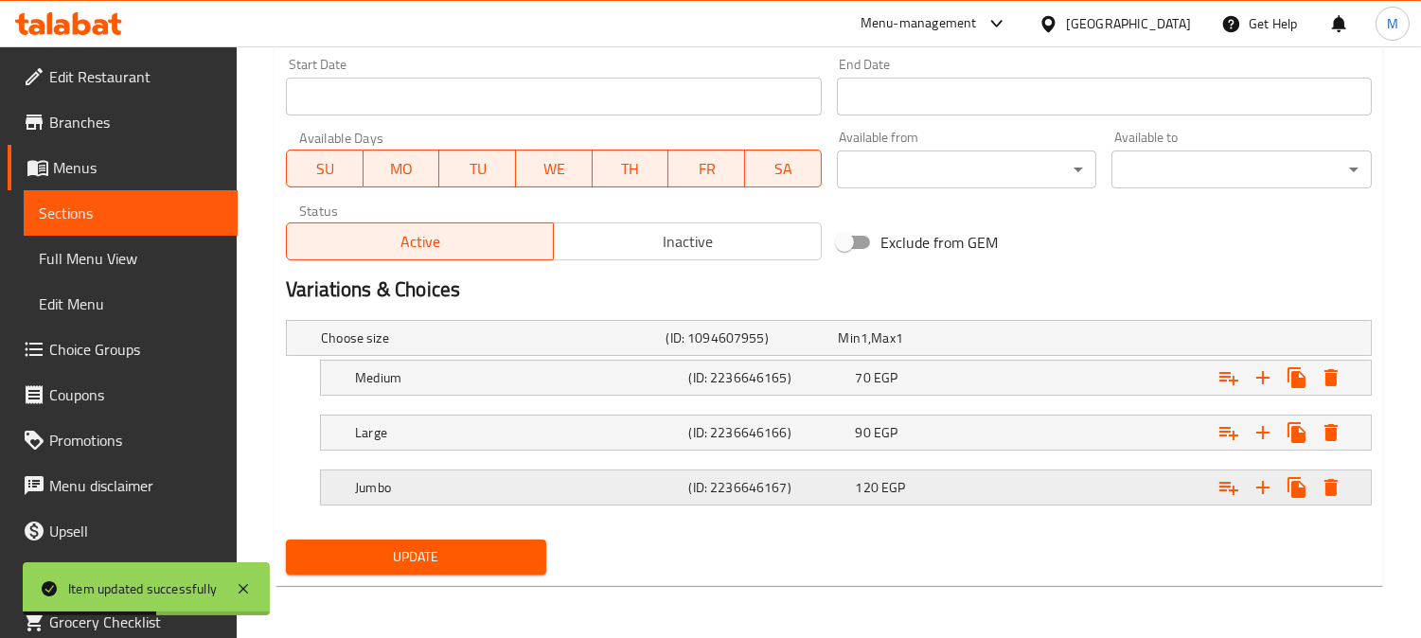
scroll to position [797, 0]
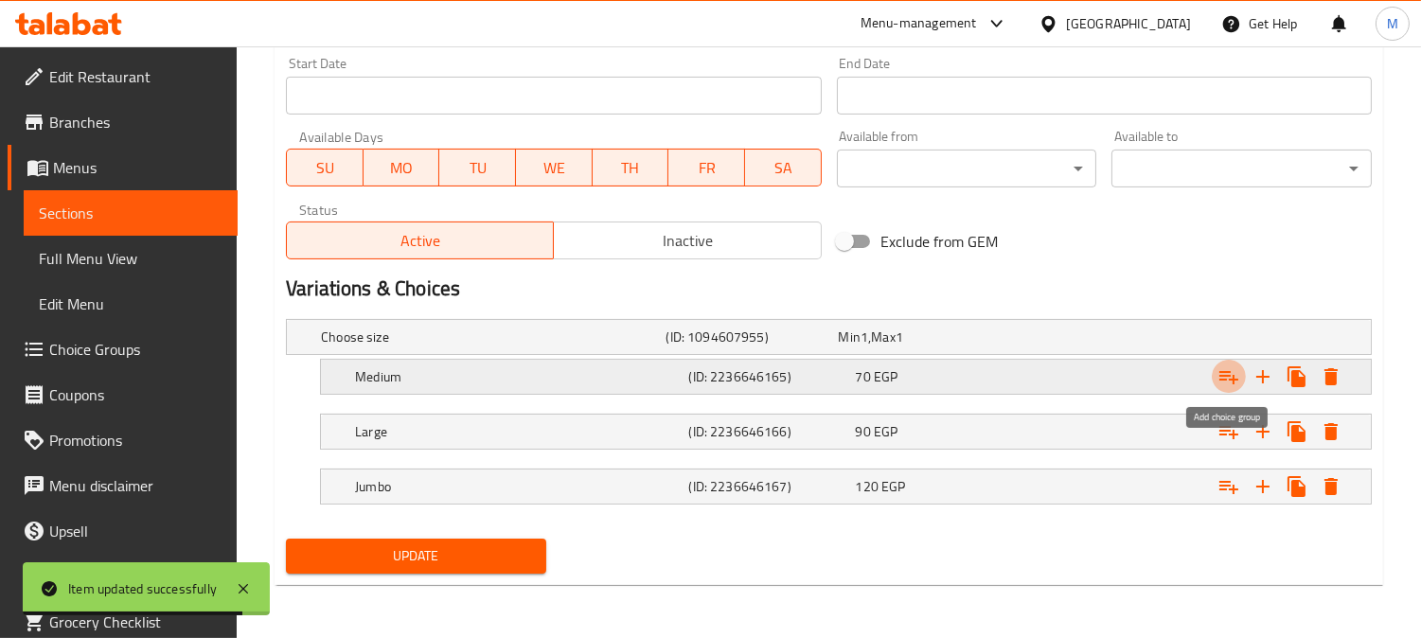
click at [1215, 373] on button "Expand" at bounding box center [1229, 377] width 34 height 34
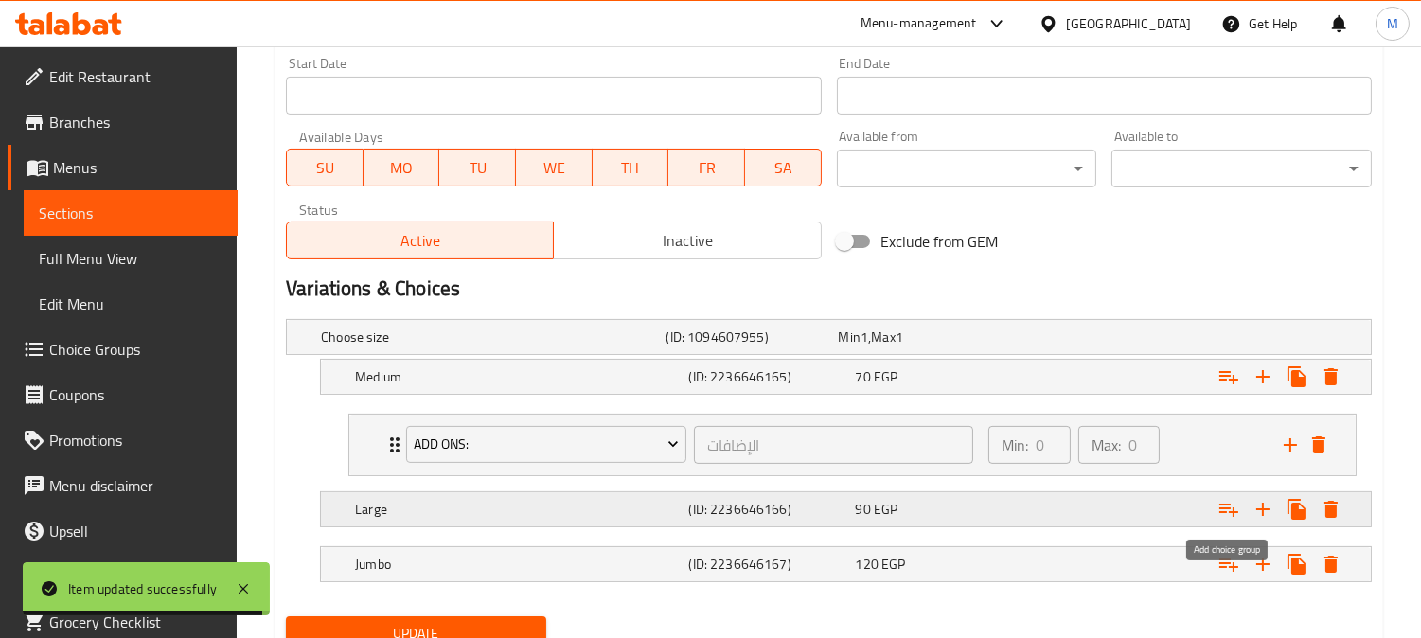
click at [1227, 504] on icon "Expand" at bounding box center [1228, 510] width 19 height 13
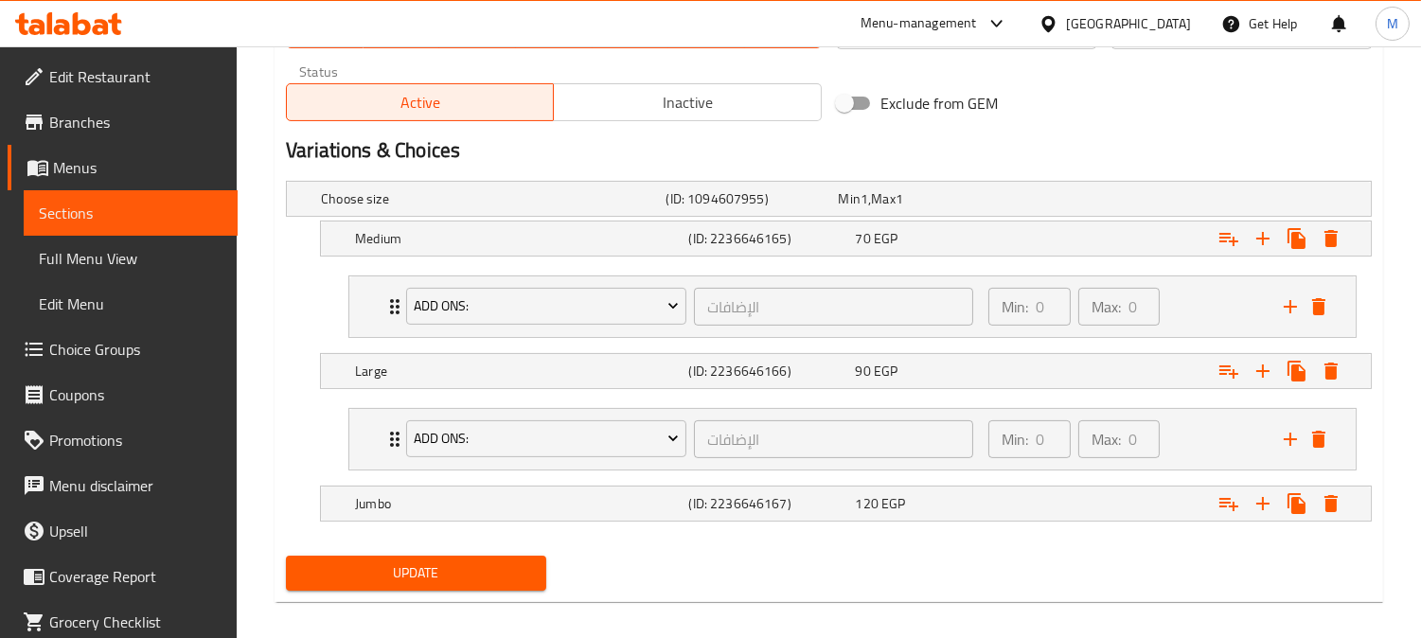
scroll to position [952, 0]
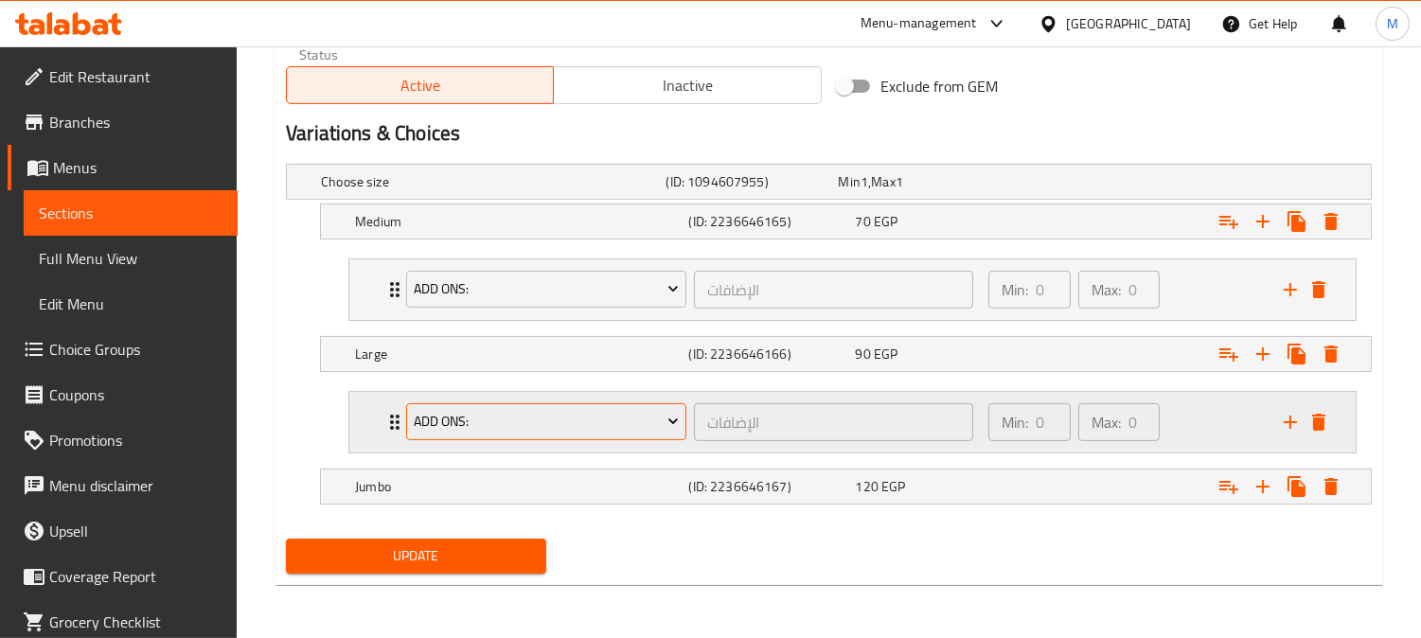
click at [451, 420] on span "Add Ons:" at bounding box center [547, 422] width 266 height 24
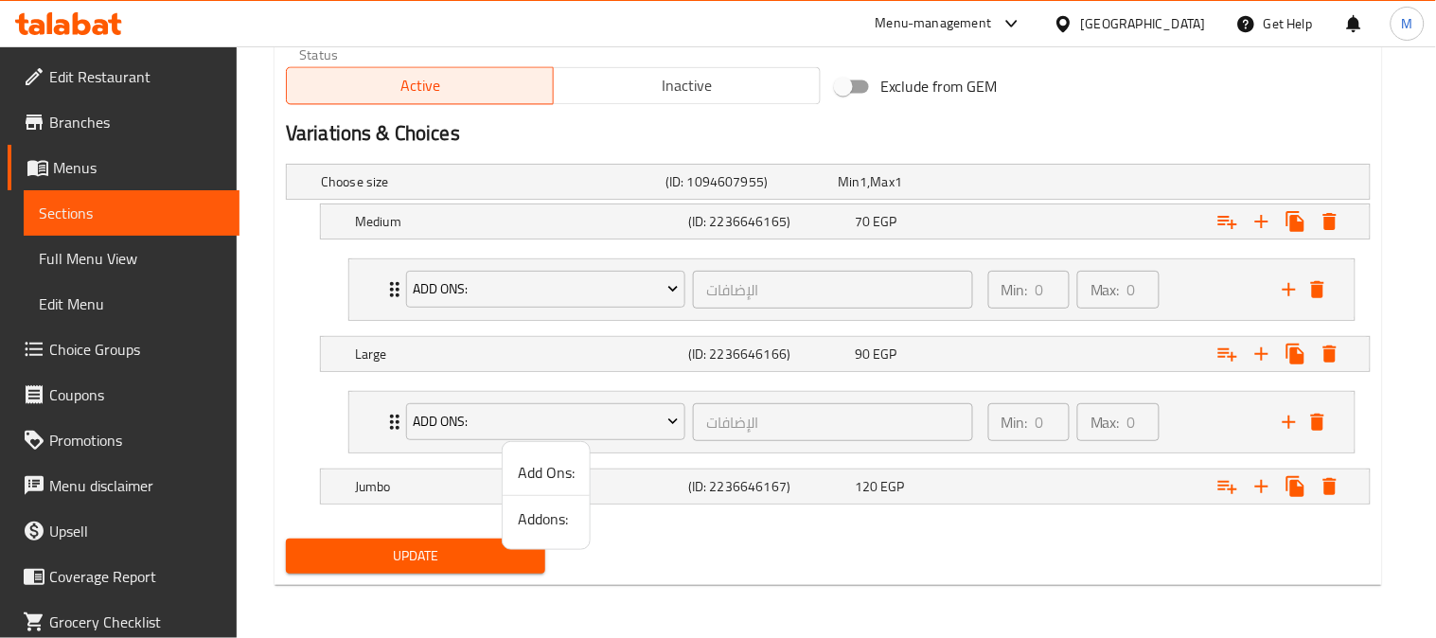
click at [528, 511] on span "Addons:" at bounding box center [546, 518] width 57 height 23
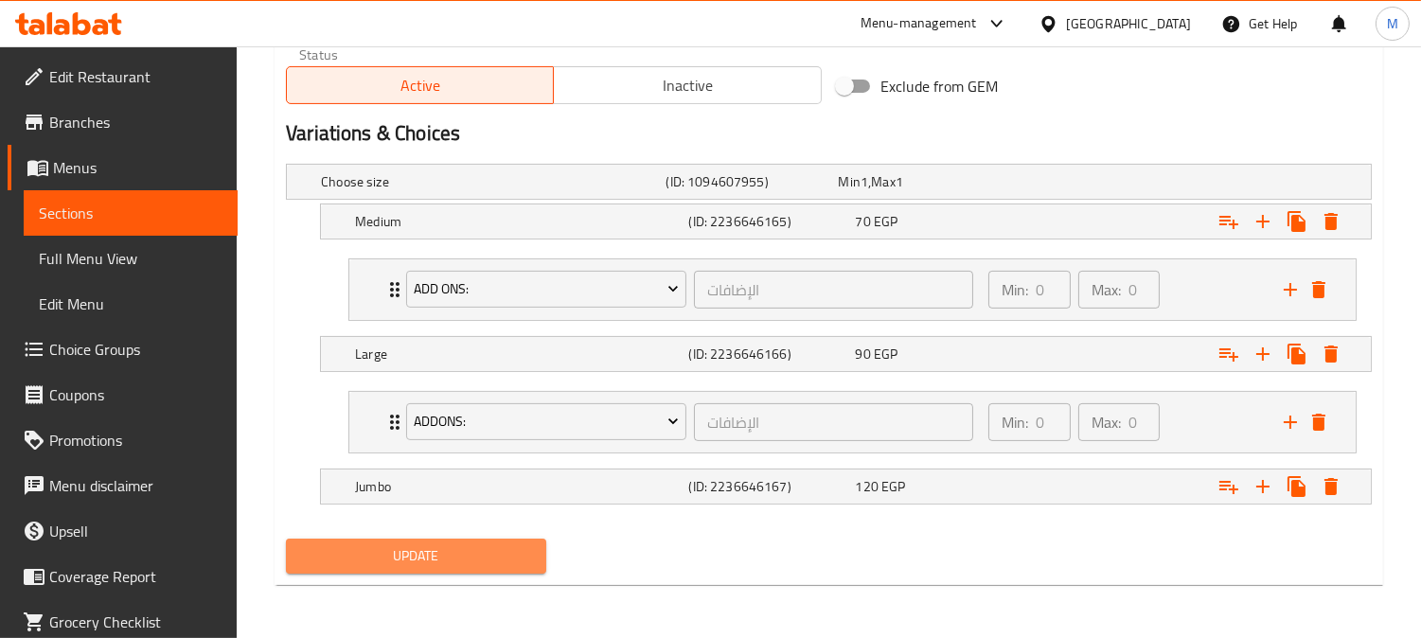
click at [513, 559] on span "Update" at bounding box center [416, 556] width 230 height 24
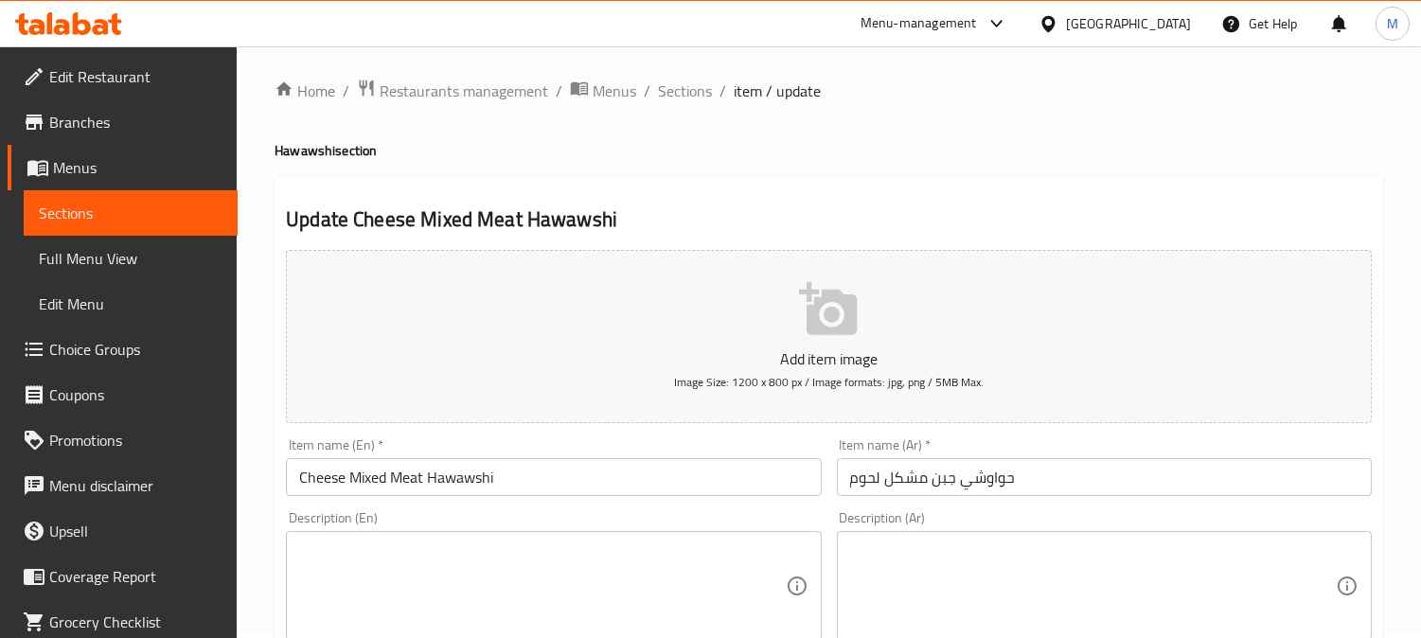
scroll to position [0, 0]
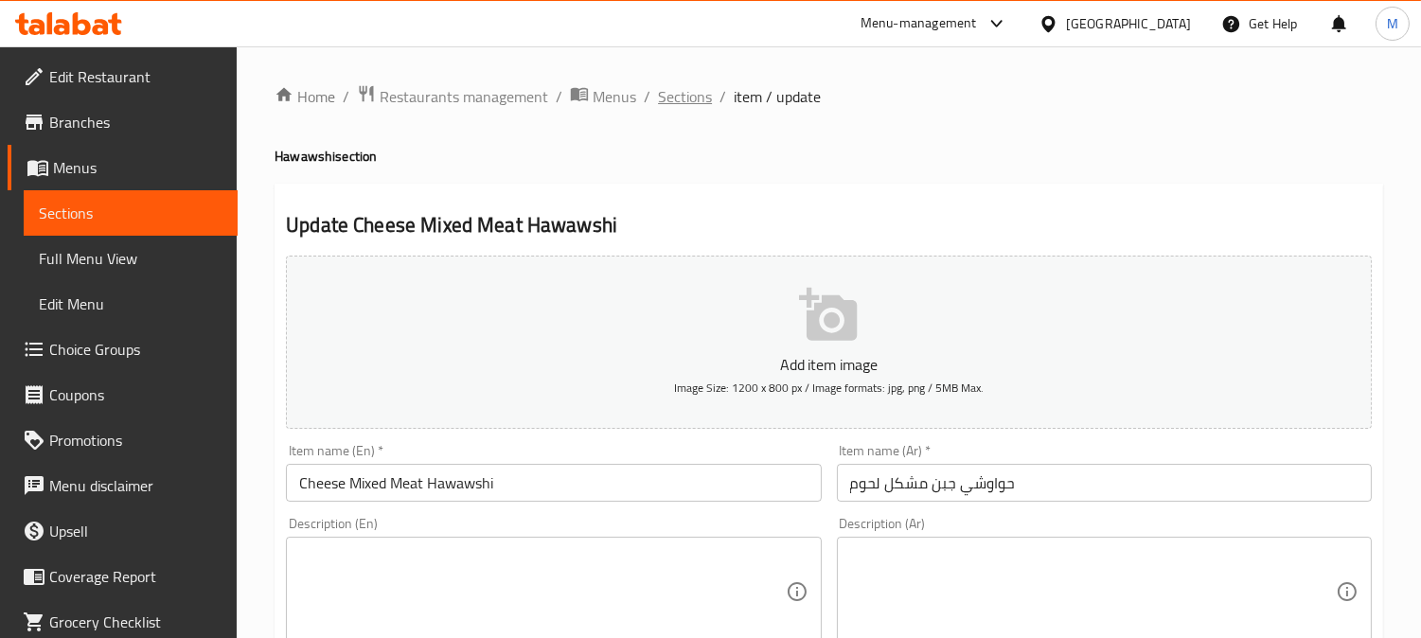
click at [699, 93] on span "Sections" at bounding box center [685, 96] width 54 height 23
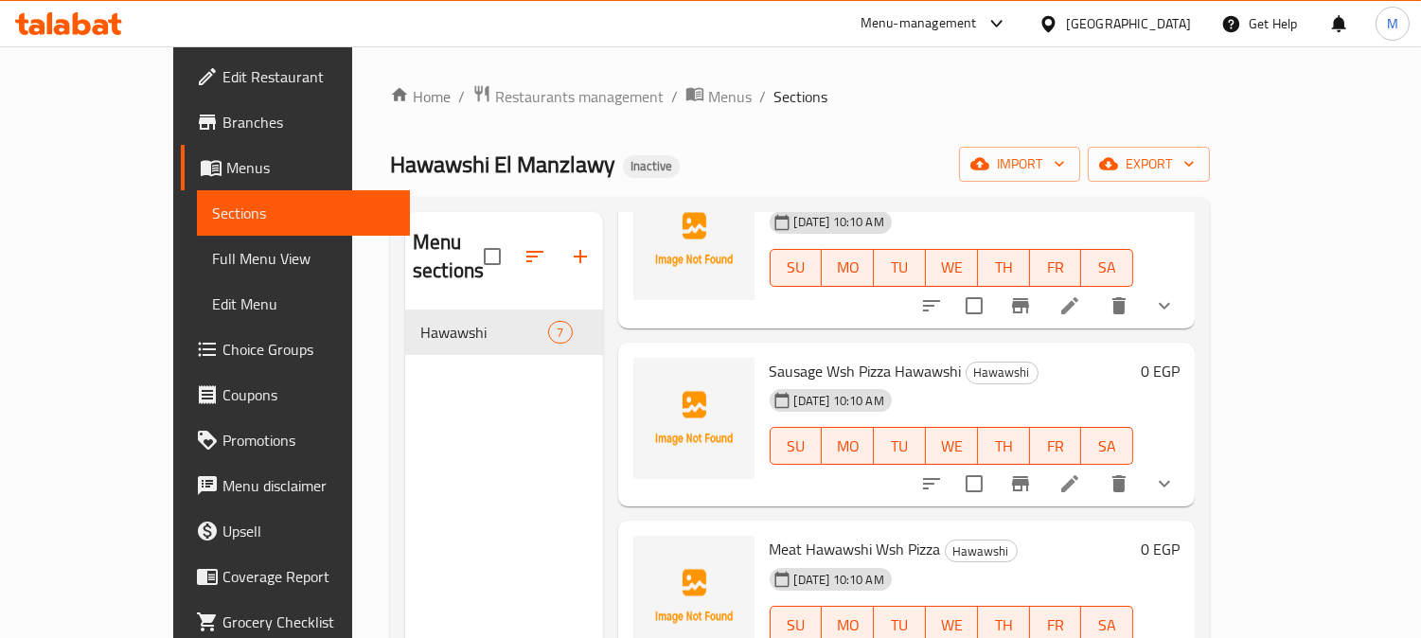
scroll to position [525, 0]
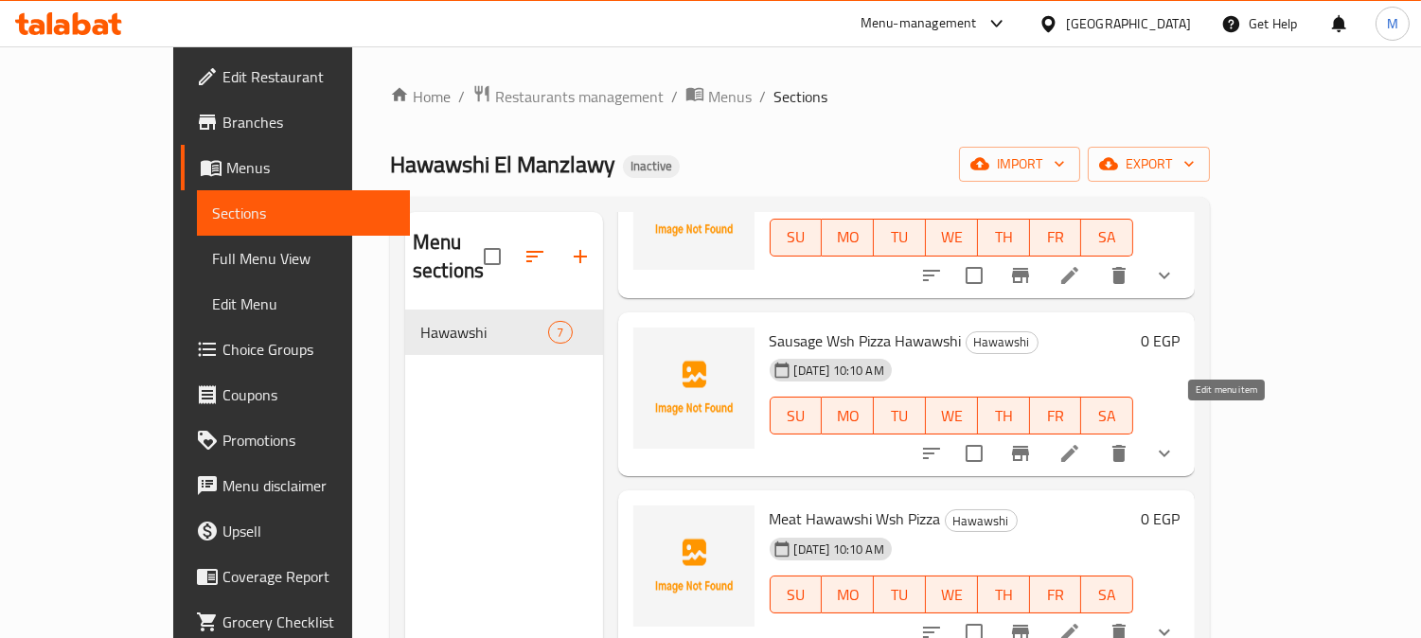
click at [1078, 445] on icon at bounding box center [1069, 453] width 17 height 17
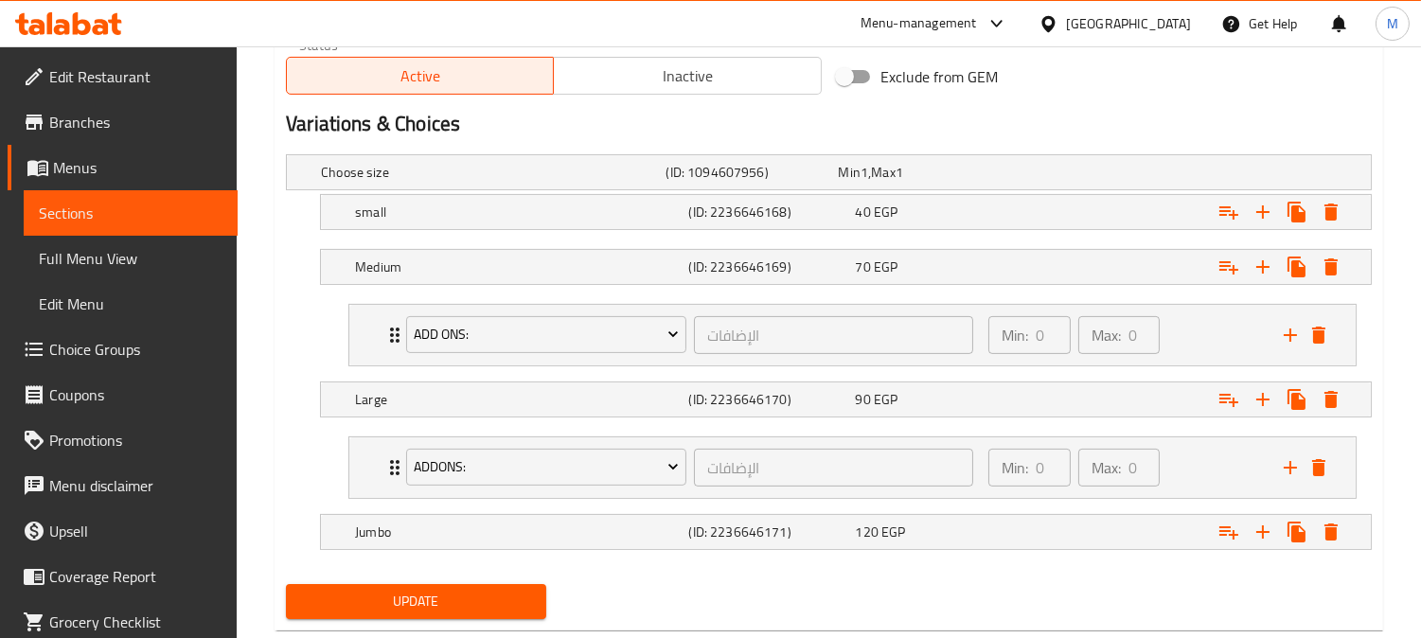
scroll to position [1007, 0]
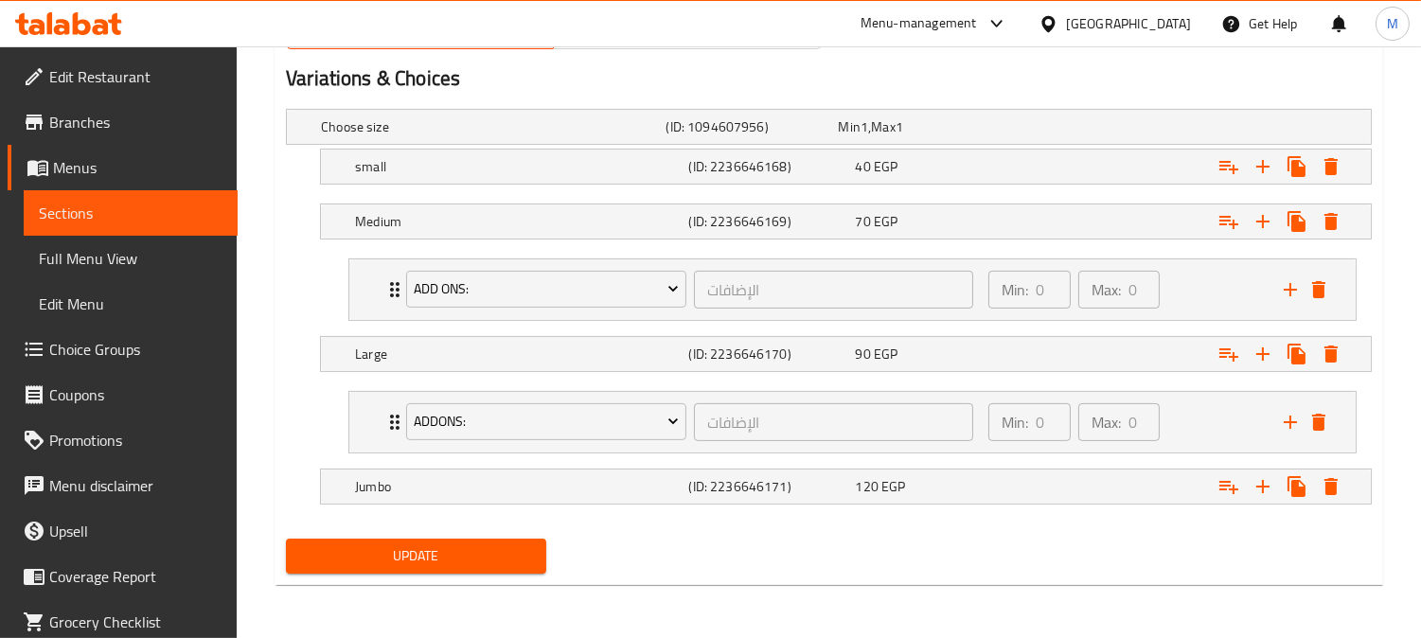
click at [508, 566] on span "Update" at bounding box center [416, 556] width 230 height 24
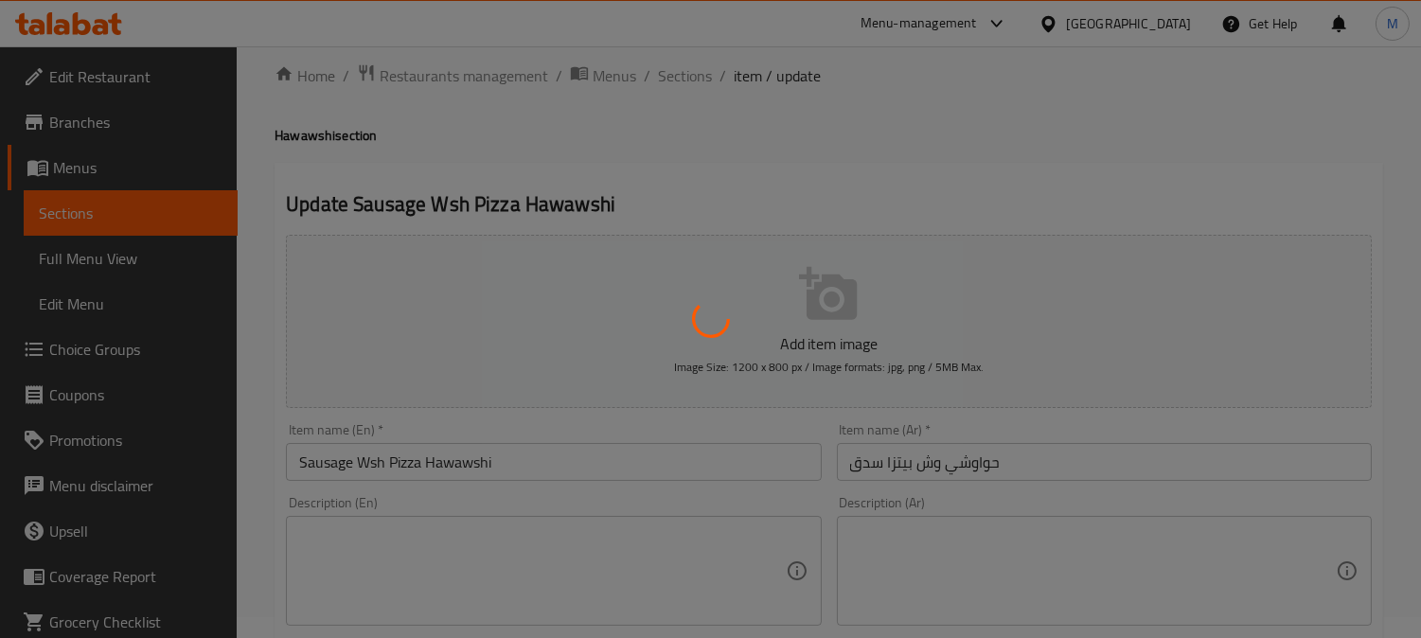
scroll to position [0, 0]
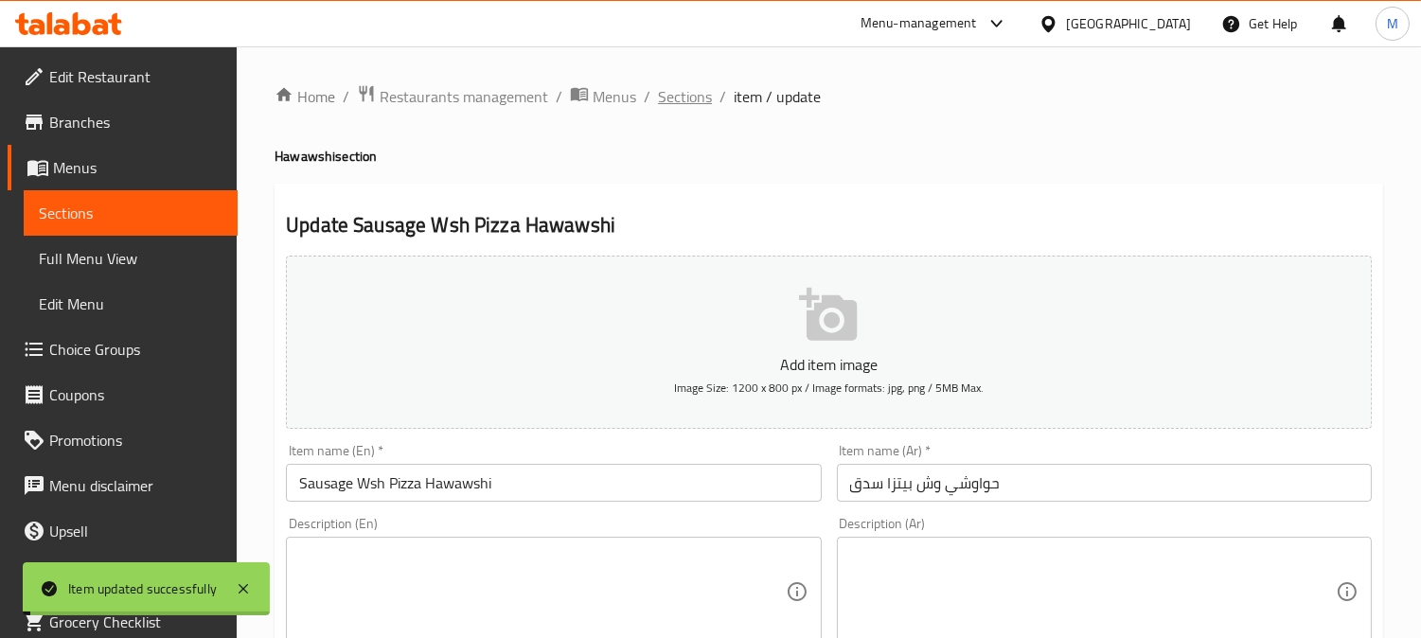
click at [687, 89] on span "Sections" at bounding box center [685, 96] width 54 height 23
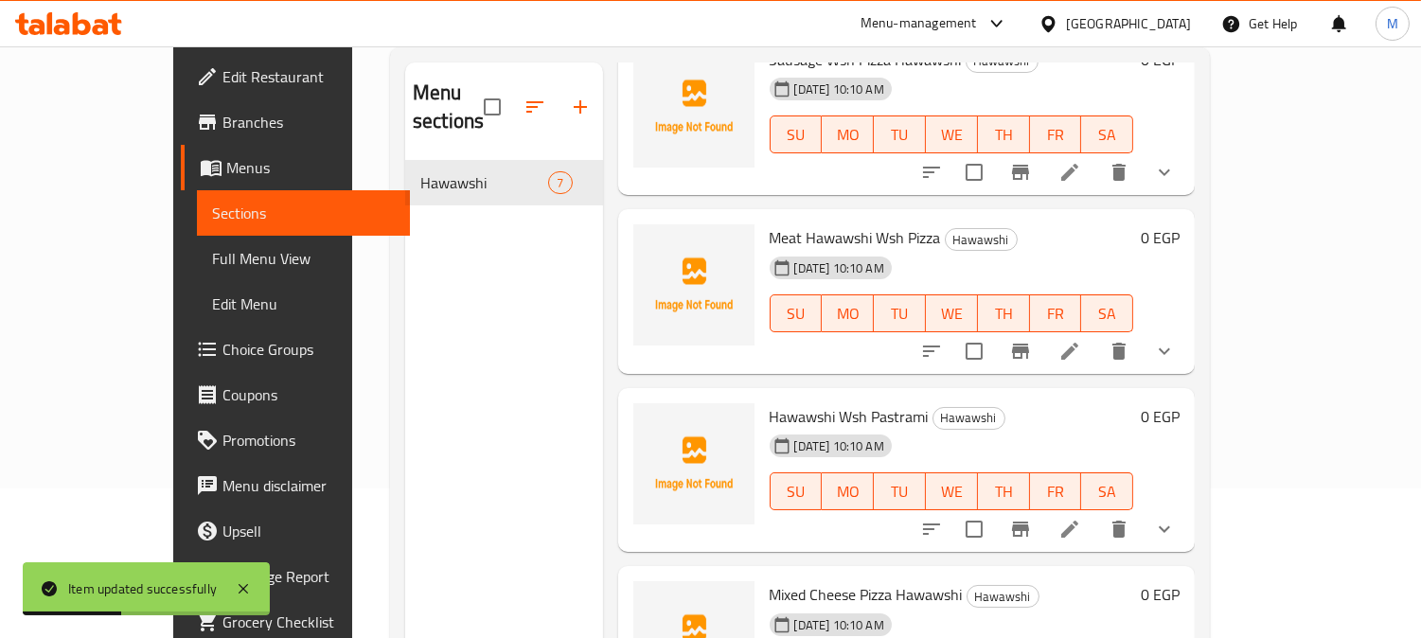
scroll to position [265, 0]
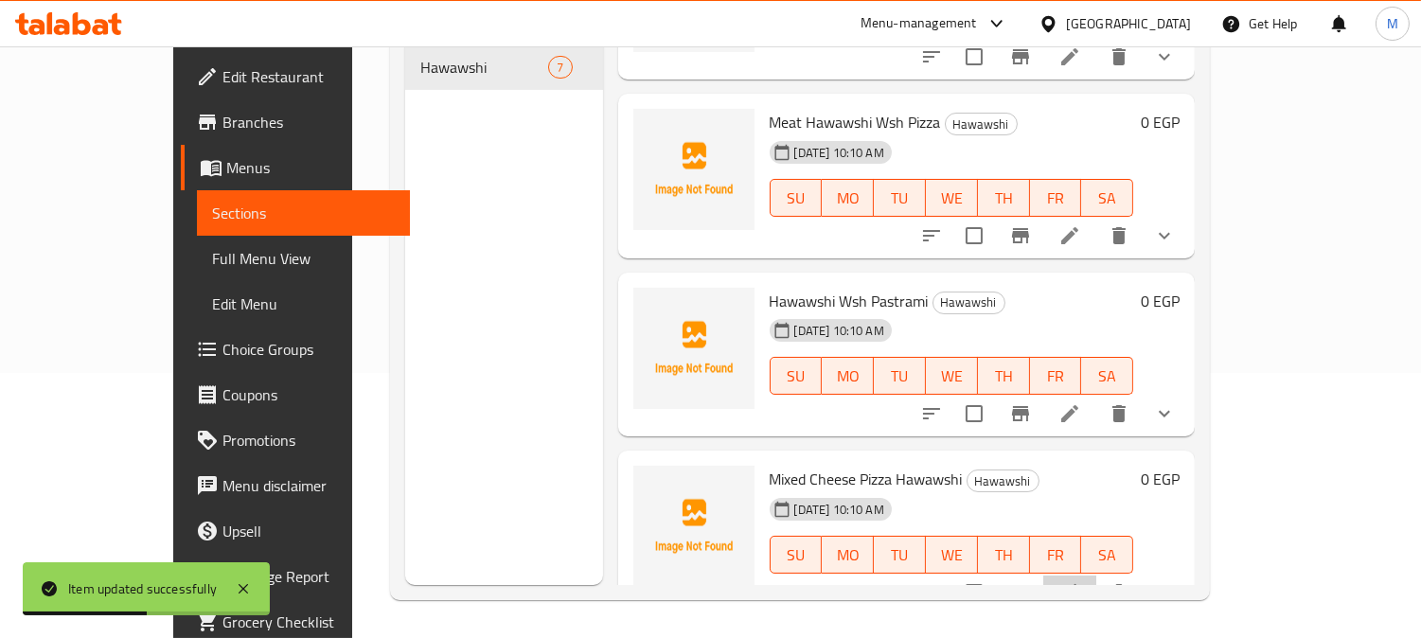
click at [1096, 578] on li at bounding box center [1069, 593] width 53 height 34
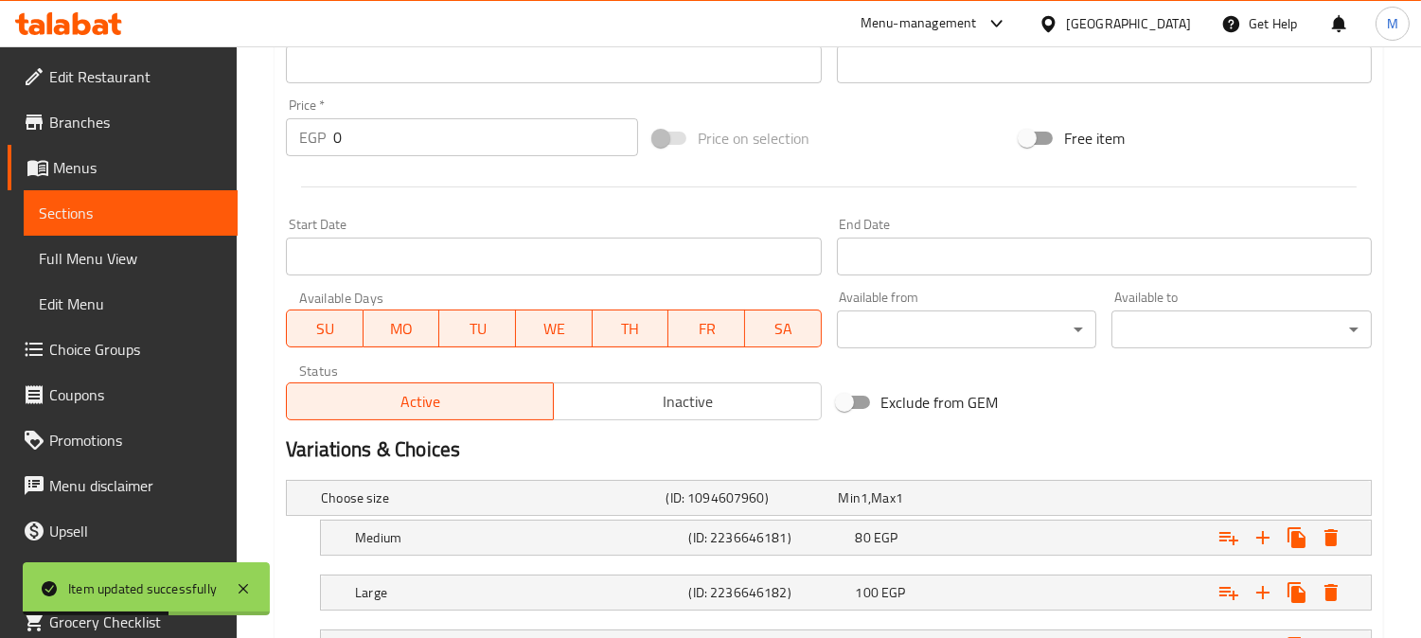
scroll to position [797, 0]
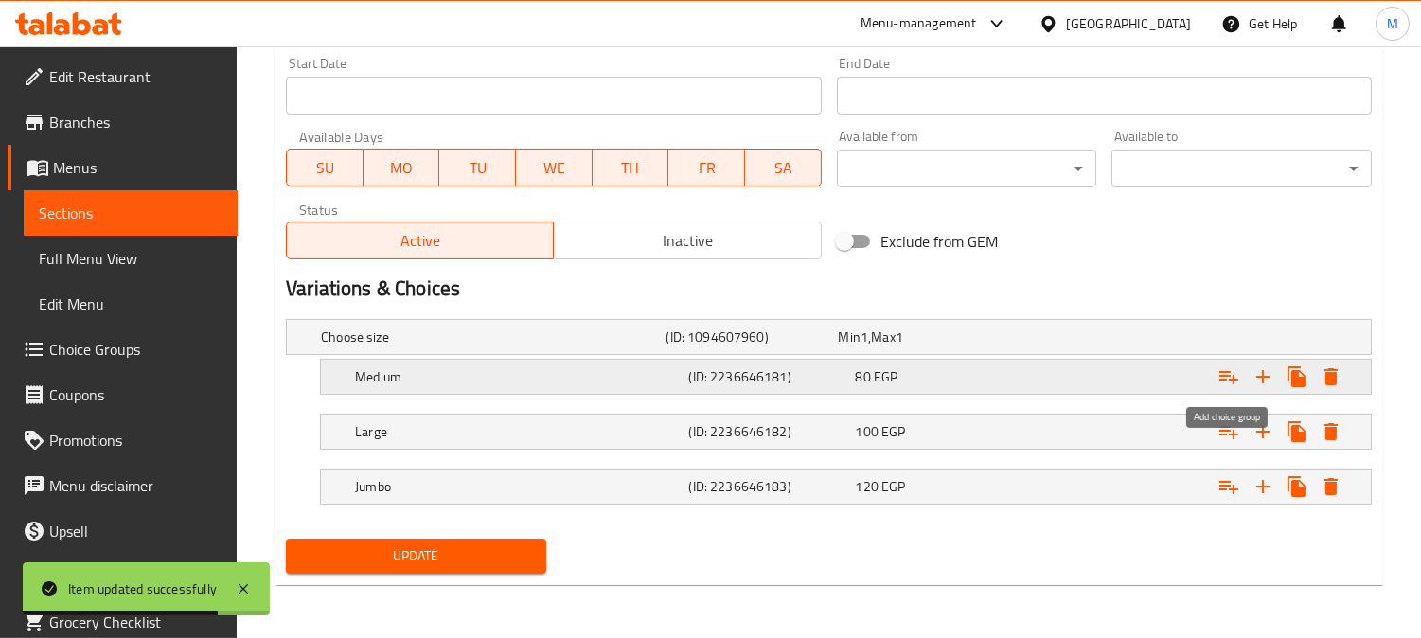
click at [1229, 374] on icon "Expand" at bounding box center [1229, 376] width 23 height 23
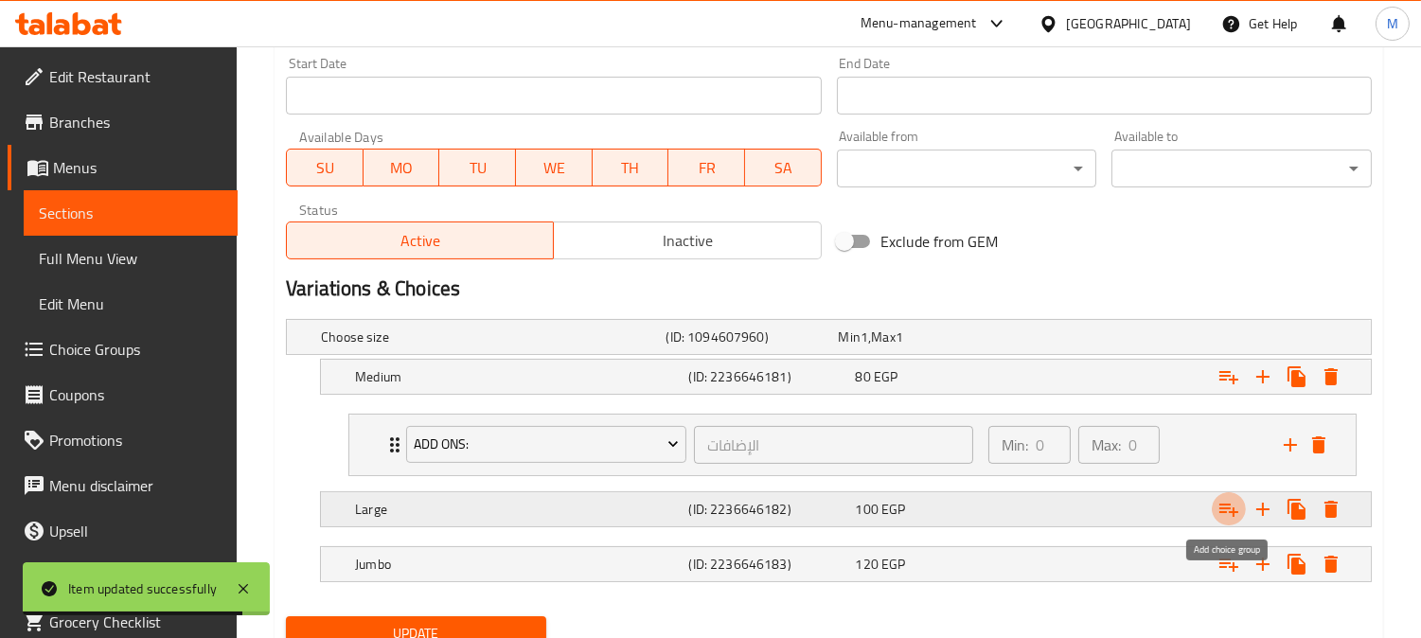
click at [1229, 507] on icon "Expand" at bounding box center [1229, 509] width 23 height 23
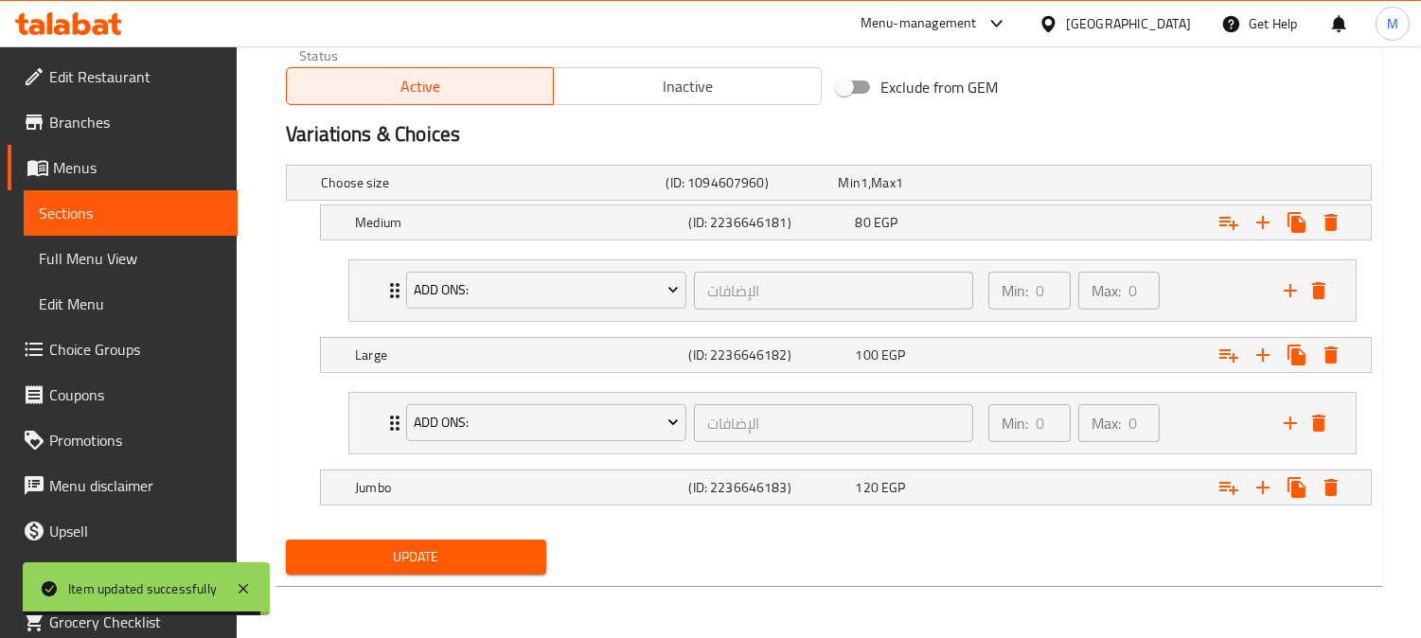
scroll to position [952, 0]
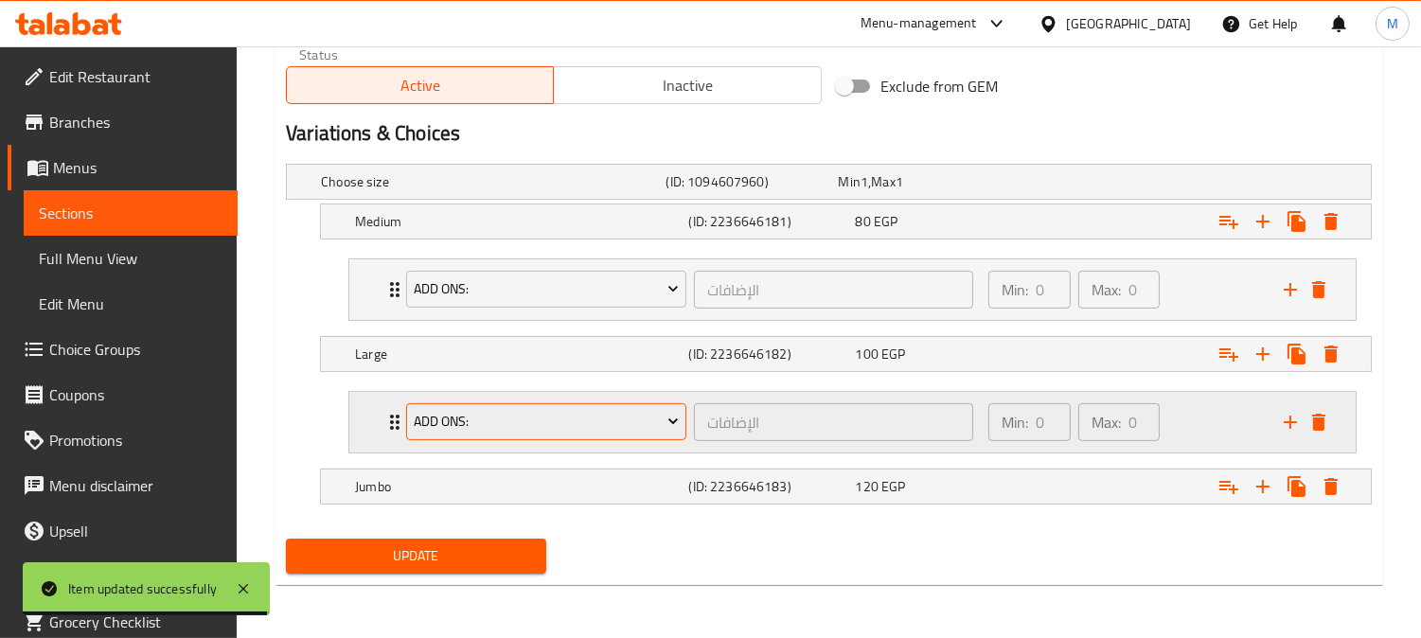
click at [473, 429] on span "Add Ons:" at bounding box center [547, 422] width 266 height 24
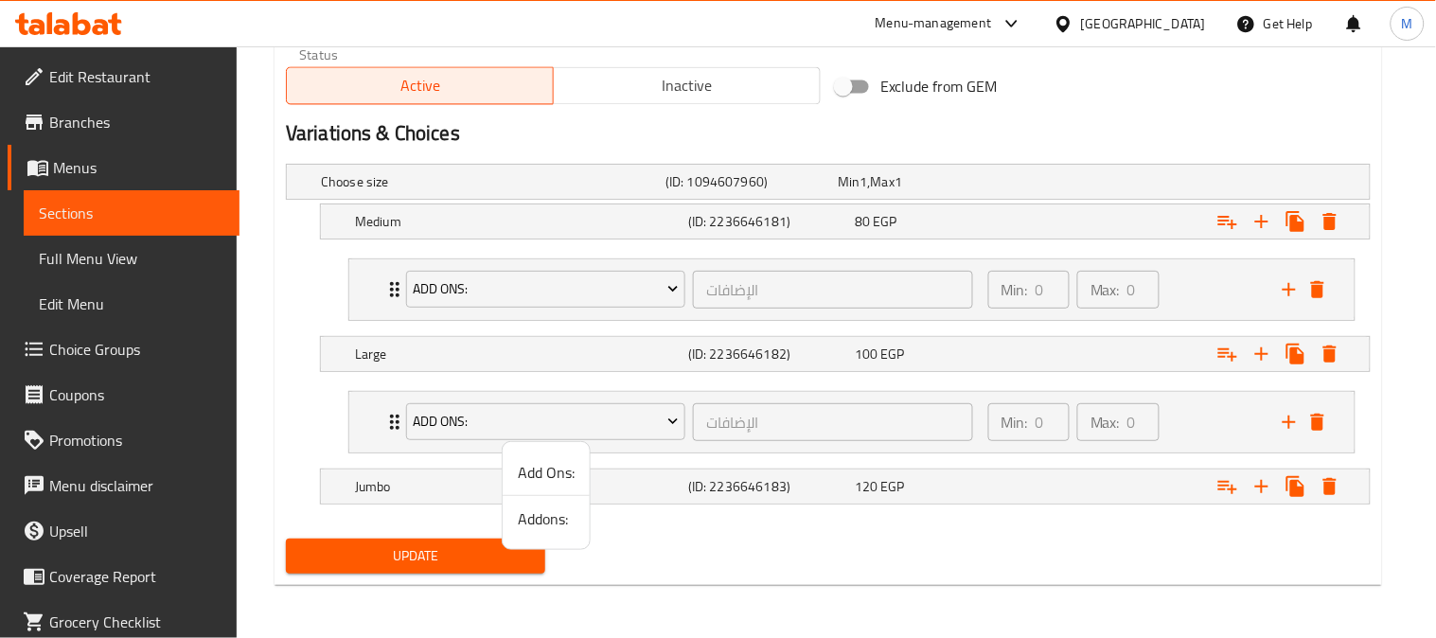
click at [524, 523] on span "Addons:" at bounding box center [546, 518] width 57 height 23
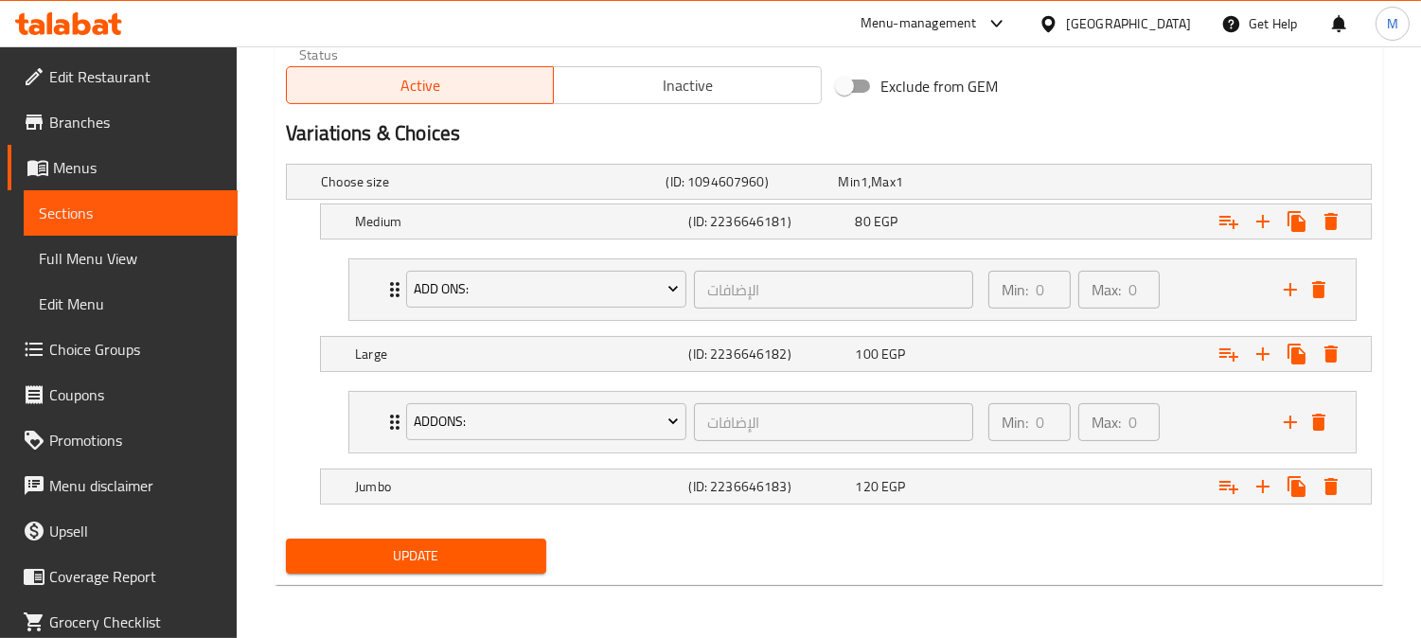
click at [502, 557] on span "Update" at bounding box center [416, 556] width 230 height 24
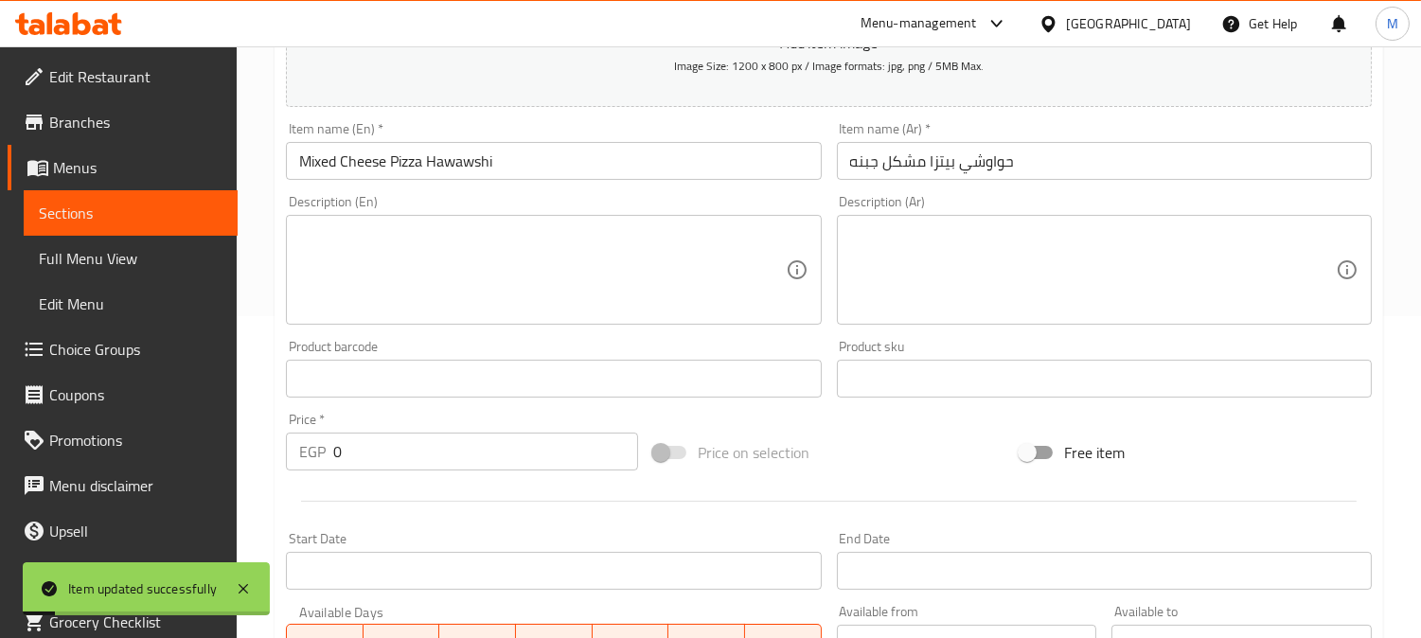
scroll to position [0, 0]
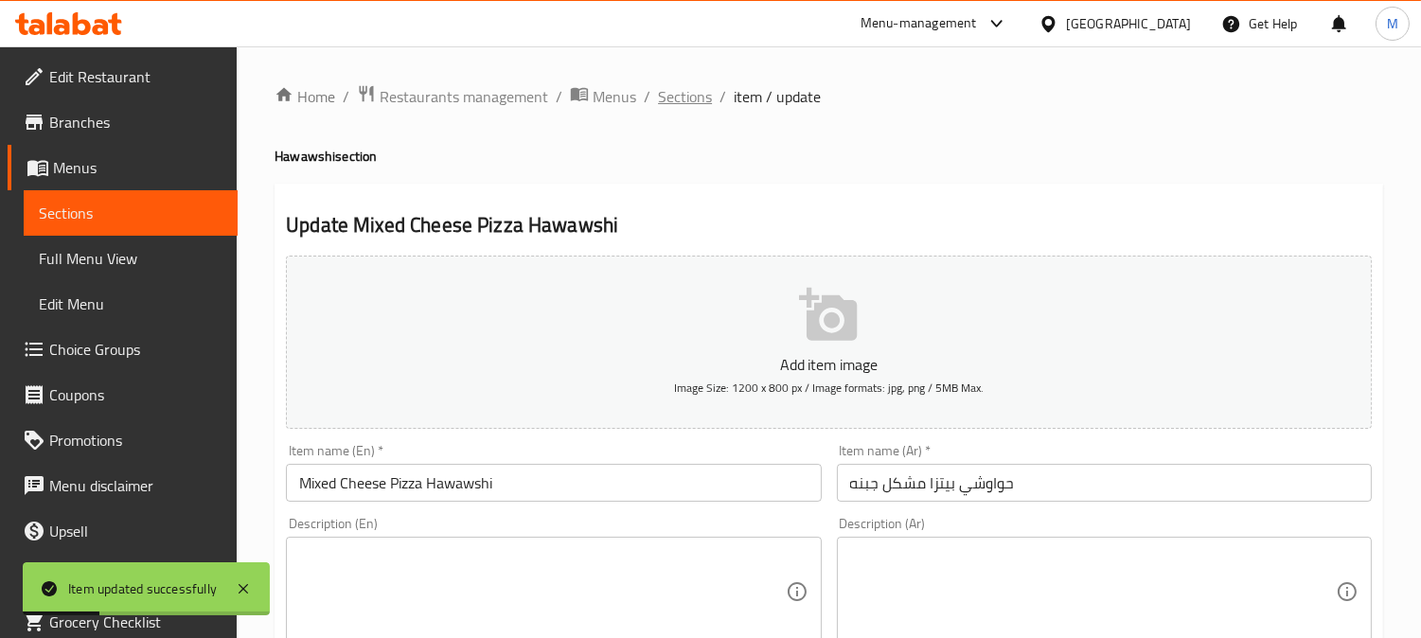
click at [702, 95] on span "Sections" at bounding box center [685, 96] width 54 height 23
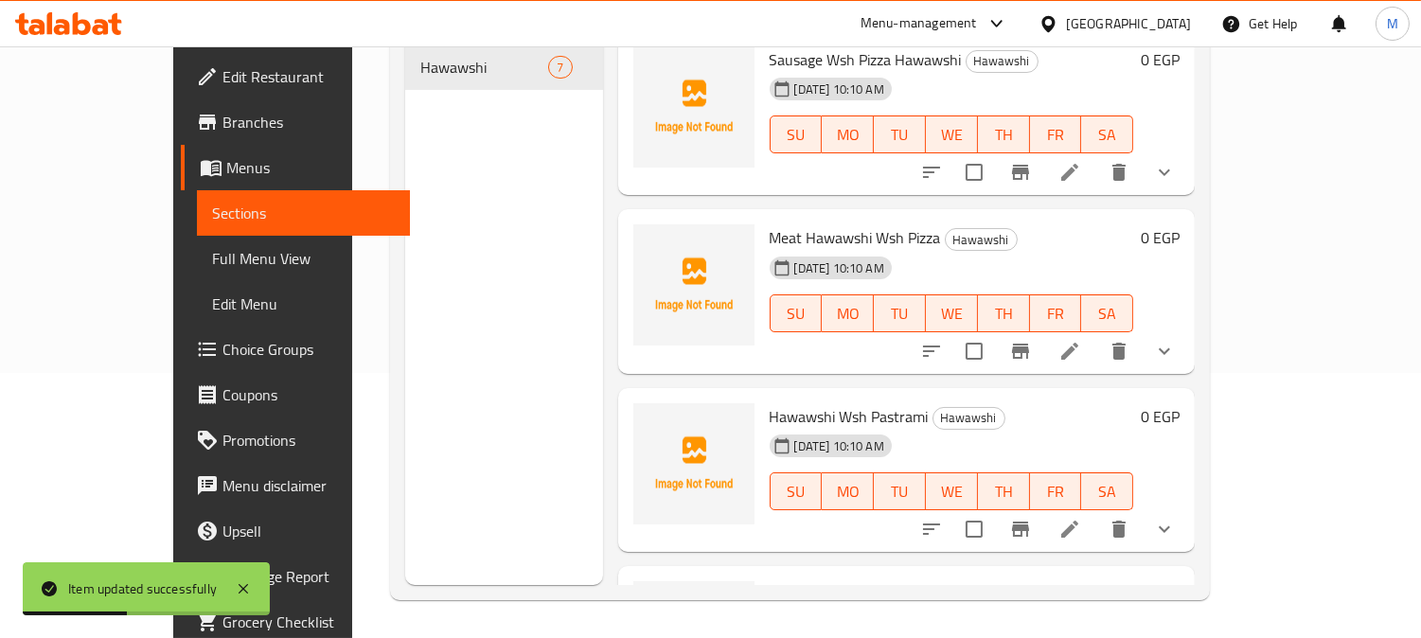
scroll to position [657, 0]
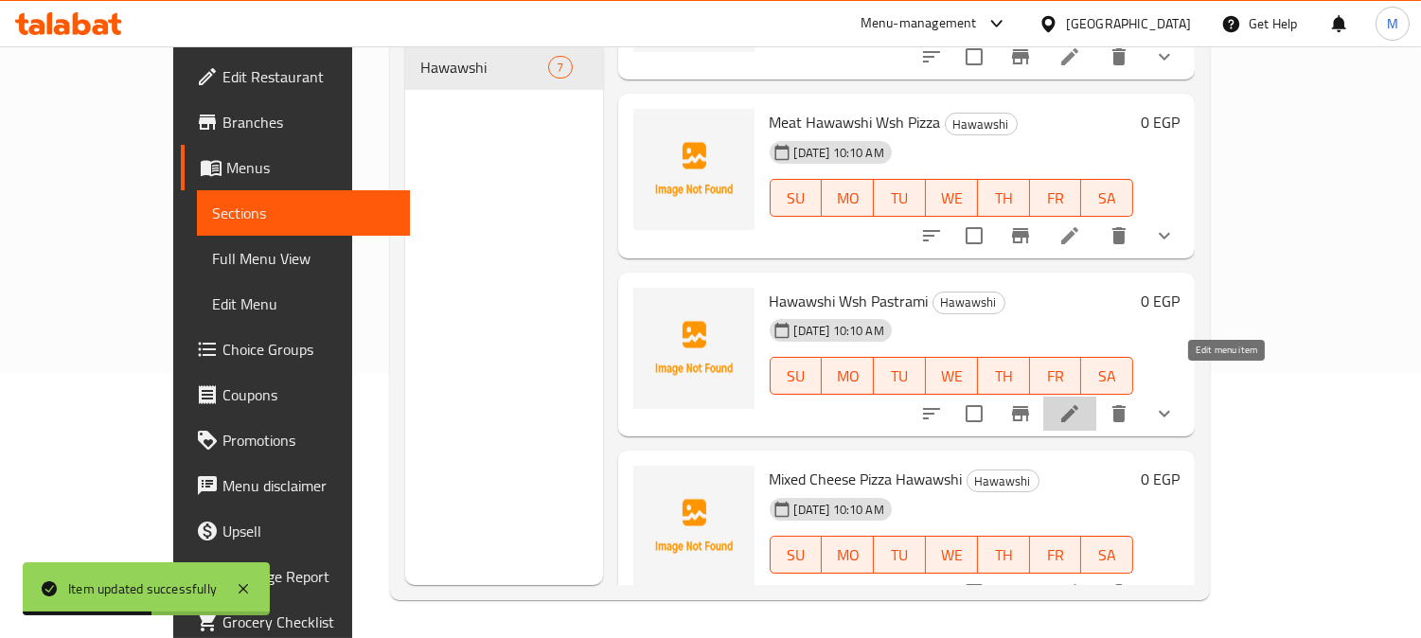
click at [1081, 402] on icon at bounding box center [1069, 413] width 23 height 23
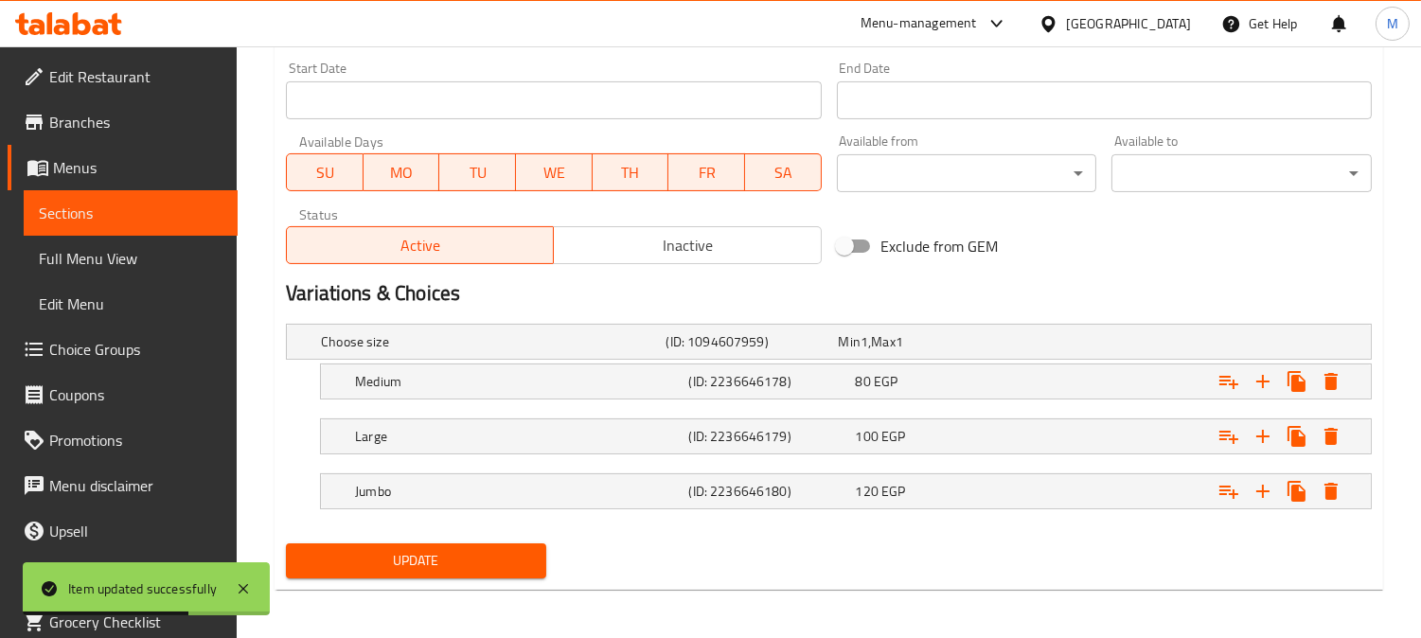
scroll to position [797, 0]
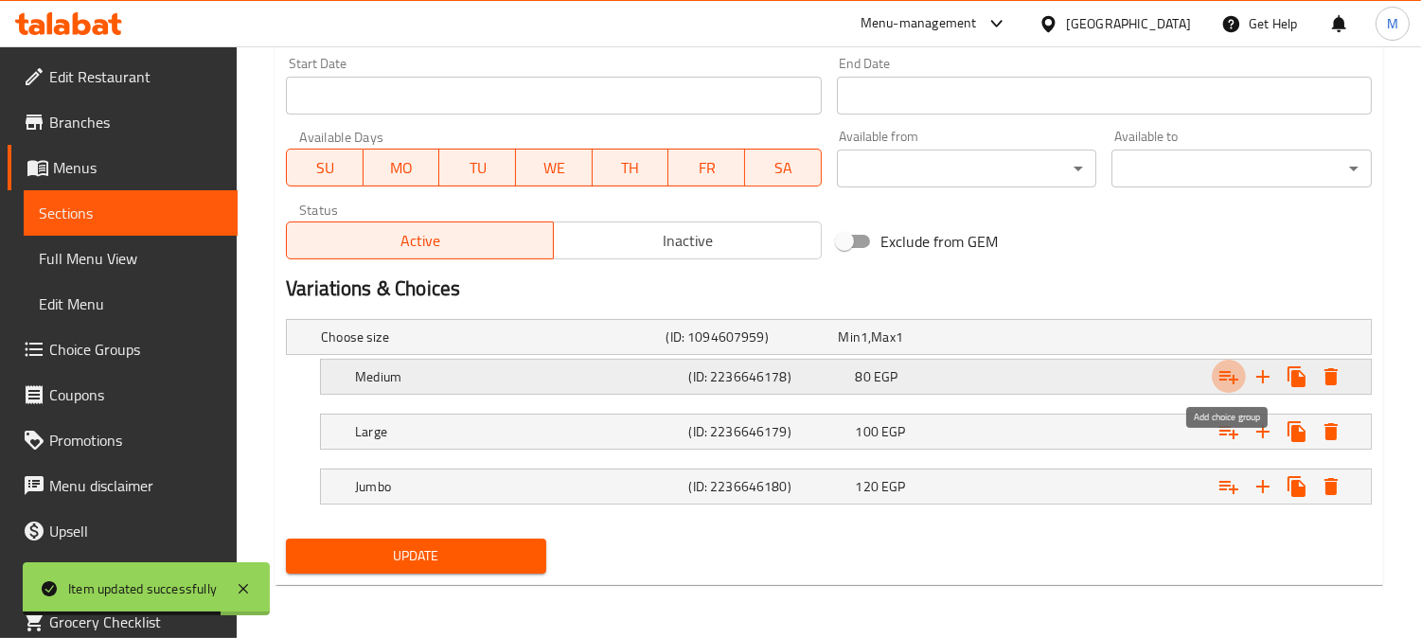
click at [1216, 373] on button "Expand" at bounding box center [1229, 377] width 34 height 34
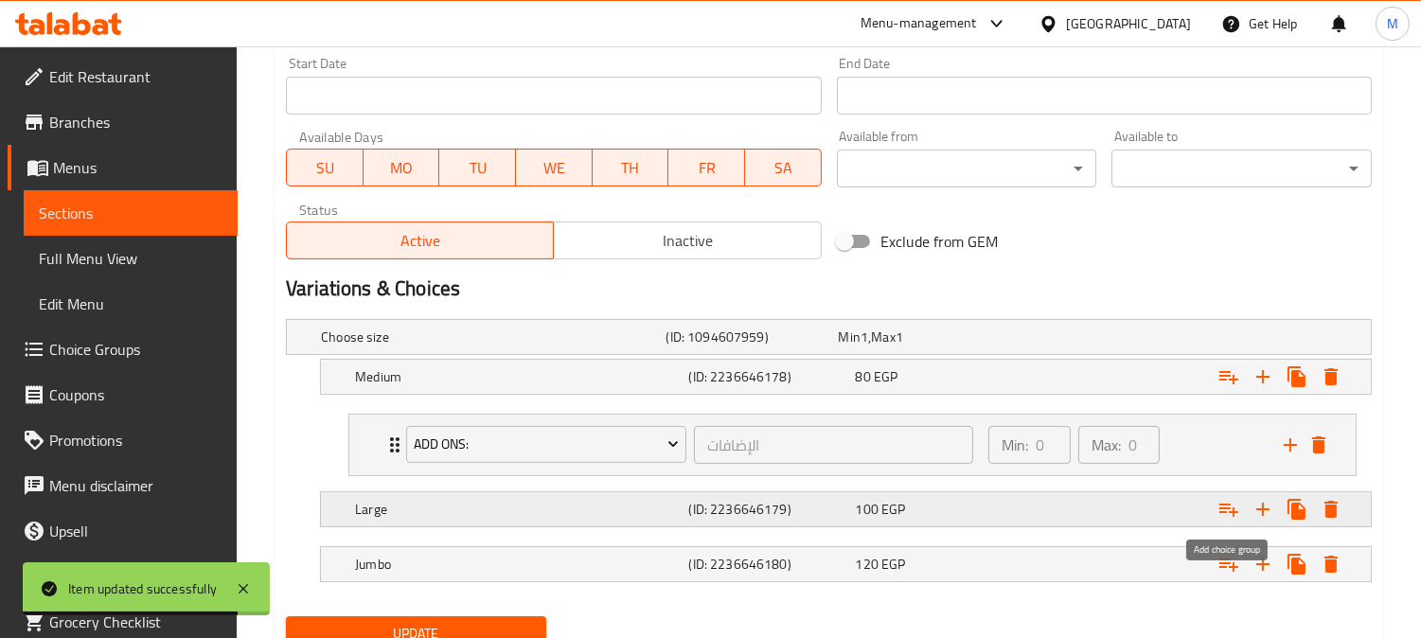
click at [1235, 511] on icon "Expand" at bounding box center [1229, 509] width 23 height 23
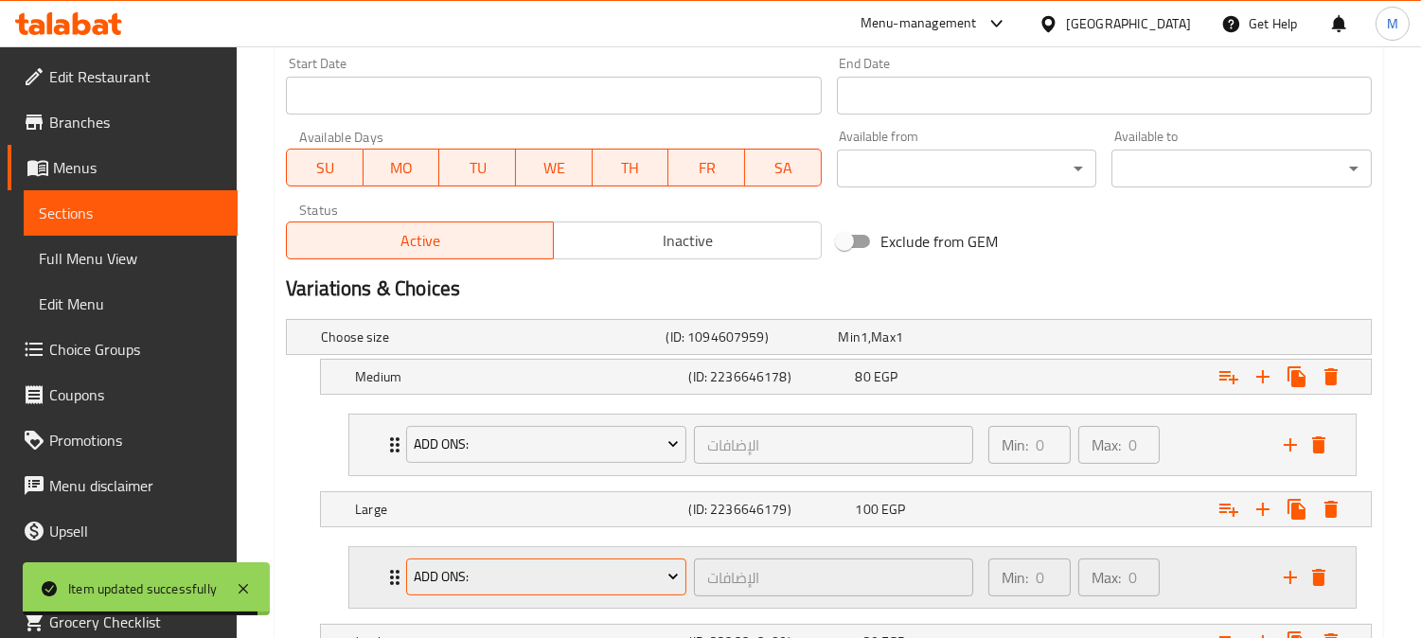
click at [511, 561] on button "Add Ons:" at bounding box center [546, 578] width 280 height 38
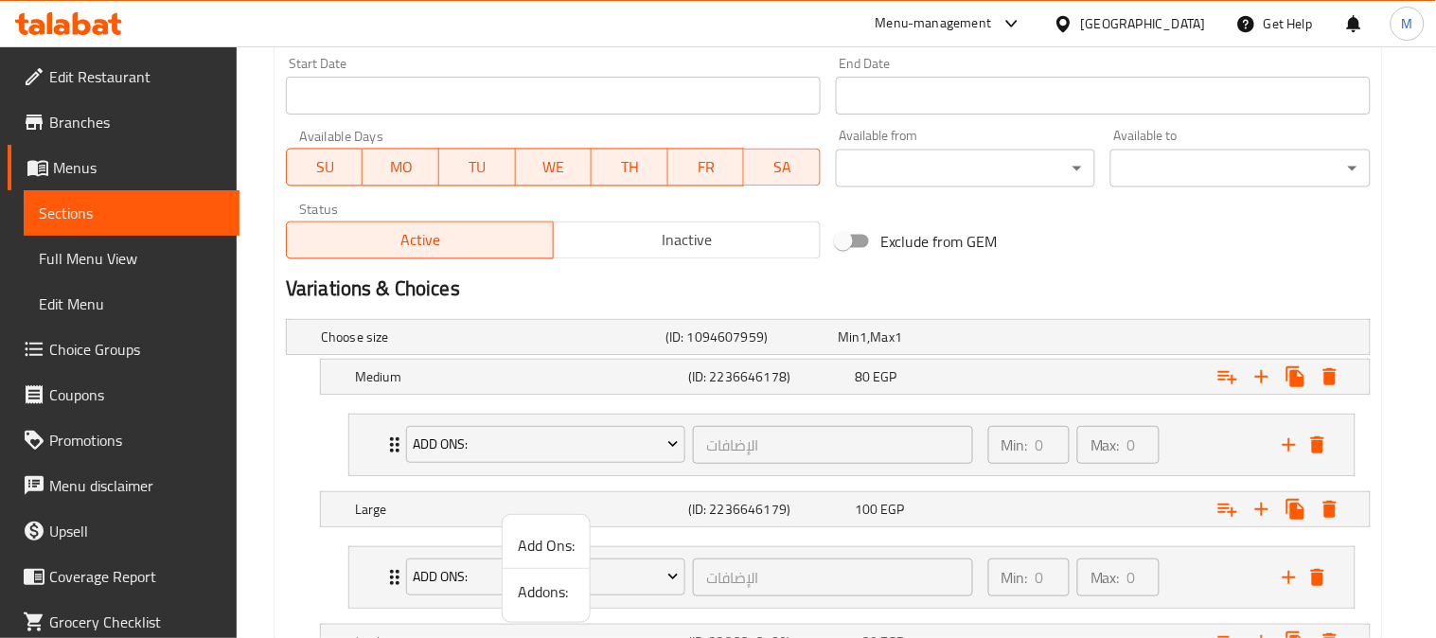
click at [487, 587] on div at bounding box center [718, 319] width 1436 height 638
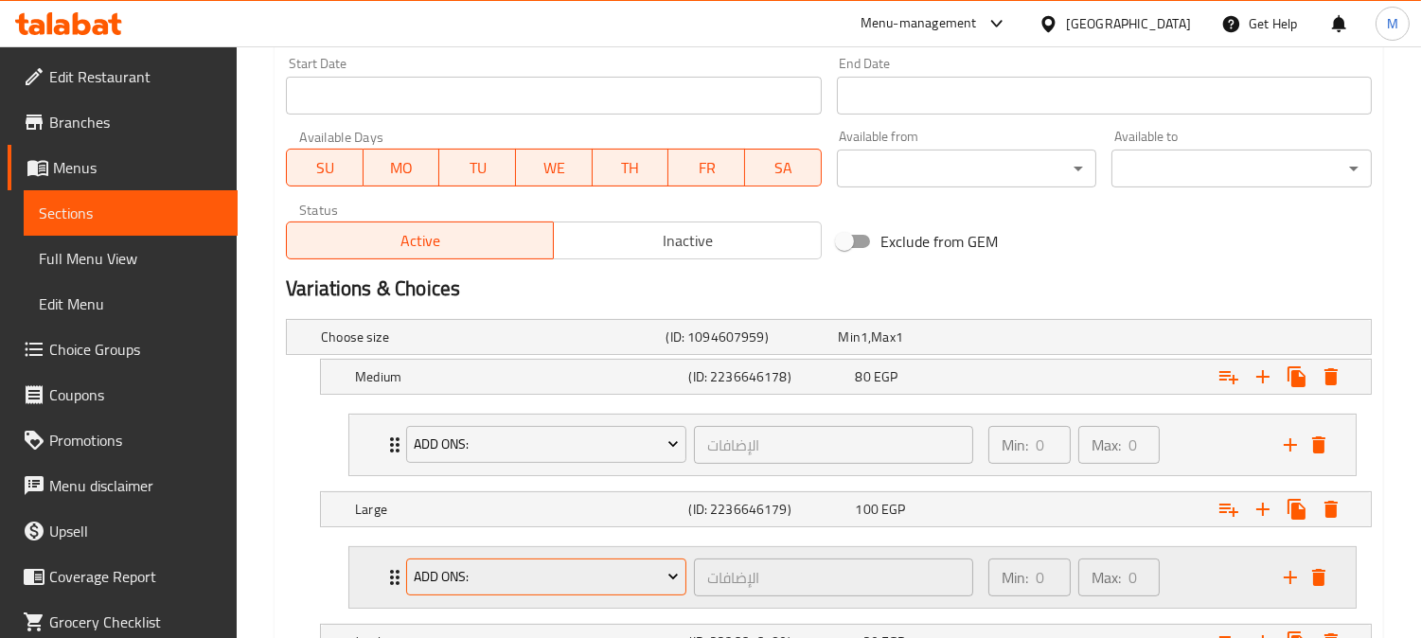
click at [486, 587] on span "Add Ons:" at bounding box center [547, 577] width 266 height 24
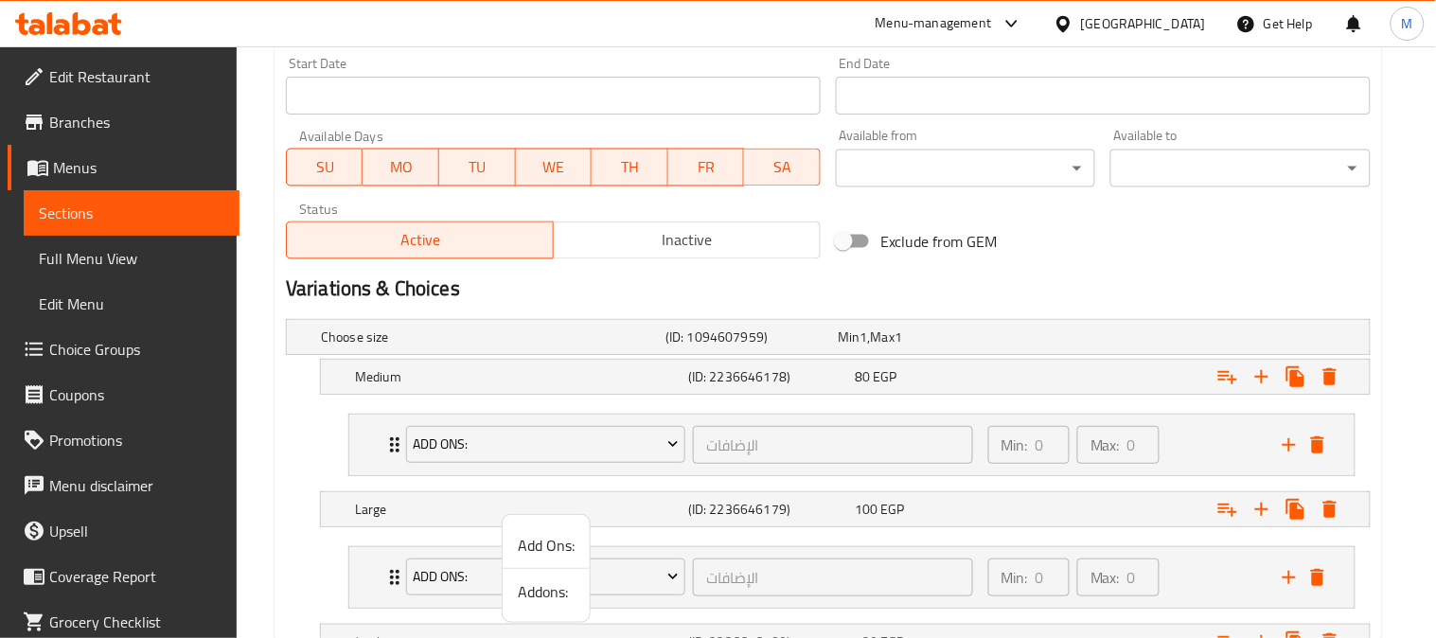
click at [534, 594] on span "Addons:" at bounding box center [546, 591] width 57 height 23
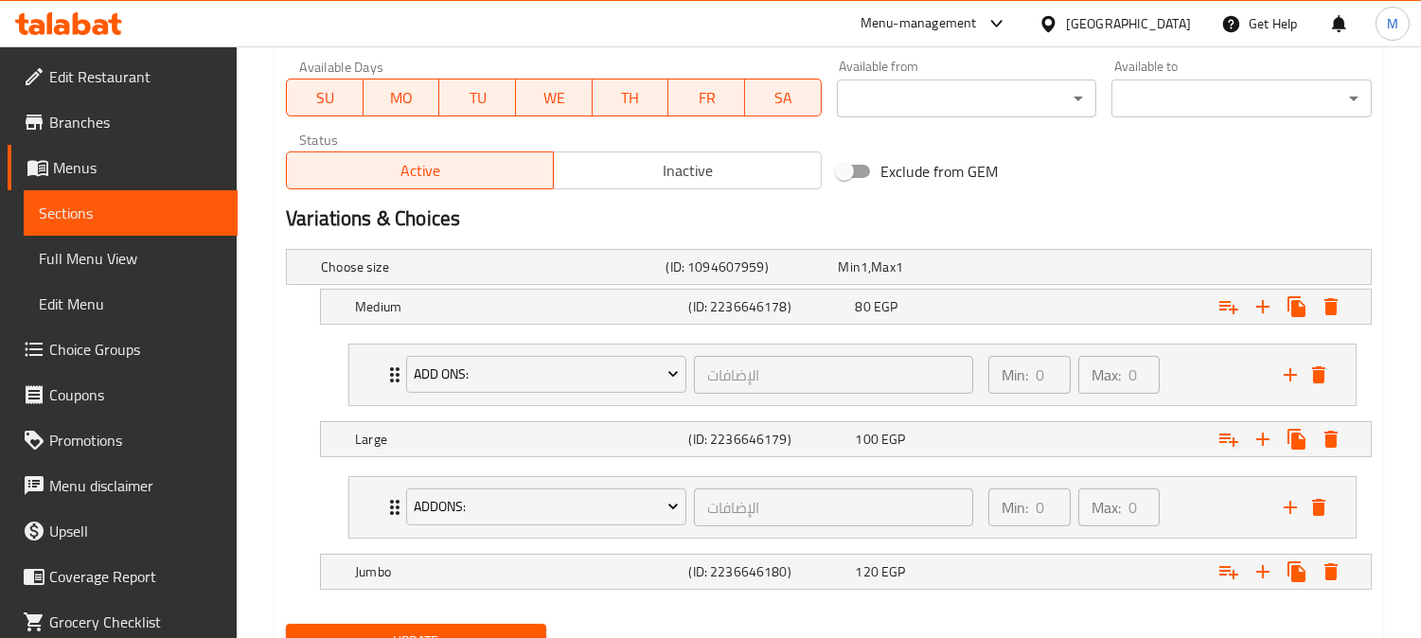
scroll to position [952, 0]
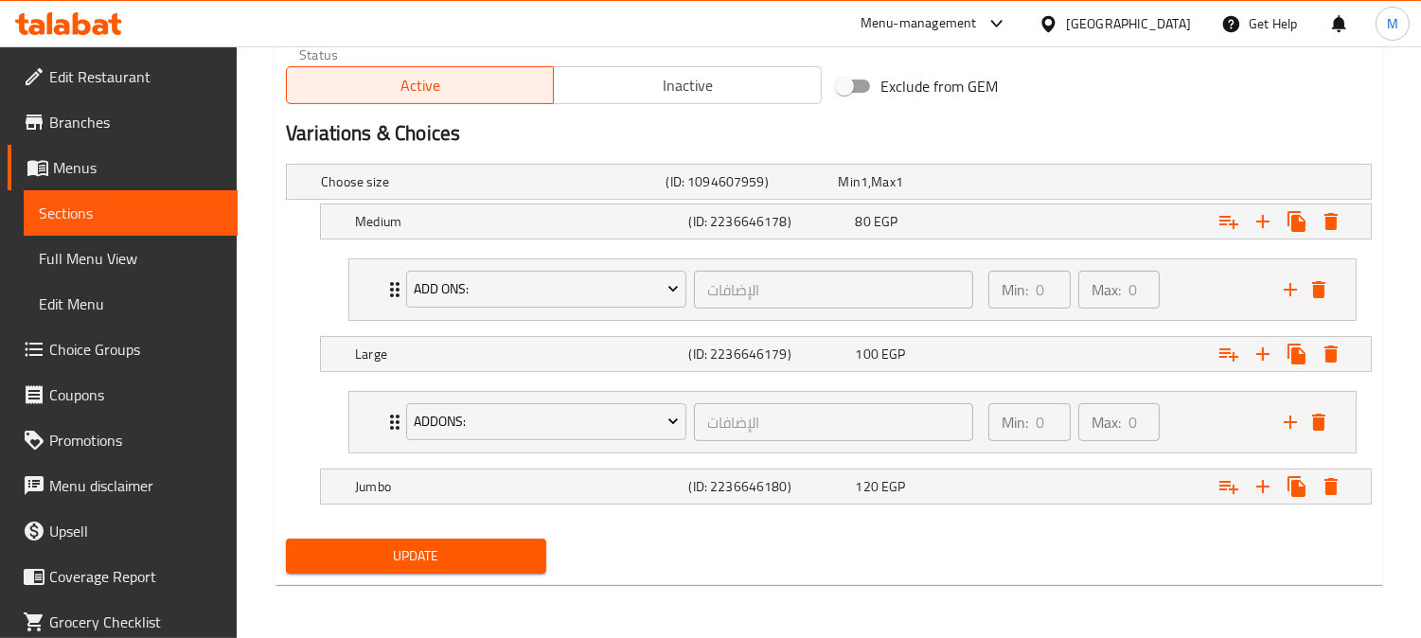
click at [421, 559] on span "Update" at bounding box center [416, 556] width 230 height 24
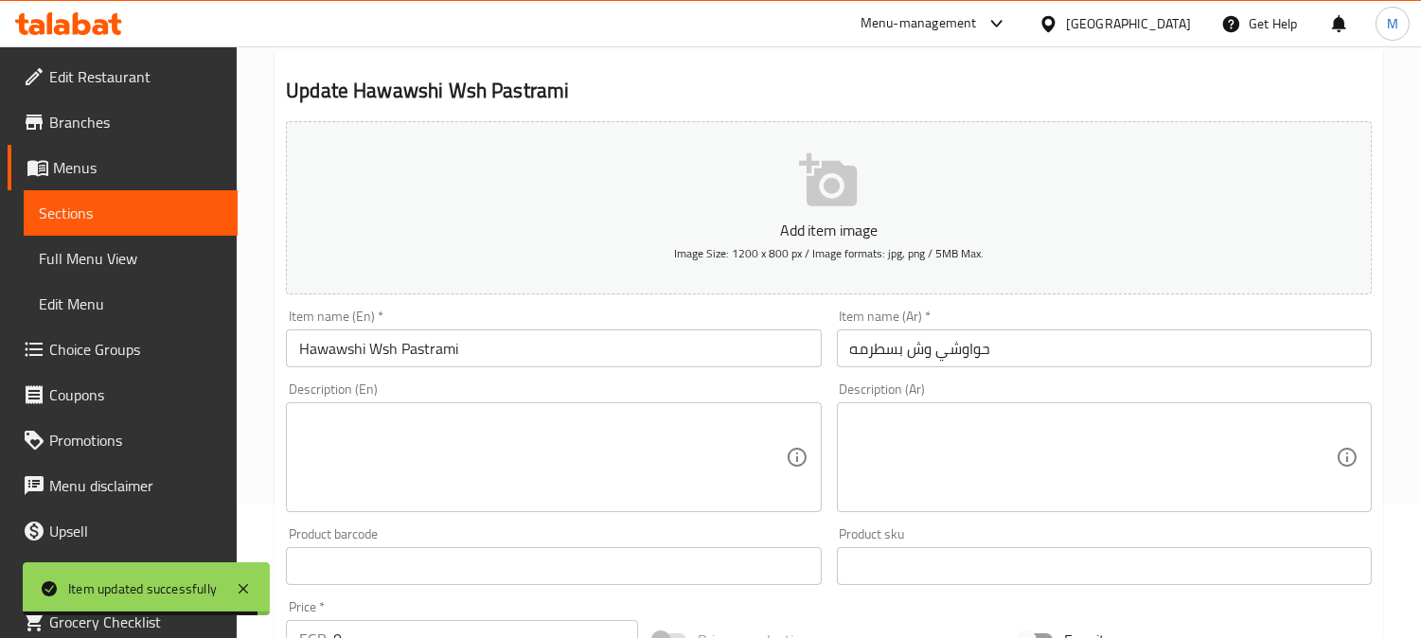
scroll to position [0, 0]
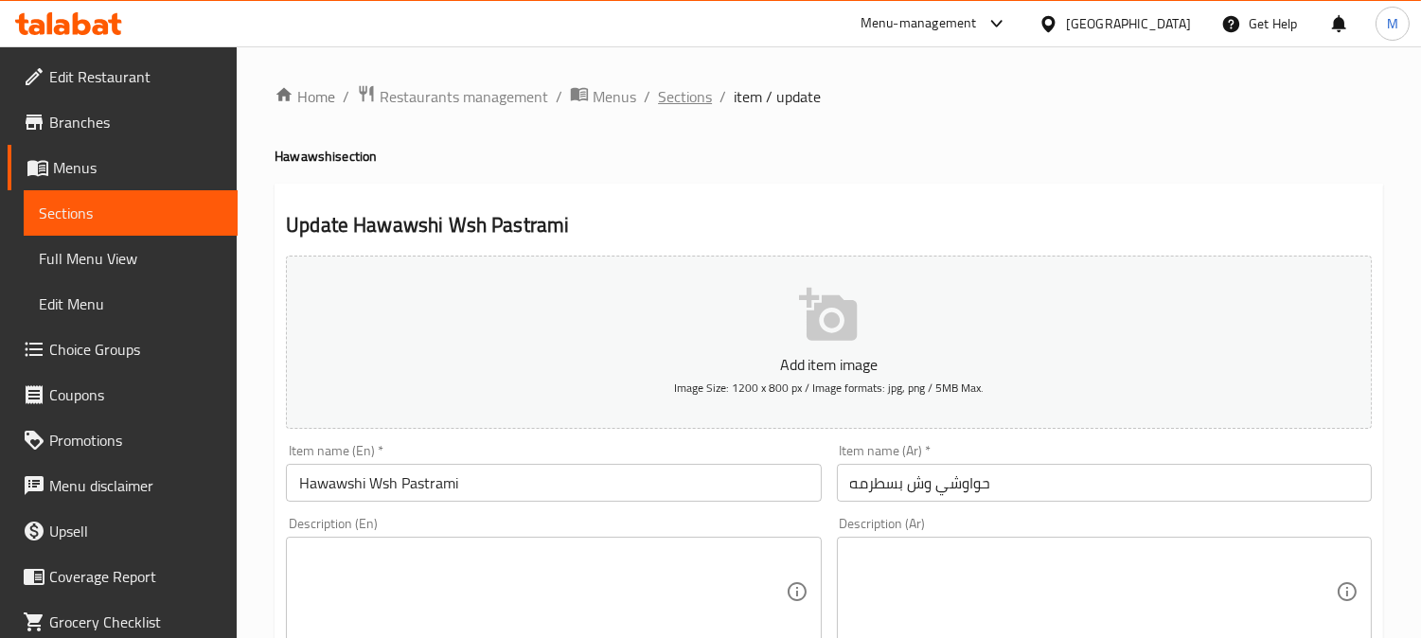
click at [677, 96] on span "Sections" at bounding box center [685, 96] width 54 height 23
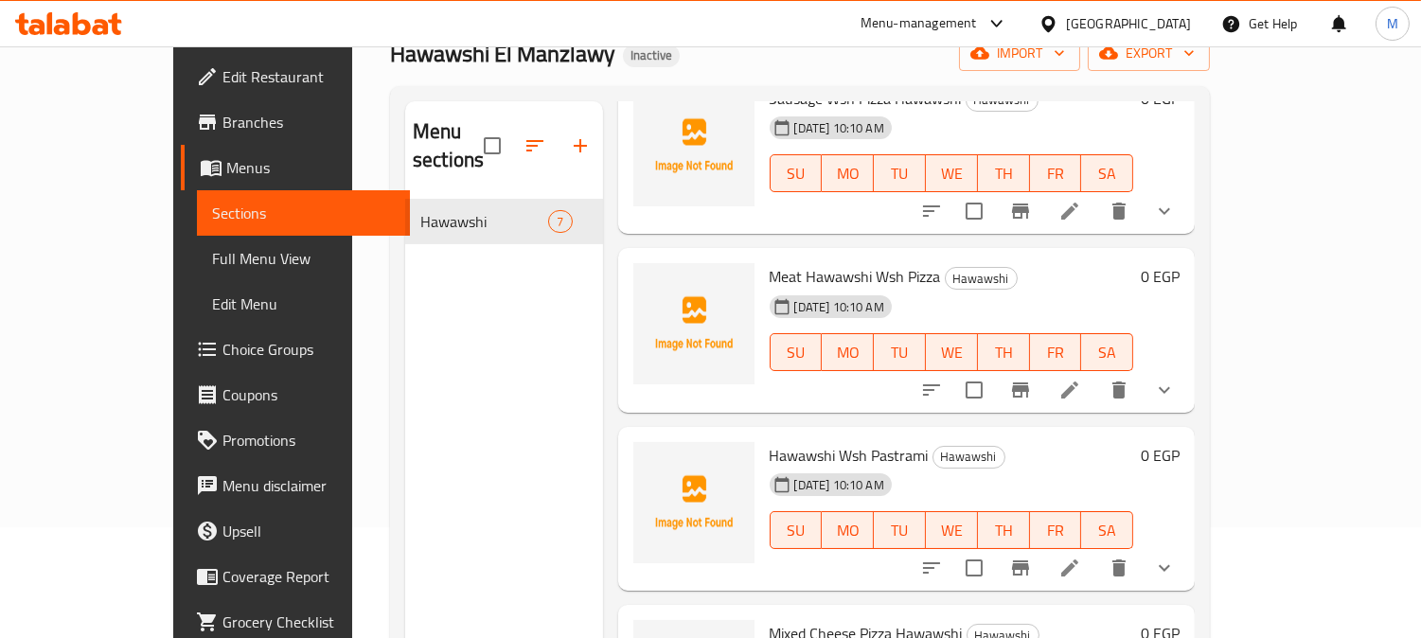
scroll to position [265, 0]
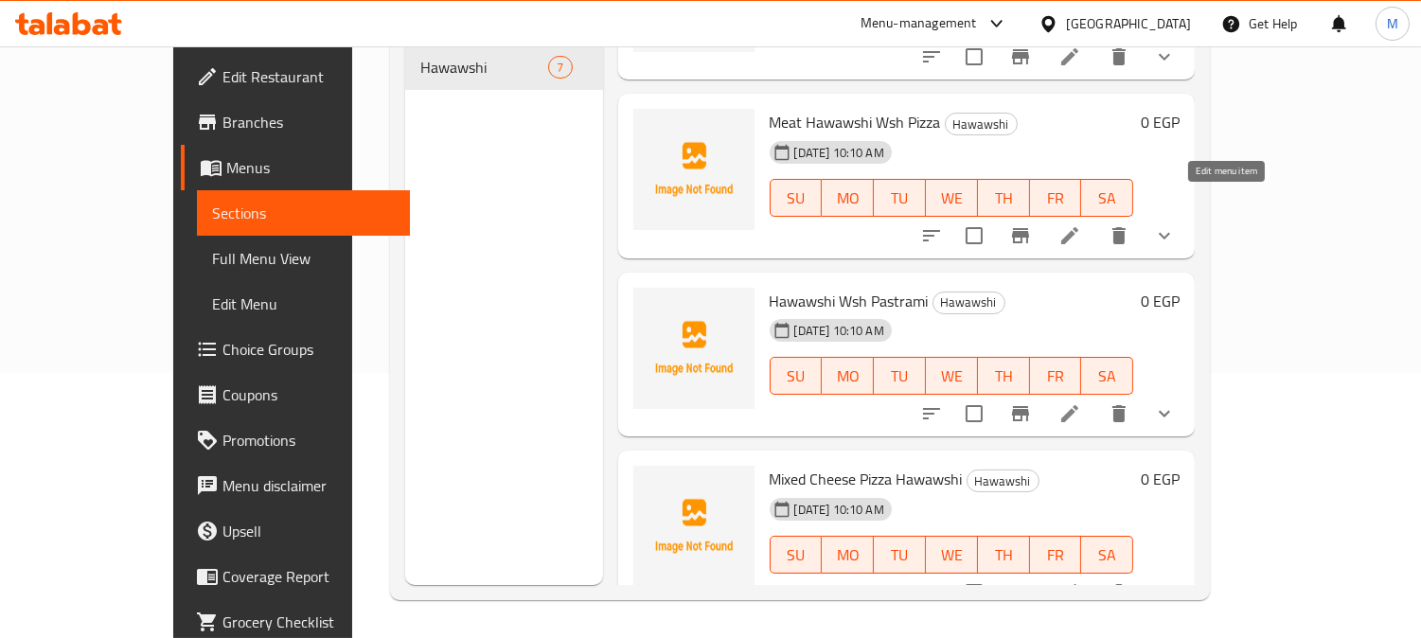
click at [1081, 224] on icon at bounding box center [1069, 235] width 23 height 23
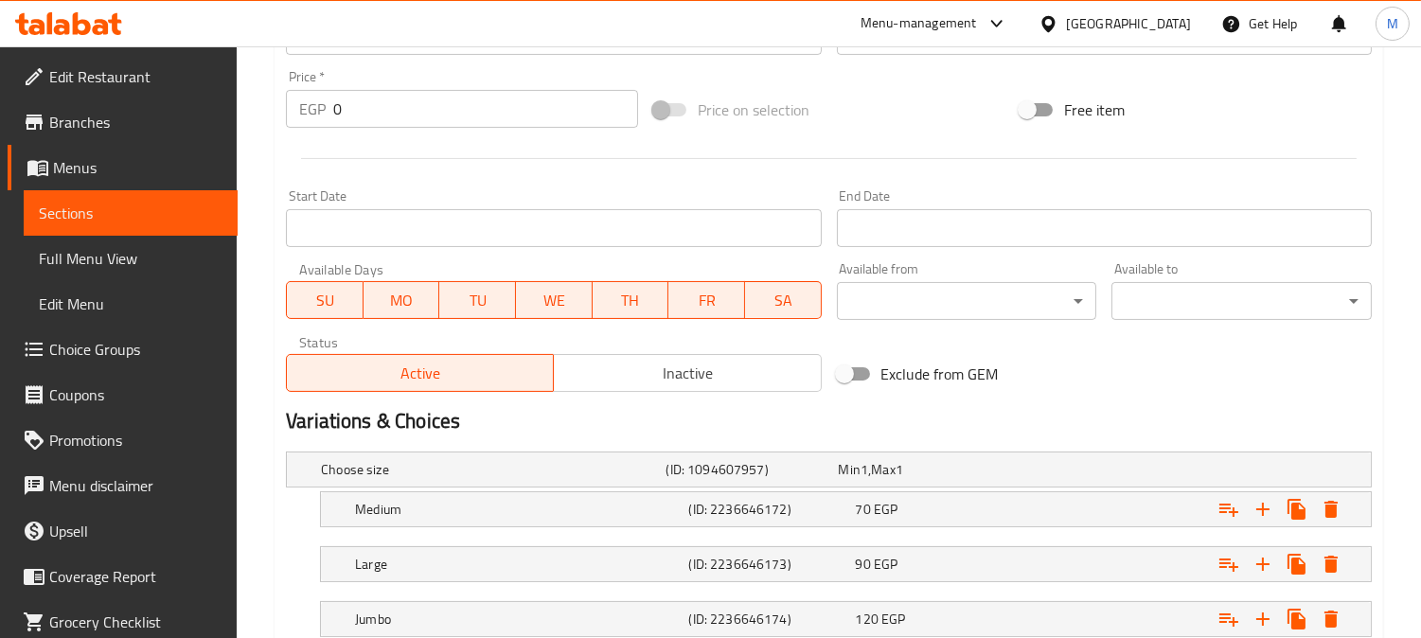
scroll to position [797, 0]
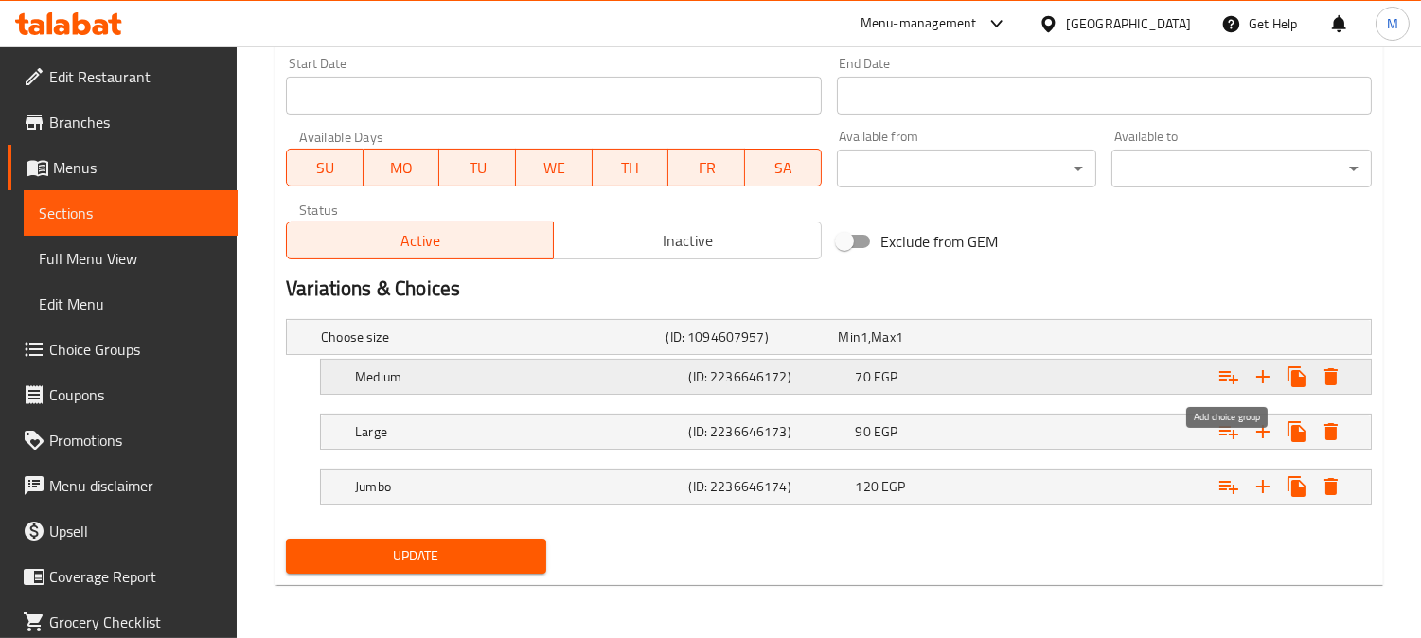
click at [1231, 373] on icon "Expand" at bounding box center [1229, 376] width 23 height 23
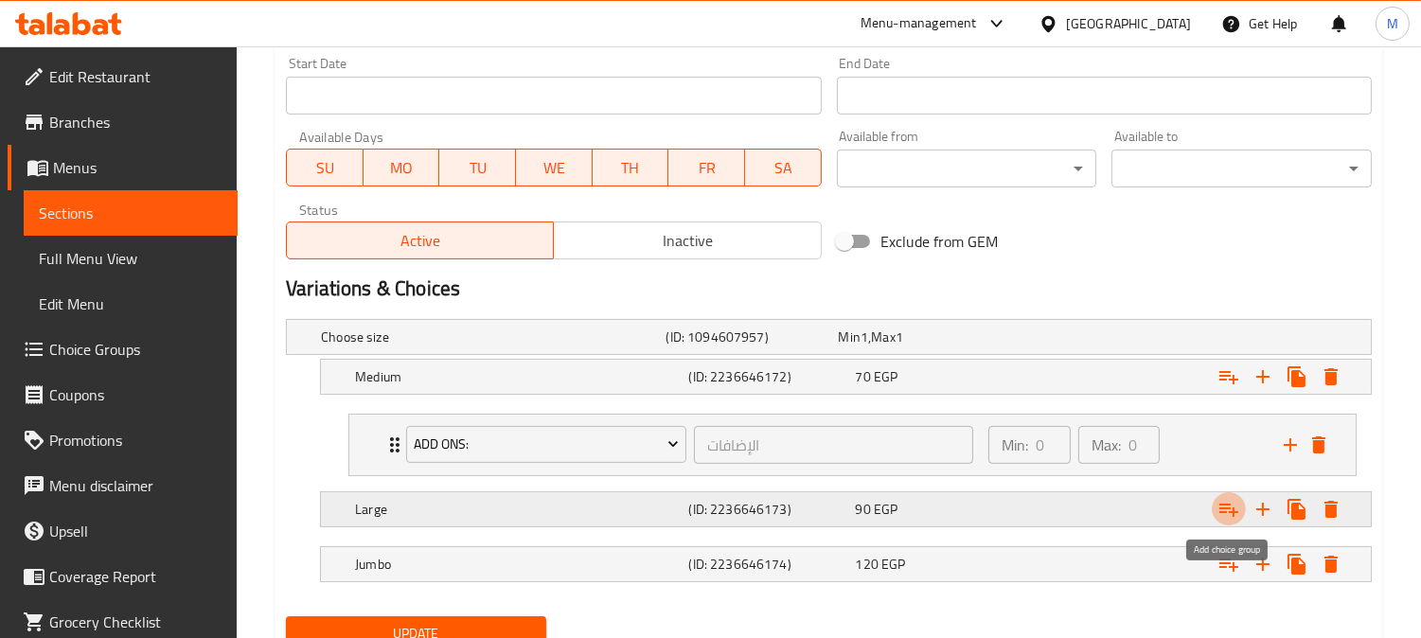
click at [1222, 512] on icon "Expand" at bounding box center [1228, 510] width 19 height 13
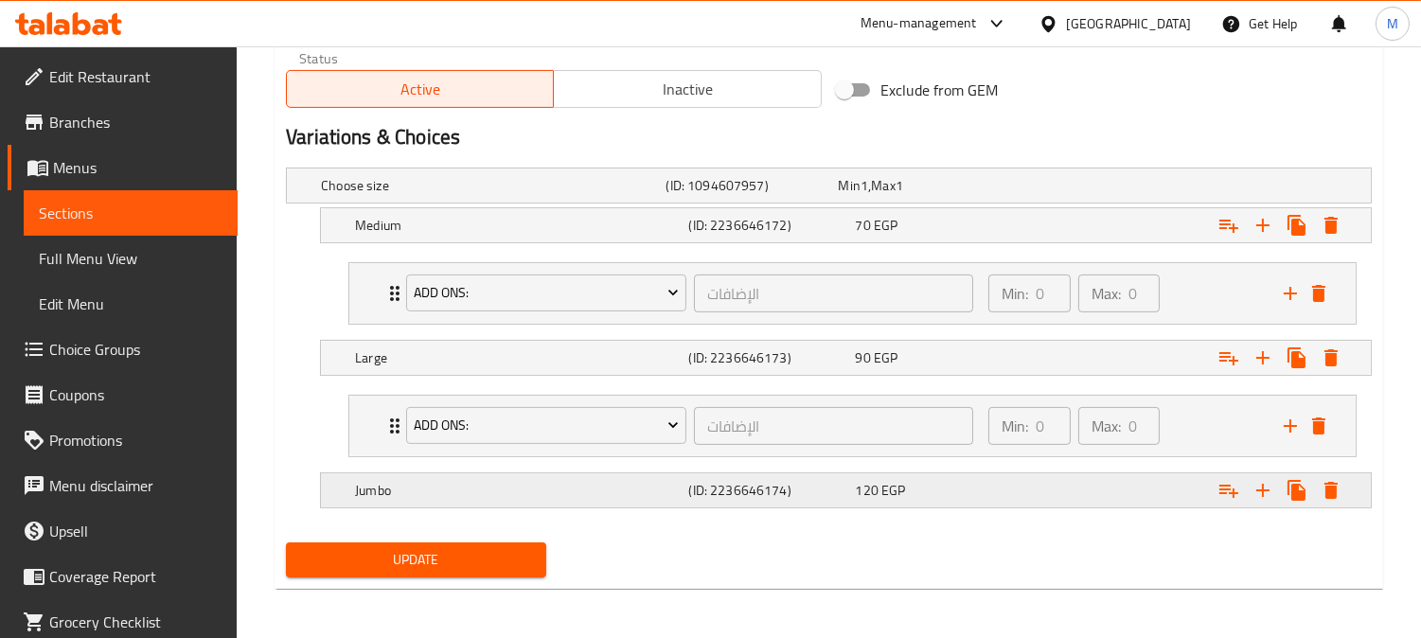
scroll to position [952, 0]
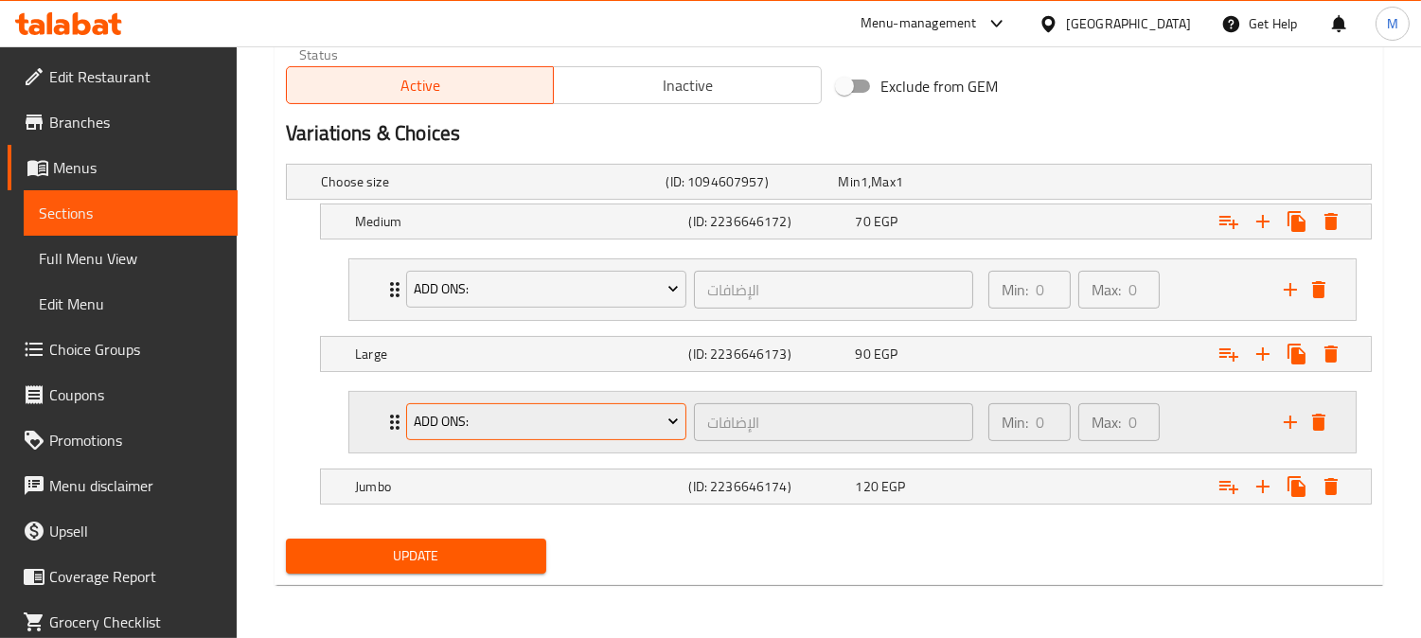
click at [430, 412] on span "Add Ons:" at bounding box center [547, 422] width 266 height 24
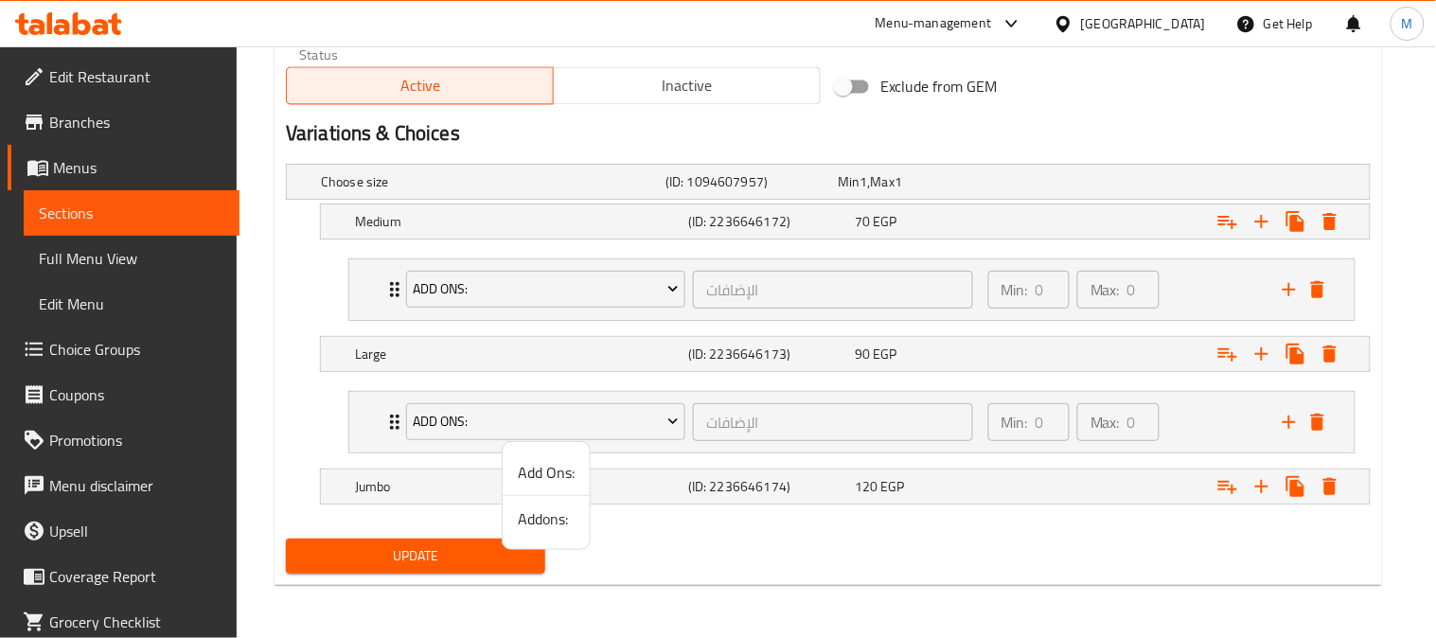
click at [552, 517] on span "Addons:" at bounding box center [546, 518] width 57 height 23
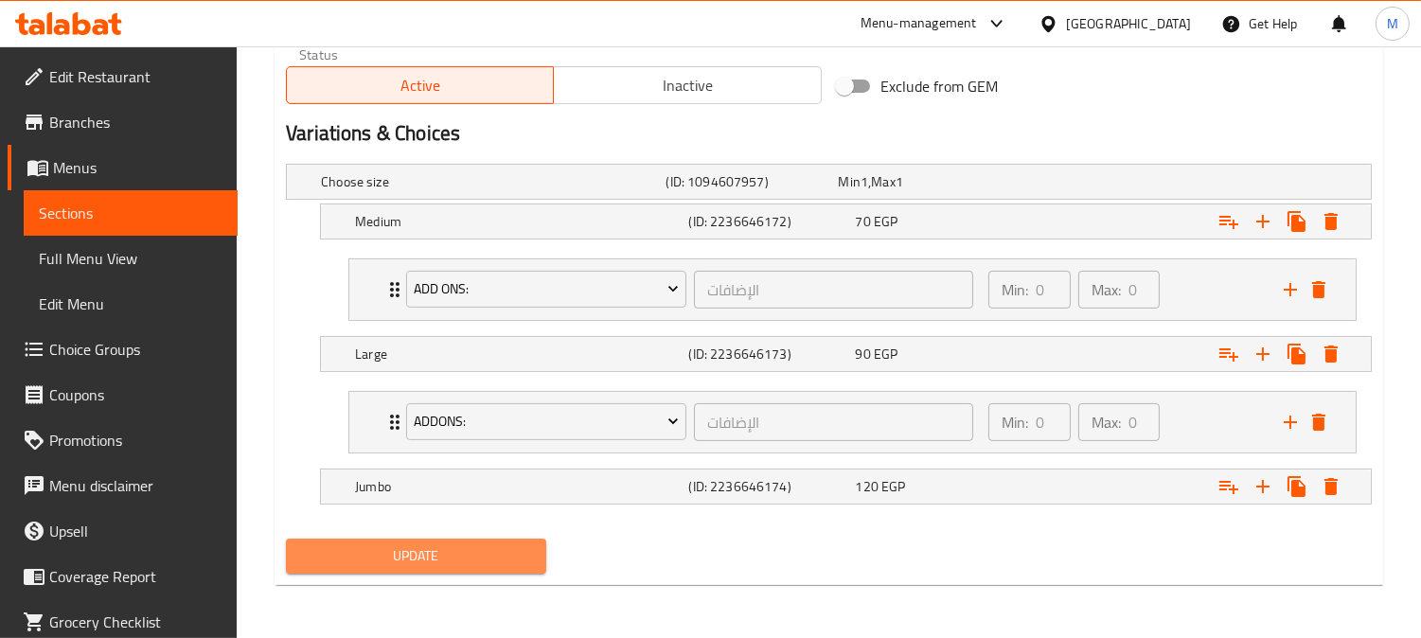
click at [507, 569] on button "Update" at bounding box center [416, 556] width 260 height 35
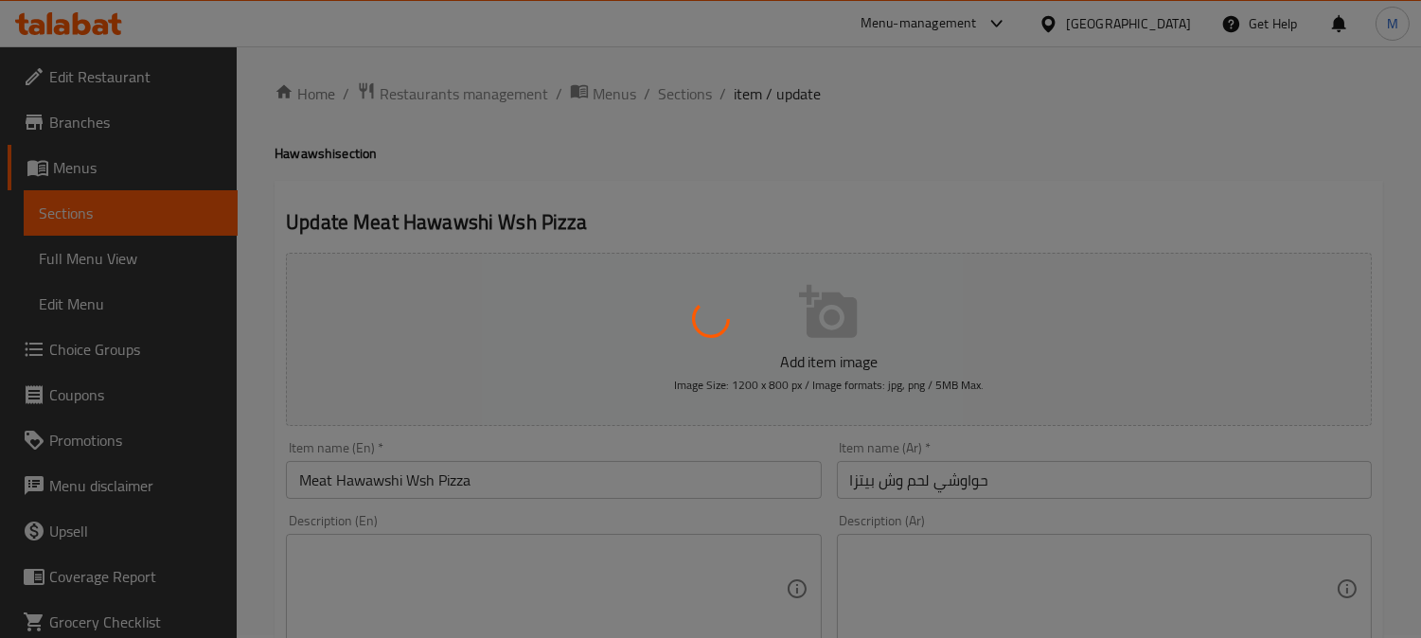
scroll to position [0, 0]
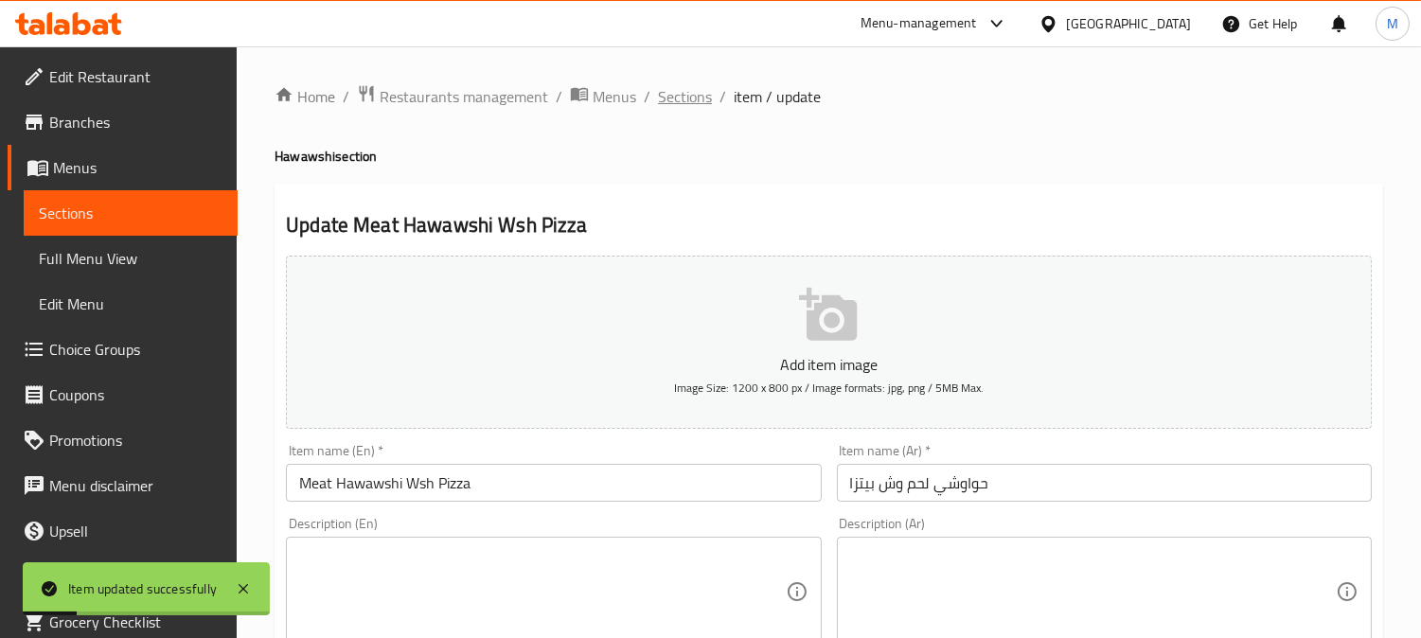
click at [684, 91] on span "Sections" at bounding box center [685, 96] width 54 height 23
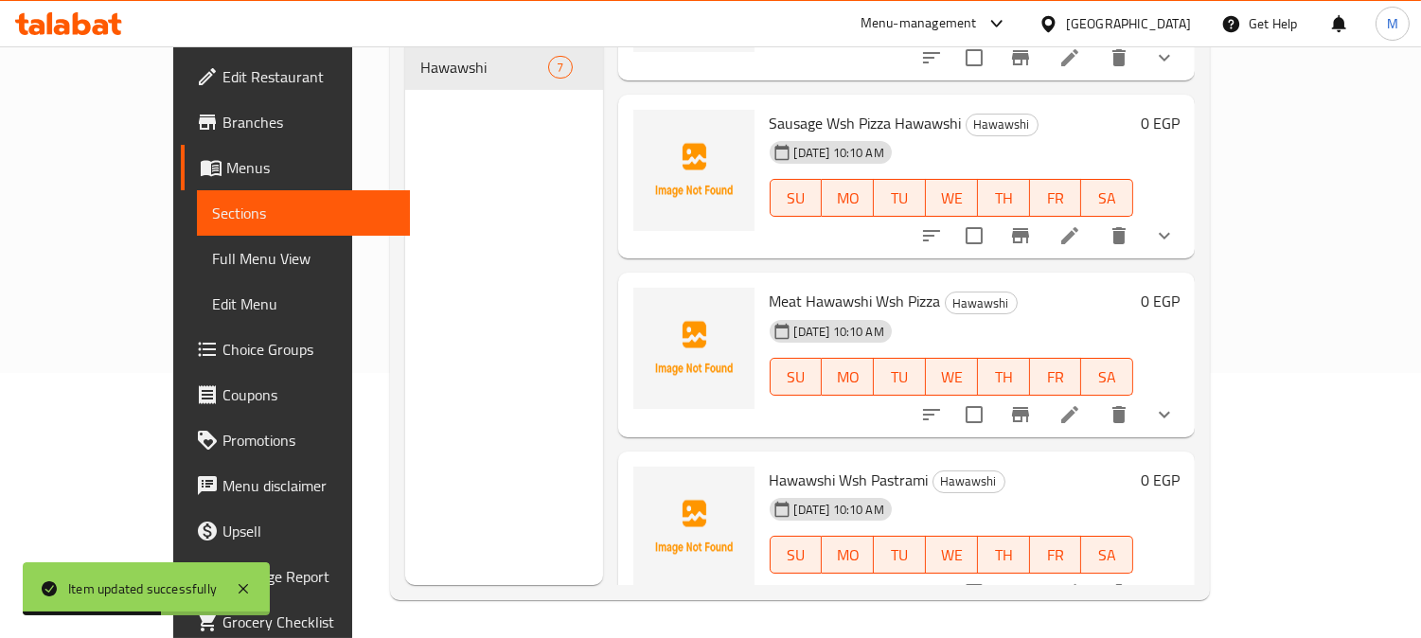
scroll to position [447, 0]
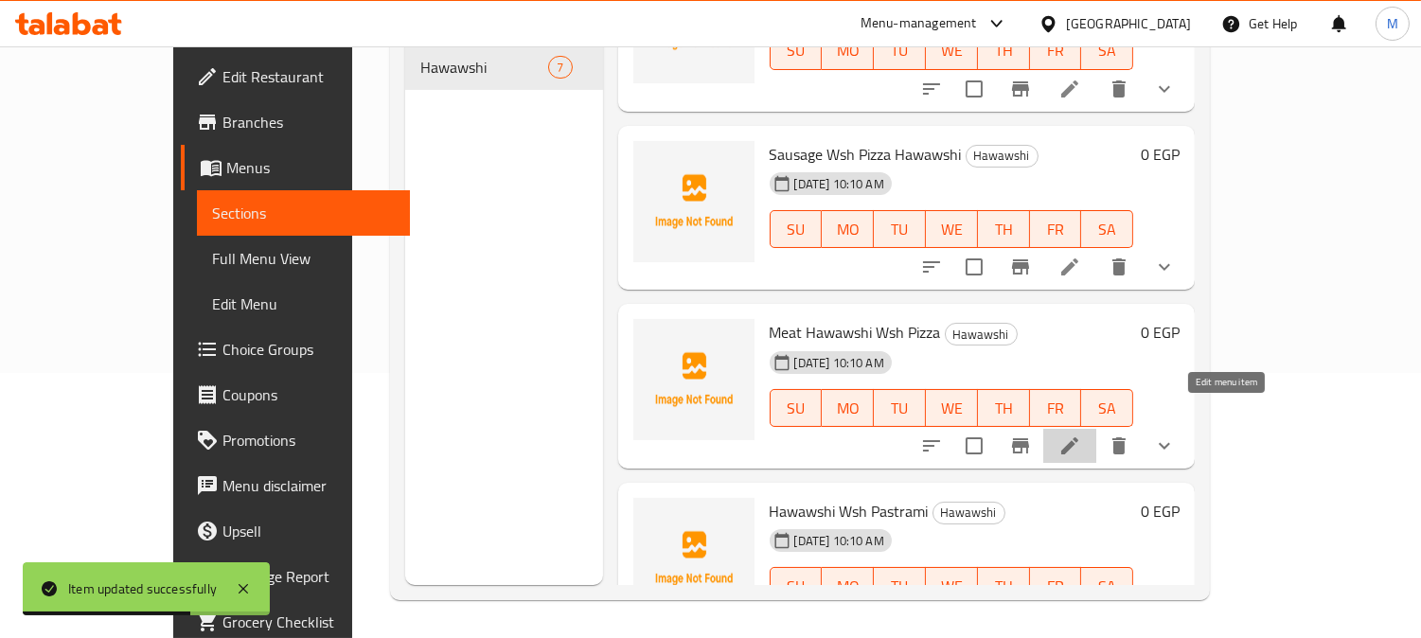
click at [1078, 437] on icon at bounding box center [1069, 445] width 17 height 17
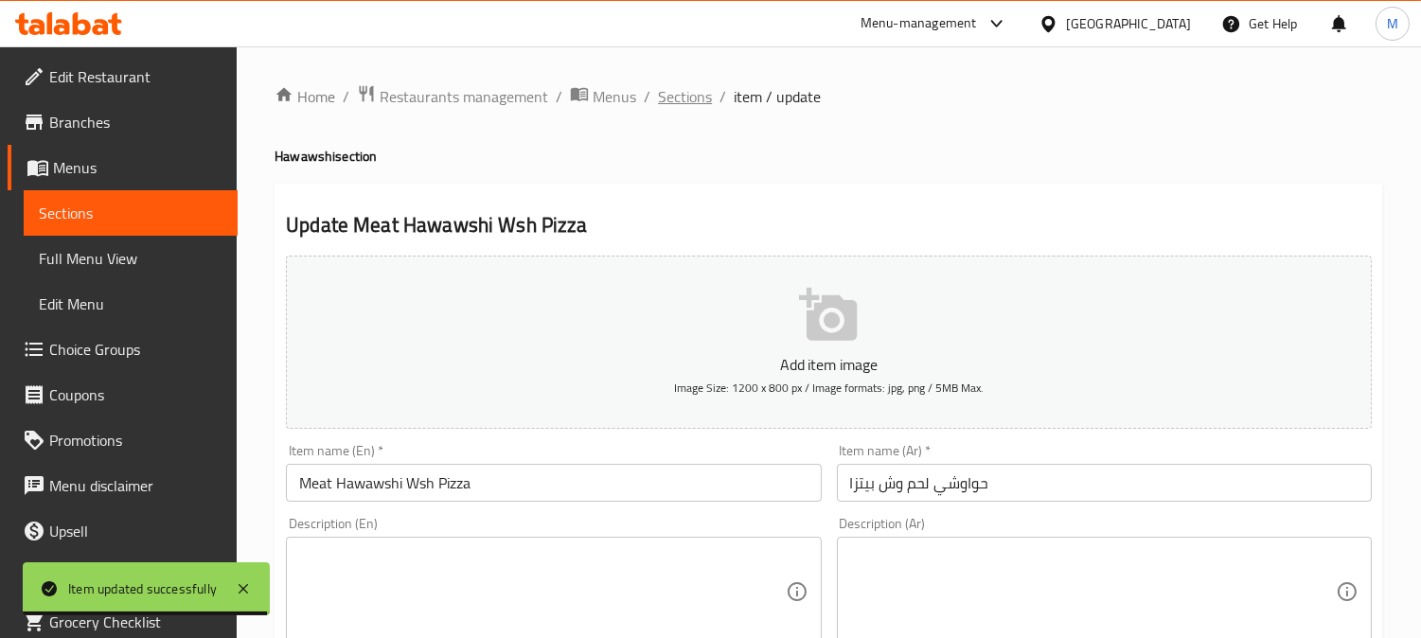
click at [669, 88] on span "Sections" at bounding box center [685, 96] width 54 height 23
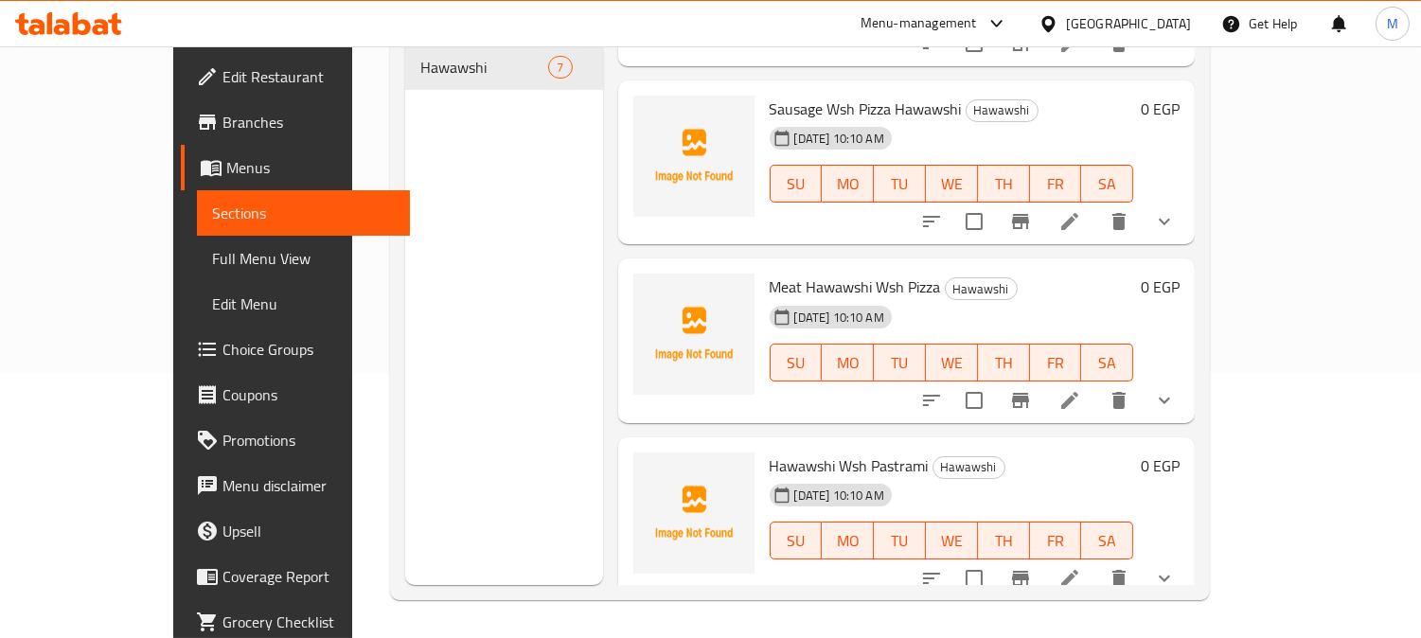
scroll to position [447, 0]
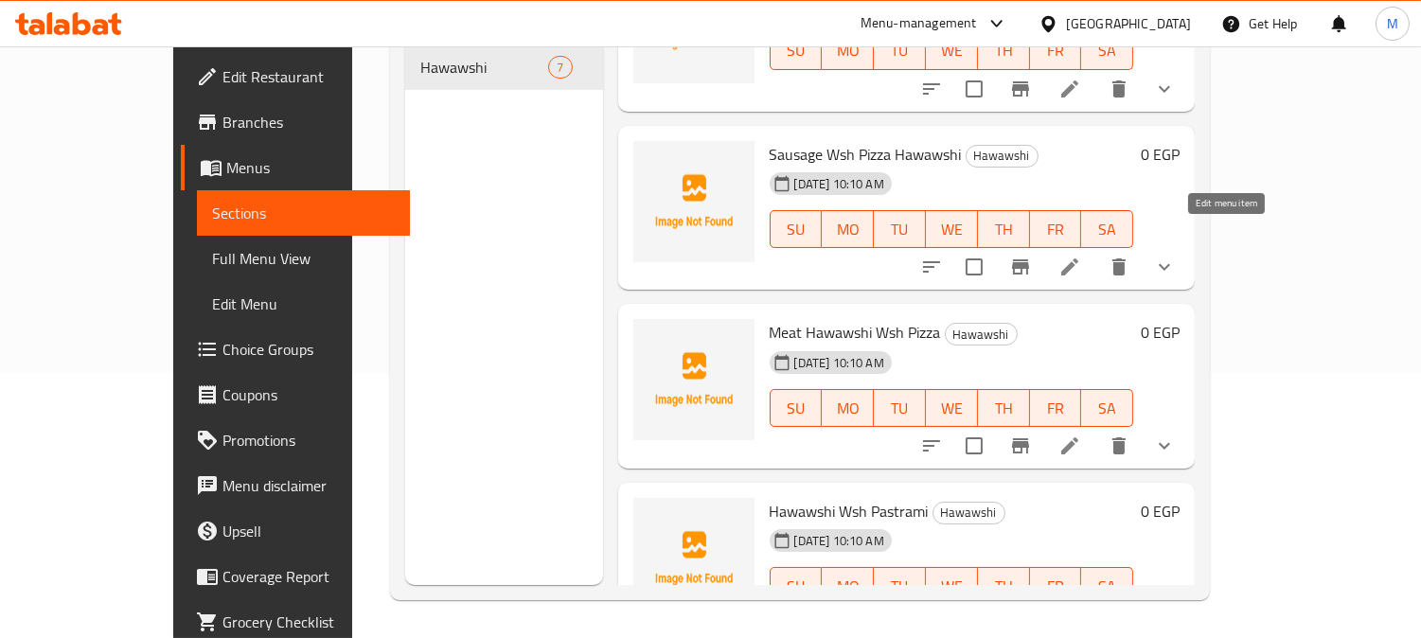
click at [1081, 256] on icon at bounding box center [1069, 267] width 23 height 23
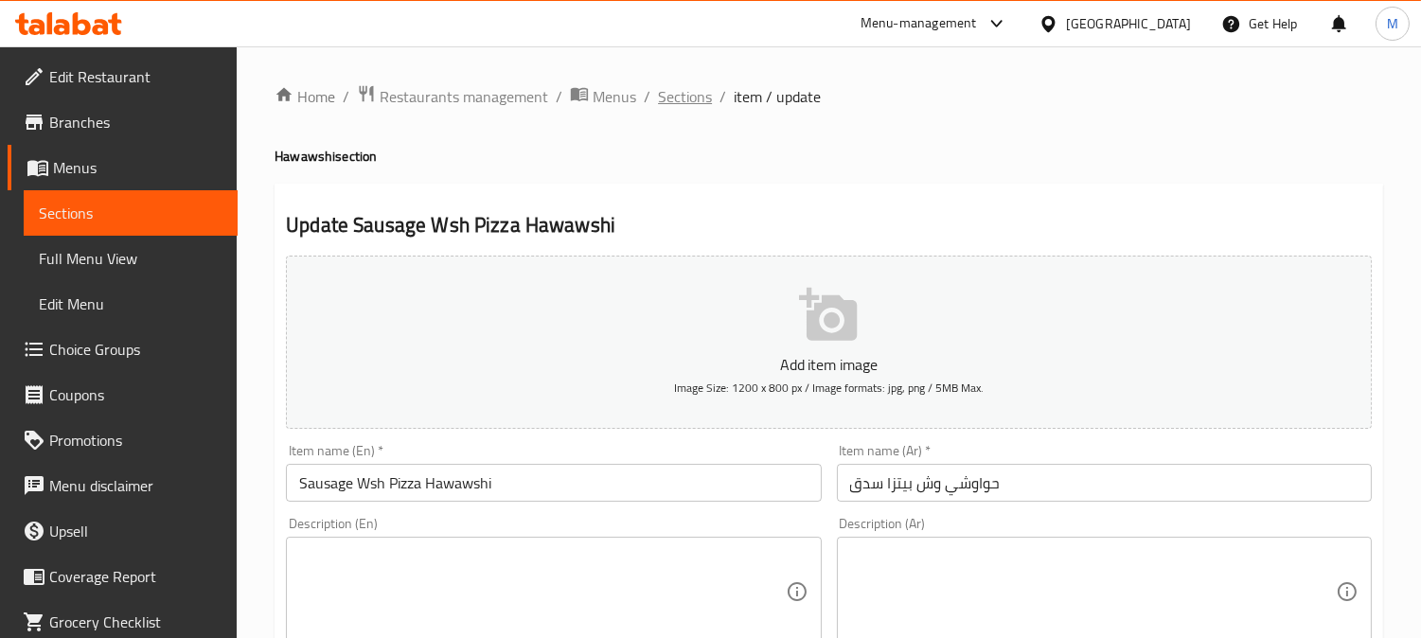
click at [677, 104] on span "Sections" at bounding box center [685, 96] width 54 height 23
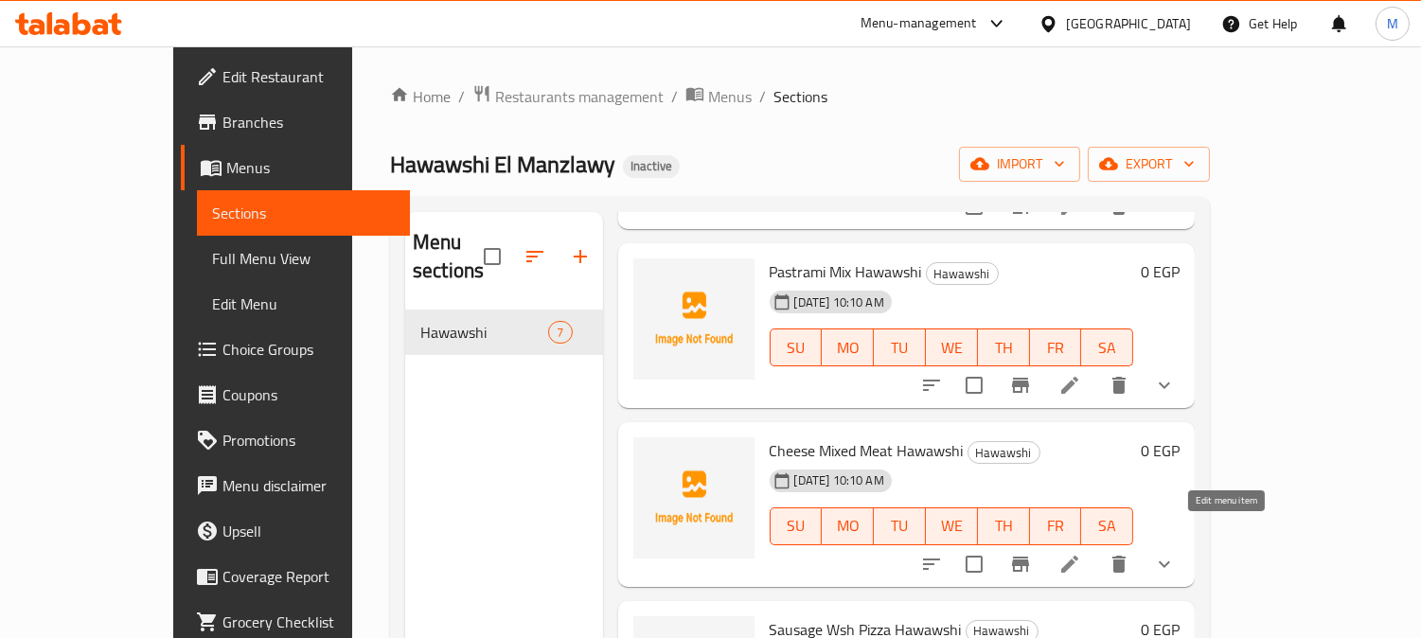
click at [1081, 553] on icon at bounding box center [1069, 564] width 23 height 23
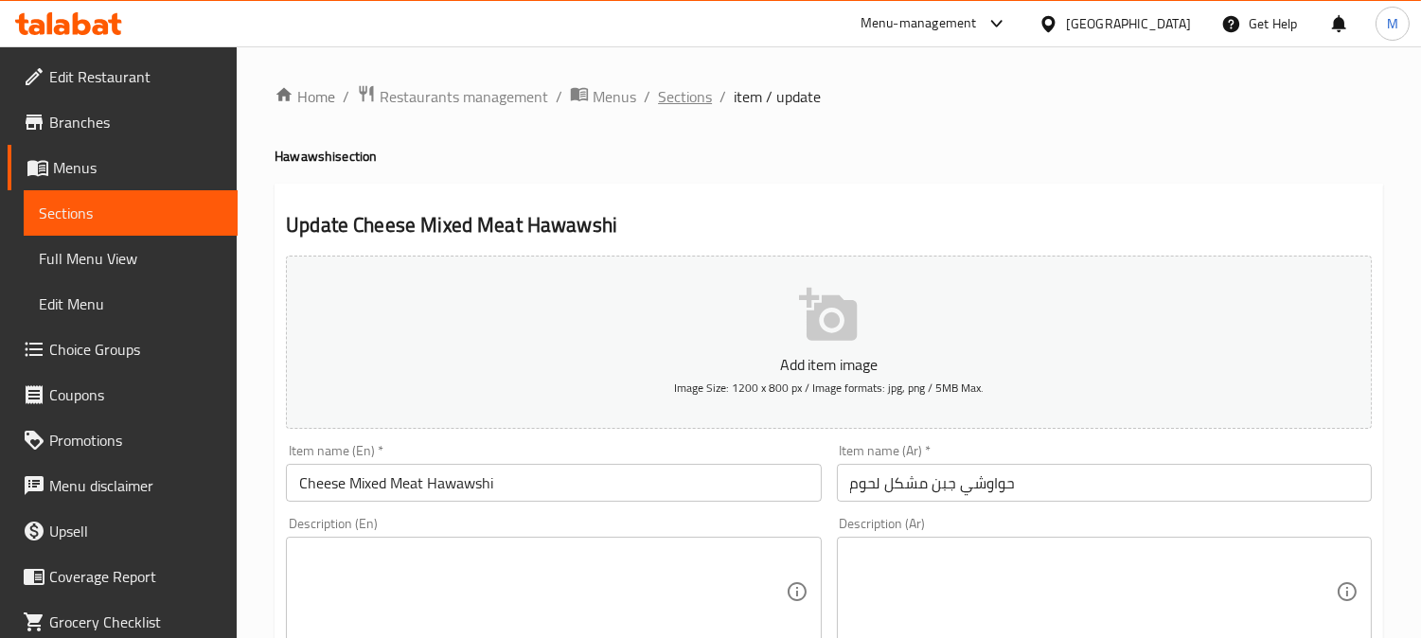
click at [674, 106] on span "Sections" at bounding box center [685, 96] width 54 height 23
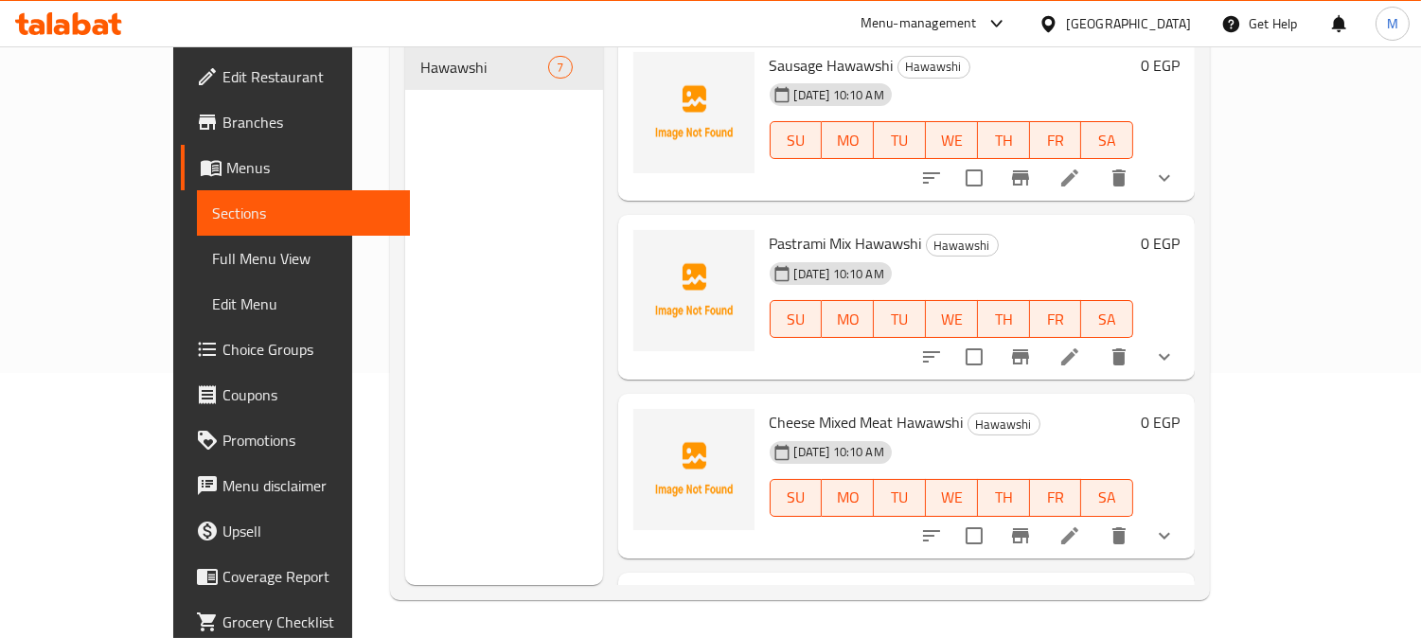
click at [222, 358] on span "Choice Groups" at bounding box center [308, 349] width 173 height 23
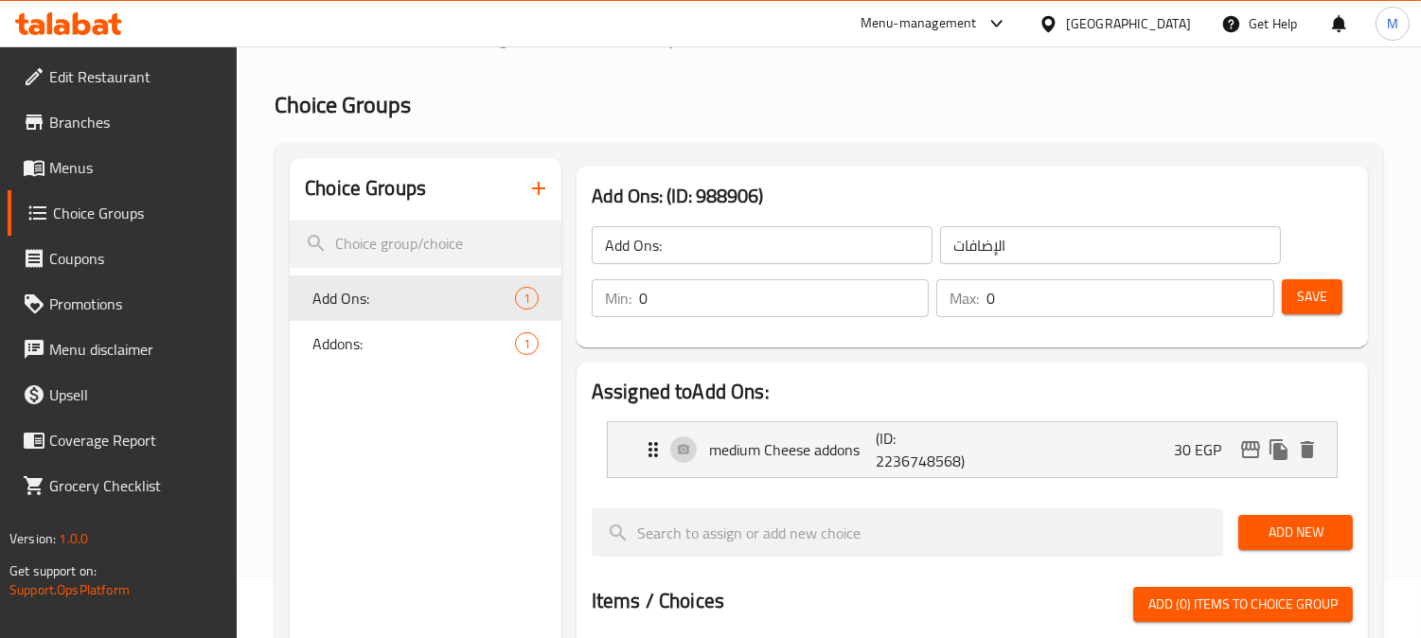
scroll to position [54, 0]
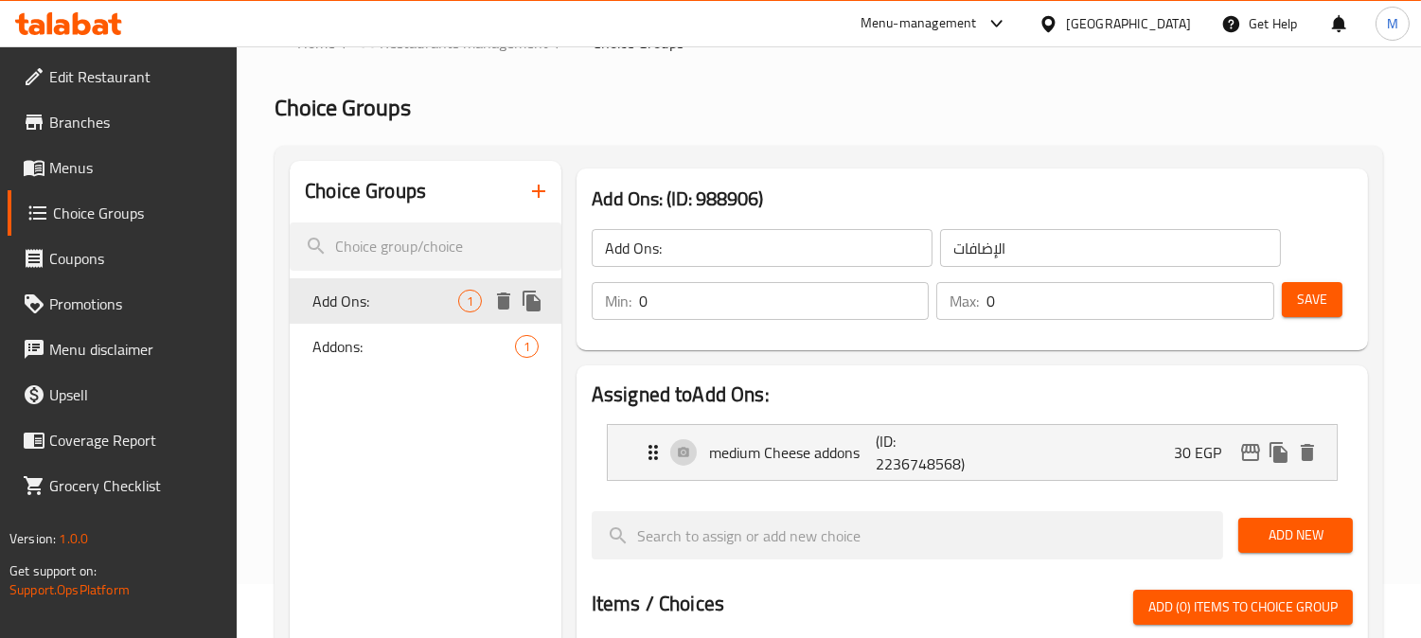
click at [507, 303] on icon "delete" at bounding box center [503, 301] width 13 height 17
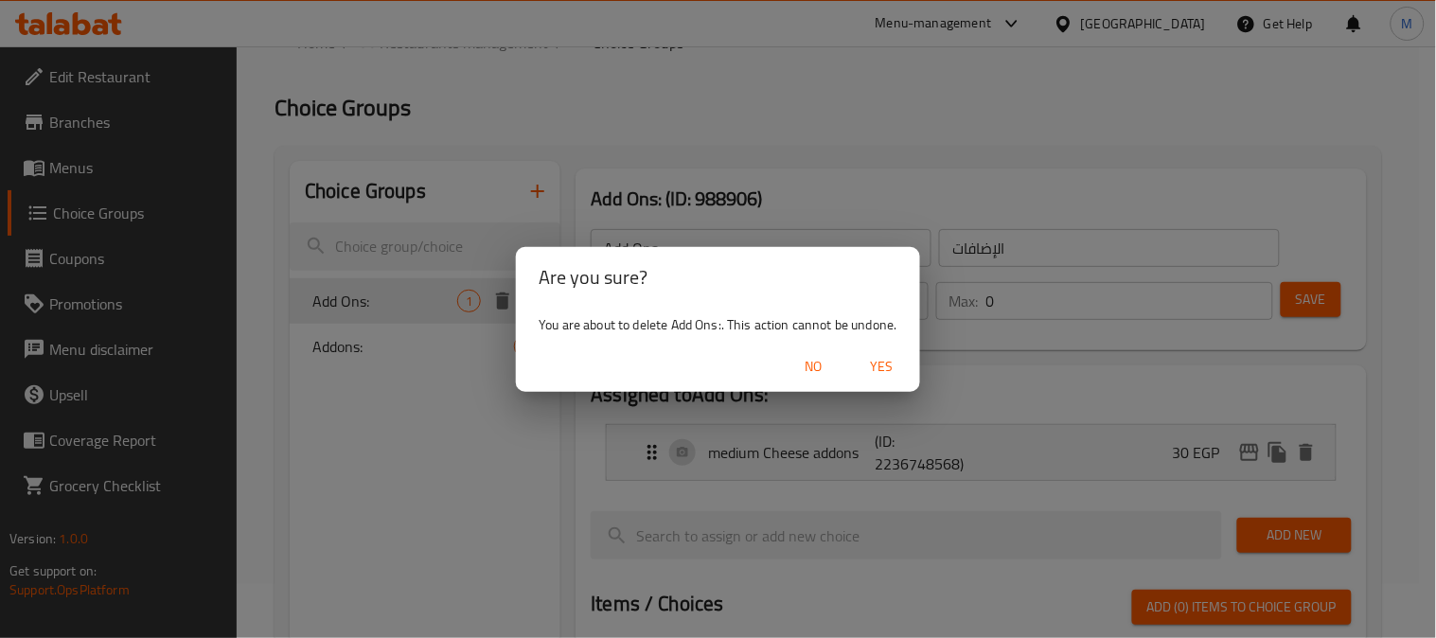
click at [901, 358] on span "Yes" at bounding box center [882, 367] width 45 height 24
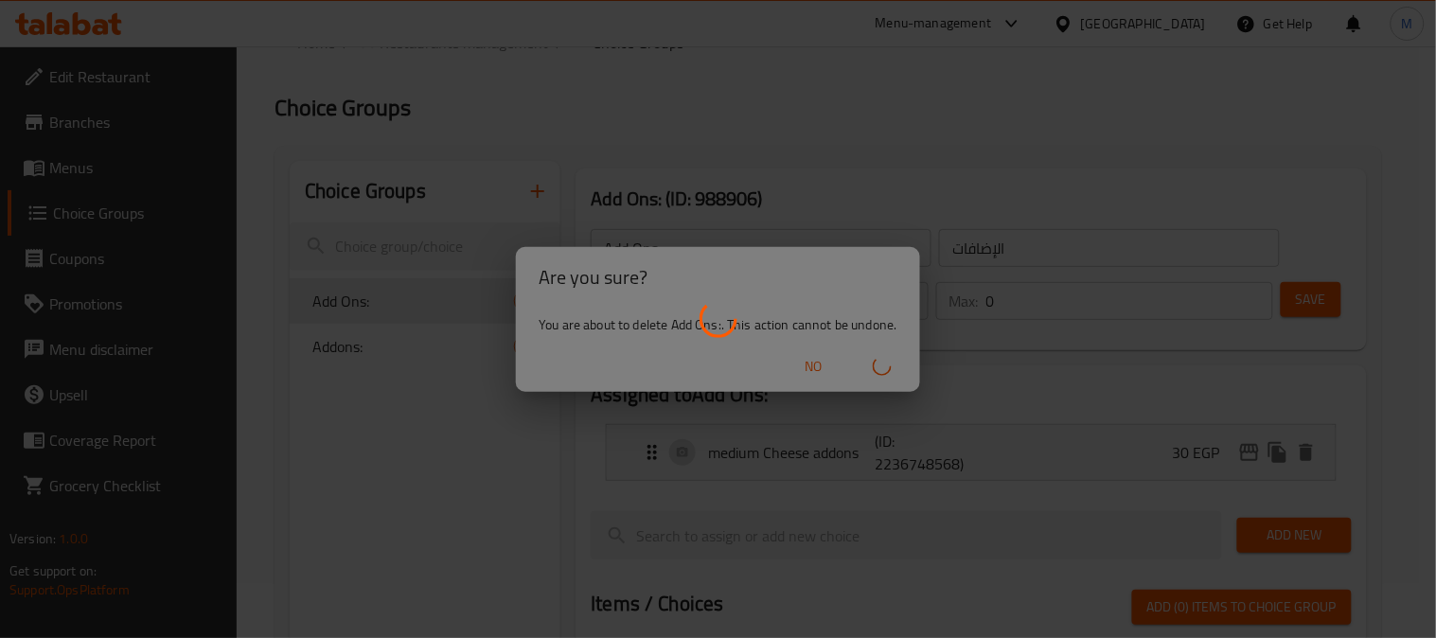
type input "Addons:"
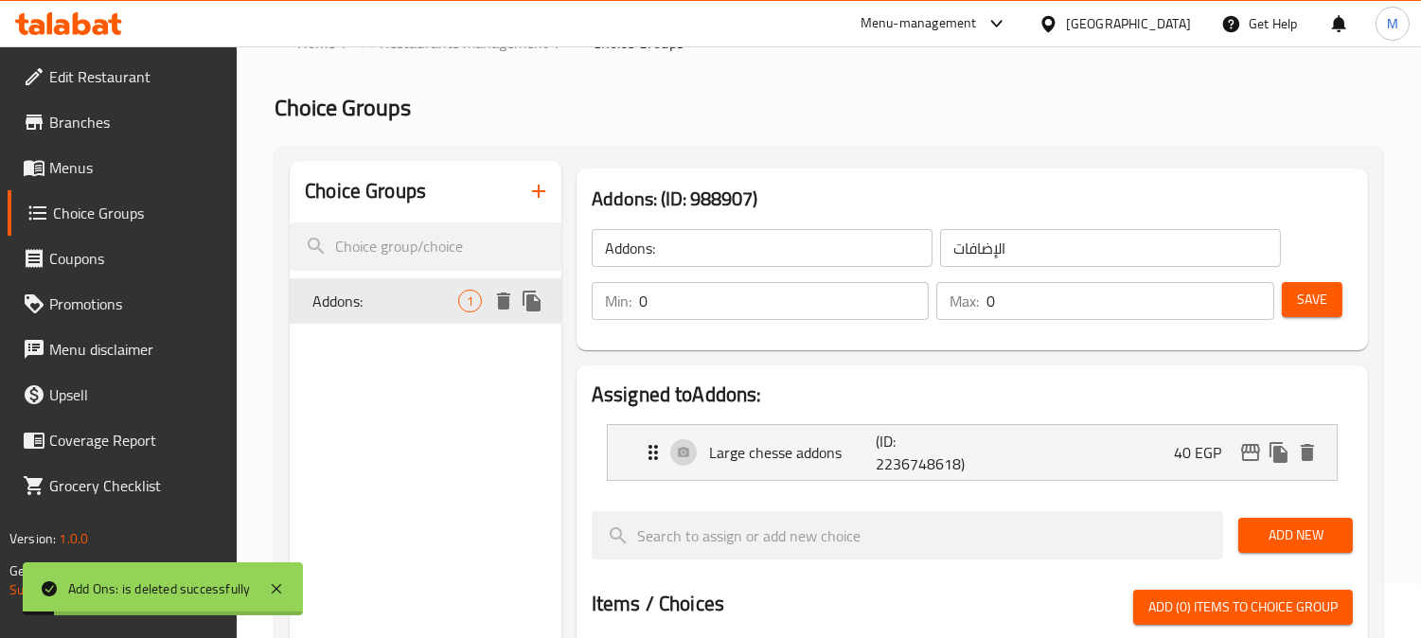
click at [500, 296] on icon "delete" at bounding box center [503, 301] width 13 height 17
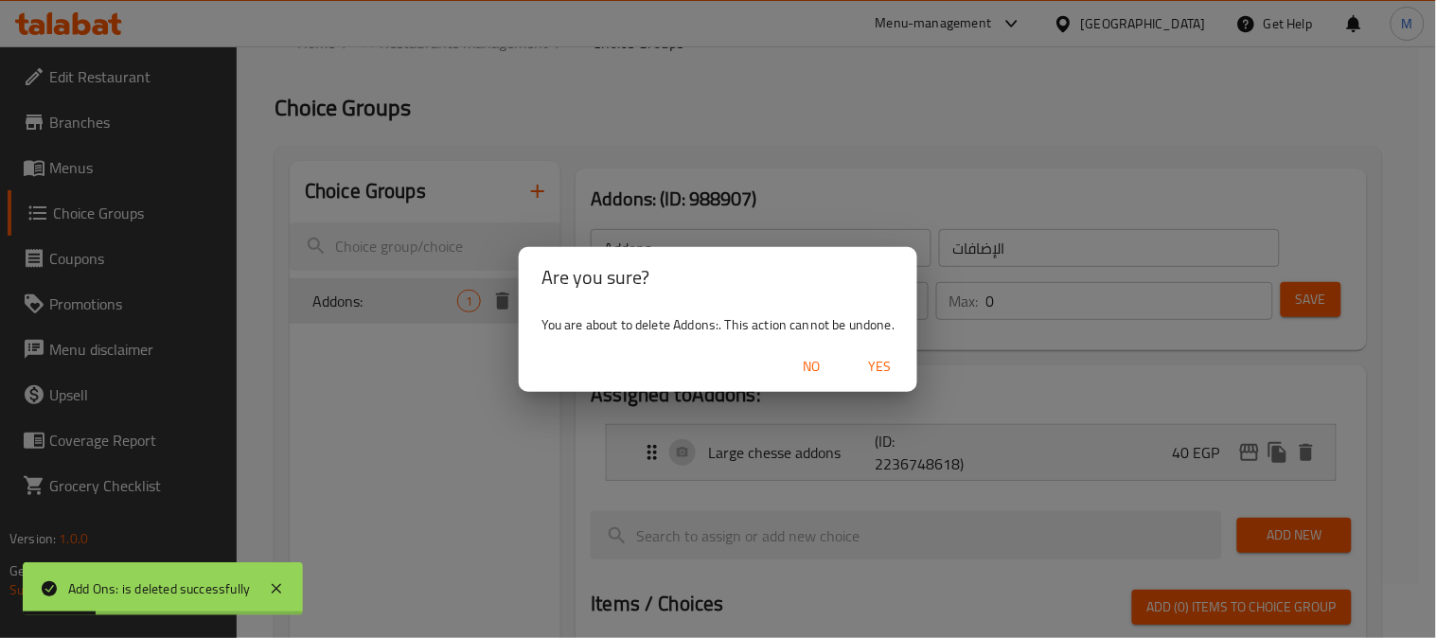
click at [879, 369] on span "Yes" at bounding box center [879, 367] width 45 height 24
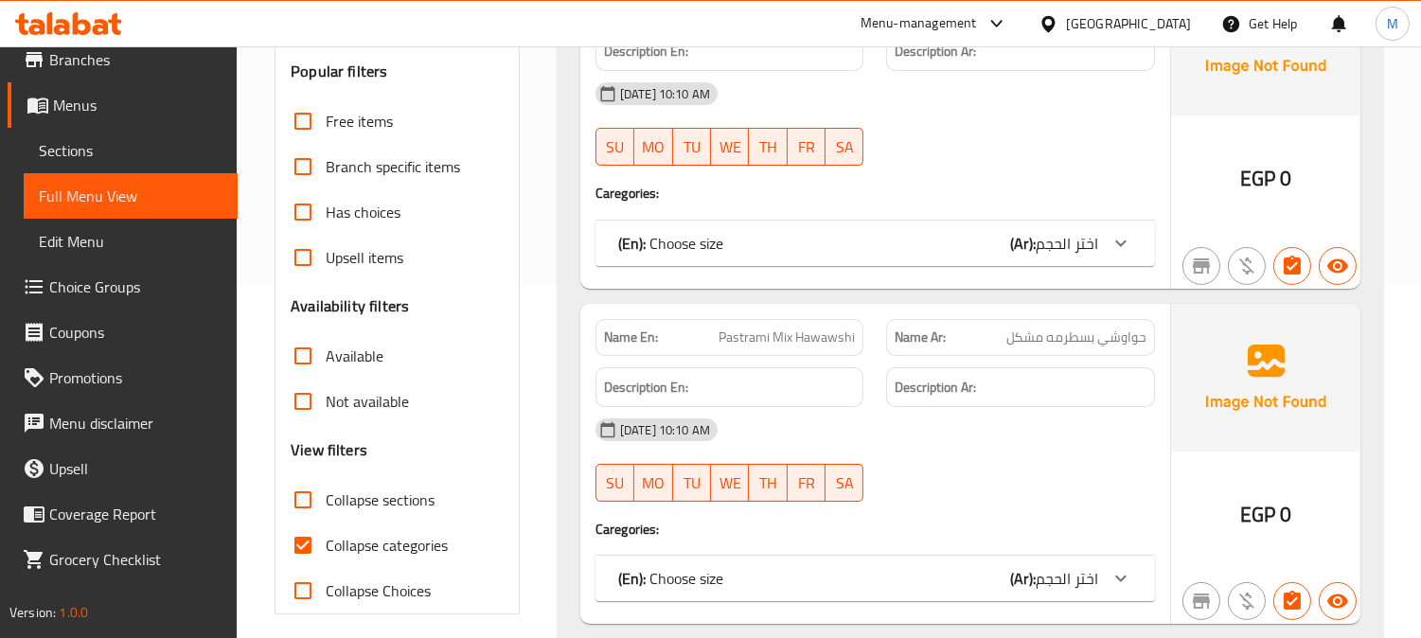
scroll to position [525, 0]
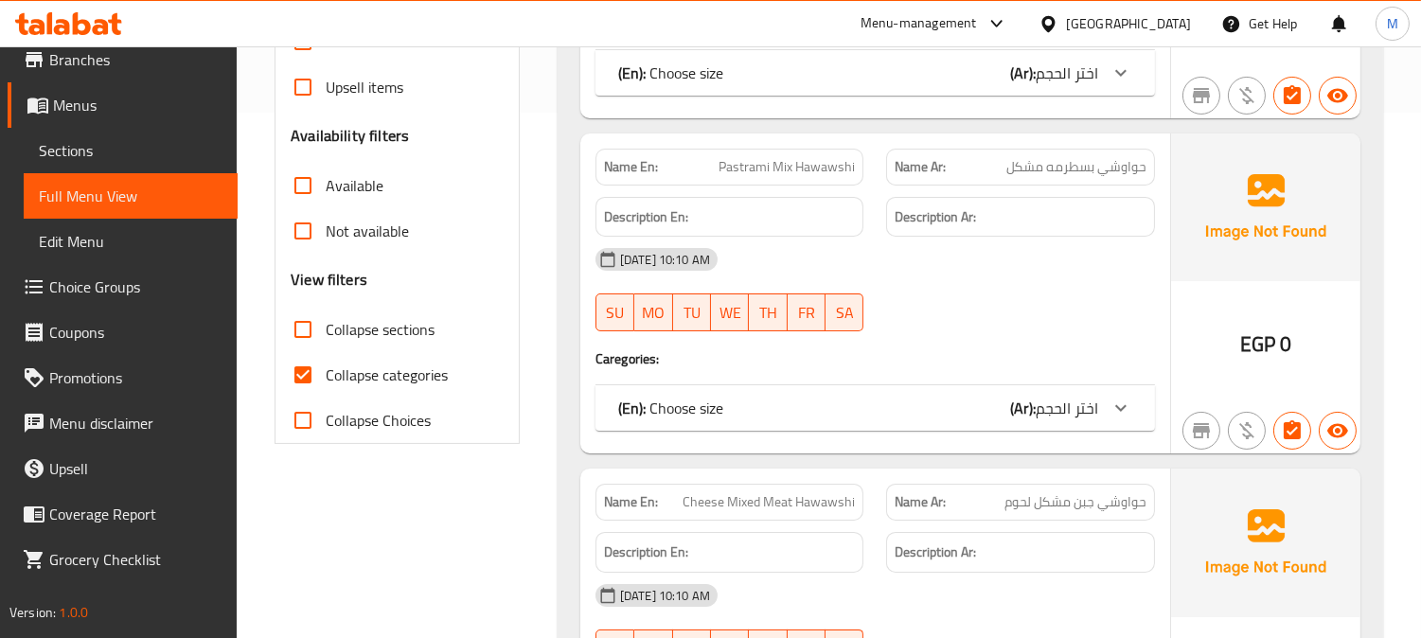
click at [303, 377] on input "Collapse categories" at bounding box center [302, 374] width 45 height 45
checkbox input "false"
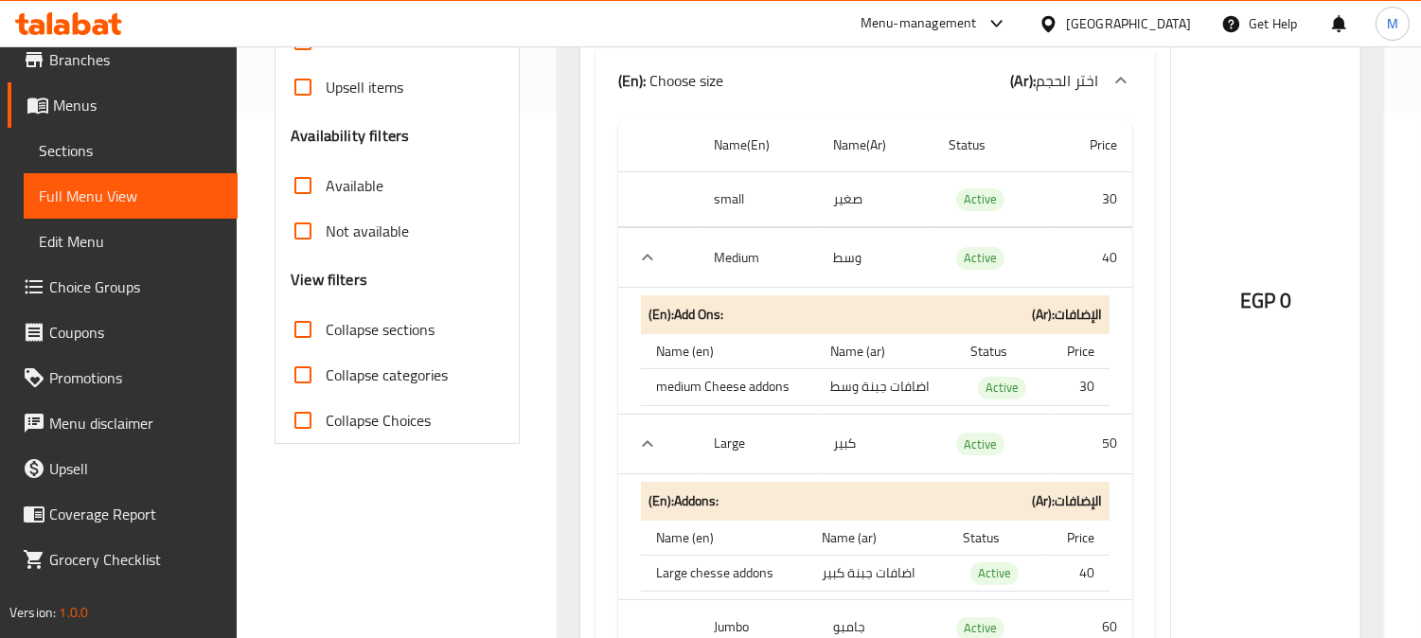
click at [918, 389] on td "اضافات جبنة وسط" at bounding box center [885, 387] width 140 height 37
click at [878, 383] on td "اضافات جبنة وسط" at bounding box center [885, 387] width 140 height 37
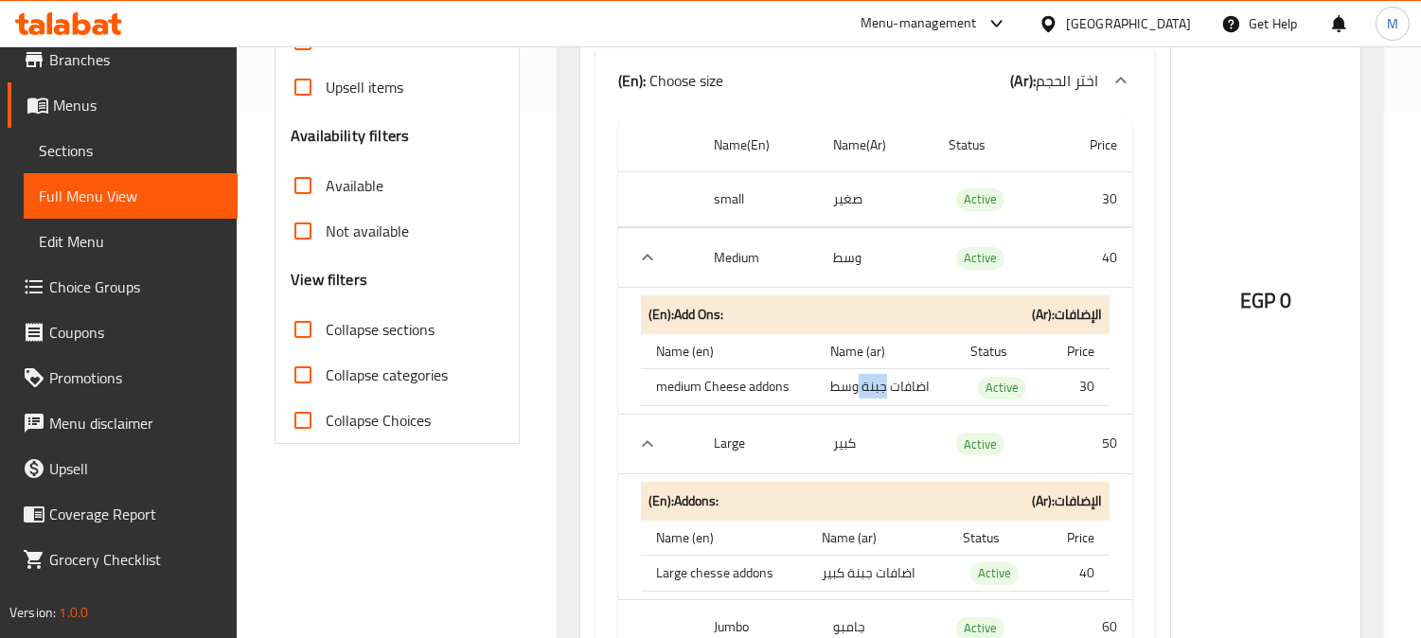
click at [878, 383] on td "اضافات جبنة وسط" at bounding box center [885, 387] width 140 height 37
click at [1328, 434] on div "EGP 0" at bounding box center [1265, 249] width 189 height 905
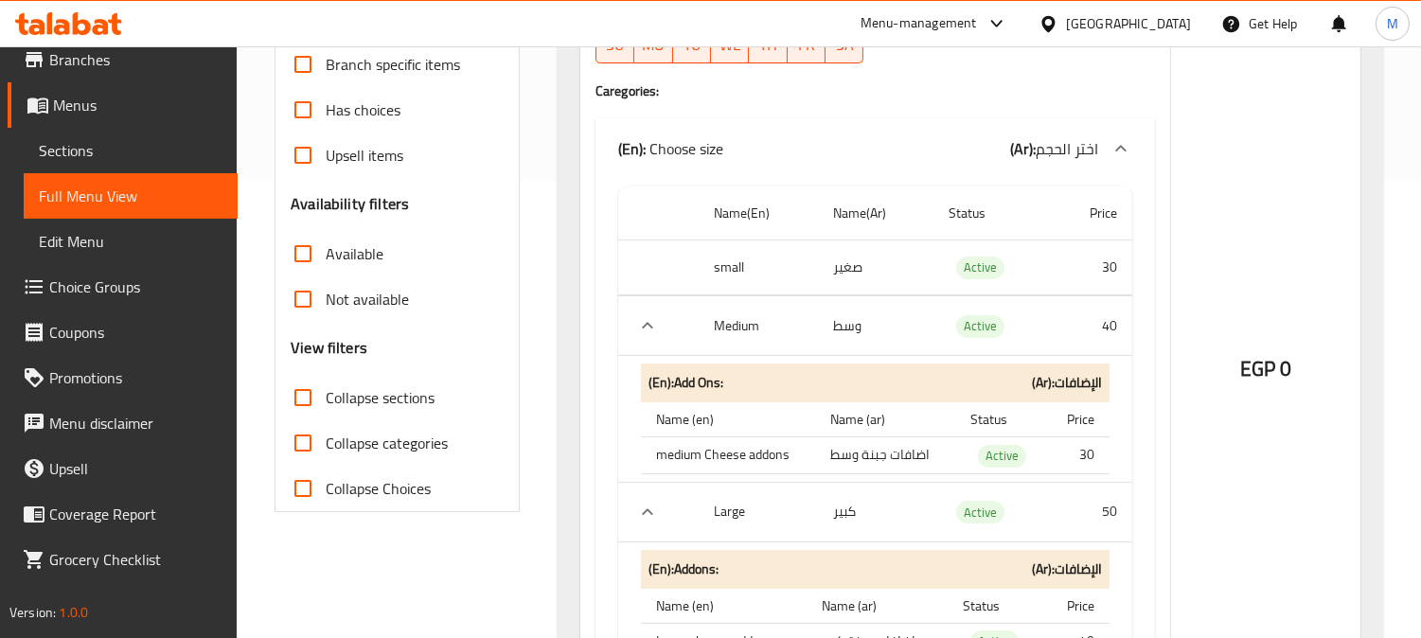
scroll to position [420, 0]
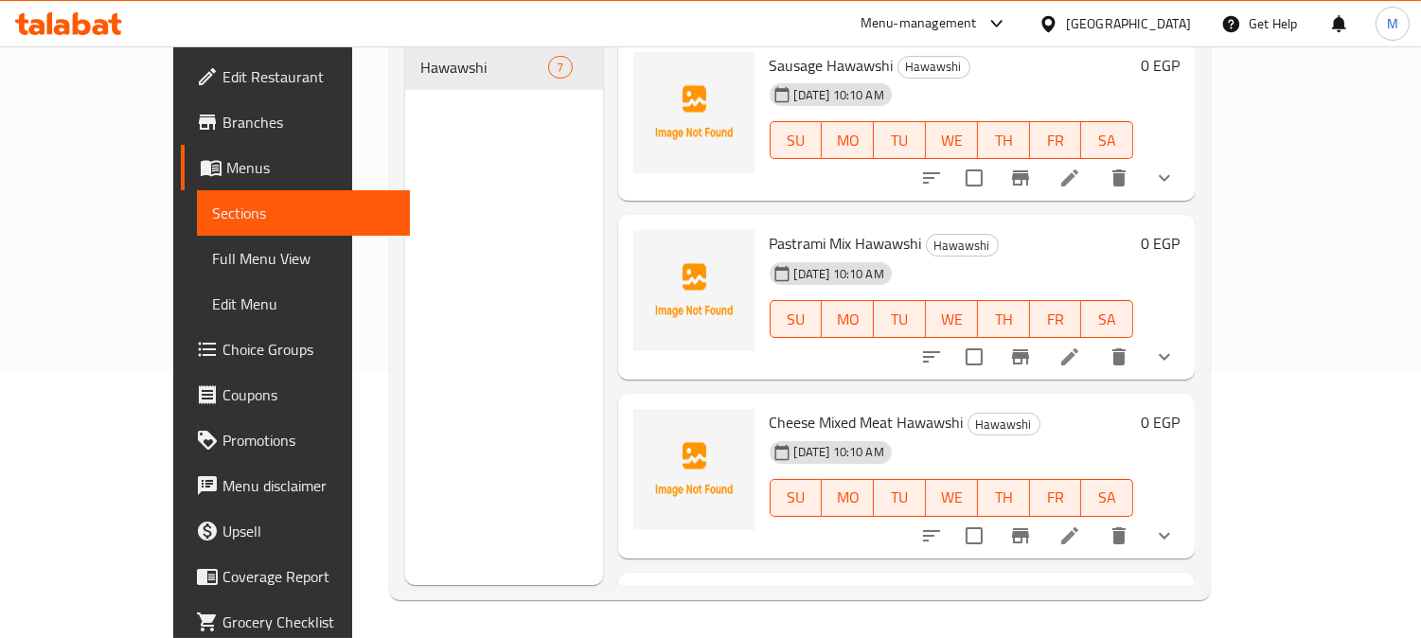
scroll to position [265, 0]
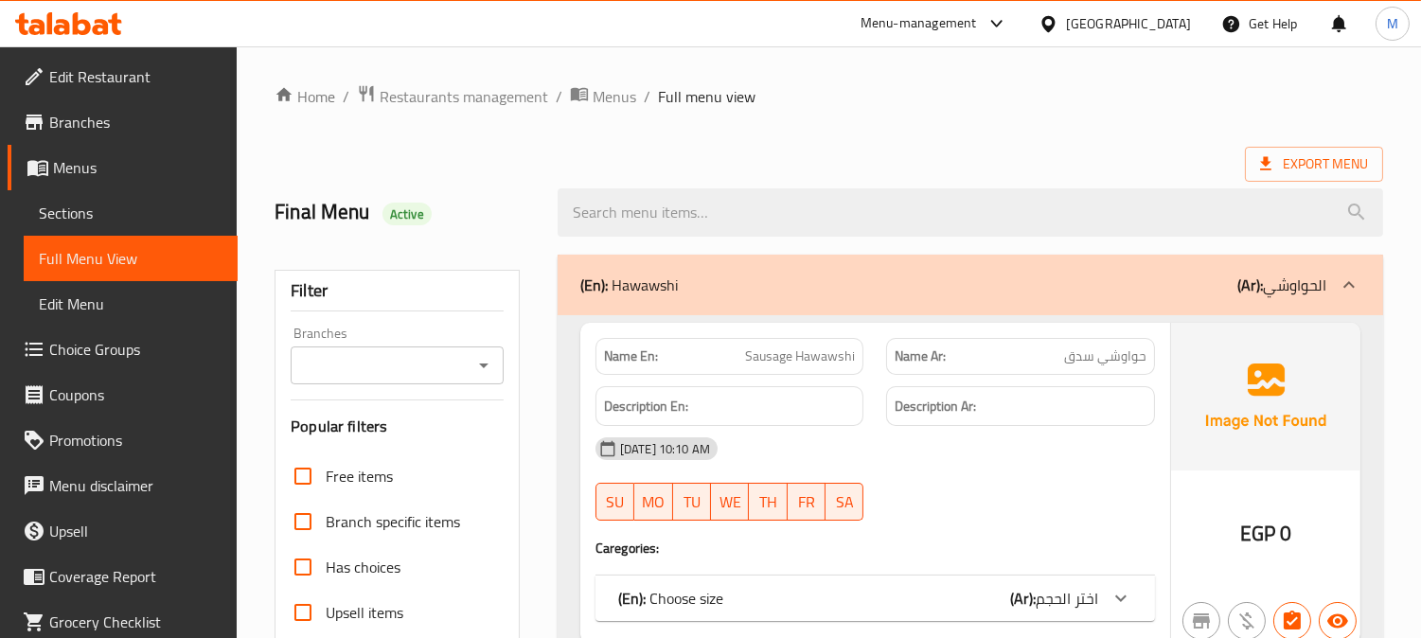
scroll to position [631, 0]
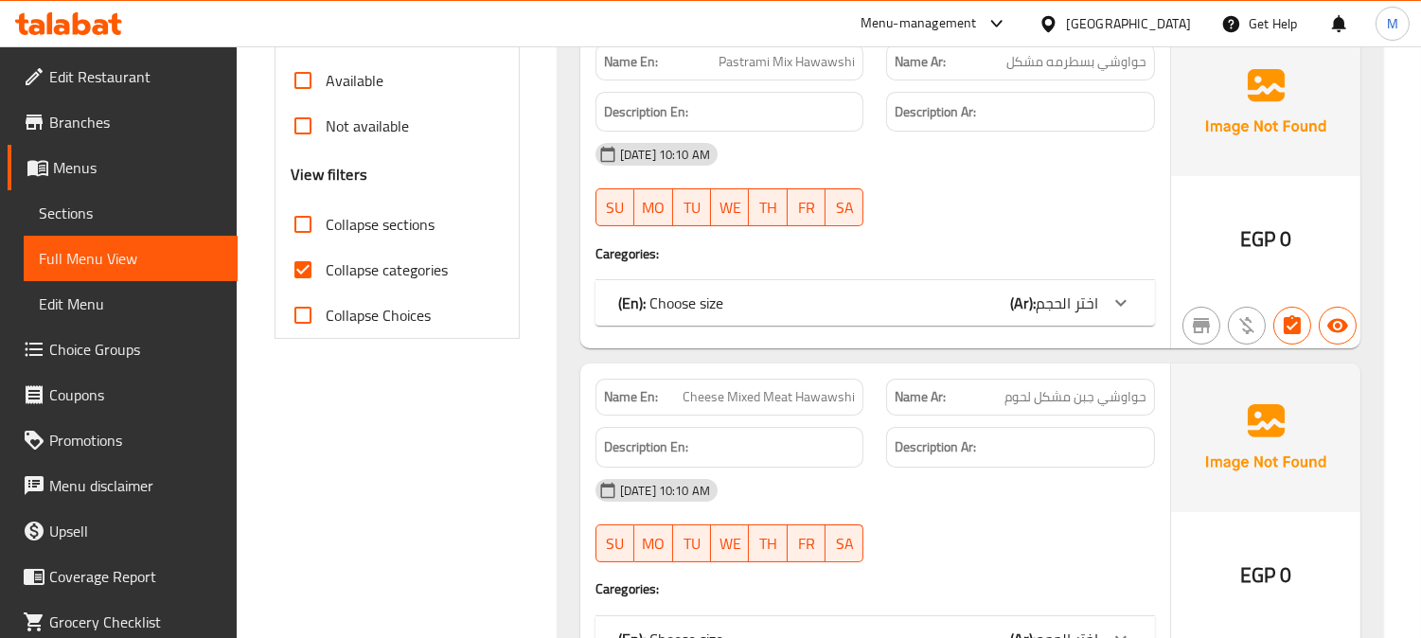
click at [313, 270] on input "Collapse categories" at bounding box center [302, 269] width 45 height 45
checkbox input "false"
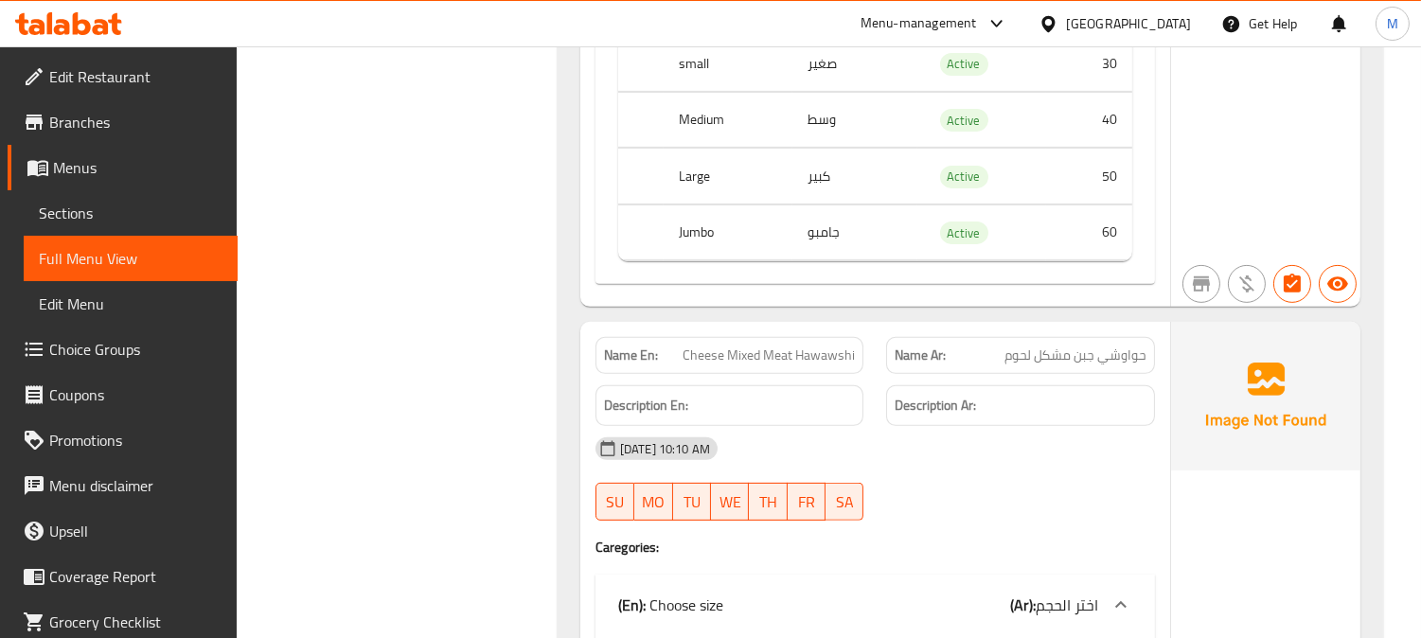
scroll to position [0, 0]
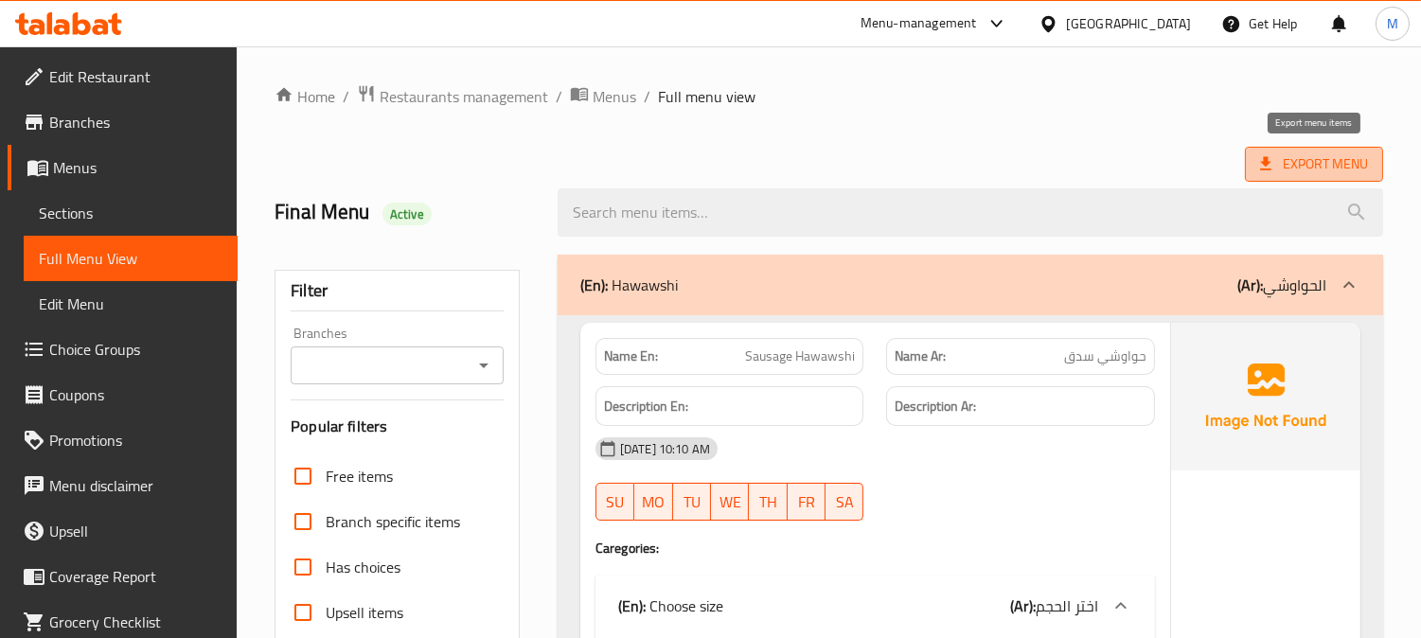
click at [1347, 161] on span "Export Menu" at bounding box center [1314, 164] width 108 height 24
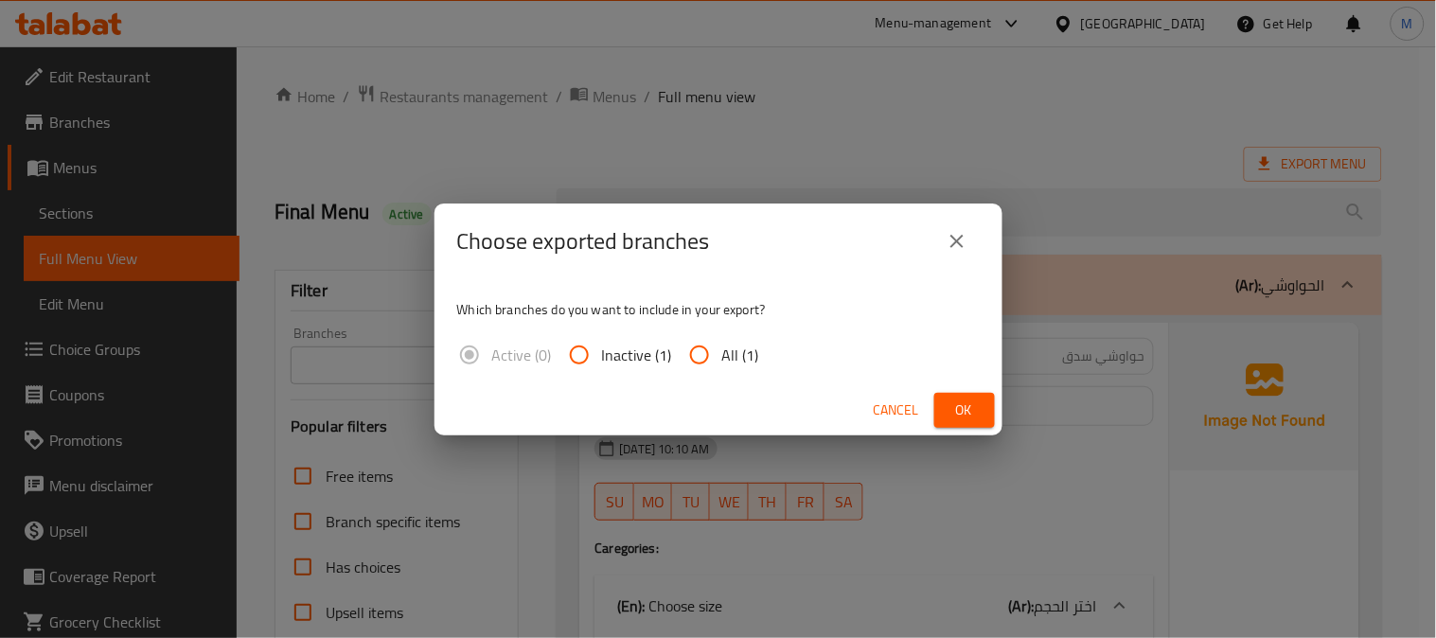
click at [698, 346] on input "All (1)" at bounding box center [699, 354] width 45 height 45
radio input "true"
click at [959, 396] on button "Ok" at bounding box center [964, 410] width 61 height 35
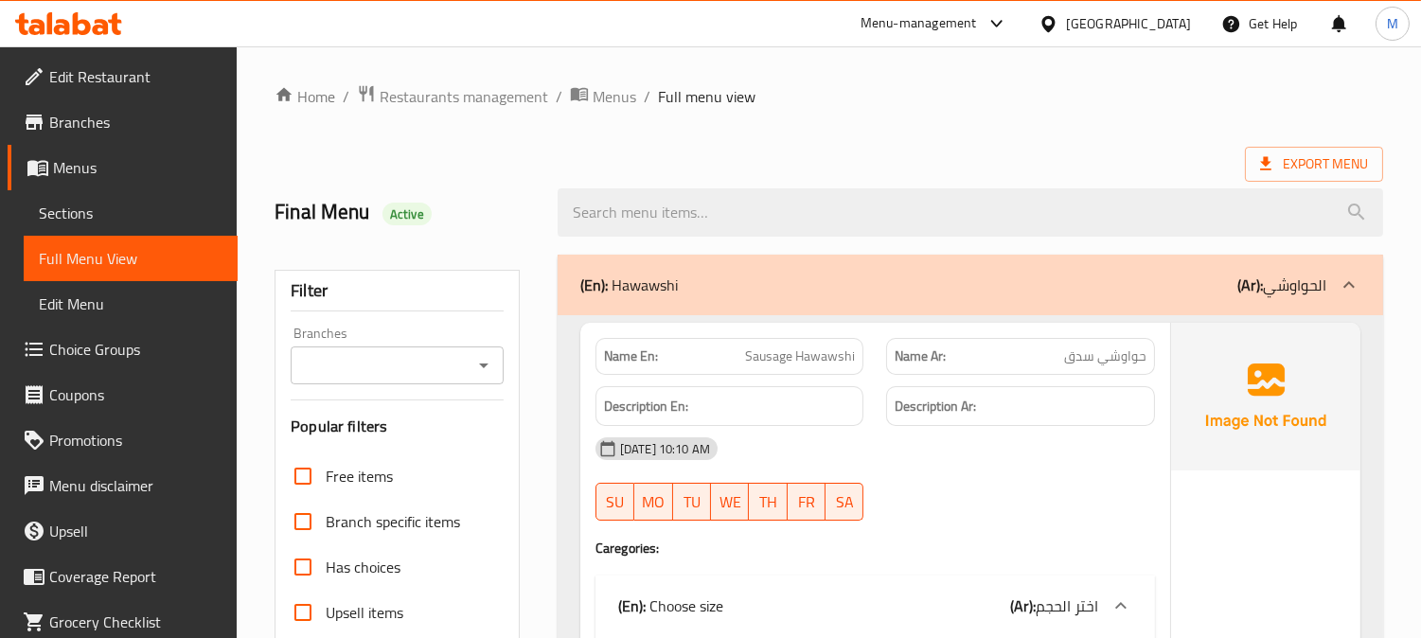
click at [171, 62] on link "Edit Restaurant" at bounding box center [123, 76] width 230 height 45
